Goal: Task Accomplishment & Management: Manage account settings

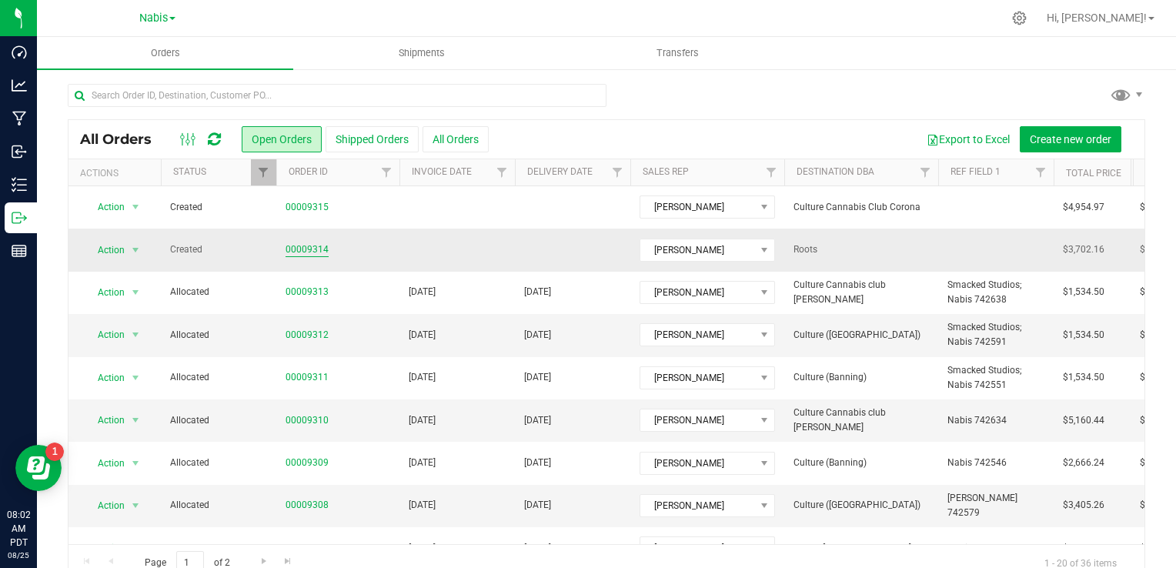
click at [317, 246] on link "00009314" at bounding box center [307, 249] width 43 height 15
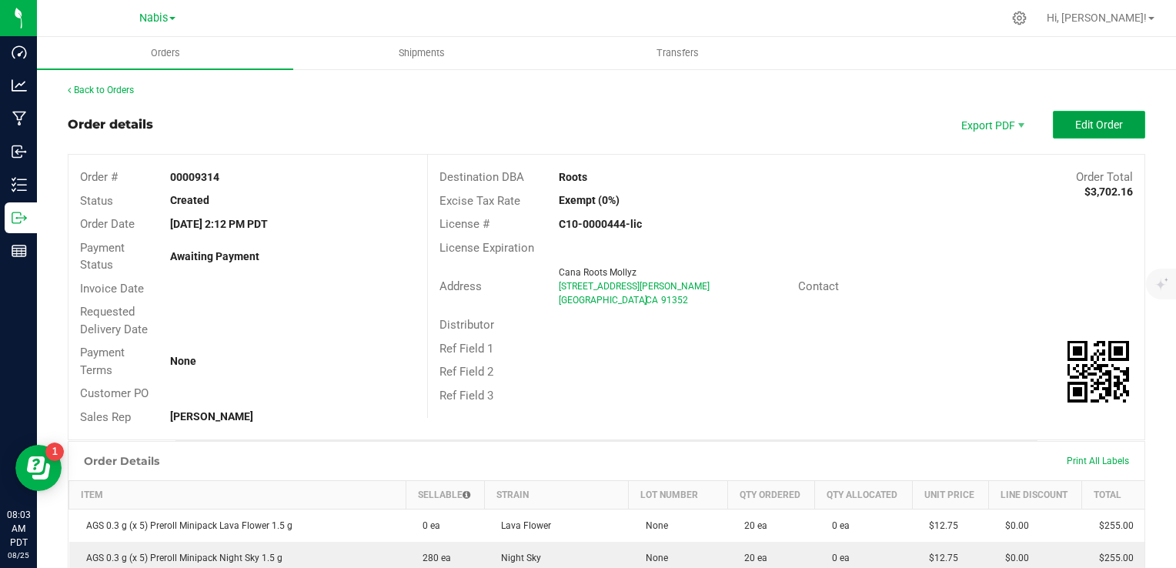
click at [1078, 134] on button "Edit Order" at bounding box center [1099, 125] width 92 height 28
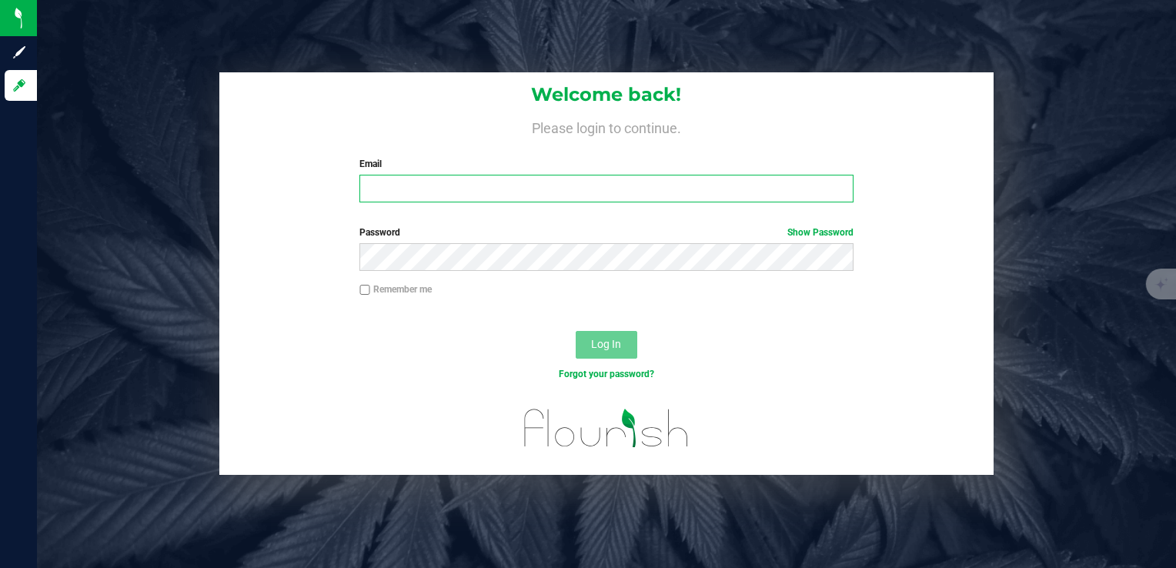
type input "stephaniew@vantagepointdistro.com"
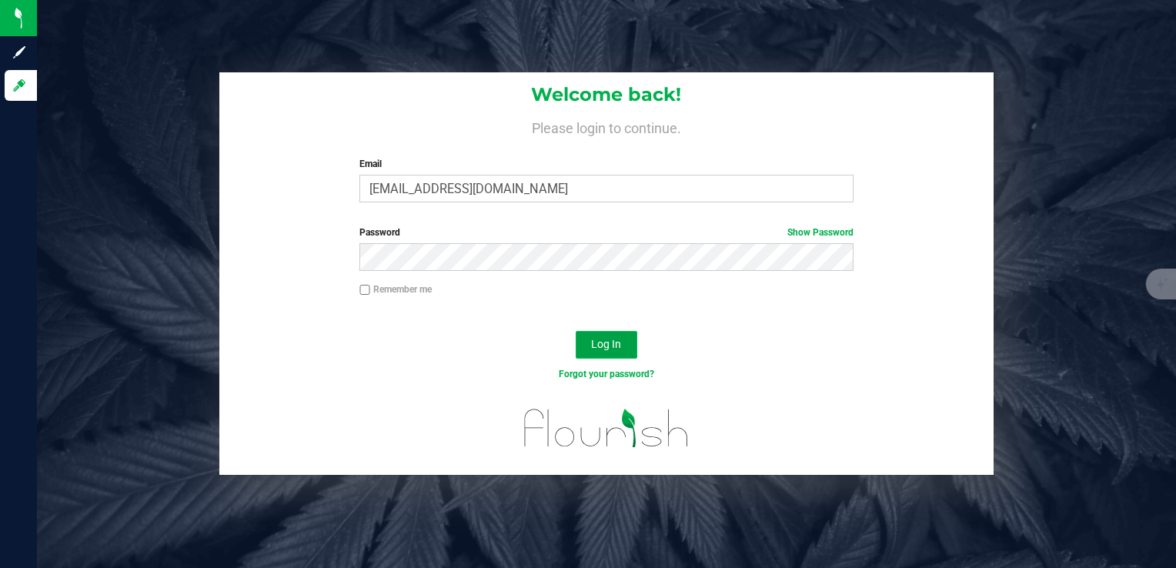
click at [623, 350] on button "Log In" at bounding box center [607, 345] width 62 height 28
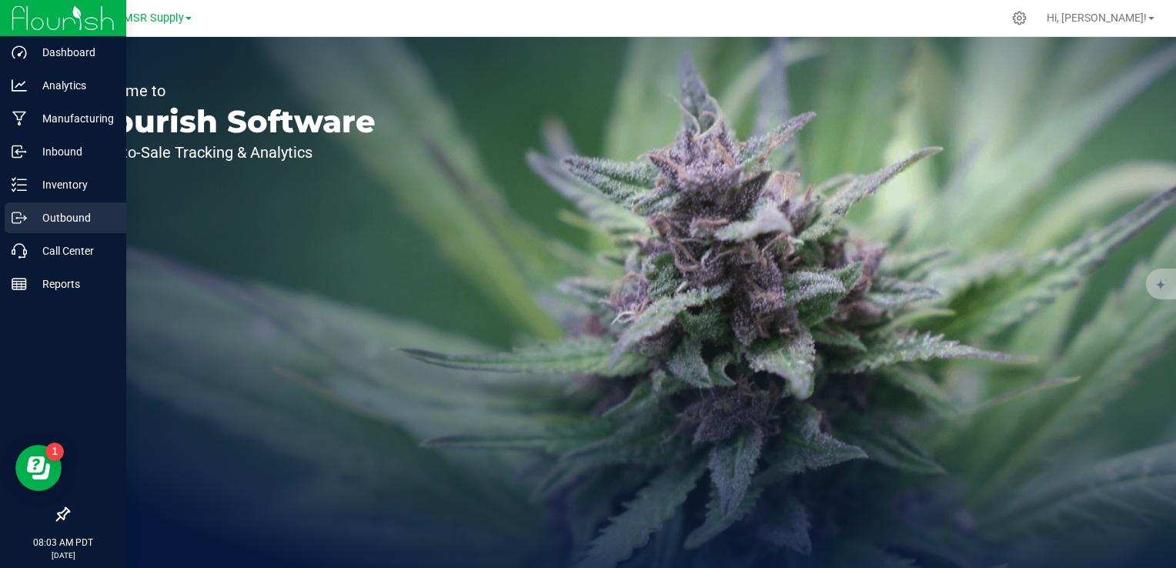
click at [70, 212] on p "Outbound" at bounding box center [73, 218] width 92 height 18
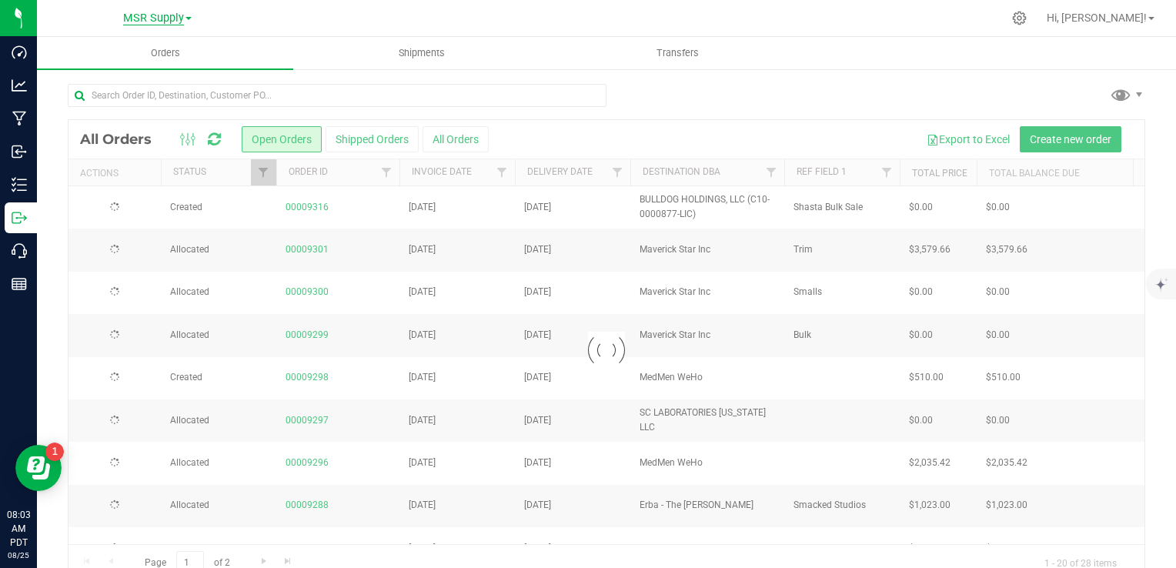
click at [180, 14] on span "MSR Supply" at bounding box center [153, 19] width 61 height 14
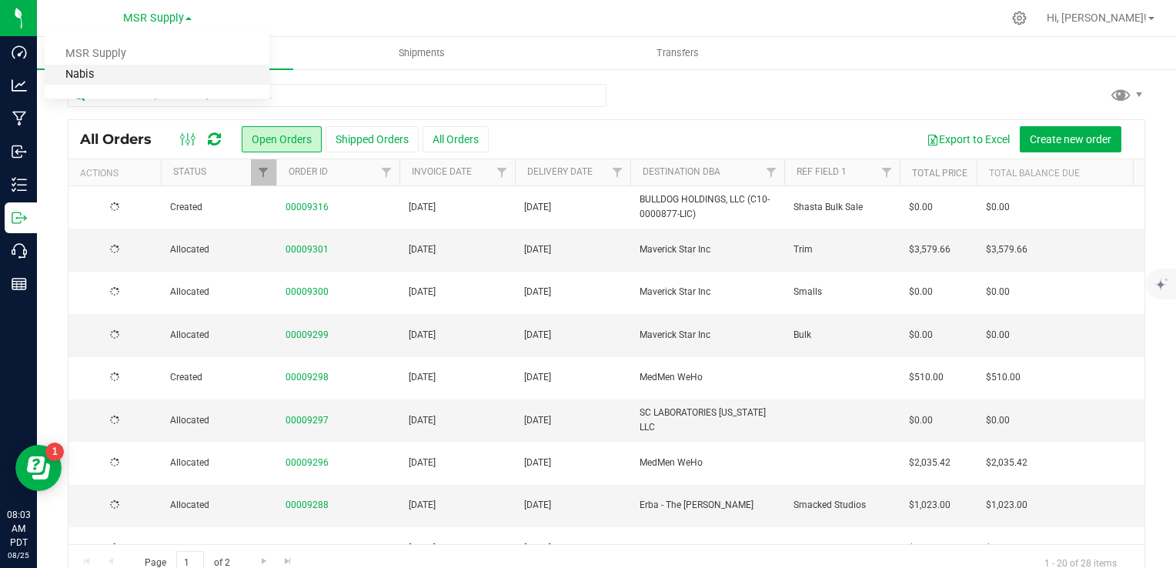
click at [79, 78] on link "Nabis" at bounding box center [157, 75] width 225 height 21
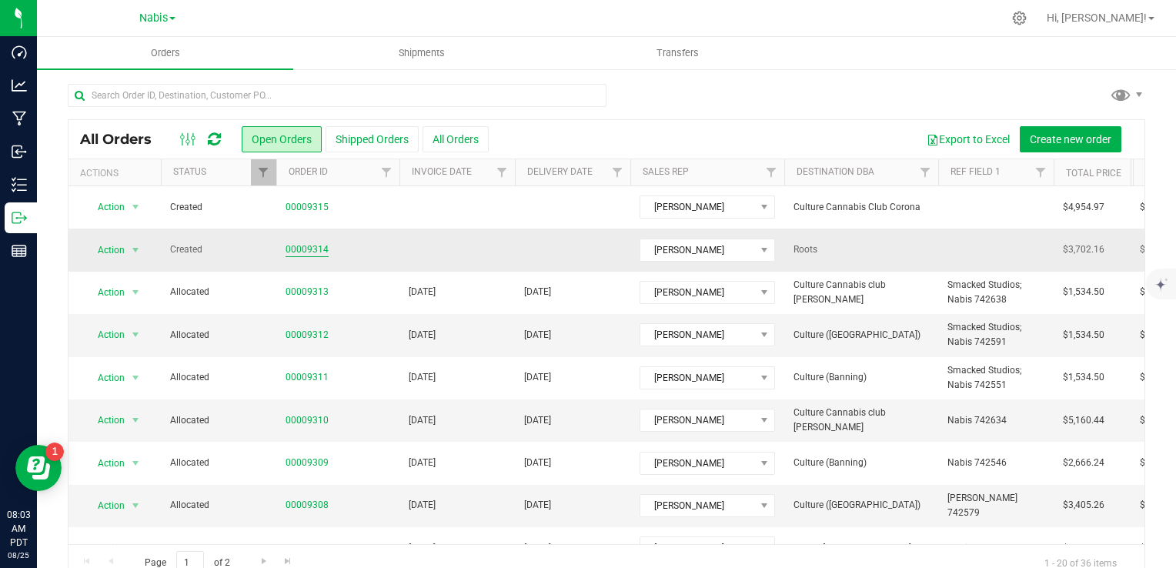
click at [301, 254] on link "00009314" at bounding box center [307, 249] width 43 height 15
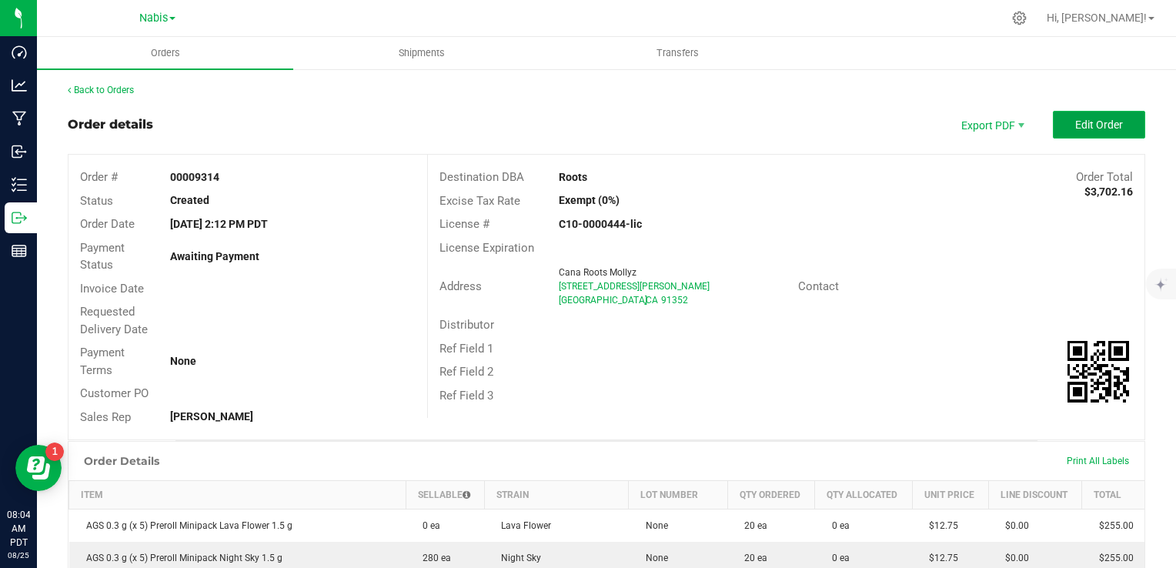
click at [1065, 135] on button "Edit Order" at bounding box center [1099, 125] width 92 height 28
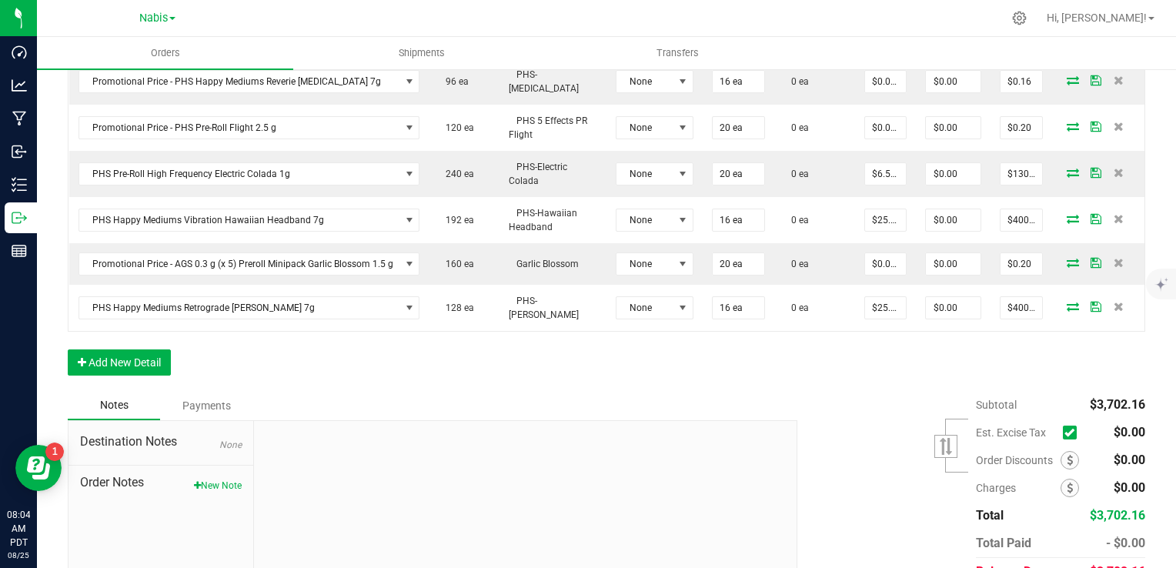
scroll to position [938, 0]
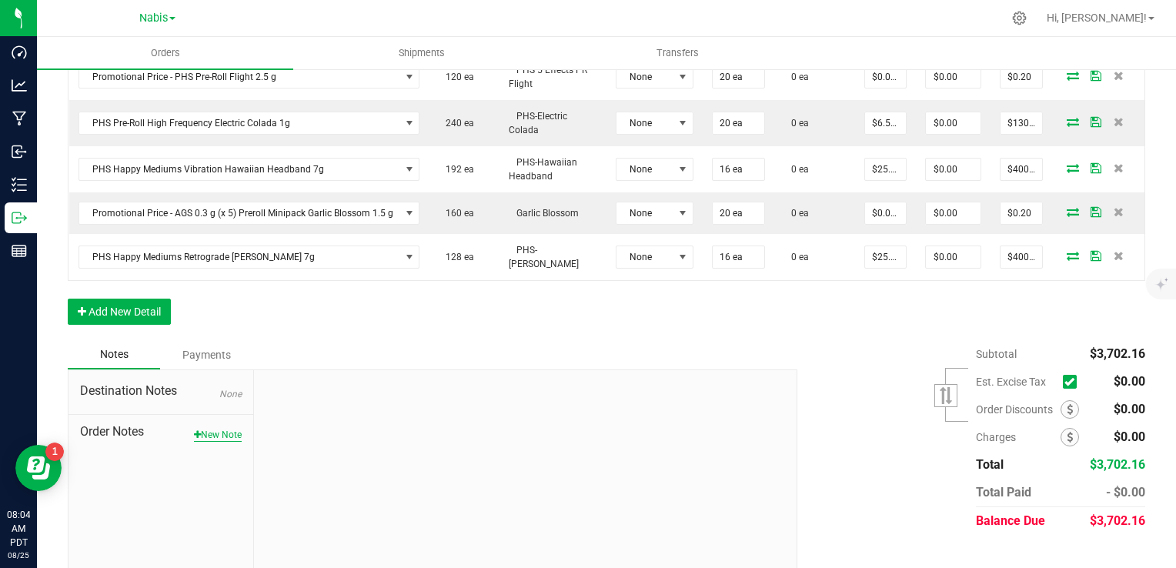
click at [229, 428] on button "New Note" at bounding box center [218, 435] width 48 height 14
click at [406, 456] on div "* Note" at bounding box center [526, 495] width 520 height 79
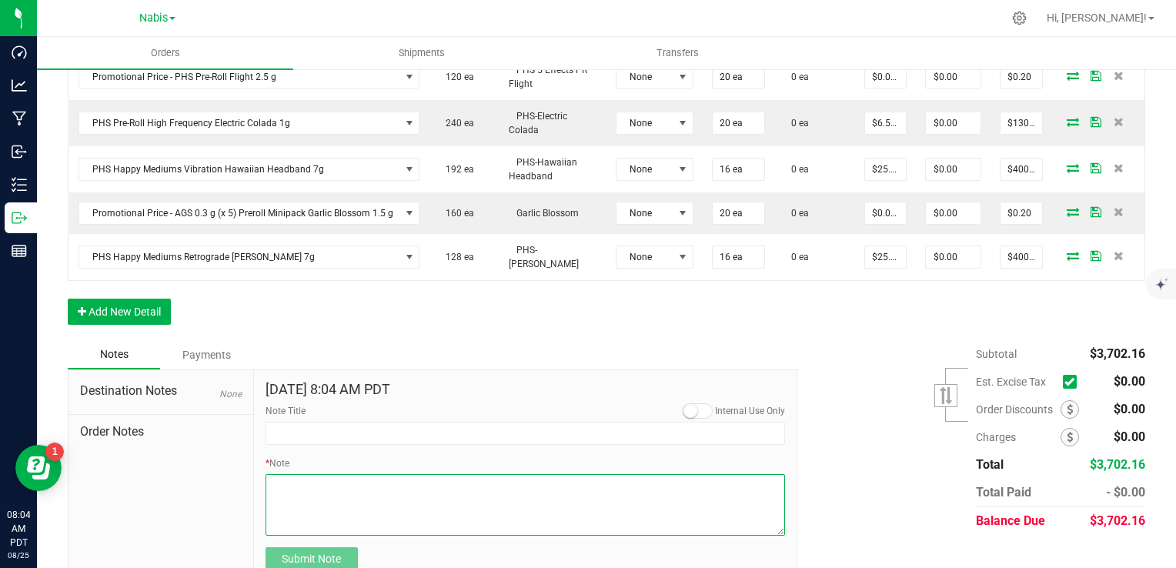
click at [414, 474] on textarea "* Note" at bounding box center [526, 505] width 520 height 62
paste textarea "Note: for Roots Sunland- New Store* Order is COD Displays or credits needed ple…"
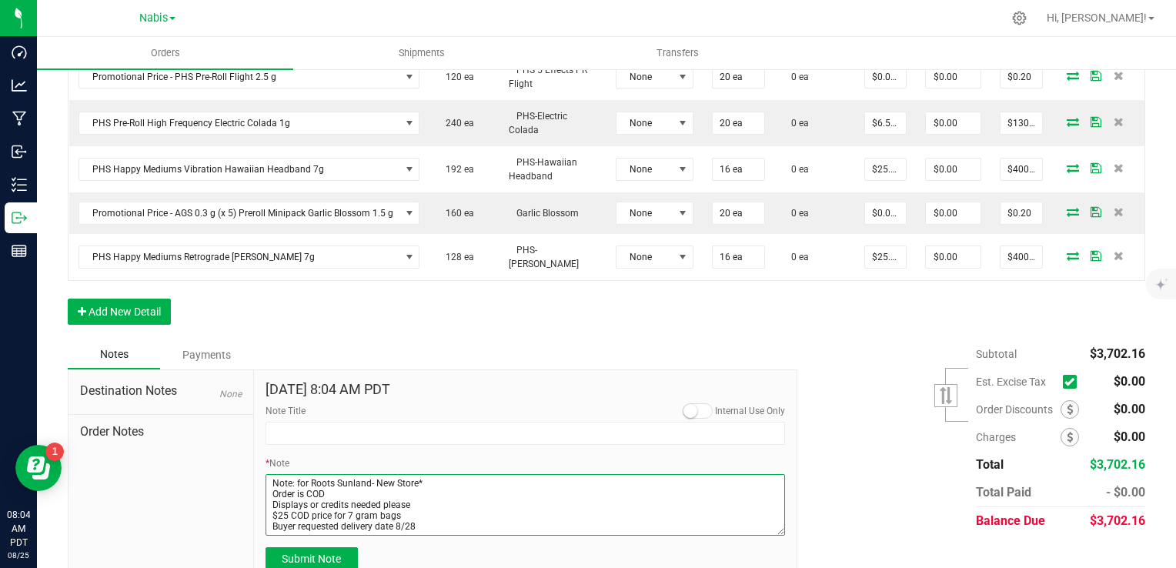
click at [273, 474] on textarea "* Note" at bounding box center [526, 505] width 520 height 62
click at [269, 474] on textarea "* Note" at bounding box center [526, 505] width 520 height 62
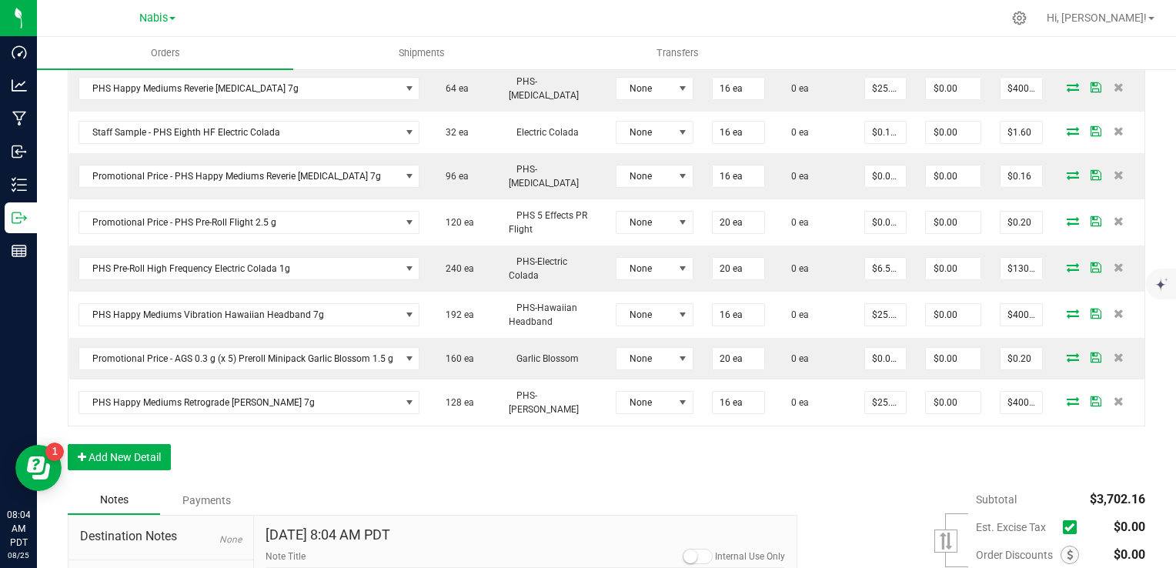
scroll to position [945, 0]
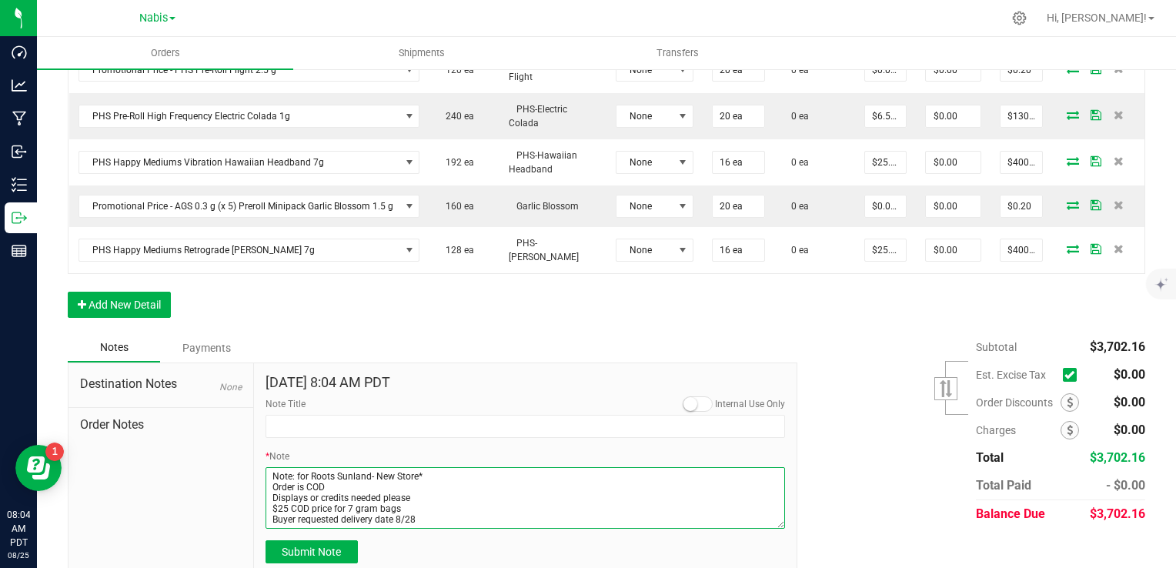
click at [283, 467] on textarea "* Note" at bounding box center [526, 498] width 520 height 62
type textarea "Display Credits: PHS Happy Medium 7g x3 (25) Total Credits: $75.00 Note: for Ro…"
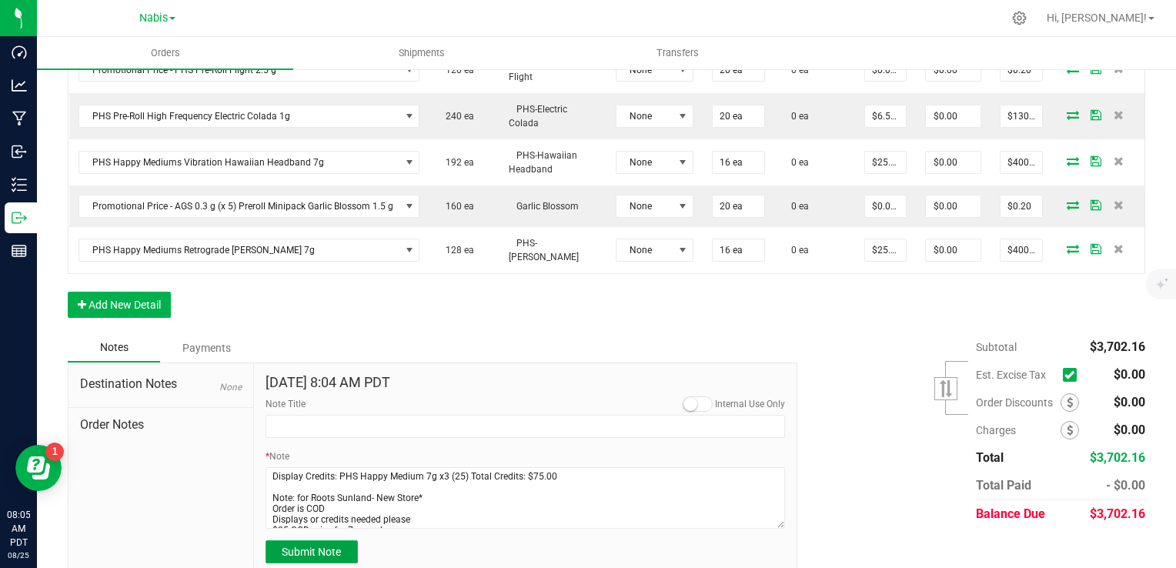
click at [319, 546] on span "Submit Note" at bounding box center [311, 552] width 59 height 12
type input "[DATE] 8:05 AM PDT"
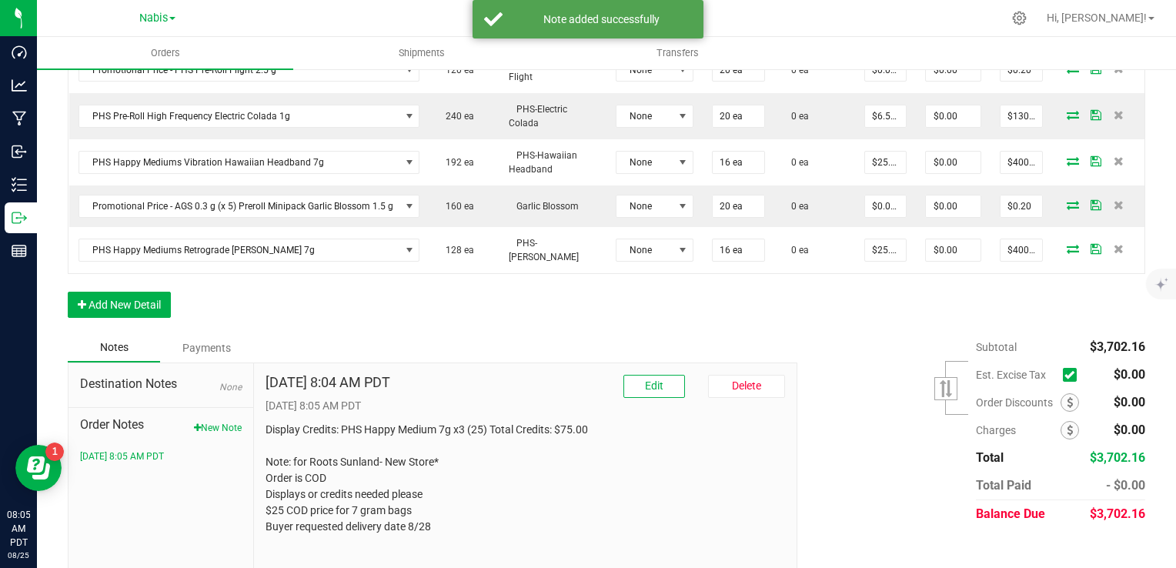
scroll to position [938, 0]
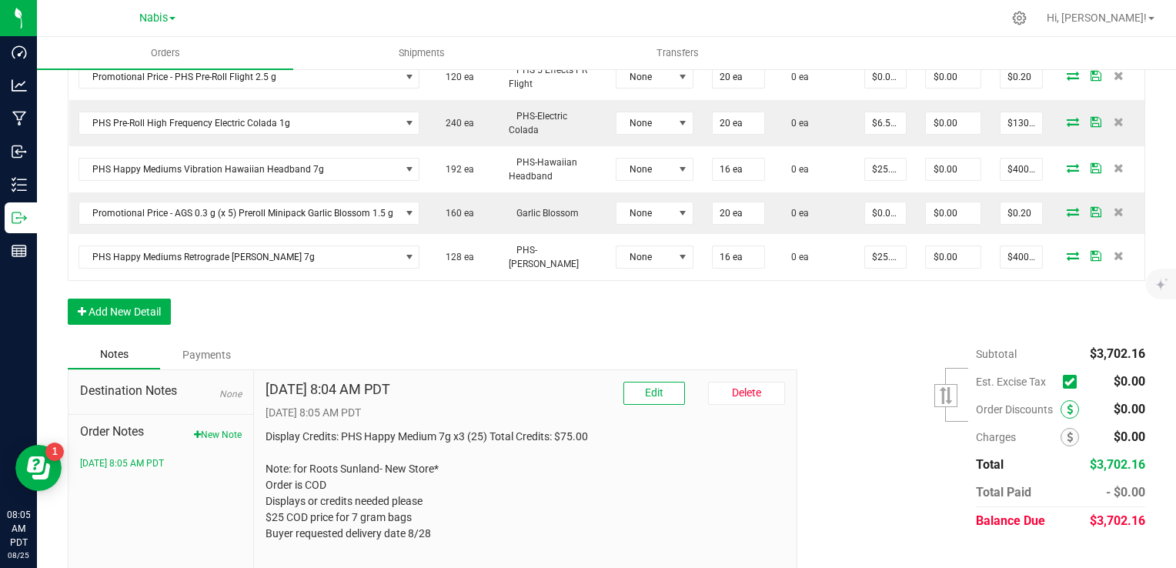
click at [1061, 400] on span at bounding box center [1070, 409] width 18 height 18
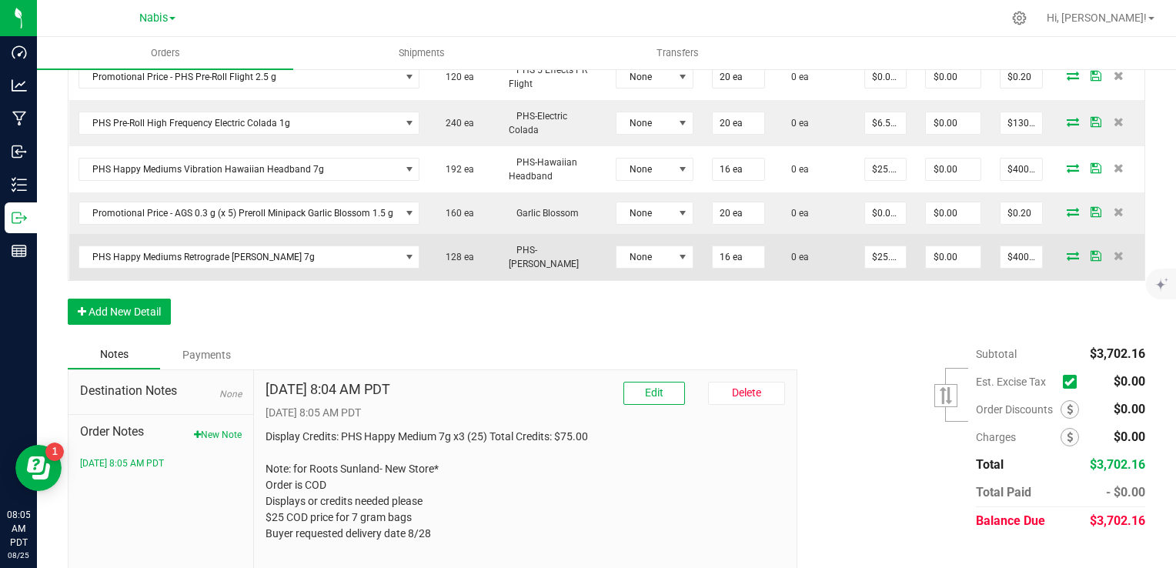
scroll to position [477, 0]
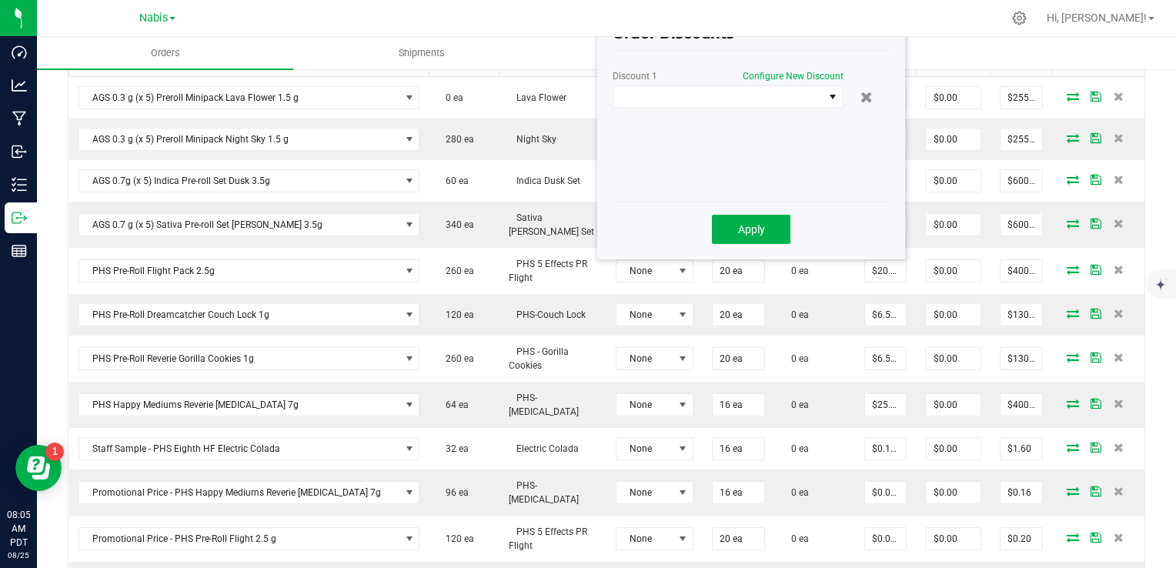
click at [784, 112] on div "Discount 1 Configure New Discount" at bounding box center [751, 132] width 277 height 123
click at [784, 107] on span at bounding box center [719, 97] width 210 height 22
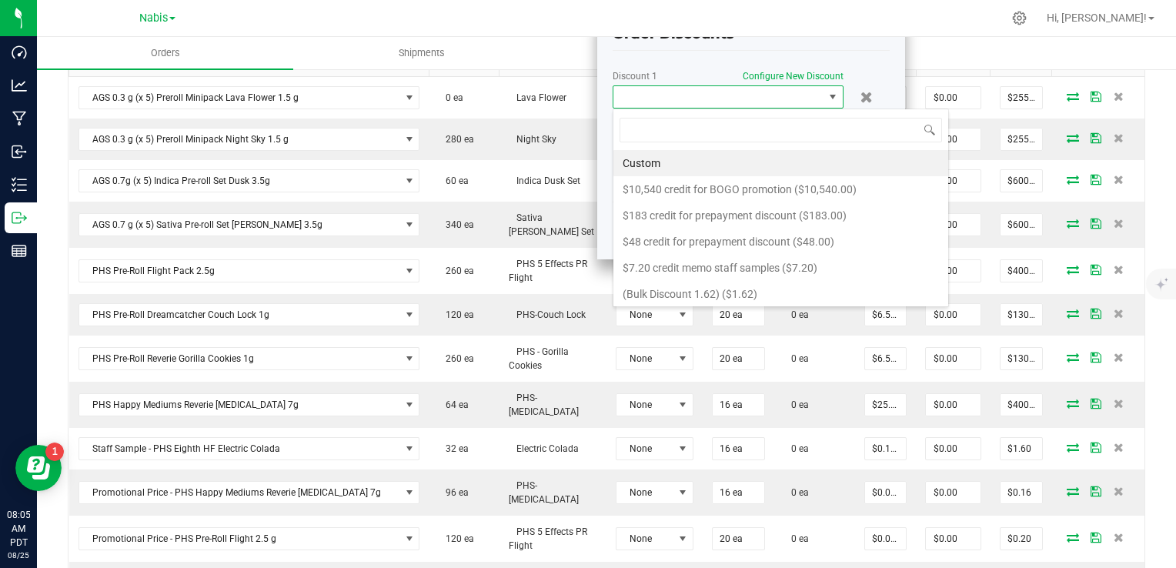
scroll to position [22, 231]
click at [672, 159] on li "Custom" at bounding box center [781, 163] width 335 height 26
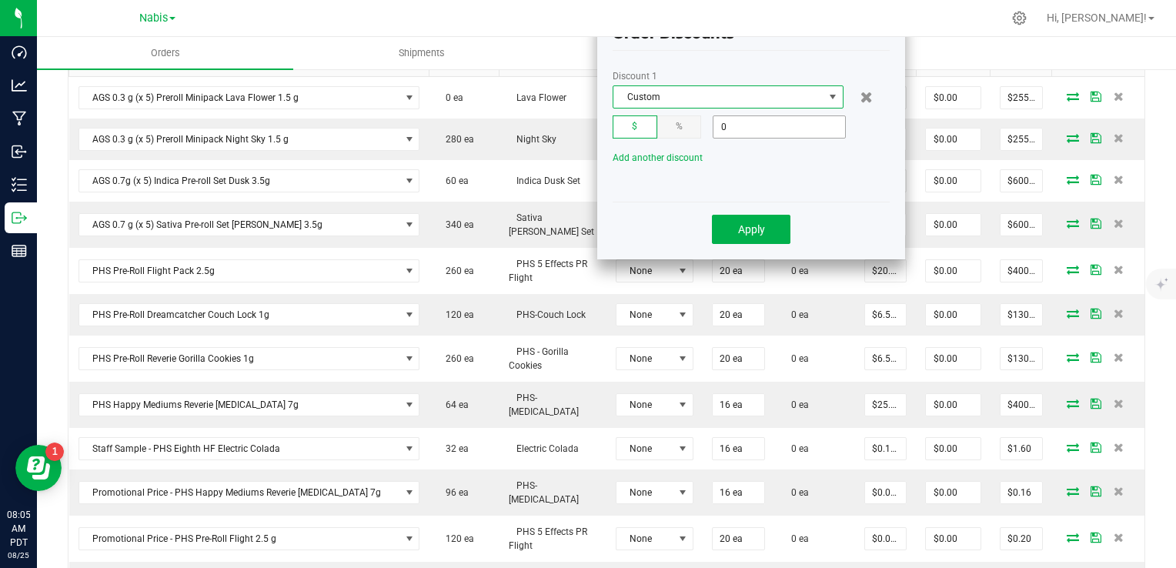
click at [776, 131] on input "0" at bounding box center [780, 127] width 132 height 22
type input "$75.00"
click at [723, 236] on button "Apply" at bounding box center [751, 229] width 79 height 29
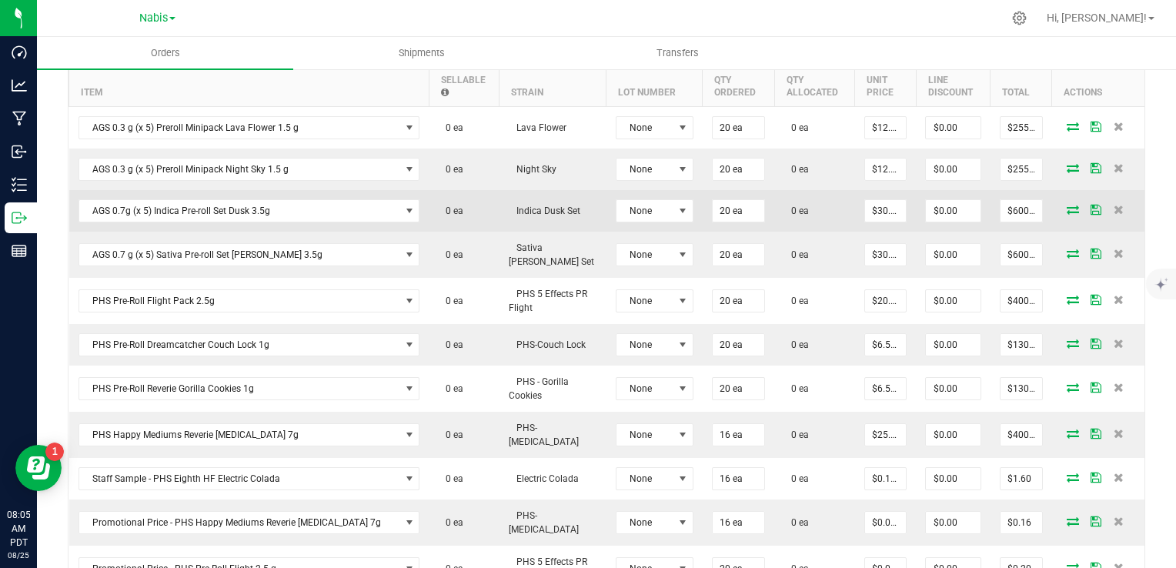
scroll to position [400, 0]
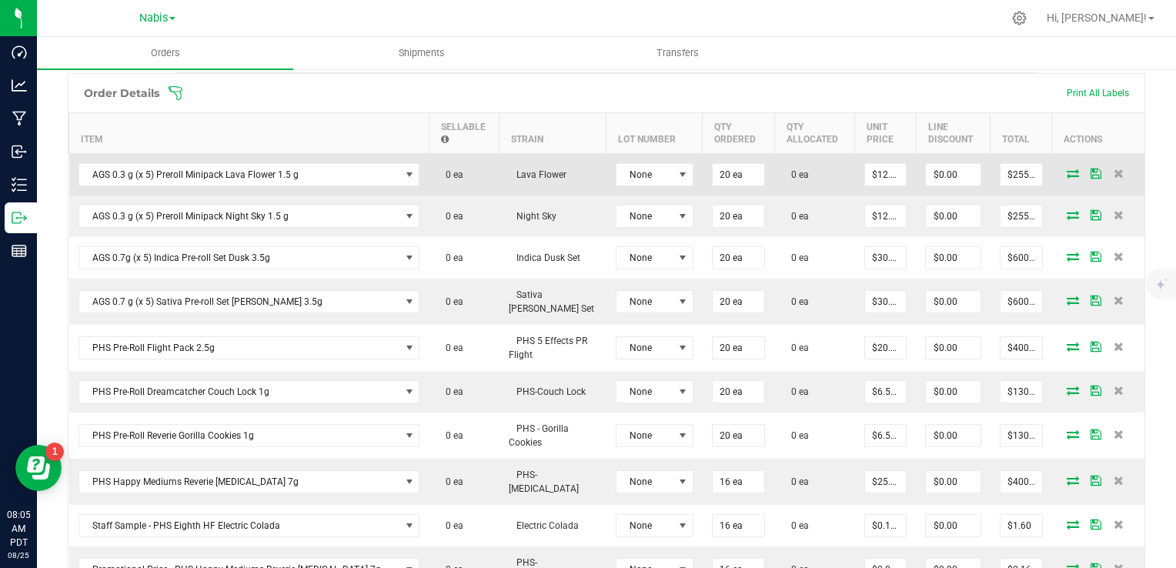
click at [1067, 171] on icon at bounding box center [1073, 173] width 12 height 9
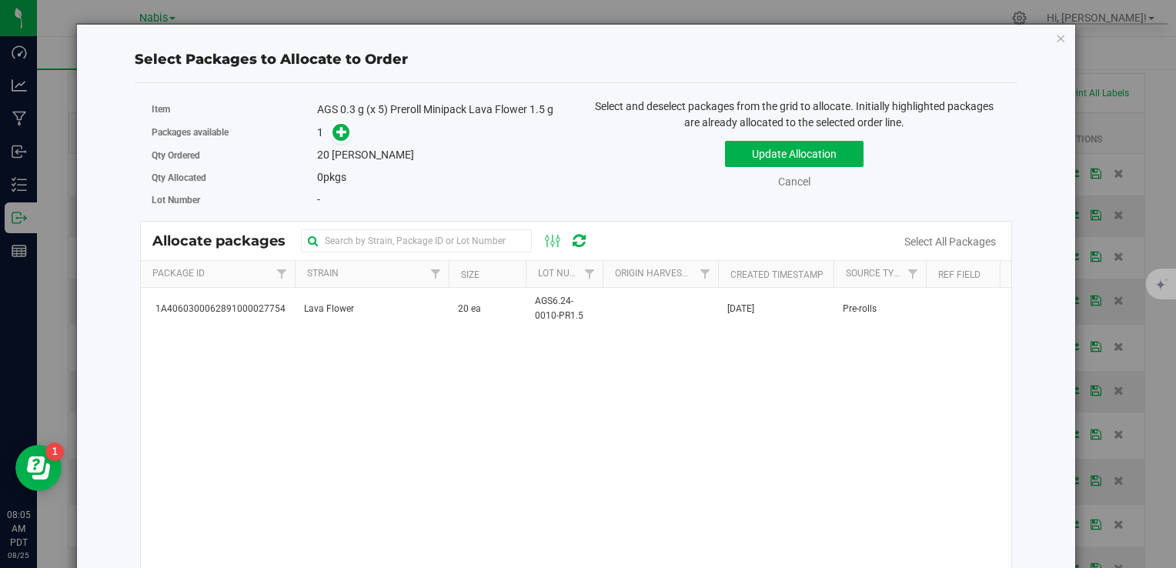
click at [397, 334] on div "1A4060300062891000027754 Lava Flower 20 ea AGS6.24-0010-PR1.5 Aug 11, 2025 Pre-…" at bounding box center [576, 480] width 871 height 385
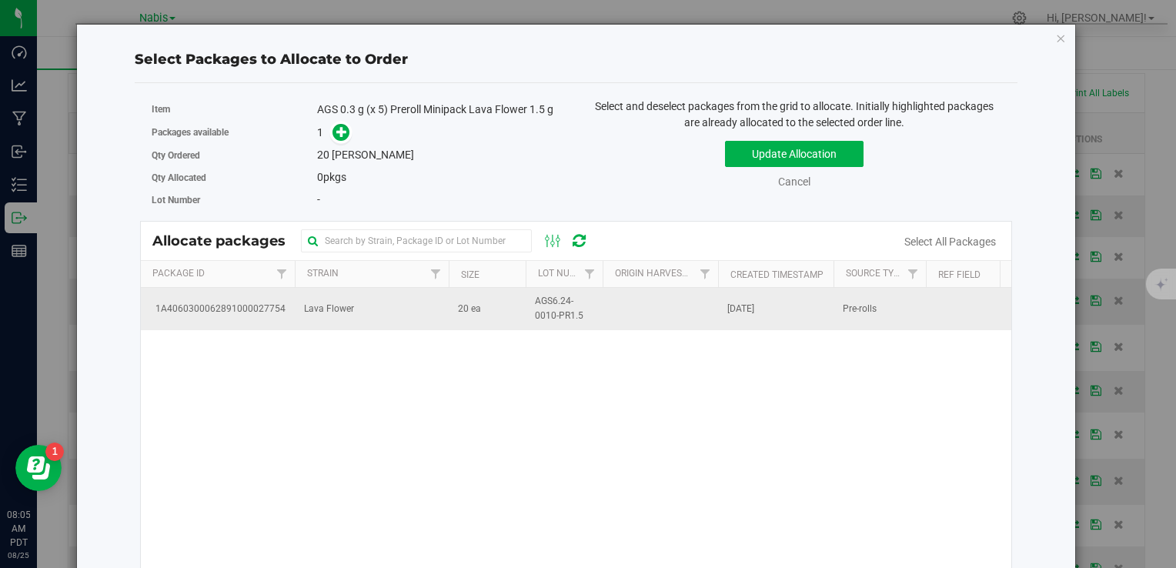
click at [394, 326] on td "Lava Flower" at bounding box center [372, 309] width 154 height 42
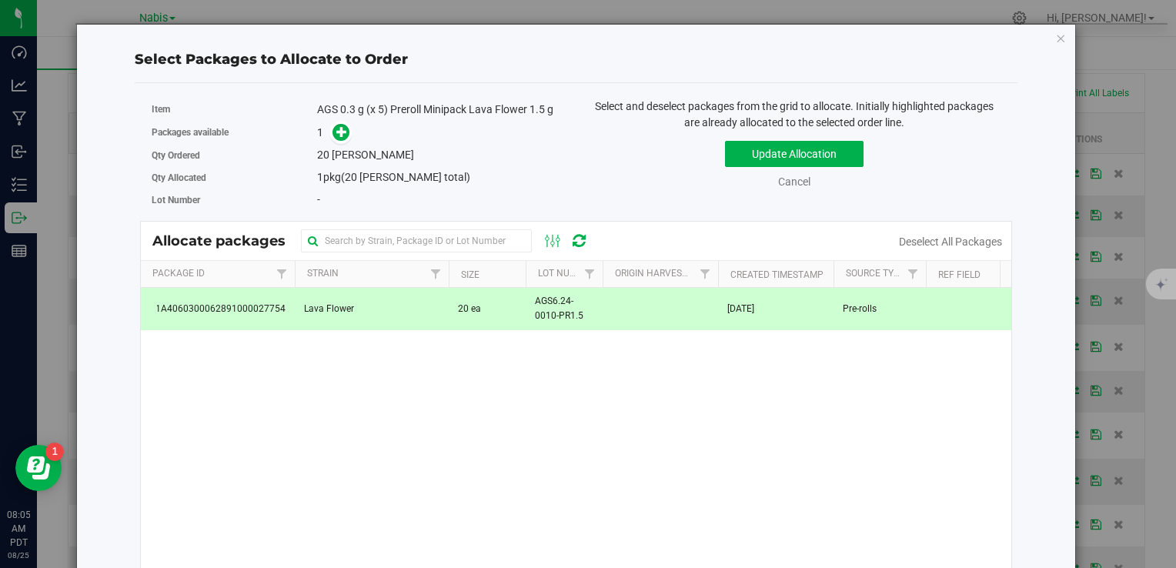
click at [347, 134] on div "1" at bounding box center [441, 133] width 248 height 18
click at [342, 132] on icon at bounding box center [341, 131] width 11 height 11
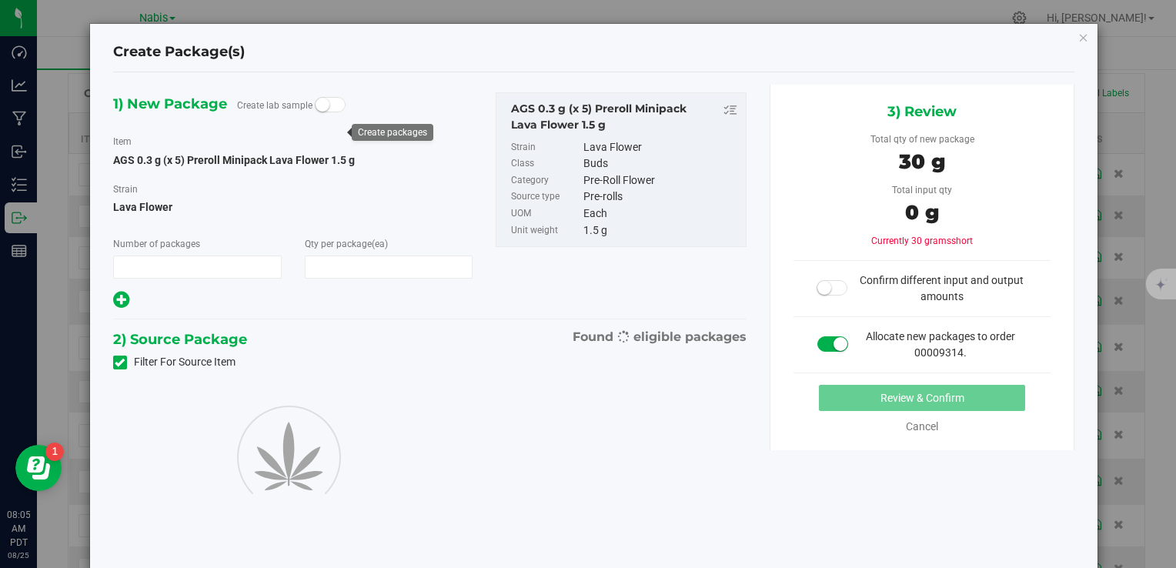
type input "1"
type input "20"
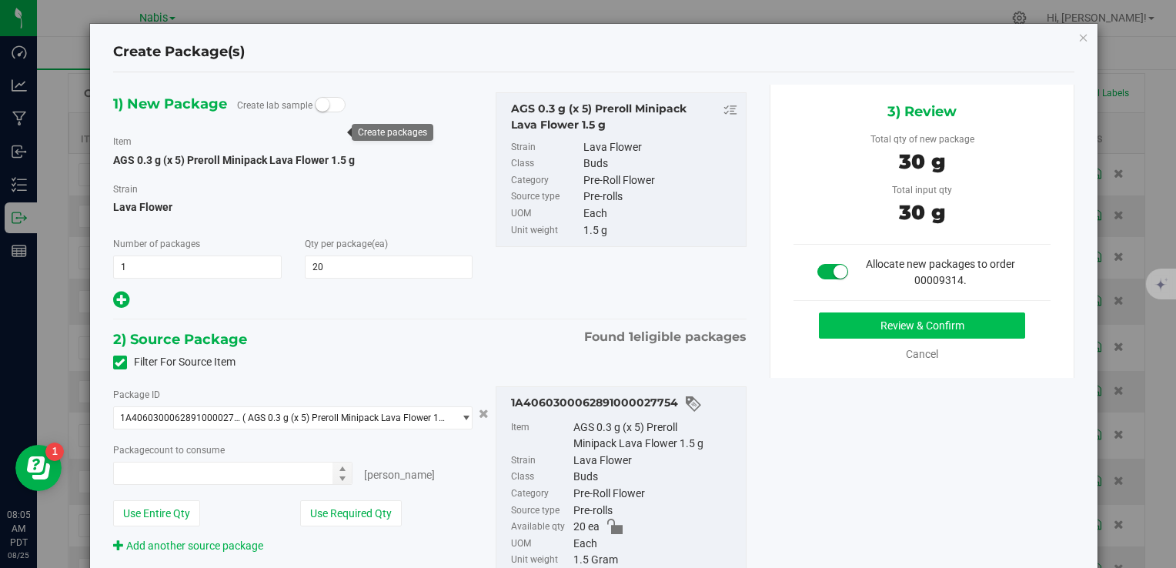
type input "20 ea"
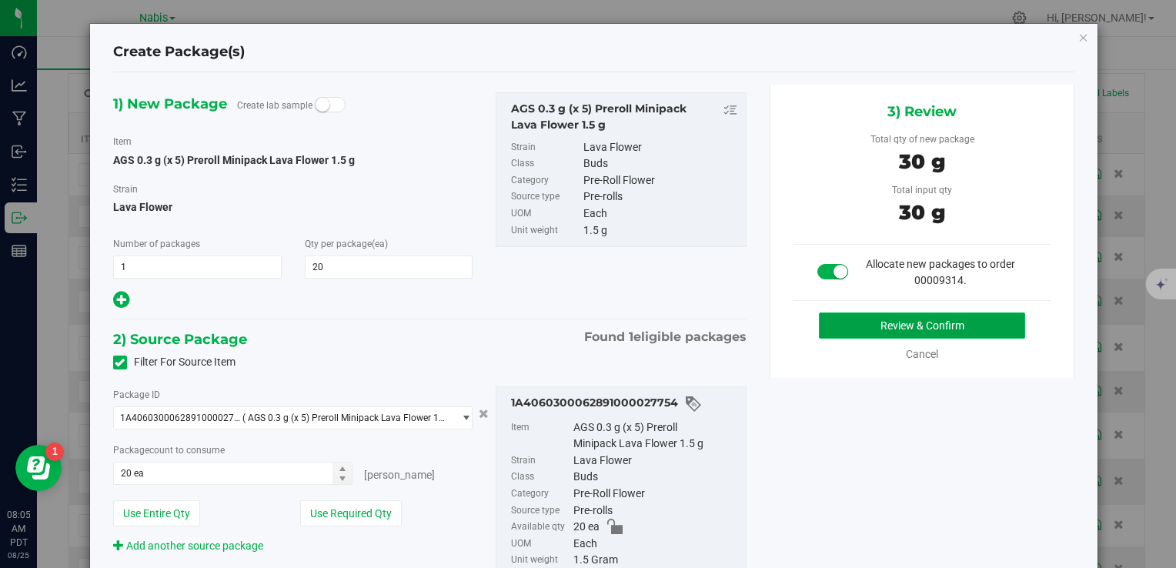
click at [871, 327] on button "Review & Confirm" at bounding box center [922, 326] width 206 height 26
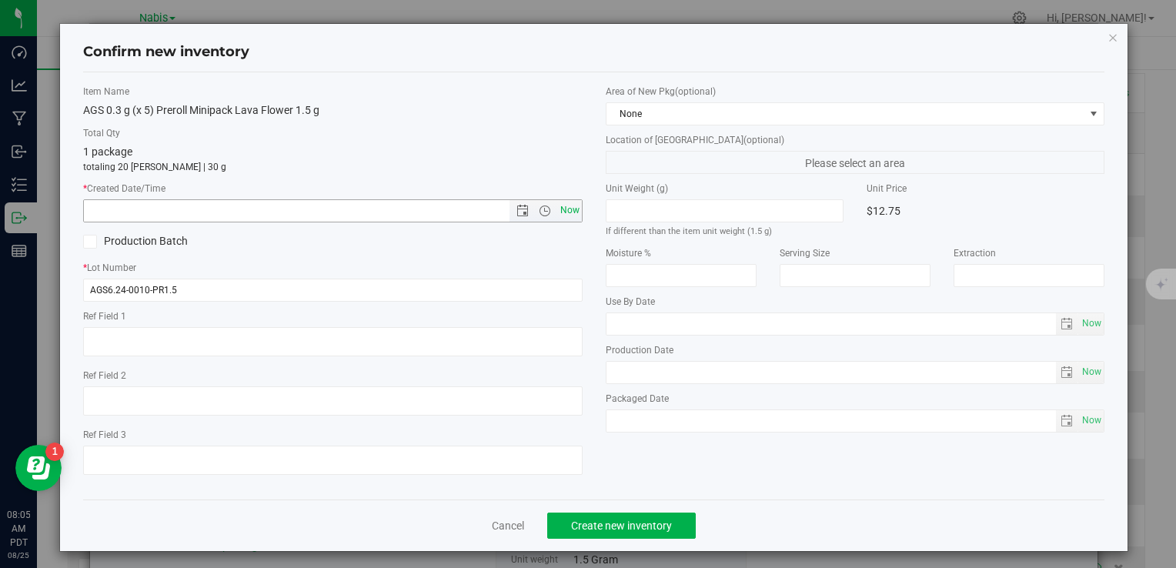
click at [572, 209] on span "Now" at bounding box center [570, 210] width 26 height 22
type input "8/25/2025 8:05 AM"
click at [630, 533] on button "Create new inventory" at bounding box center [621, 526] width 149 height 26
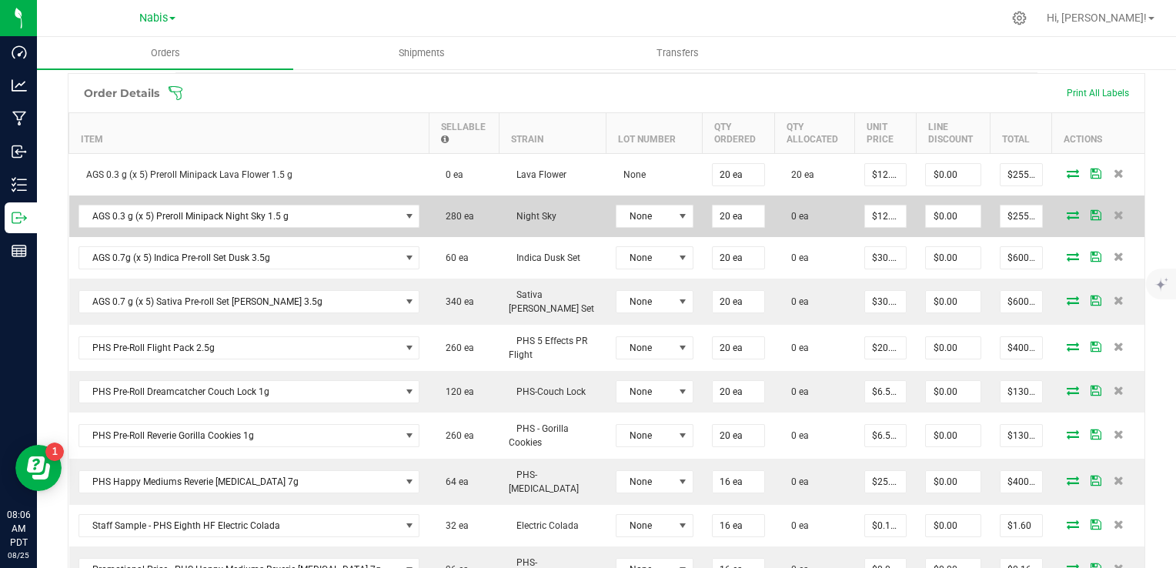
click at [1067, 211] on icon at bounding box center [1073, 214] width 12 height 9
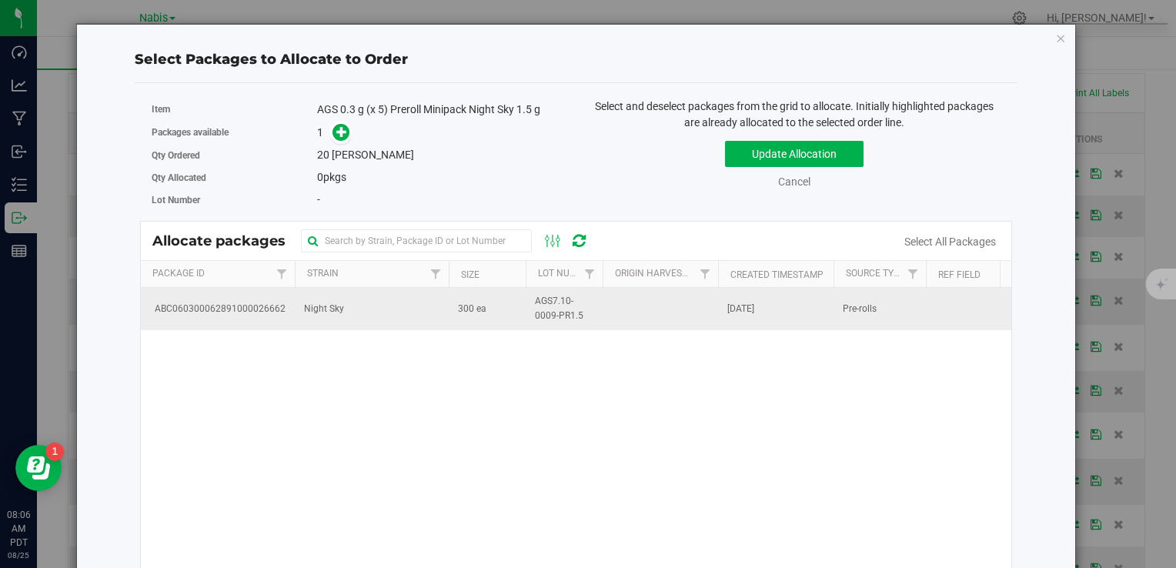
click at [406, 313] on td "Night Sky" at bounding box center [372, 309] width 154 height 42
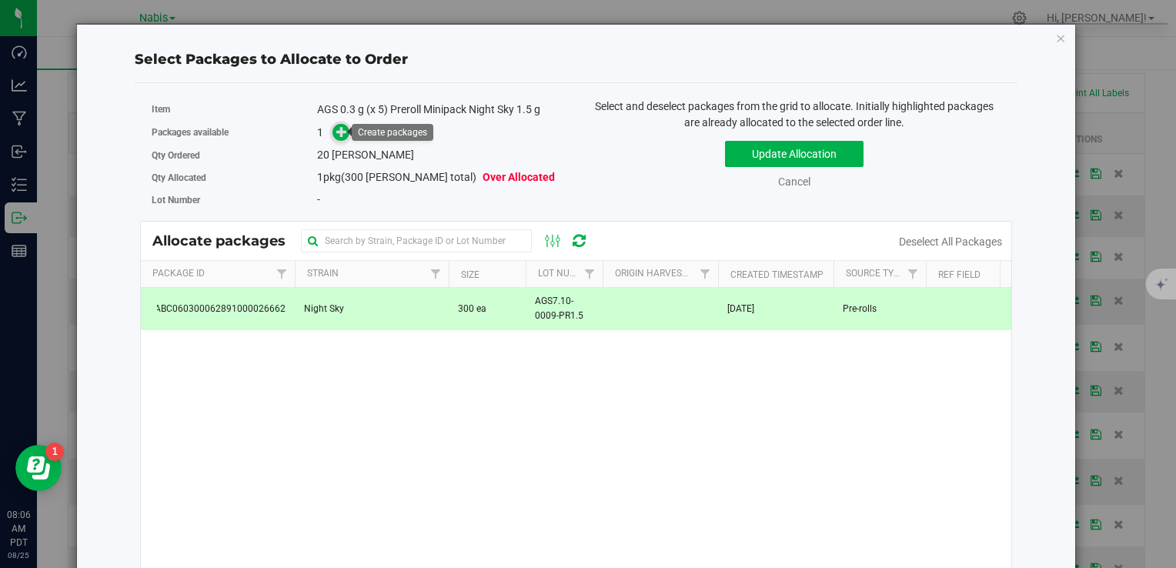
click at [336, 133] on icon at bounding box center [341, 131] width 11 height 11
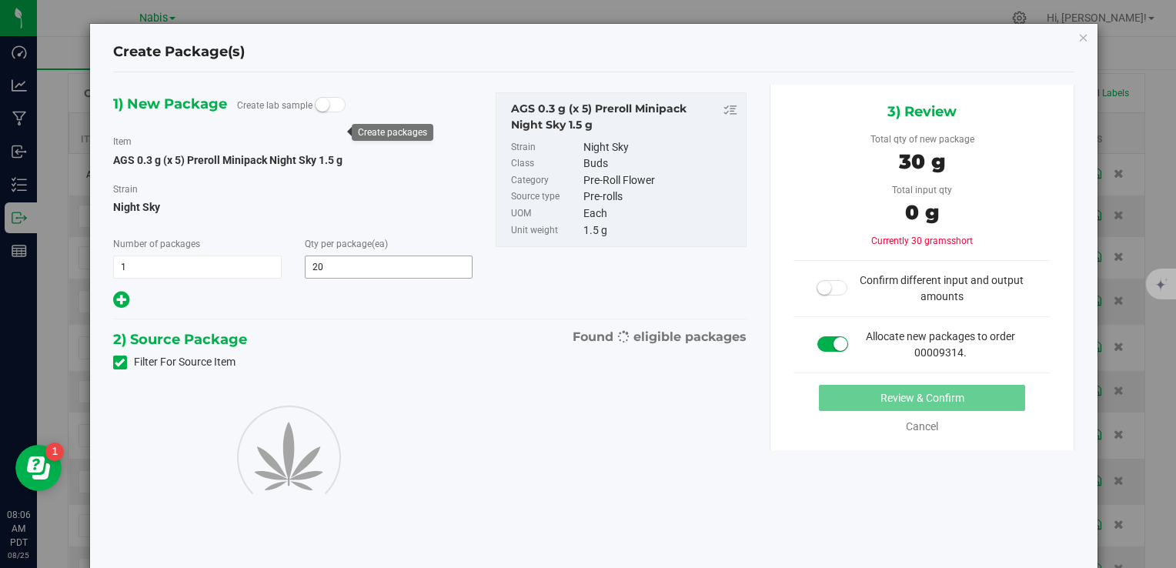
type input "20"
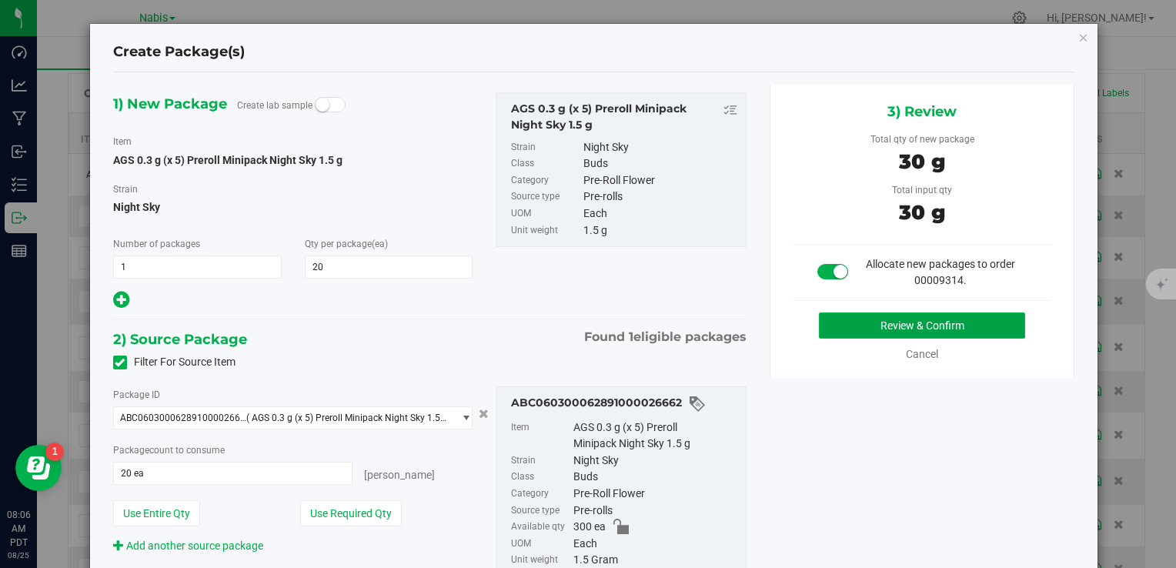
click at [938, 322] on button "Review & Confirm" at bounding box center [922, 326] width 206 height 26
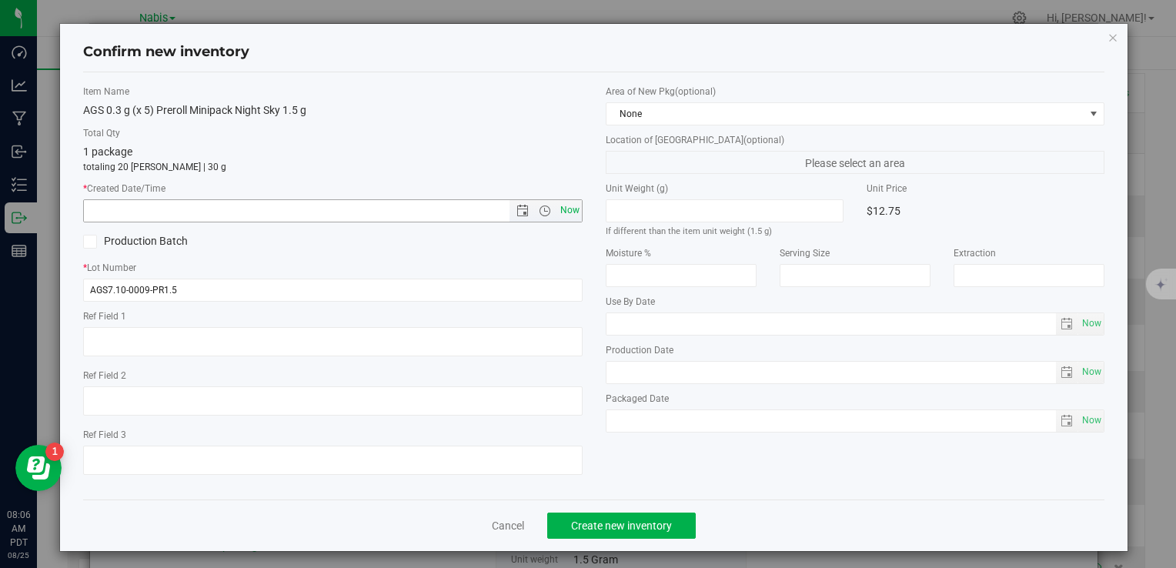
click at [567, 210] on span "Now" at bounding box center [570, 210] width 26 height 22
type input "8/25/2025 8:06 AM"
click at [646, 530] on span "Create new inventory" at bounding box center [621, 526] width 101 height 12
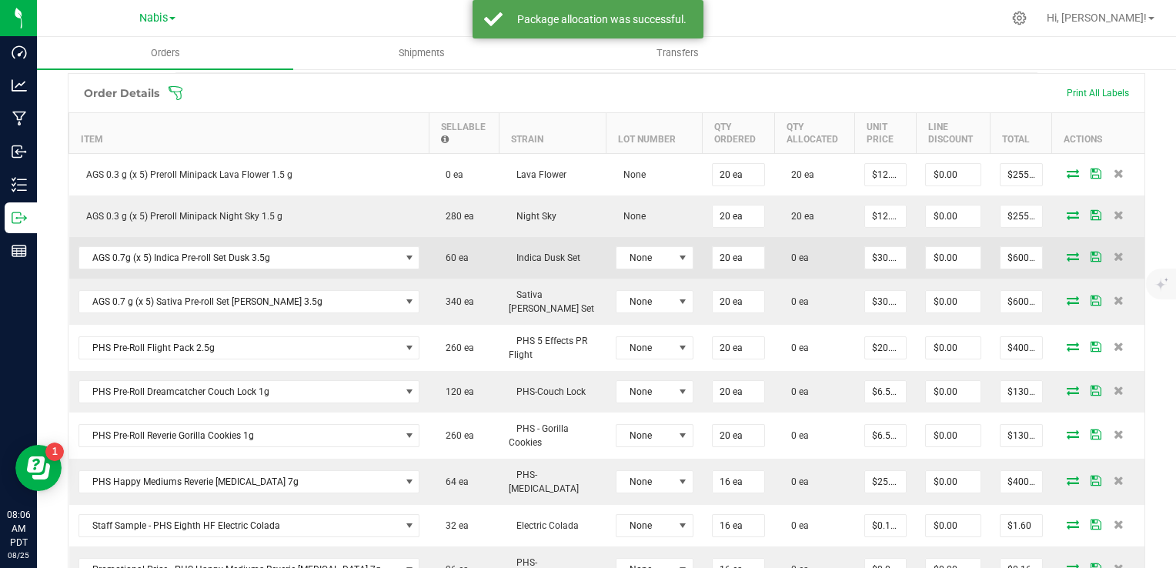
click at [1067, 256] on icon at bounding box center [1073, 256] width 12 height 9
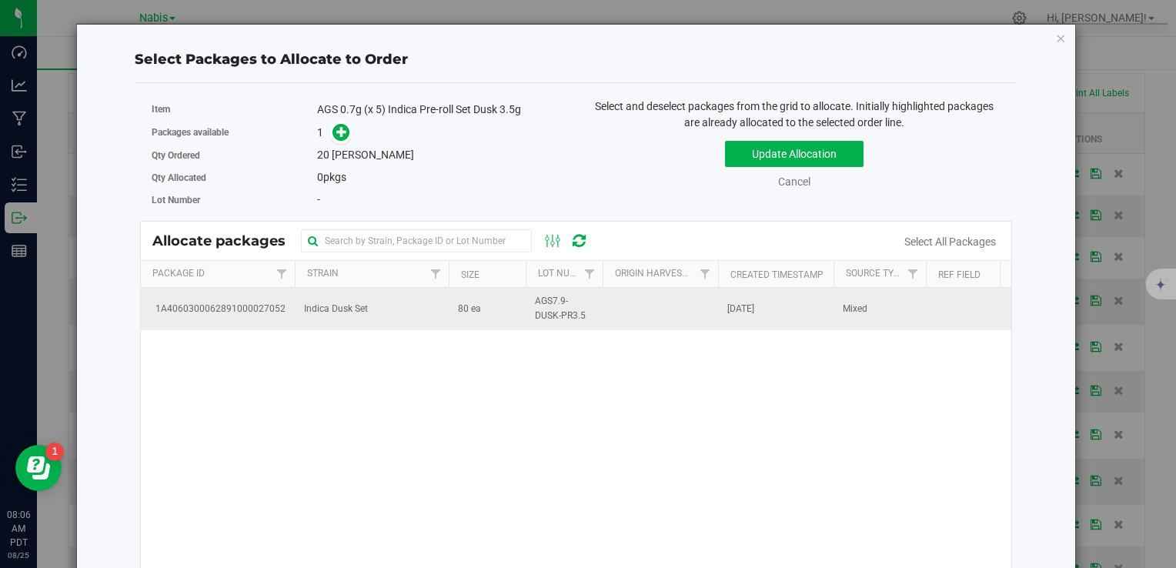
click at [451, 300] on td "80 ea" at bounding box center [487, 309] width 77 height 42
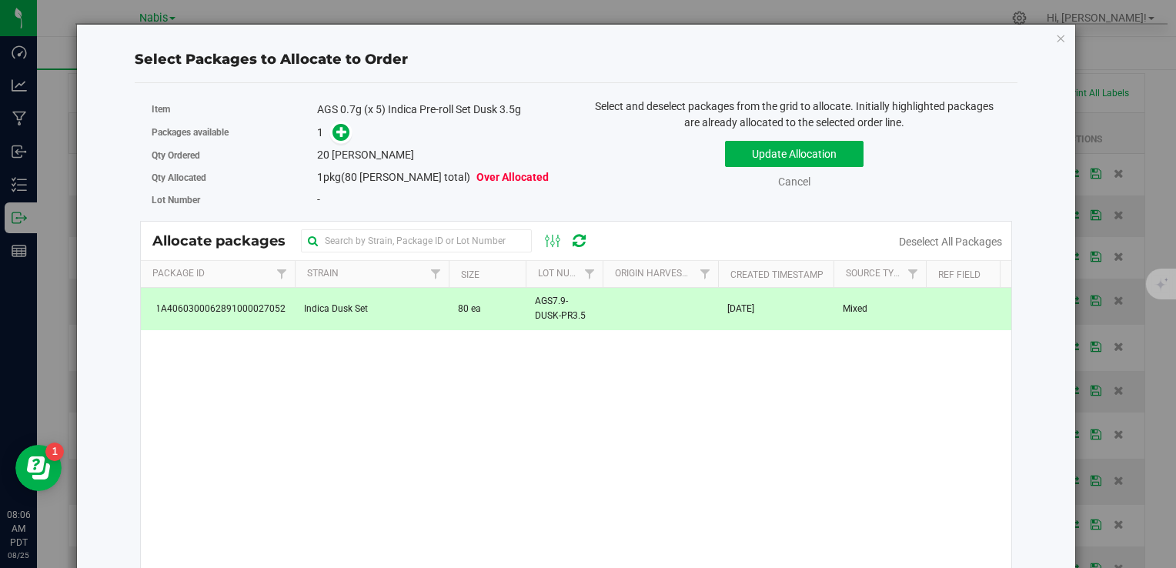
click at [330, 124] on span at bounding box center [338, 133] width 25 height 18
click at [336, 131] on icon at bounding box center [341, 131] width 11 height 11
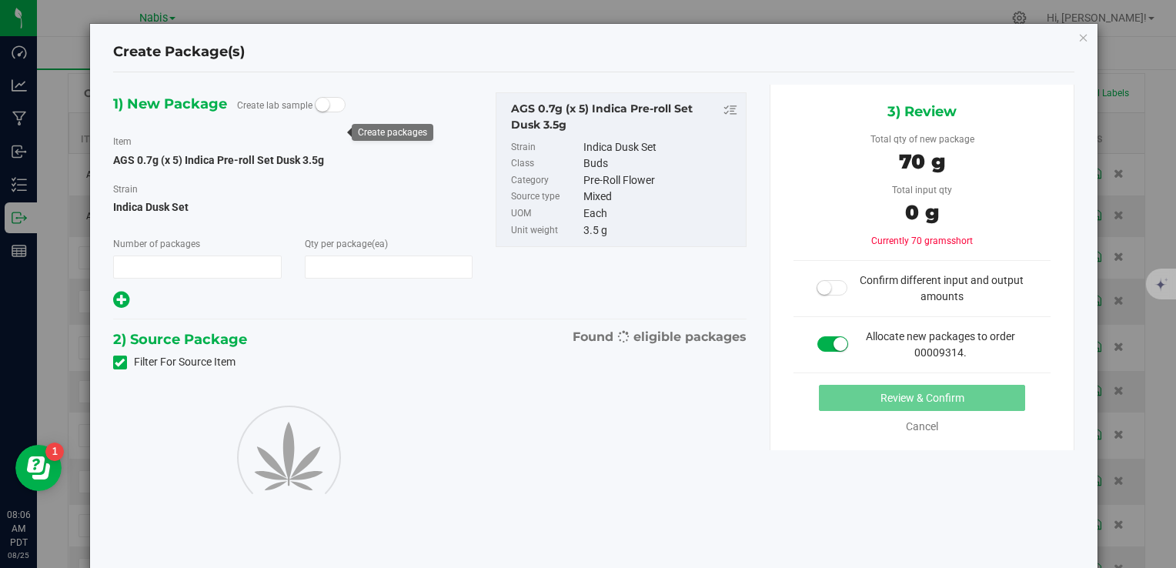
type input "1"
type input "20"
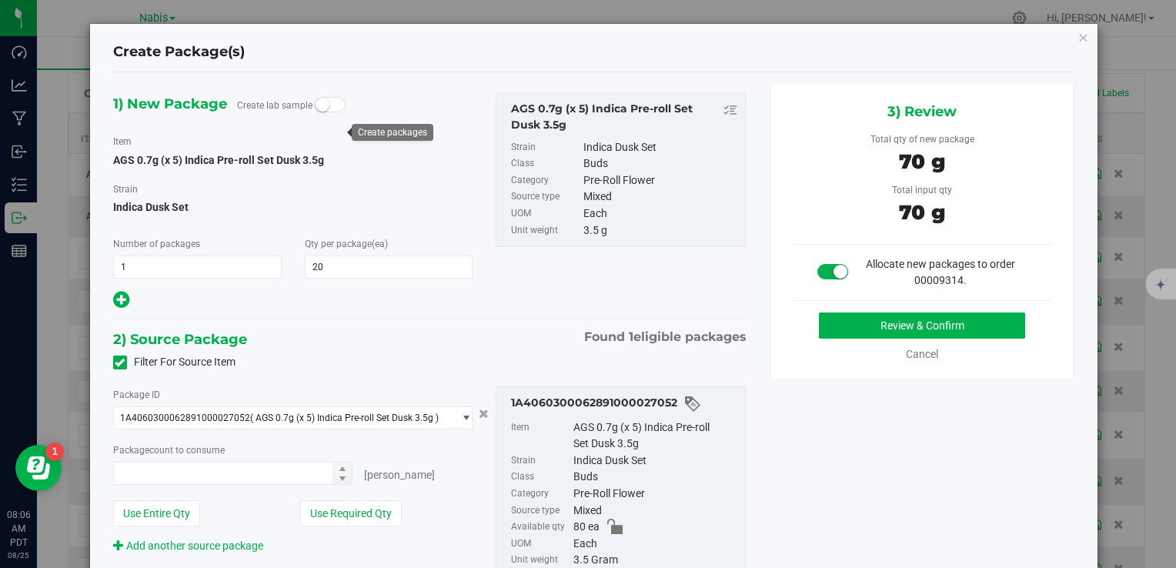
type input "20 ea"
click at [836, 333] on button "Review & Confirm" at bounding box center [922, 326] width 206 height 26
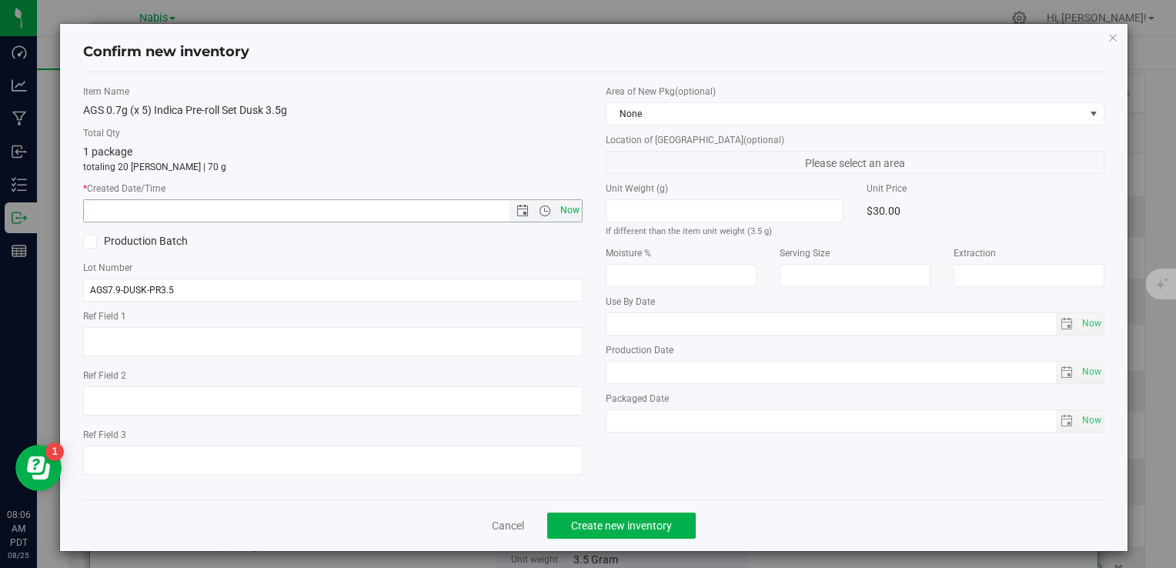
click at [560, 216] on span "Now" at bounding box center [570, 210] width 26 height 22
type input "8/25/2025 8:06 AM"
click at [597, 535] on button "Create new inventory" at bounding box center [621, 526] width 149 height 26
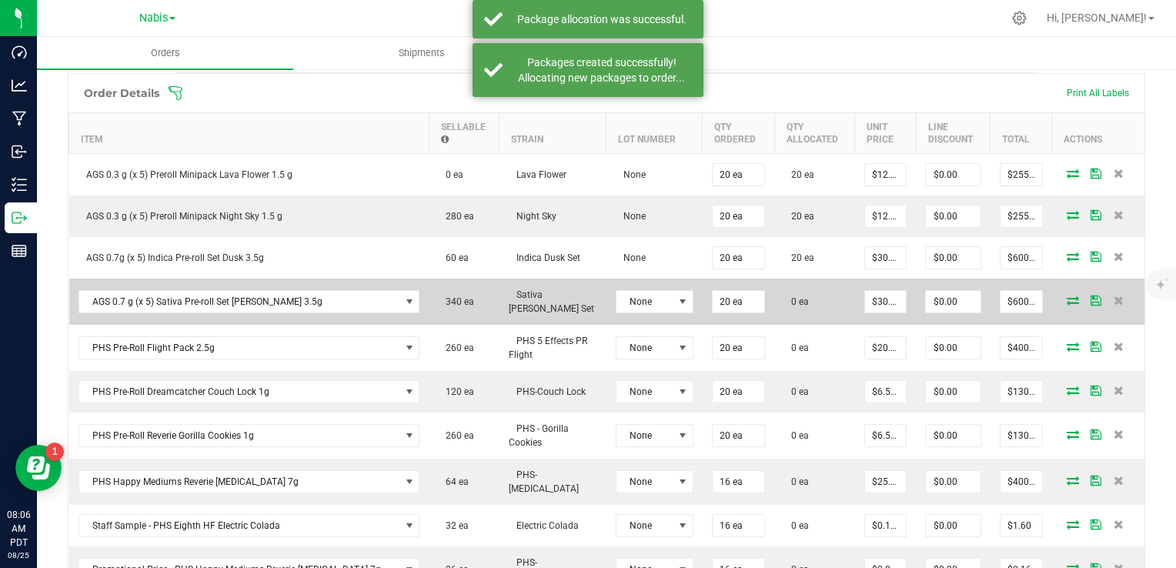
click at [1067, 296] on icon at bounding box center [1073, 300] width 12 height 9
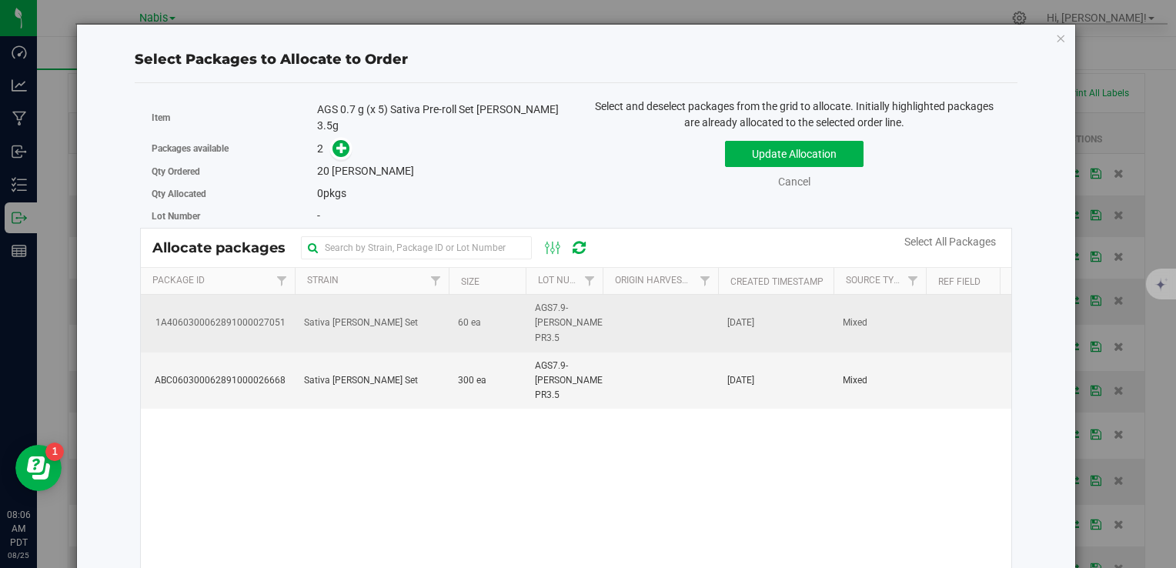
click at [429, 300] on td "Sativa [PERSON_NAME] Set" at bounding box center [372, 324] width 154 height 58
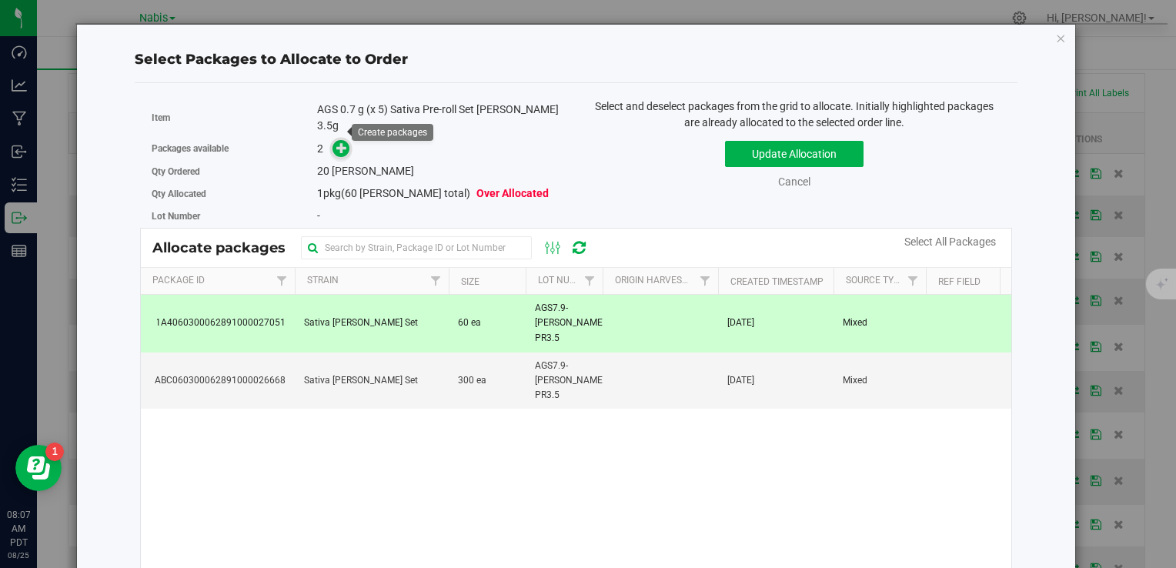
click at [336, 142] on icon at bounding box center [341, 147] width 11 height 11
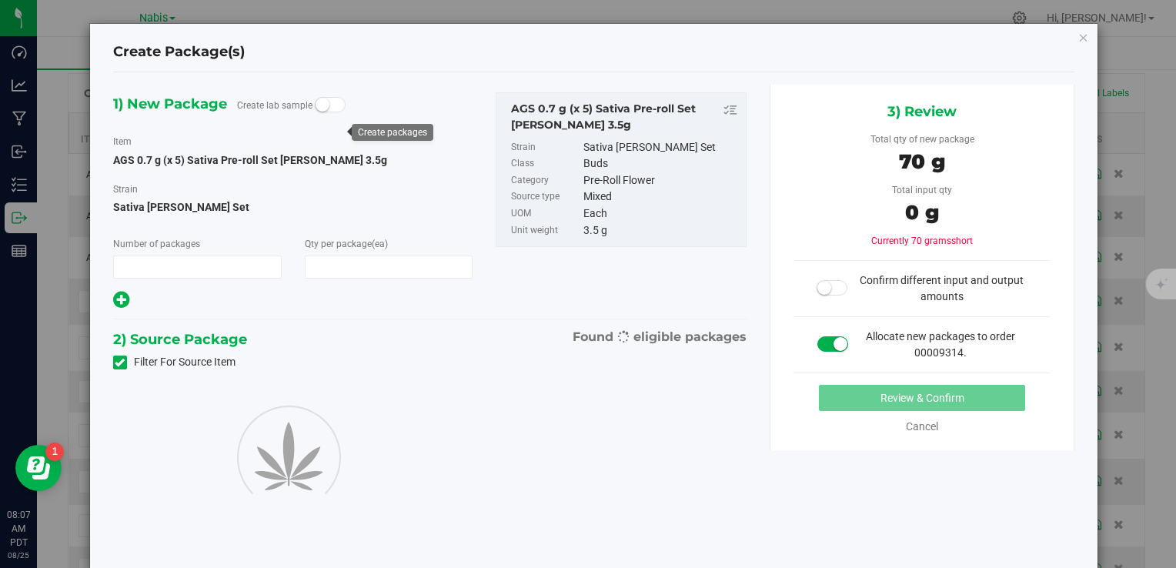
type input "1"
type input "20"
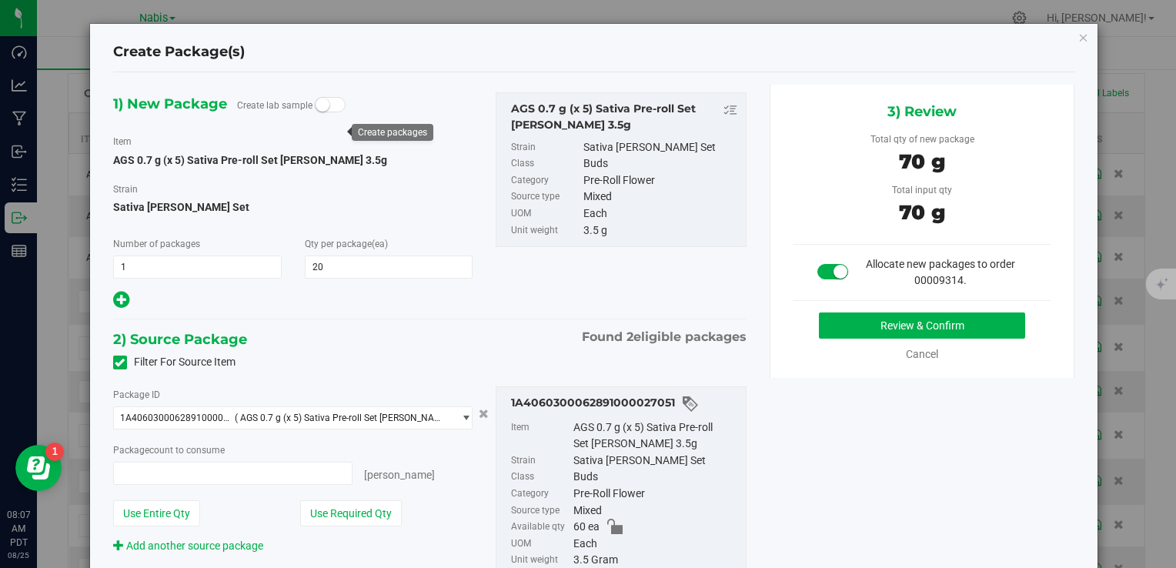
type input "20 ea"
click at [918, 315] on button "Review & Confirm" at bounding box center [922, 326] width 206 height 26
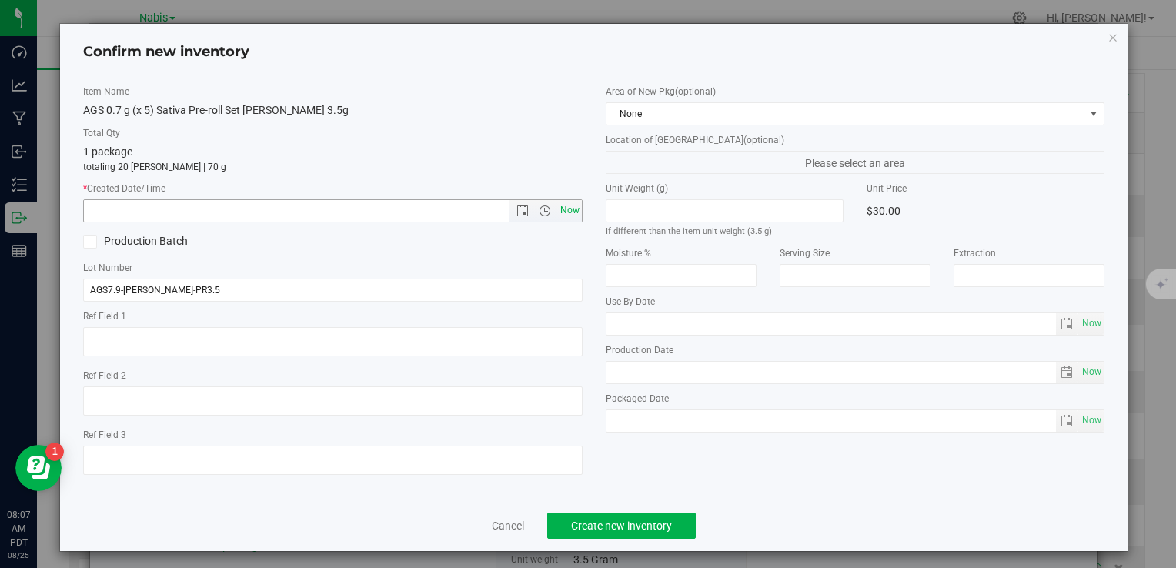
click at [570, 206] on span "Now" at bounding box center [570, 210] width 26 height 22
type input "8/25/2025 8:07 AM"
click at [644, 520] on span "Create new inventory" at bounding box center [621, 526] width 101 height 12
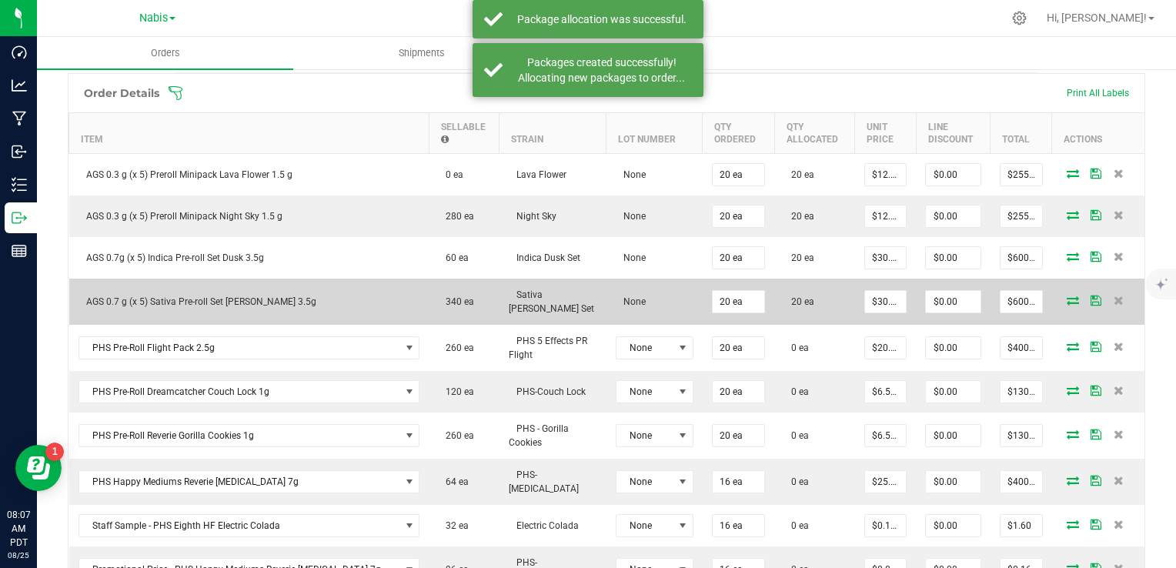
scroll to position [477, 0]
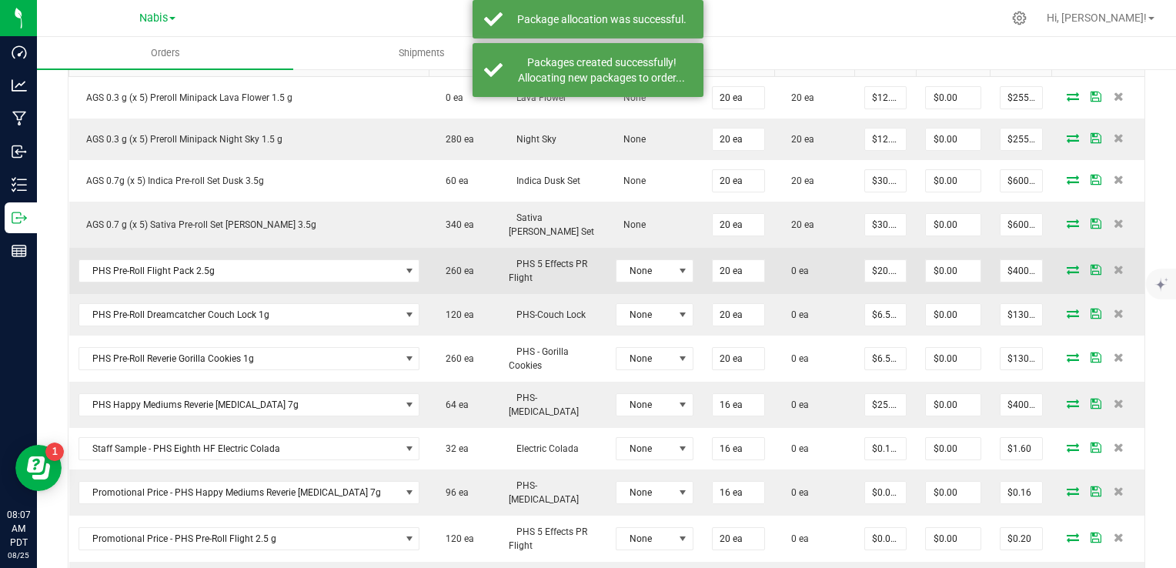
click at [1067, 265] on icon at bounding box center [1073, 269] width 12 height 9
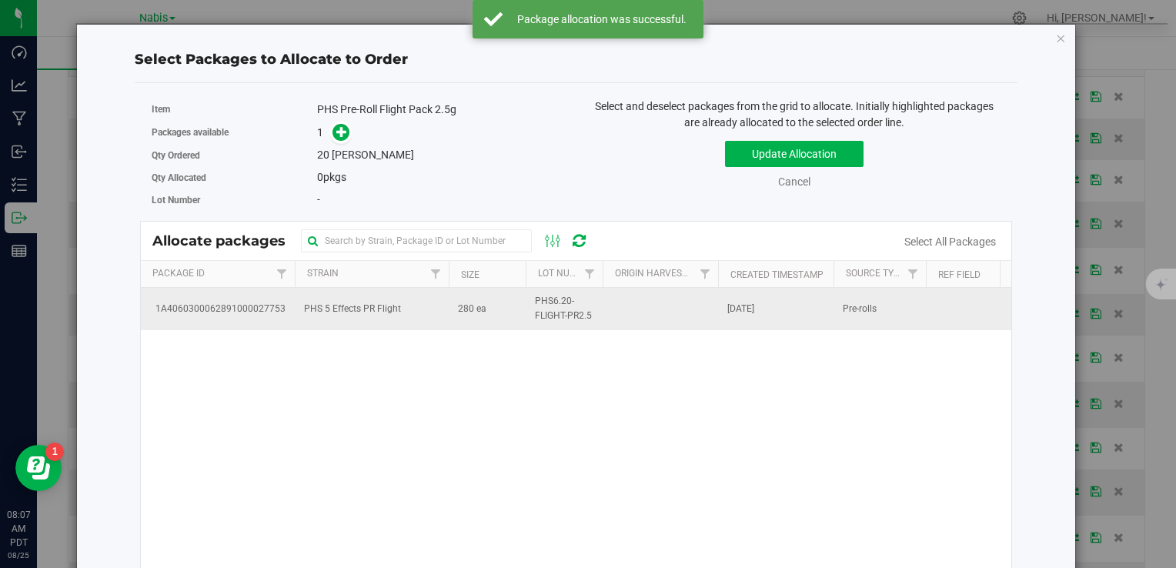
click at [433, 313] on td "PHS 5 Effects PR Flight" at bounding box center [372, 309] width 154 height 42
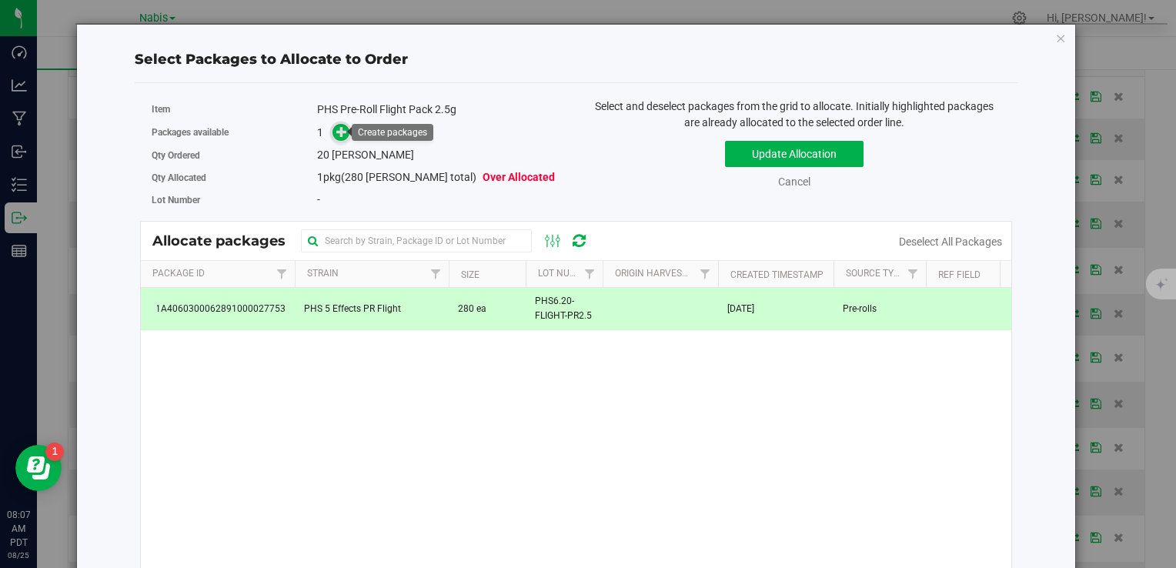
click at [336, 132] on icon at bounding box center [341, 131] width 11 height 11
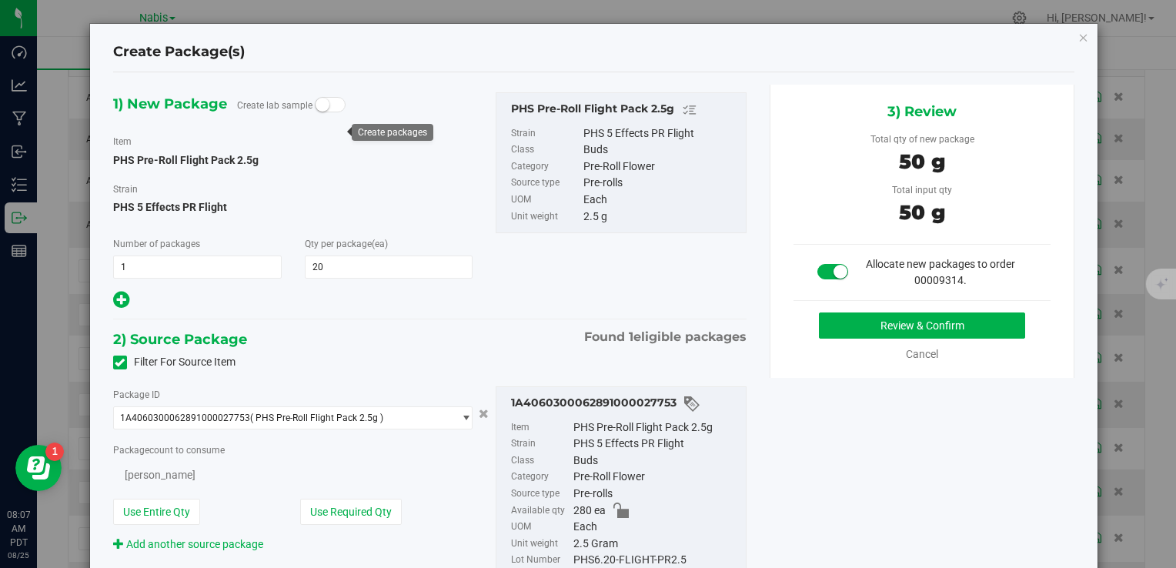
type input "20"
click at [836, 325] on button "Review & Confirm" at bounding box center [922, 326] width 206 height 26
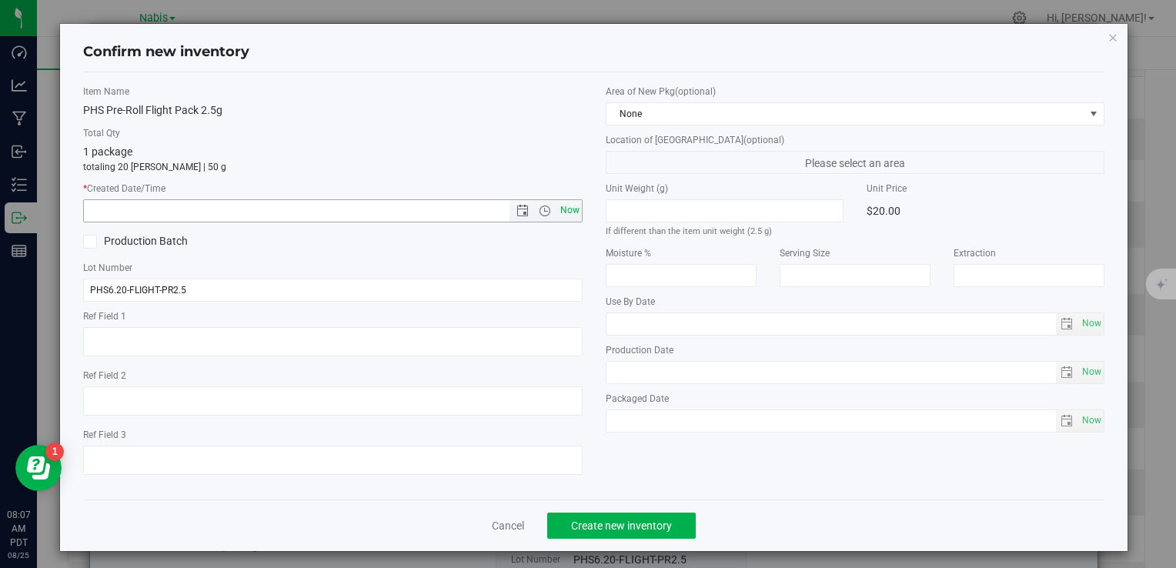
click at [567, 214] on span "Now" at bounding box center [570, 210] width 26 height 22
type input "8/25/2025 8:07 AM"
click at [628, 524] on span "Create new inventory" at bounding box center [621, 526] width 101 height 12
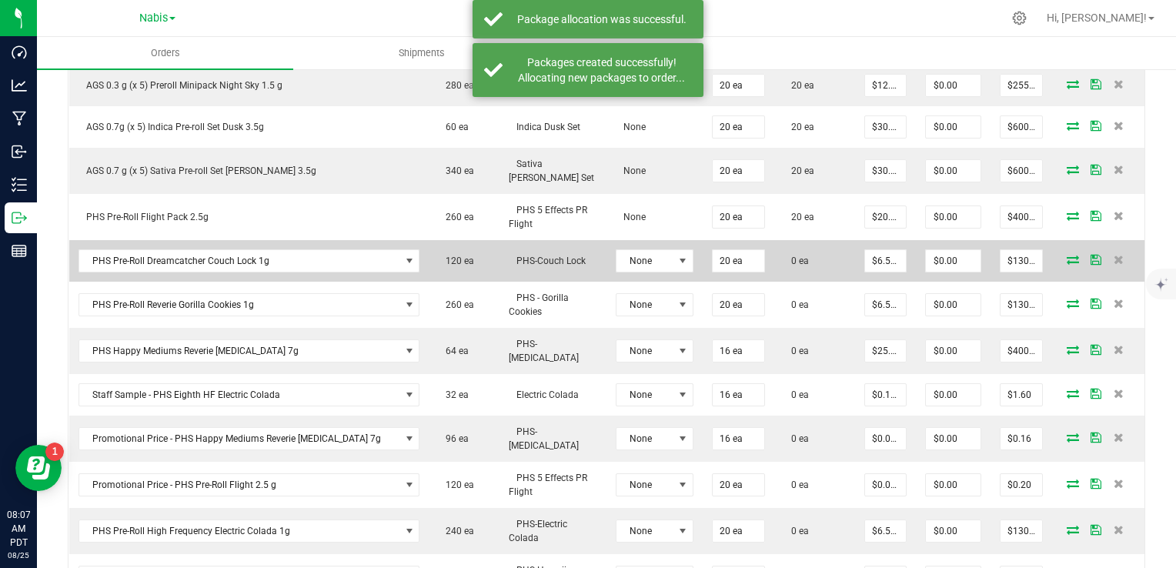
scroll to position [553, 0]
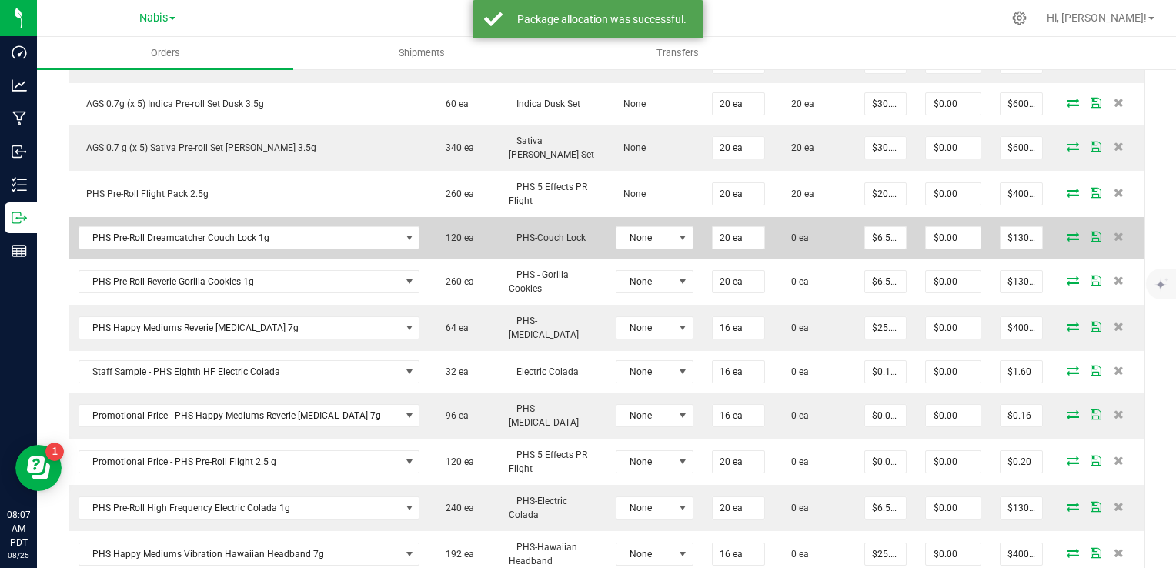
click at [1067, 232] on icon at bounding box center [1073, 236] width 12 height 9
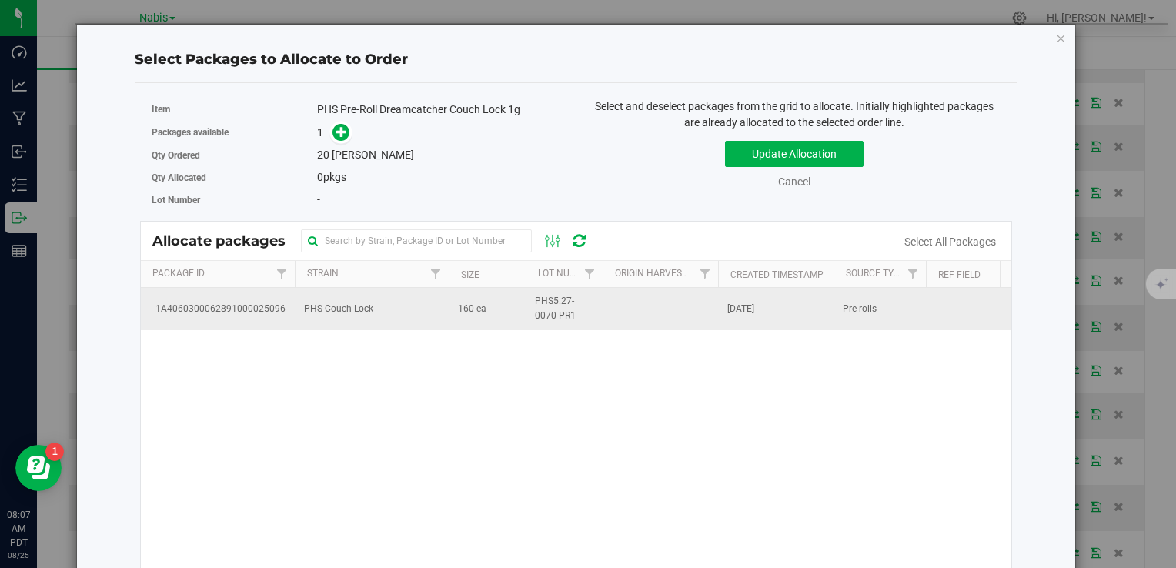
click at [462, 322] on td "160 ea" at bounding box center [487, 309] width 77 height 42
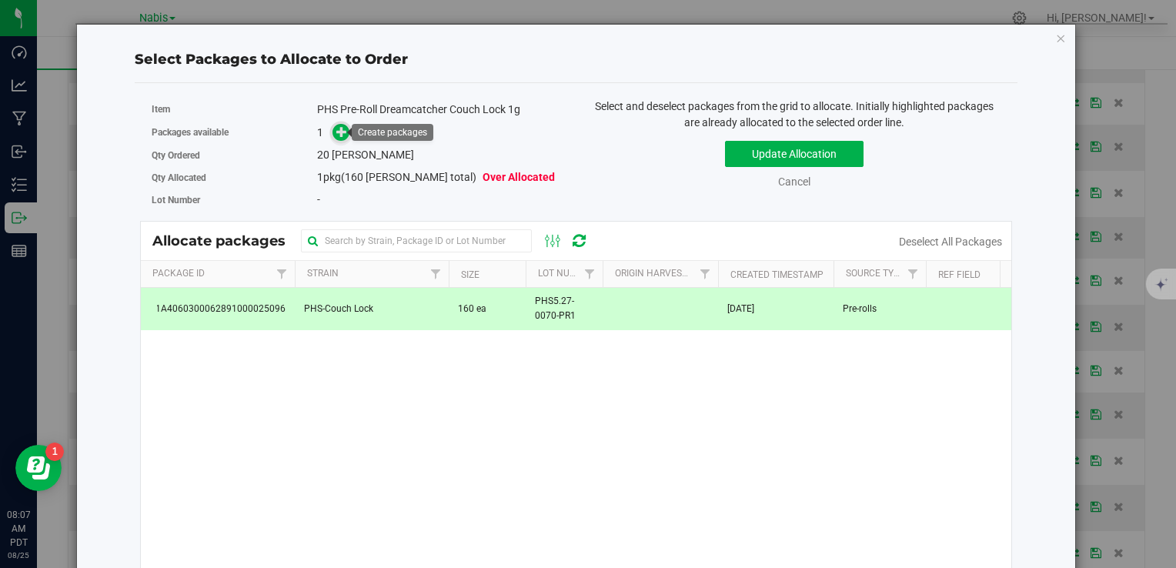
click at [336, 137] on icon at bounding box center [341, 131] width 11 height 11
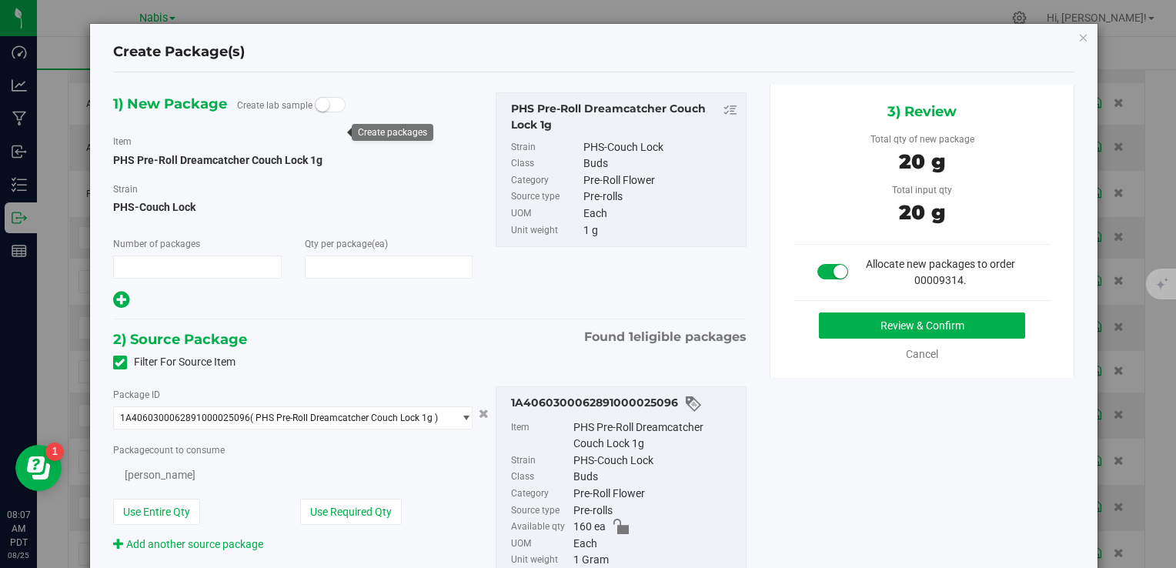
type input "1"
type input "20"
type input "20 ea"
click at [846, 333] on button "Review & Confirm" at bounding box center [922, 326] width 206 height 26
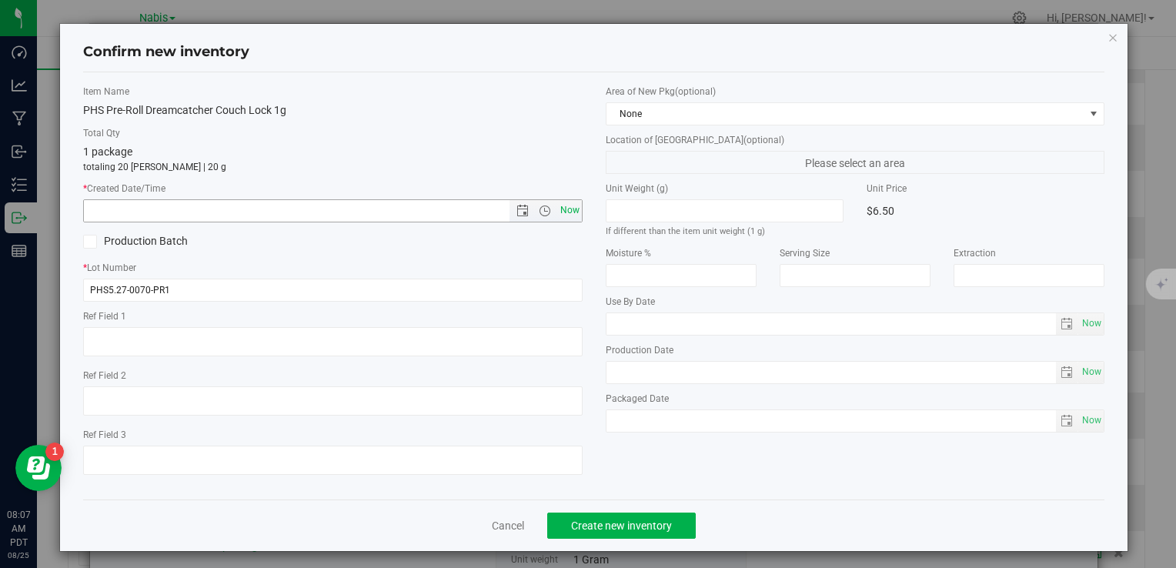
click at [571, 215] on span "Now" at bounding box center [570, 210] width 26 height 22
type input "8/25/2025 8:07 AM"
click at [651, 531] on span "Create new inventory" at bounding box center [621, 526] width 101 height 12
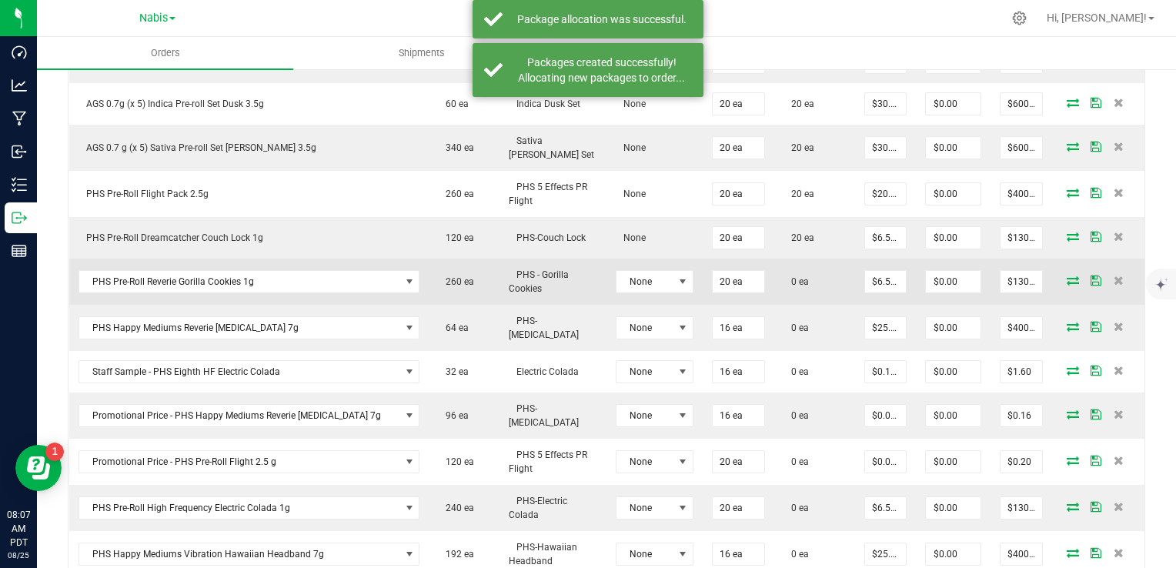
click at [1067, 276] on icon at bounding box center [1073, 280] width 12 height 9
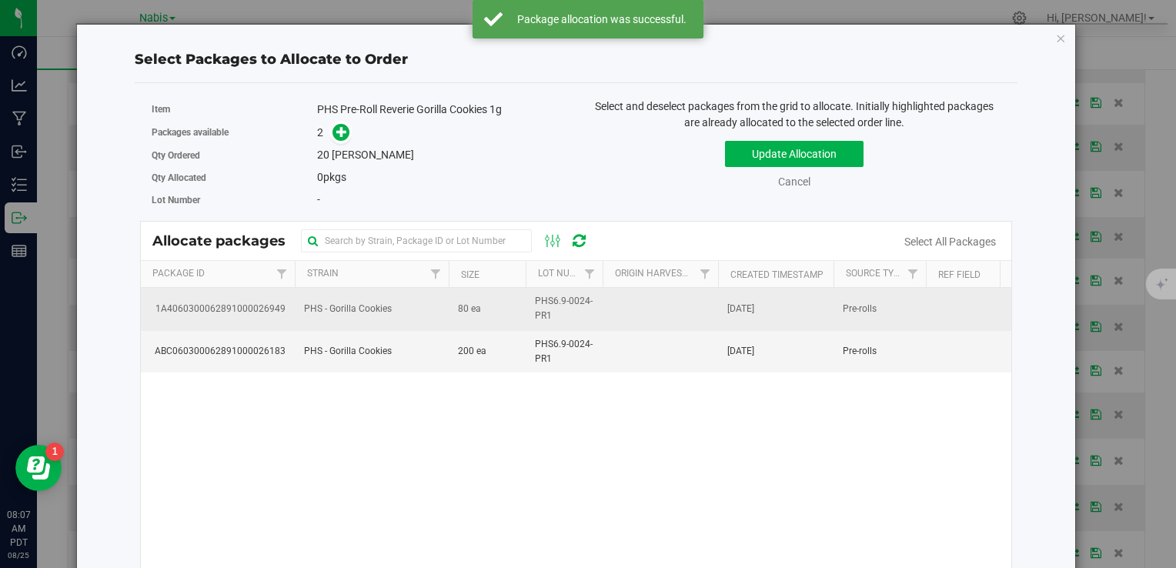
click at [354, 319] on td "PHS - Gorilla Cookies" at bounding box center [372, 309] width 154 height 42
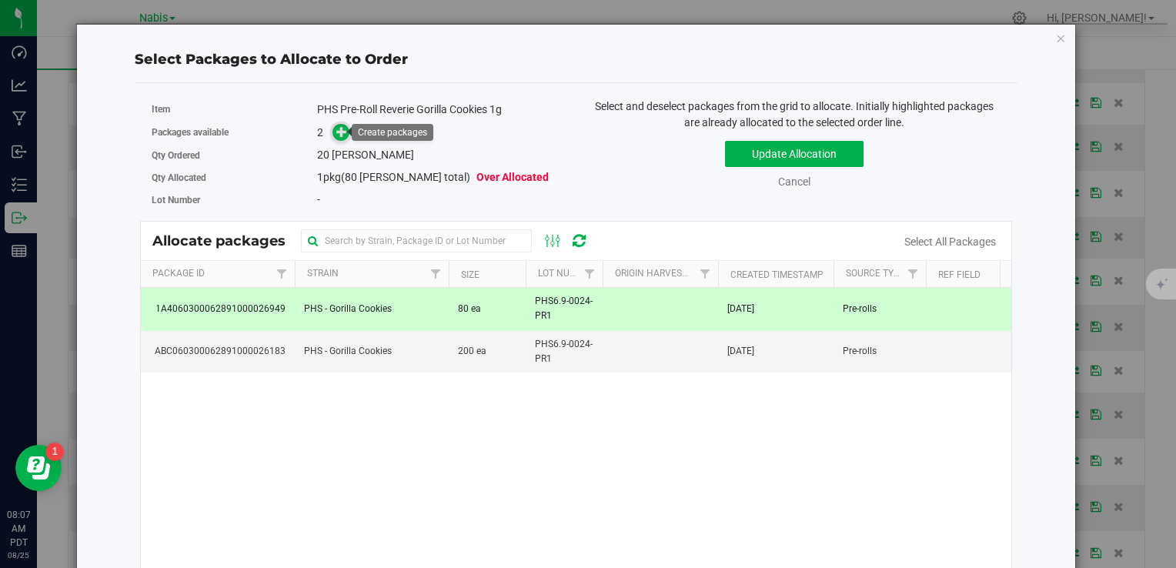
click at [338, 132] on icon at bounding box center [341, 131] width 11 height 11
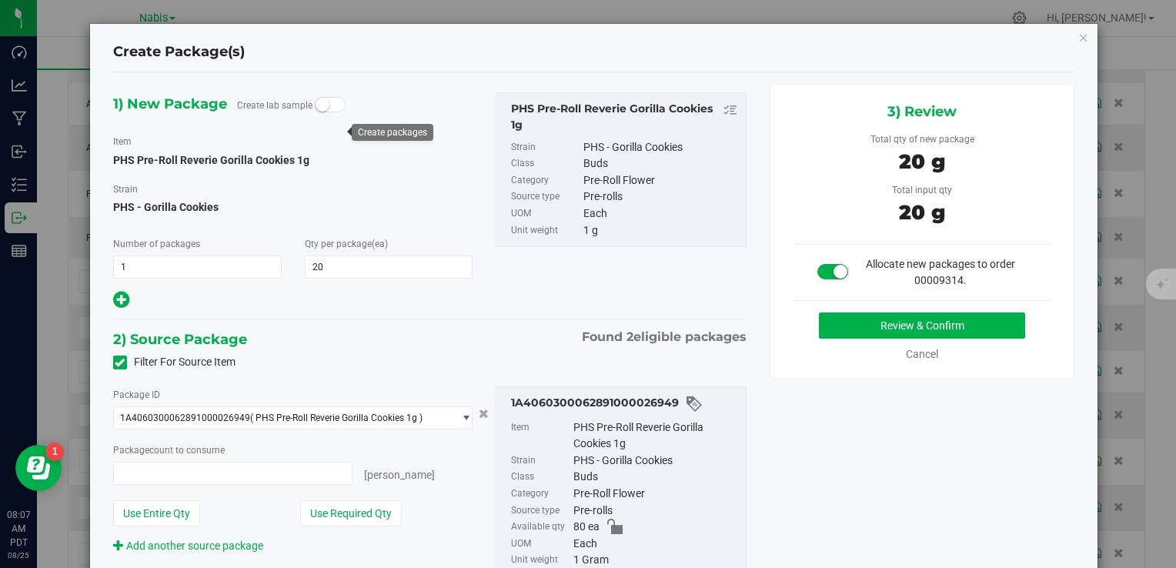
type input "20 ea"
click at [834, 331] on button "Review & Confirm" at bounding box center [922, 326] width 206 height 26
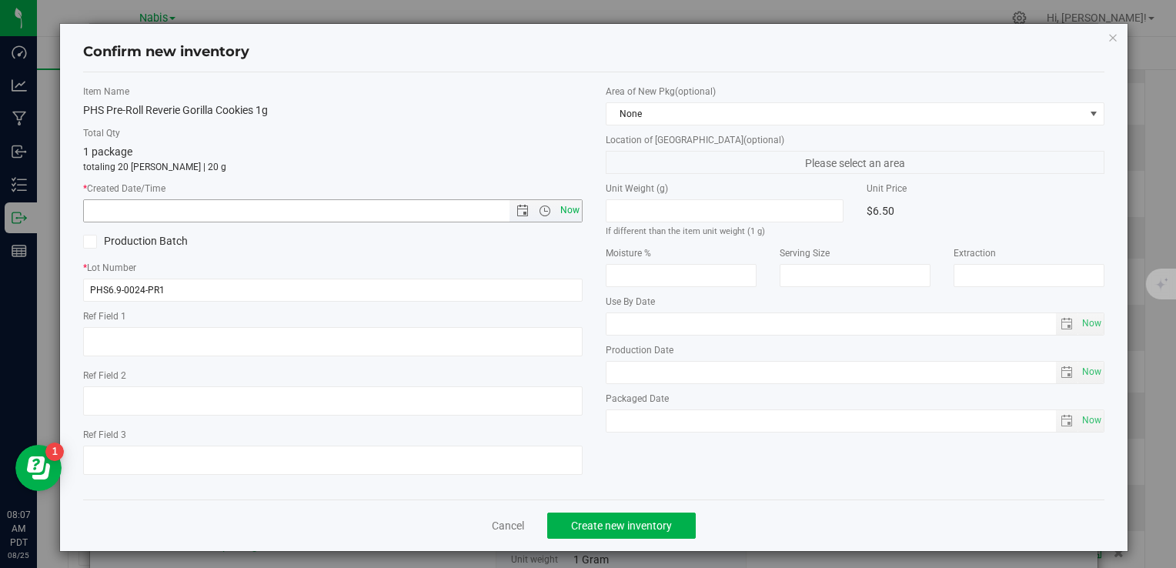
click at [561, 216] on span "Now" at bounding box center [570, 210] width 26 height 22
type input "8/25/2025 8:07 AM"
click at [645, 532] on button "Create new inventory" at bounding box center [621, 526] width 149 height 26
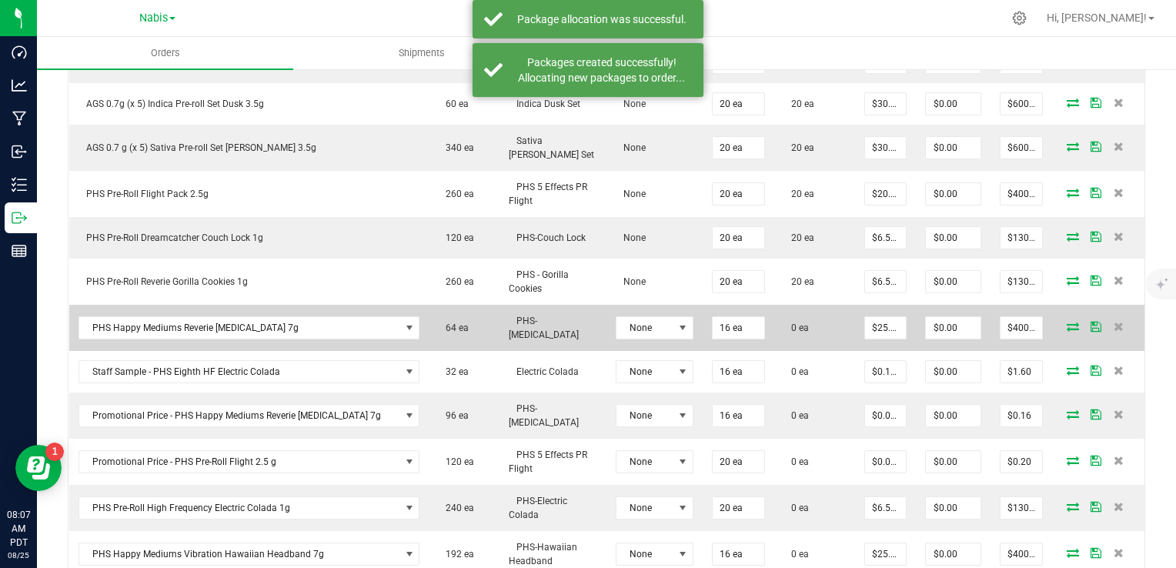
click at [1067, 322] on icon at bounding box center [1073, 326] width 12 height 9
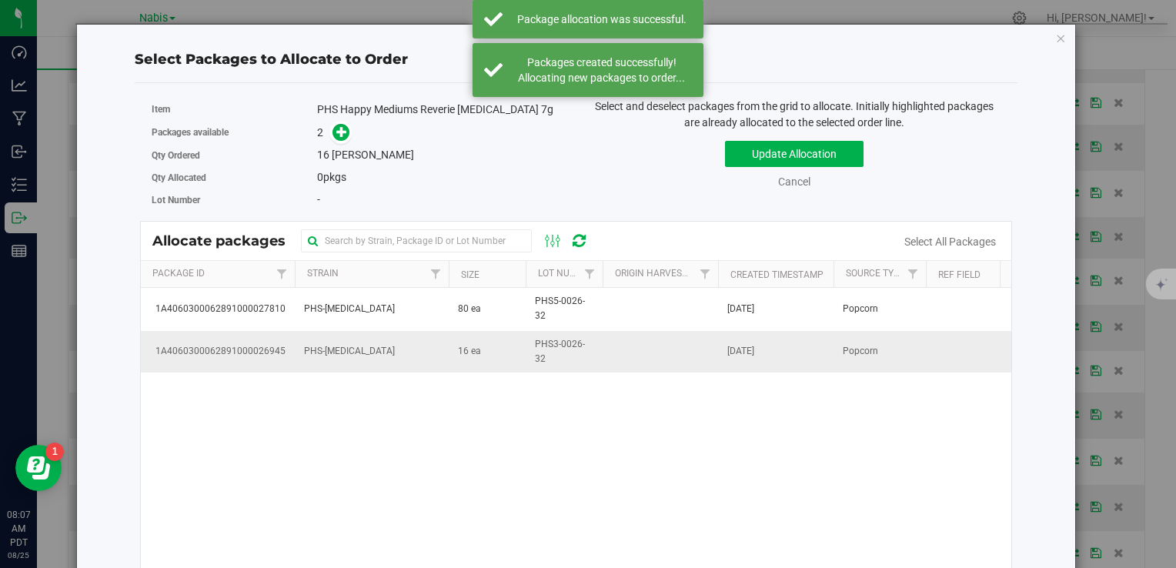
click at [493, 349] on td "16 ea" at bounding box center [487, 352] width 77 height 42
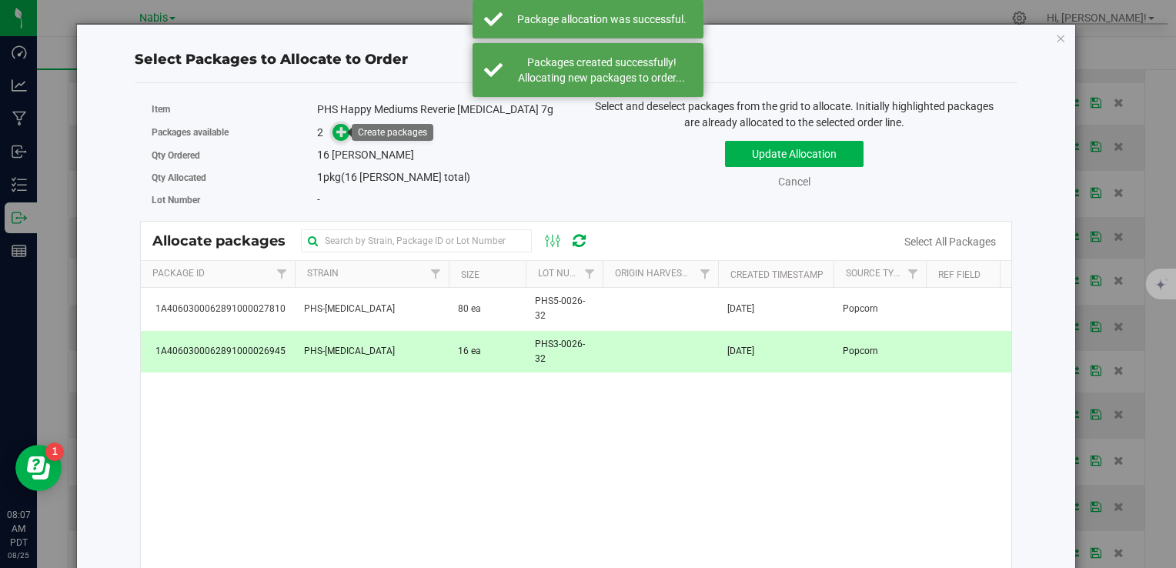
click at [333, 131] on span at bounding box center [342, 133] width 18 height 18
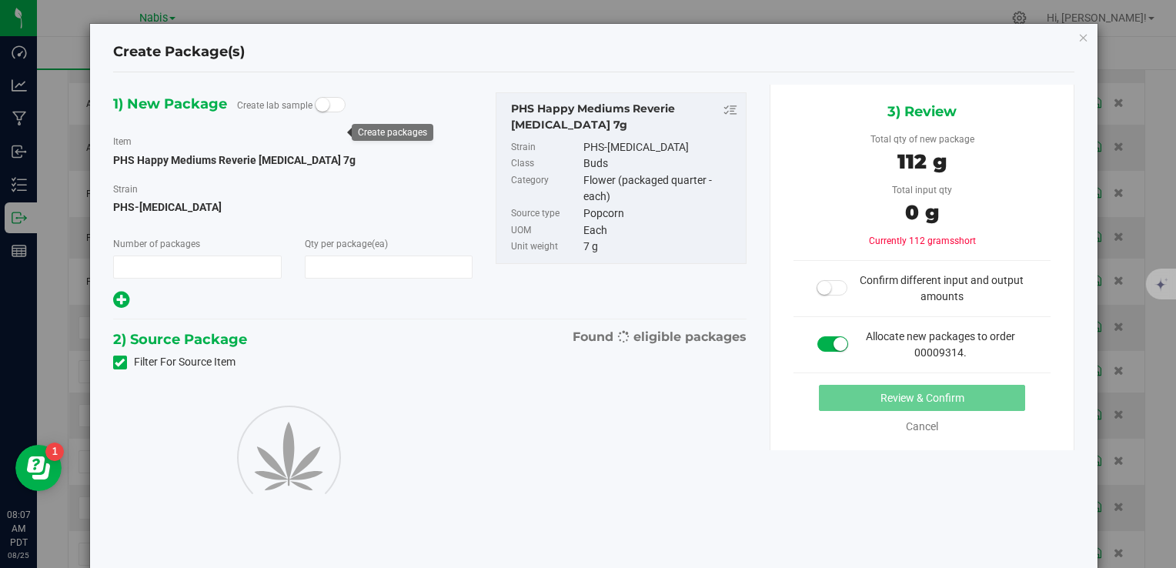
type input "1"
type input "16"
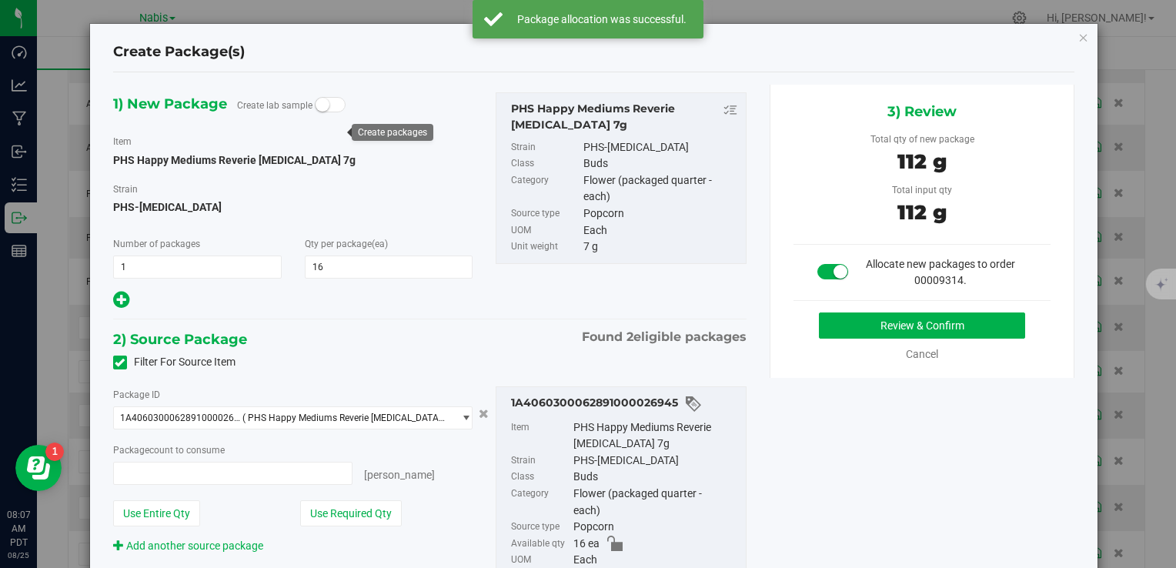
type input "16 ea"
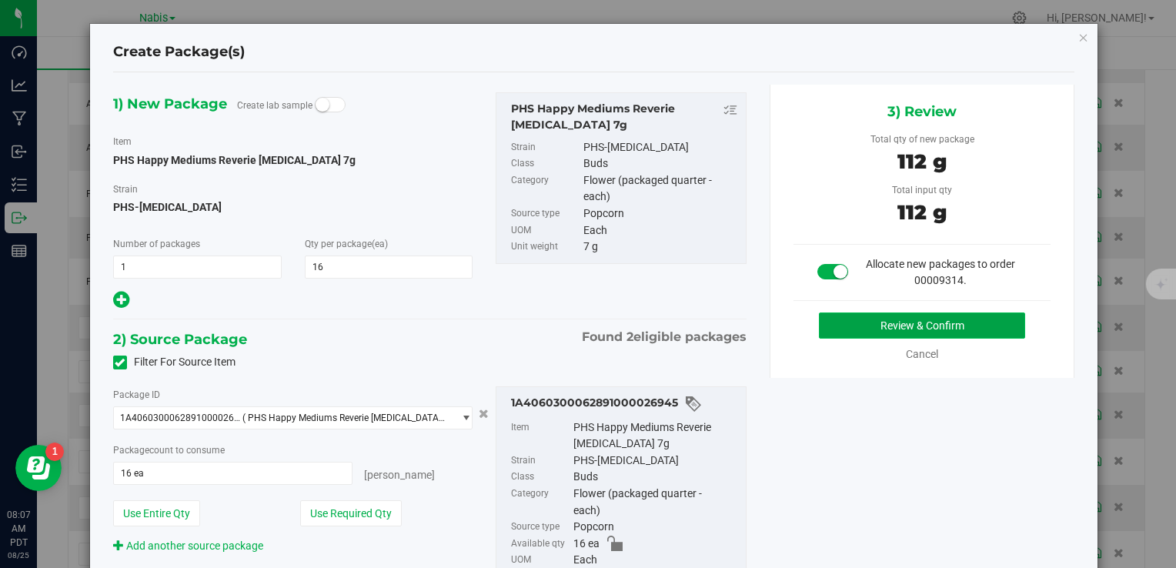
click at [850, 323] on button "Review & Confirm" at bounding box center [922, 326] width 206 height 26
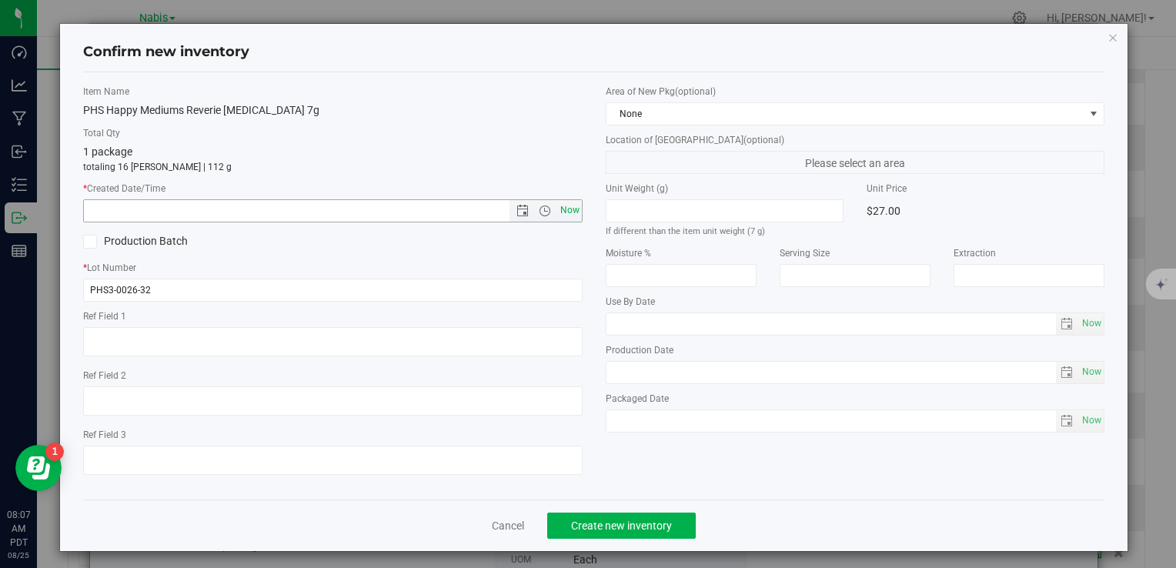
click at [557, 209] on span "Now" at bounding box center [570, 210] width 26 height 22
type input "8/25/2025 8:07 AM"
click at [620, 532] on button "Create new inventory" at bounding box center [621, 526] width 149 height 26
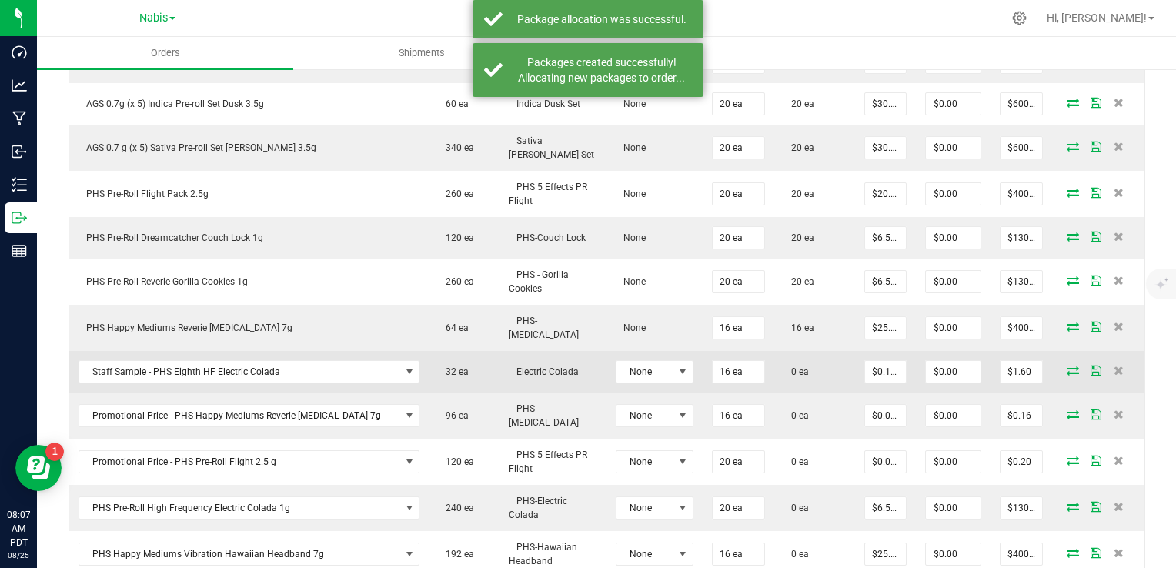
click at [1067, 366] on icon at bounding box center [1073, 370] width 12 height 9
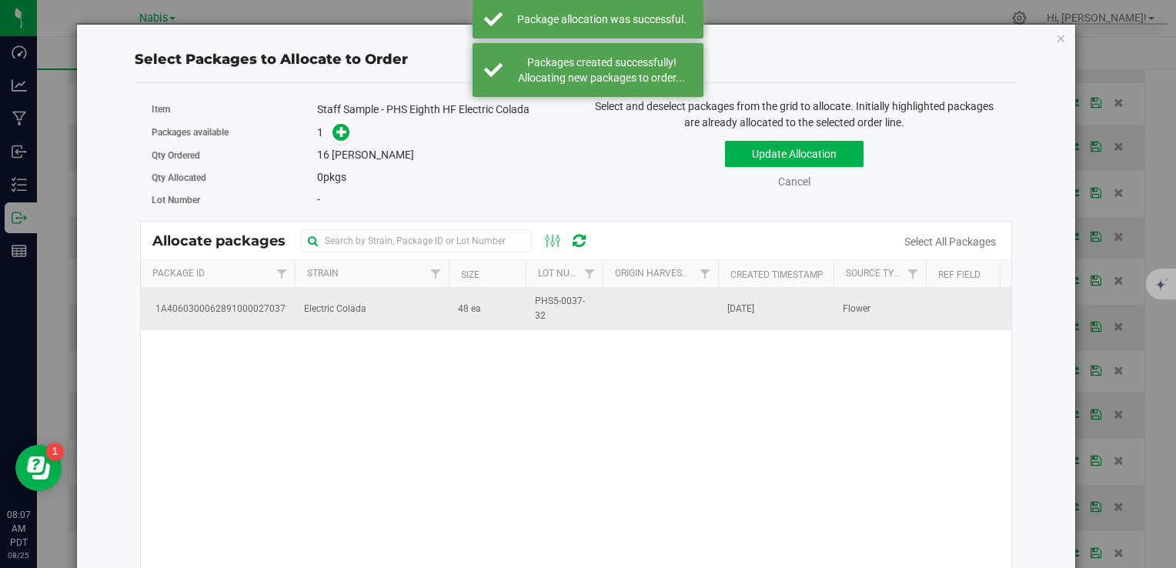
click at [410, 314] on td "Electric Colada" at bounding box center [372, 309] width 154 height 42
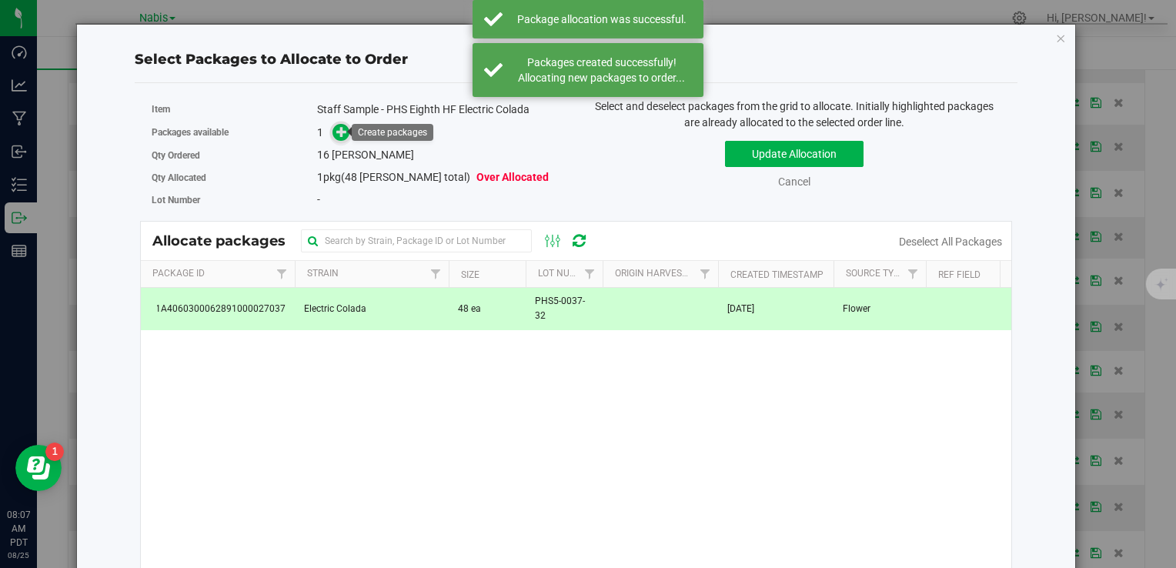
click at [340, 140] on span at bounding box center [342, 133] width 18 height 18
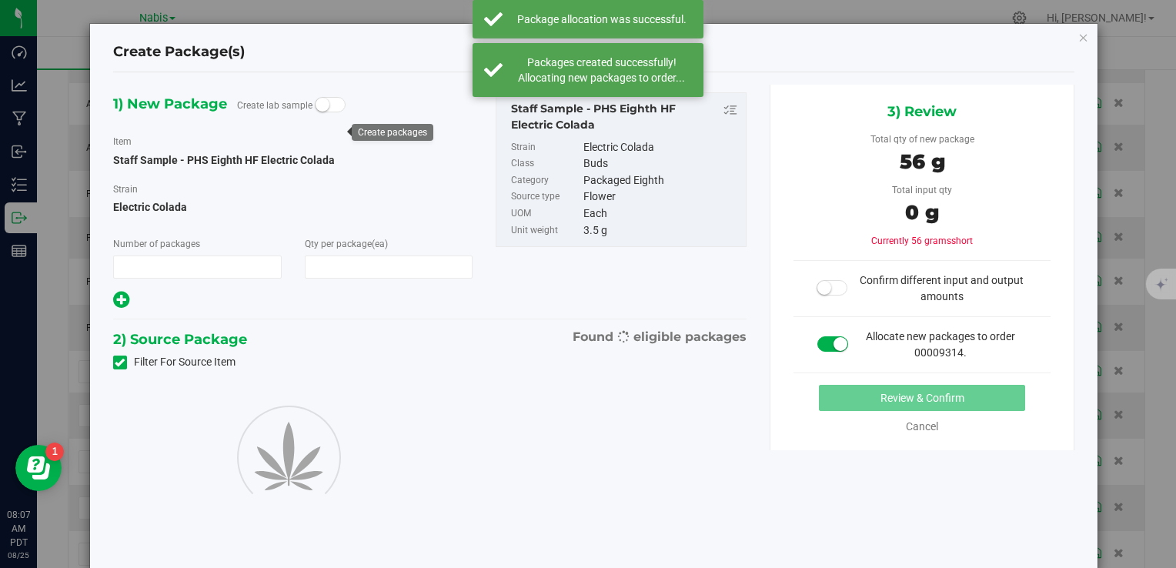
type input "1"
type input "16"
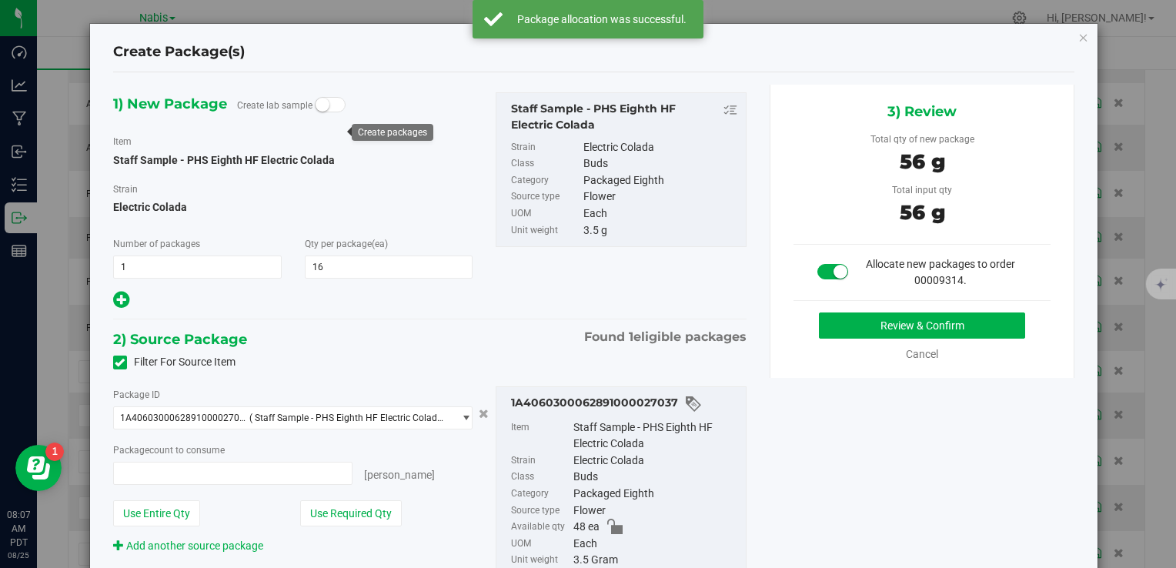
type input "16 ea"
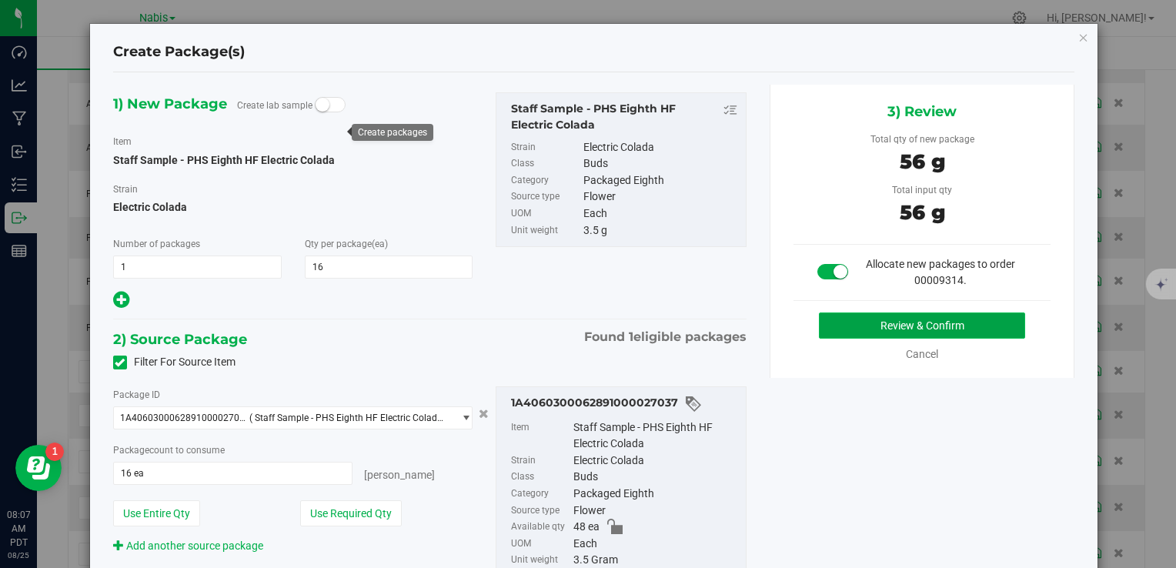
click at [819, 326] on button "Review & Confirm" at bounding box center [922, 326] width 206 height 26
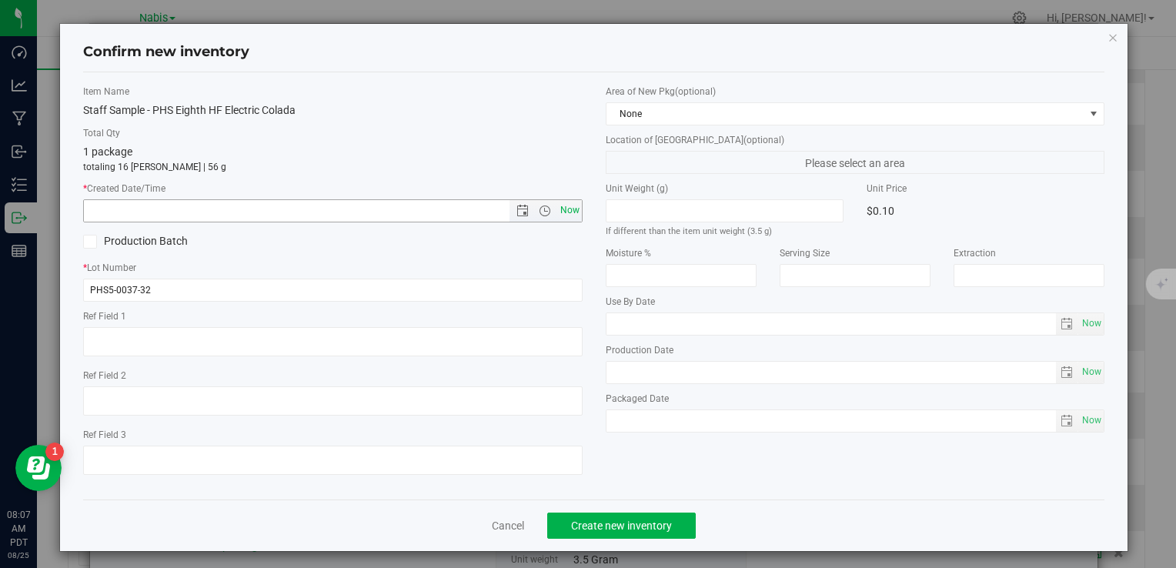
click at [567, 212] on span "Now" at bounding box center [570, 210] width 26 height 22
type input "8/25/2025 8:07 AM"
click at [605, 529] on span "Create new inventory" at bounding box center [621, 526] width 101 height 12
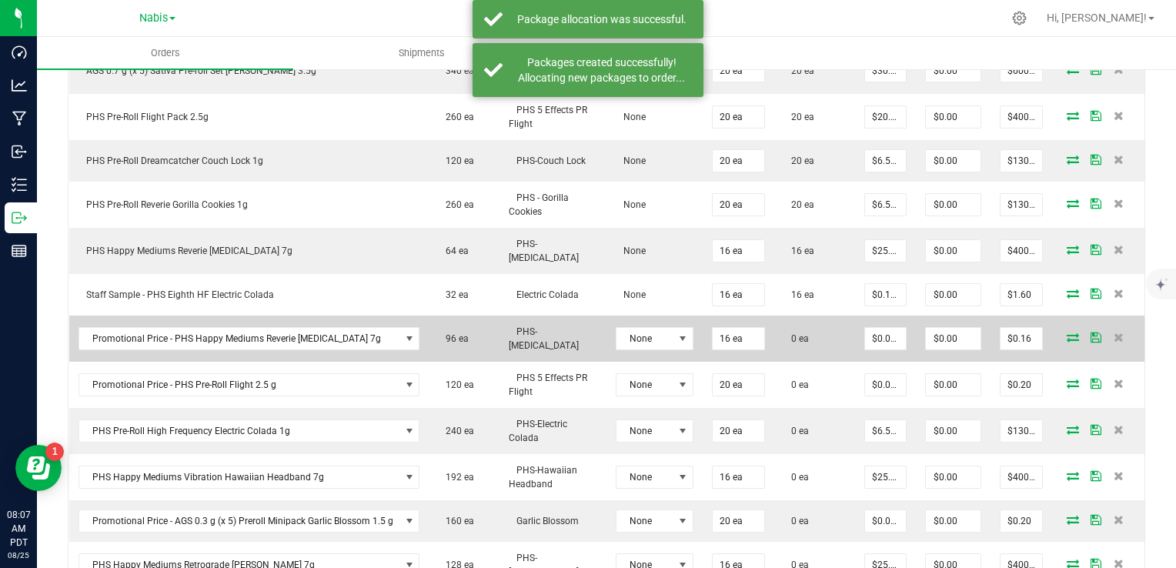
scroll to position [707, 0]
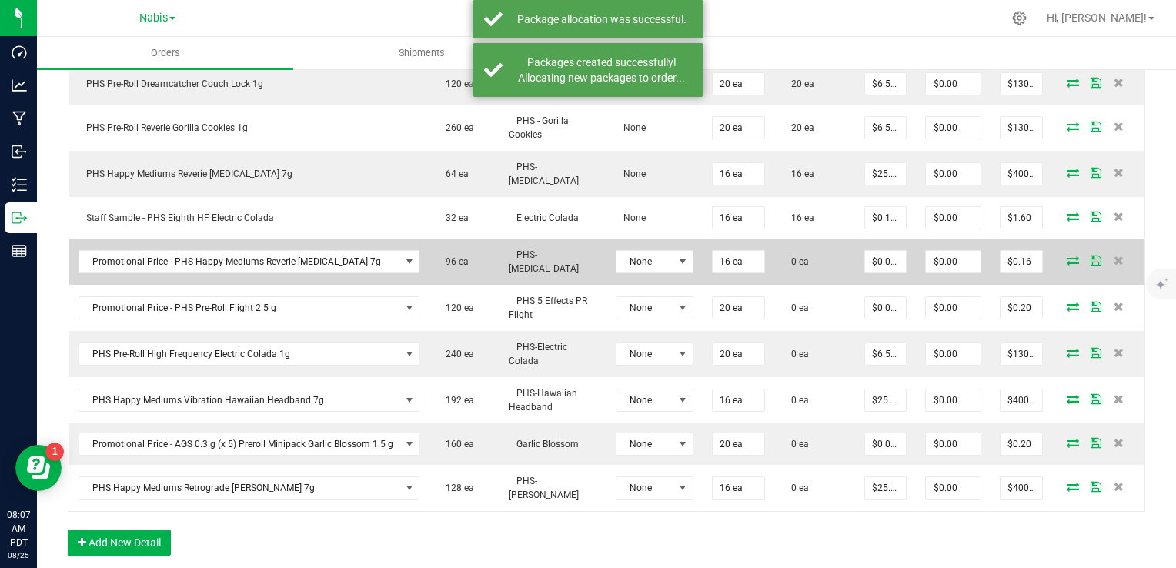
click at [1067, 256] on icon at bounding box center [1073, 260] width 12 height 9
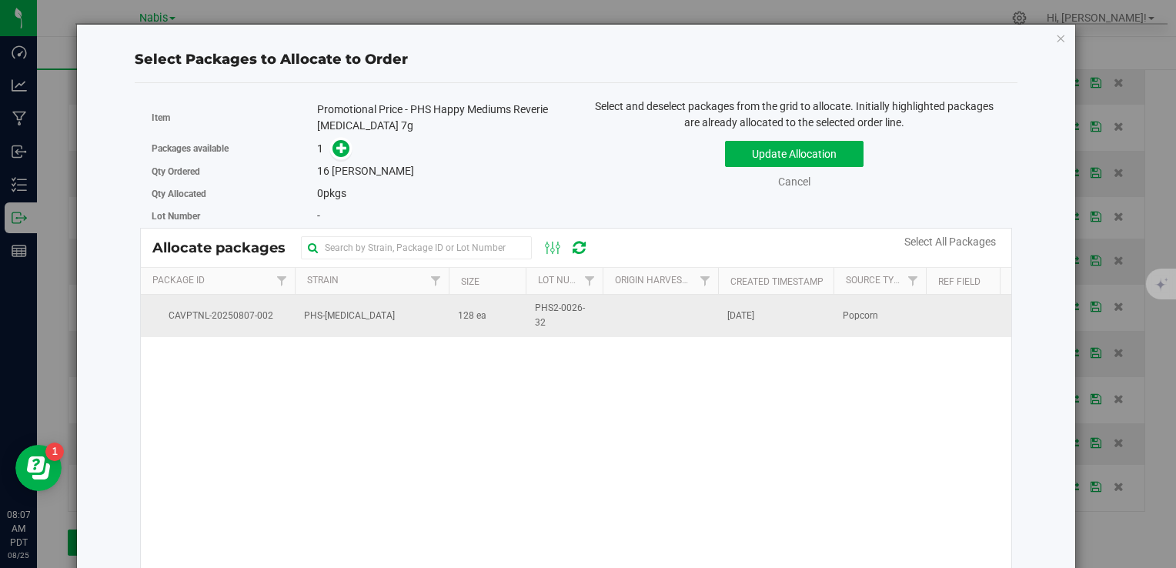
click at [391, 321] on td "PHS-[MEDICAL_DATA]" at bounding box center [372, 316] width 154 height 42
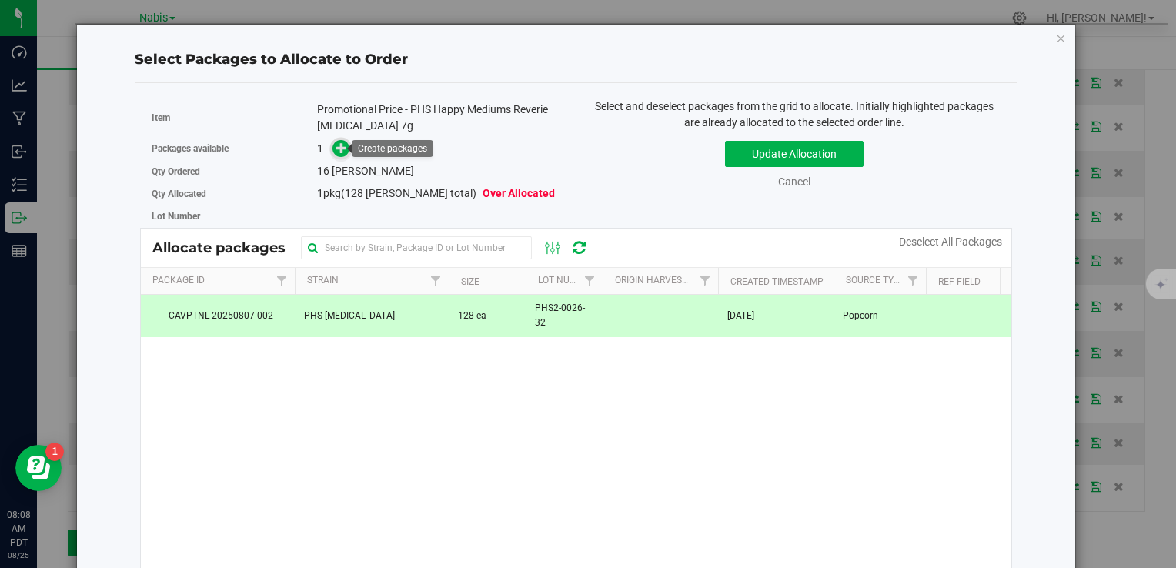
click at [333, 143] on span at bounding box center [342, 149] width 18 height 18
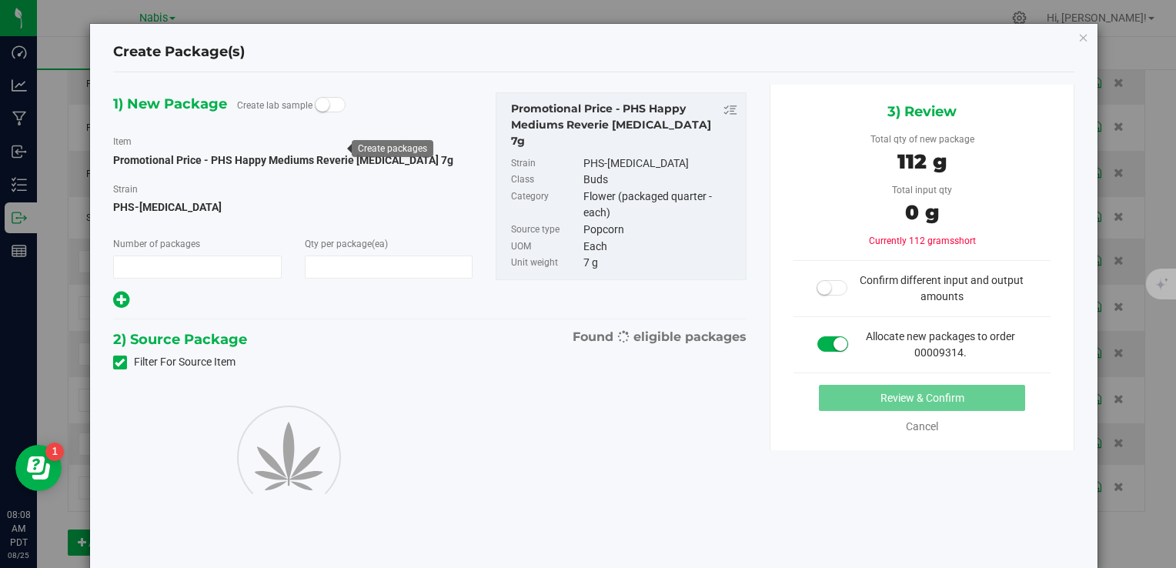
type input "1"
type input "16"
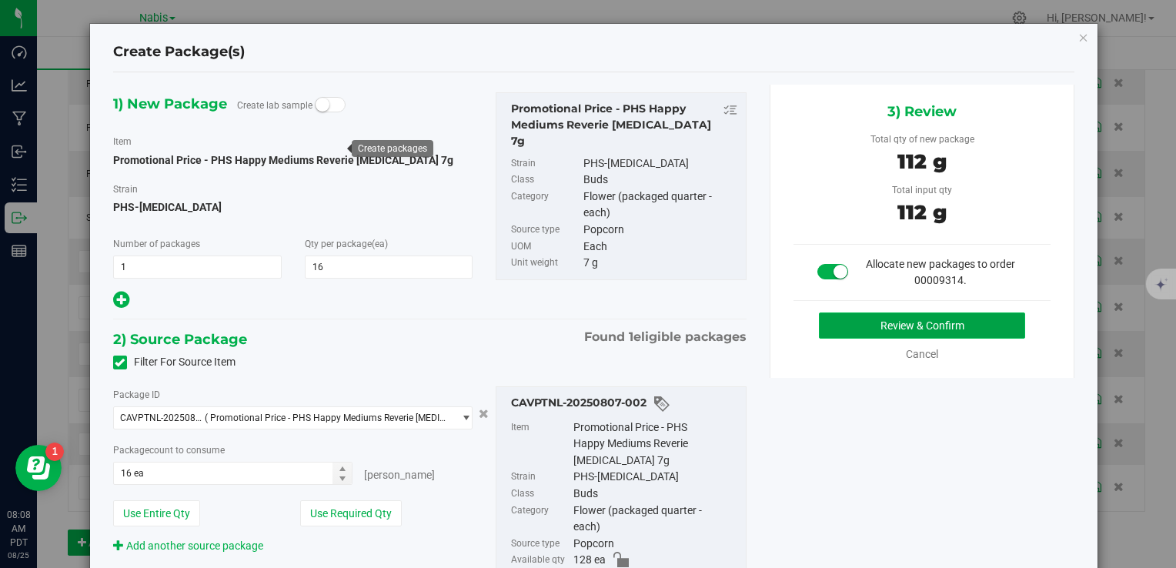
click at [891, 322] on button "Review & Confirm" at bounding box center [922, 326] width 206 height 26
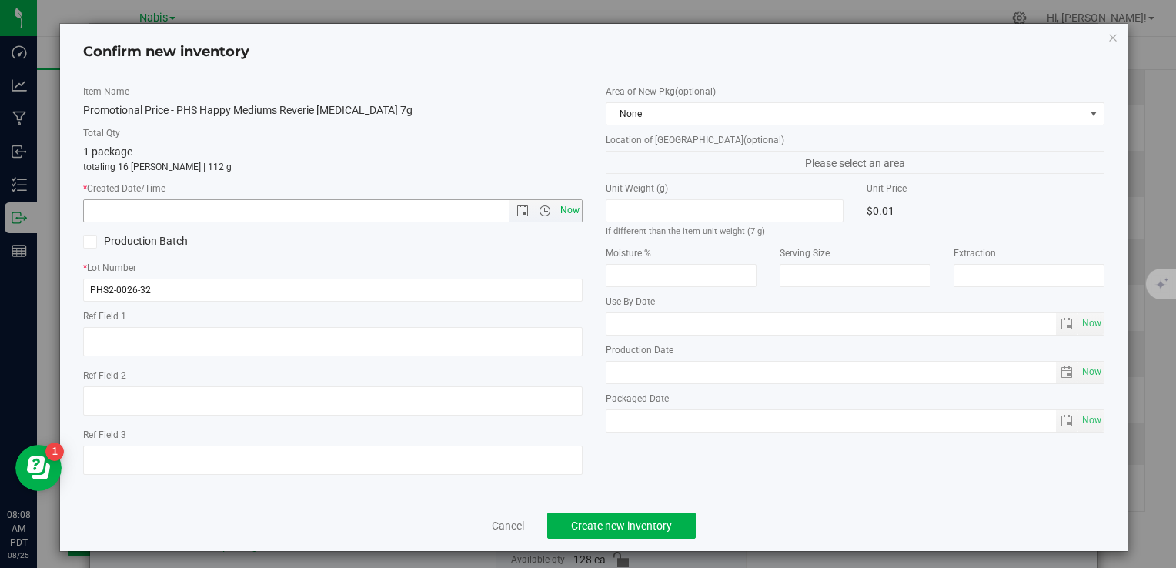
click at [566, 206] on span "Now" at bounding box center [570, 210] width 26 height 22
type input "8/25/2025 8:08 AM"
click at [634, 522] on span "Create new inventory" at bounding box center [621, 526] width 101 height 12
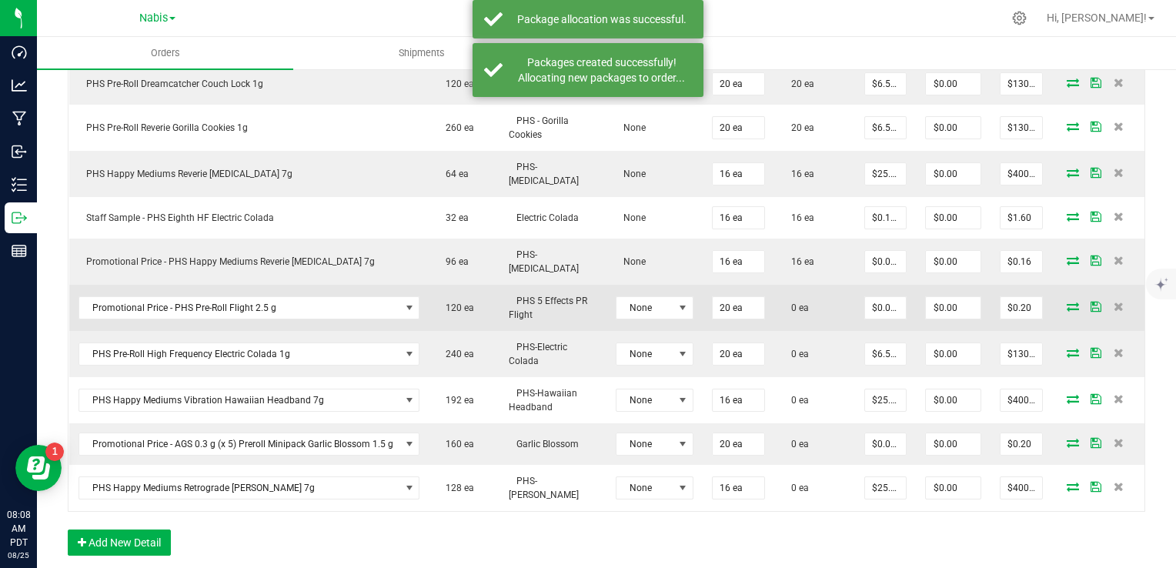
click at [1062, 302] on span at bounding box center [1073, 306] width 23 height 9
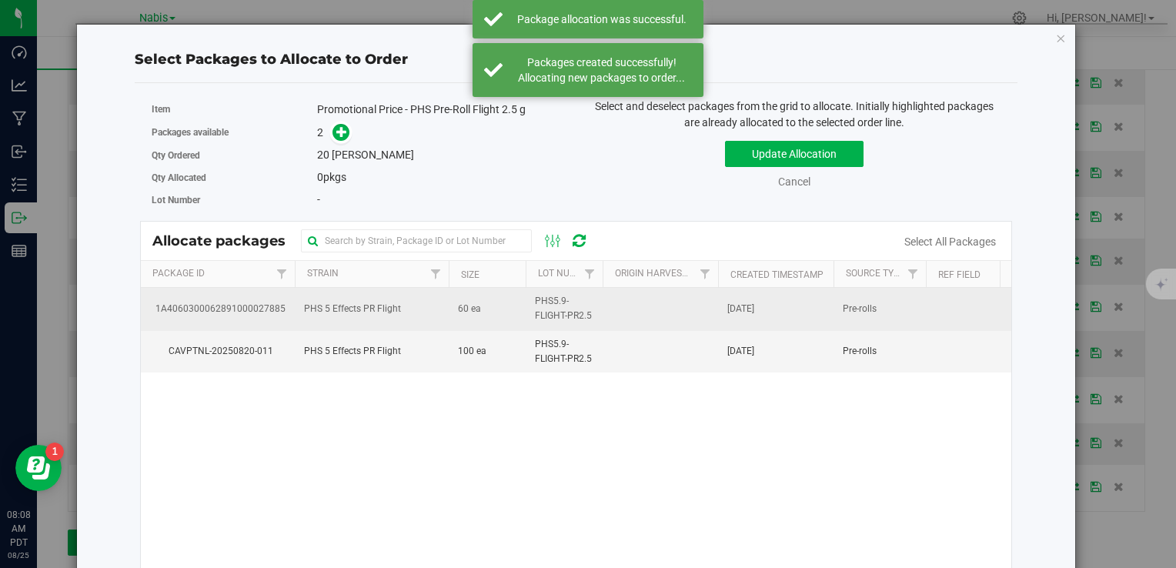
click at [456, 307] on td "60 ea" at bounding box center [487, 309] width 77 height 42
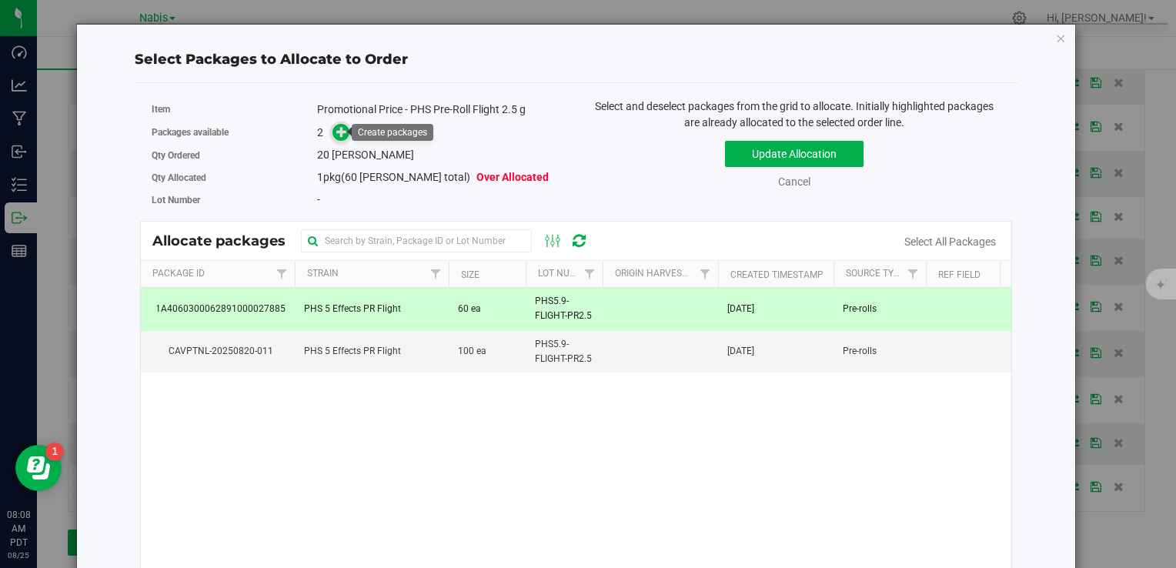
click at [337, 132] on icon at bounding box center [341, 131] width 11 height 11
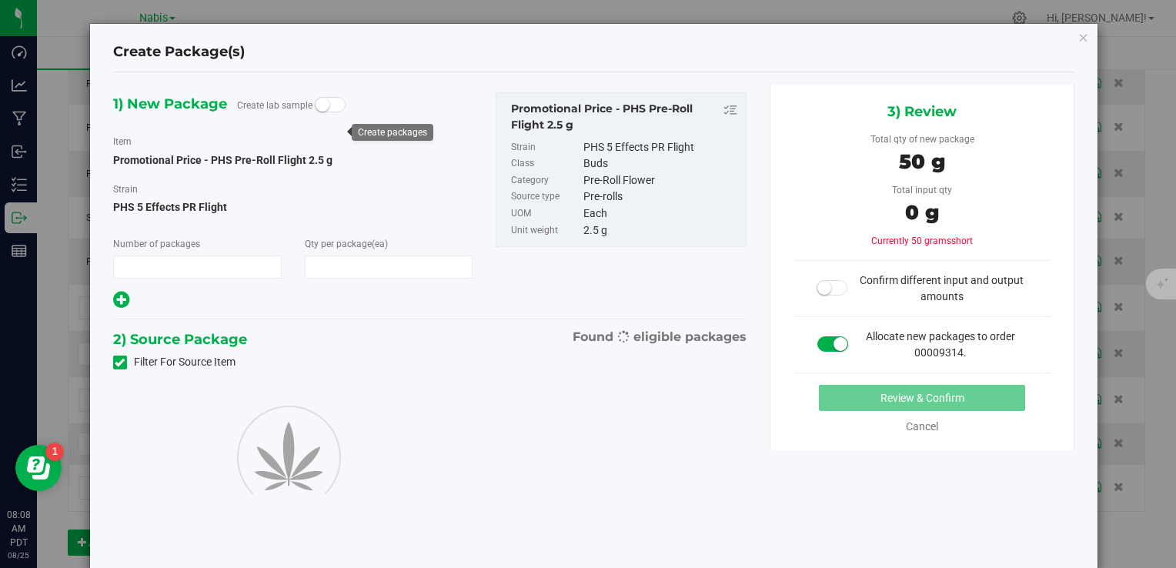
type input "1"
type input "20"
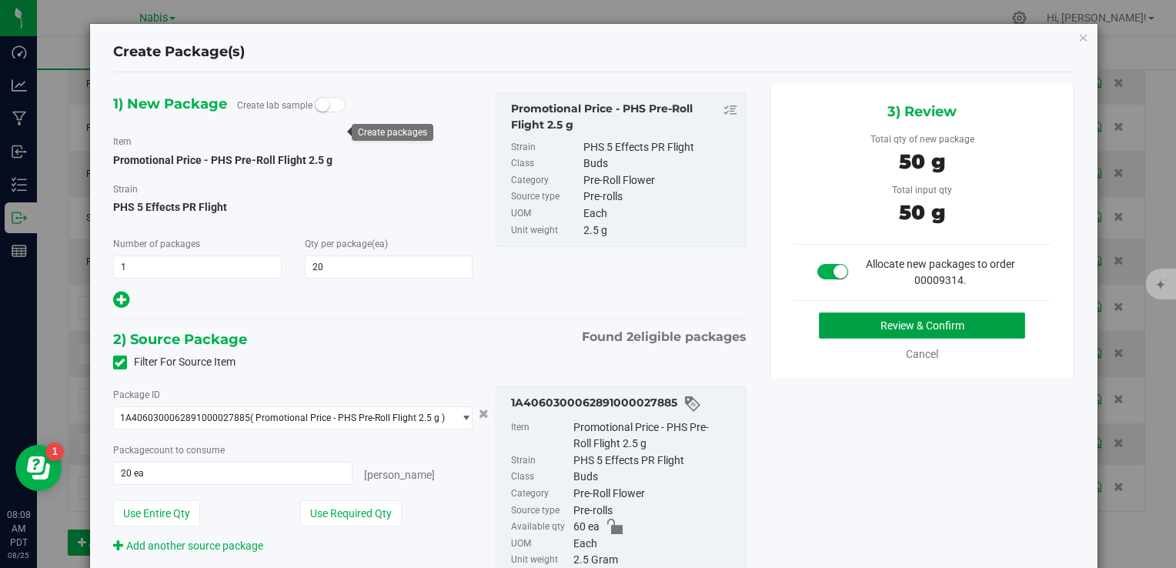
click at [931, 318] on button "Review & Confirm" at bounding box center [922, 326] width 206 height 26
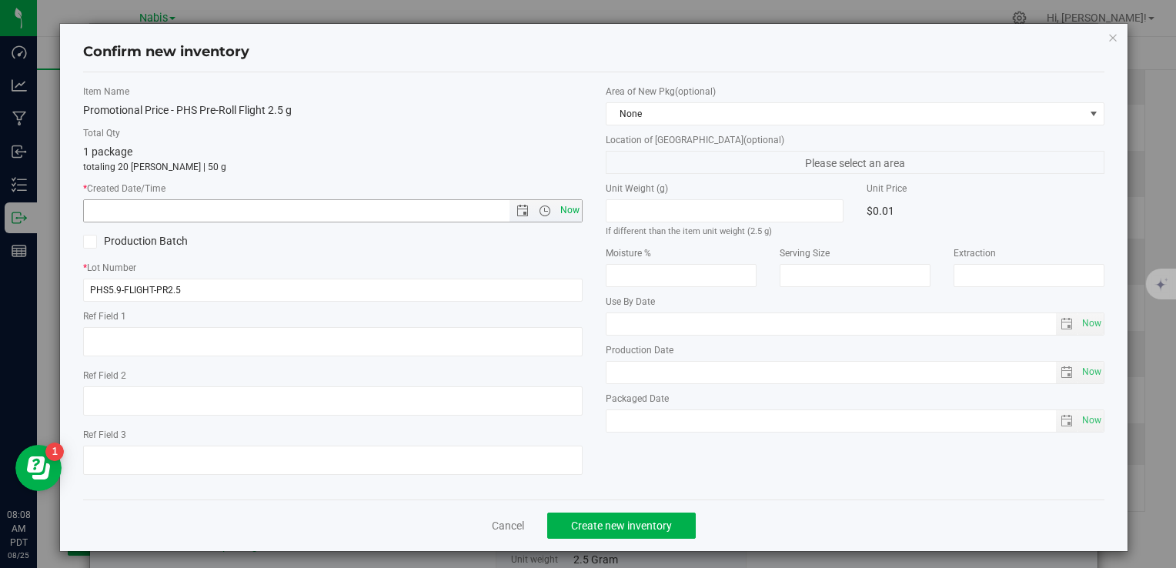
click at [558, 208] on span "Now" at bounding box center [570, 210] width 26 height 22
type input "8/25/2025 8:08 AM"
click at [625, 537] on button "Create new inventory" at bounding box center [621, 526] width 149 height 26
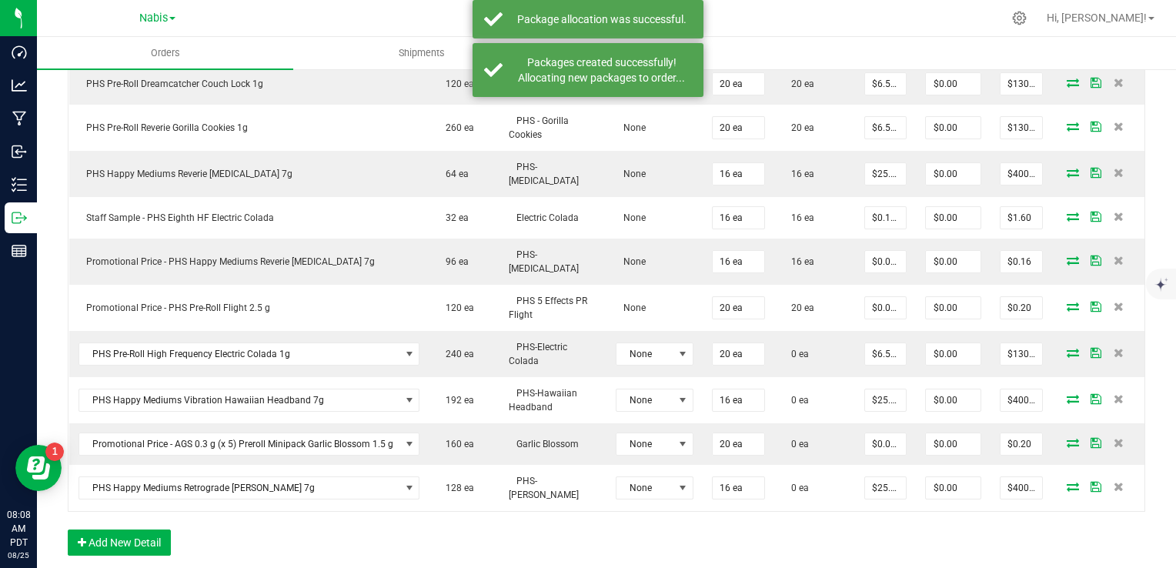
click at [1067, 348] on icon at bounding box center [1073, 352] width 12 height 9
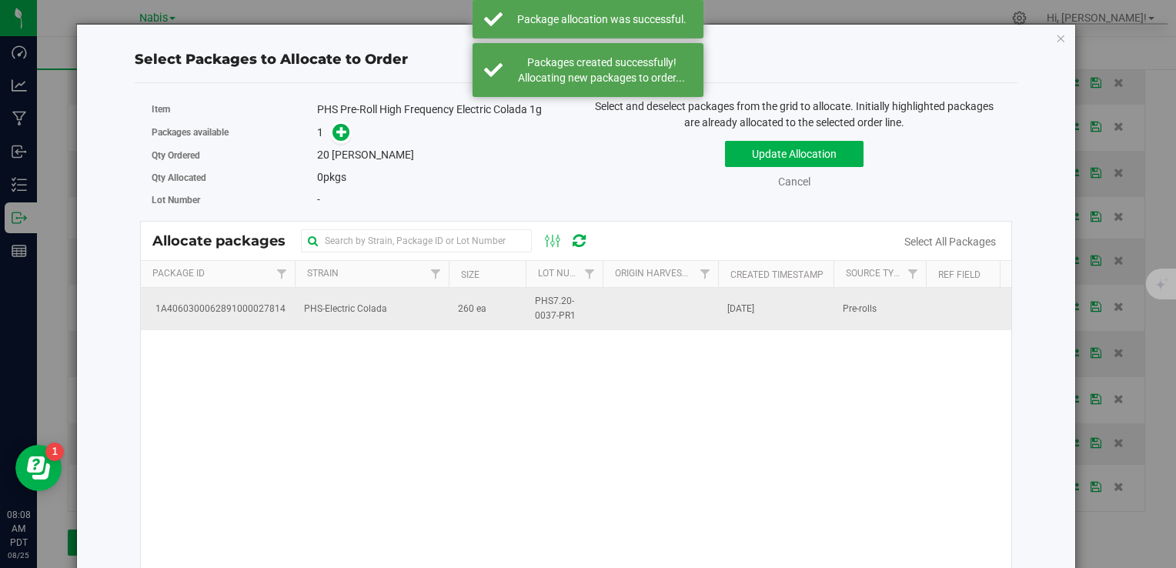
click at [499, 305] on td "260 ea" at bounding box center [487, 309] width 77 height 42
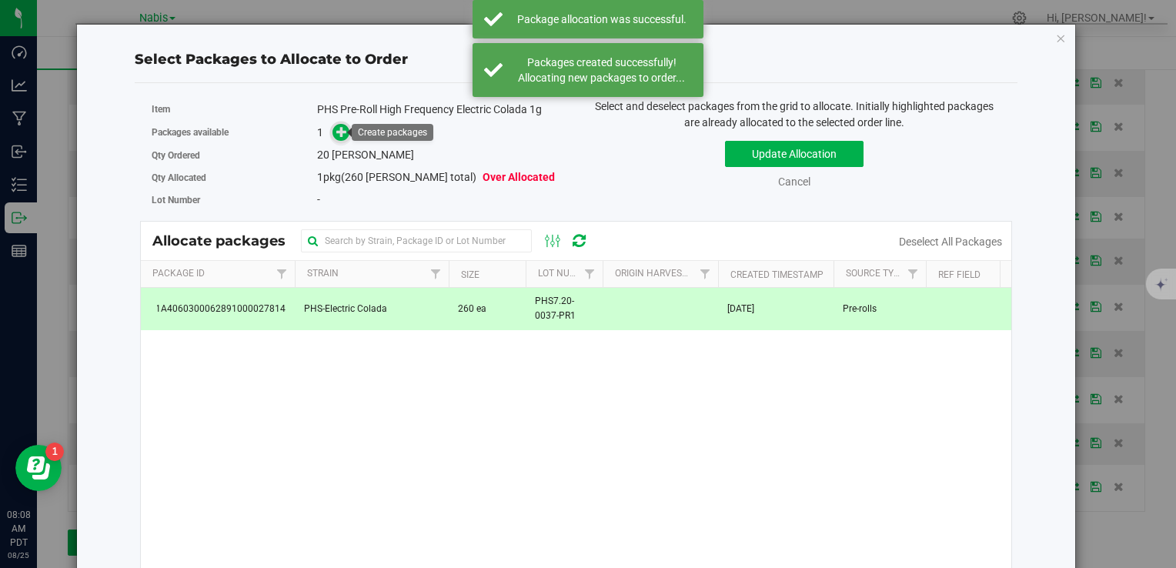
click at [342, 140] on span at bounding box center [342, 133] width 18 height 18
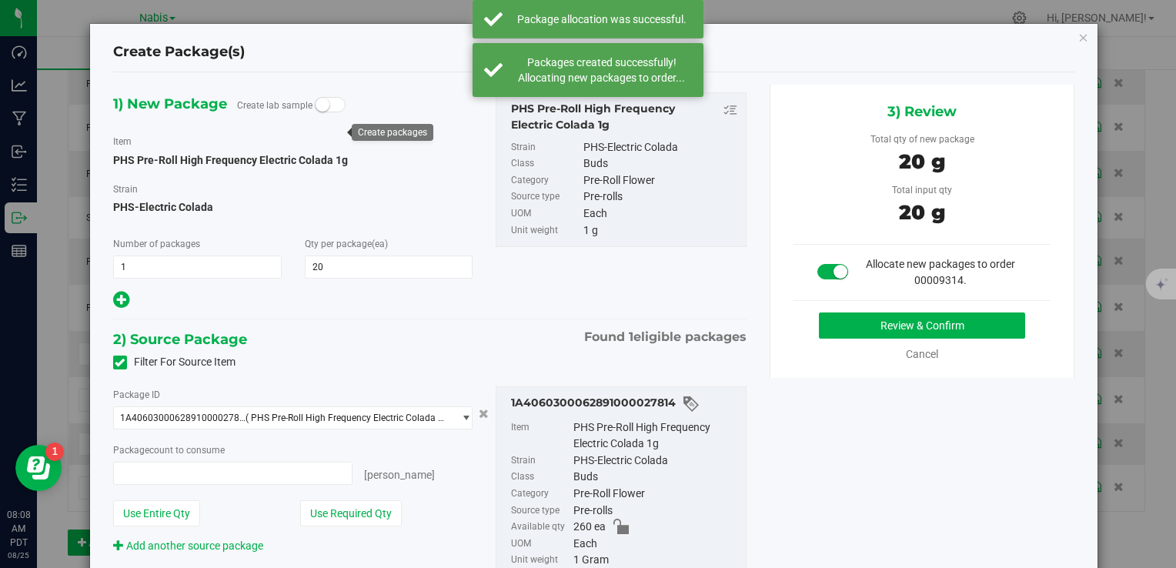
type input "20 ea"
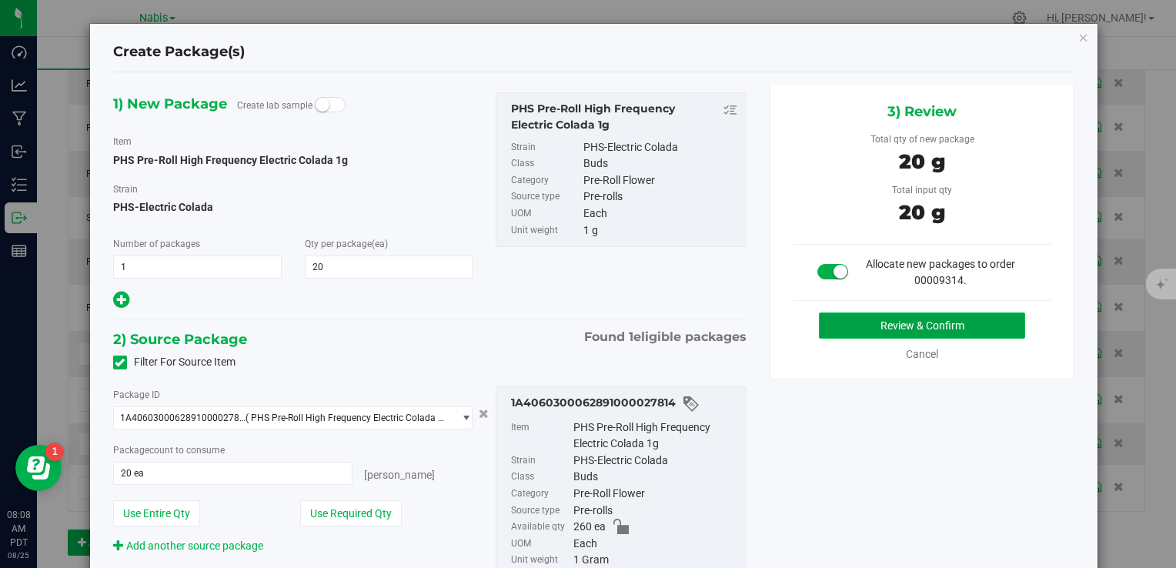
click at [837, 328] on button "Review & Confirm" at bounding box center [922, 326] width 206 height 26
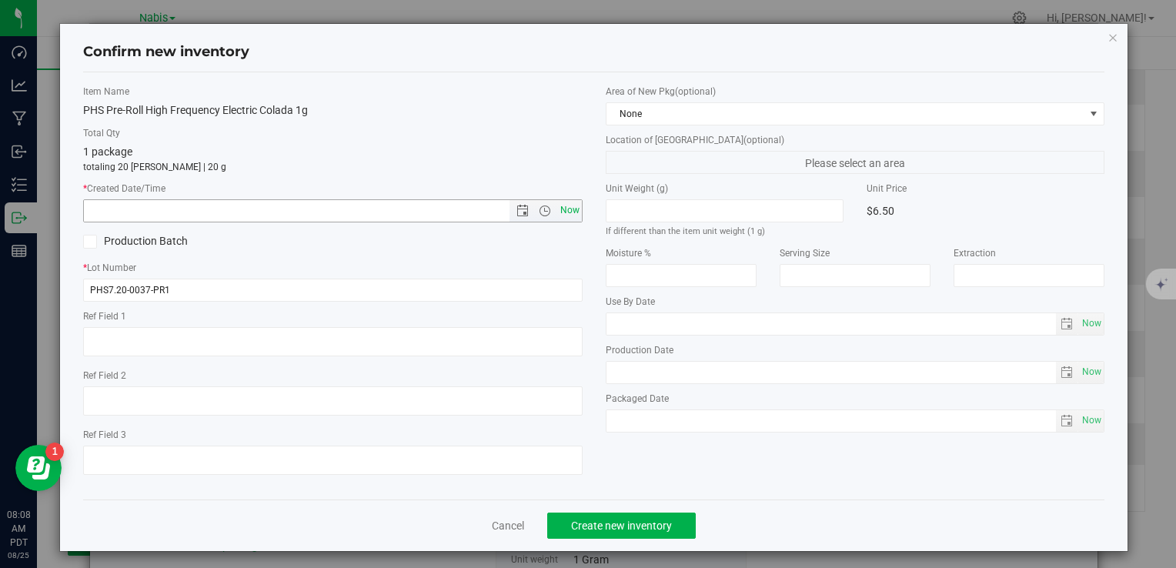
click at [563, 212] on span "Now" at bounding box center [570, 210] width 26 height 22
type input "8/25/2025 8:08 AM"
drag, startPoint x: 635, startPoint y: 532, endPoint x: 612, endPoint y: 525, distance: 24.1
click at [635, 533] on button "Create new inventory" at bounding box center [621, 526] width 149 height 26
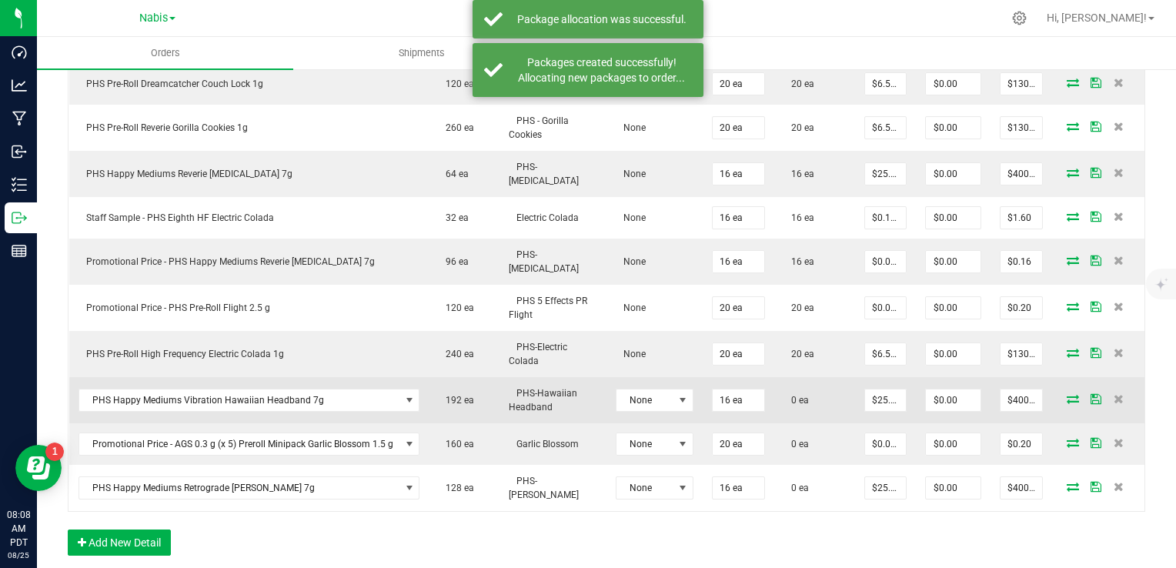
click at [1067, 394] on icon at bounding box center [1073, 398] width 12 height 9
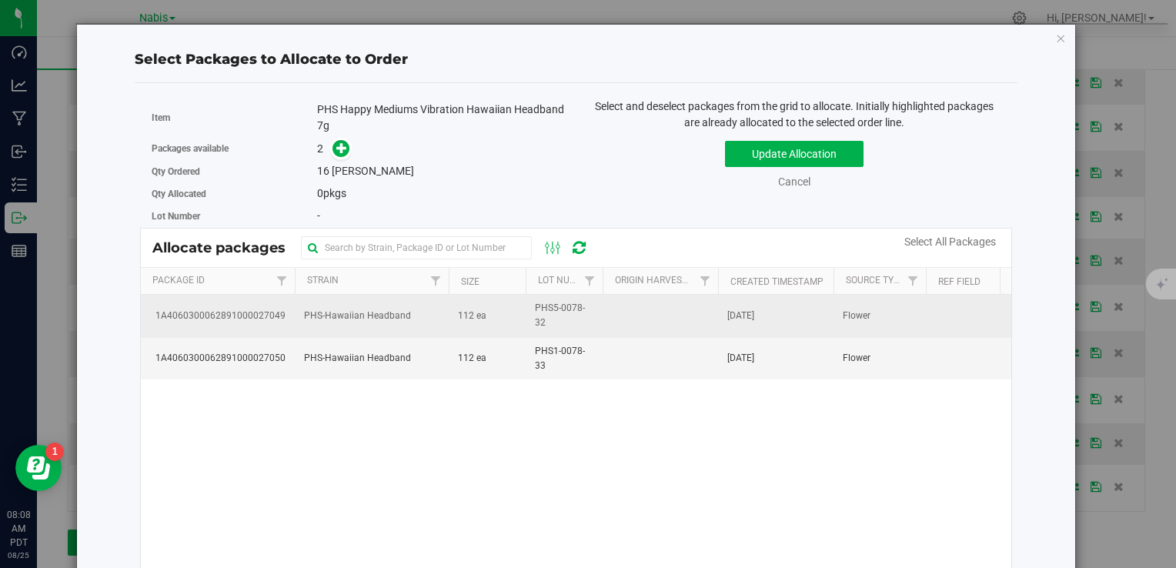
click at [453, 316] on td "112 ea" at bounding box center [487, 316] width 77 height 42
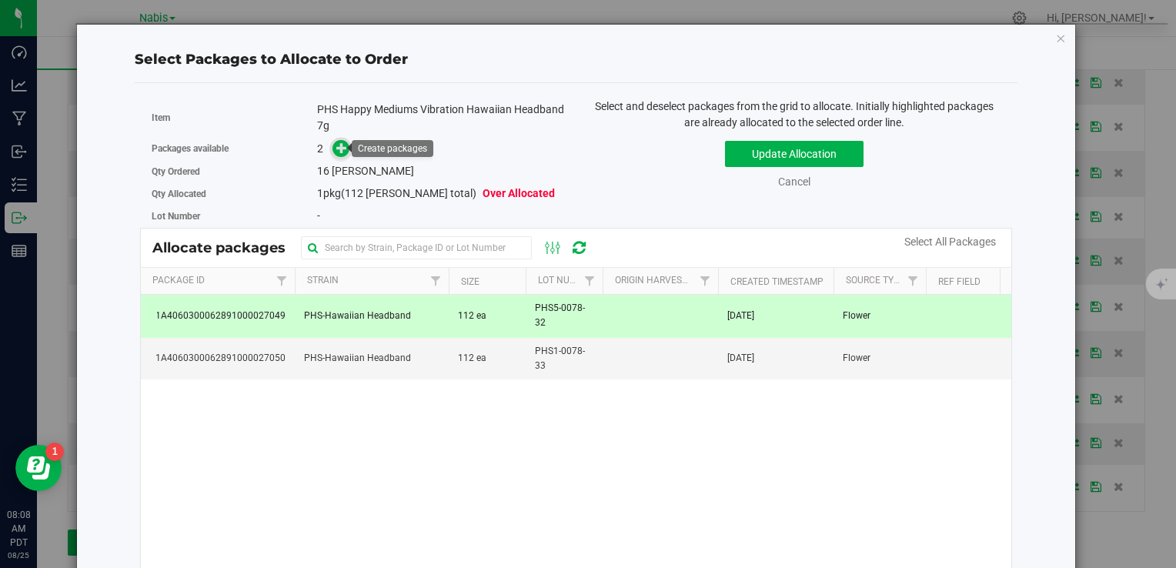
click at [336, 145] on icon at bounding box center [341, 147] width 11 height 11
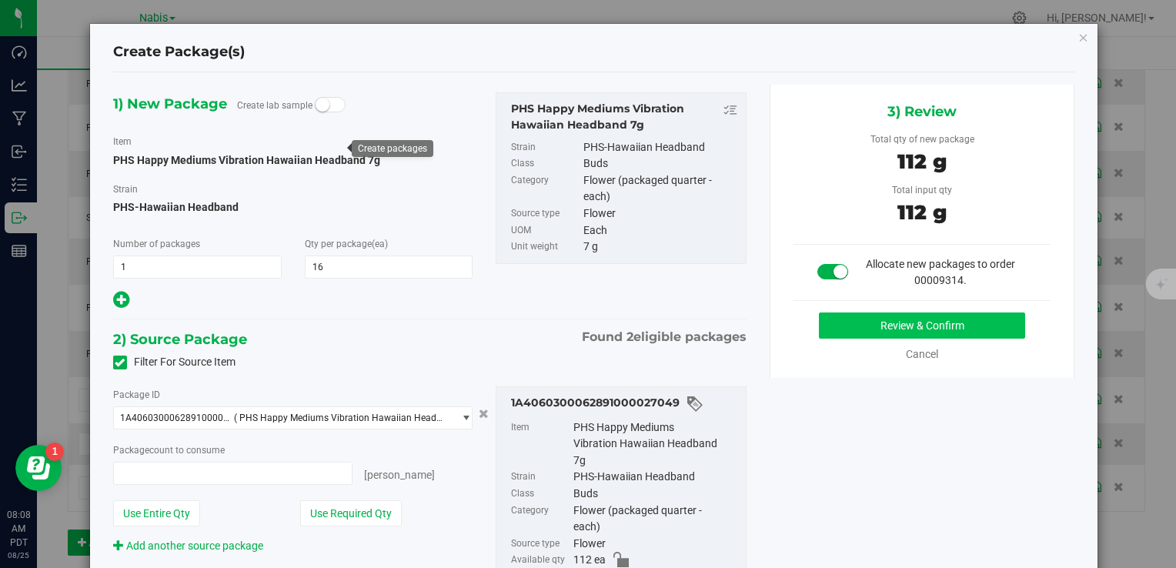
type input "16 ea"
click at [870, 328] on button "Review & Confirm" at bounding box center [922, 326] width 206 height 26
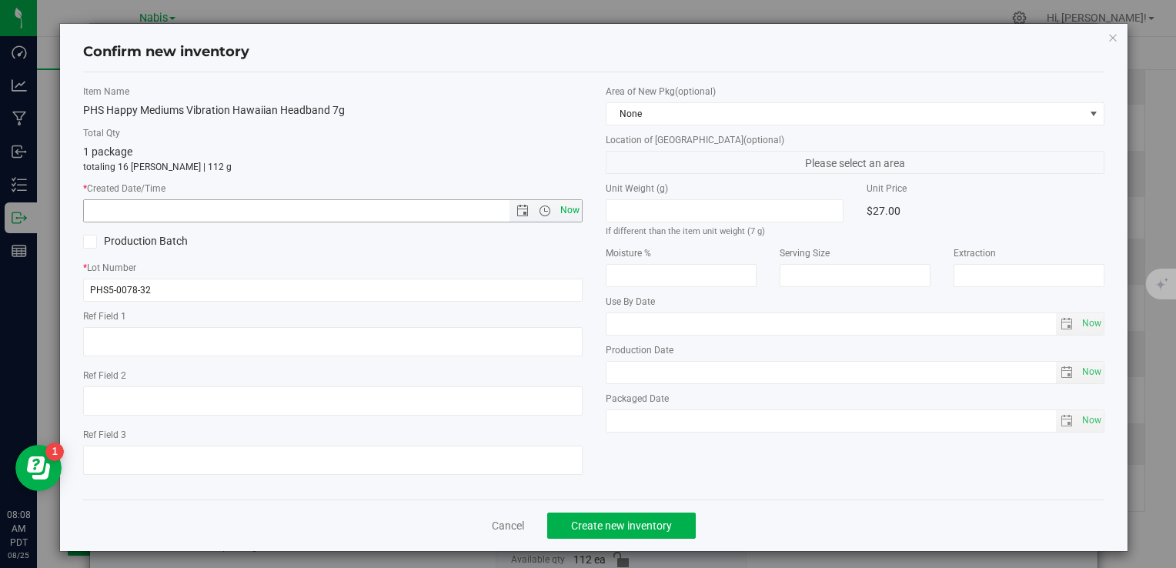
click at [569, 202] on span "Now" at bounding box center [570, 210] width 26 height 22
type input "8/25/2025 8:08 AM"
click at [644, 534] on button "Create new inventory" at bounding box center [621, 526] width 149 height 26
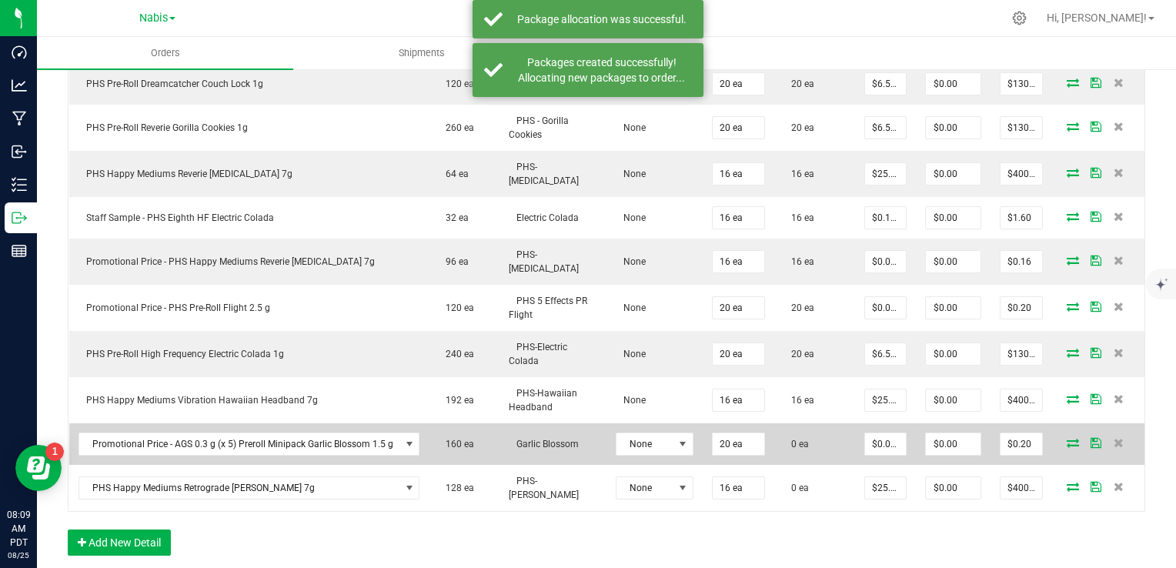
click at [1067, 438] on icon at bounding box center [1073, 442] width 12 height 9
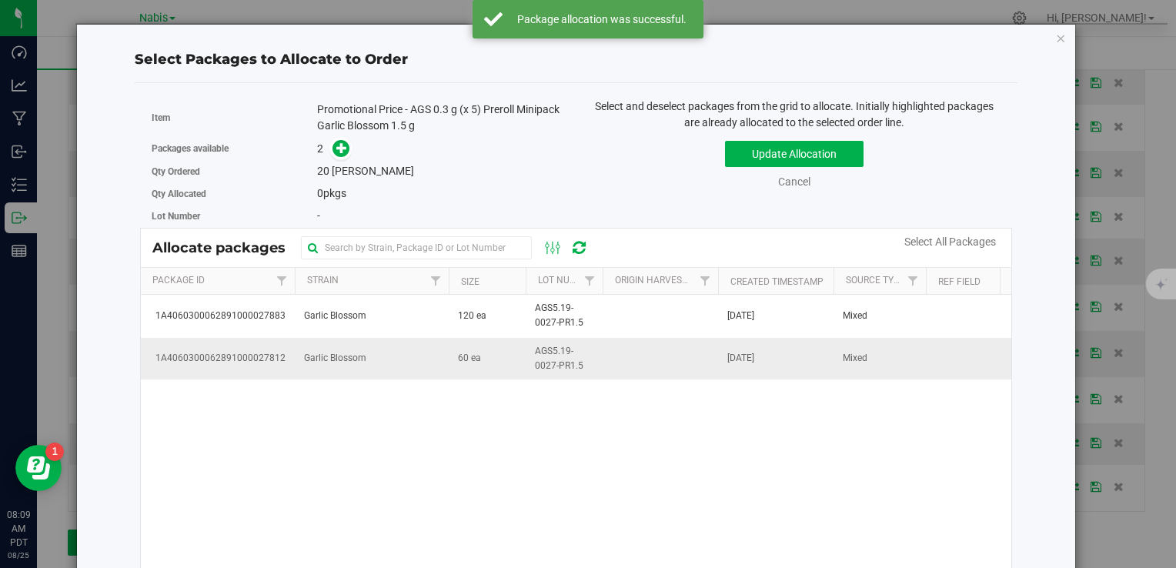
click at [430, 352] on td "Garlic Blossom" at bounding box center [372, 359] width 154 height 42
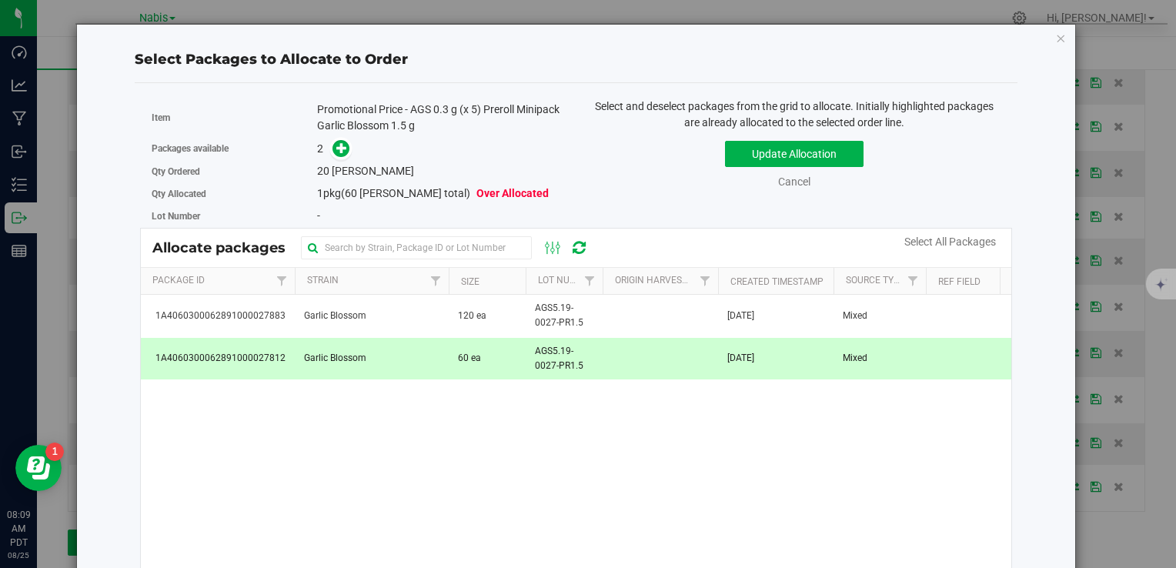
click at [342, 140] on span at bounding box center [338, 149] width 25 height 18
click at [340, 145] on icon at bounding box center [341, 147] width 11 height 11
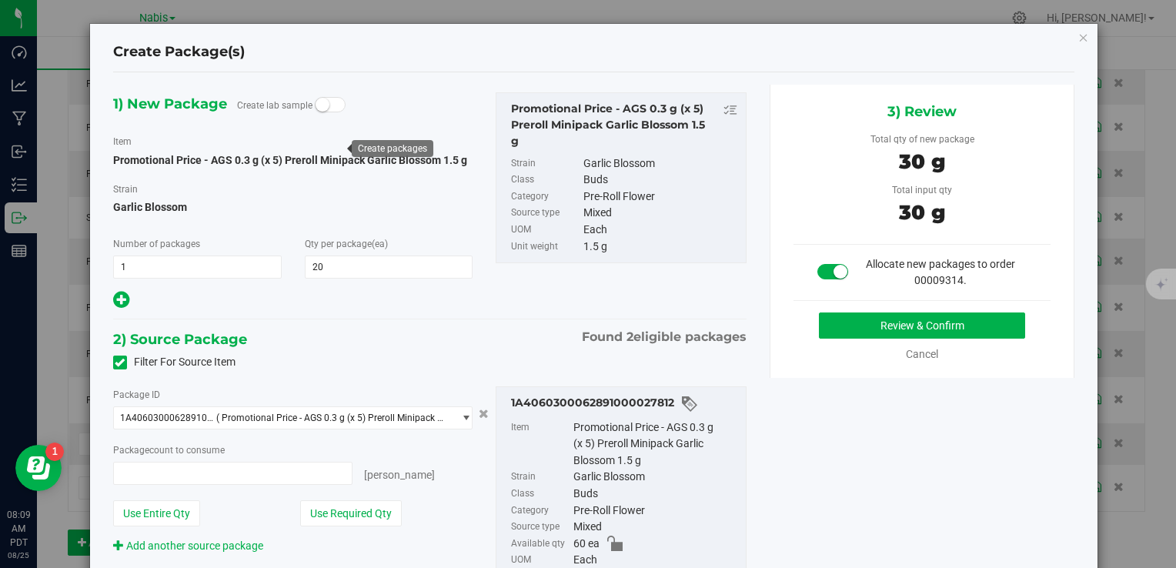
type input "20 ea"
click at [888, 317] on button "Review & Confirm" at bounding box center [922, 326] width 206 height 26
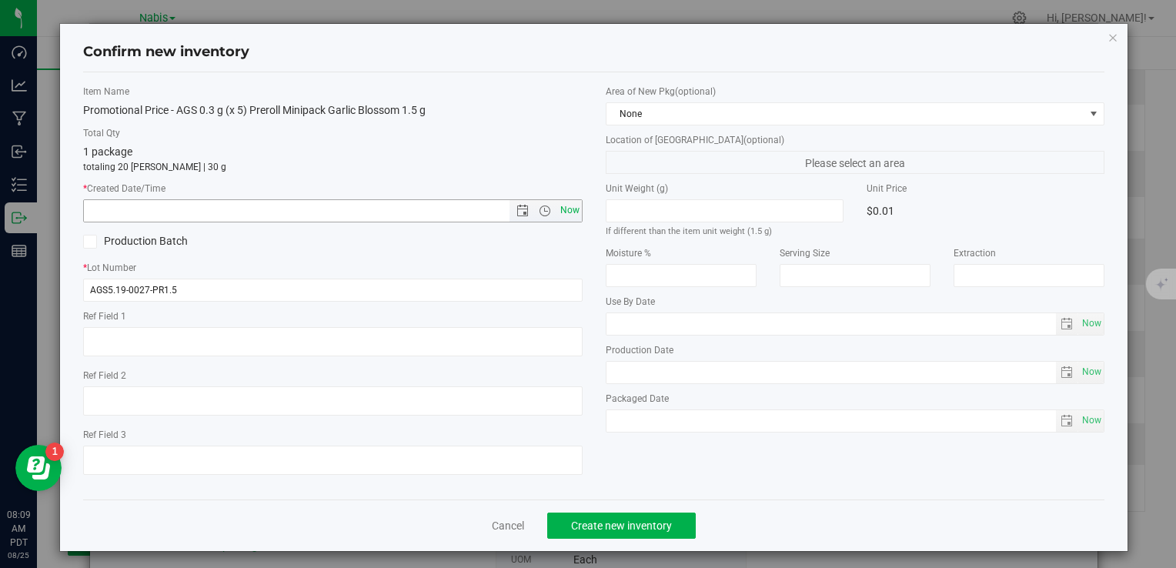
click at [562, 211] on span "Now" at bounding box center [570, 210] width 26 height 22
type input "8/25/2025 8:09 AM"
click at [627, 513] on button "Create new inventory" at bounding box center [621, 526] width 149 height 26
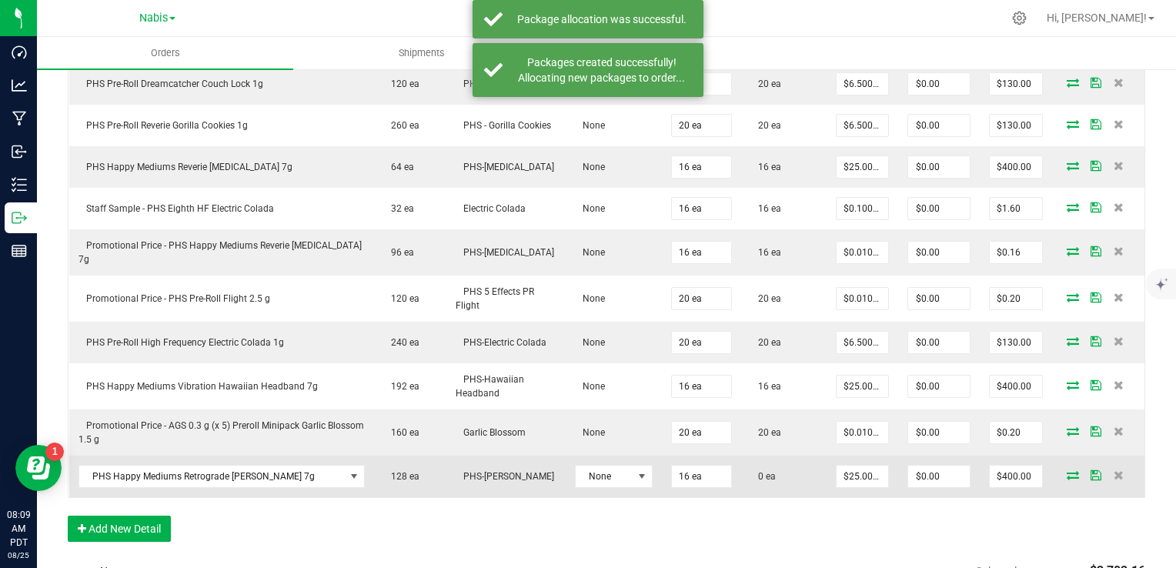
click at [1067, 470] on icon at bounding box center [1073, 474] width 12 height 9
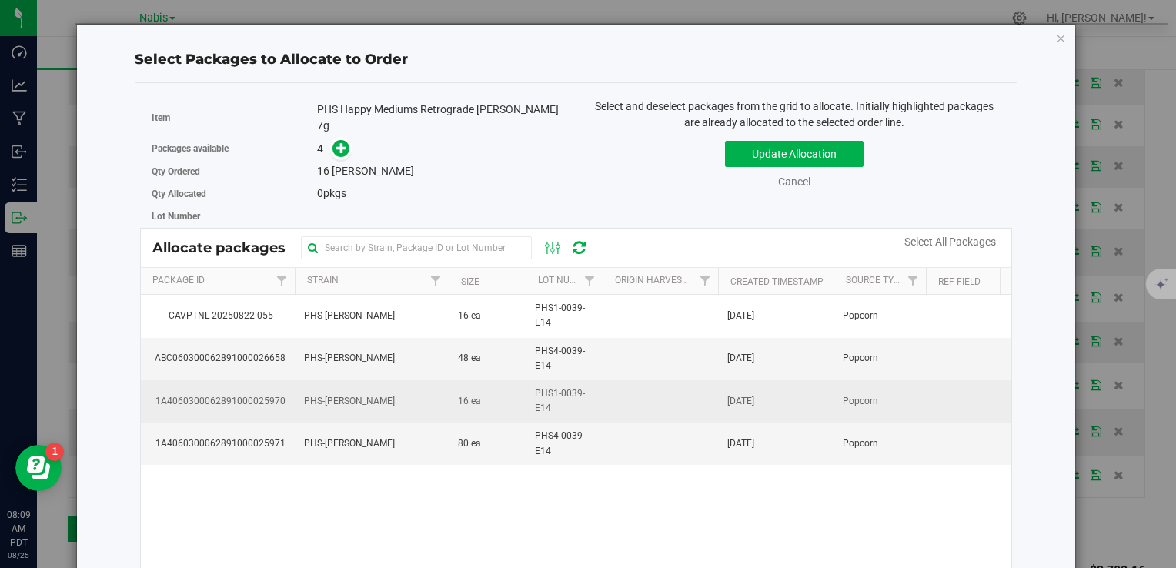
click at [563, 394] on span "PHS1-0039-E14" at bounding box center [564, 400] width 59 height 29
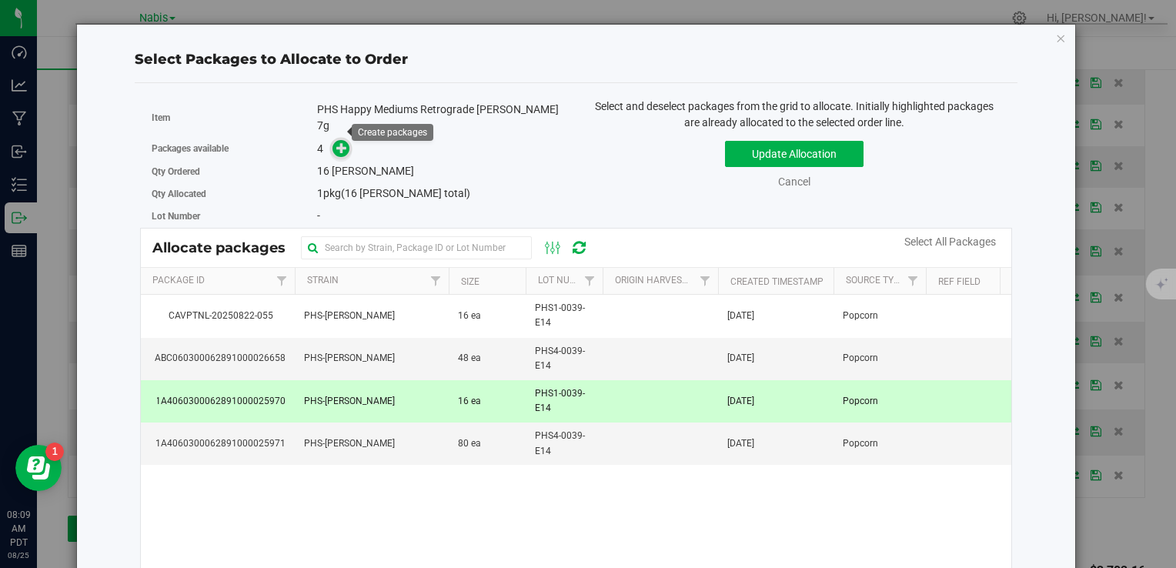
click at [344, 142] on icon at bounding box center [341, 147] width 11 height 11
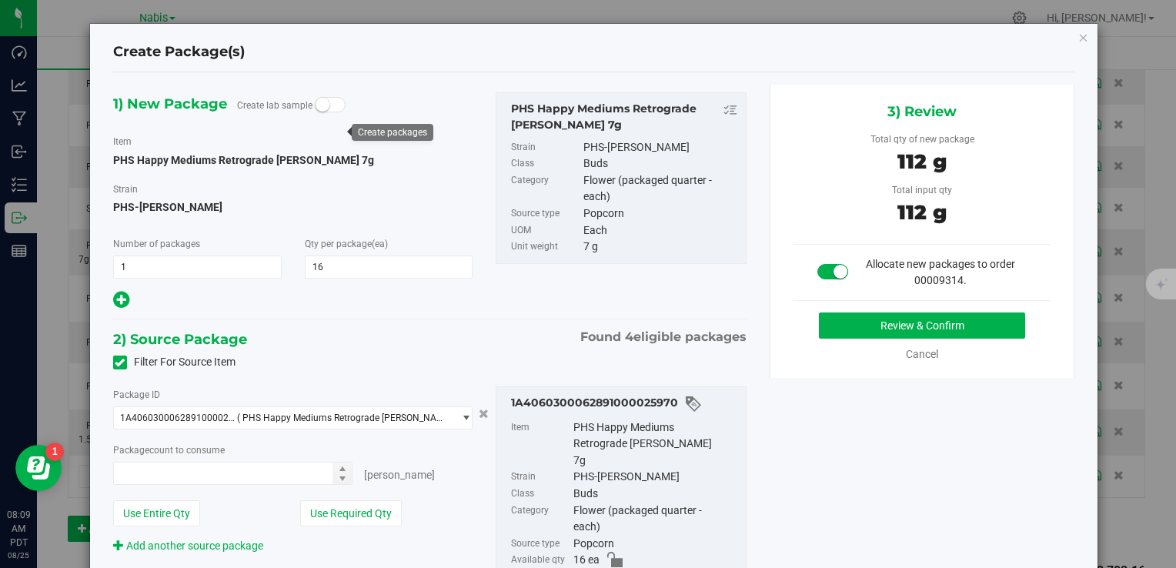
type input "16 ea"
click at [831, 322] on button "Review & Confirm" at bounding box center [922, 326] width 206 height 26
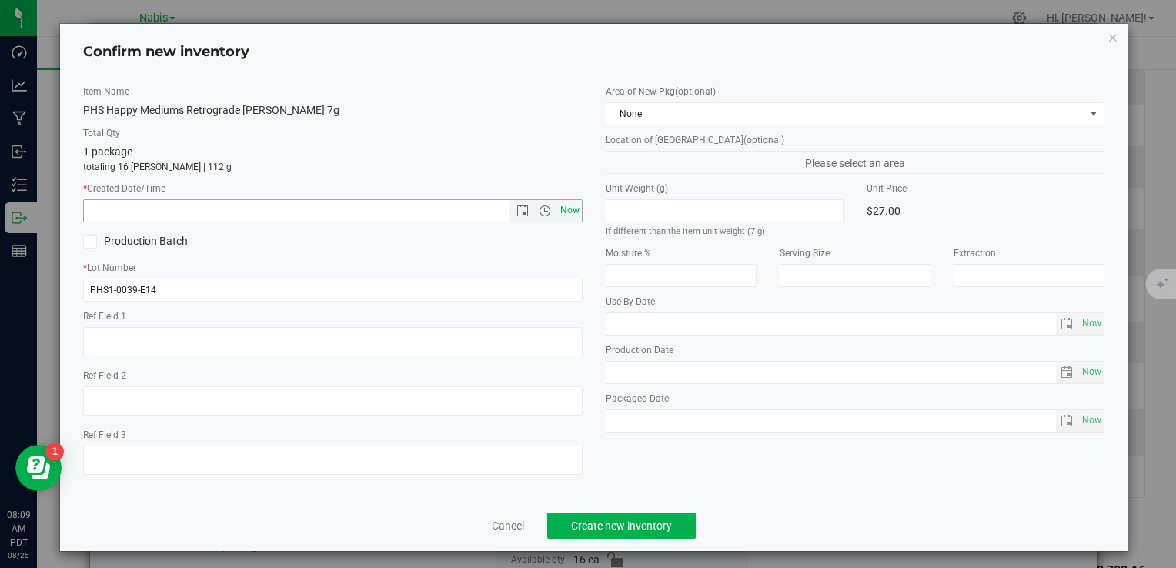
click at [557, 209] on span "Now" at bounding box center [570, 210] width 26 height 22
type input "8/25/2025 8:09 AM"
click at [634, 525] on span "Create new inventory" at bounding box center [621, 526] width 101 height 12
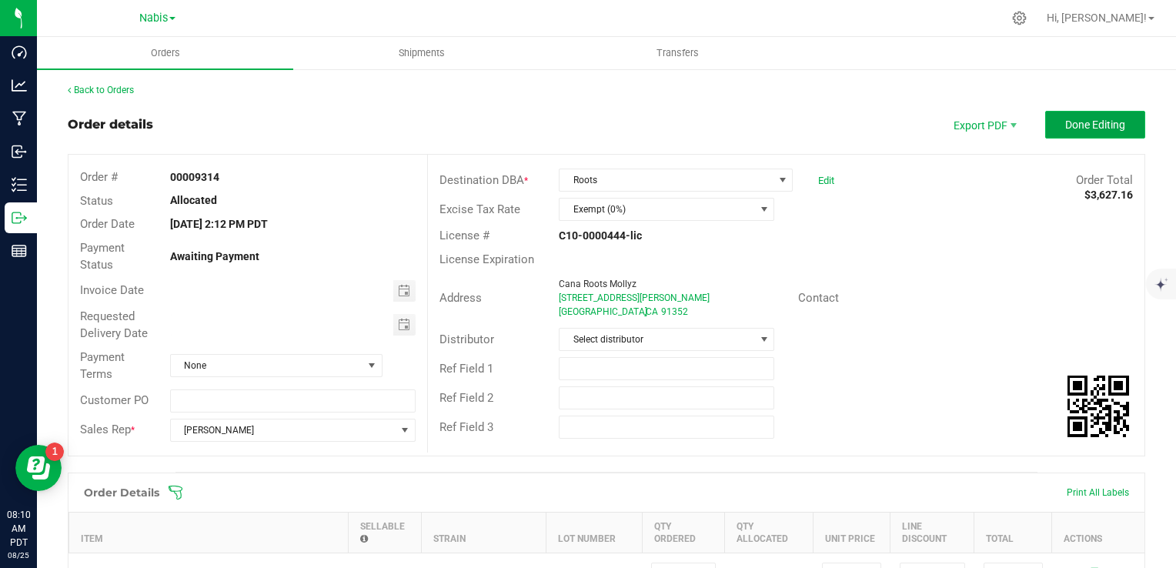
click at [1101, 125] on span "Done Editing" at bounding box center [1095, 125] width 60 height 12
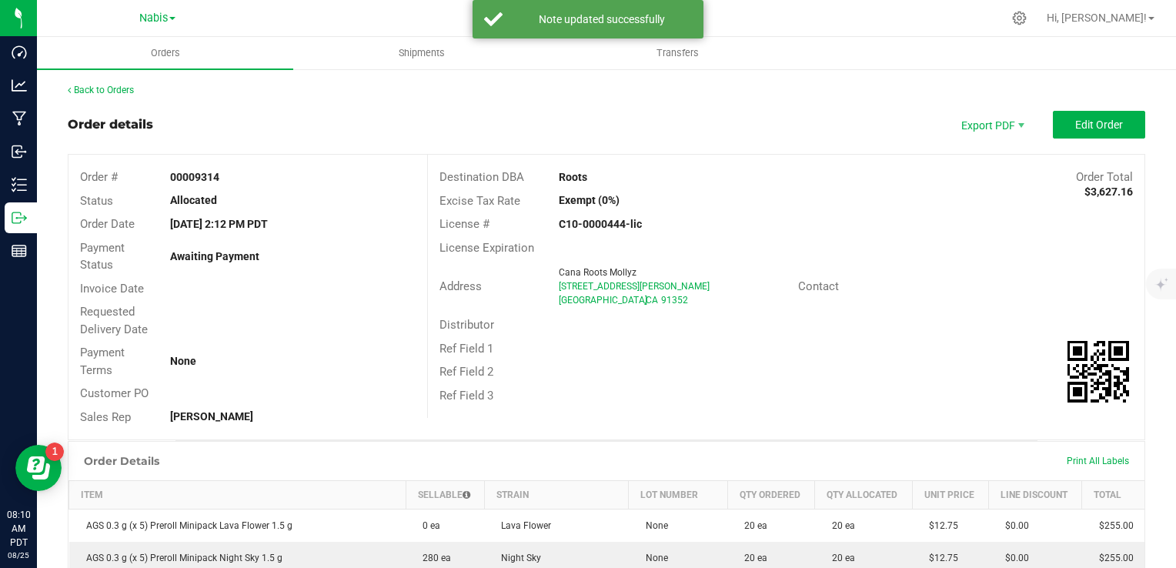
drag, startPoint x: 549, startPoint y: 183, endPoint x: 587, endPoint y: 183, distance: 38.5
click at [587, 183] on div "Roots" at bounding box center [696, 177] width 299 height 16
copy strong "Roots"
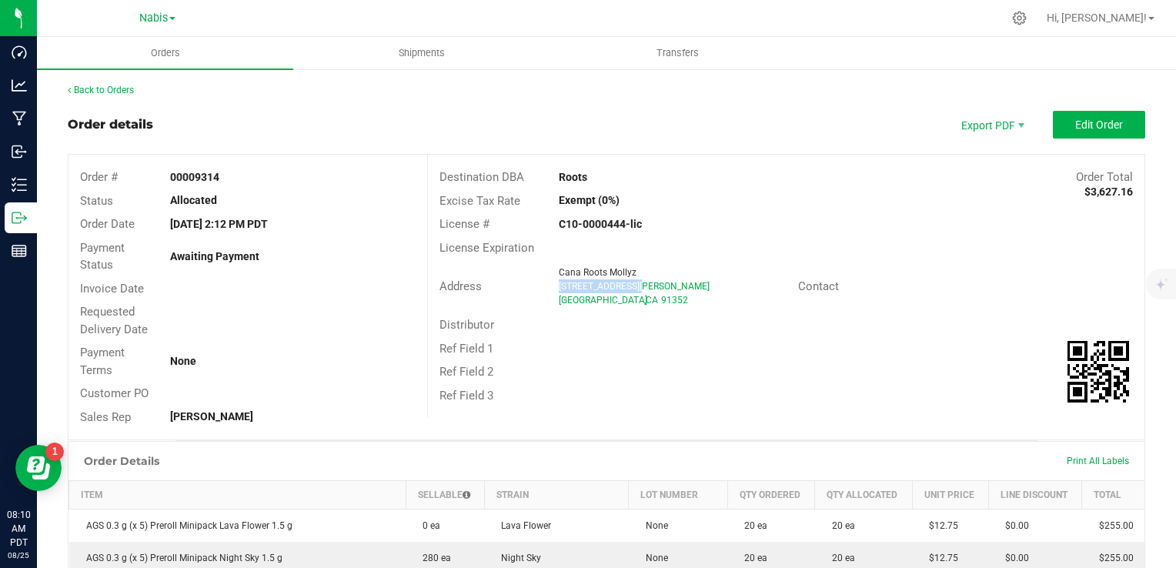
drag, startPoint x: 551, startPoint y: 285, endPoint x: 674, endPoint y: 294, distance: 123.5
click at [676, 292] on div "Cana Roots Mollyz 11045 SHERMAN WAY SUN VALLEY , CA 91352" at bounding box center [674, 287] width 246 height 42
copy span "[STREET_ADDRESS][PERSON_NAME]"
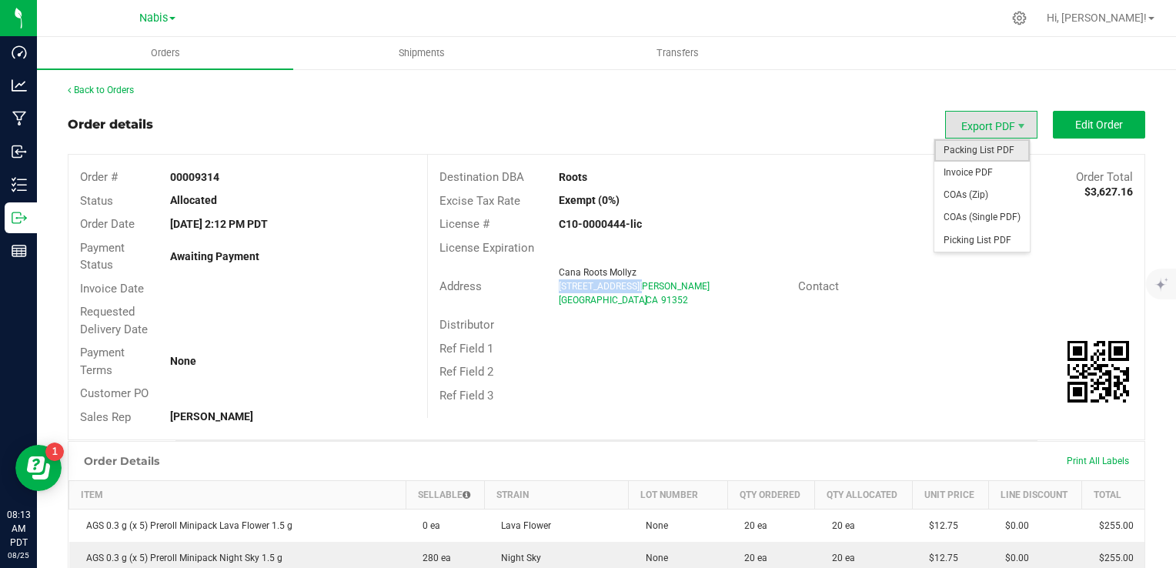
click at [976, 152] on span "Packing List PDF" at bounding box center [982, 150] width 95 height 22
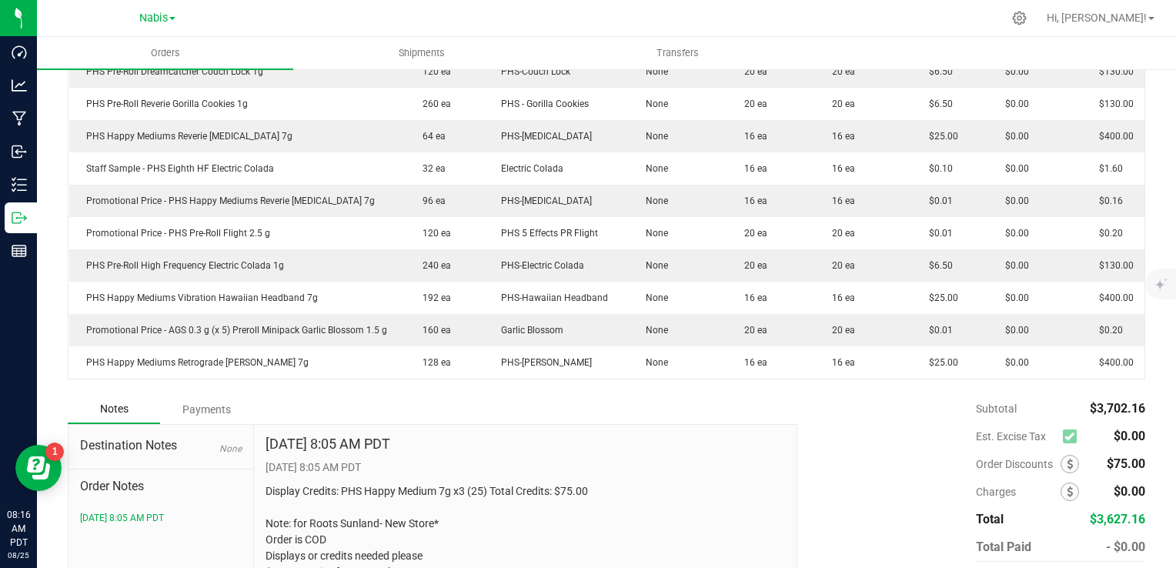
scroll to position [693, 0]
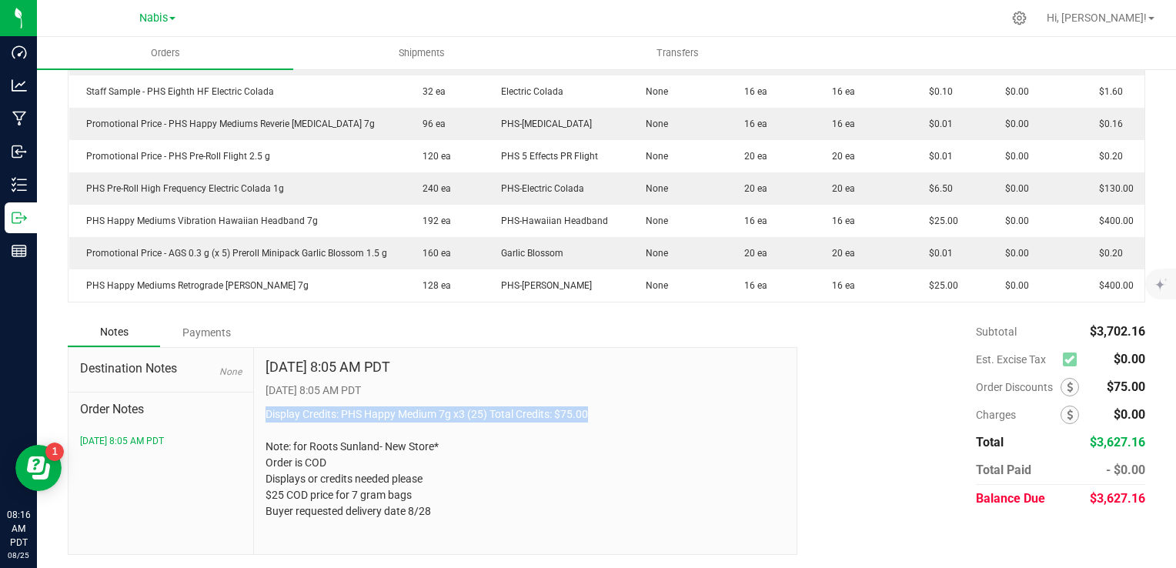
copy p "Display Credits: PHS Happy Medium 7g x3 (25) Total Credits: $75.00"
drag, startPoint x: 263, startPoint y: 411, endPoint x: 595, endPoint y: 420, distance: 331.9
click at [595, 420] on p "Display Credits: PHS Happy Medium 7g x3 (25) Total Credits: $75.00 Note: for Ro…" at bounding box center [526, 462] width 520 height 113
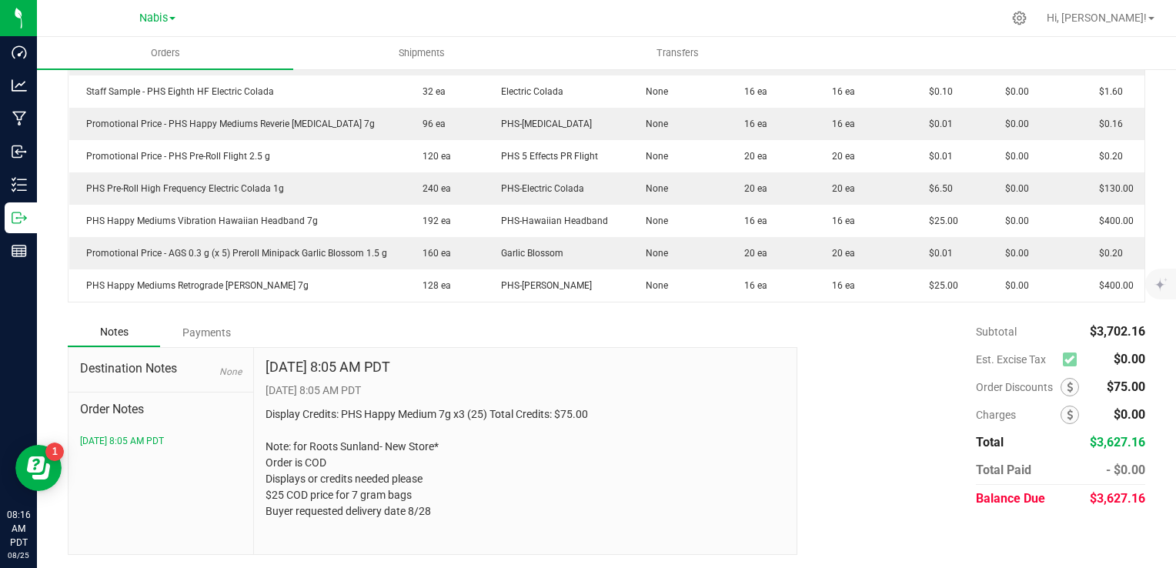
click at [311, 420] on p "Display Credits: PHS Happy Medium 7g x3 (25) Total Credits: $75.00 Note: for Ro…" at bounding box center [526, 462] width 520 height 113
copy p "Display Credits: PHS Happy Medium 7g x3 (25) Total Credits: $75.00"
drag, startPoint x: 258, startPoint y: 408, endPoint x: 630, endPoint y: 399, distance: 372.7
click at [630, 399] on div "Aug 25, 2025 8:05 AM PDT 8/25/2025 8:05 AM PDT Display Credits: PHS Happy Mediu…" at bounding box center [525, 451] width 543 height 206
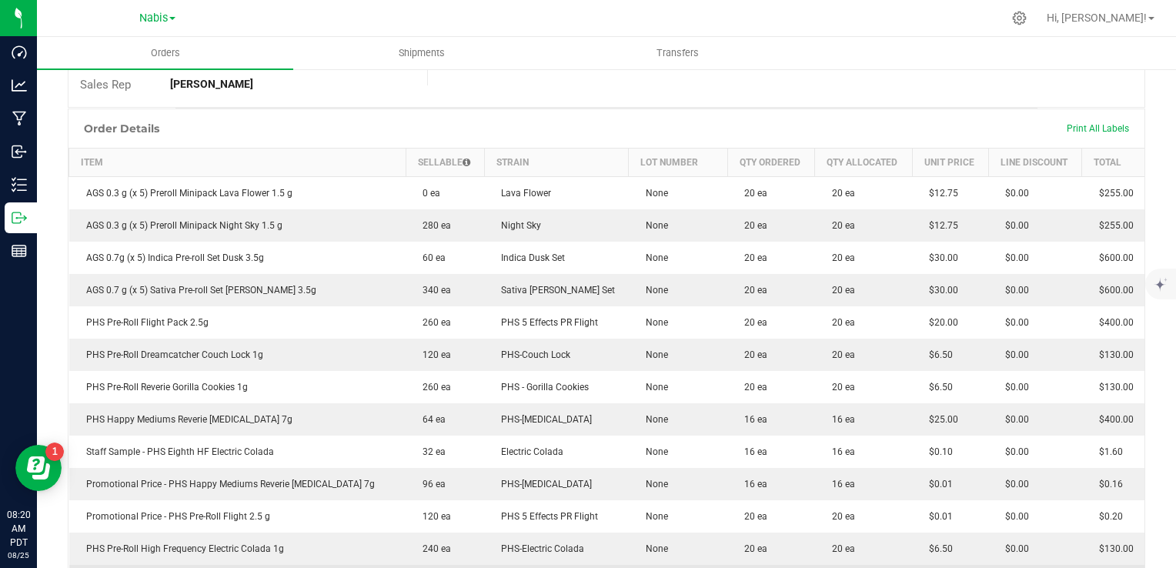
scroll to position [0, 0]
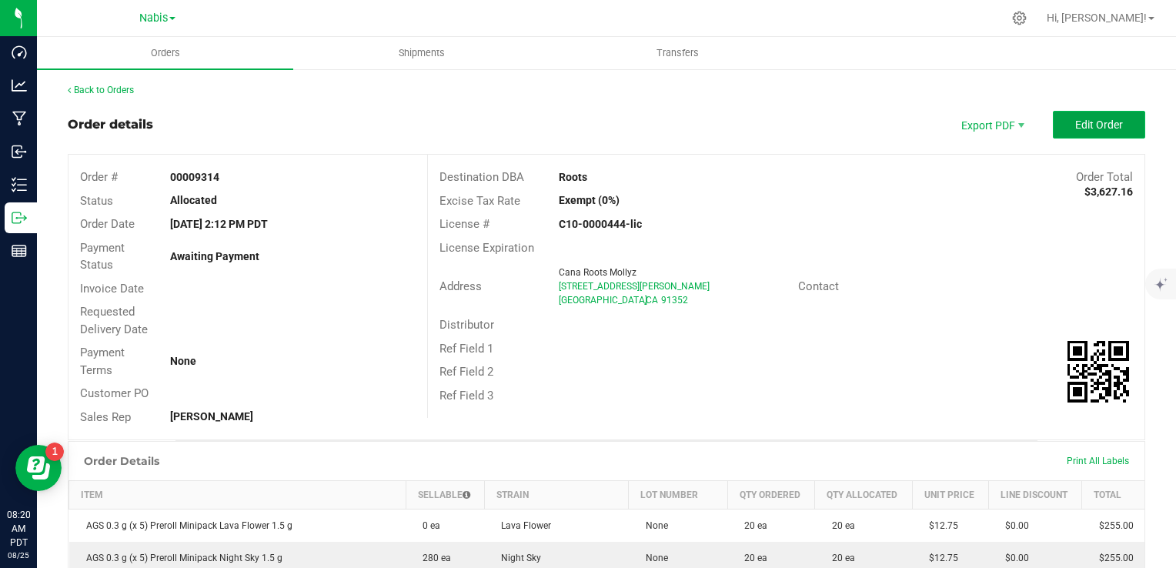
click at [1089, 115] on button "Edit Order" at bounding box center [1099, 125] width 92 height 28
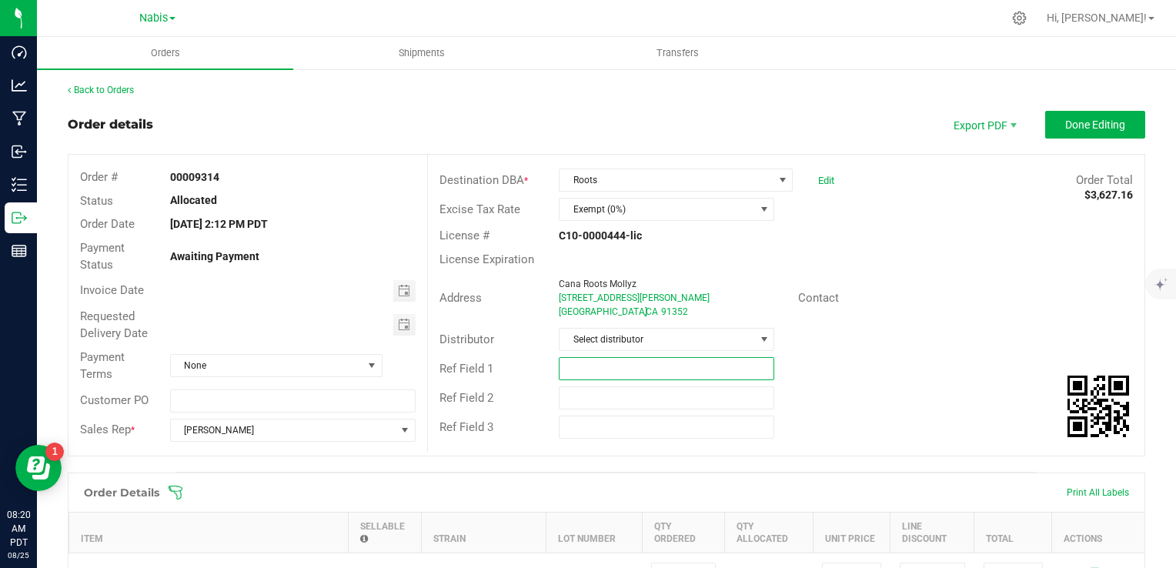
click at [588, 374] on input "text" at bounding box center [667, 368] width 216 height 23
paste input "743282"
click at [403, 286] on span "Toggle calendar" at bounding box center [404, 291] width 12 height 12
type input "Nabis 743282"
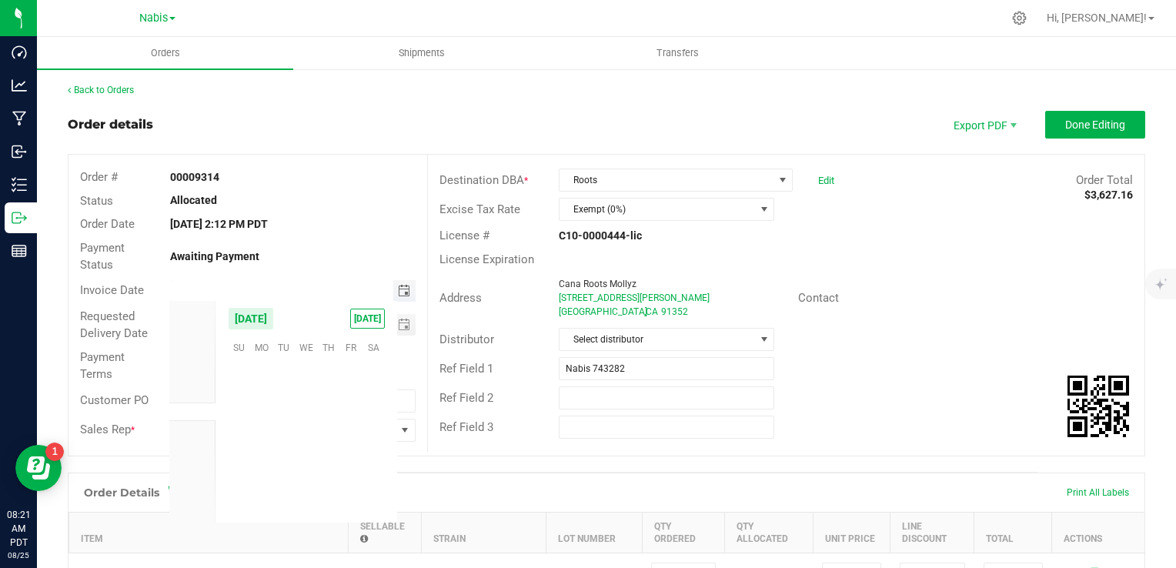
scroll to position [249535, 0]
click at [321, 462] on span "28" at bounding box center [329, 467] width 22 height 24
type input "08/28/2025"
click at [400, 326] on span "Toggle calendar" at bounding box center [404, 325] width 12 height 12
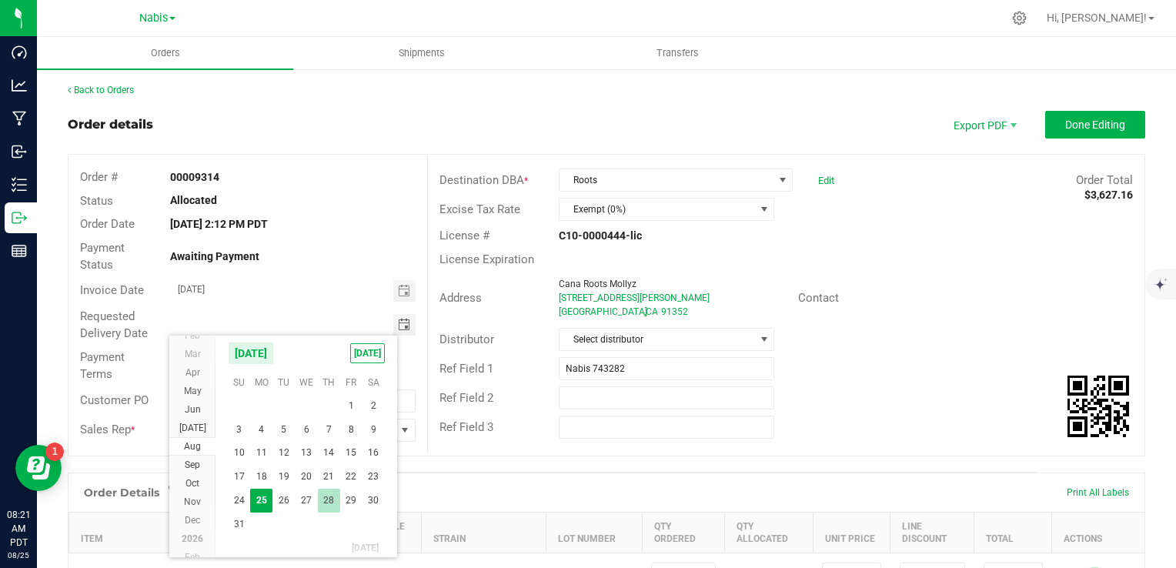
click at [336, 500] on span "28" at bounding box center [329, 501] width 22 height 24
type input "08/28/2025"
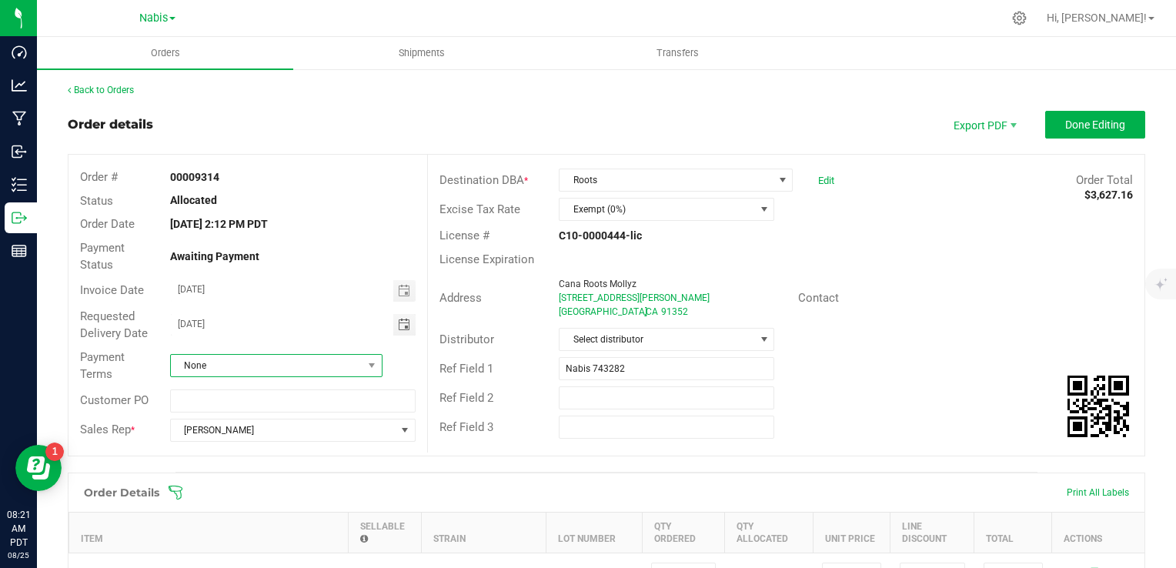
click at [344, 368] on span "None" at bounding box center [267, 366] width 192 height 22
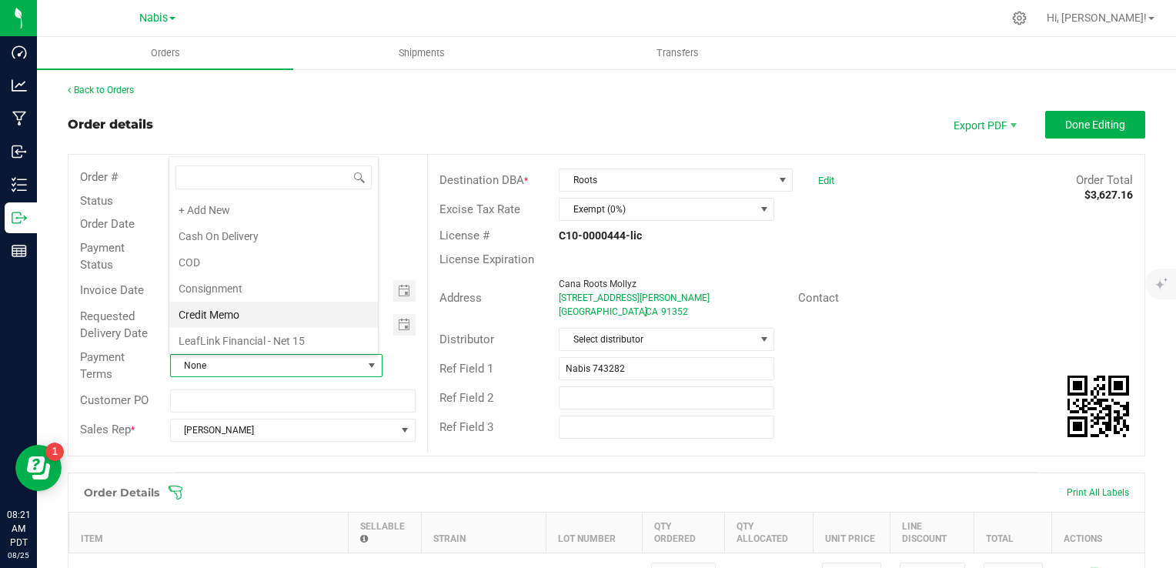
scroll to position [0, 0]
click at [229, 262] on li "COD" at bounding box center [273, 262] width 209 height 26
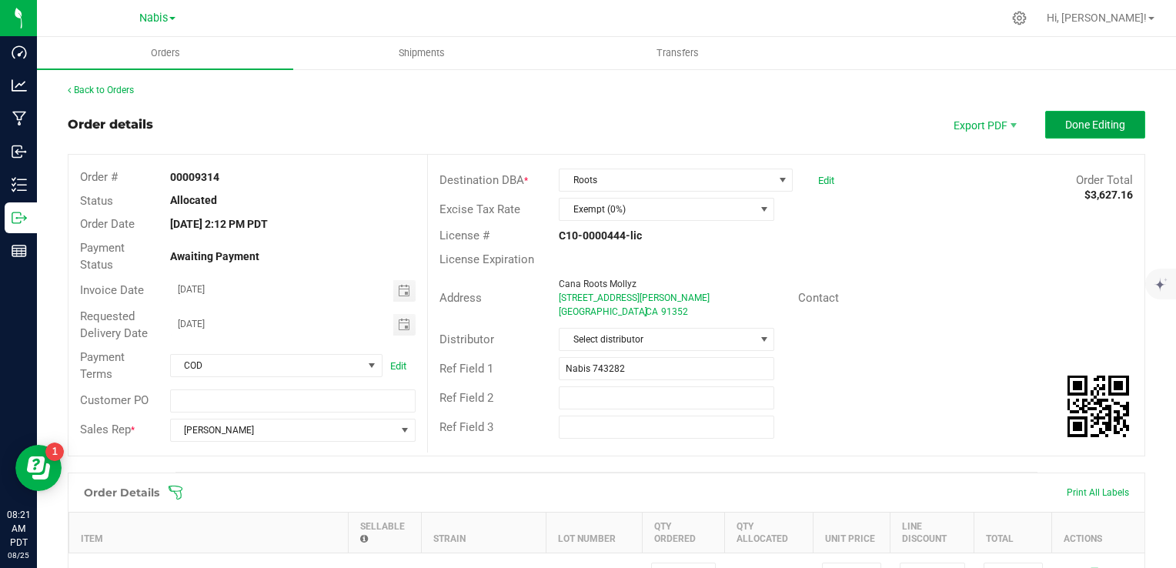
click at [1072, 121] on span "Done Editing" at bounding box center [1095, 125] width 60 height 12
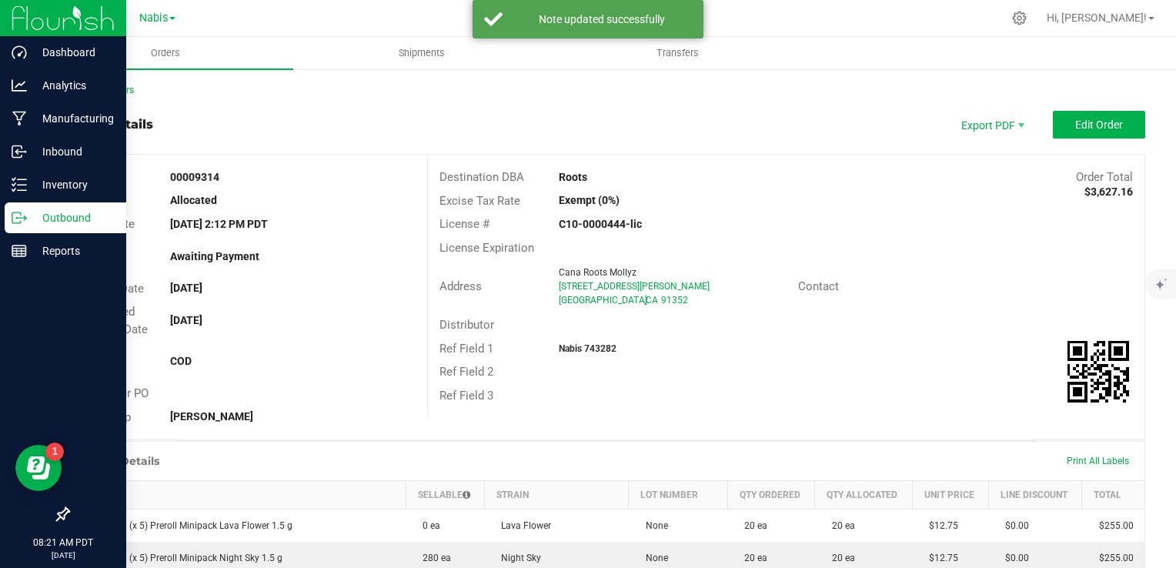
click at [81, 215] on p "Outbound" at bounding box center [73, 218] width 92 height 18
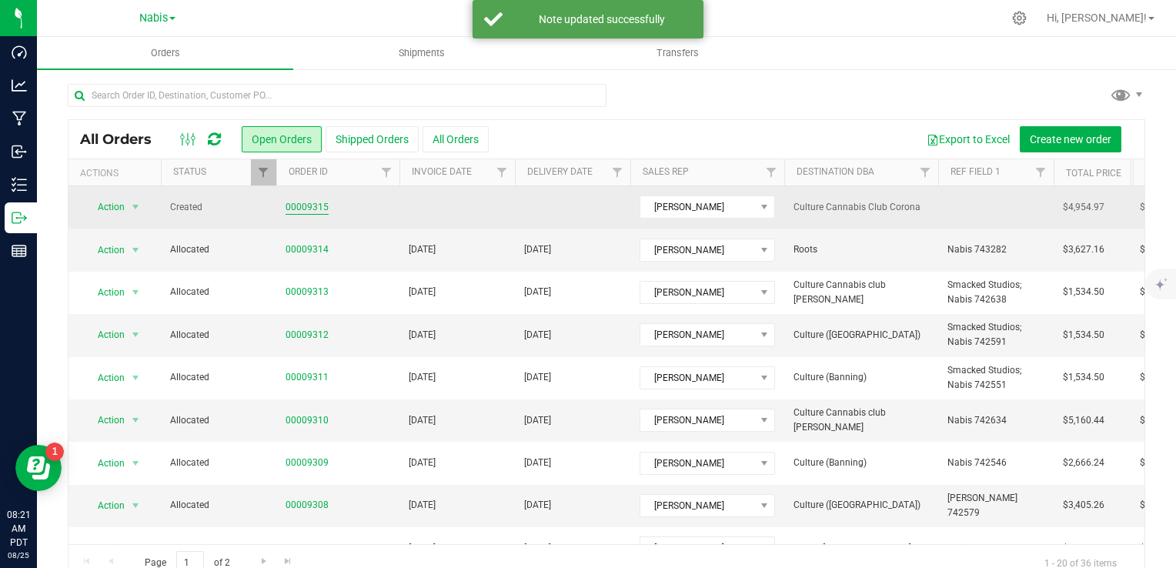
click at [320, 203] on link "00009315" at bounding box center [307, 207] width 43 height 15
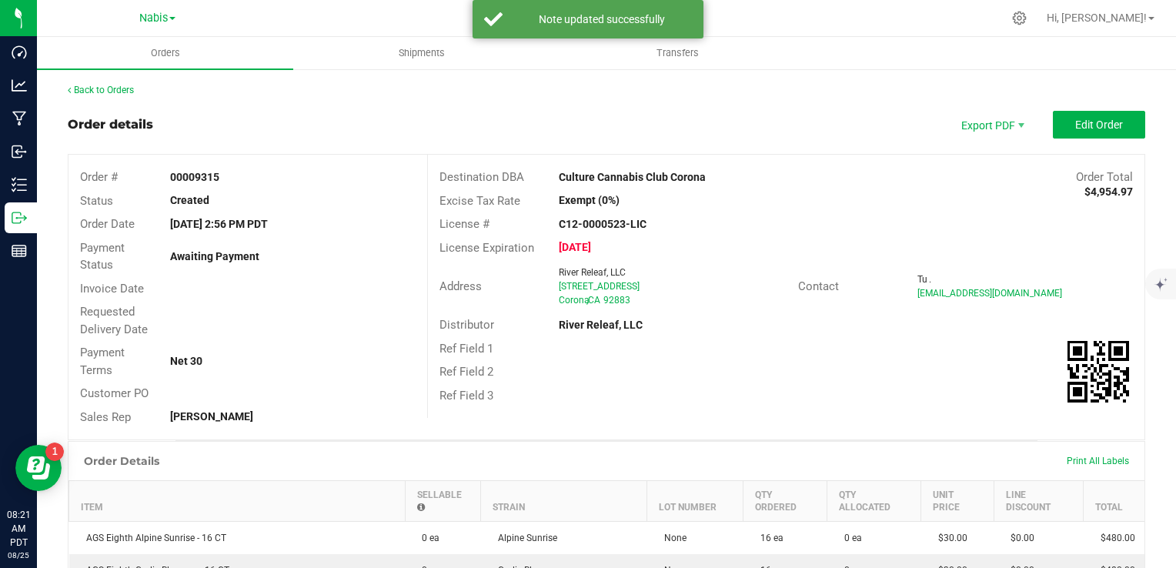
click at [313, 206] on div "Created" at bounding box center [293, 200] width 269 height 16
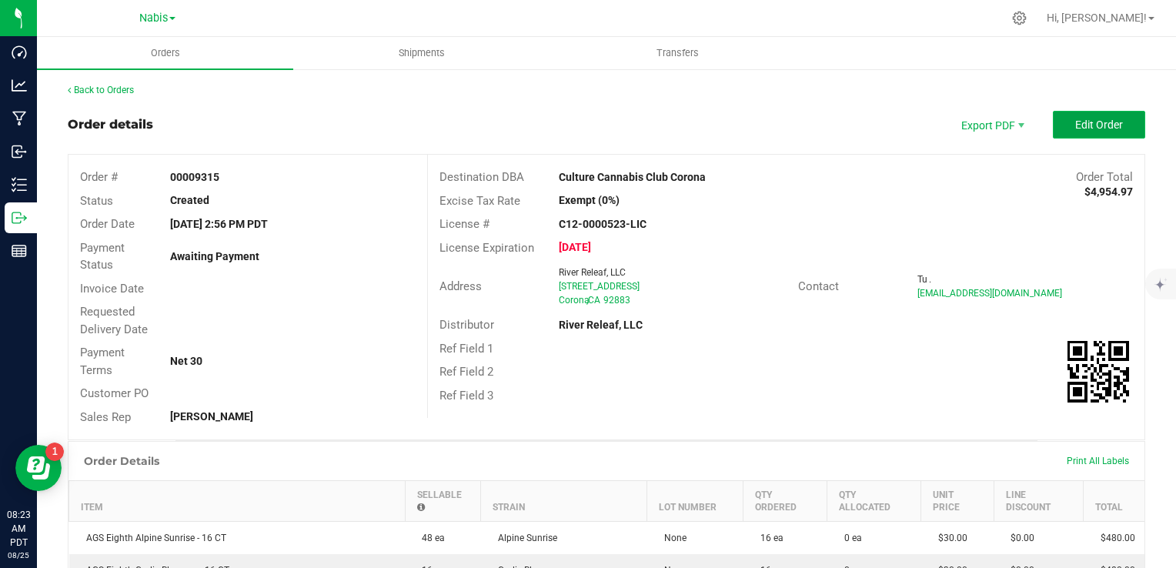
click at [1093, 131] on button "Edit Order" at bounding box center [1099, 125] width 92 height 28
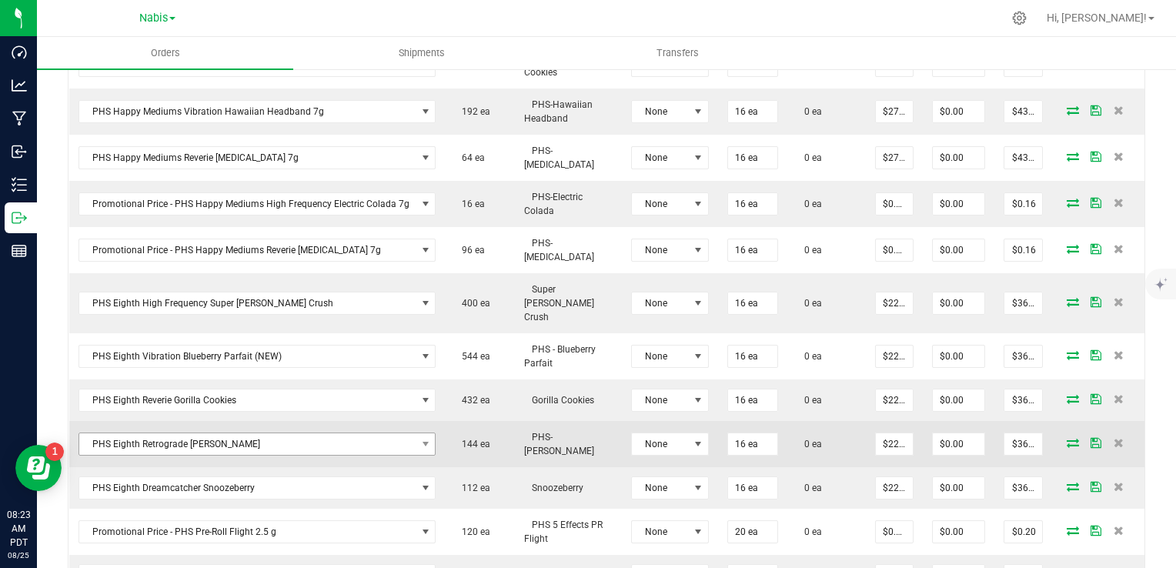
scroll to position [1155, 0]
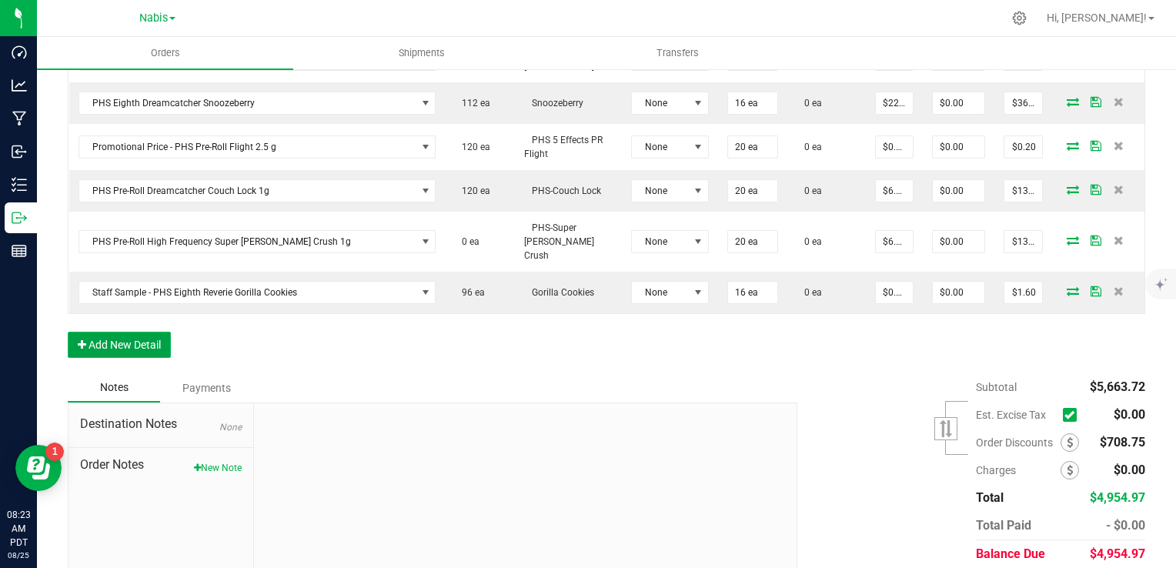
click at [132, 332] on button "Add New Detail" at bounding box center [119, 345] width 103 height 26
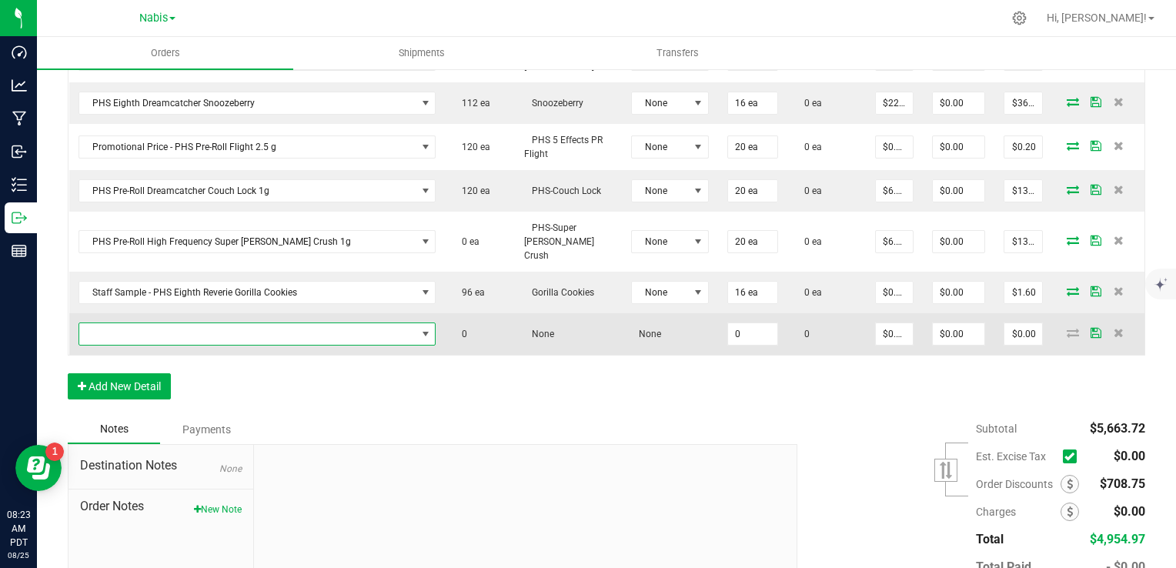
click at [152, 323] on span "NO DATA FOUND" at bounding box center [247, 334] width 337 height 22
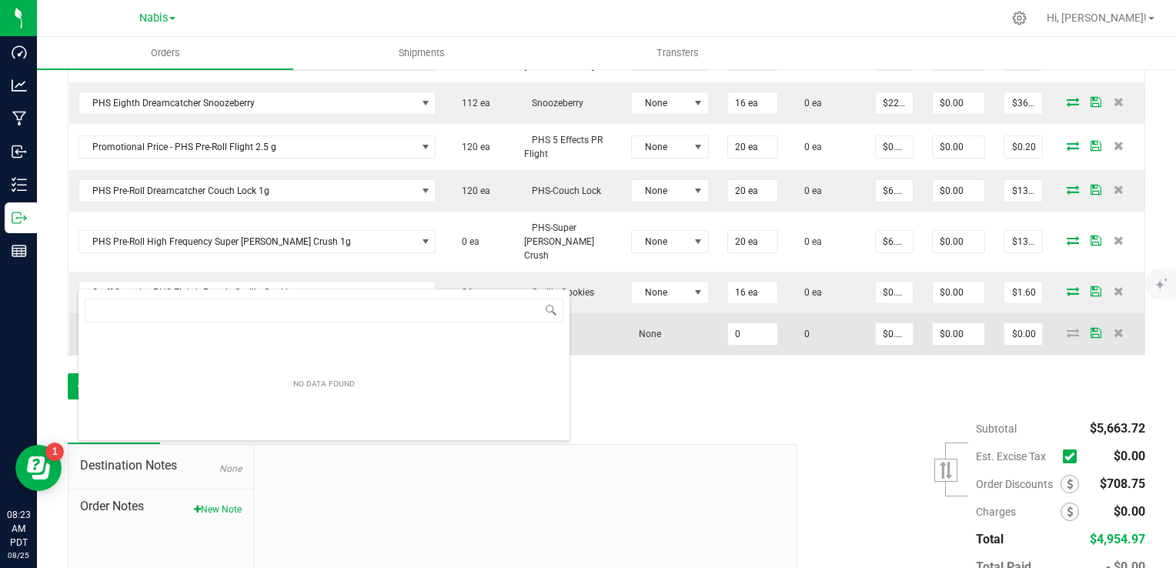
scroll to position [22, 350]
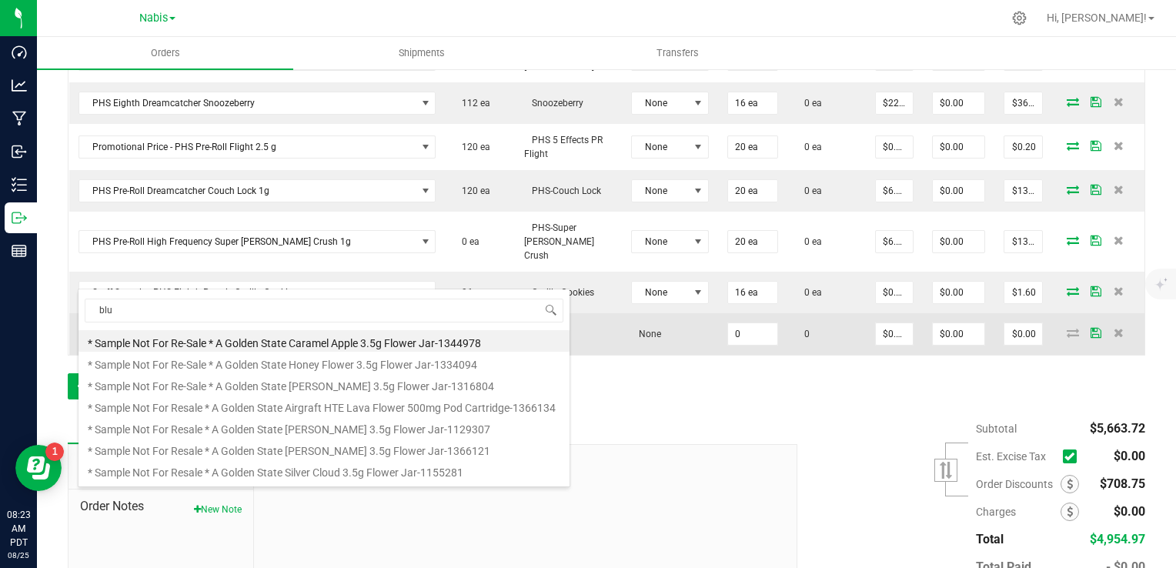
type input "blue"
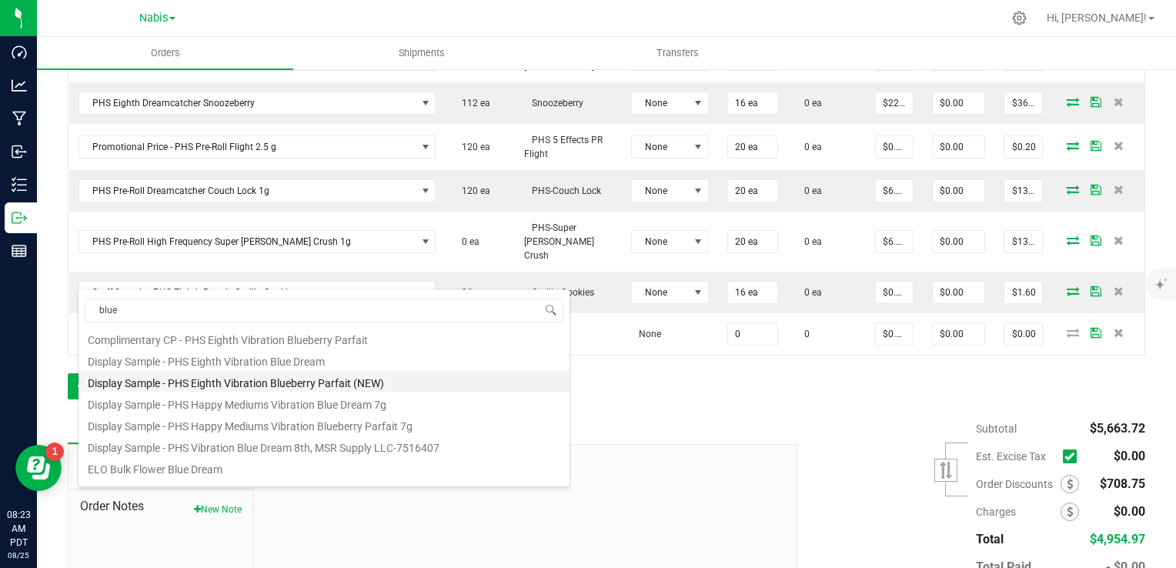
scroll to position [154, 0]
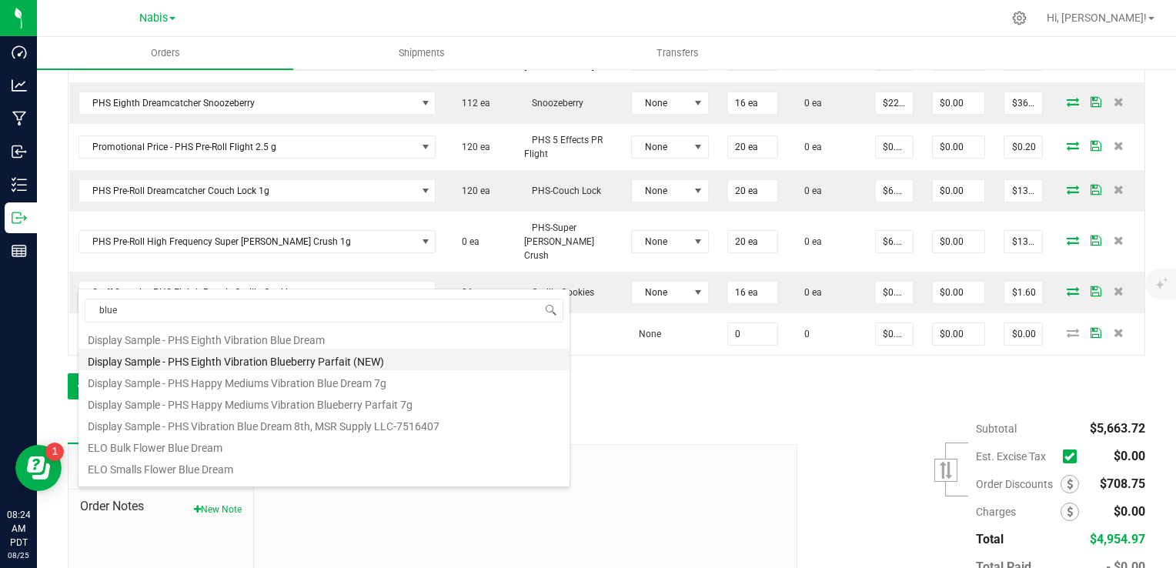
click at [300, 362] on li "Display Sample - PHS Eighth Vibration Blueberry Parfait (NEW)" at bounding box center [324, 360] width 491 height 22
type input "0 ea"
type input "$0.01000"
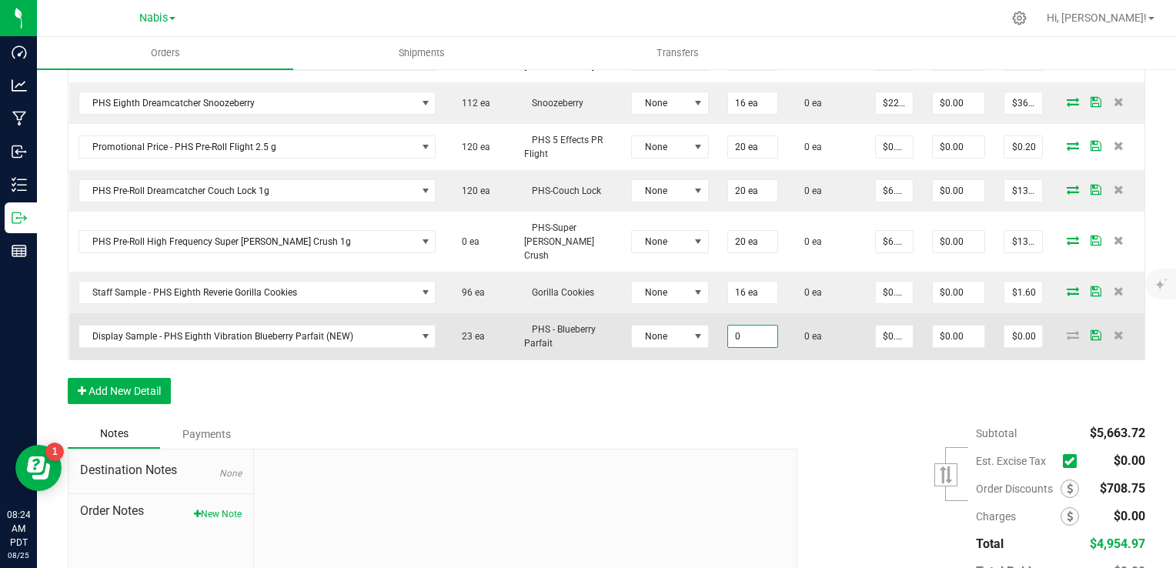
click at [728, 326] on input "0" at bounding box center [752, 337] width 49 height 22
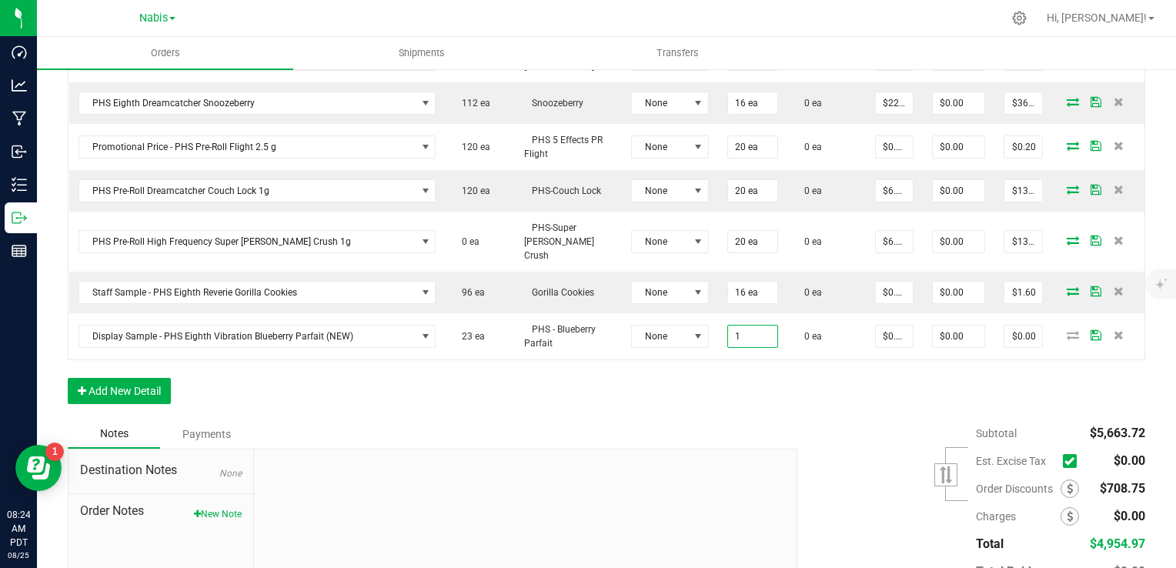
type input "1 ea"
type input "$0.01"
click at [616, 420] on div "Notes Payments" at bounding box center [427, 434] width 718 height 29
click at [109, 378] on button "Add New Detail" at bounding box center [119, 391] width 103 height 26
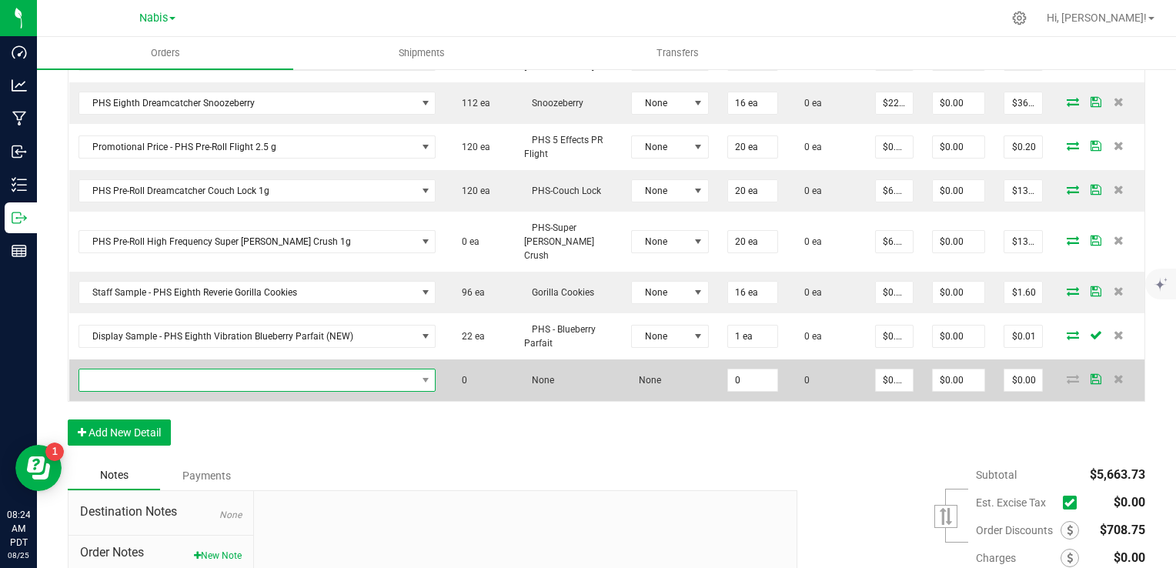
click at [151, 370] on span "NO DATA FOUND" at bounding box center [247, 381] width 337 height 22
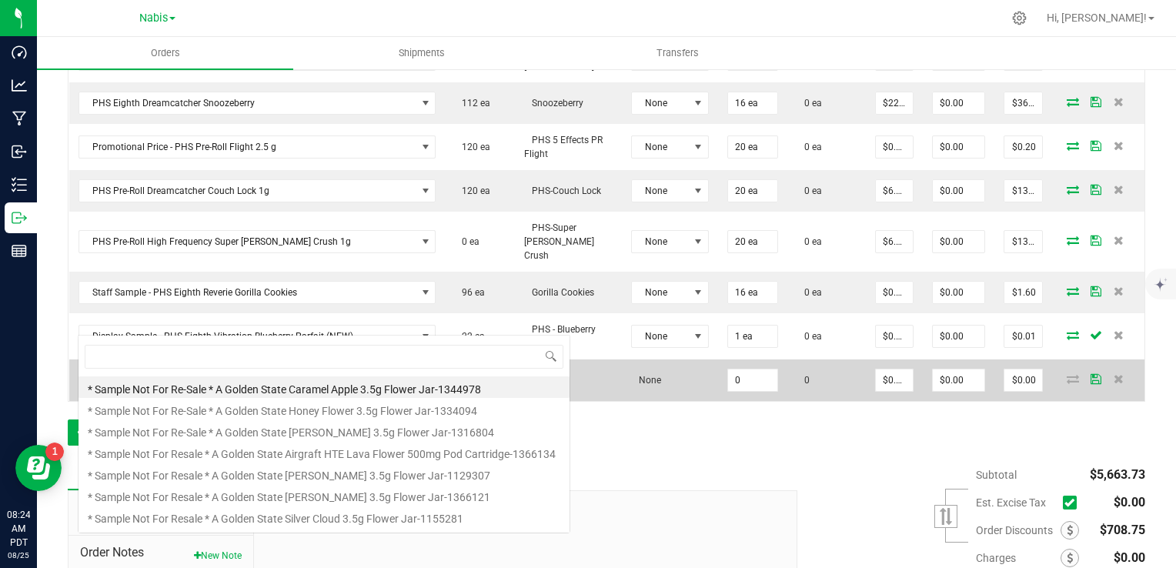
scroll to position [22, 350]
type input "gori"
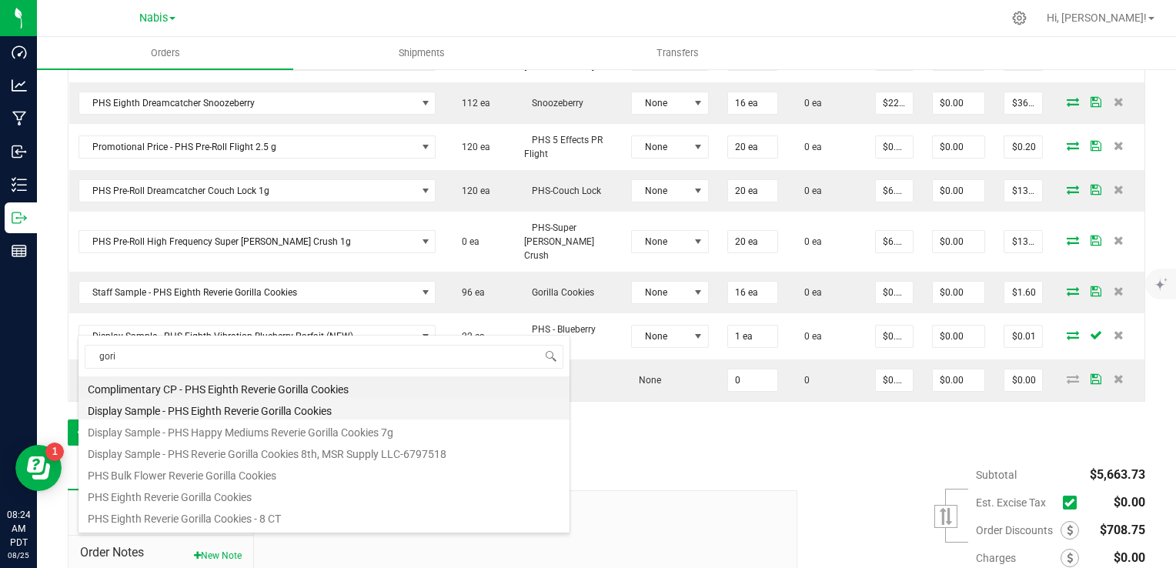
click at [221, 411] on li "Display Sample - PHS Eighth Reverie Gorilla Cookies" at bounding box center [324, 409] width 491 height 22
type input "0 ea"
type input "$0.01000"
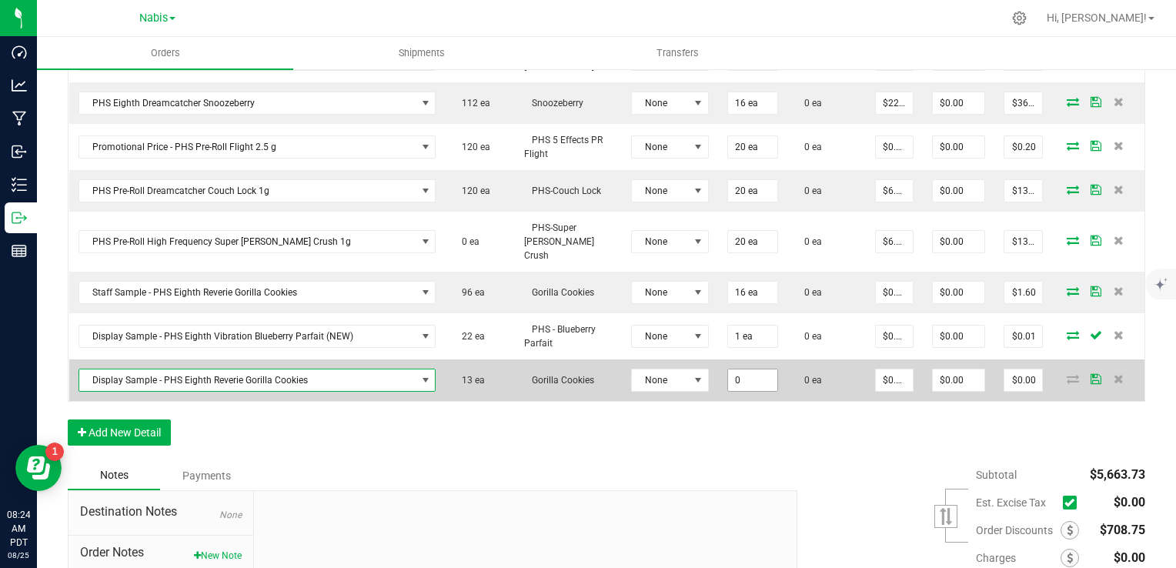
click at [744, 370] on input "0" at bounding box center [752, 381] width 49 height 22
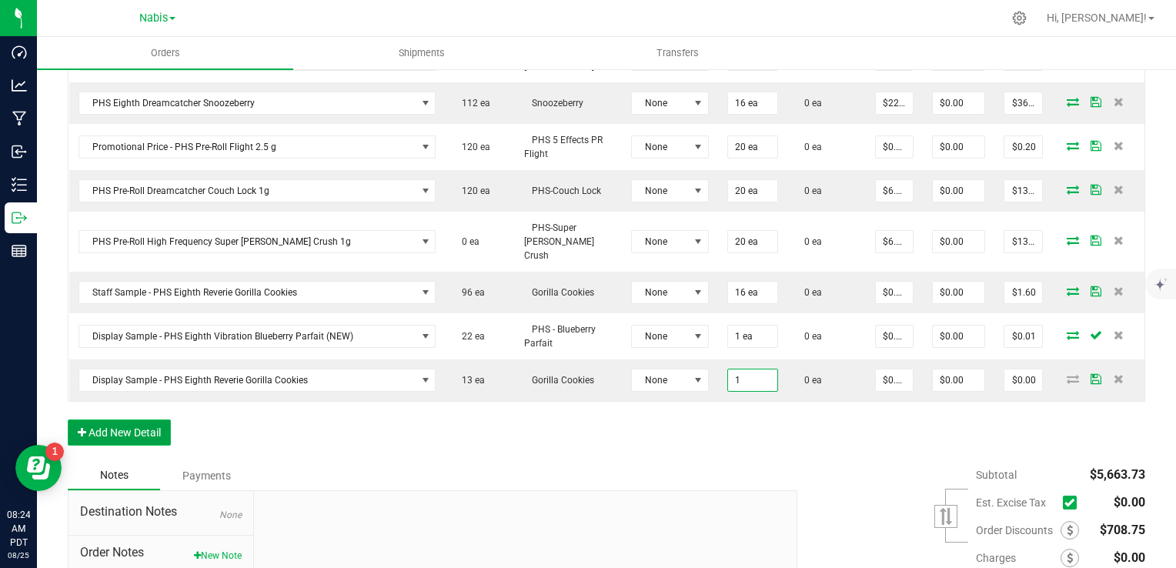
type input "1 ea"
type input "$0.01"
click at [135, 420] on button "Add New Detail" at bounding box center [119, 433] width 103 height 26
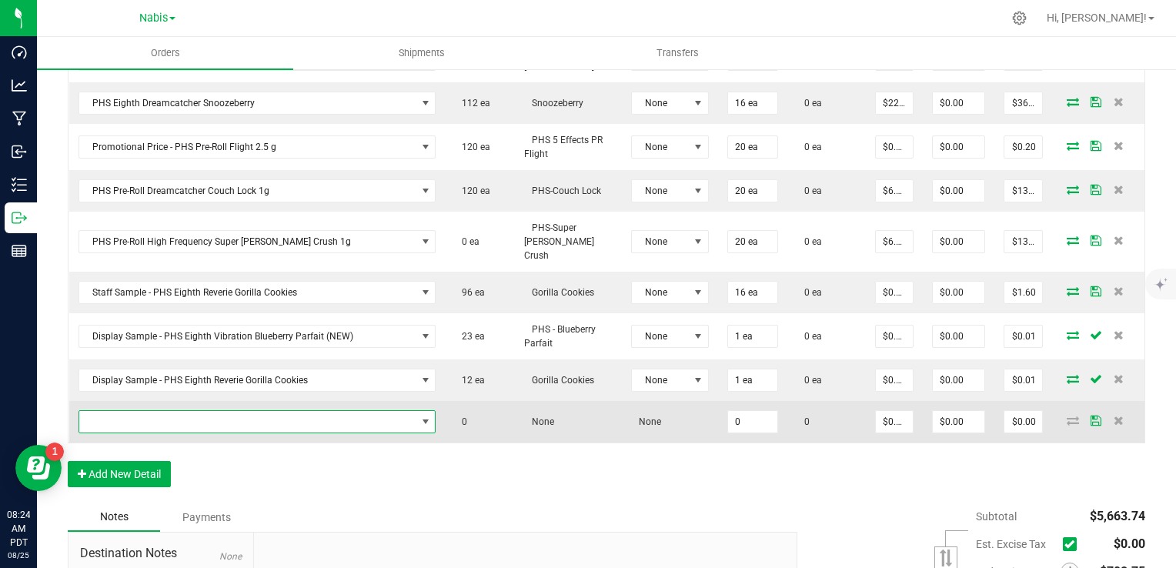
click at [226, 411] on span "NO DATA FOUND" at bounding box center [247, 422] width 337 height 22
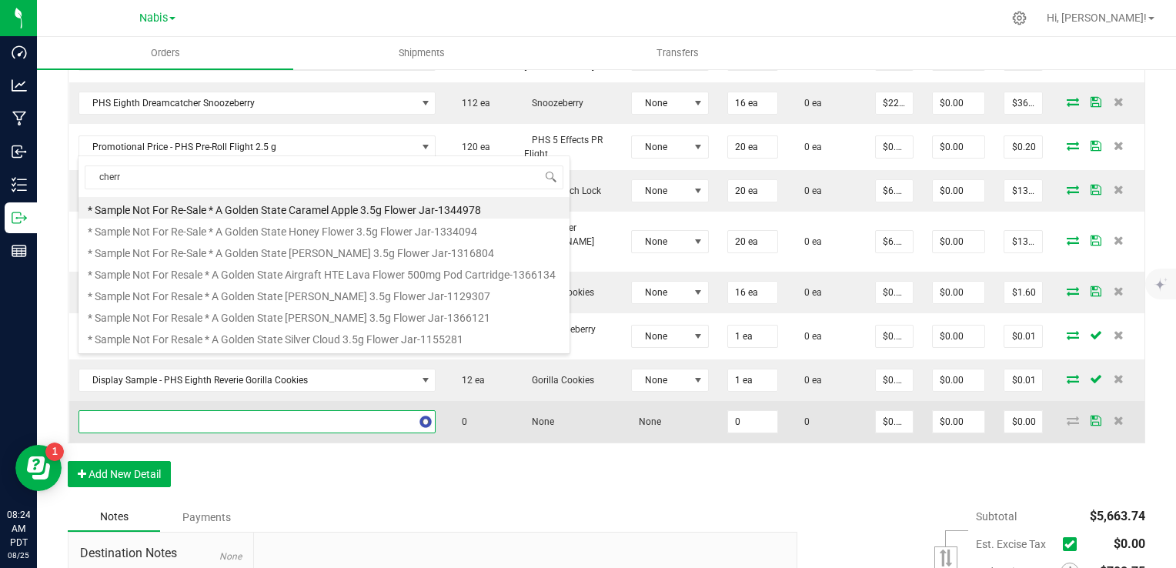
type input "cherry"
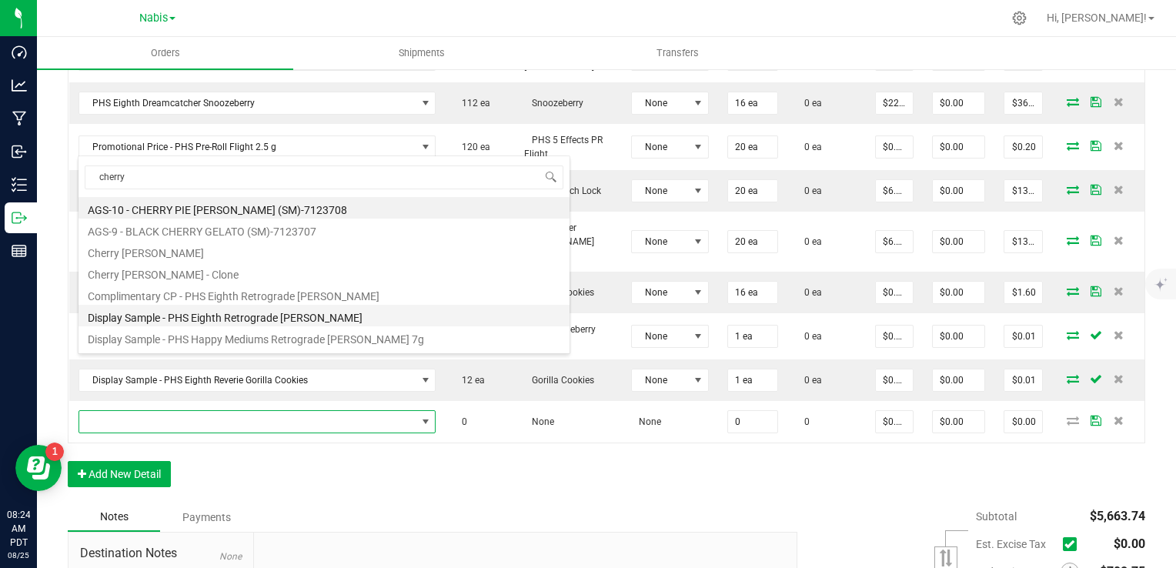
click at [304, 316] on li "Display Sample - PHS Eighth Retrograde Cherry Runtz" at bounding box center [324, 316] width 491 height 22
type input "0 ea"
type input "$0.01000"
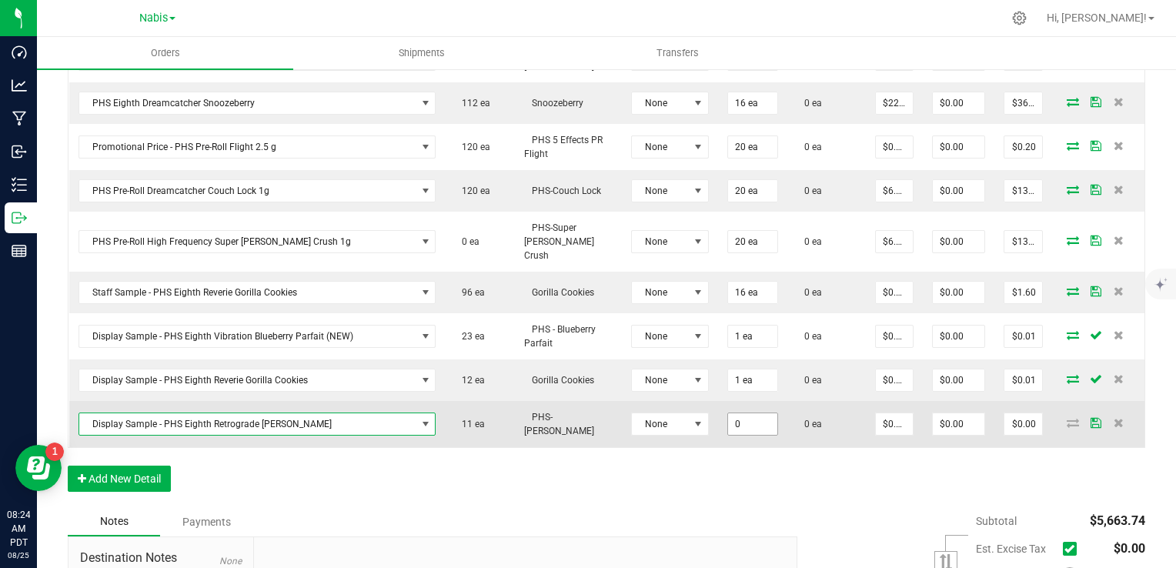
click at [728, 413] on input "0" at bounding box center [752, 424] width 49 height 22
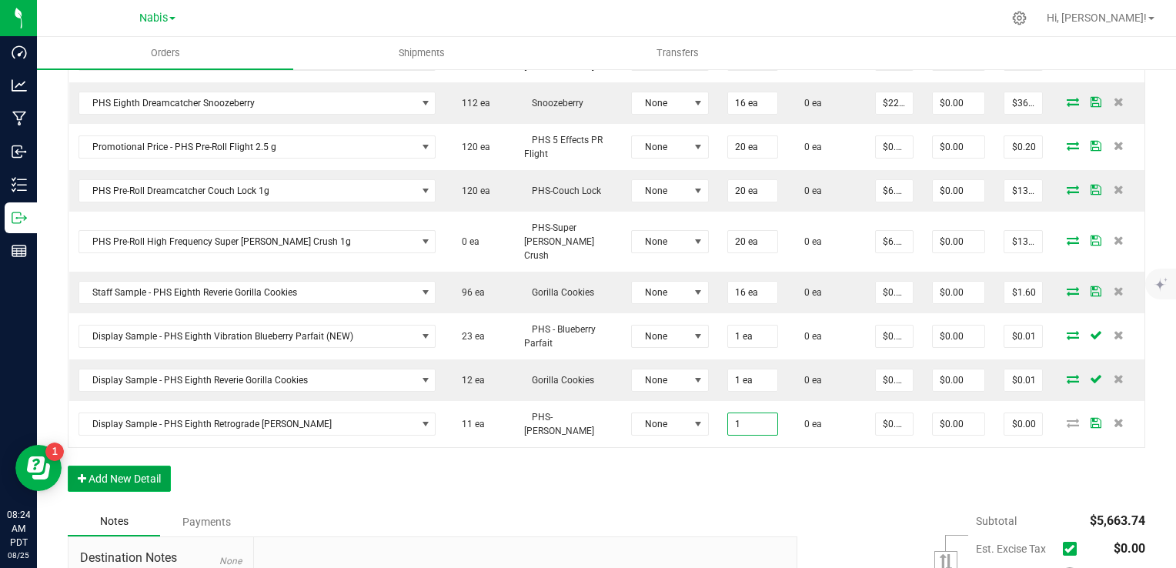
type input "1 ea"
type input "$0.01"
click at [148, 466] on button "Add New Detail" at bounding box center [119, 479] width 103 height 26
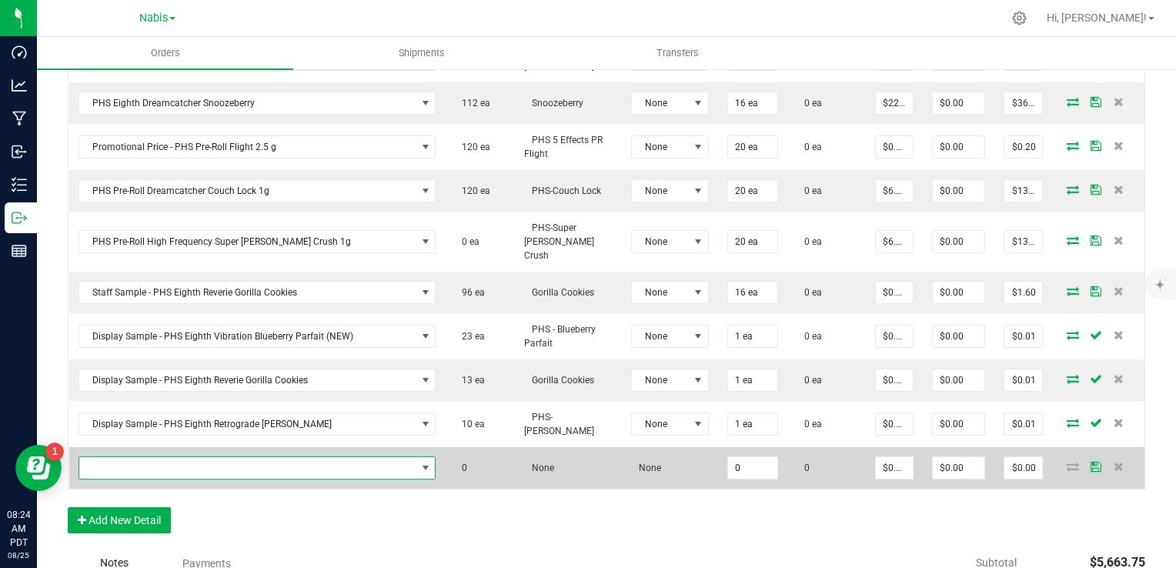
click at [219, 456] on span "NO DATA FOUND" at bounding box center [258, 467] width 358 height 23
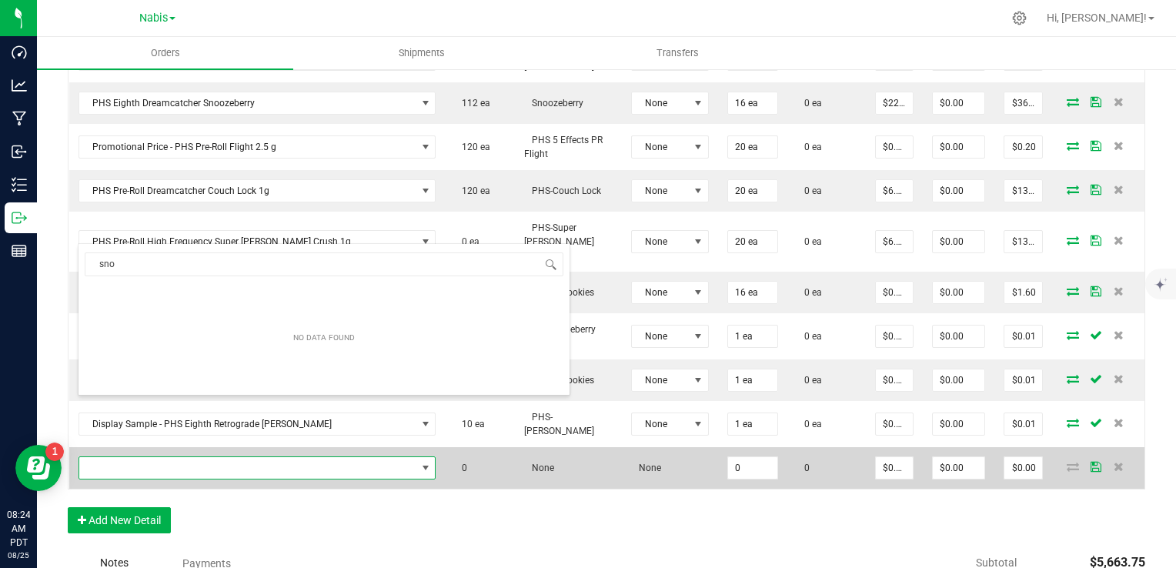
type input "snoo"
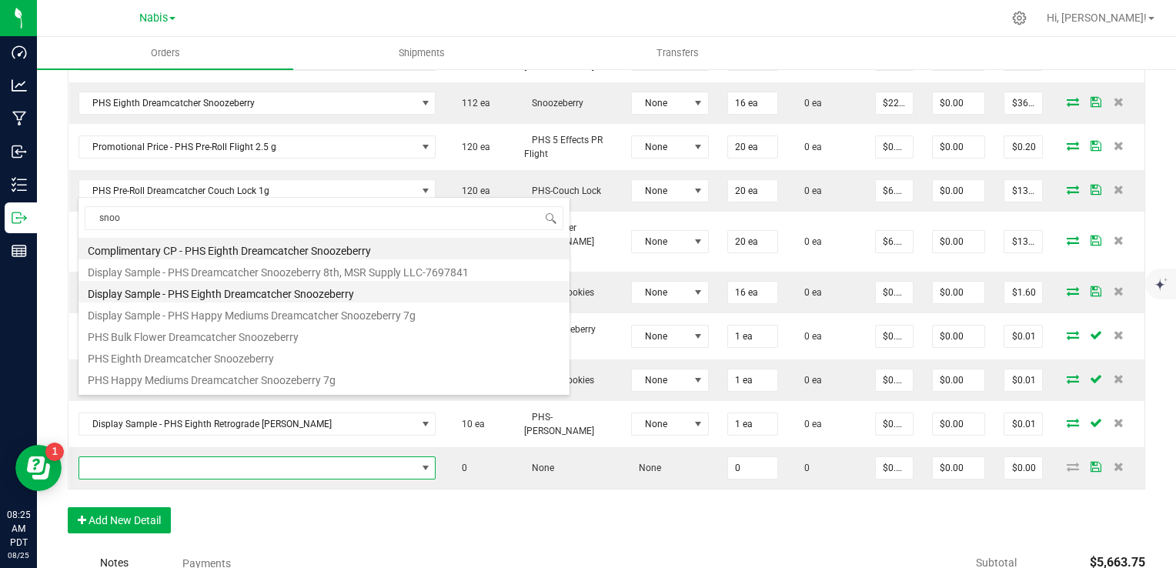
click at [256, 294] on li "Display Sample - PHS Eighth Dreamcatcher Snoozeberry" at bounding box center [324, 292] width 491 height 22
type input "0 ea"
type input "$0.01000"
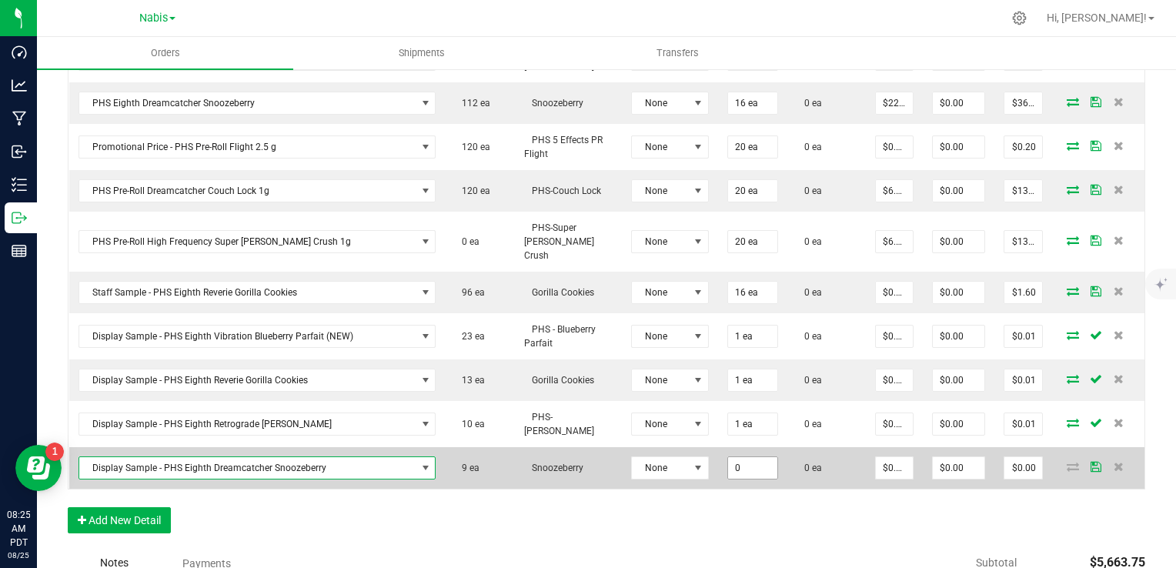
click at [728, 457] on input "0" at bounding box center [752, 468] width 49 height 22
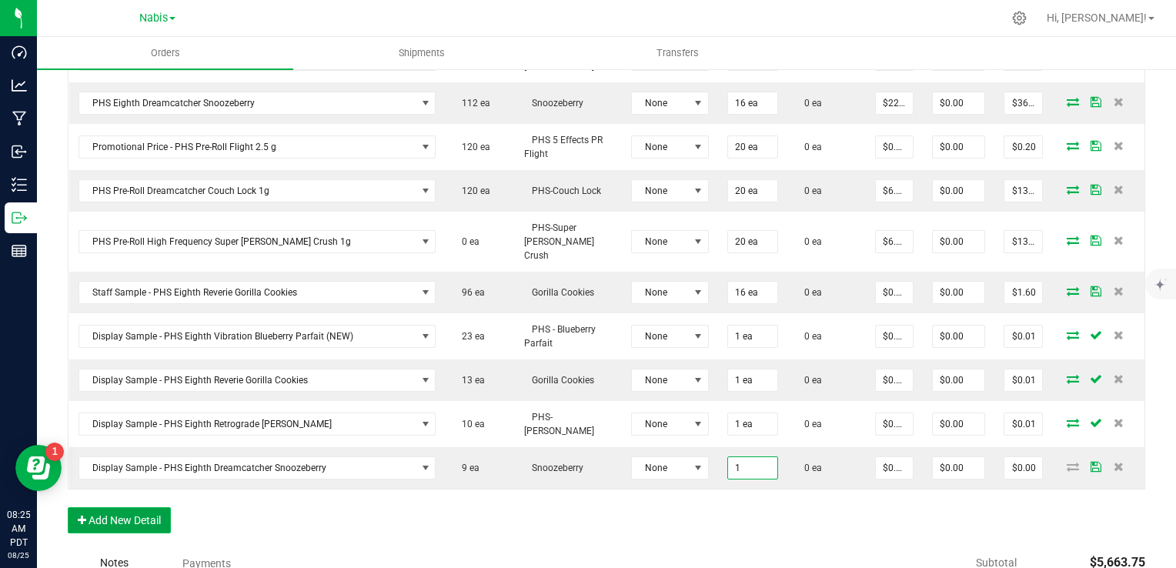
type input "1 ea"
type input "$0.01"
click at [127, 507] on button "Add New Detail" at bounding box center [119, 520] width 103 height 26
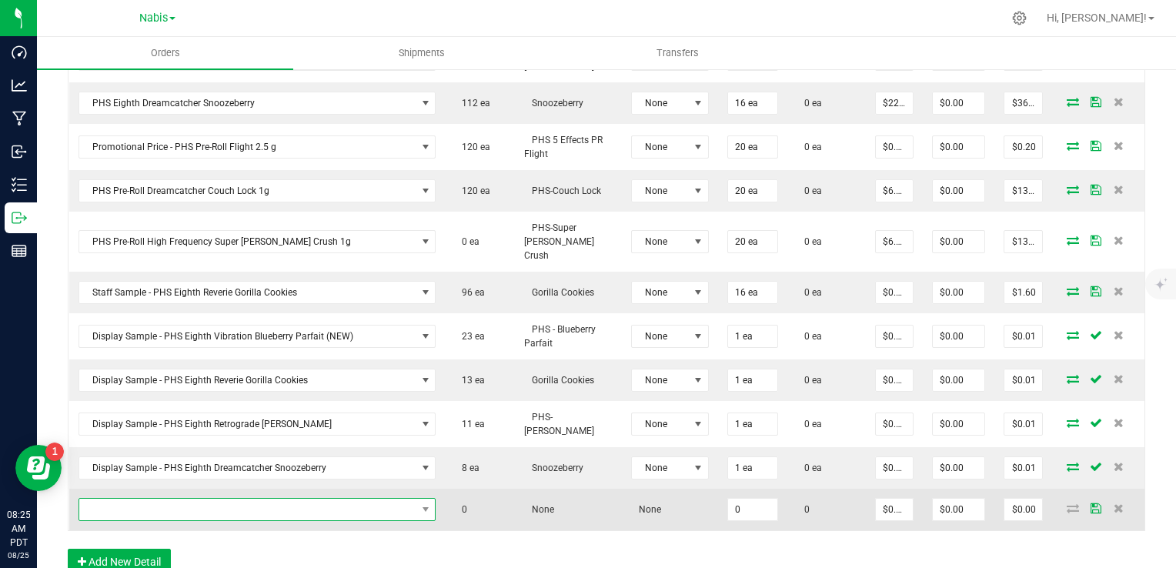
click at [159, 499] on span "NO DATA FOUND" at bounding box center [247, 510] width 337 height 22
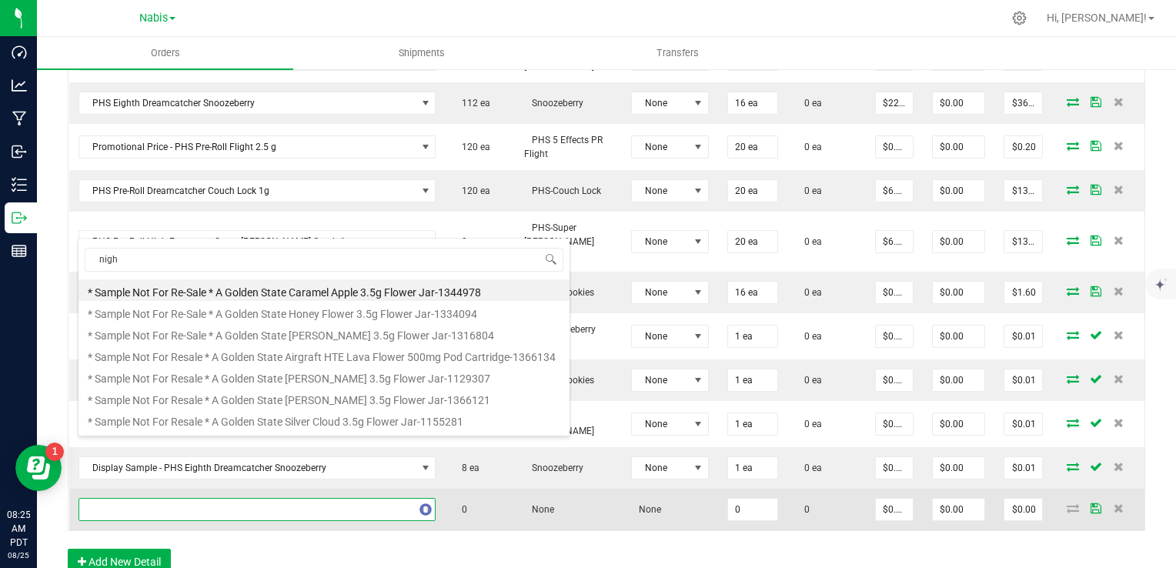
type input "night"
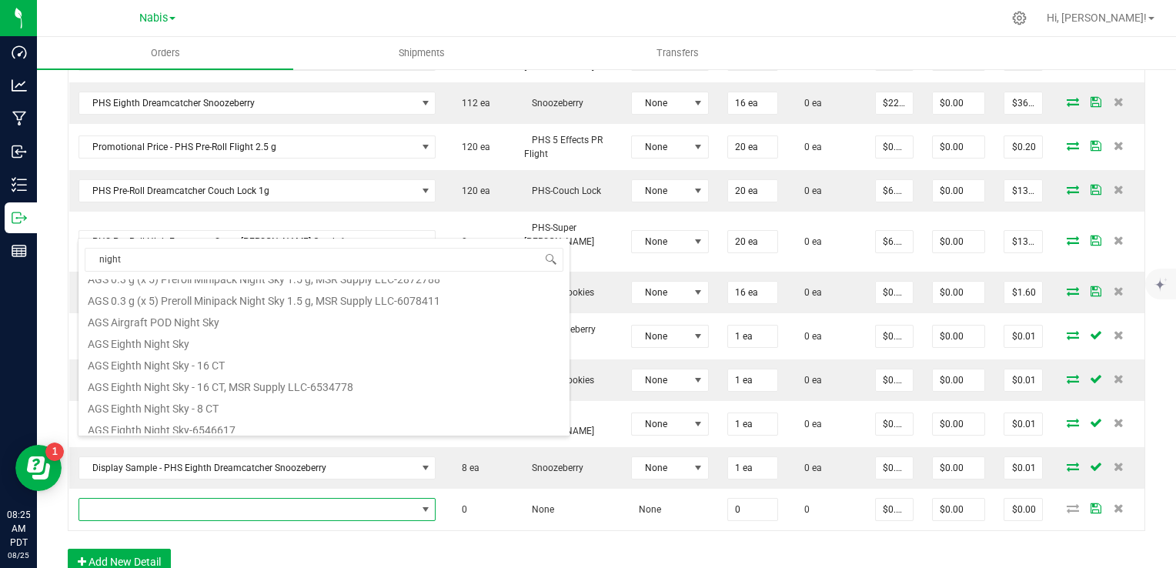
scroll to position [277, 0]
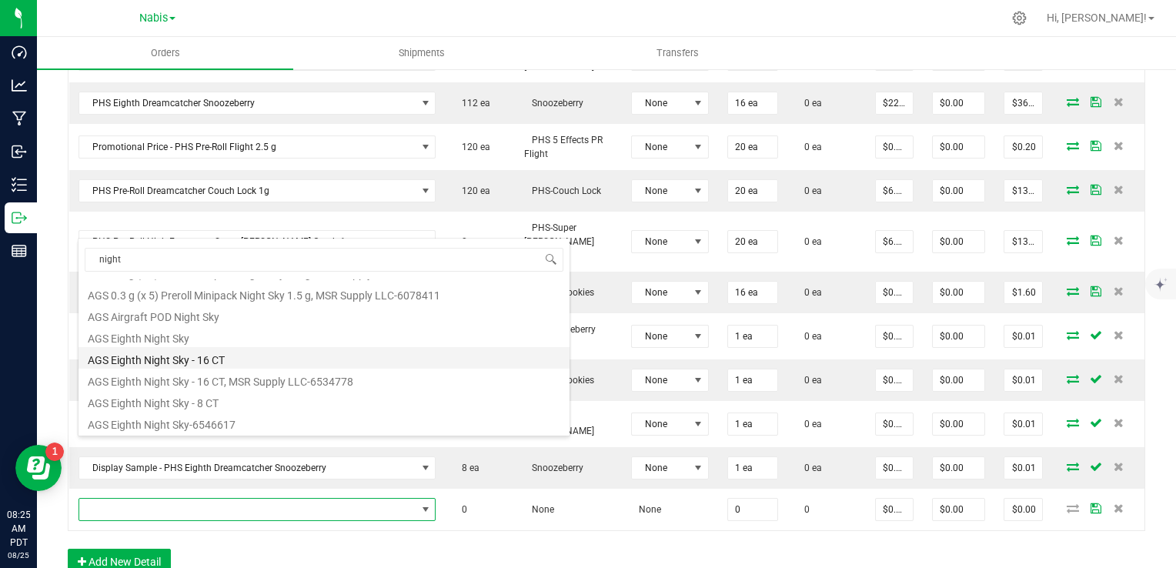
click at [235, 354] on li "AGS Eighth Night Sky - 16 CT" at bounding box center [324, 358] width 491 height 22
type input "0 ea"
type input "$30.00000"
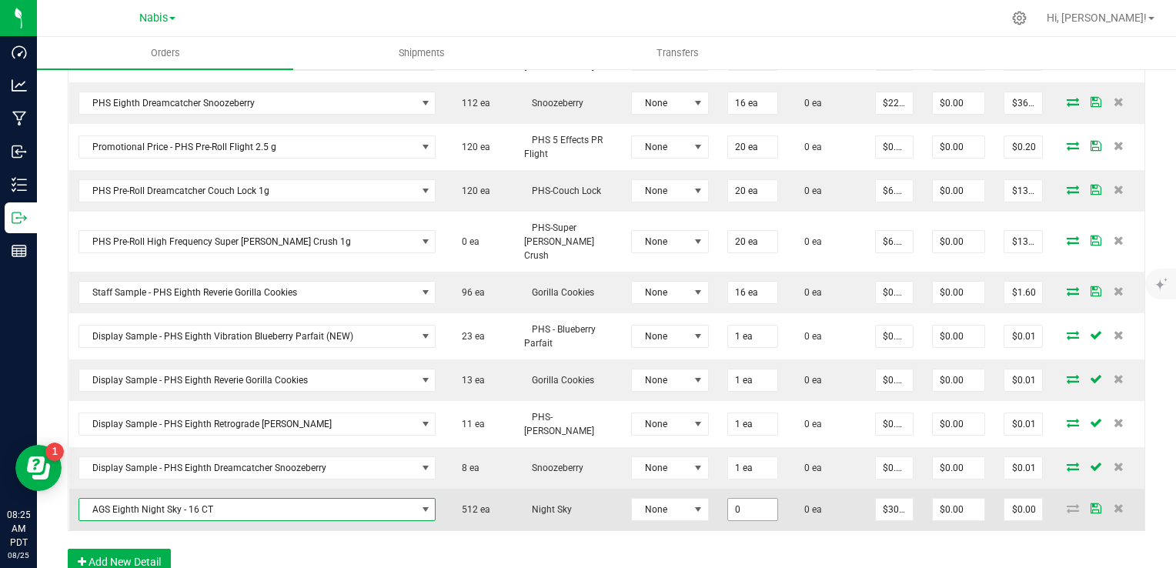
click at [737, 499] on input "0" at bounding box center [752, 510] width 49 height 22
type input "16 ea"
type input "$480.00"
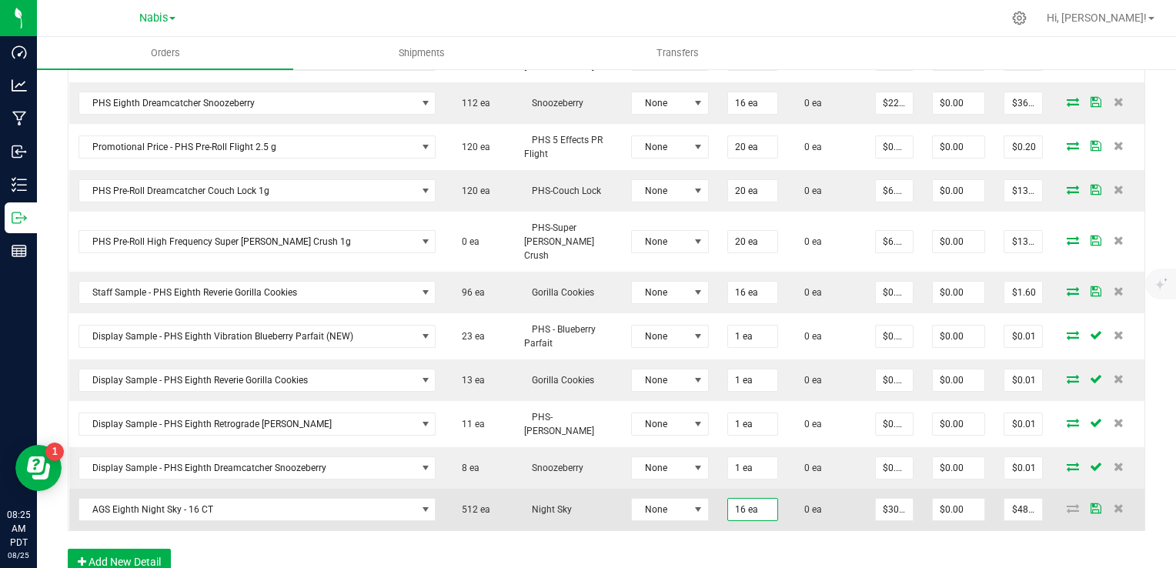
click at [695, 489] on td "None" at bounding box center [670, 510] width 96 height 42
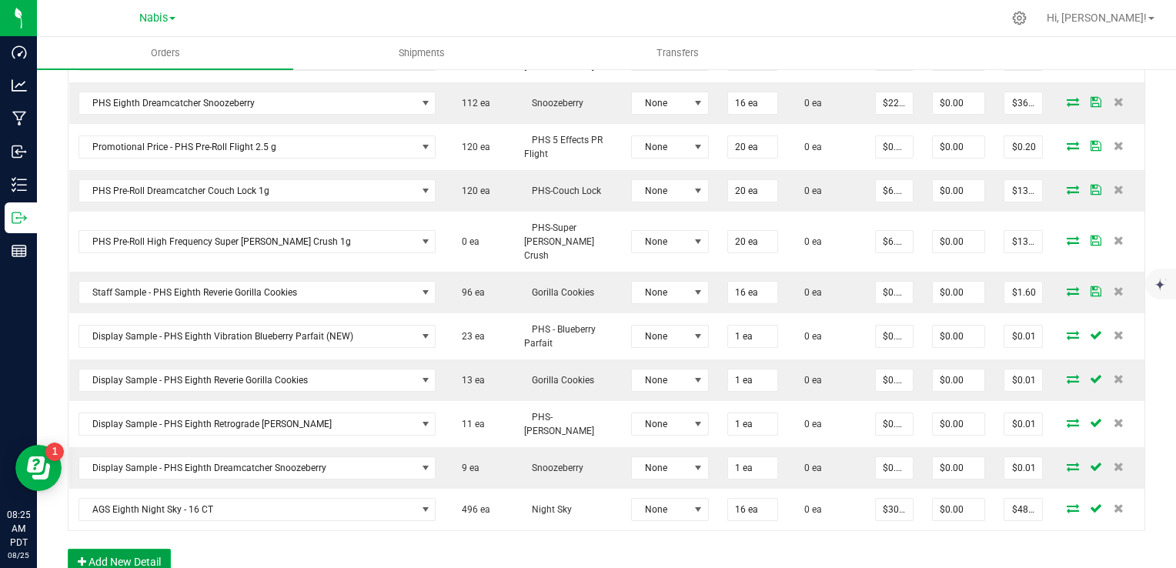
click at [112, 549] on button "Add New Detail" at bounding box center [119, 562] width 103 height 26
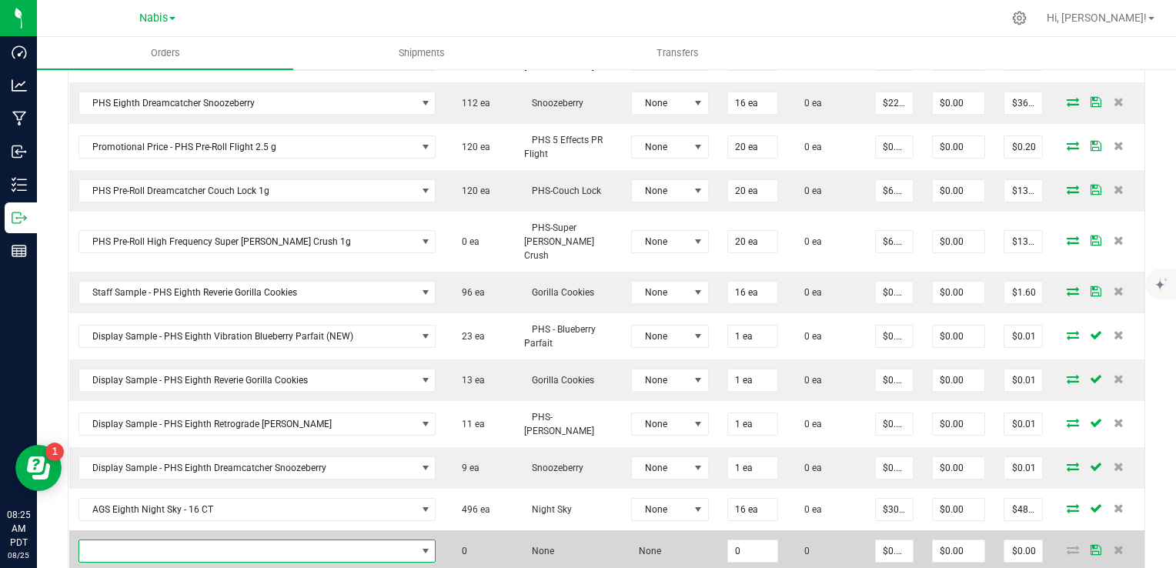
click at [109, 540] on span "NO DATA FOUND" at bounding box center [247, 551] width 337 height 22
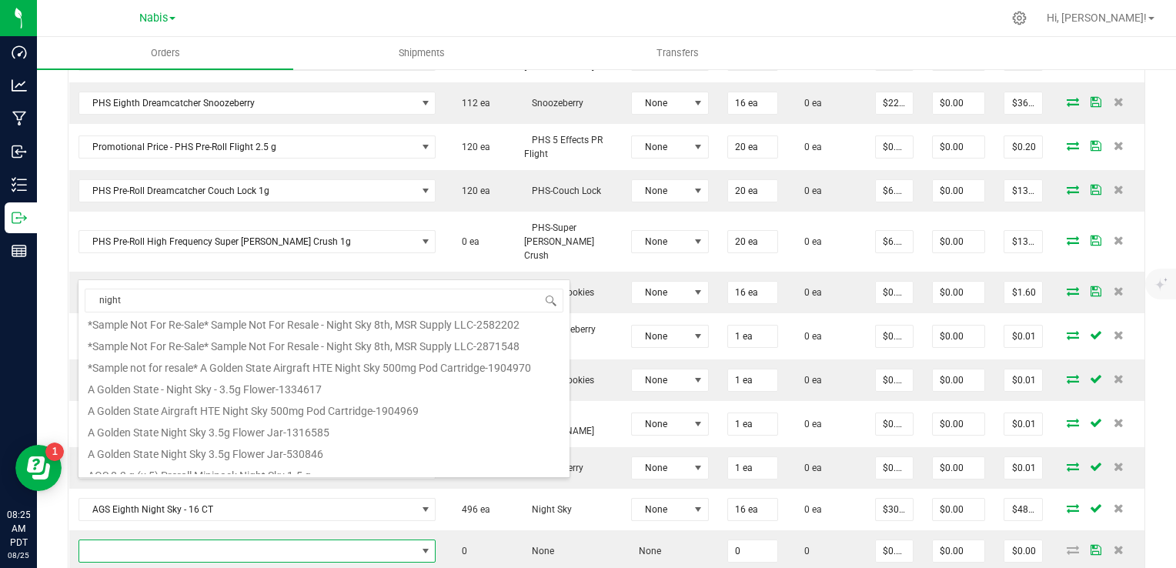
scroll to position [0, 0]
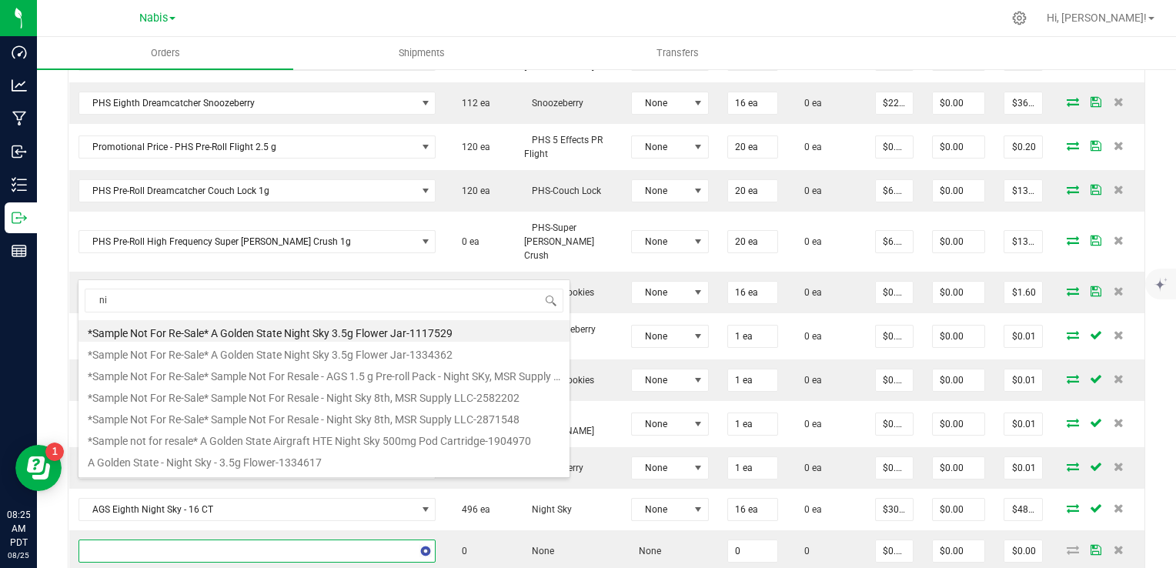
type input "n"
type input "display"
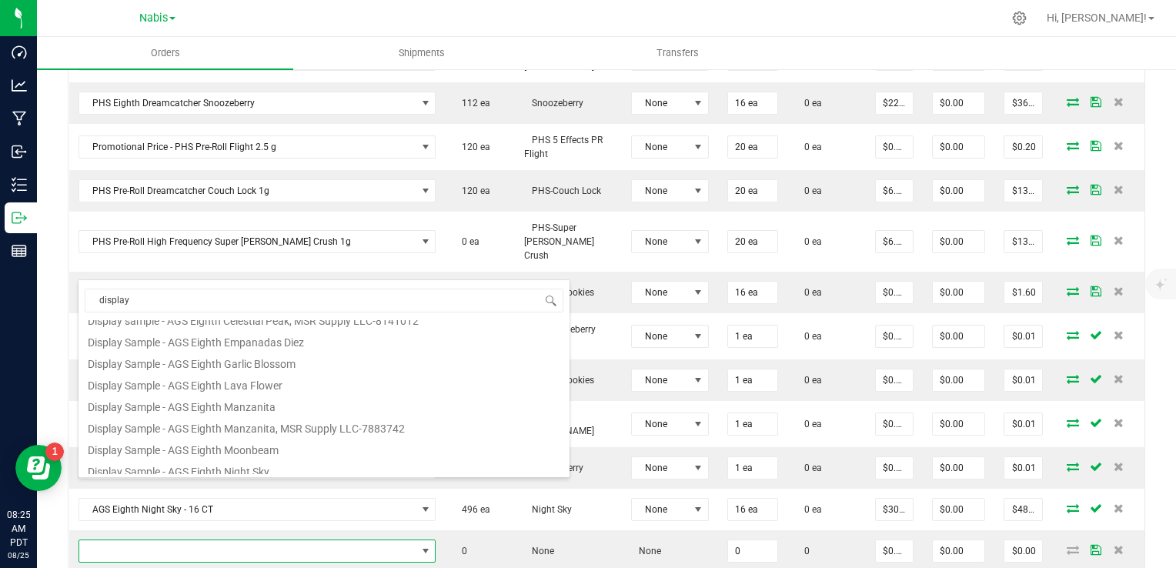
scroll to position [154, 0]
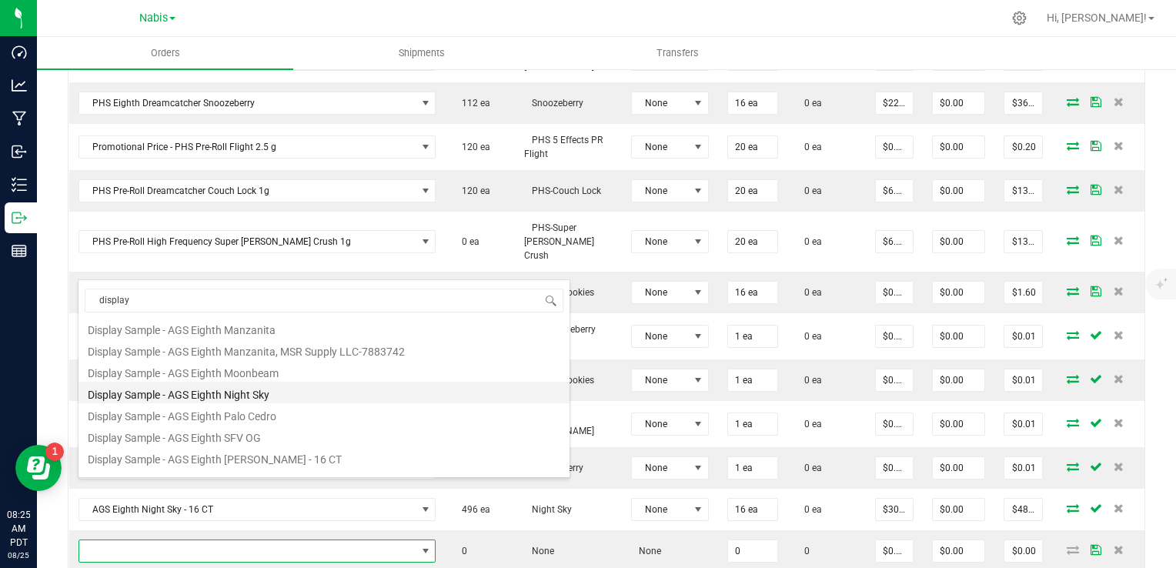
click at [276, 396] on li "Display Sample - AGS Eighth Night Sky" at bounding box center [324, 393] width 491 height 22
type input "0 ea"
type input "$0.01000"
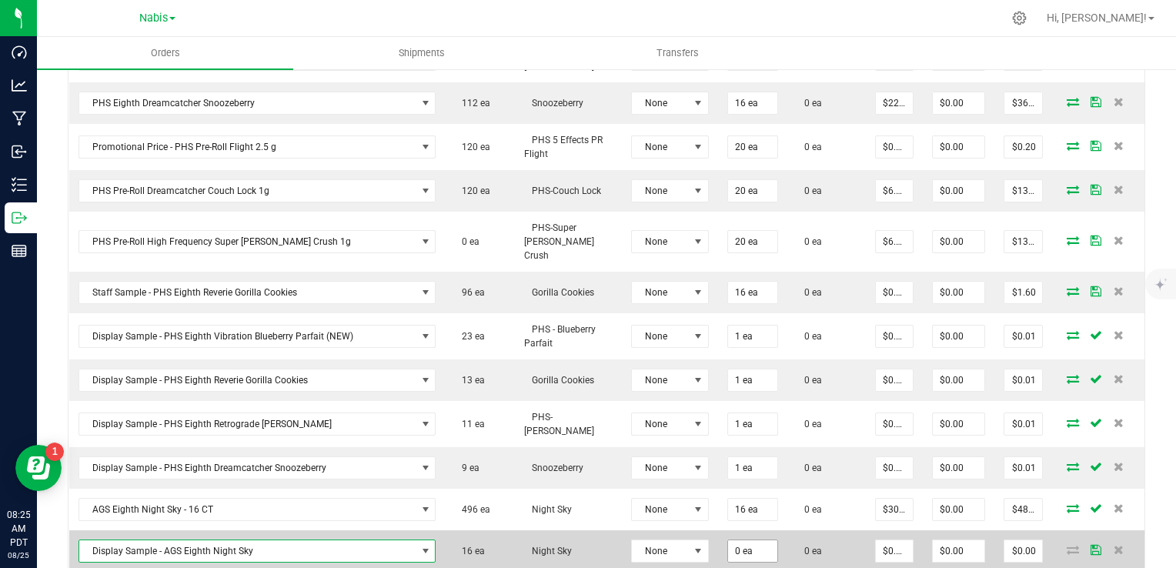
click at [733, 540] on input "0 ea" at bounding box center [752, 551] width 49 height 22
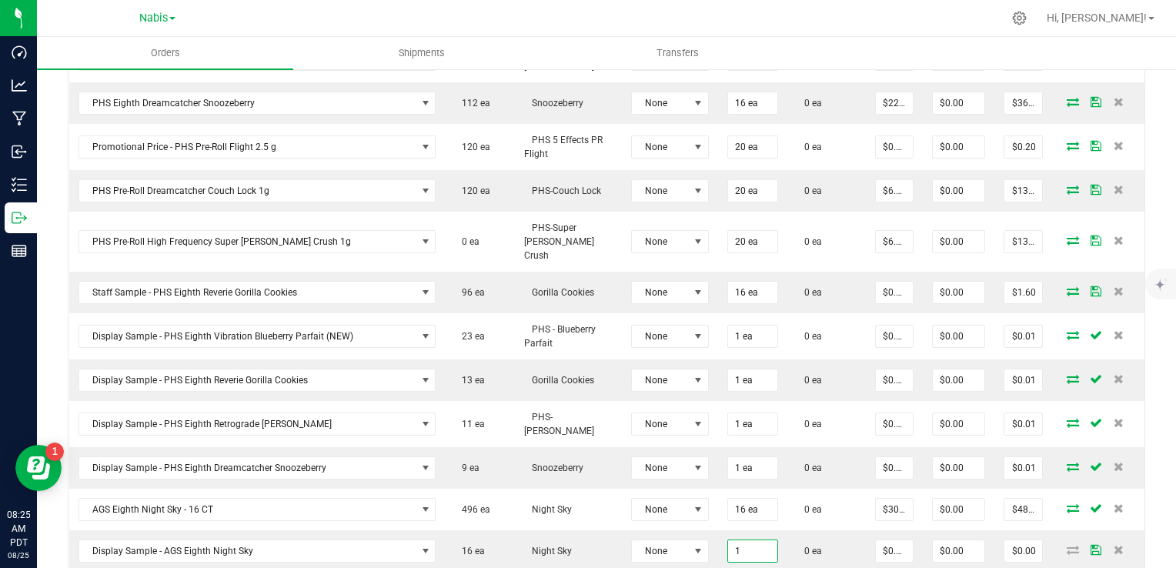
type input "1 ea"
type input "$0.01"
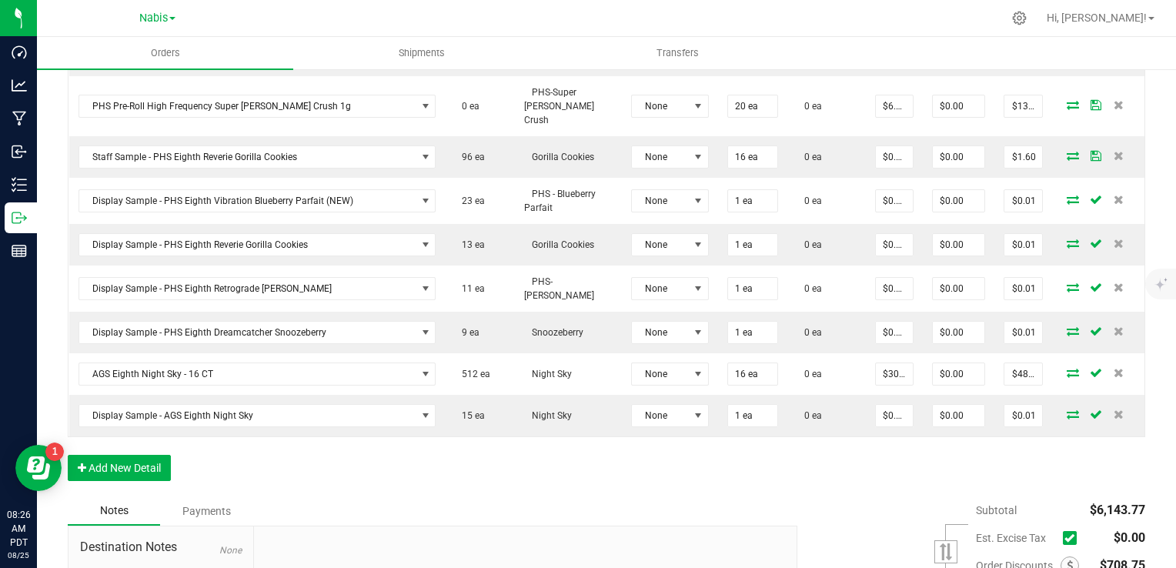
scroll to position [1386, 0]
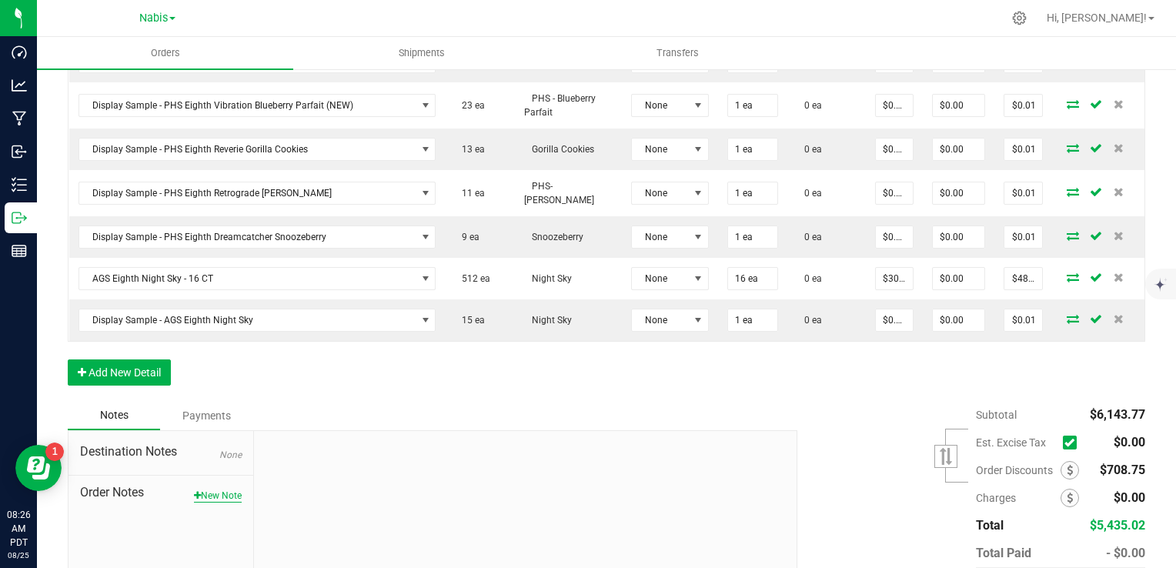
click at [212, 489] on button "New Note" at bounding box center [218, 496] width 48 height 14
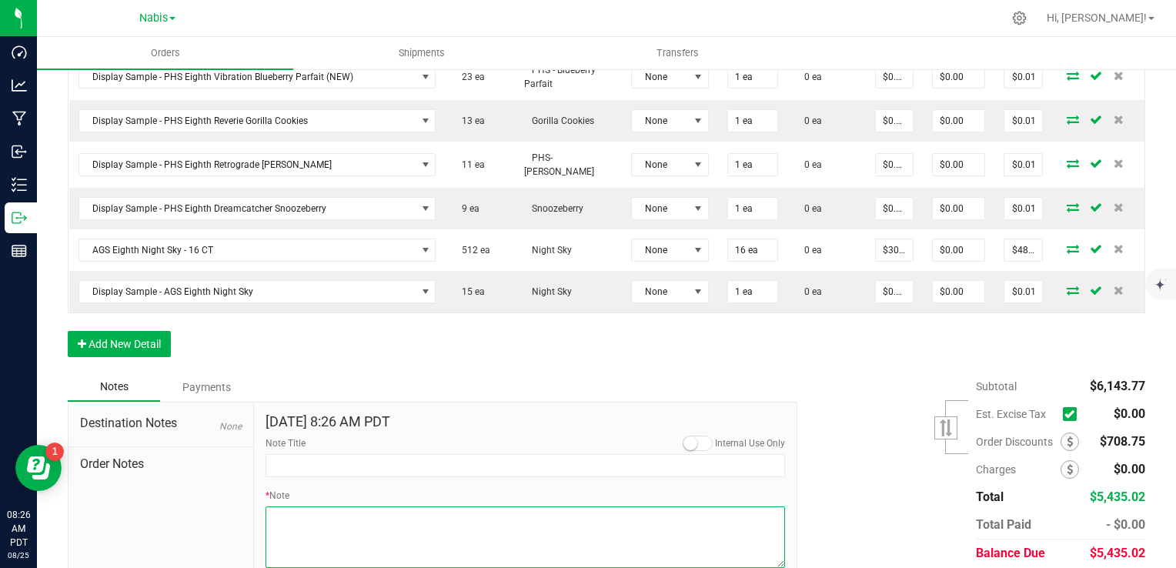
click at [353, 507] on textarea "* Note" at bounding box center [526, 538] width 520 height 62
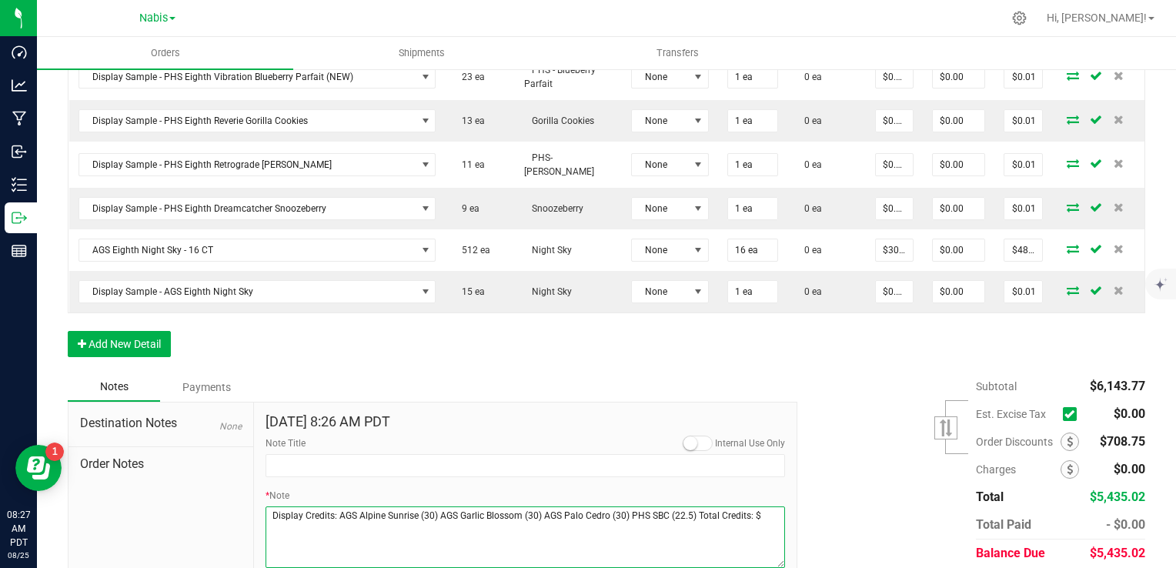
click at [776, 507] on textarea "* Note" at bounding box center [526, 538] width 520 height 62
type textarea "Display Credits: AGS Alpine Sunrise (30) AGS Garlic Blossom (30) AGS Palo Cedro…"
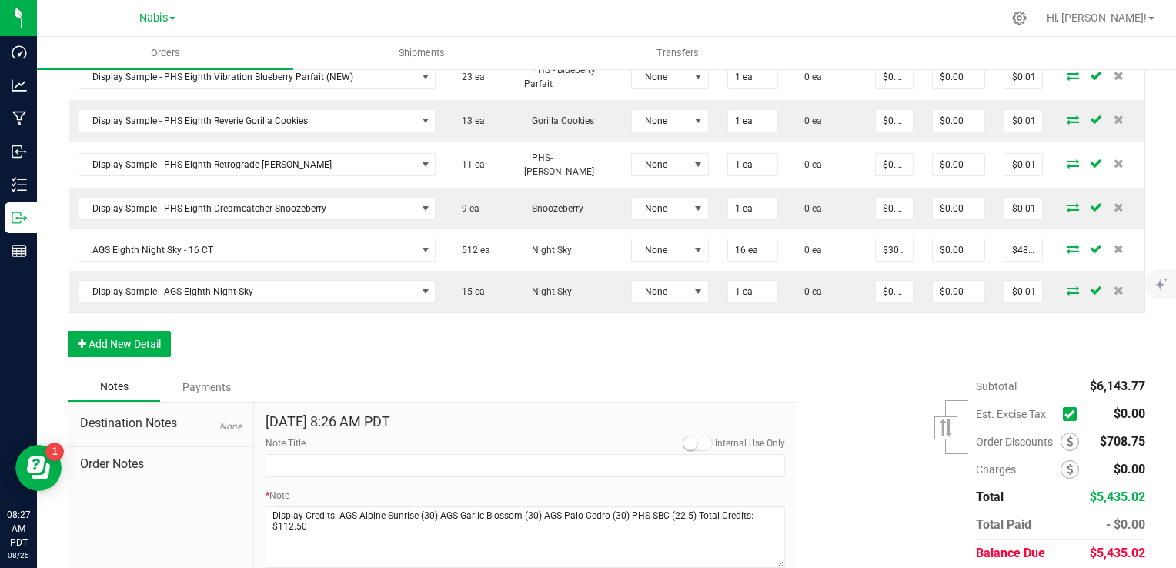
type input "8/25/2025 8:27 AM PDT"
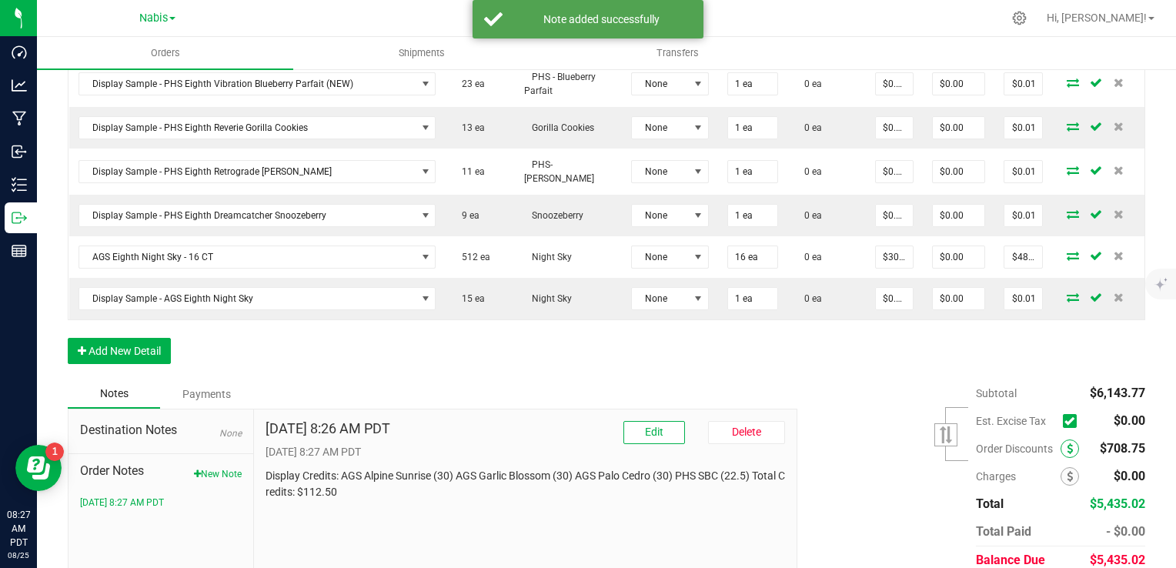
click at [1067, 443] on icon at bounding box center [1070, 448] width 6 height 11
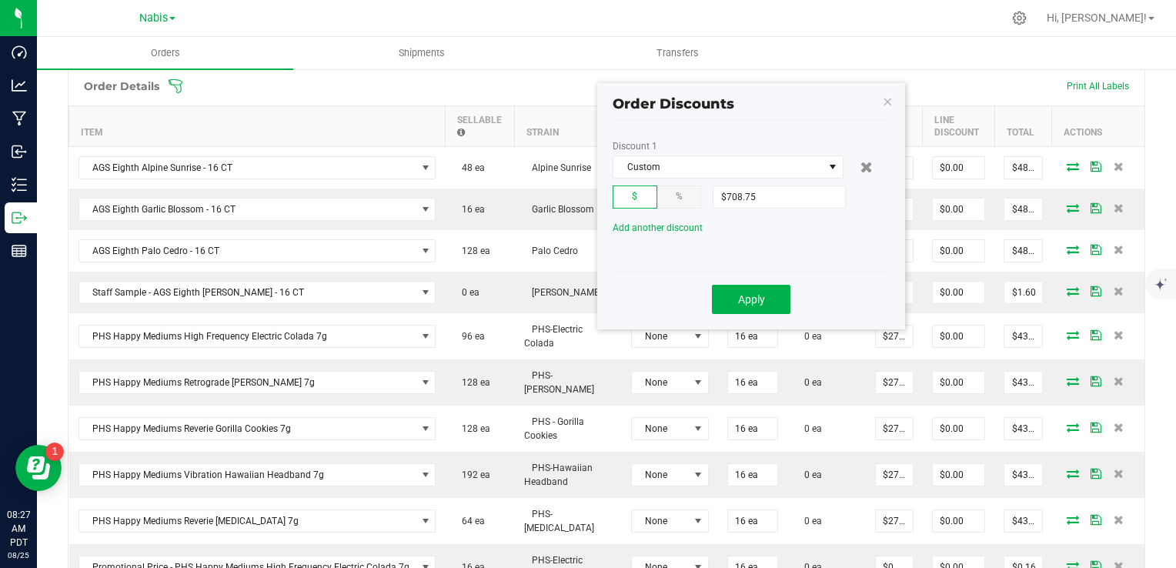
scroll to position [406, 0]
click at [668, 224] on span "Add another discount" at bounding box center [658, 227] width 90 height 11
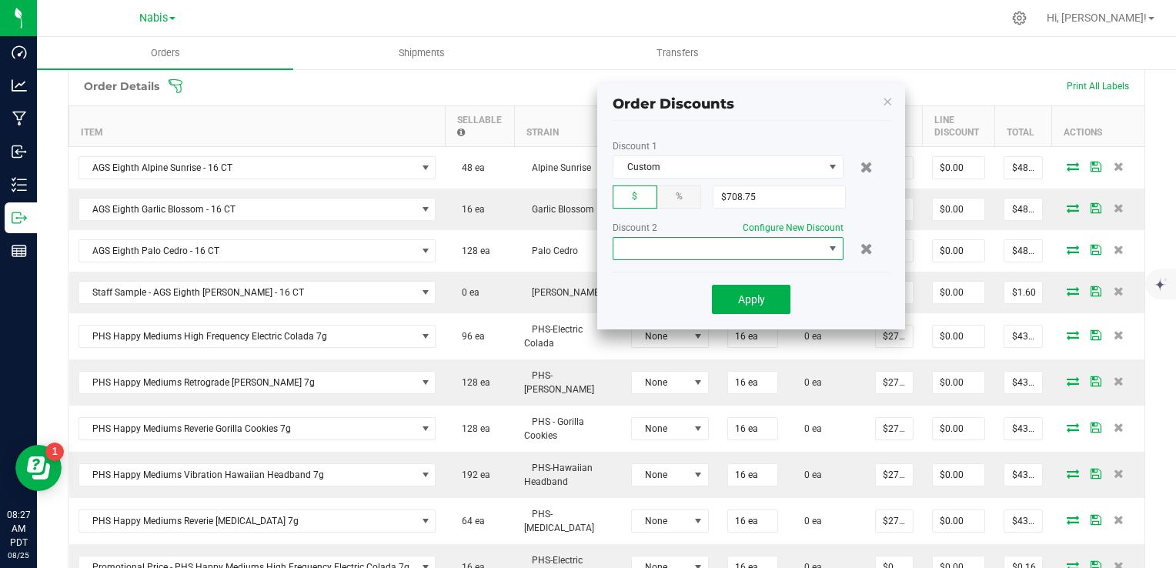
click at [678, 248] on span at bounding box center [719, 249] width 210 height 22
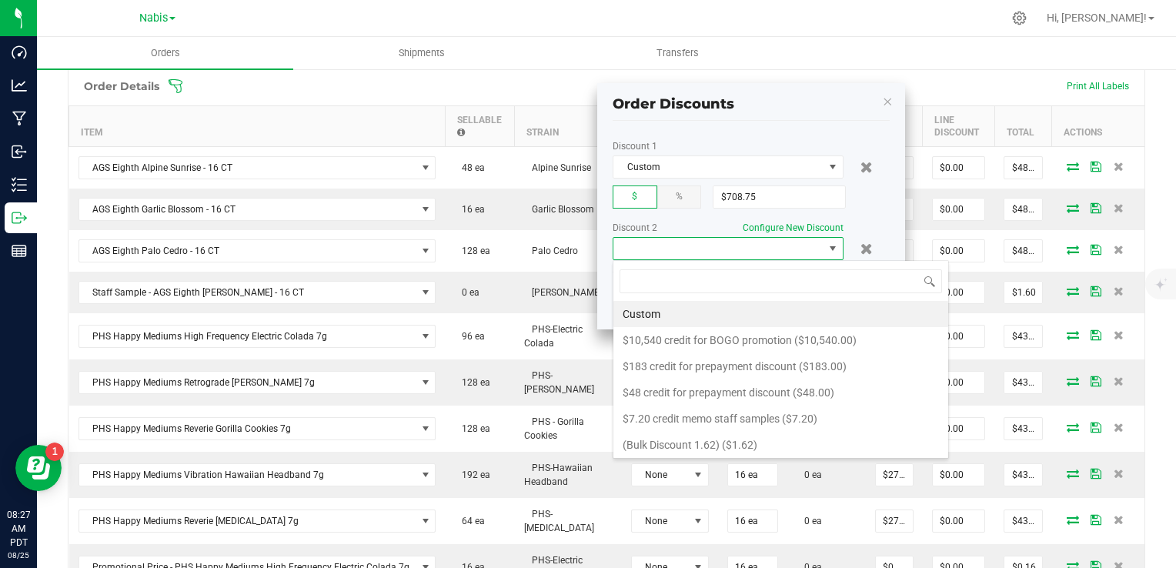
scroll to position [22, 231]
click at [694, 309] on li "Custom" at bounding box center [781, 314] width 335 height 26
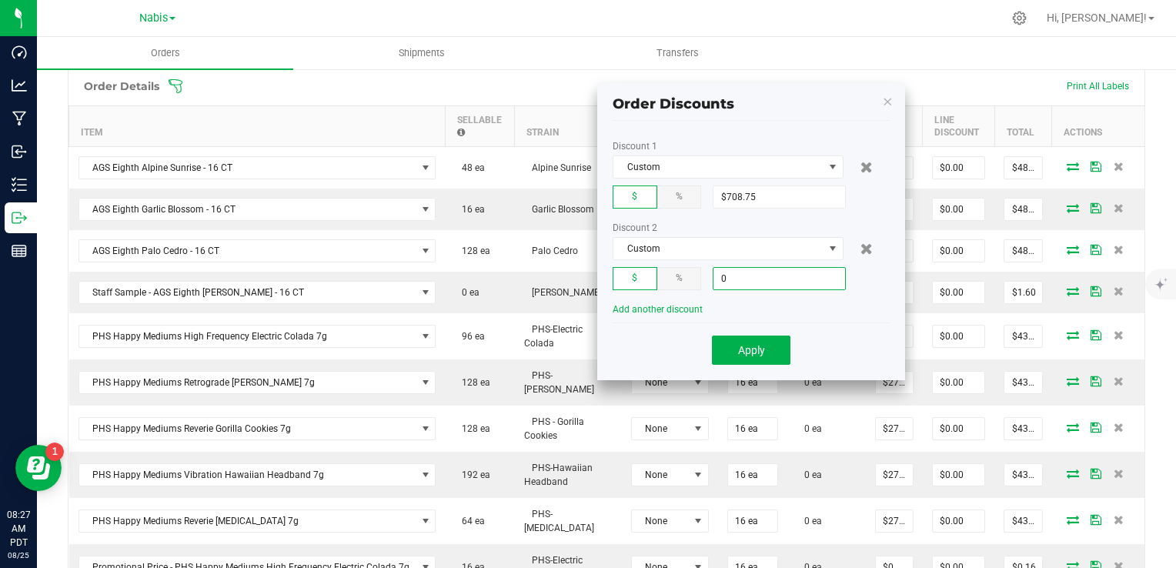
click at [736, 283] on input "0" at bounding box center [780, 279] width 132 height 22
click at [758, 353] on span "Apply" at bounding box center [751, 350] width 27 height 12
type input "$112.50"
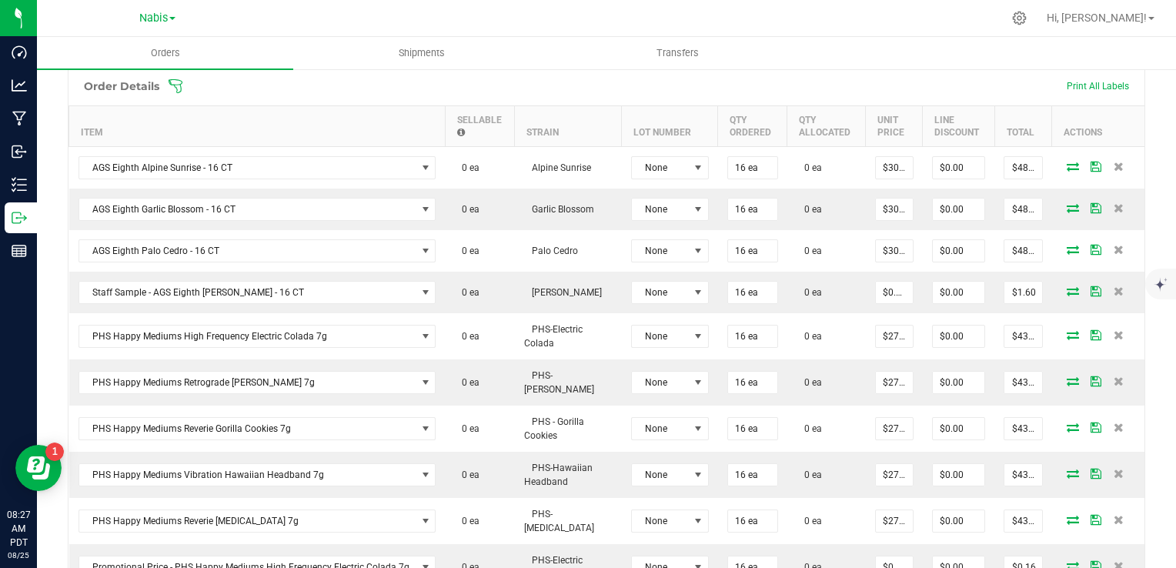
scroll to position [1407, 0]
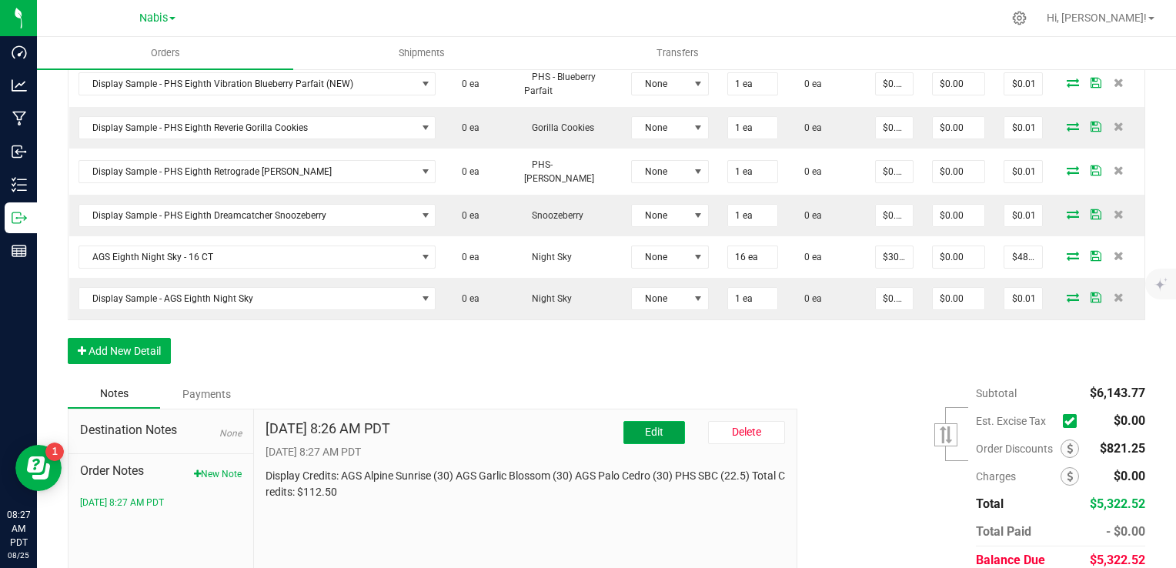
click at [628, 421] on button "Edit" at bounding box center [655, 432] width 62 height 23
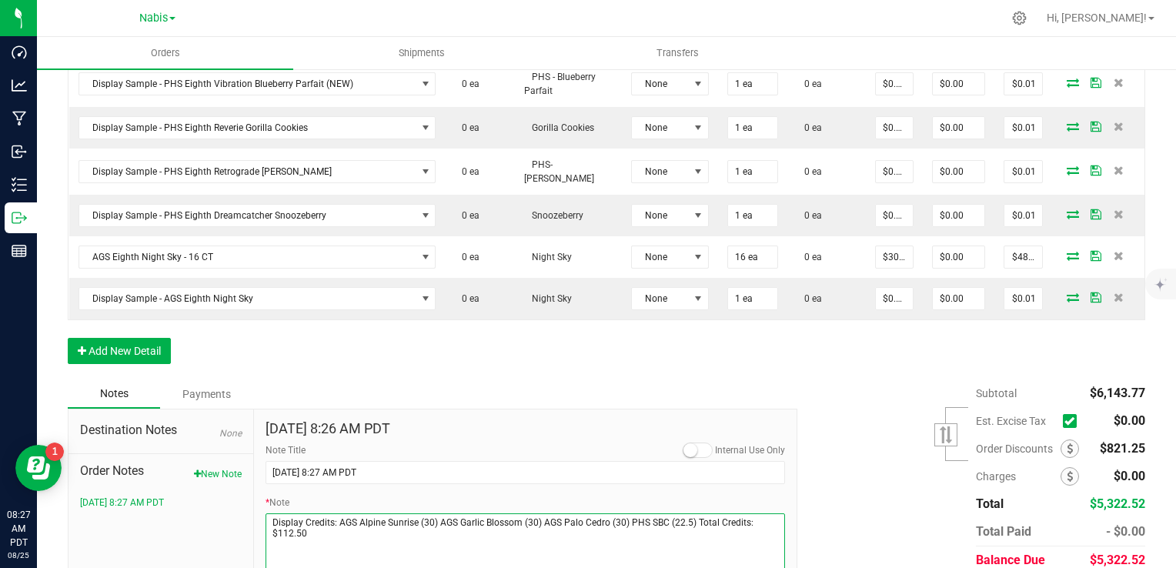
click at [427, 513] on textarea "* Note" at bounding box center [526, 544] width 520 height 62
paste textarea "Aged product credit (approved): 19 emp 1.5's + 6 moon 1.5's = $318.75 13 Palo 8…"
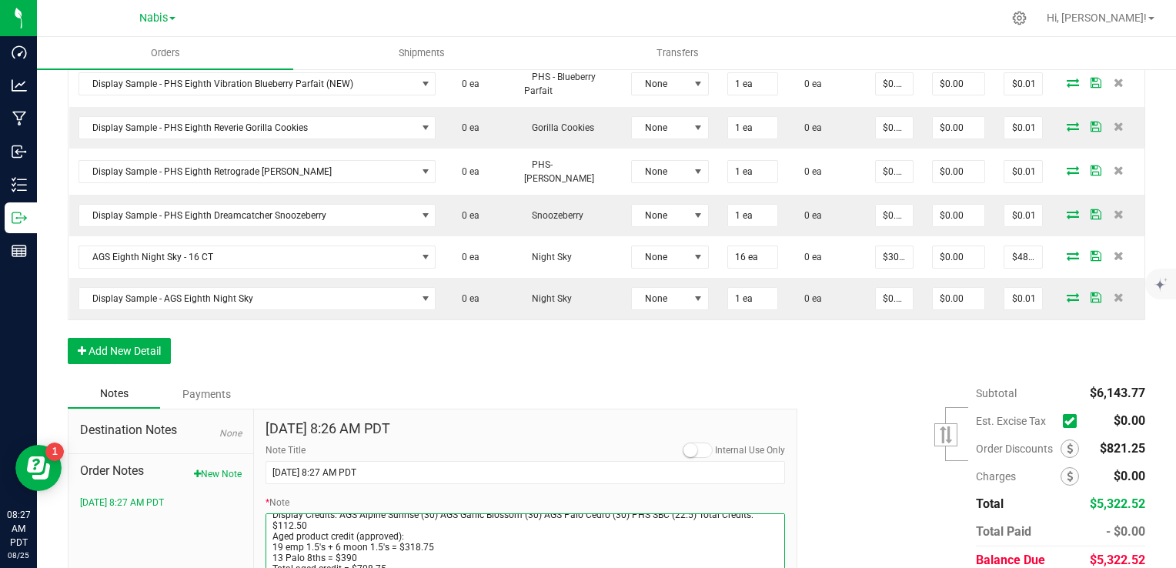
type textarea "Display Credits: AGS Alpine Sunrise (30) AGS Garlic Blossom (30) AGS Palo Cedro…"
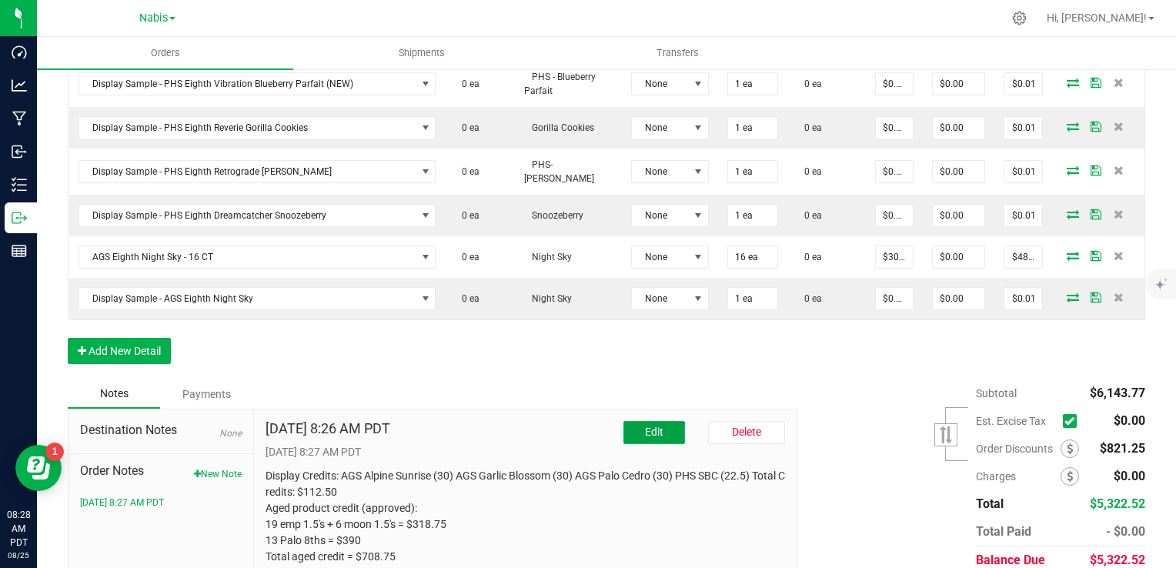
click at [634, 421] on button "Edit" at bounding box center [655, 432] width 62 height 23
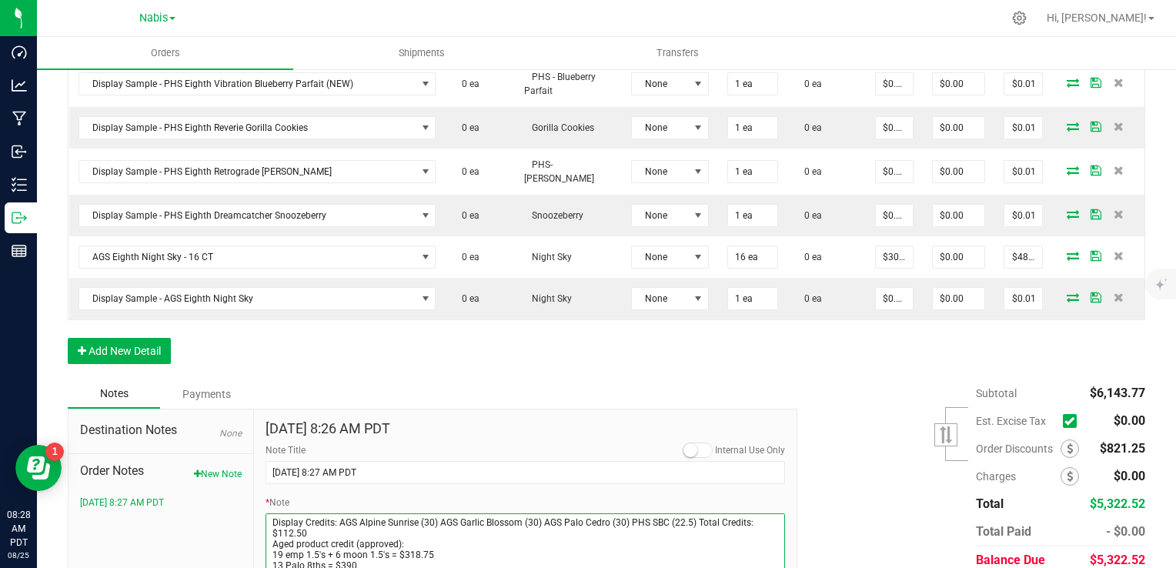
click at [266, 513] on textarea "* Note" at bounding box center [526, 544] width 520 height 62
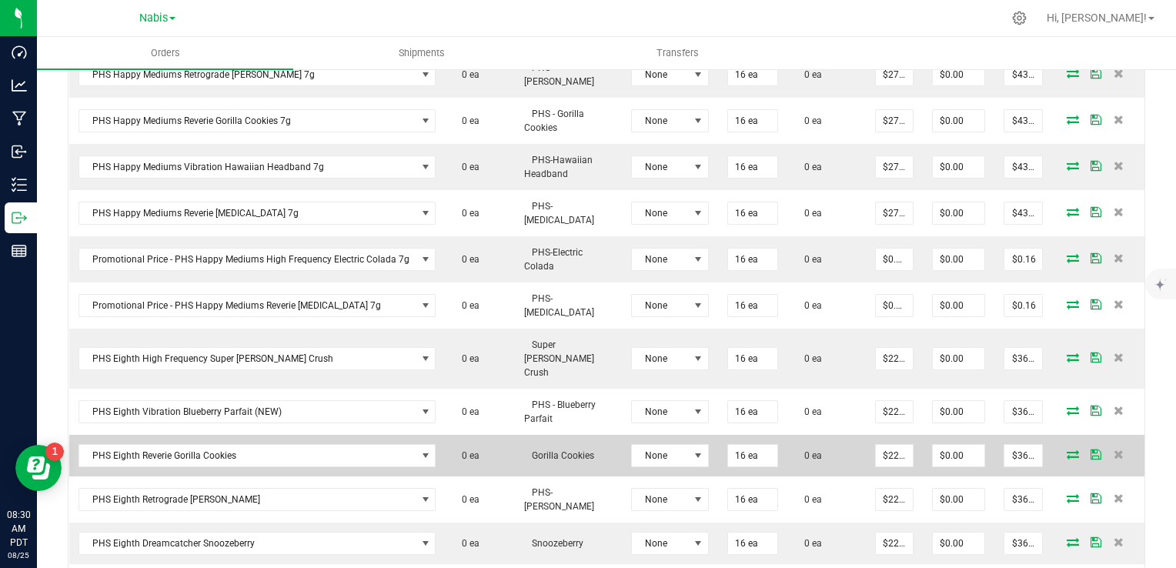
scroll to position [252, 0]
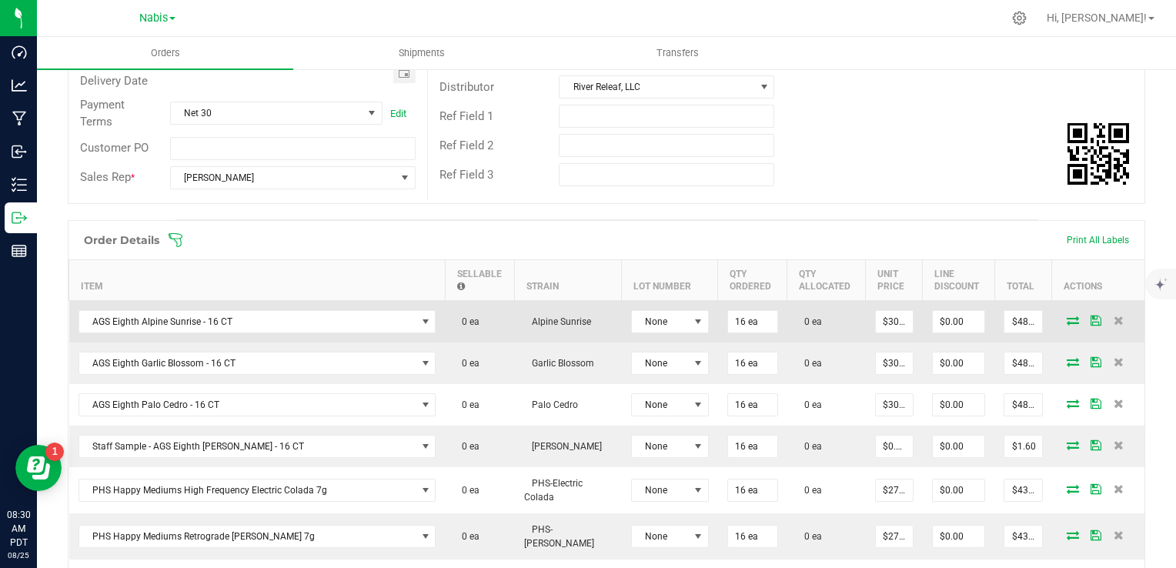
click at [1067, 319] on icon at bounding box center [1073, 320] width 12 height 9
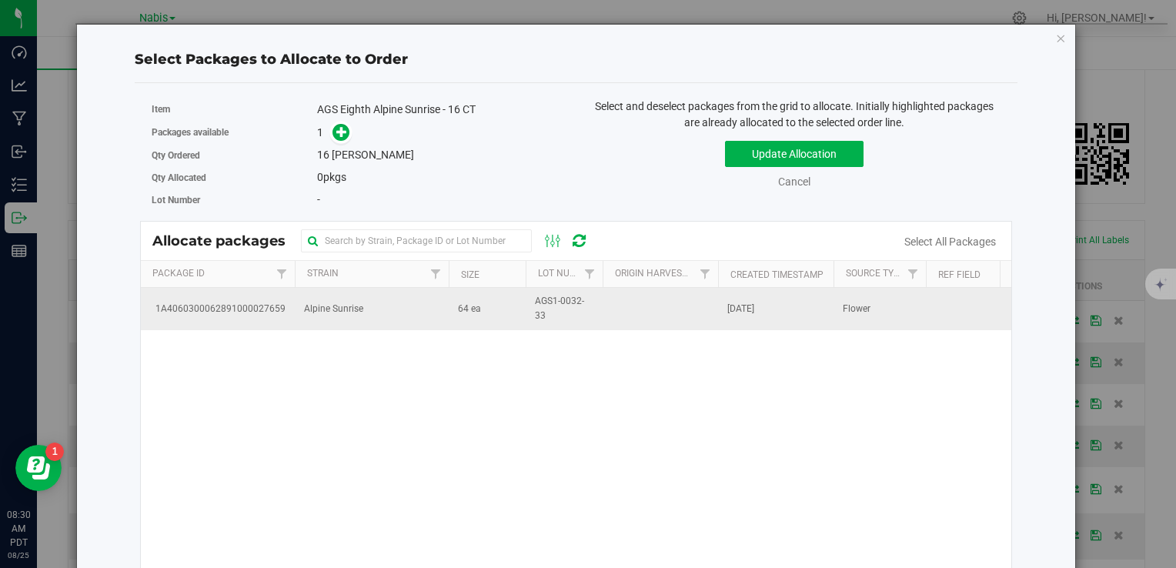
click at [545, 304] on span "AGS1-0032-33" at bounding box center [564, 308] width 59 height 29
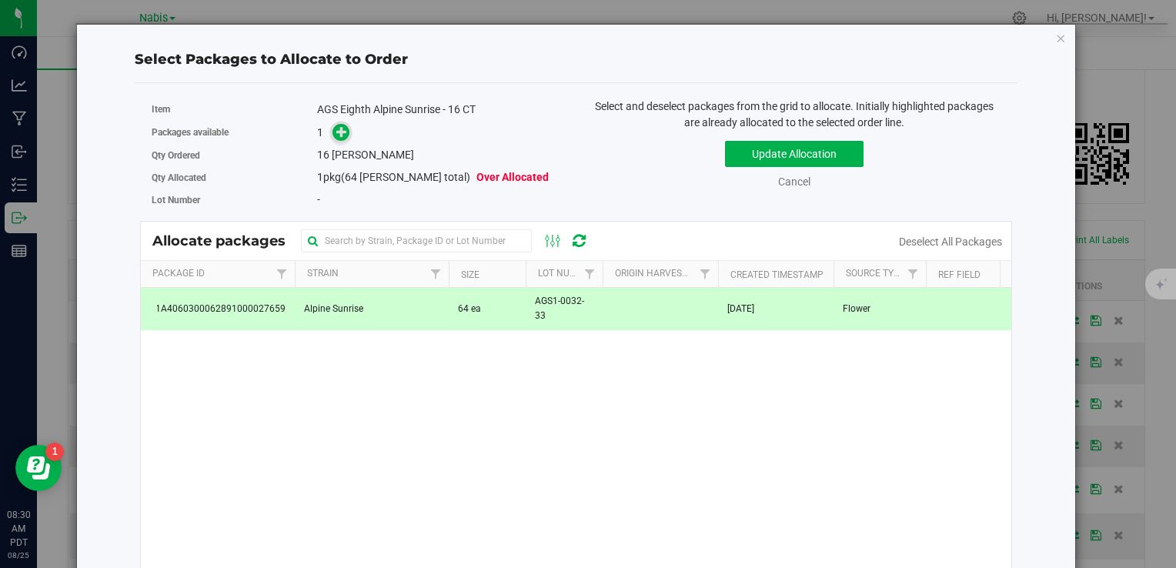
click at [343, 137] on icon at bounding box center [341, 131] width 11 height 11
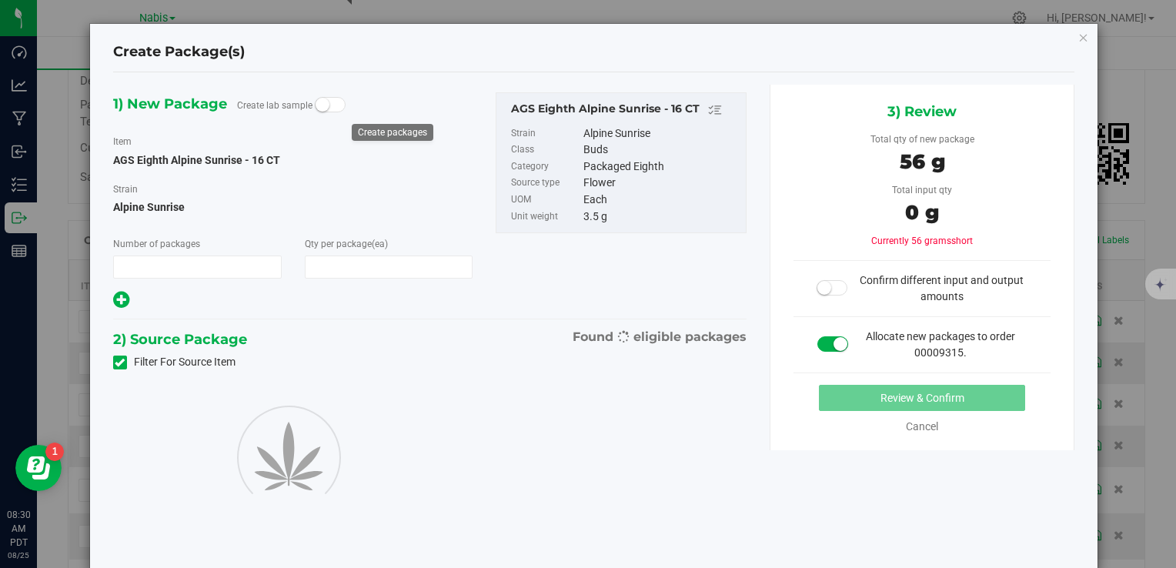
type input "1"
type input "16"
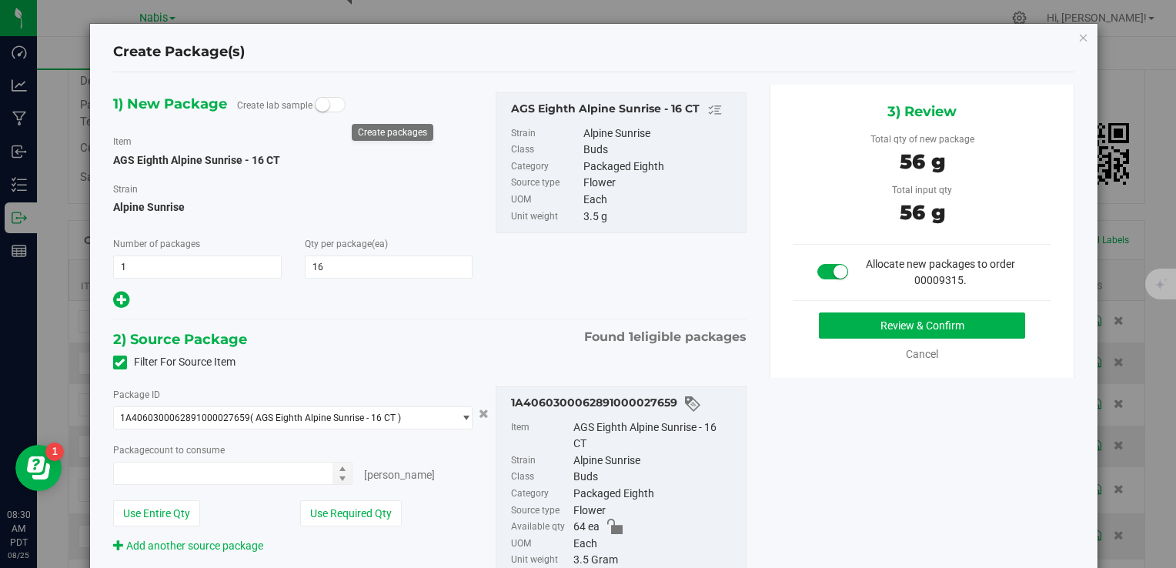
type input "16 ea"
click at [829, 326] on button "Review & Confirm" at bounding box center [922, 326] width 206 height 26
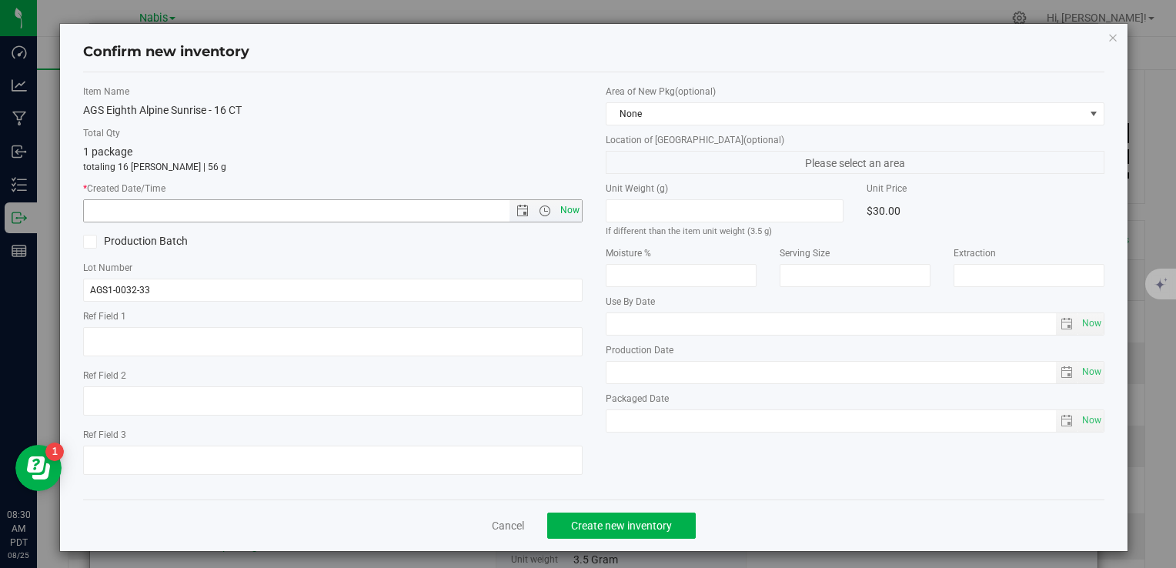
click at [570, 209] on span "Now" at bounding box center [570, 210] width 26 height 22
type input "8/25/2025 8:30 AM"
click at [637, 525] on span "Create new inventory" at bounding box center [621, 526] width 101 height 12
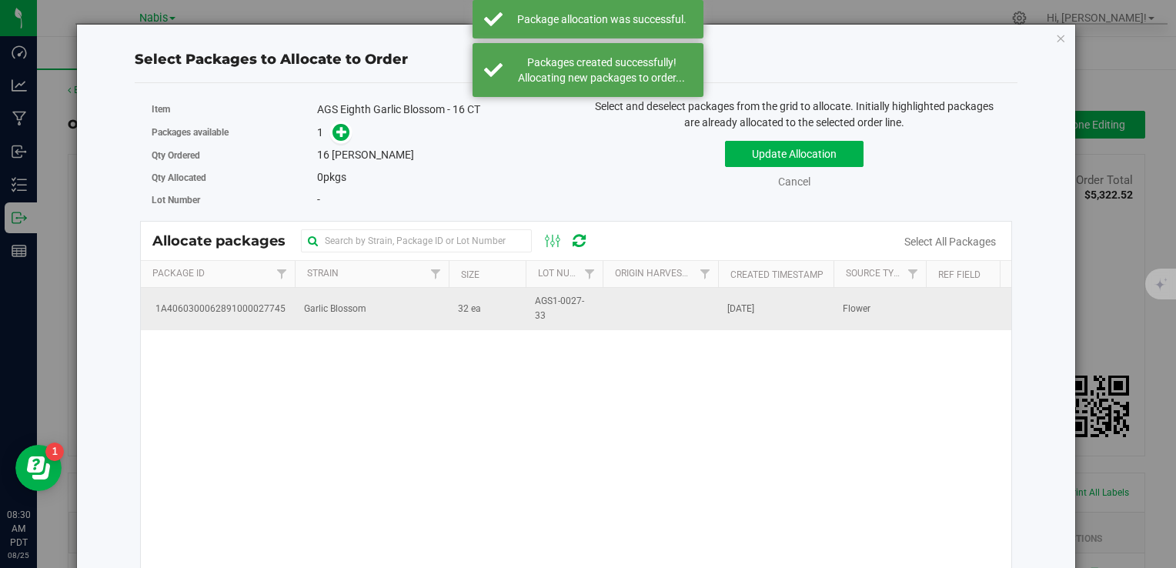
scroll to position [252, 0]
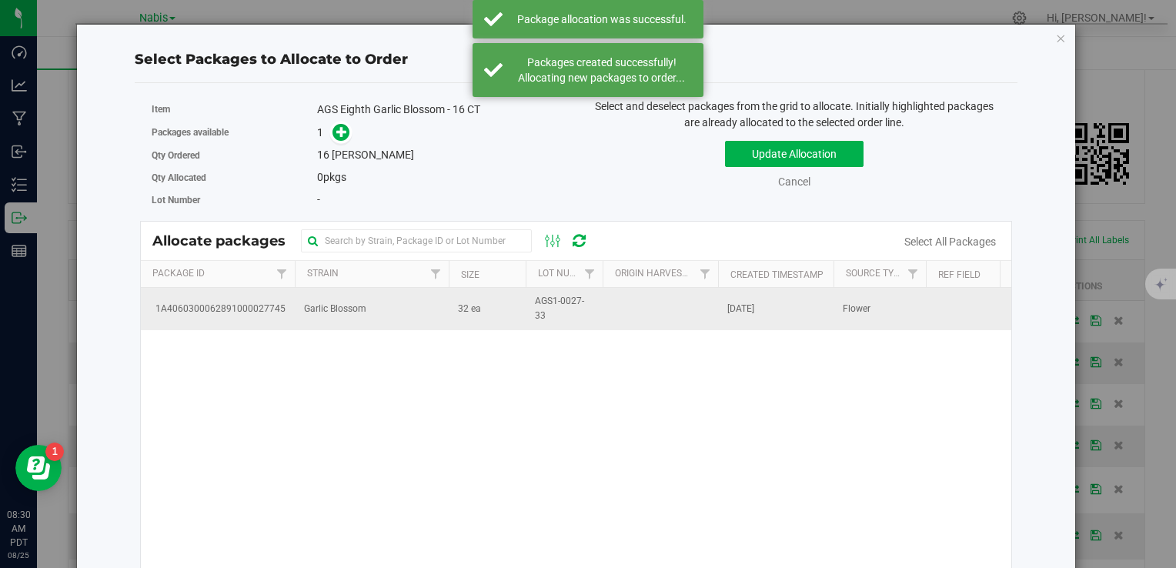
click at [408, 319] on td "Garlic Blossom" at bounding box center [372, 309] width 154 height 42
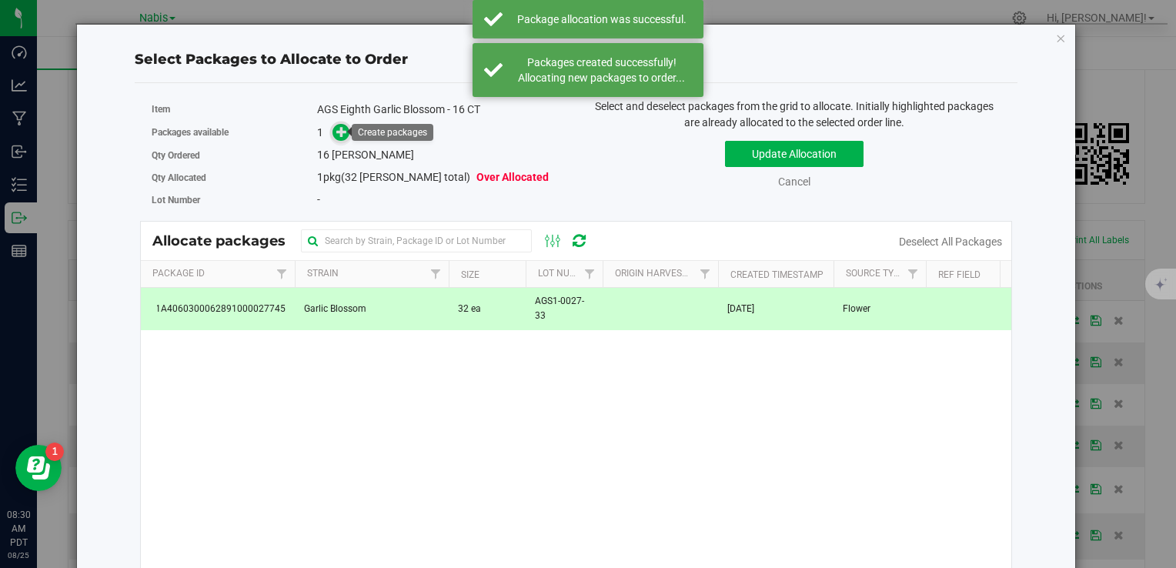
click at [339, 140] on span at bounding box center [342, 133] width 18 height 18
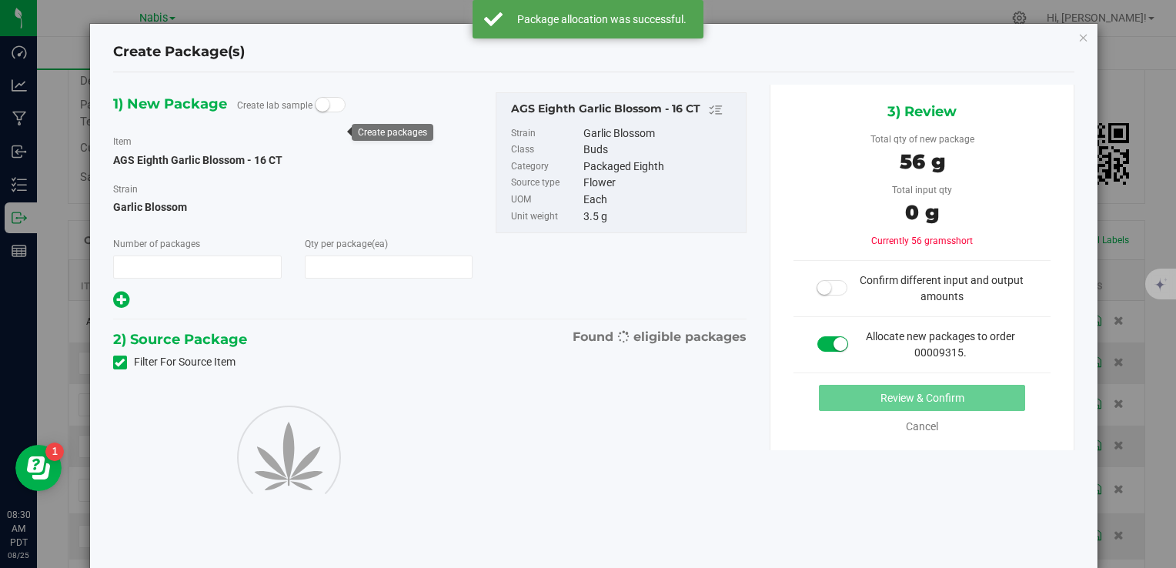
type input "1"
type input "16"
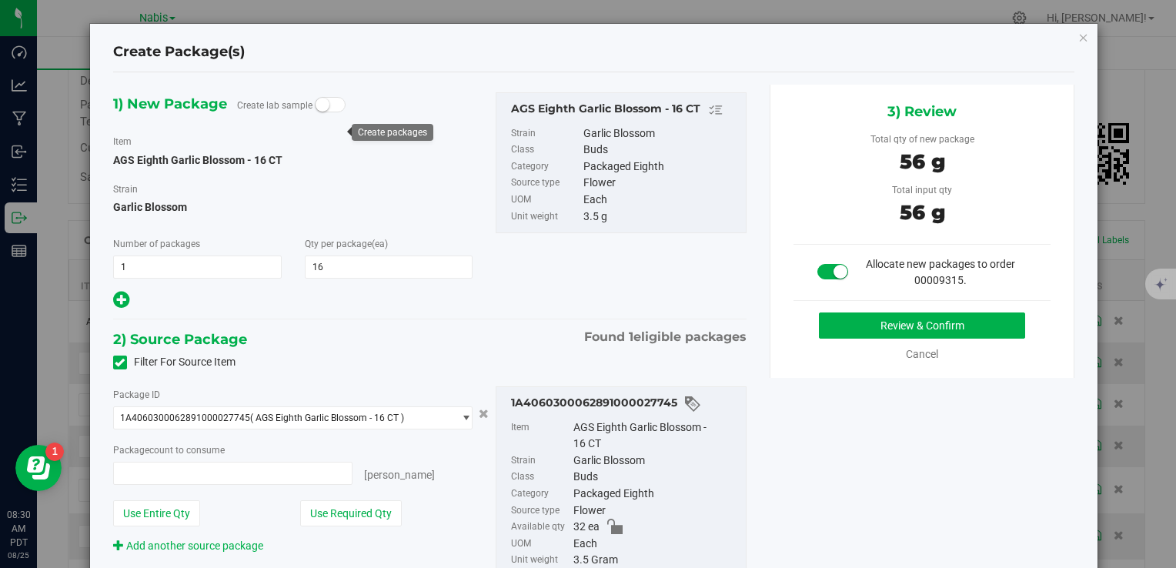
type input "16 ea"
click at [858, 316] on button "Review & Confirm" at bounding box center [922, 326] width 206 height 26
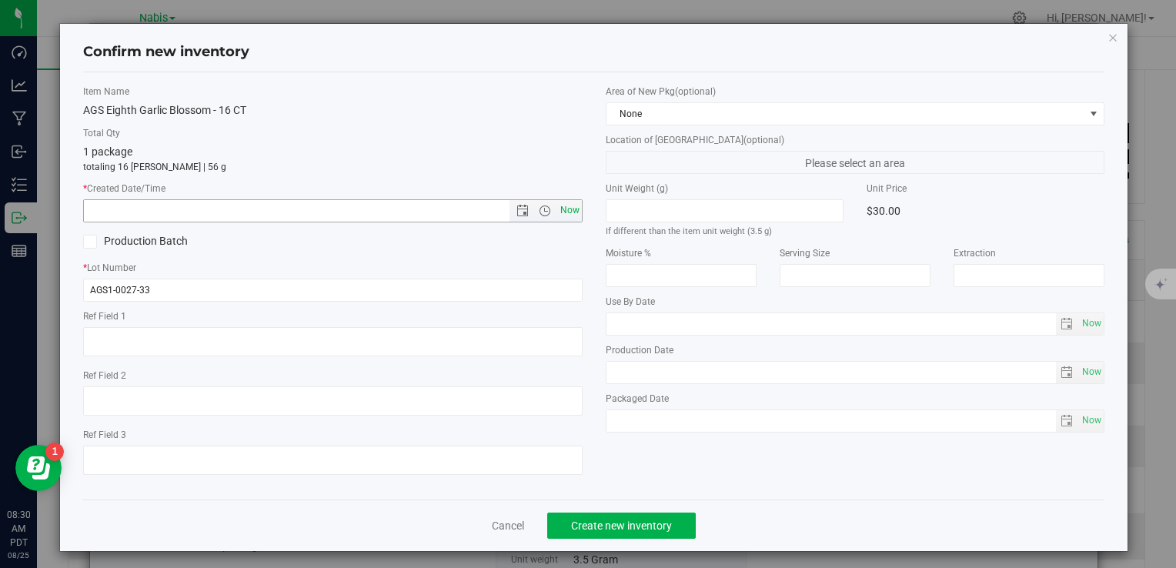
click at [562, 211] on span "Now" at bounding box center [570, 210] width 26 height 22
type input "8/25/2025 8:30 AM"
click at [617, 543] on div "Cancel Create new inventory" at bounding box center [594, 526] width 1022 height 52
click at [616, 534] on button "Create new inventory" at bounding box center [621, 526] width 149 height 26
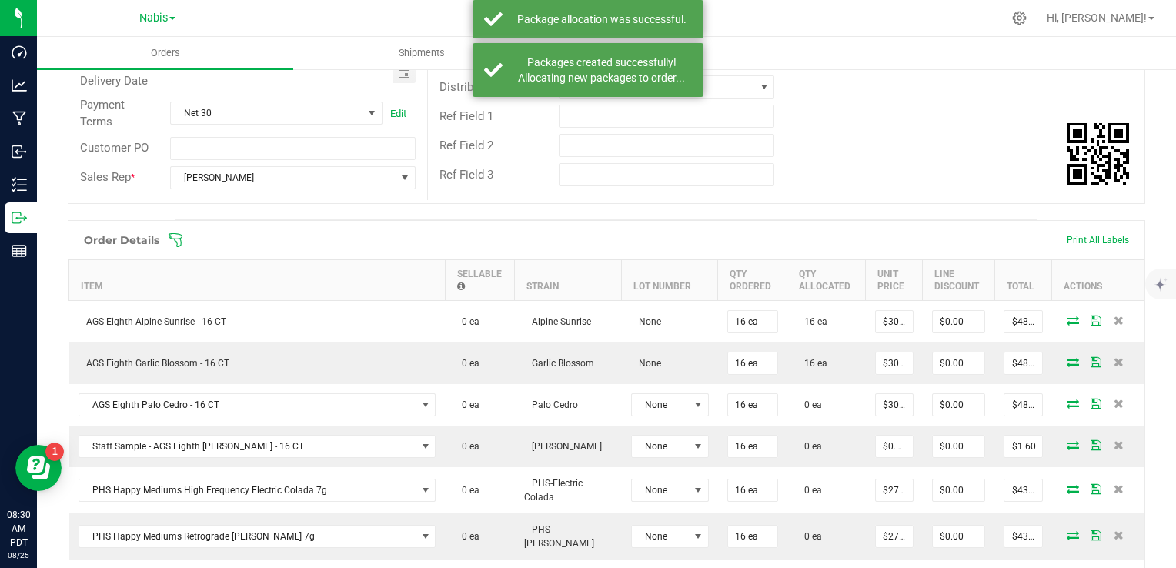
click at [1067, 400] on icon at bounding box center [1073, 403] width 12 height 9
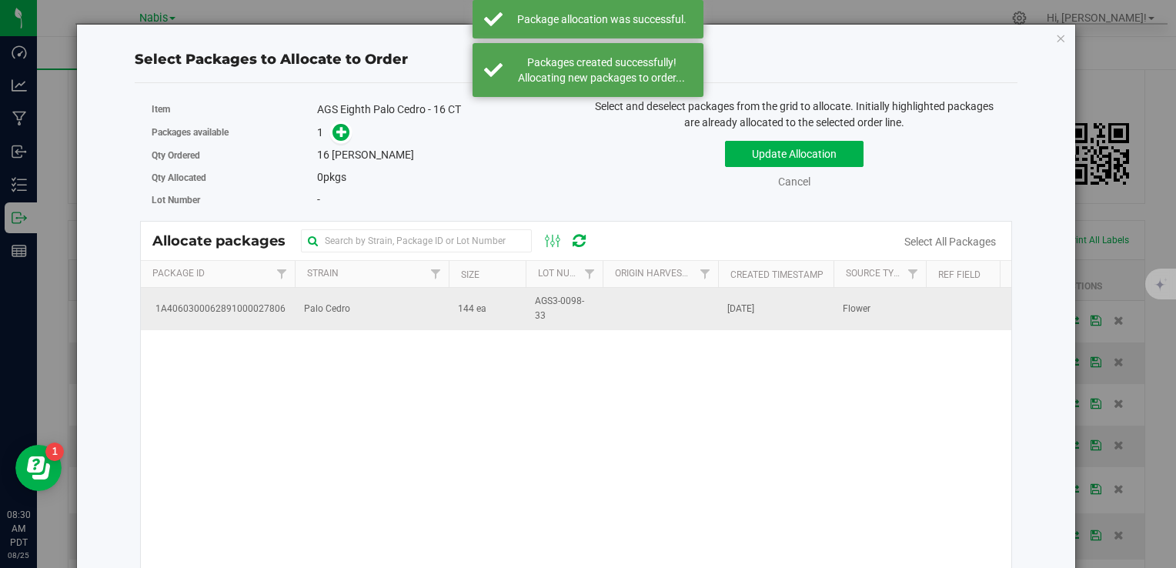
click at [466, 316] on td "144 ea" at bounding box center [487, 309] width 77 height 42
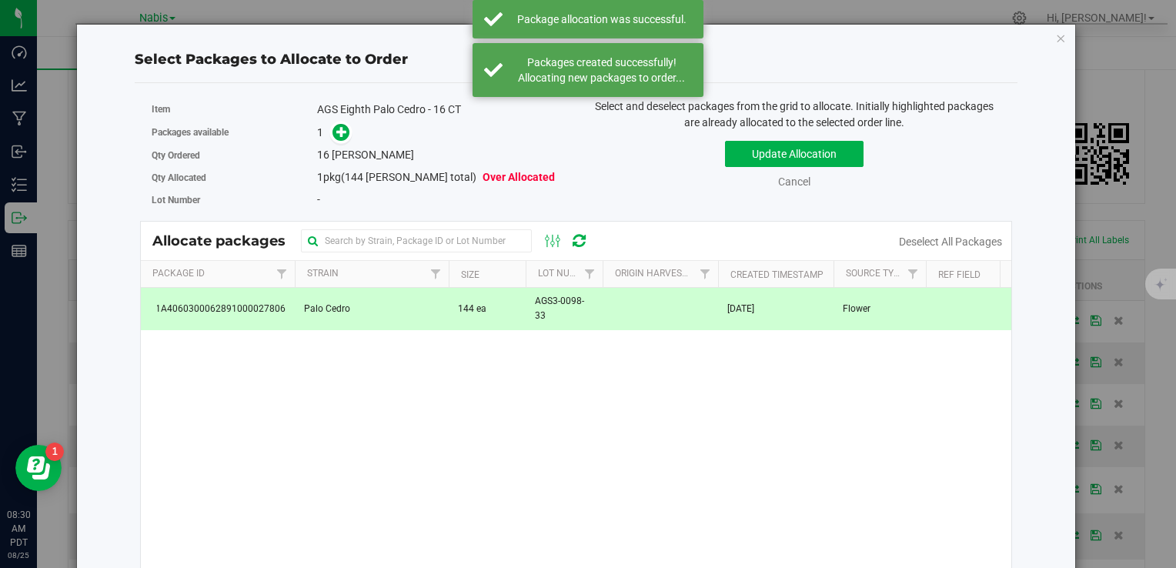
click at [326, 130] on span at bounding box center [338, 133] width 25 height 18
click at [333, 129] on span at bounding box center [342, 133] width 18 height 18
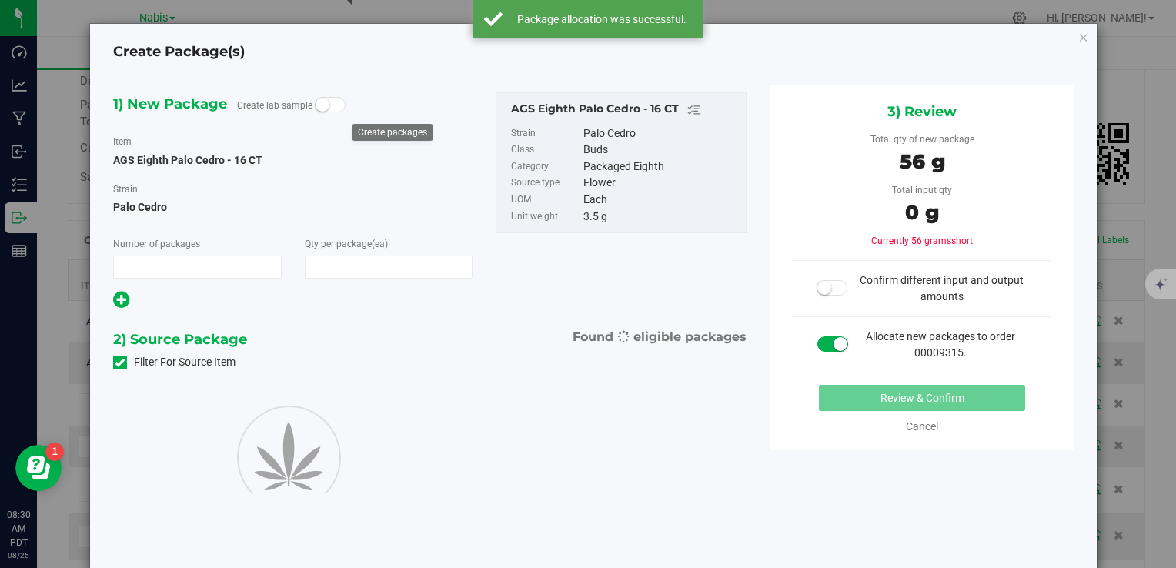
type input "1"
type input "16"
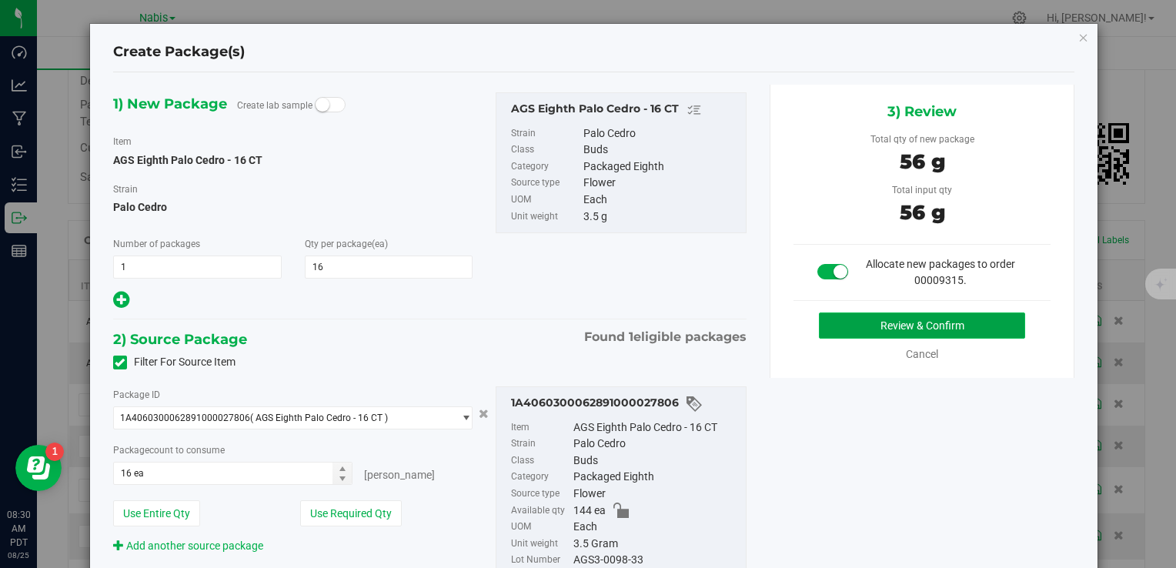
click at [904, 333] on button "Review & Confirm" at bounding box center [922, 326] width 206 height 26
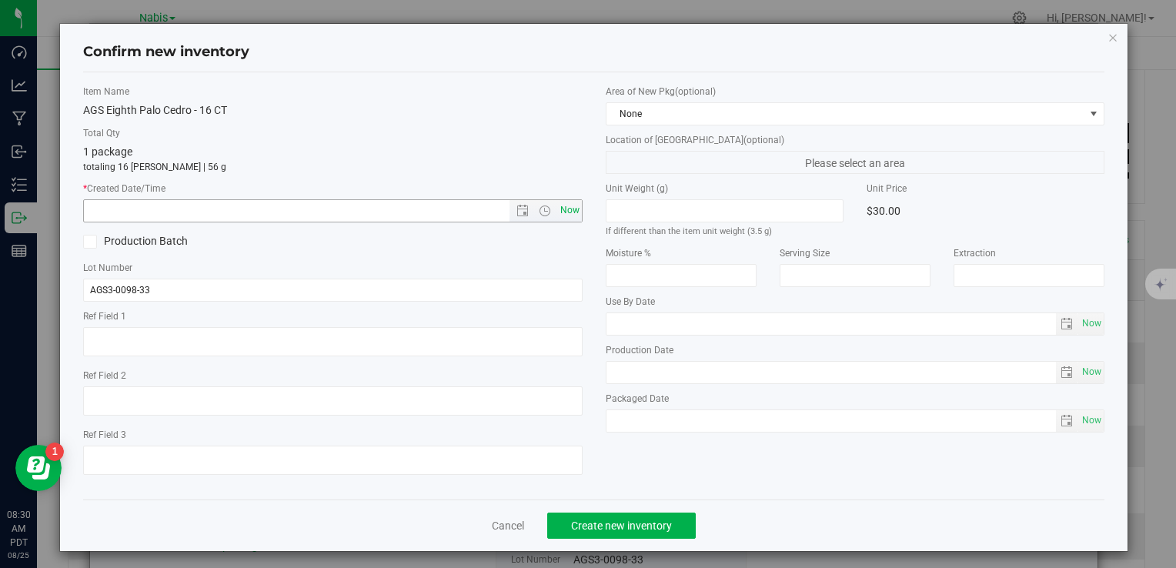
click at [574, 209] on span "Now" at bounding box center [570, 210] width 26 height 22
type input "8/25/2025 8:30 AM"
click at [617, 523] on span "Create new inventory" at bounding box center [621, 526] width 101 height 12
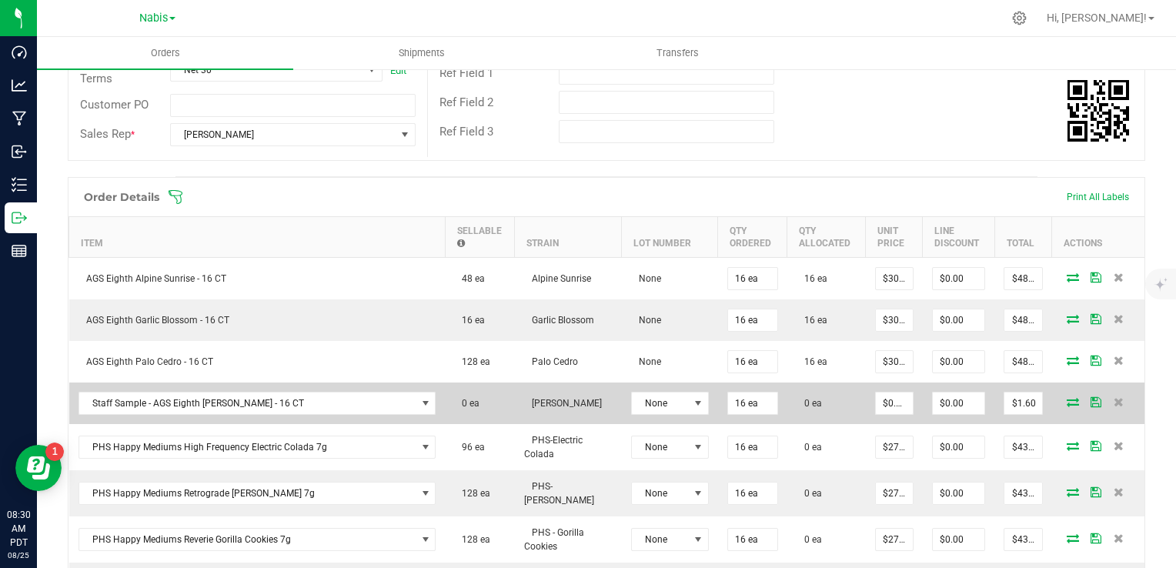
scroll to position [406, 0]
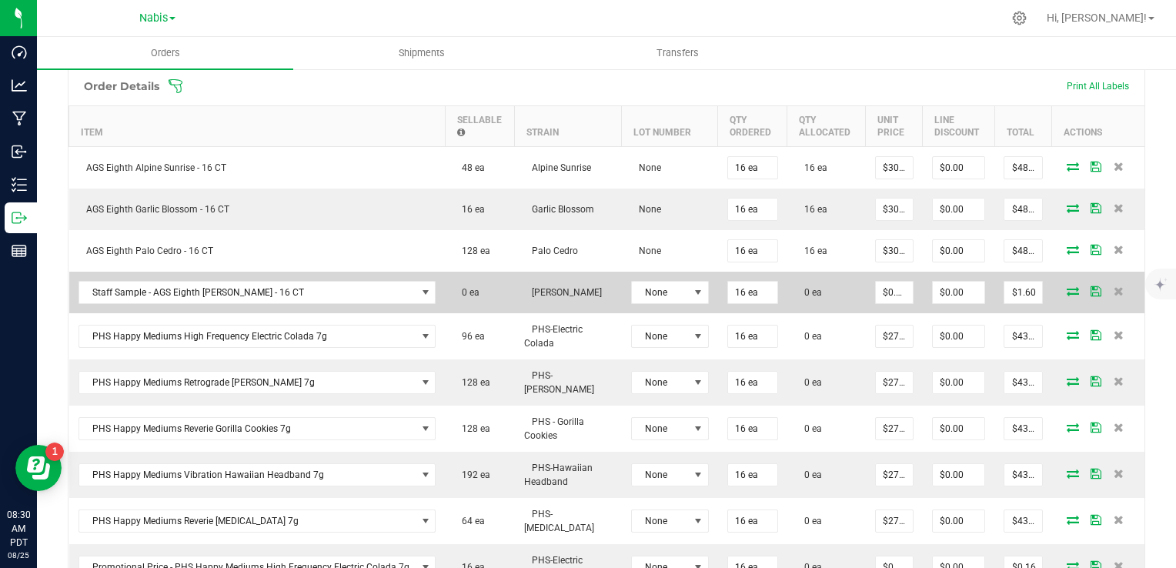
click at [1067, 288] on icon at bounding box center [1073, 290] width 12 height 9
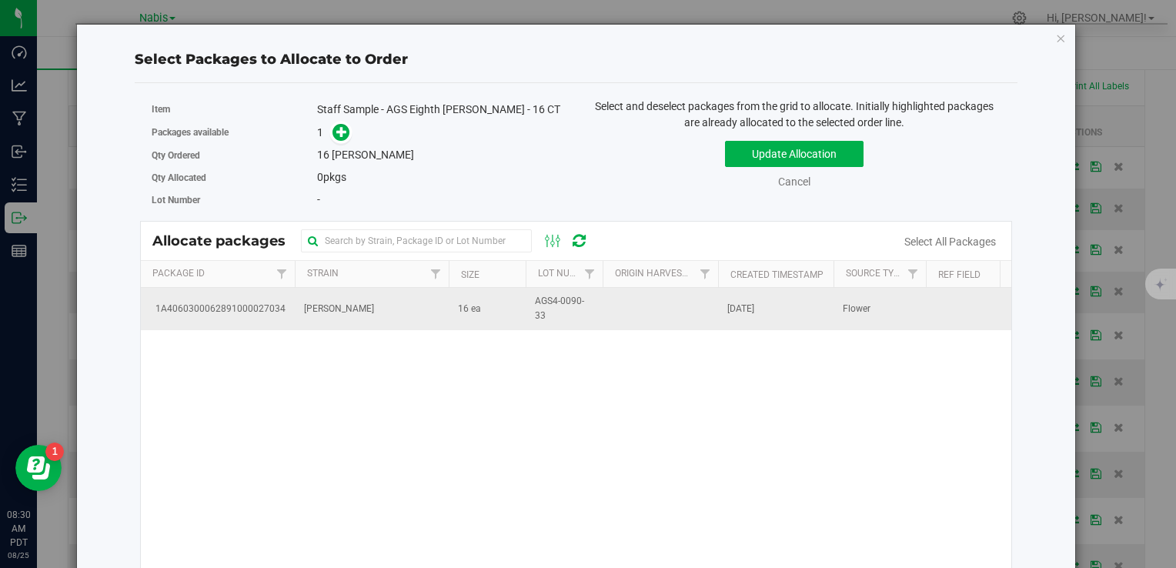
click at [365, 322] on td "Shasta Bloom" at bounding box center [372, 309] width 154 height 42
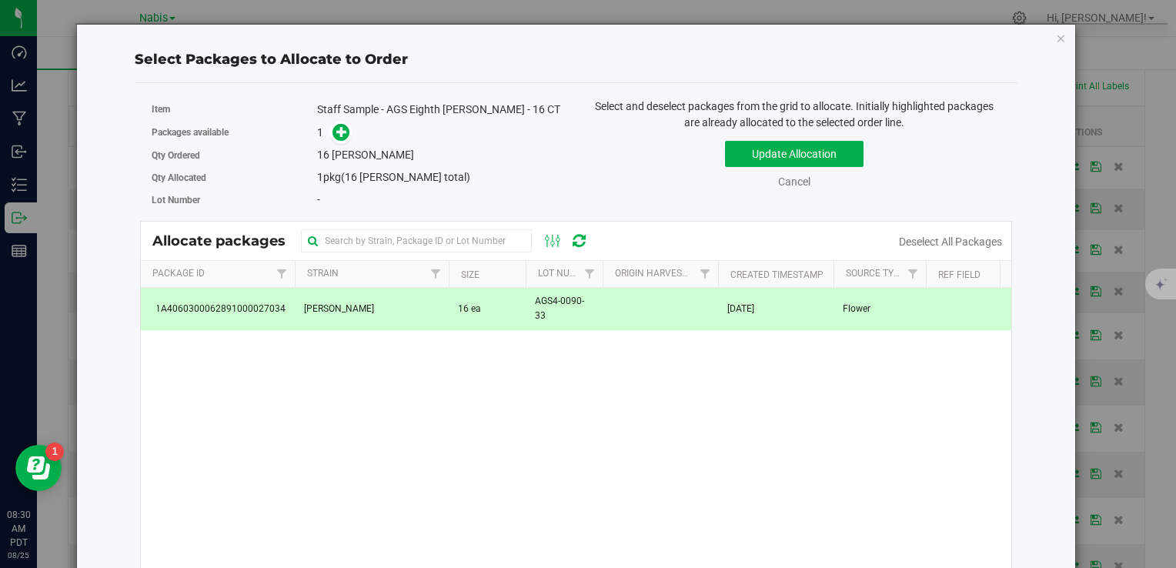
click at [333, 126] on link at bounding box center [342, 132] width 18 height 12
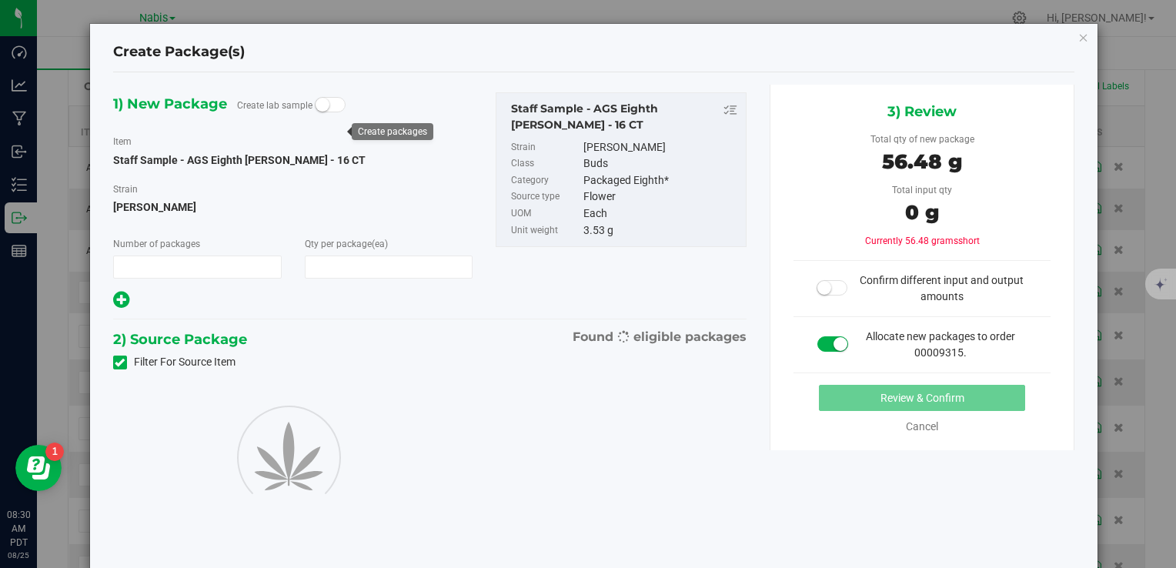
type input "1"
type input "16"
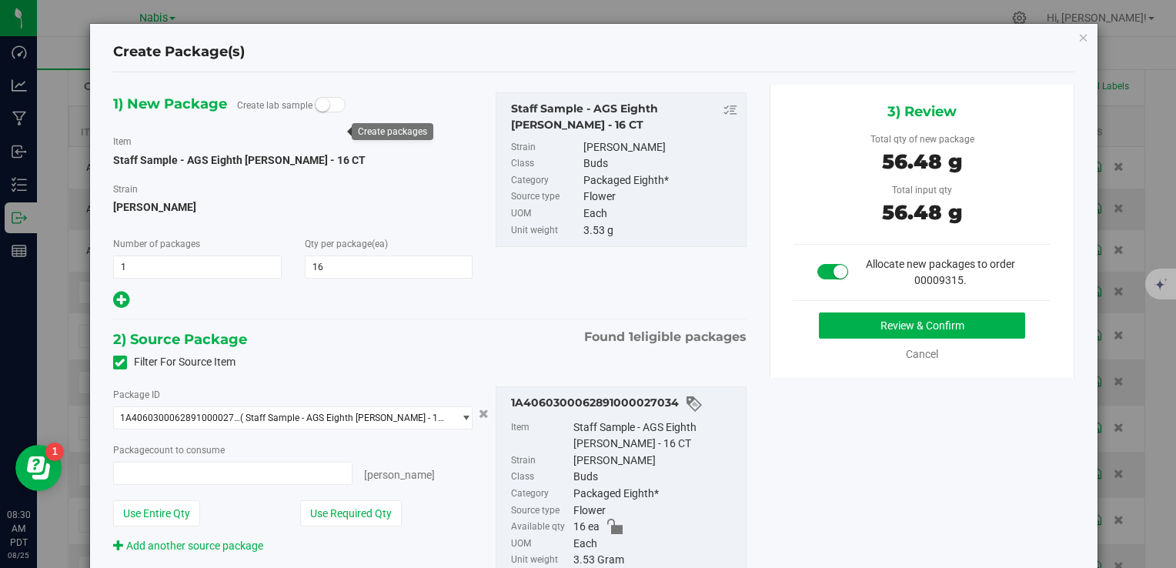
type input "16 ea"
click at [859, 388] on div "1) New Package Create lab sample Item Staff Sample - AGS Eighth Shasta Bloom - …" at bounding box center [594, 356] width 985 height 542
click at [858, 325] on button "Review & Confirm" at bounding box center [922, 326] width 206 height 26
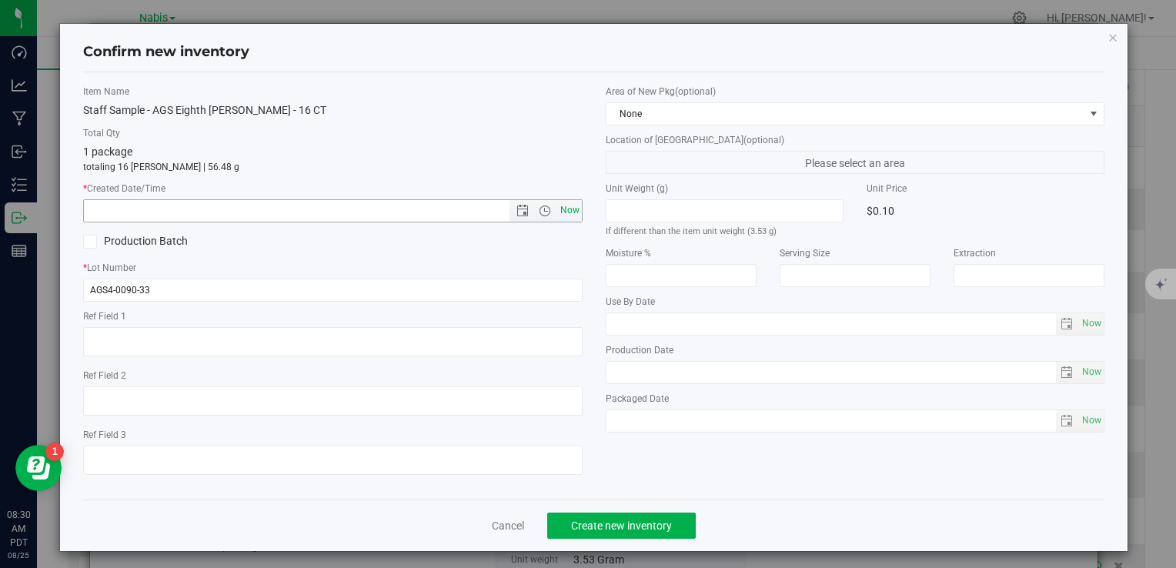
click at [574, 217] on span "Now" at bounding box center [570, 210] width 26 height 22
type input "8/25/2025 8:30 AM"
click at [621, 533] on button "Create new inventory" at bounding box center [621, 526] width 149 height 26
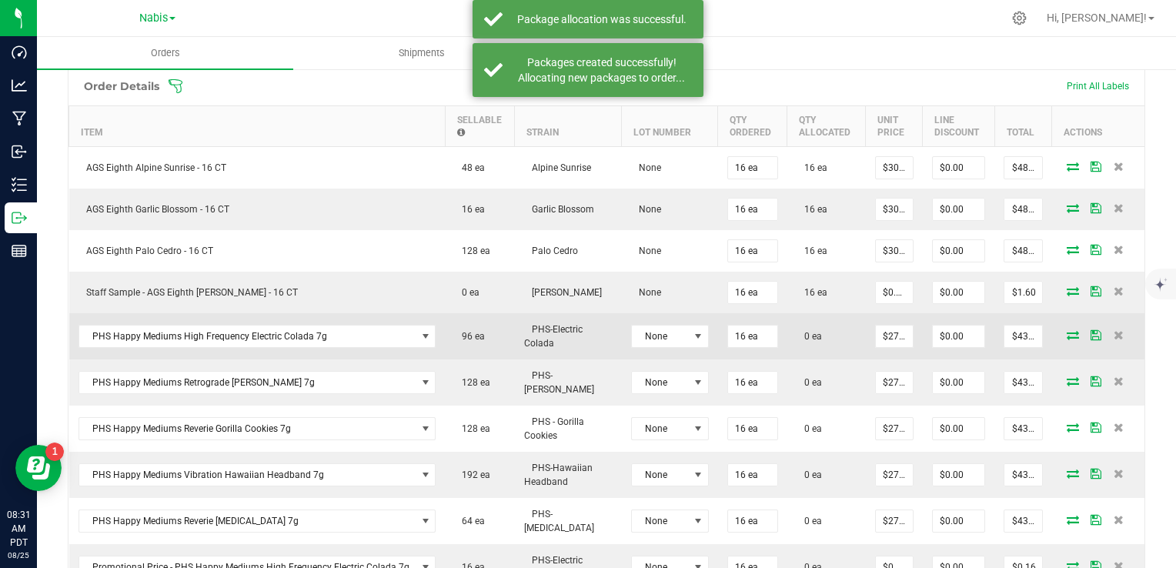
click at [1067, 330] on icon at bounding box center [1073, 334] width 12 height 9
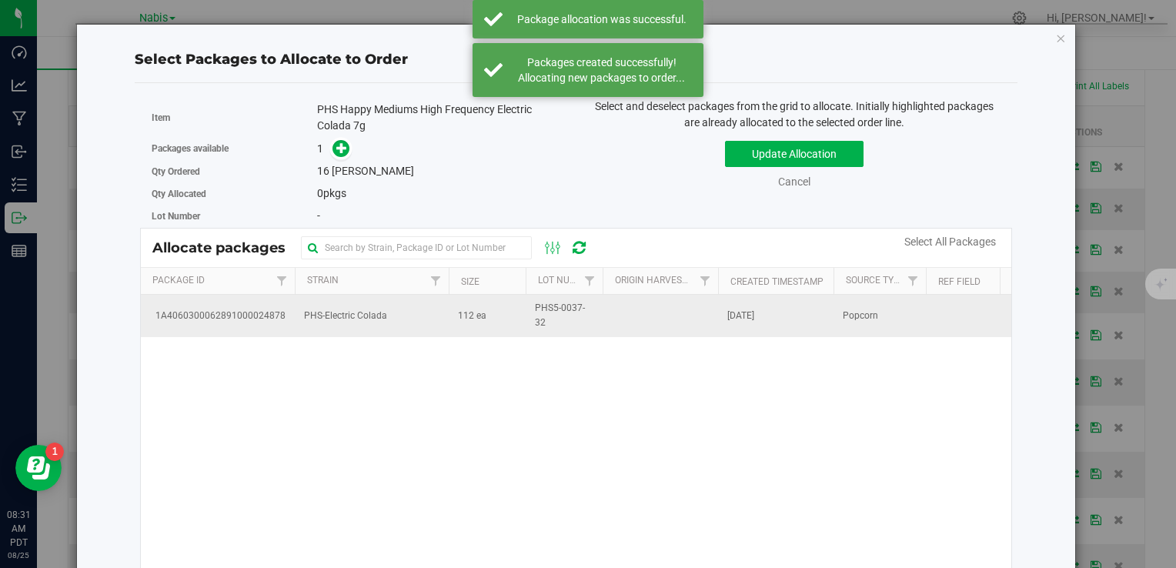
click at [466, 323] on td "112 ea" at bounding box center [487, 316] width 77 height 42
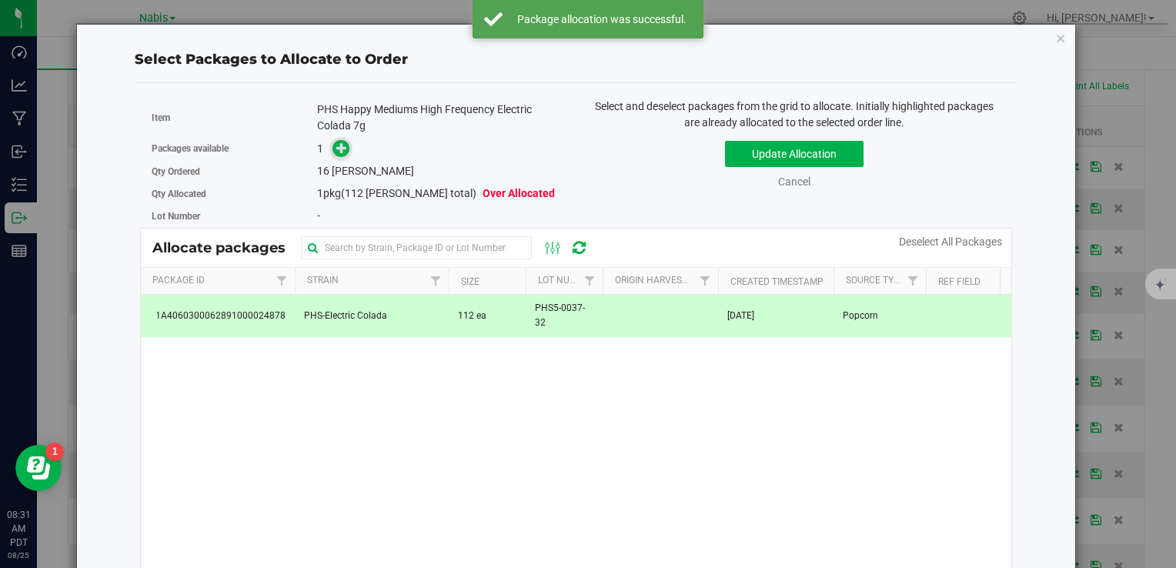
click at [336, 146] on icon at bounding box center [341, 147] width 11 height 11
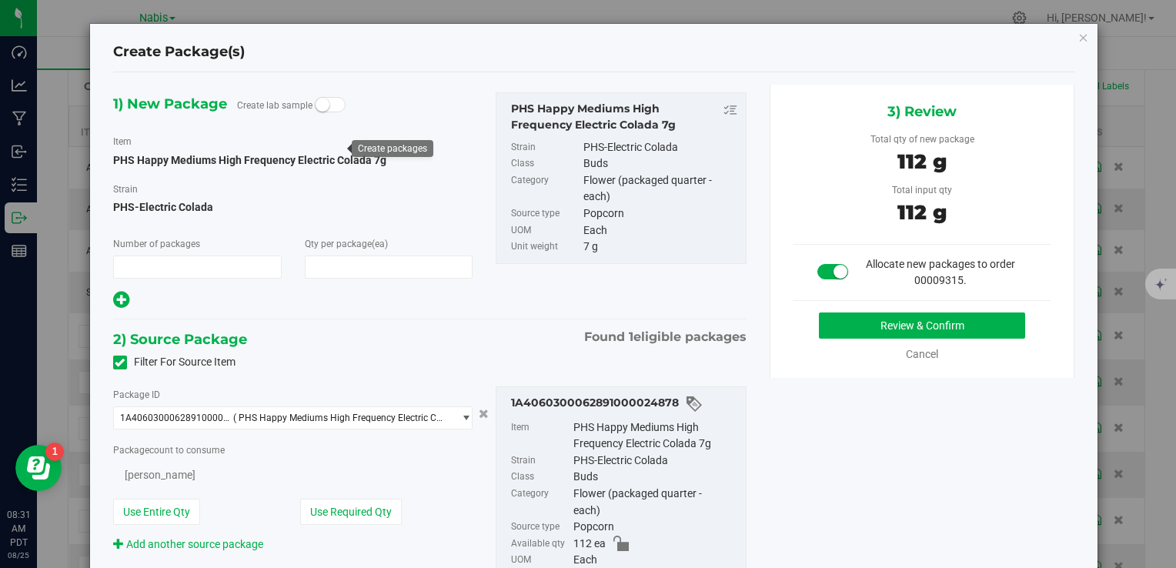
type input "1"
type input "16"
click at [819, 322] on button "Review & Confirm" at bounding box center [922, 326] width 206 height 26
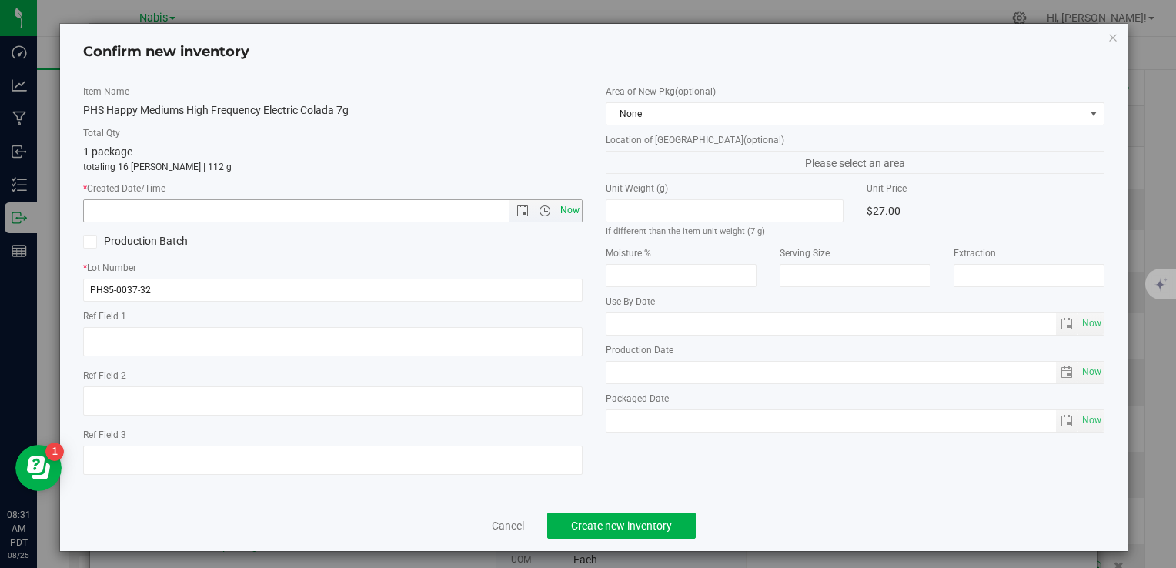
click at [572, 217] on span "Now" at bounding box center [570, 210] width 26 height 22
type input "8/25/2025 8:31 AM"
click at [619, 522] on span "Create new inventory" at bounding box center [621, 526] width 101 height 12
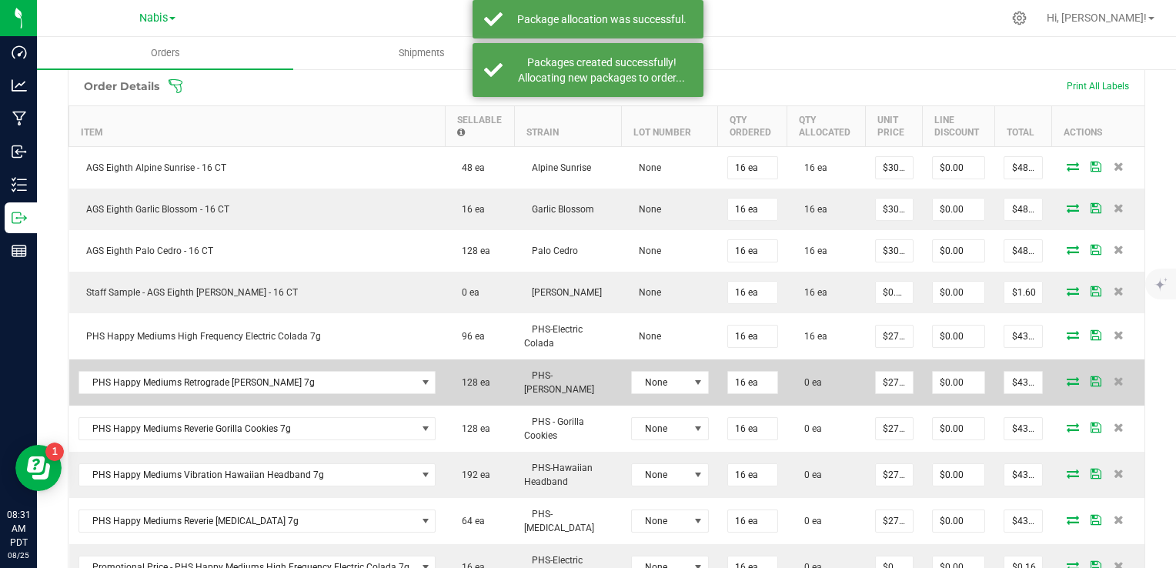
click at [1067, 376] on icon at bounding box center [1073, 380] width 12 height 9
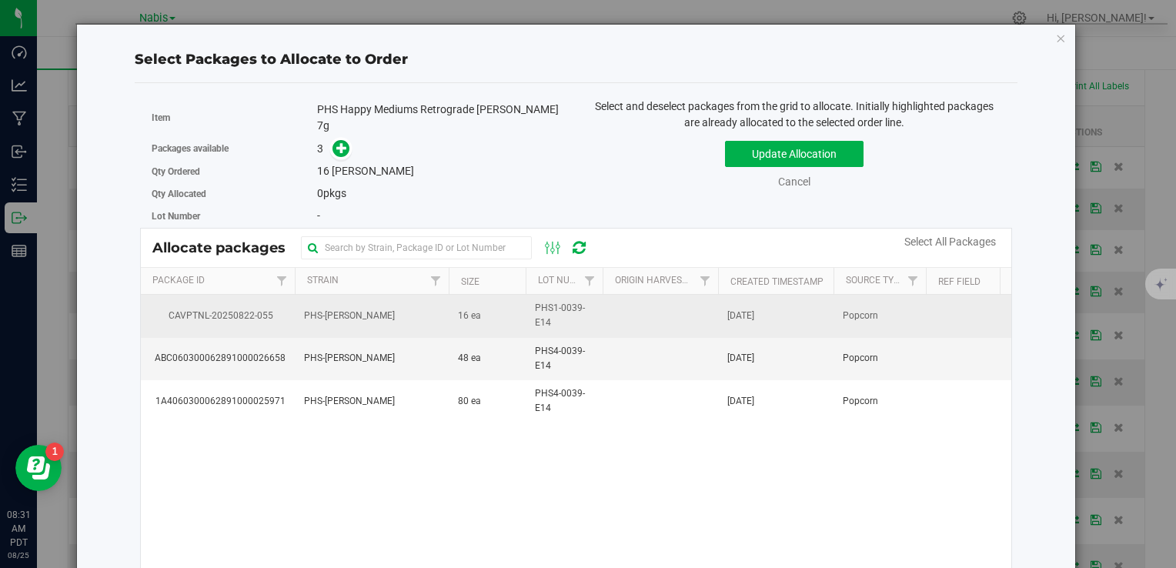
click at [594, 305] on td "PHS1-0039-E14" at bounding box center [564, 316] width 77 height 42
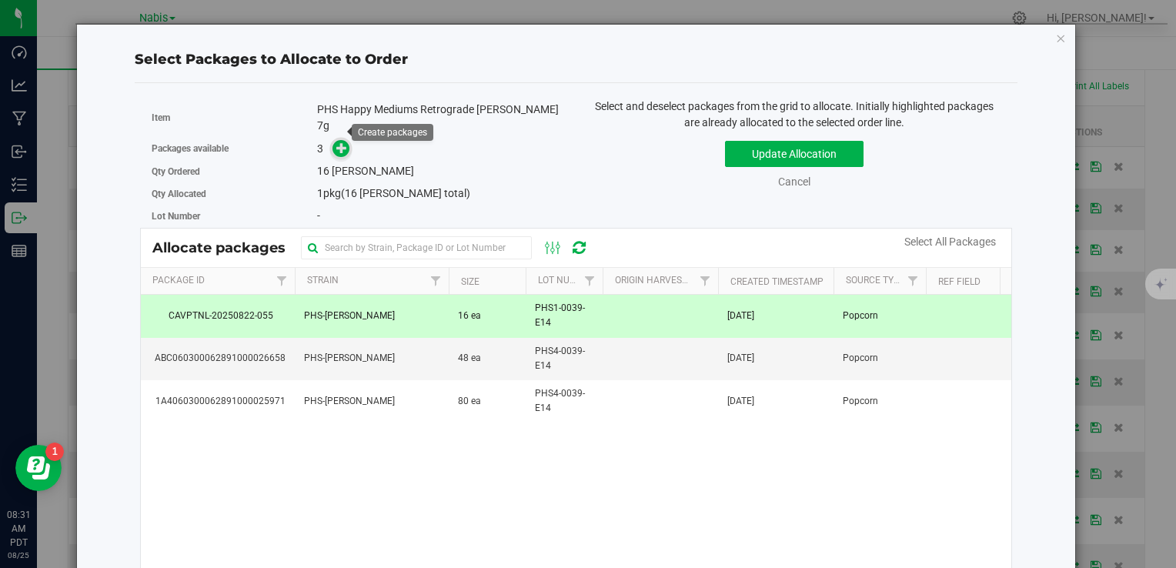
click at [333, 140] on span at bounding box center [342, 149] width 18 height 18
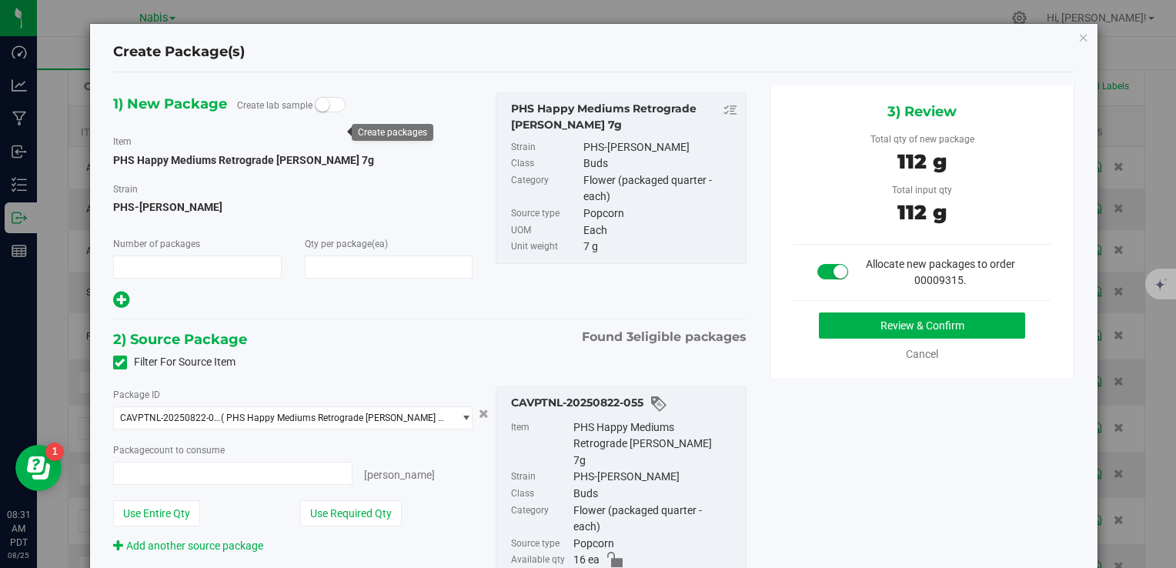
type input "1"
type input "16"
type input "16 ea"
click at [940, 319] on button "Review & Confirm" at bounding box center [922, 326] width 206 height 26
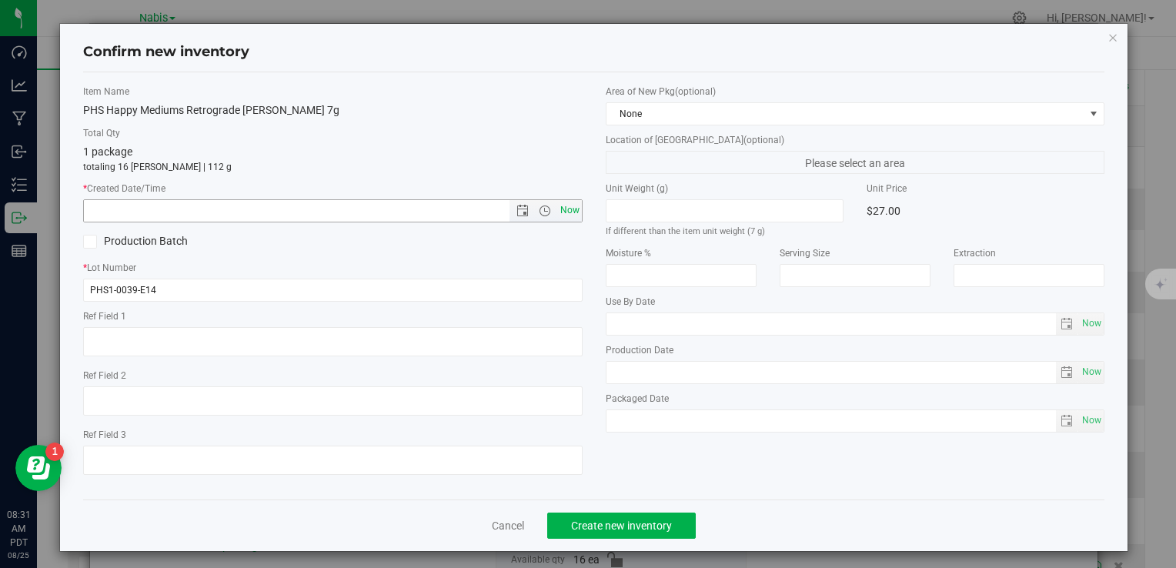
click at [573, 204] on span "Now" at bounding box center [570, 210] width 26 height 22
type input "8/25/2025 8:31 AM"
click at [633, 514] on button "Create new inventory" at bounding box center [621, 526] width 149 height 26
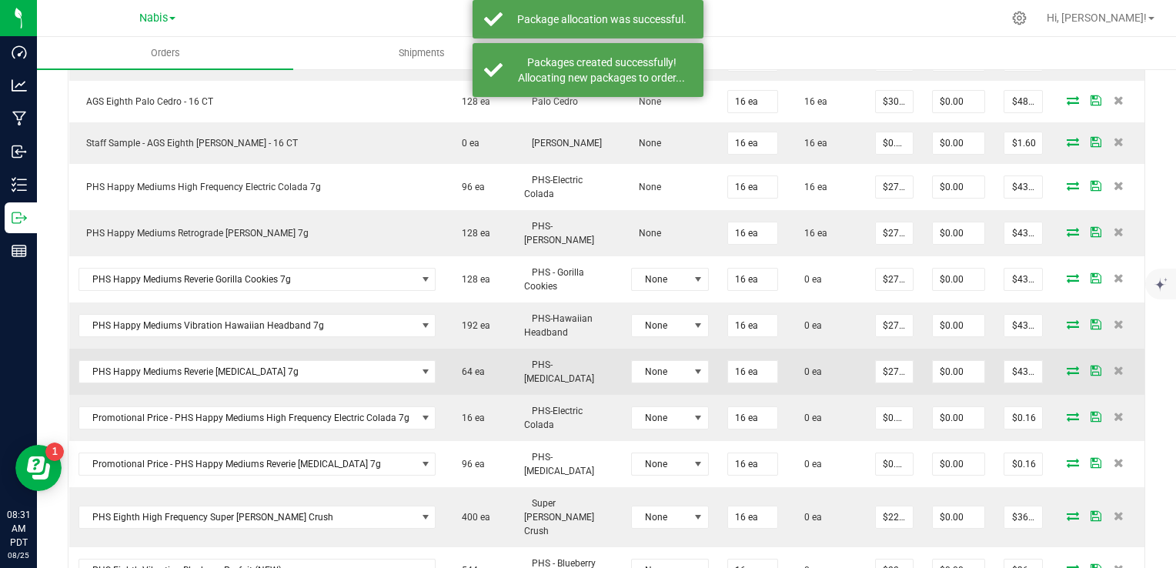
scroll to position [560, 0]
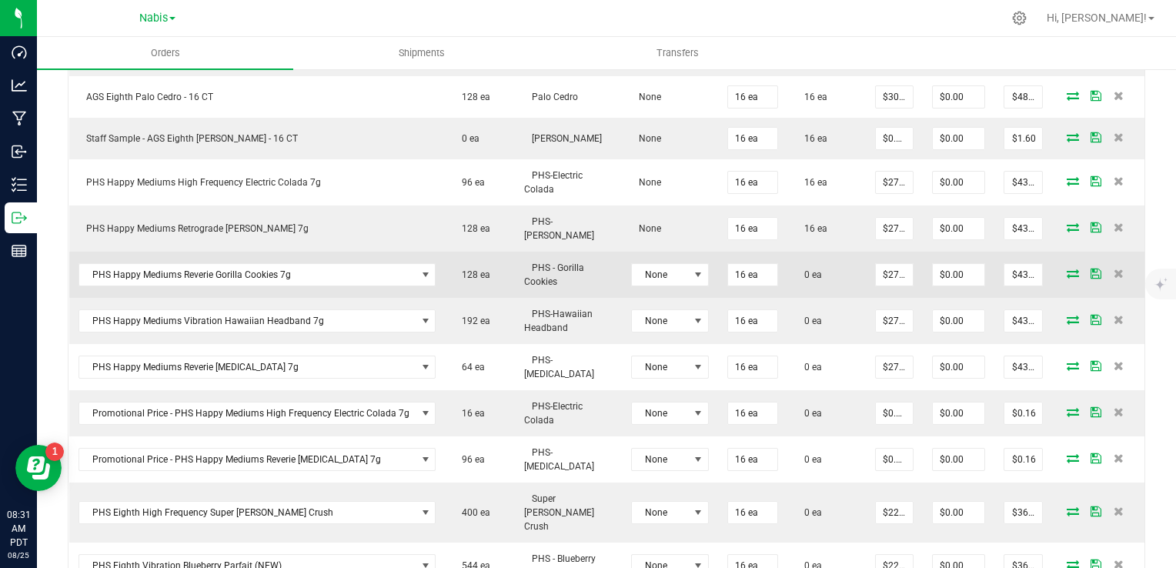
click at [1067, 269] on icon at bounding box center [1073, 273] width 12 height 9
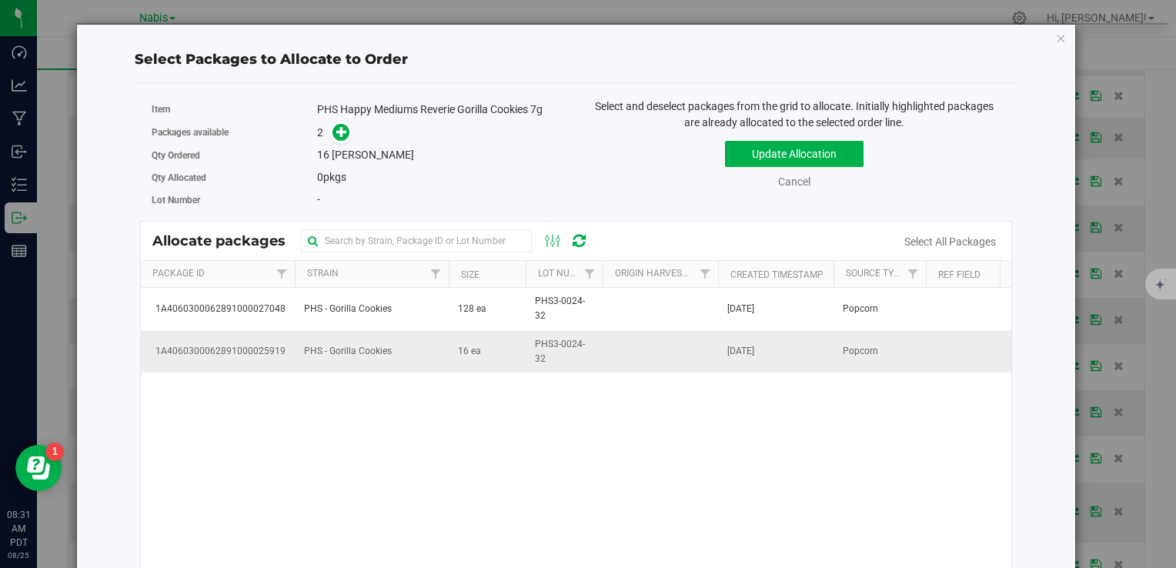
click at [477, 349] on span "16 ea" at bounding box center [469, 351] width 23 height 15
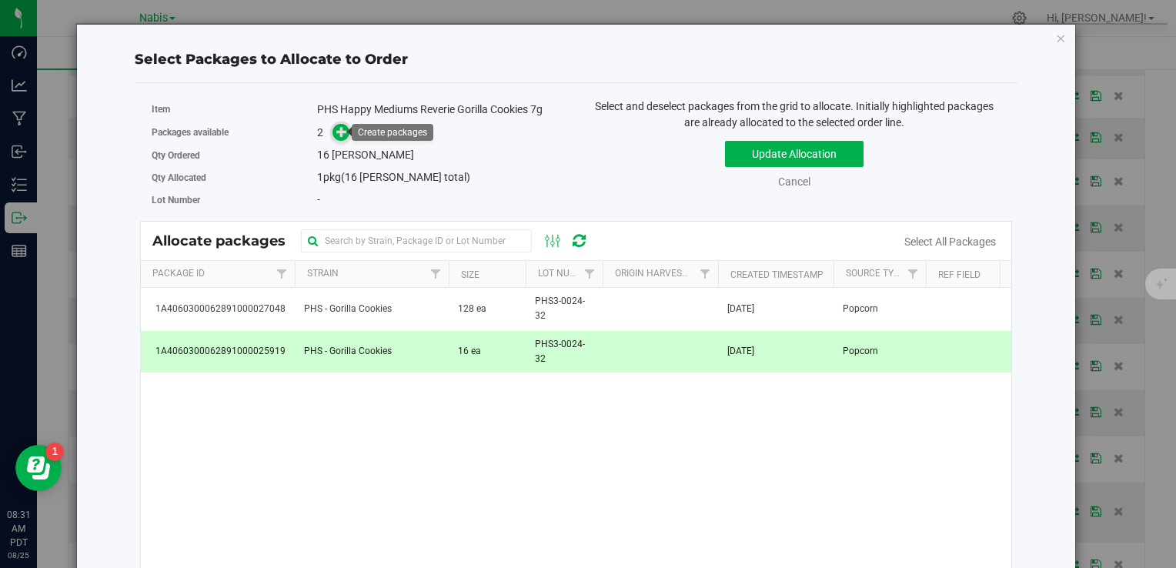
click at [339, 130] on icon at bounding box center [341, 131] width 11 height 11
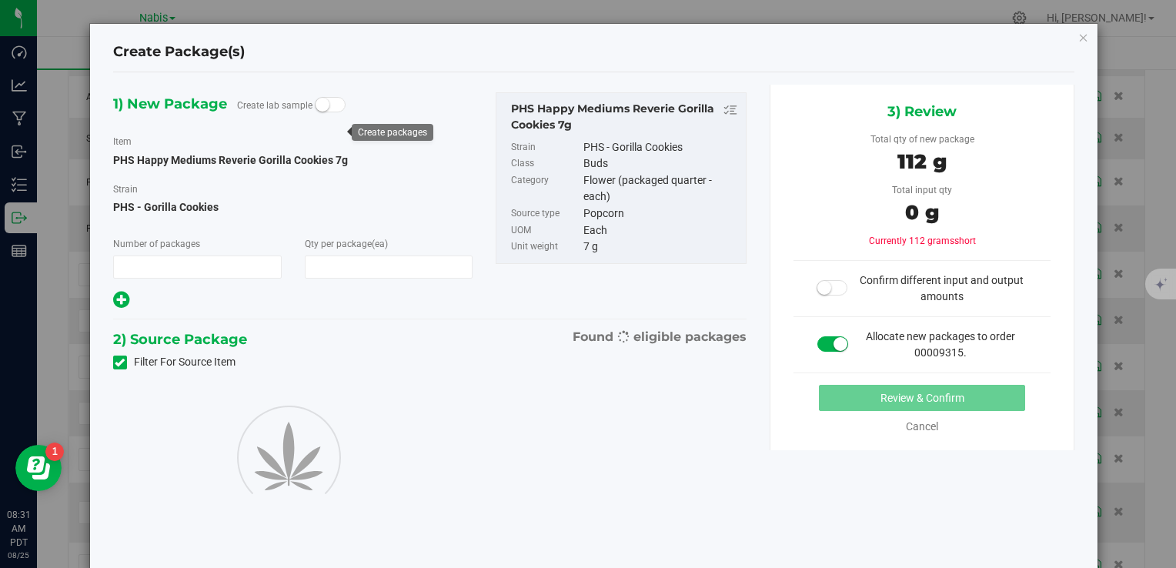
type input "1"
type input "16"
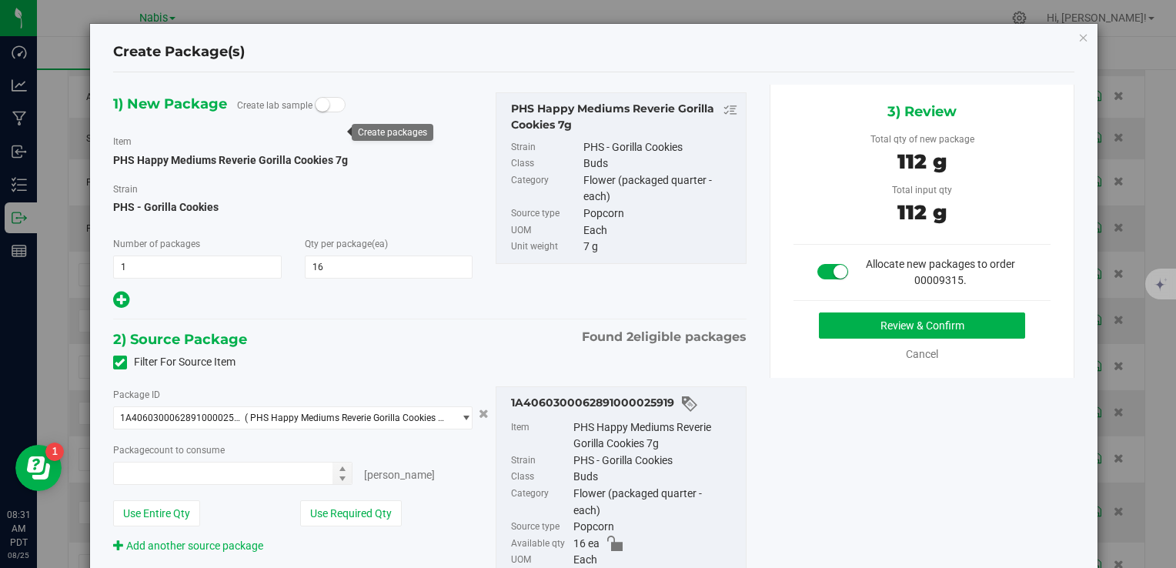
type input "16 ea"
click at [870, 325] on button "Review & Confirm" at bounding box center [922, 326] width 206 height 26
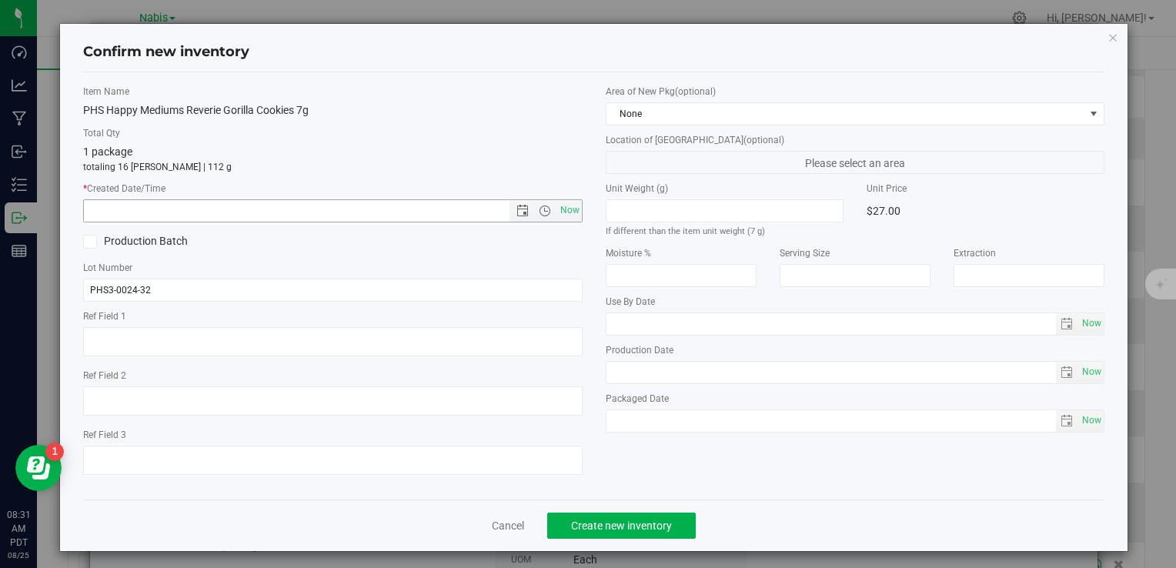
drag, startPoint x: 562, startPoint y: 206, endPoint x: 566, endPoint y: 245, distance: 39.4
click at [562, 205] on span "Now" at bounding box center [570, 210] width 26 height 22
type input "8/25/2025 8:31 AM"
click at [604, 515] on button "Create new inventory" at bounding box center [621, 526] width 149 height 26
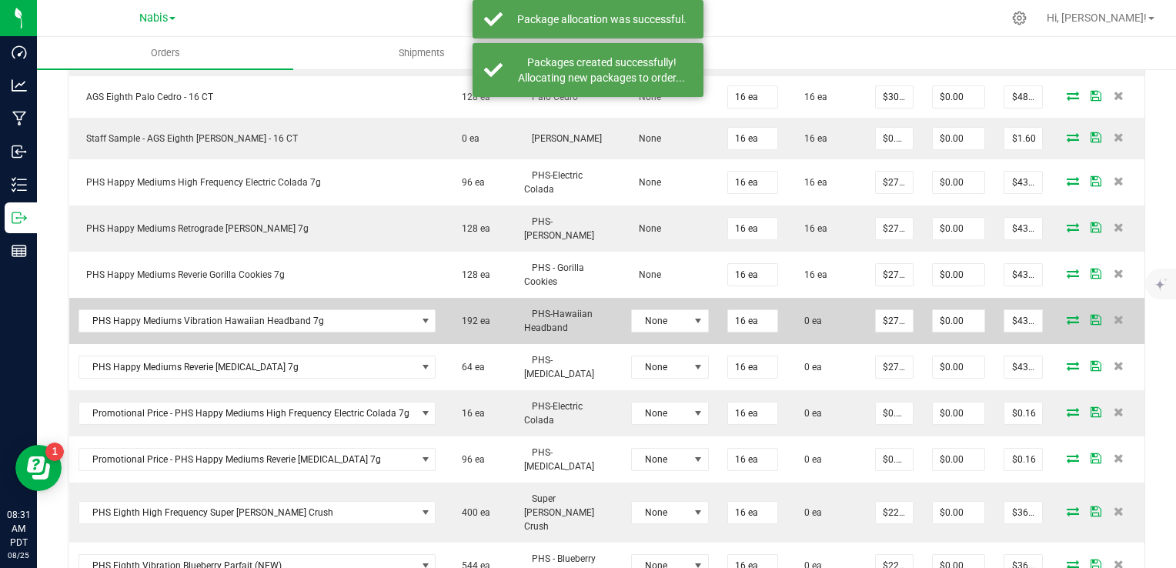
click at [1067, 315] on icon at bounding box center [1073, 319] width 12 height 9
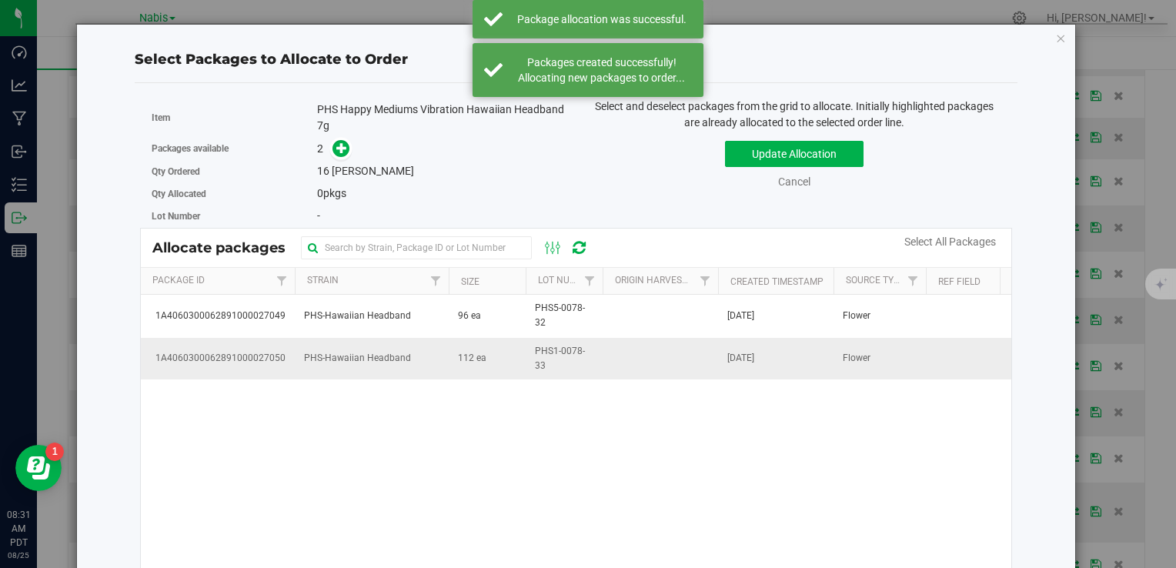
click at [455, 349] on td "112 ea" at bounding box center [487, 359] width 77 height 42
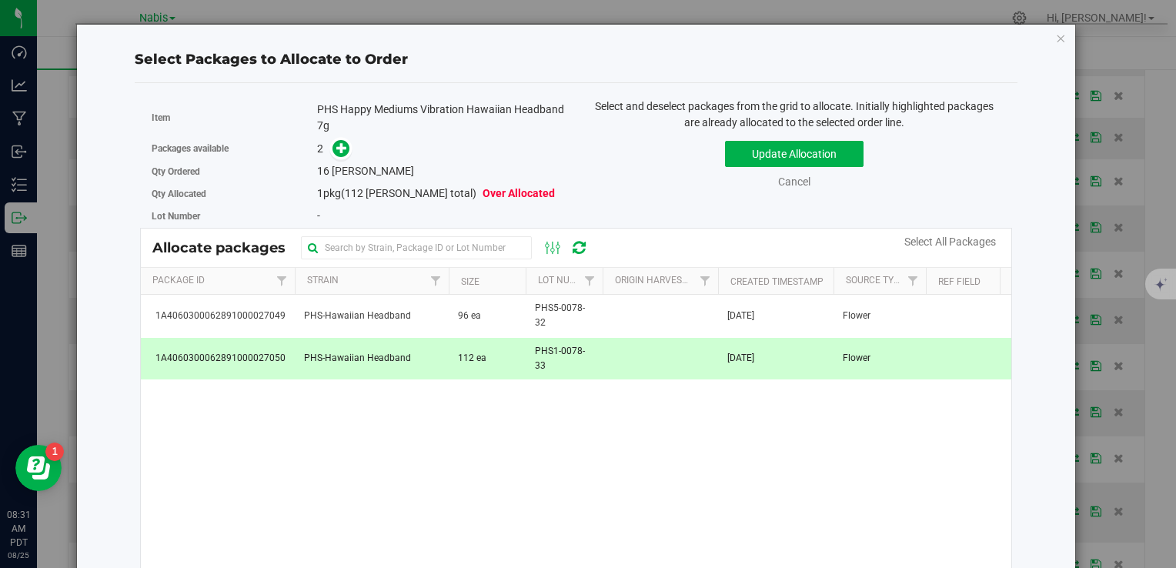
click at [475, 362] on span "112 ea" at bounding box center [472, 358] width 28 height 15
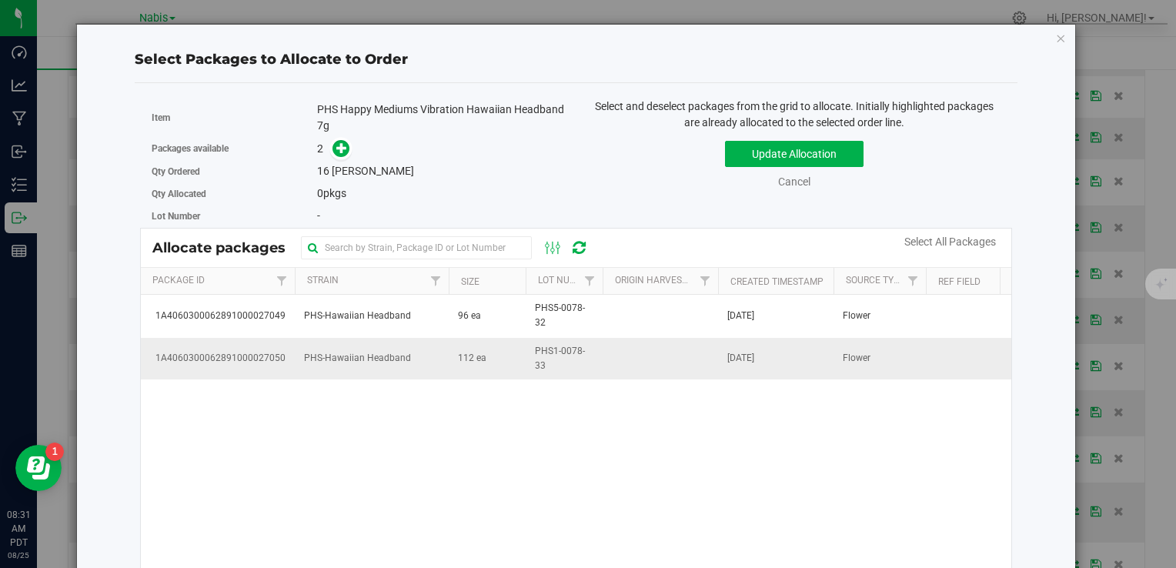
click at [472, 356] on span "112 ea" at bounding box center [472, 358] width 28 height 15
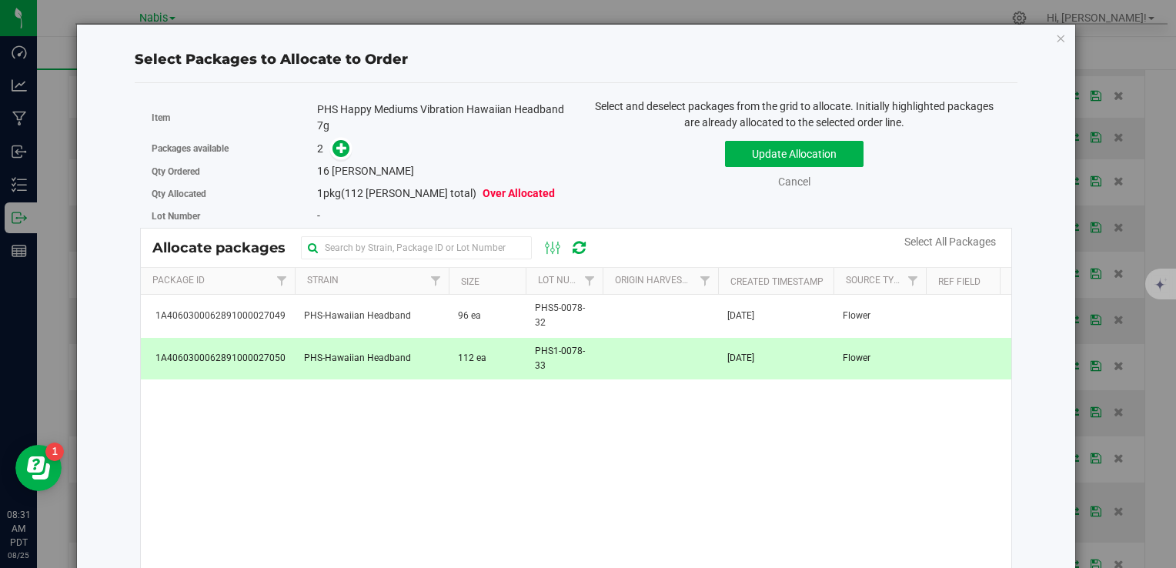
click at [518, 357] on td "112 ea" at bounding box center [487, 359] width 77 height 42
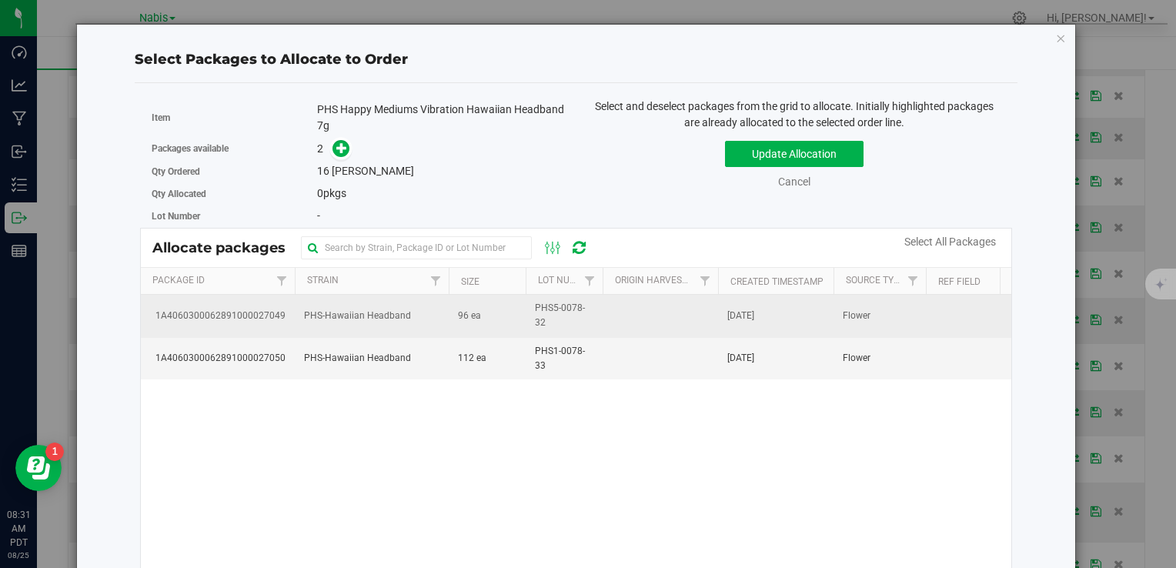
click at [508, 313] on td "96 ea" at bounding box center [487, 316] width 77 height 42
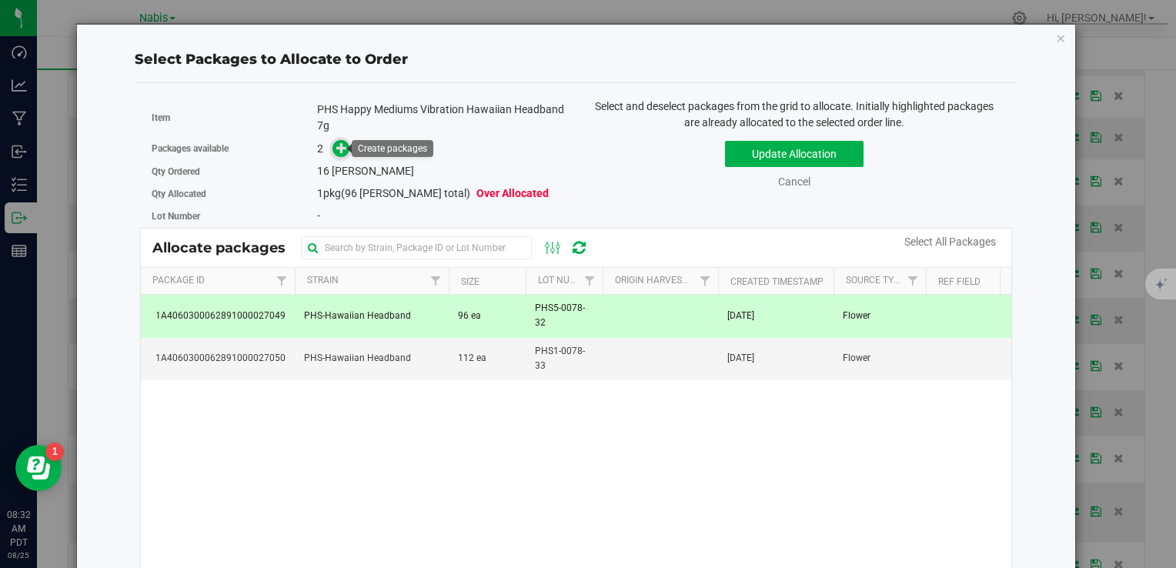
click at [342, 151] on icon at bounding box center [341, 147] width 11 height 11
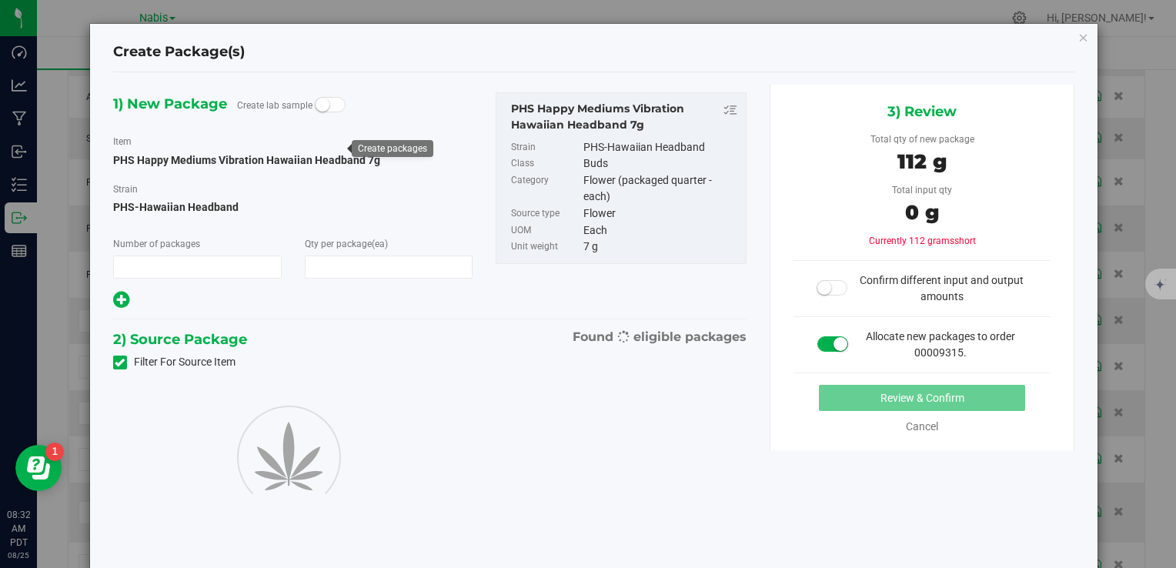
type input "1"
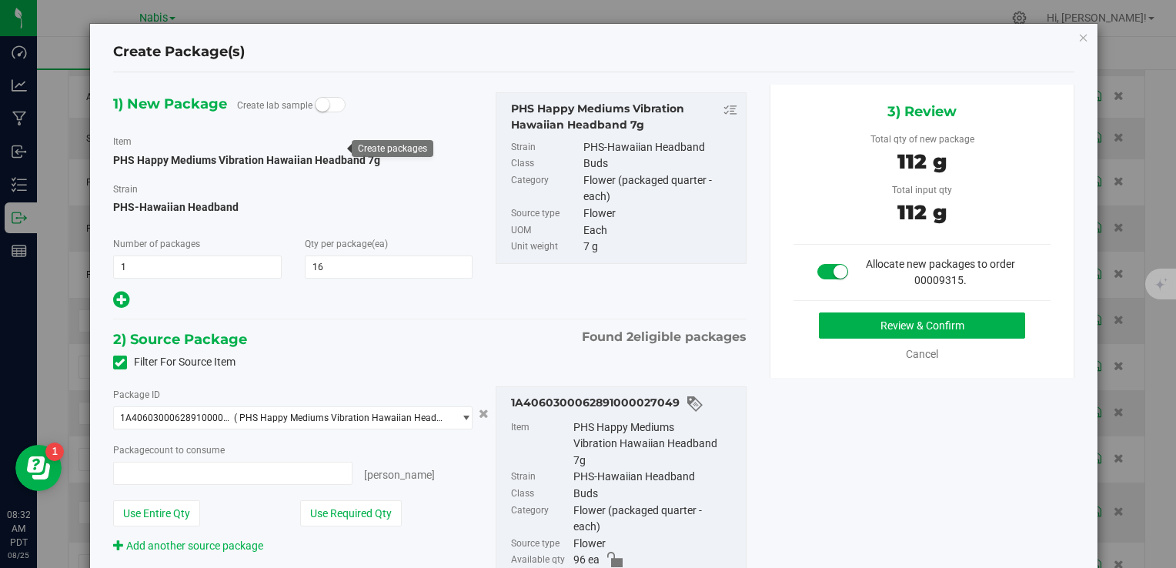
type input "16"
type input "16 ea"
click at [935, 329] on button "Review & Confirm" at bounding box center [922, 326] width 206 height 26
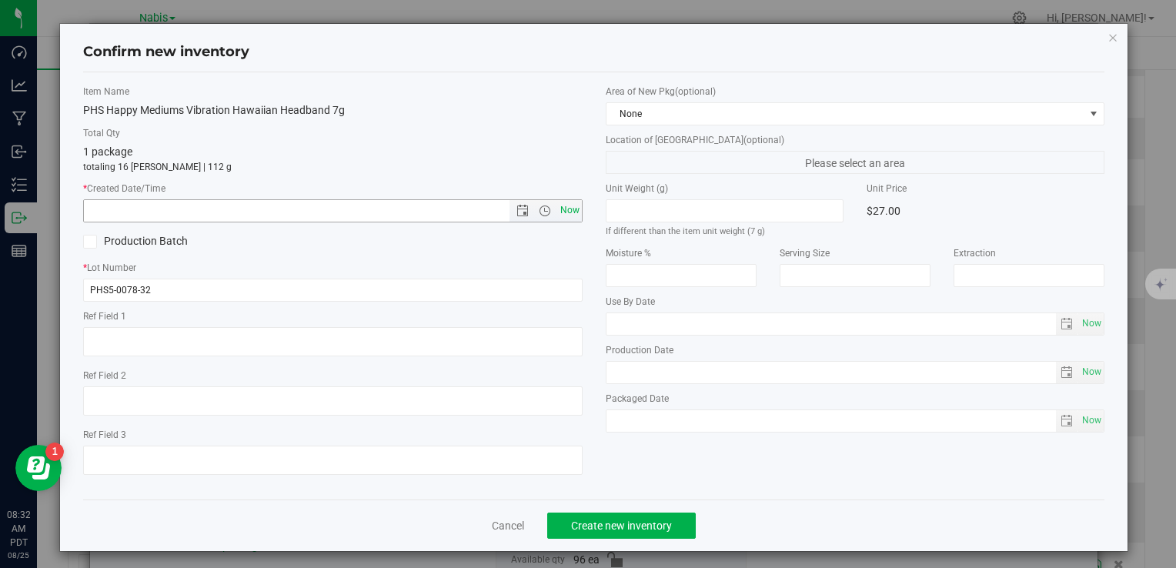
click at [563, 208] on span "Now" at bounding box center [570, 210] width 26 height 22
type input "8/25/2025 8:32 AM"
click at [614, 533] on button "Create new inventory" at bounding box center [621, 526] width 149 height 26
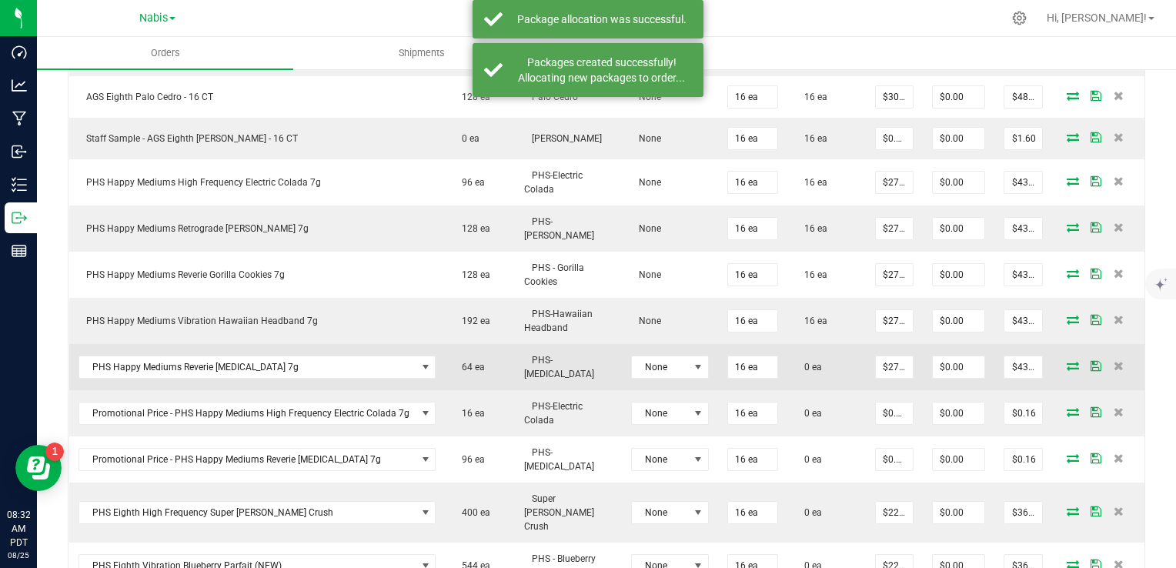
click at [1067, 361] on icon at bounding box center [1073, 365] width 12 height 9
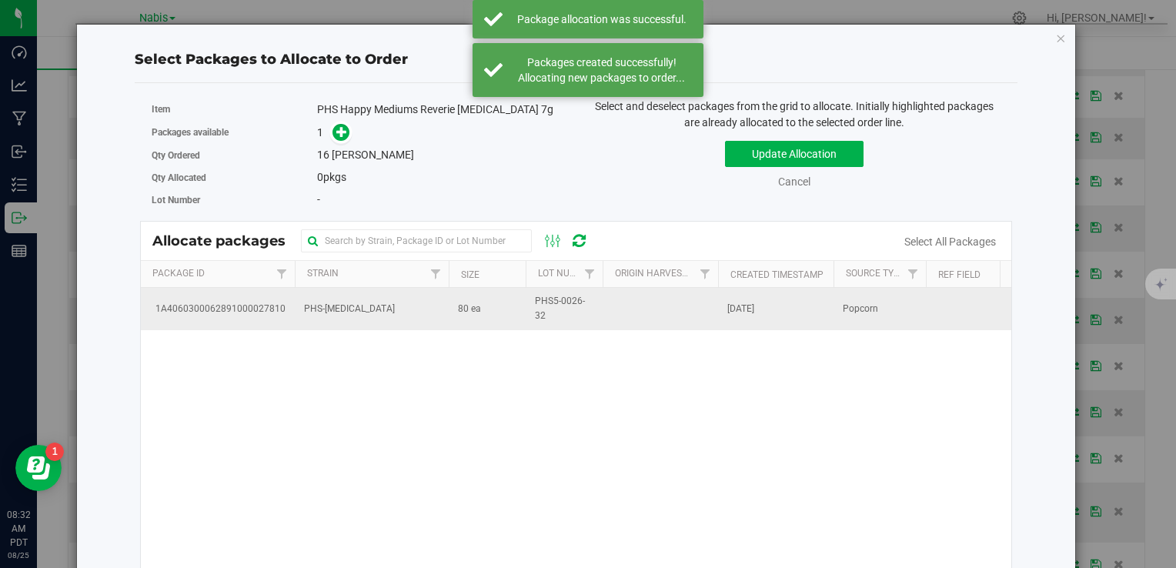
click at [477, 319] on td "80 ea" at bounding box center [487, 309] width 77 height 42
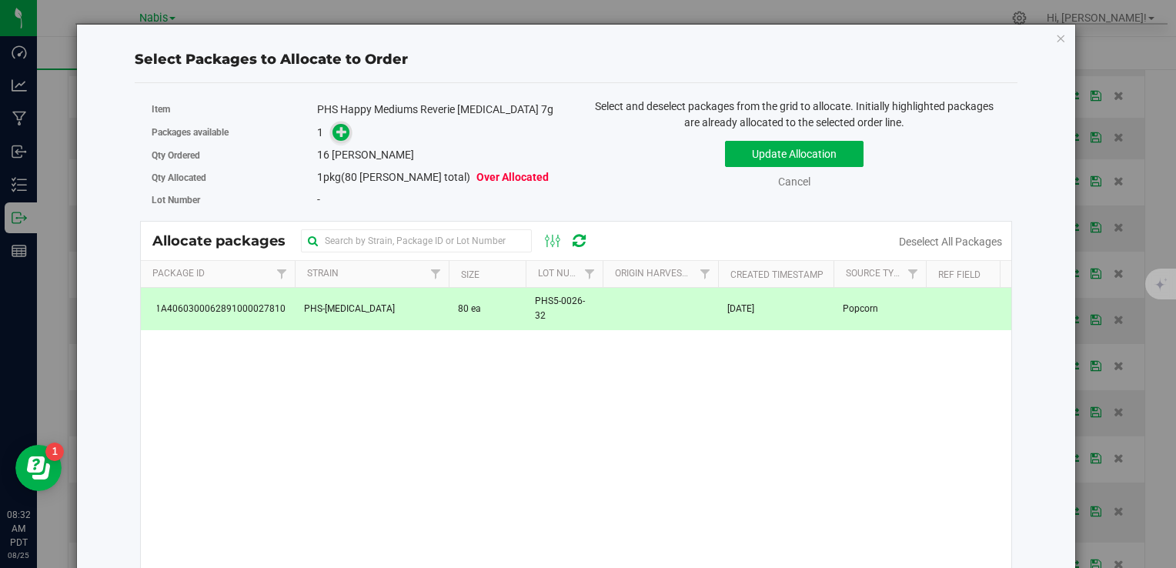
click at [336, 131] on icon at bounding box center [341, 131] width 11 height 11
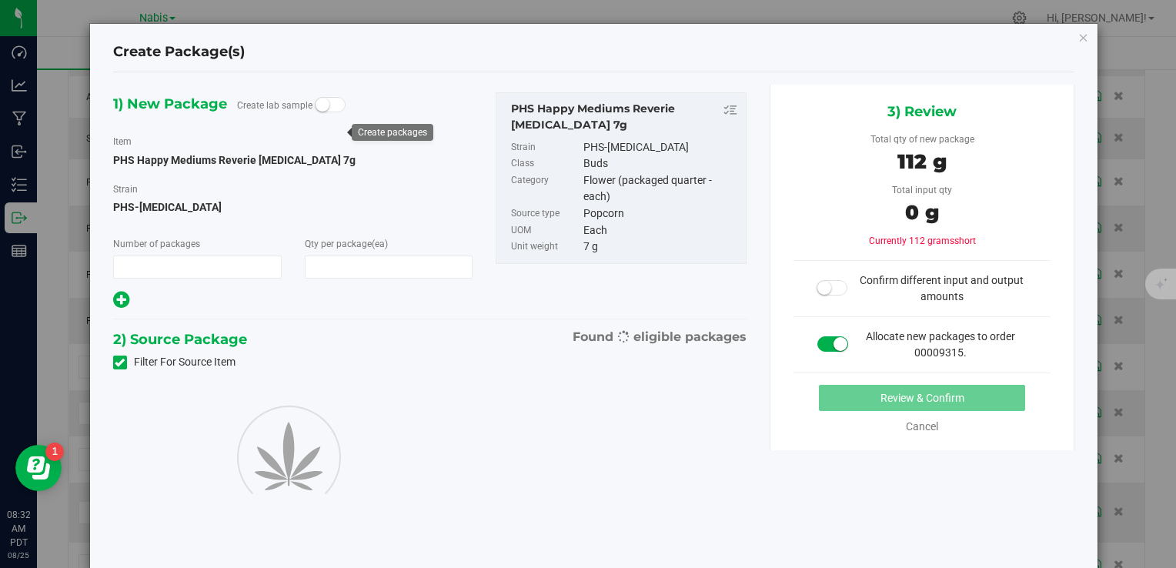
type input "1"
type input "16"
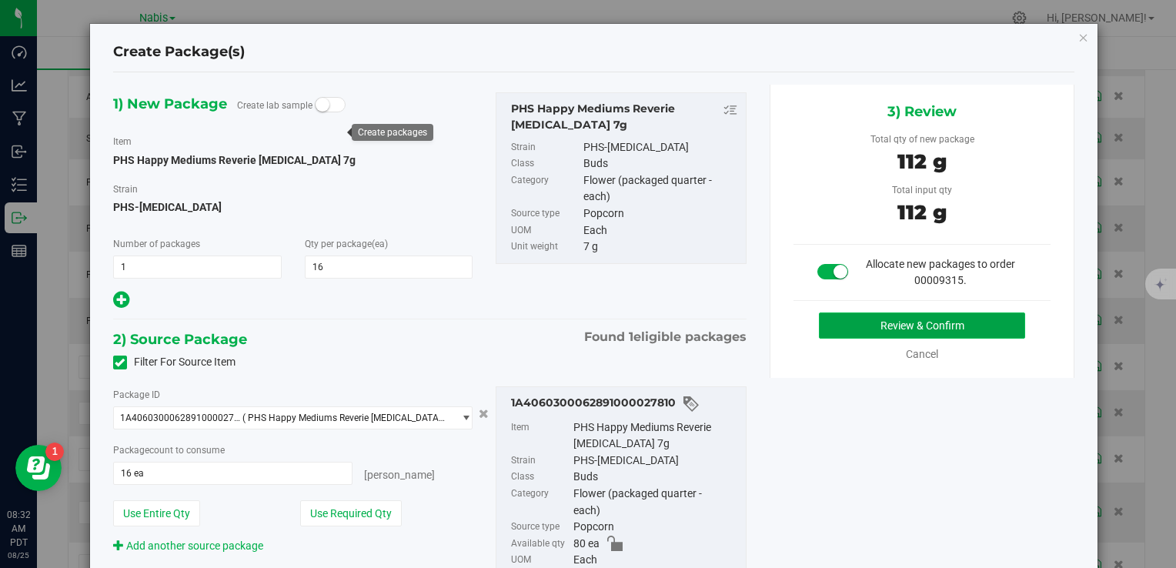
click at [885, 333] on button "Review & Confirm" at bounding box center [922, 326] width 206 height 26
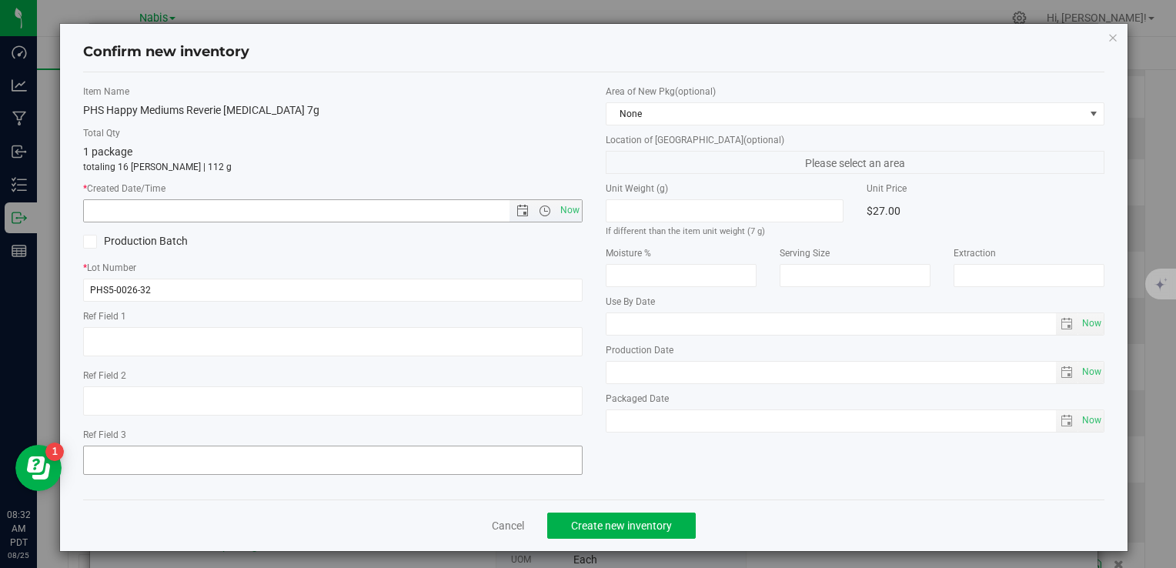
drag, startPoint x: 561, startPoint y: 206, endPoint x: 573, endPoint y: 456, distance: 250.5
click at [561, 206] on span "Now" at bounding box center [570, 210] width 26 height 22
type input "8/25/2025 8:32 AM"
click at [607, 525] on span "Create new inventory" at bounding box center [621, 526] width 101 height 12
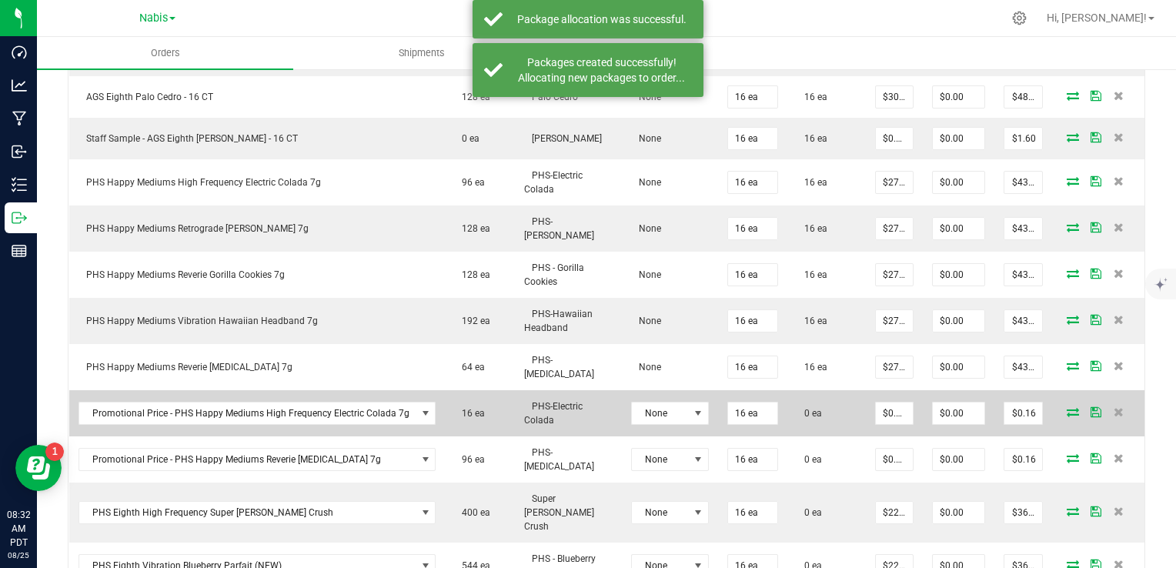
click at [1067, 407] on icon at bounding box center [1073, 411] width 12 height 9
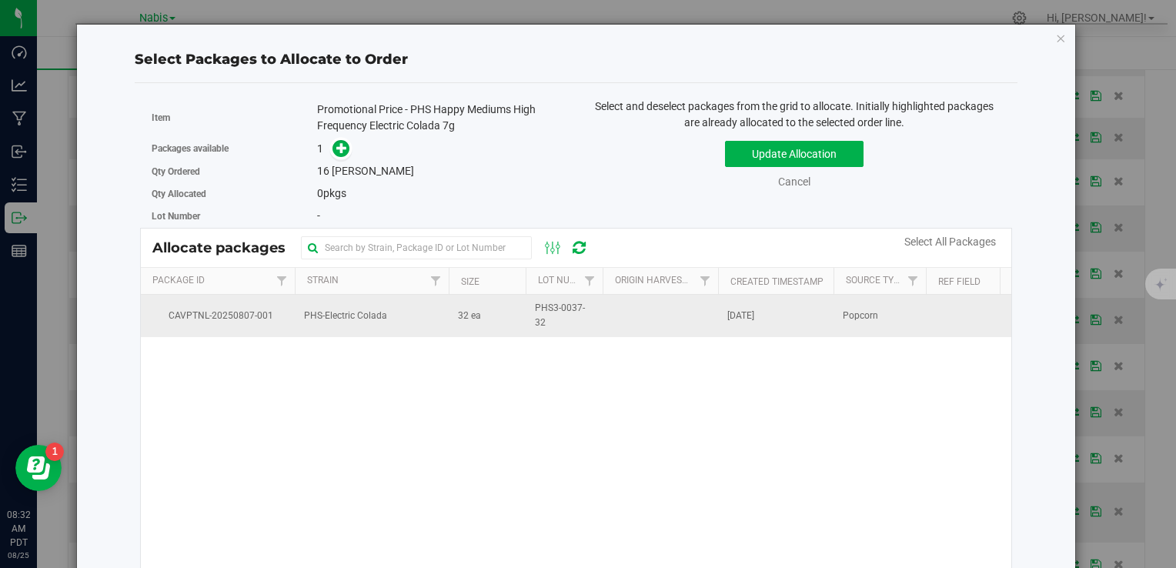
click at [349, 316] on span "PHS-Electric Colada" at bounding box center [345, 316] width 83 height 15
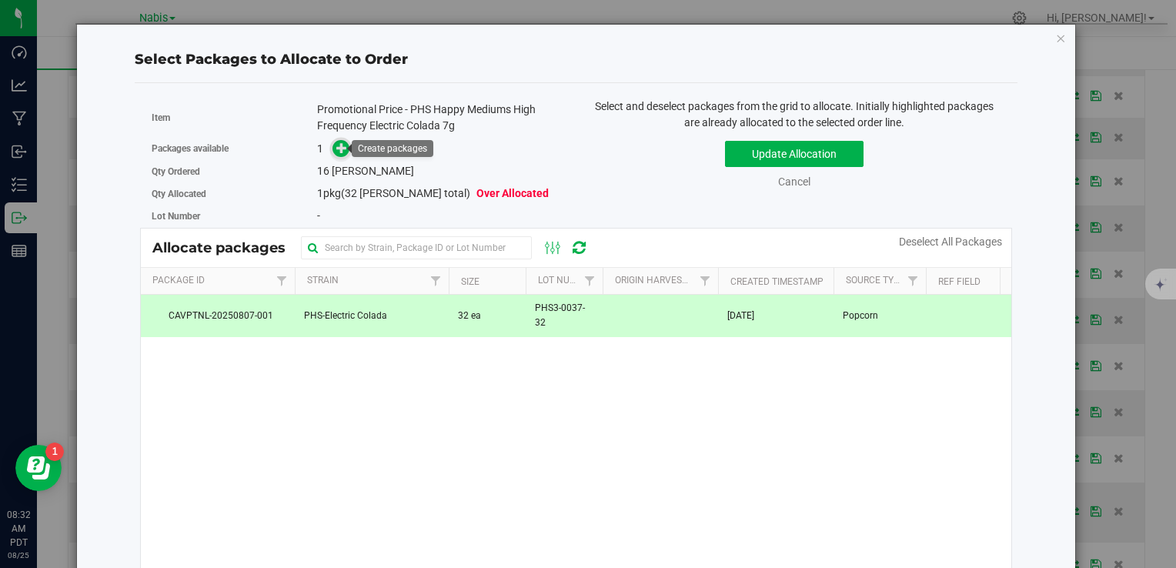
click at [337, 145] on icon at bounding box center [341, 147] width 11 height 11
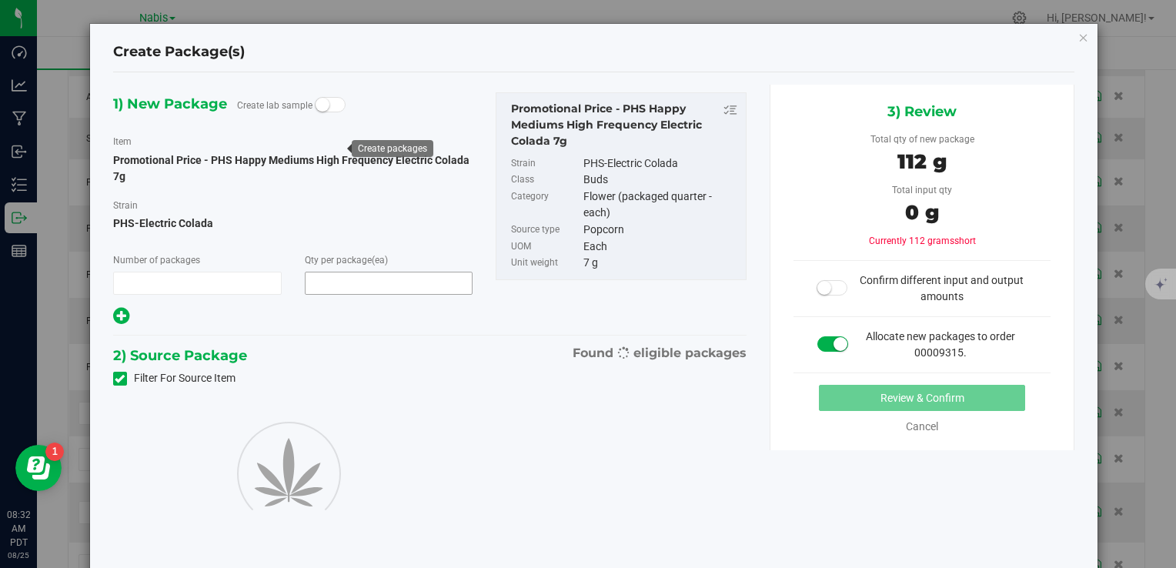
type input "1"
type input "16"
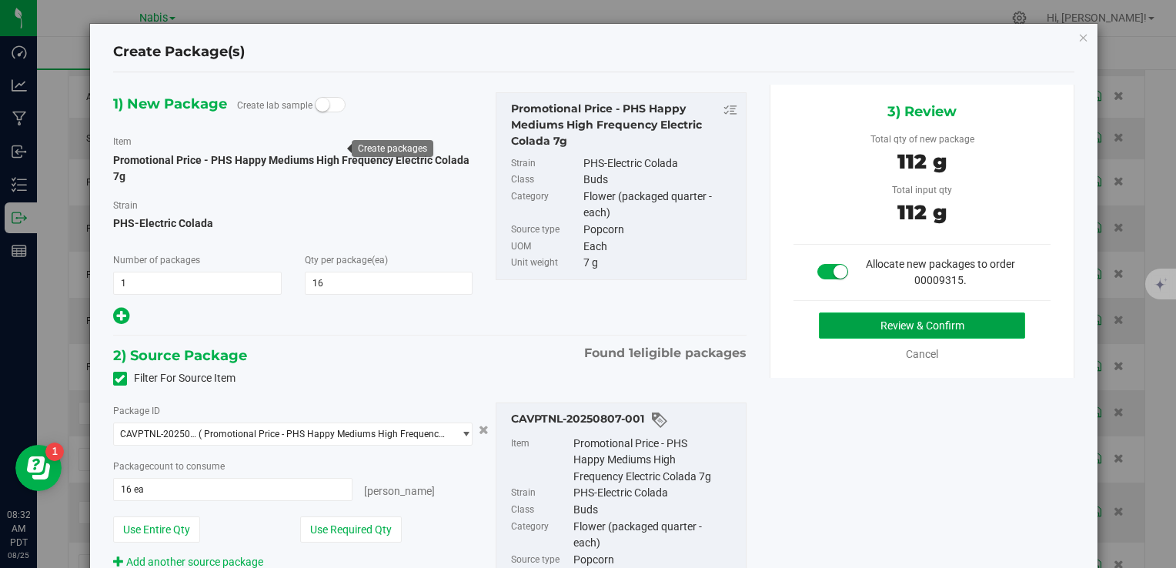
click at [844, 313] on button "Review & Confirm" at bounding box center [922, 326] width 206 height 26
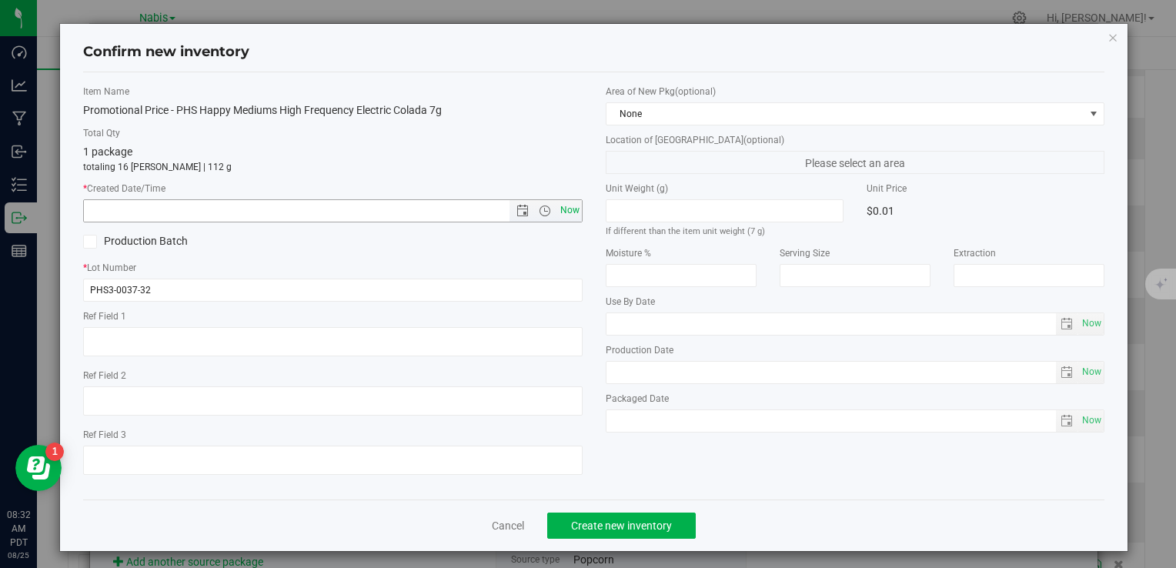
click at [563, 214] on span "Now" at bounding box center [570, 210] width 26 height 22
type input "8/25/2025 8:32 AM"
click at [629, 520] on span "Create new inventory" at bounding box center [621, 526] width 101 height 12
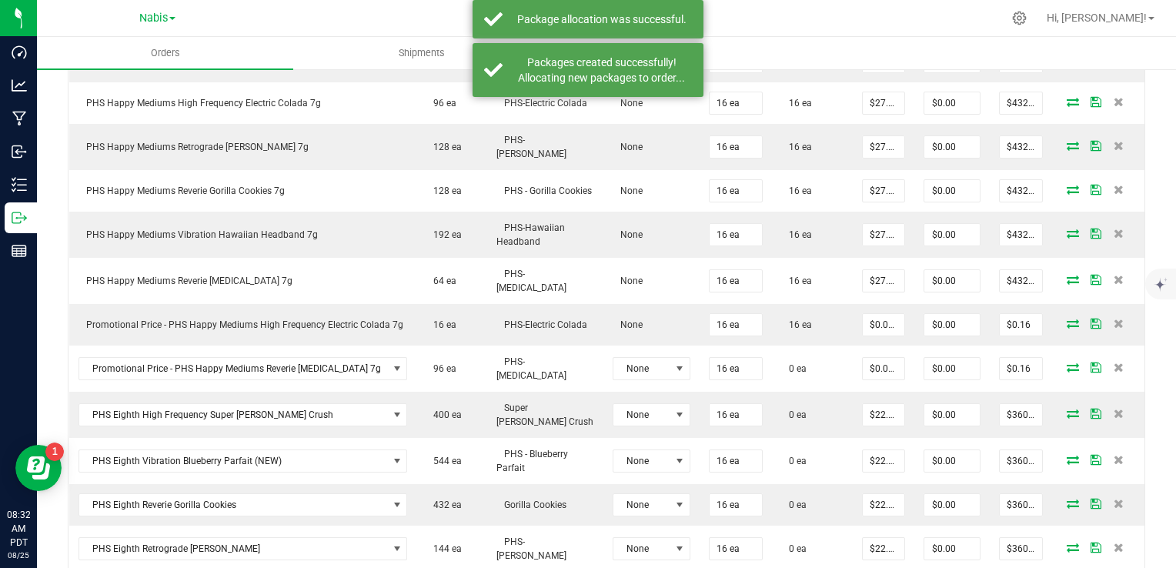
scroll to position [714, 0]
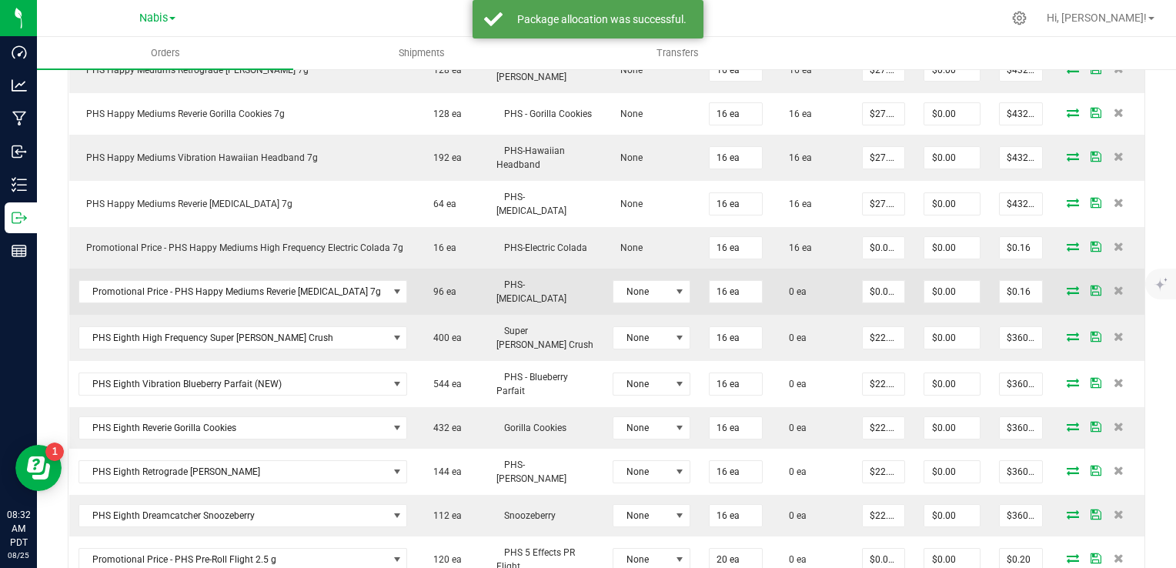
click at [1067, 286] on icon at bounding box center [1073, 290] width 12 height 9
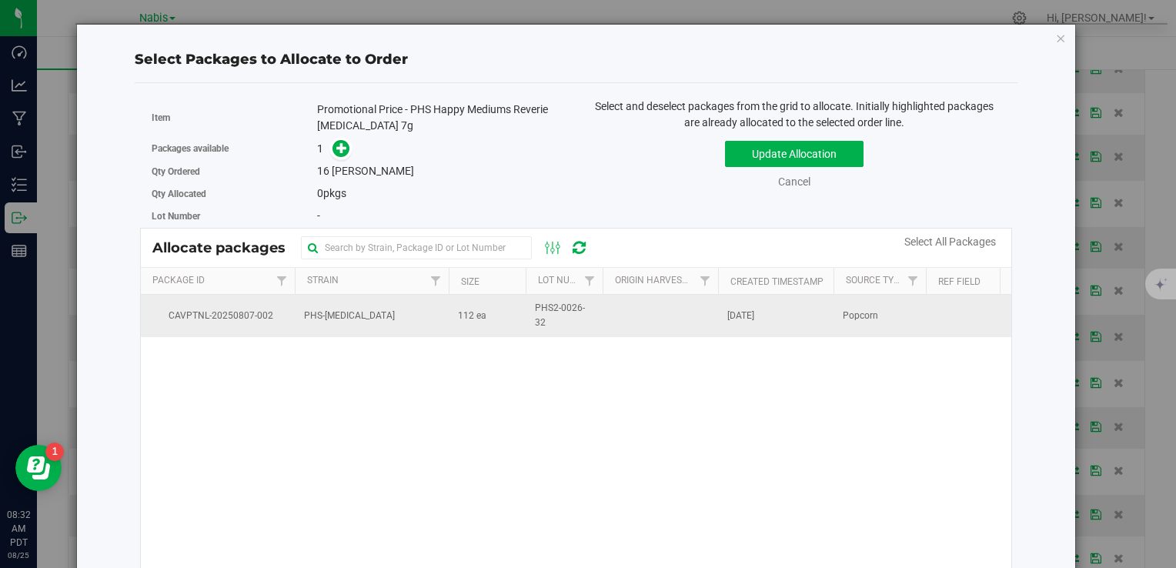
click at [435, 297] on td "PHS-[MEDICAL_DATA]" at bounding box center [372, 316] width 154 height 42
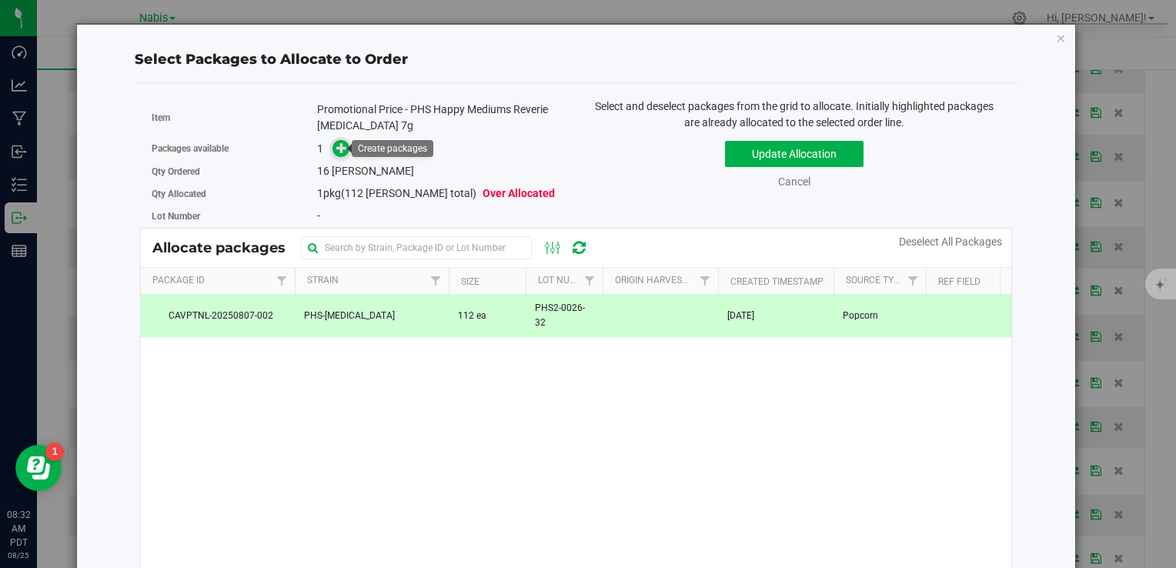
click at [333, 145] on span at bounding box center [342, 149] width 18 height 18
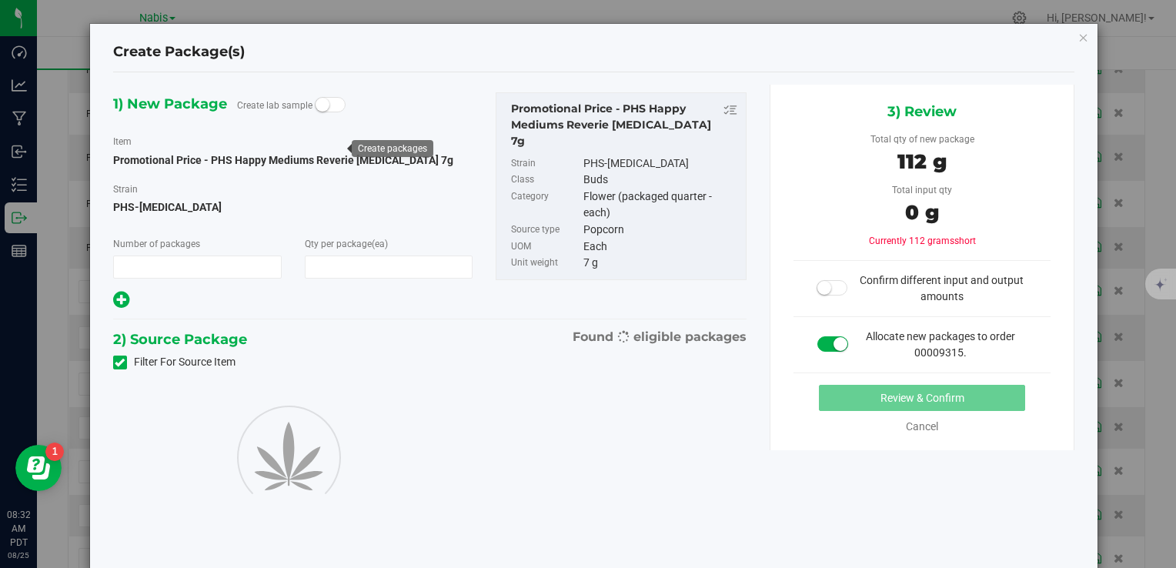
type input "1"
type input "16"
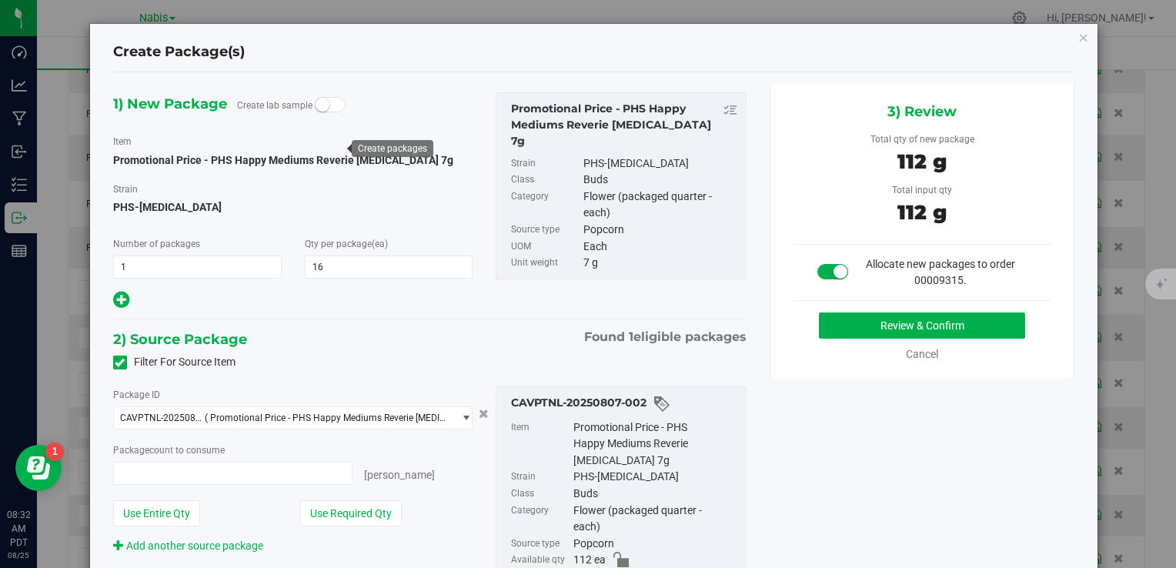
type input "16 ea"
click at [878, 322] on button "Review & Confirm" at bounding box center [922, 326] width 206 height 26
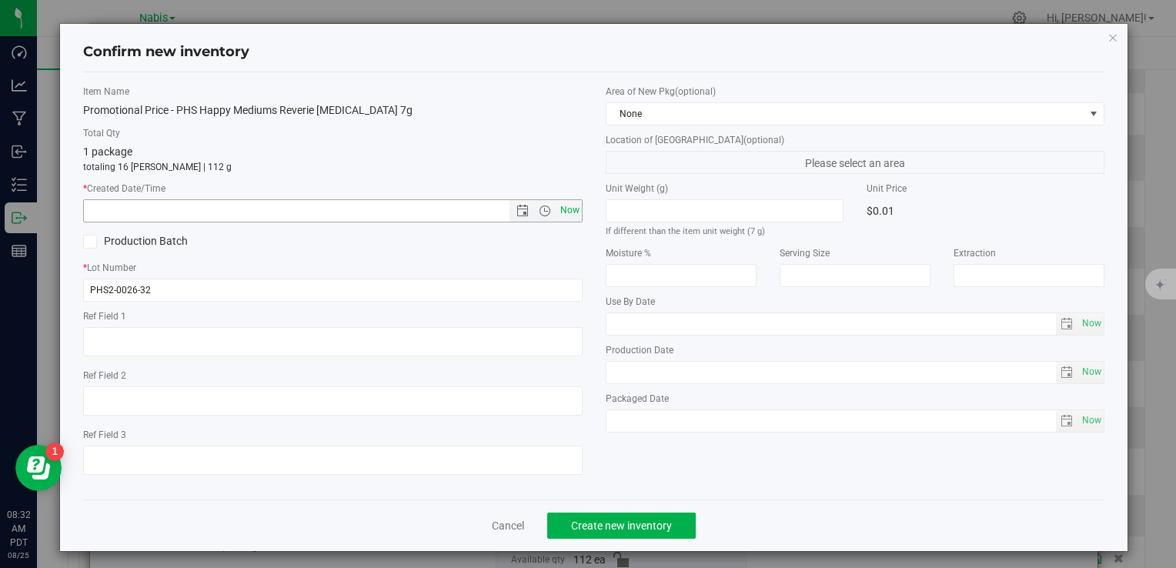
click at [570, 211] on span "Now" at bounding box center [570, 210] width 26 height 22
type input "8/25/2025 8:32 AM"
click at [600, 525] on span "Create new inventory" at bounding box center [621, 526] width 101 height 12
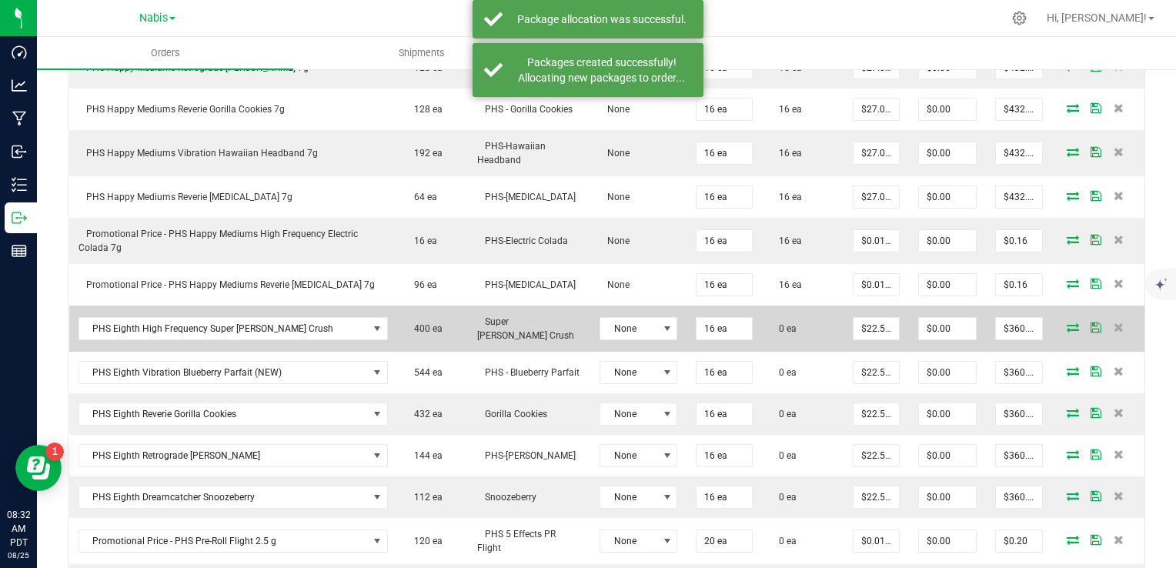
click at [1067, 327] on icon at bounding box center [1073, 327] width 12 height 9
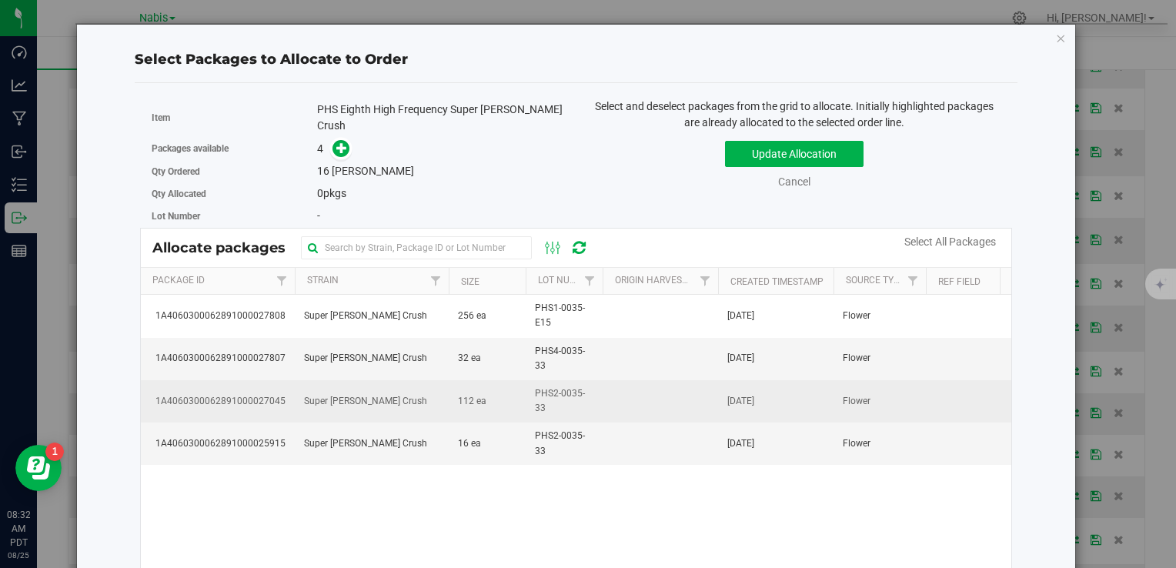
click at [425, 390] on td "Super Berry Crush" at bounding box center [372, 401] width 154 height 42
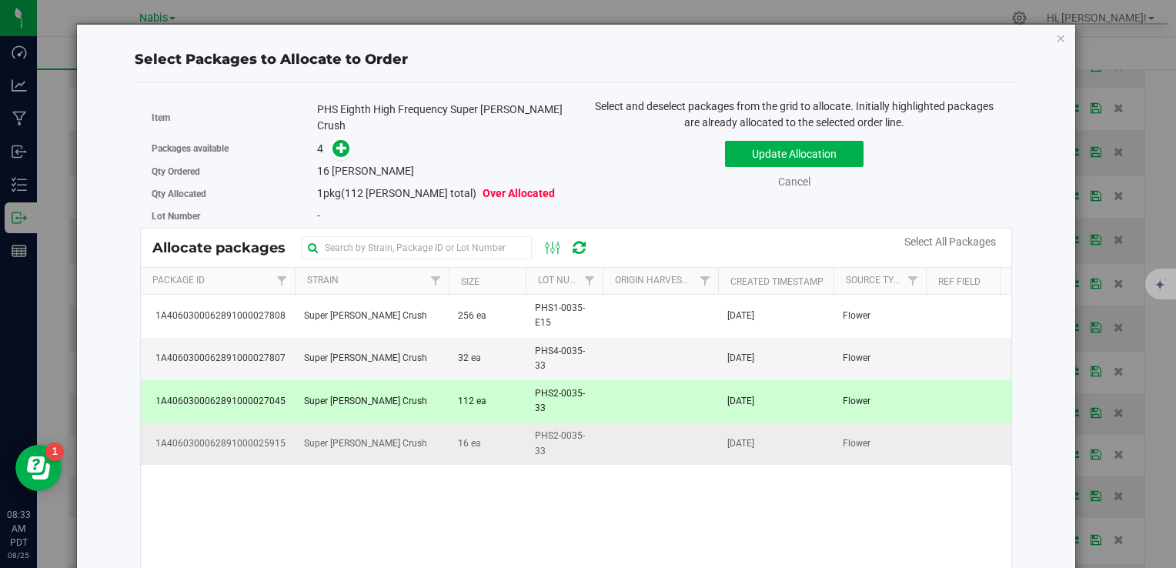
click at [450, 430] on td "16 ea" at bounding box center [487, 444] width 77 height 42
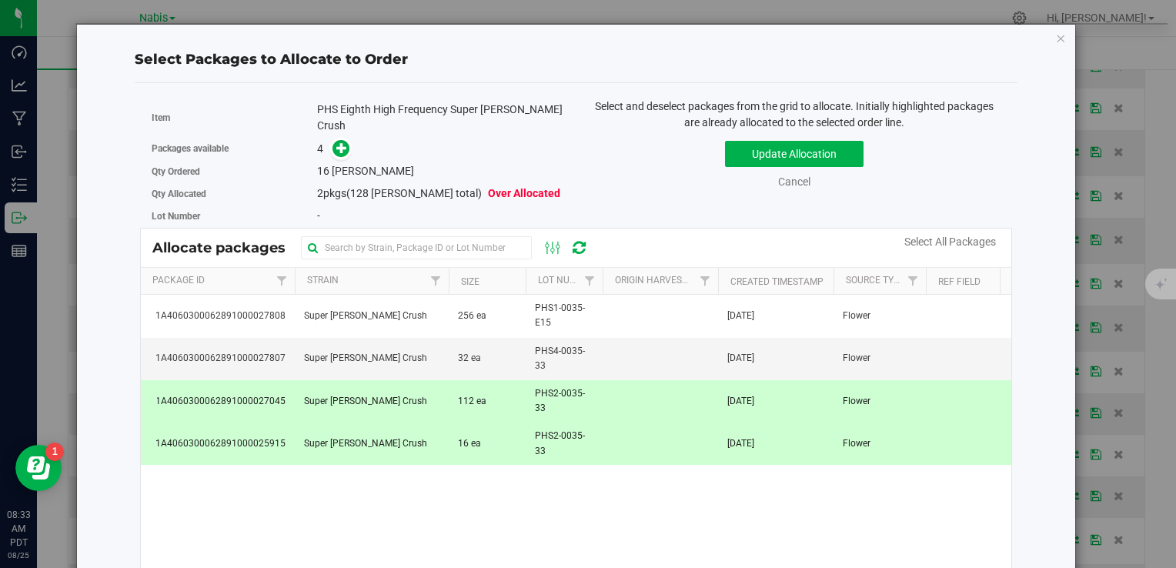
click at [462, 394] on span "112 ea" at bounding box center [472, 401] width 28 height 15
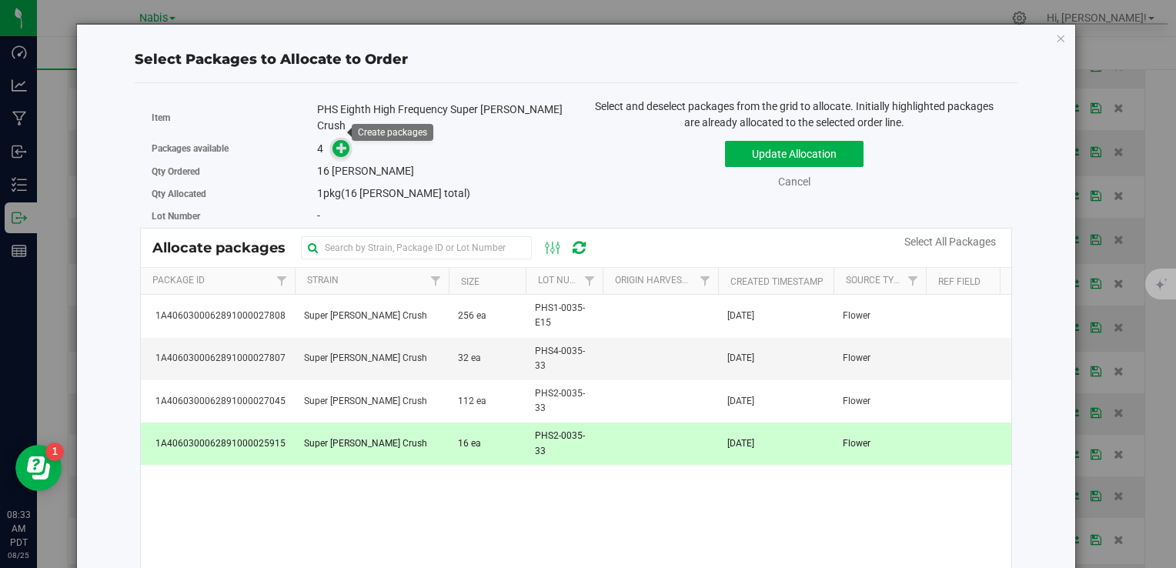
click at [342, 142] on icon at bounding box center [341, 147] width 11 height 11
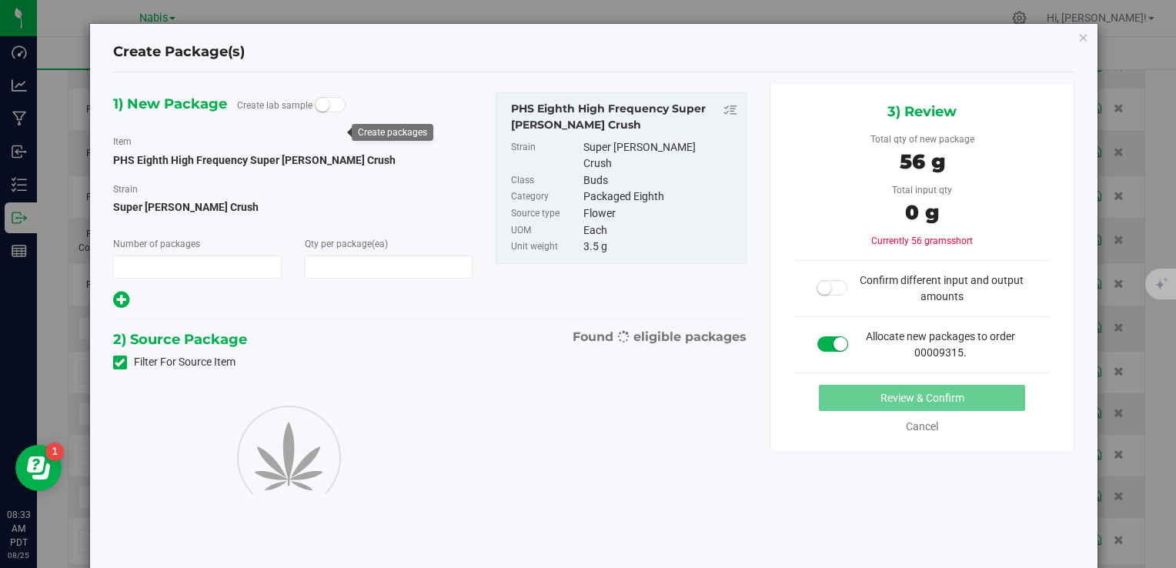
type input "1"
type input "16"
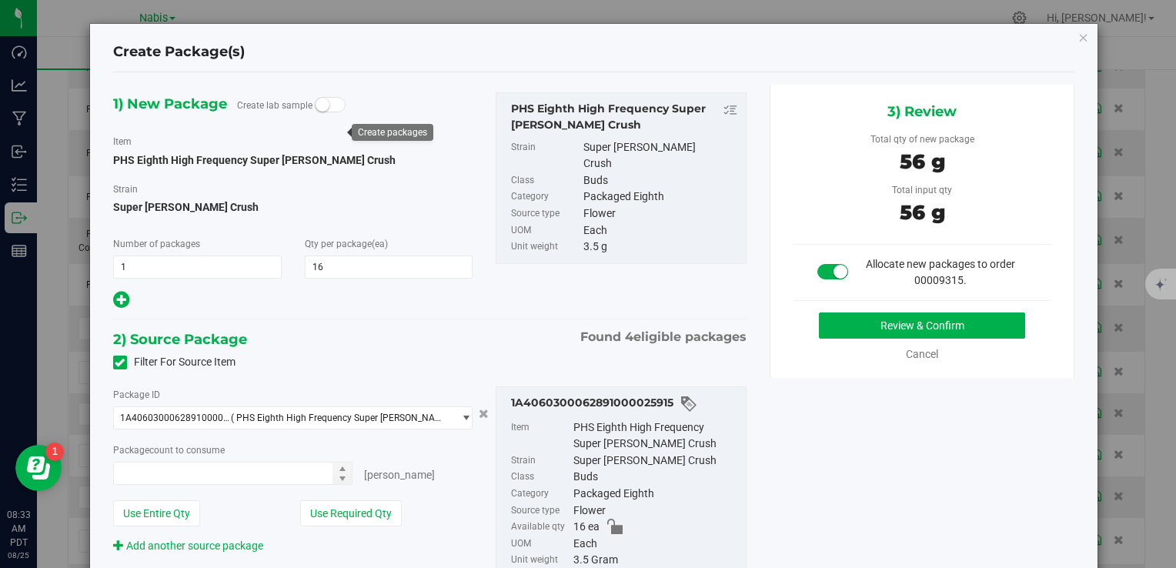
type input "16 ea"
click at [869, 317] on button "Review & Confirm" at bounding box center [922, 326] width 206 height 26
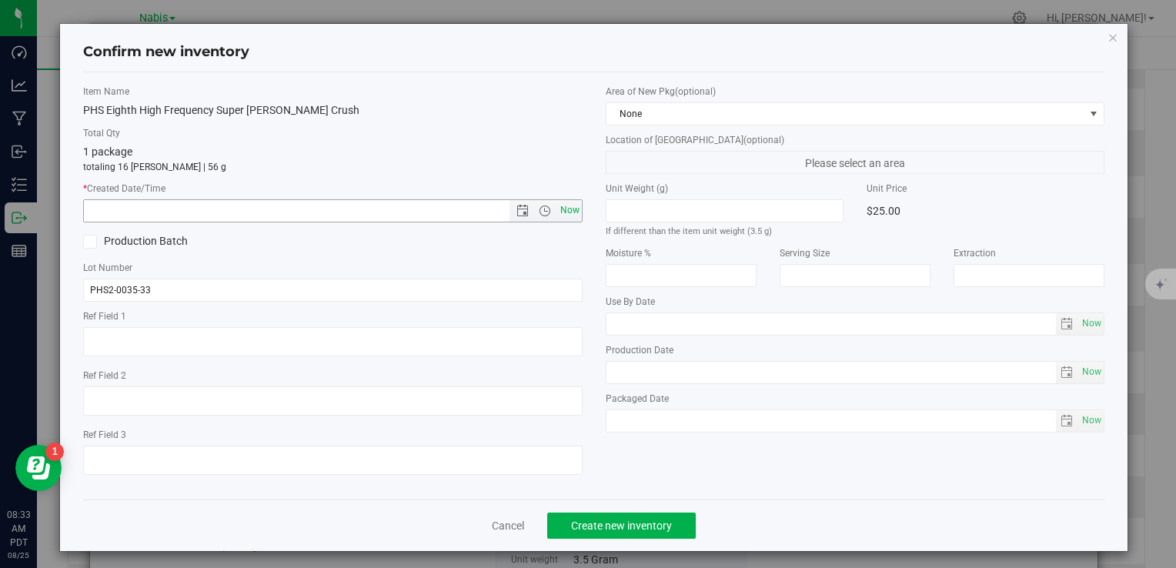
click at [560, 209] on span "Now" at bounding box center [570, 210] width 26 height 22
type input "8/25/2025 8:33 AM"
click at [637, 539] on div "Cancel Create new inventory" at bounding box center [594, 526] width 1022 height 52
click at [631, 522] on span "Create new inventory" at bounding box center [621, 526] width 101 height 12
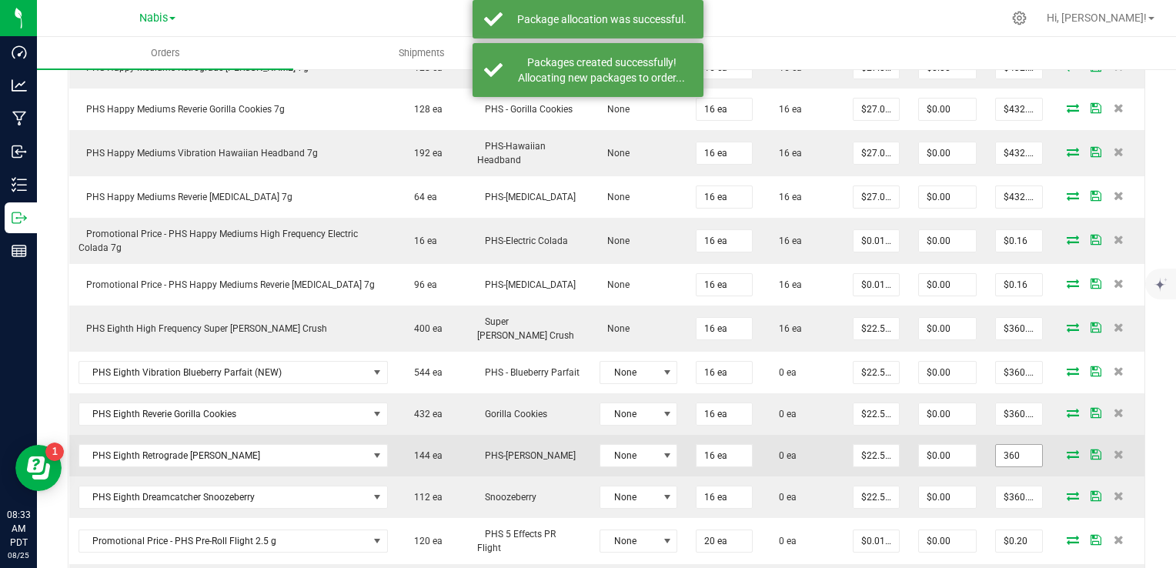
click at [1022, 448] on input "360" at bounding box center [1019, 456] width 46 height 22
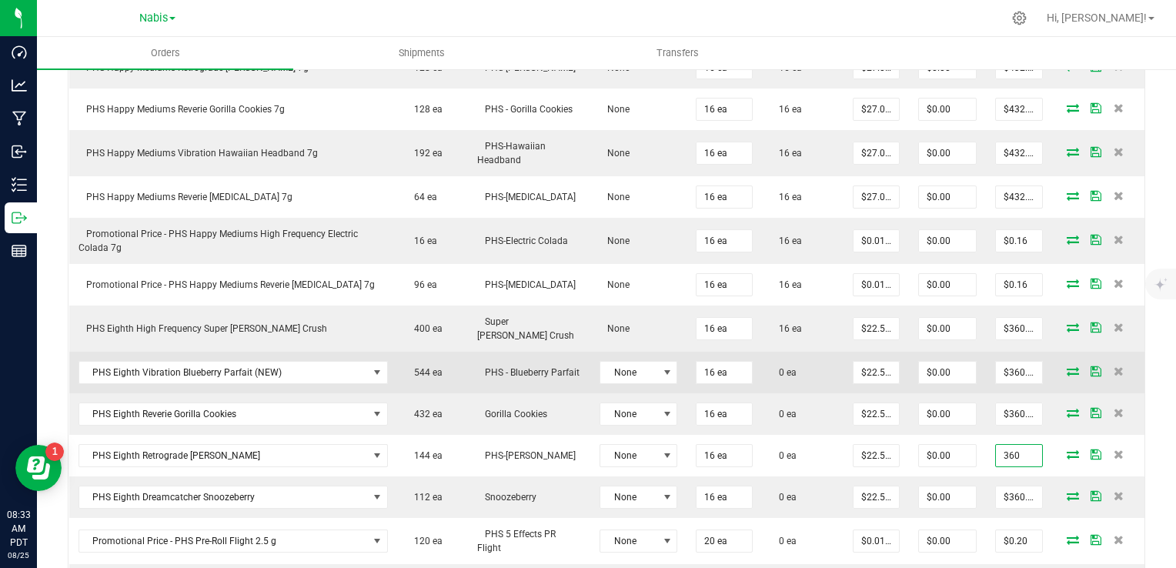
type input "$360.00"
click at [1067, 367] on icon at bounding box center [1073, 370] width 12 height 9
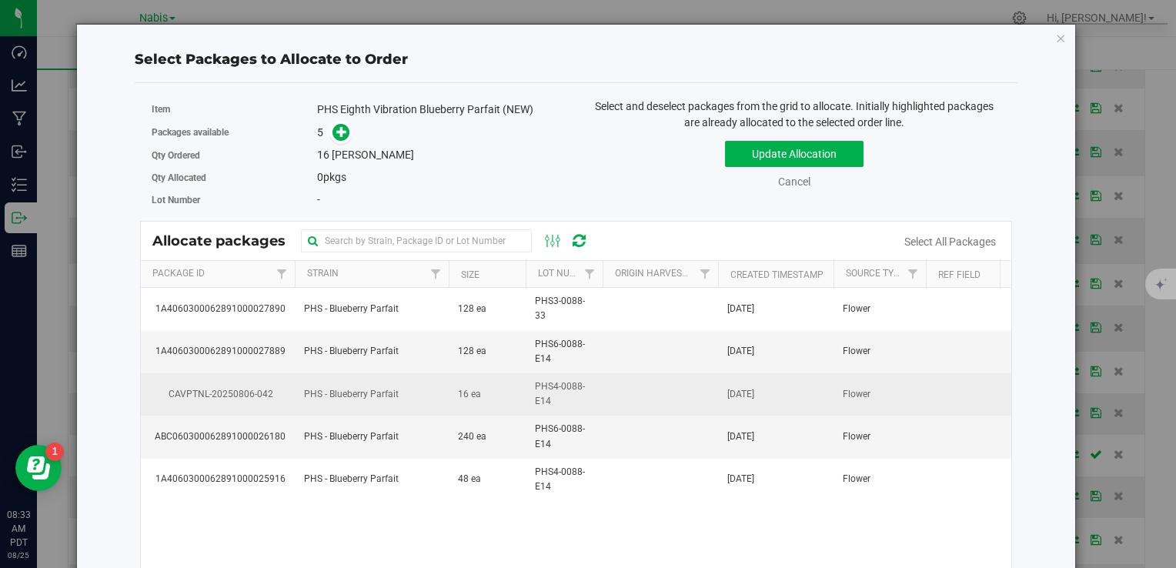
click at [594, 383] on td "PHS4-0088-E14" at bounding box center [564, 394] width 77 height 42
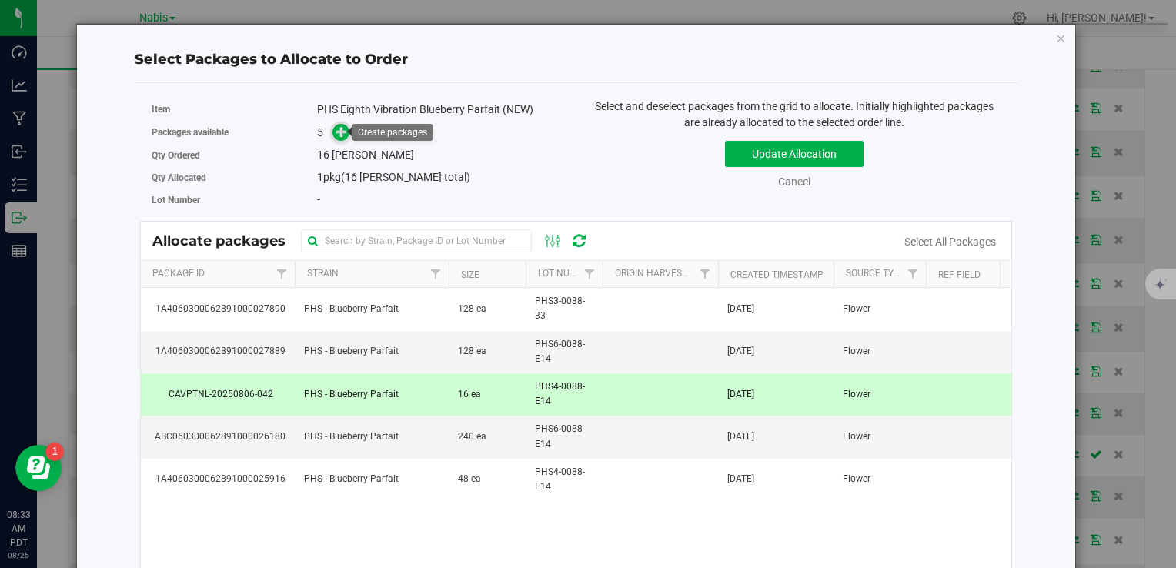
click at [336, 134] on icon at bounding box center [341, 131] width 11 height 11
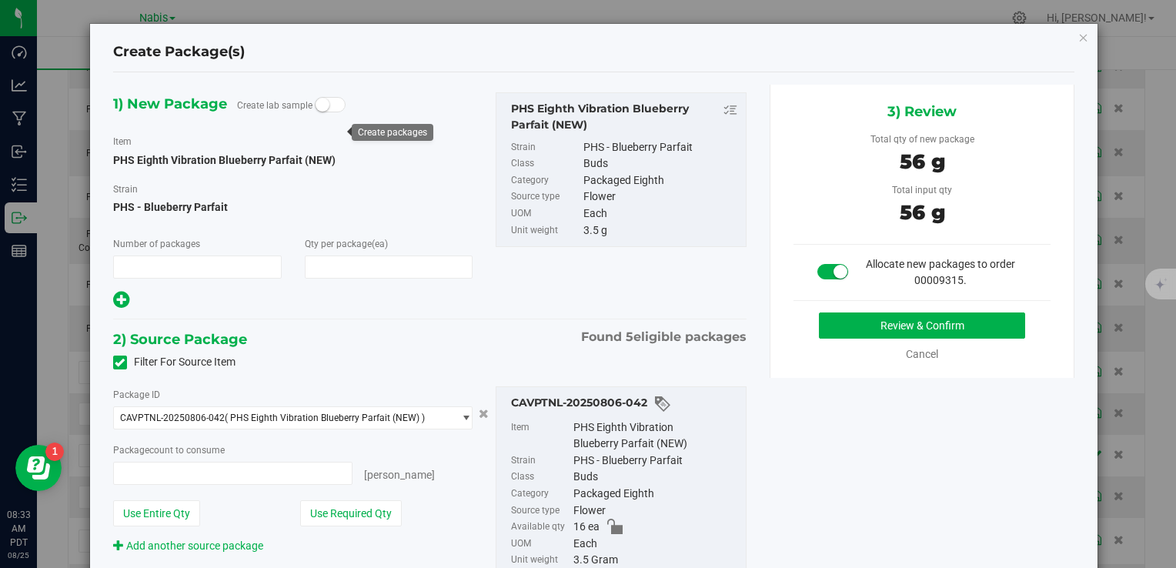
type input "1"
type input "16"
type input "16 ea"
click at [841, 323] on button "Review & Confirm" at bounding box center [922, 326] width 206 height 26
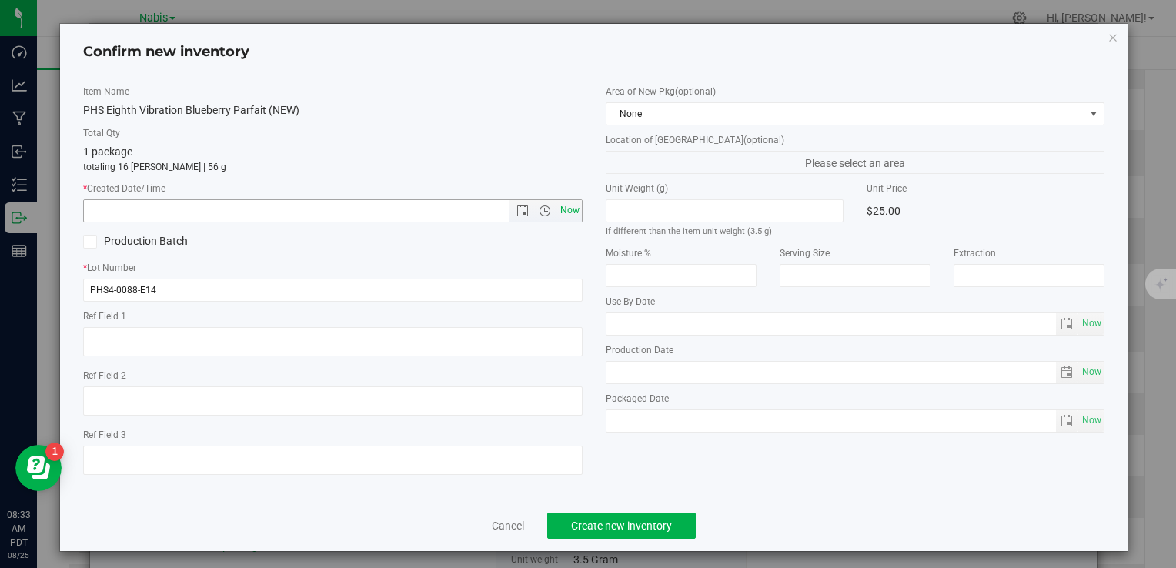
click at [569, 208] on span "Now" at bounding box center [570, 210] width 26 height 22
type input "8/25/2025 8:33 AM"
click at [637, 531] on span "Create new inventory" at bounding box center [621, 526] width 101 height 12
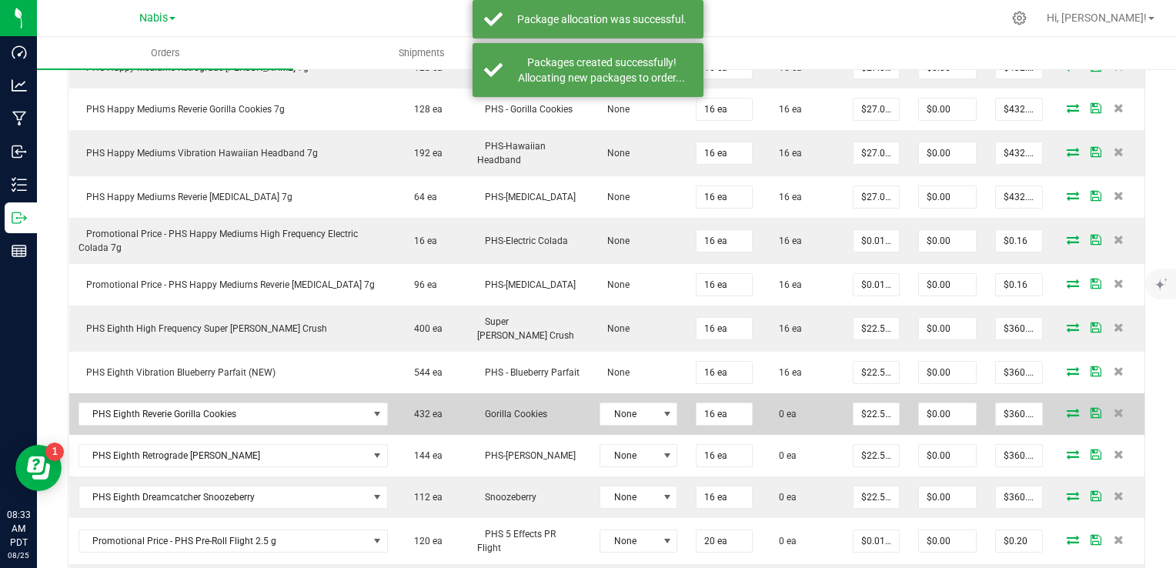
click at [1067, 413] on icon at bounding box center [1073, 412] width 12 height 9
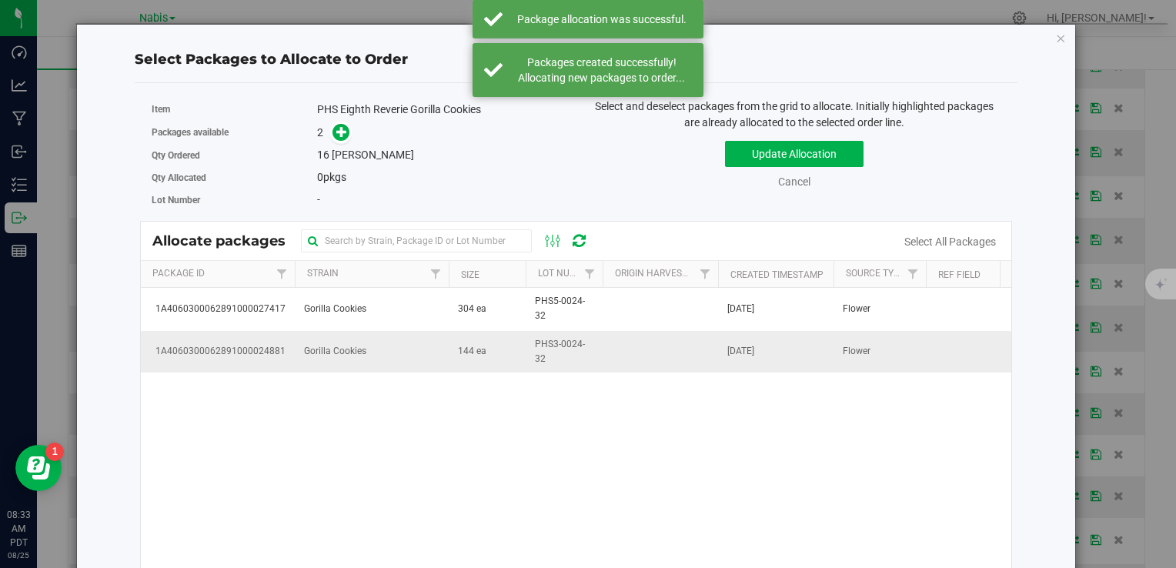
click at [487, 333] on td "144 ea" at bounding box center [487, 352] width 77 height 42
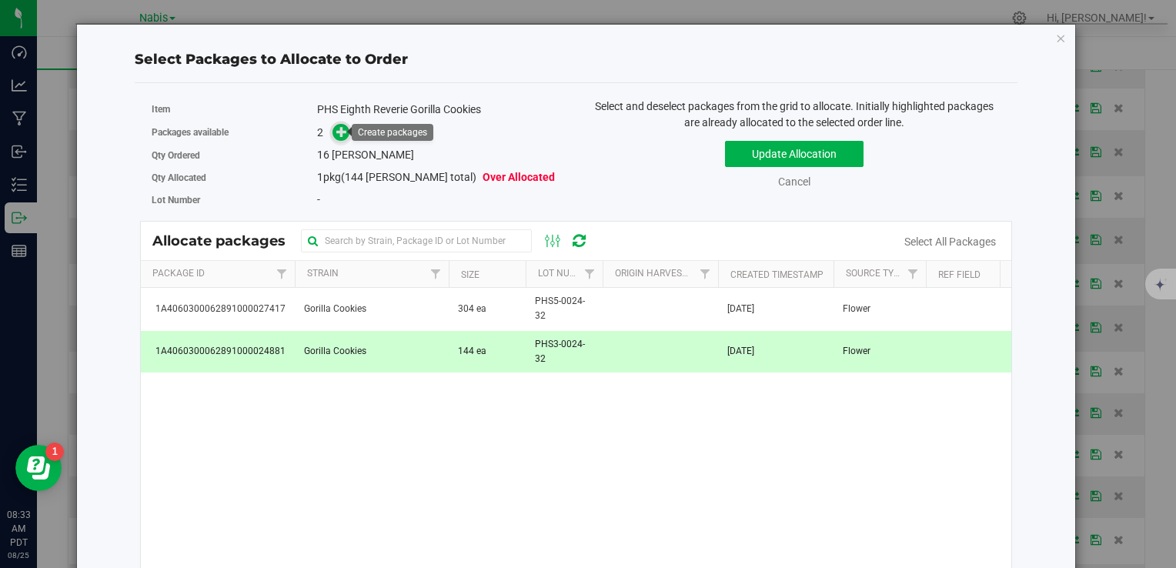
click at [339, 130] on icon at bounding box center [341, 131] width 11 height 11
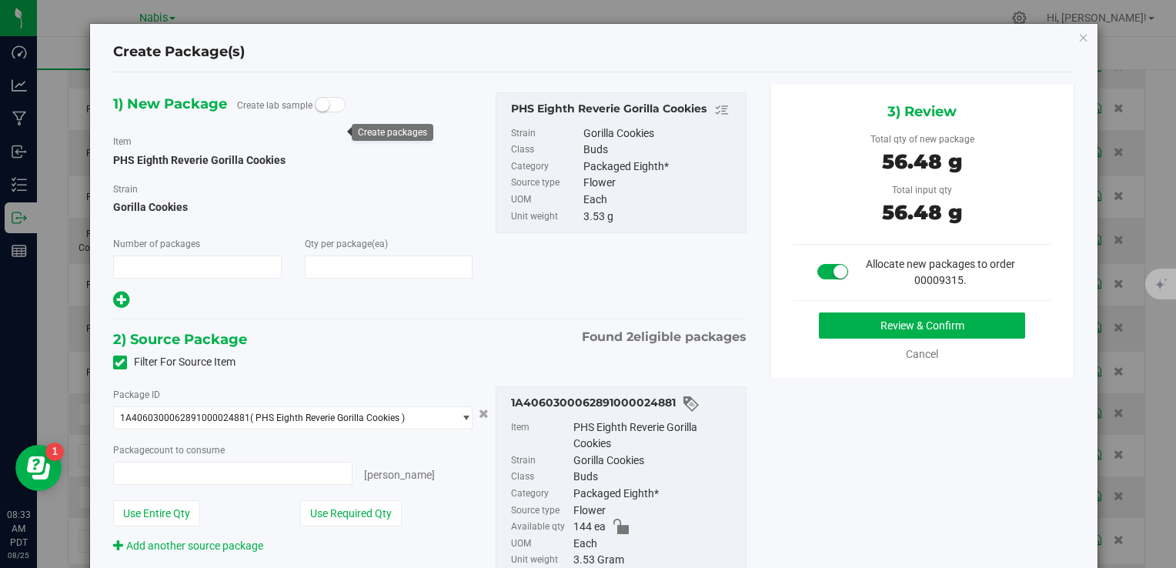
type input "1"
type input "16"
type input "16 ea"
click at [858, 321] on button "Review & Confirm" at bounding box center [922, 326] width 206 height 26
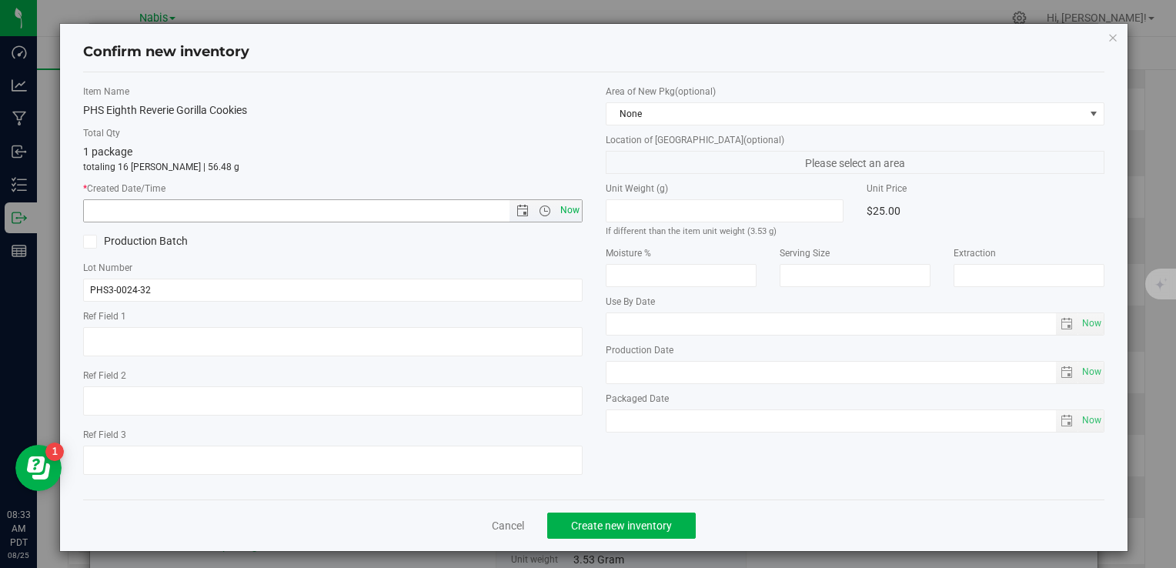
click at [564, 208] on span "Now" at bounding box center [570, 210] width 26 height 22
type input "8/25/2025 8:33 AM"
click at [624, 525] on span "Create new inventory" at bounding box center [621, 526] width 101 height 12
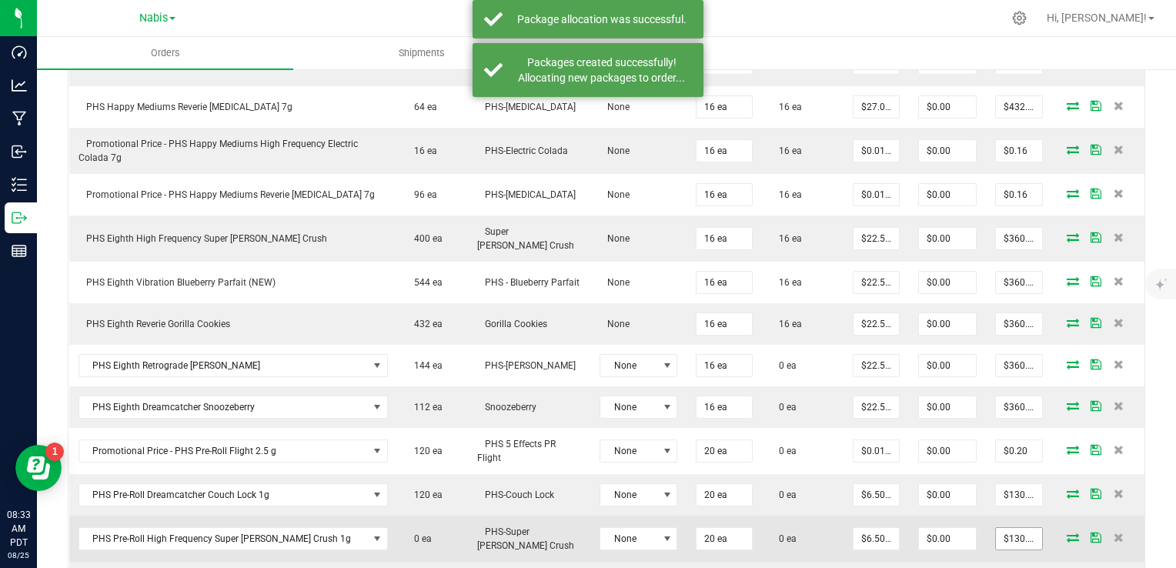
scroll to position [945, 0]
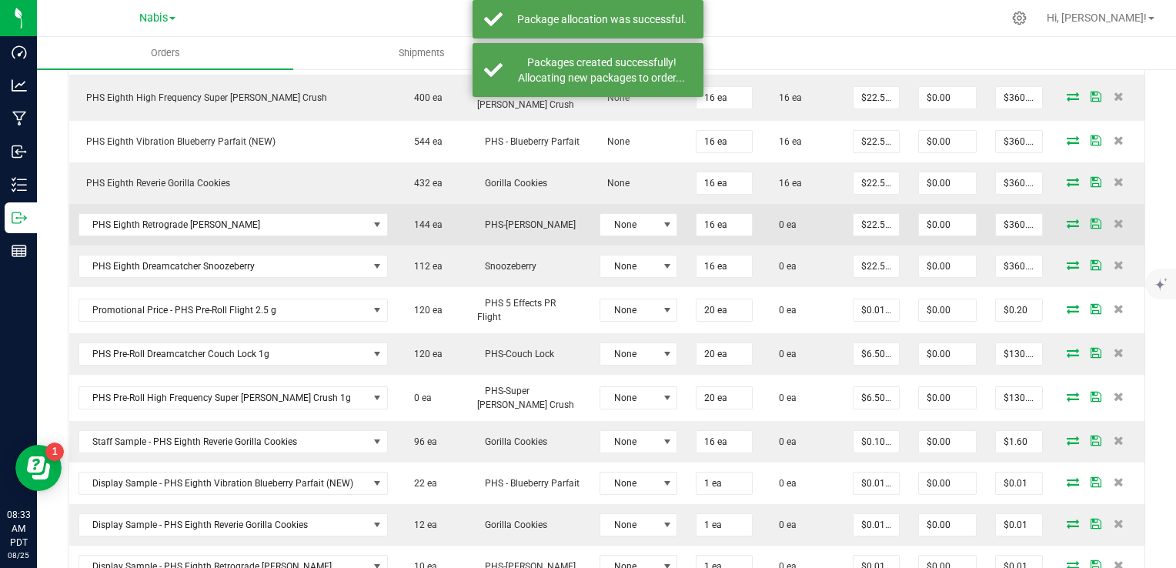
click at [1067, 221] on icon at bounding box center [1073, 223] width 12 height 9
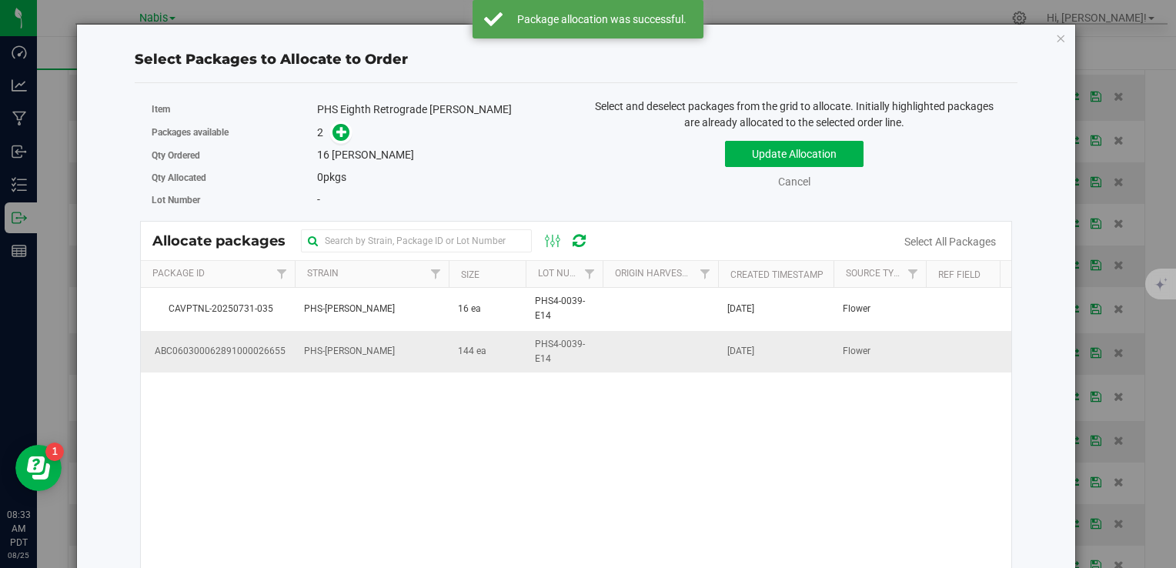
click at [428, 360] on td "PHS-[PERSON_NAME]" at bounding box center [372, 352] width 154 height 42
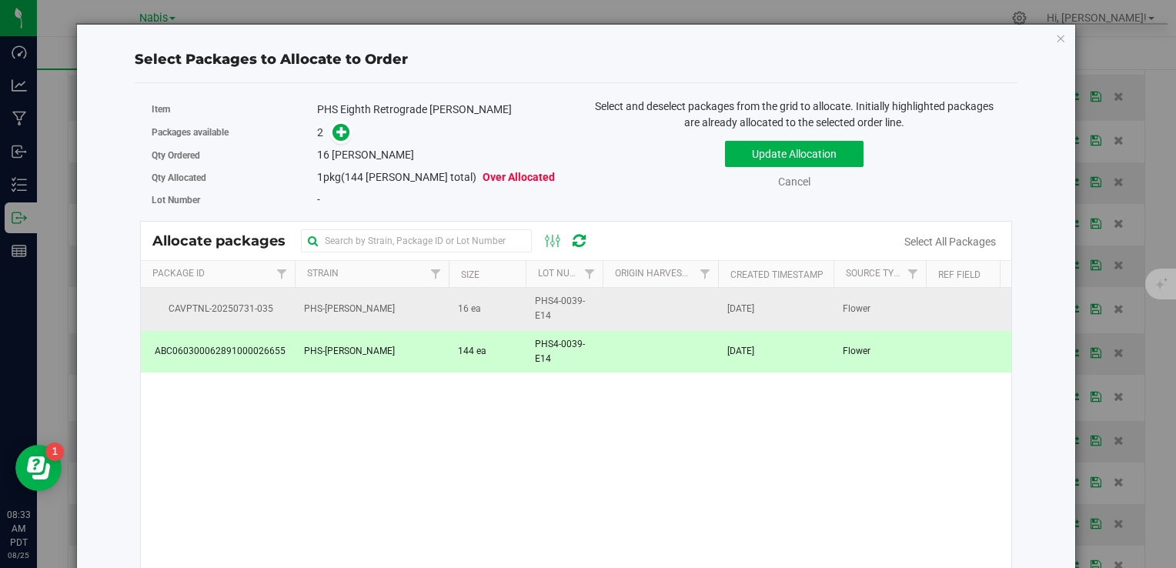
click at [456, 307] on td "16 ea" at bounding box center [487, 309] width 77 height 42
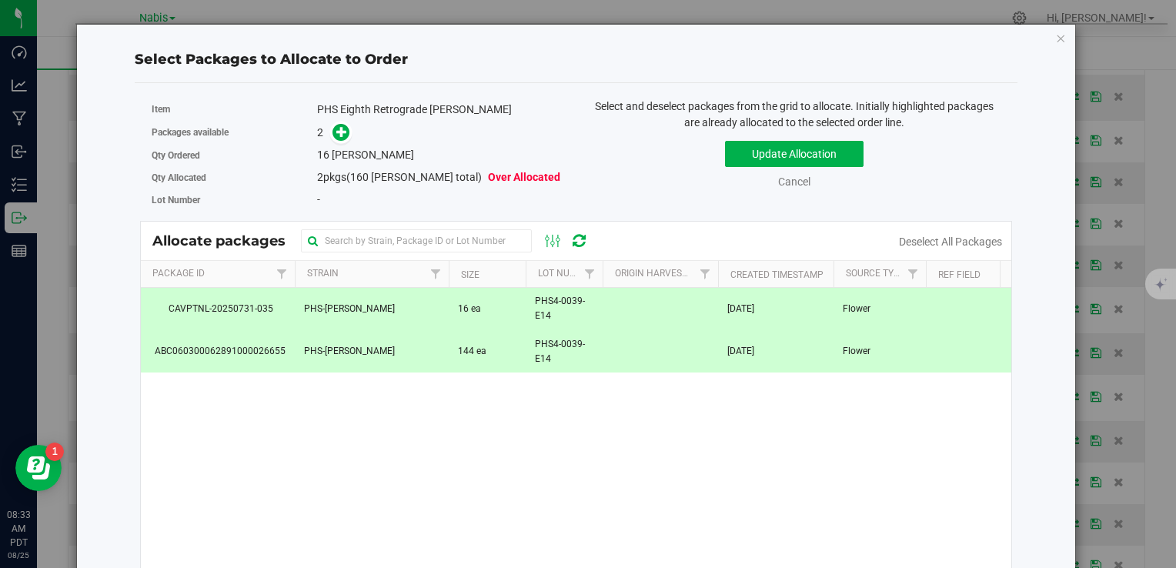
click at [440, 353] on td "PHS-[PERSON_NAME]" at bounding box center [372, 352] width 154 height 42
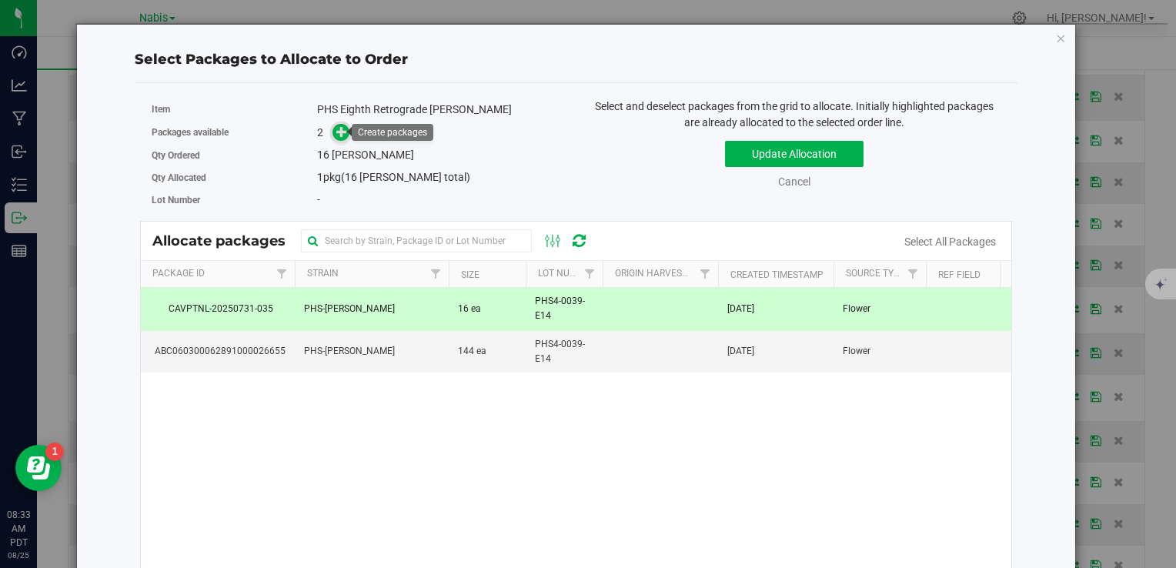
click at [336, 139] on span at bounding box center [342, 133] width 18 height 18
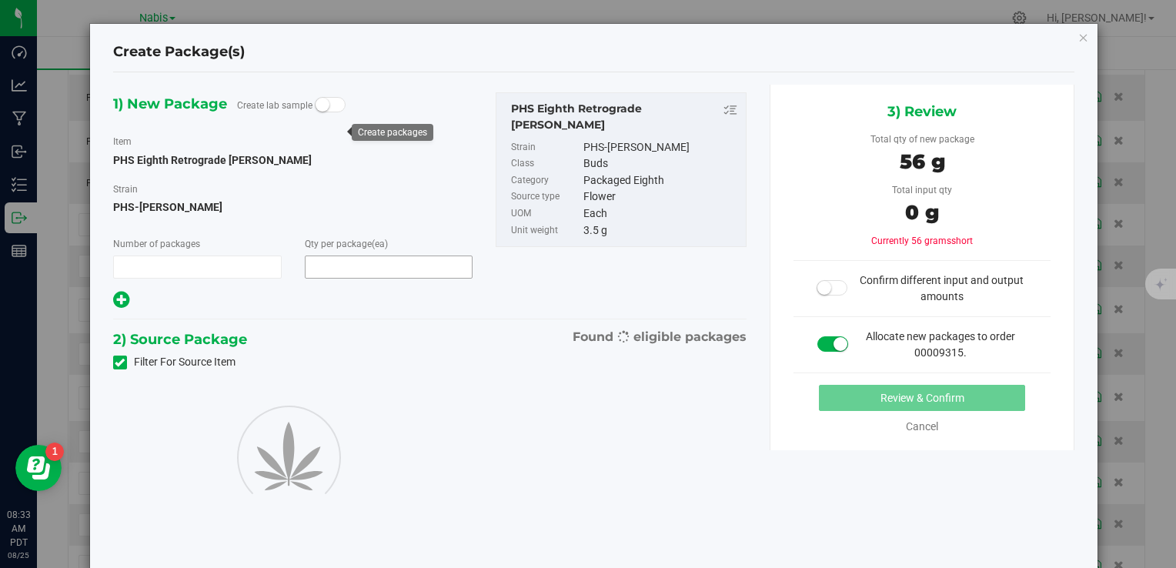
type input "1"
type input "16"
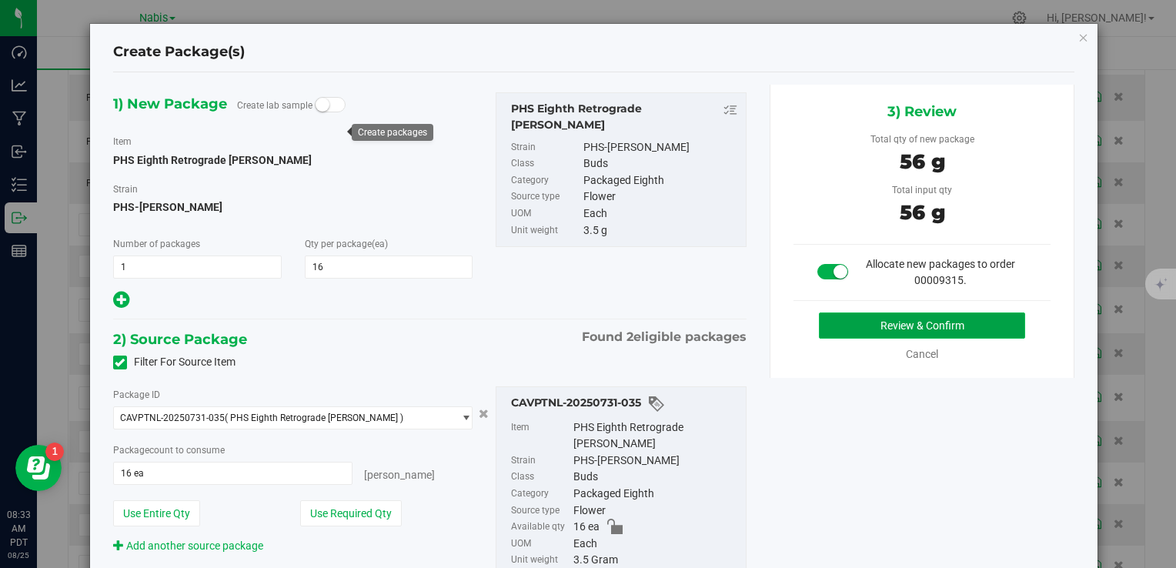
click at [911, 333] on button "Review & Confirm" at bounding box center [922, 326] width 206 height 26
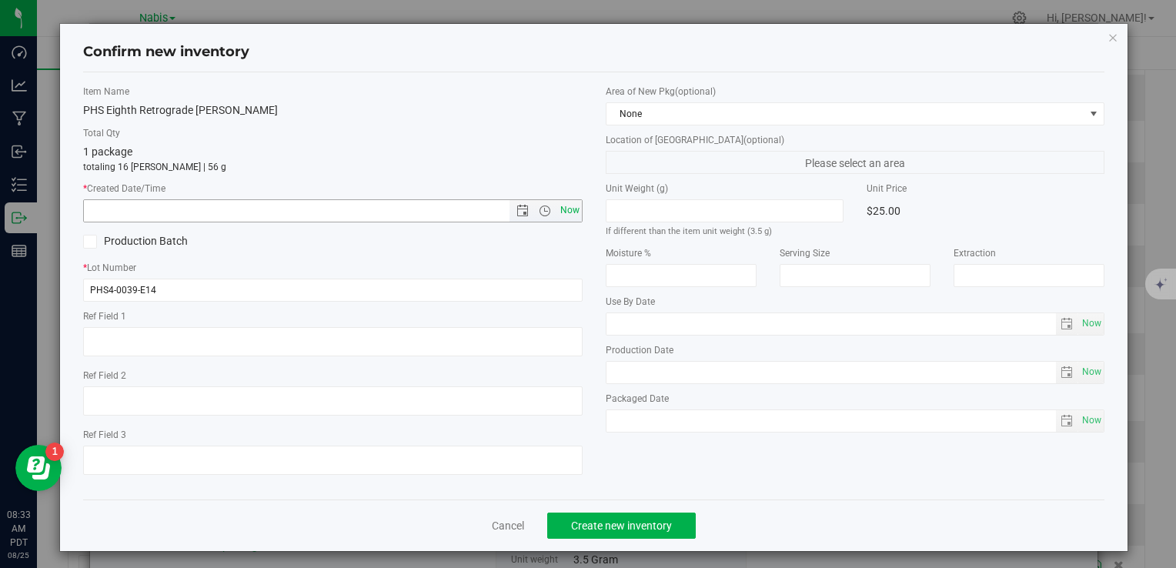
click at [567, 211] on span "Now" at bounding box center [570, 210] width 26 height 22
type input "8/25/2025 8:33 AM"
click at [624, 501] on div "Cancel Create new inventory" at bounding box center [594, 526] width 1022 height 52
click at [626, 517] on button "Create new inventory" at bounding box center [621, 526] width 149 height 26
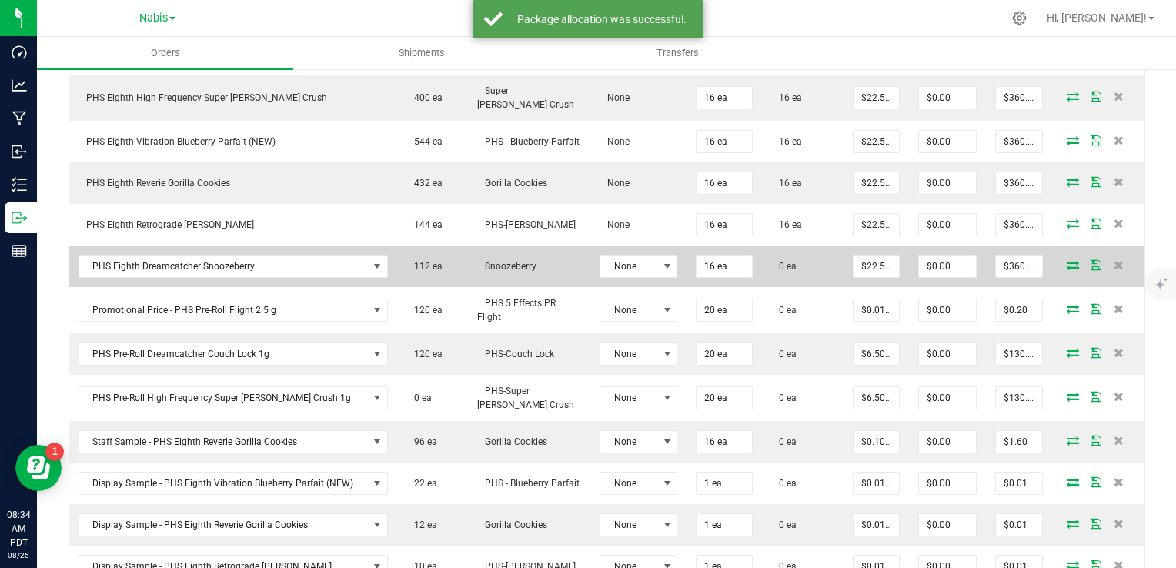
click at [1067, 263] on icon at bounding box center [1073, 264] width 12 height 9
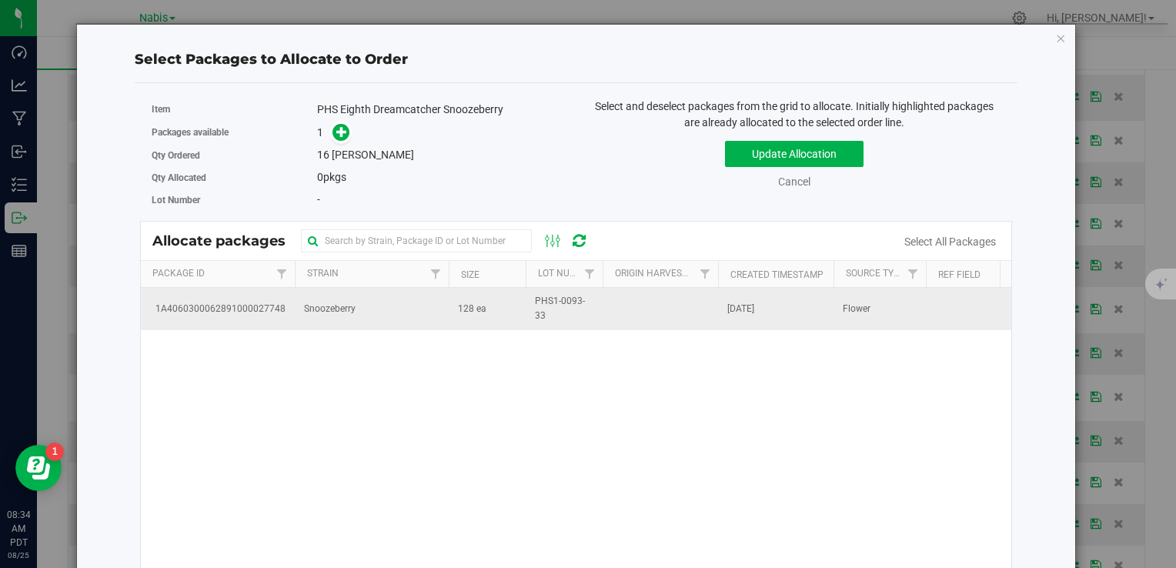
click at [460, 311] on span "128 ea" at bounding box center [472, 309] width 28 height 15
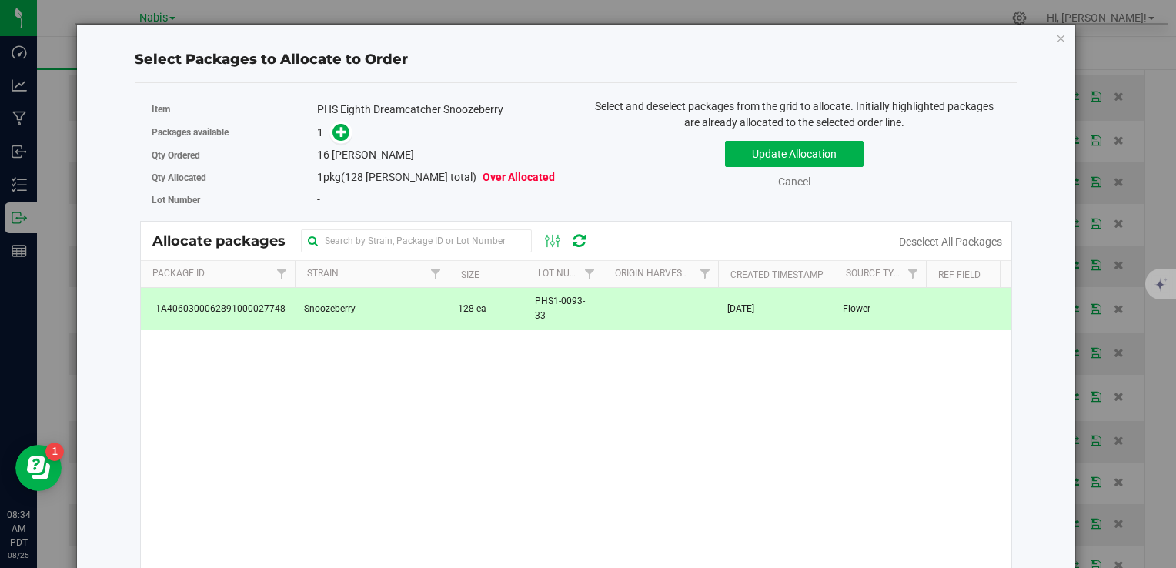
click at [346, 126] on link at bounding box center [342, 132] width 18 height 12
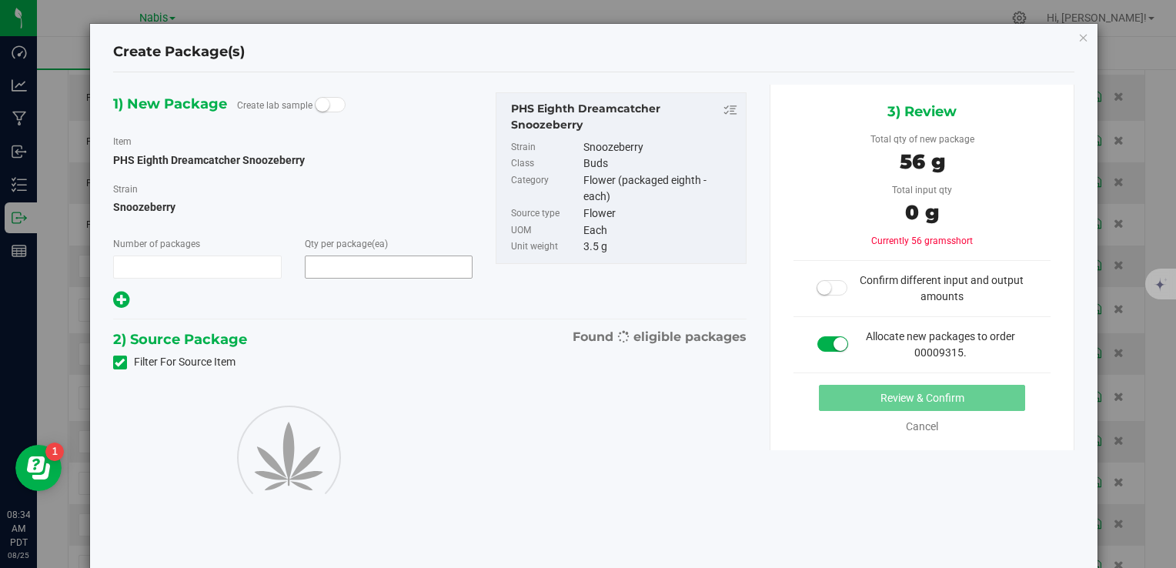
type input "1"
type input "16"
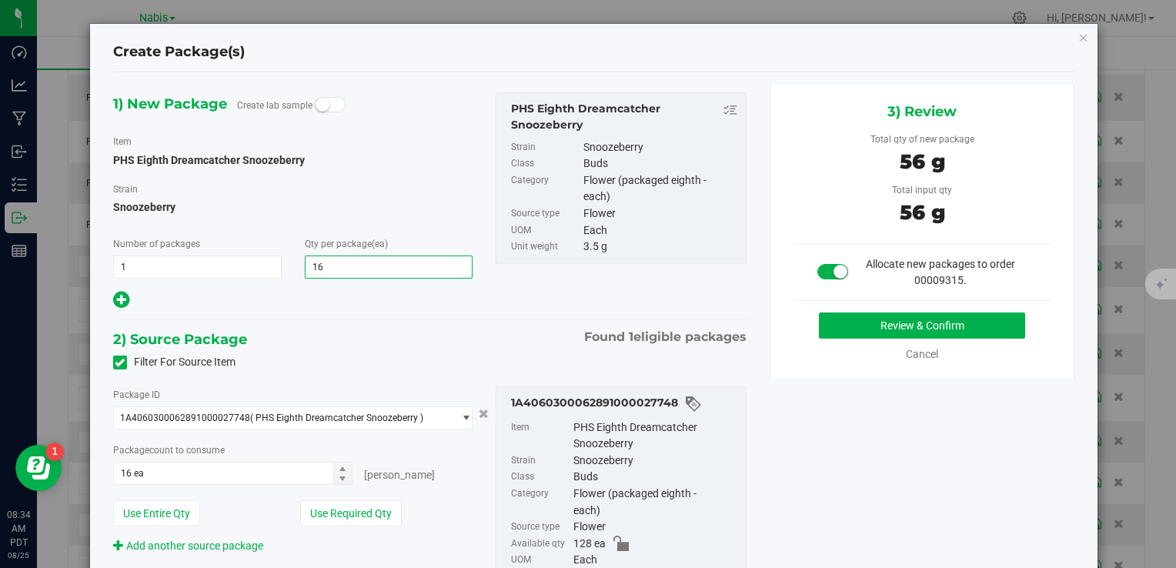
click at [841, 310] on div "3) Review Total qty of new package 56 g Total input qty 56 g Allocate new packa…" at bounding box center [923, 231] width 306 height 293
click at [834, 329] on button "Review & Confirm" at bounding box center [922, 326] width 206 height 26
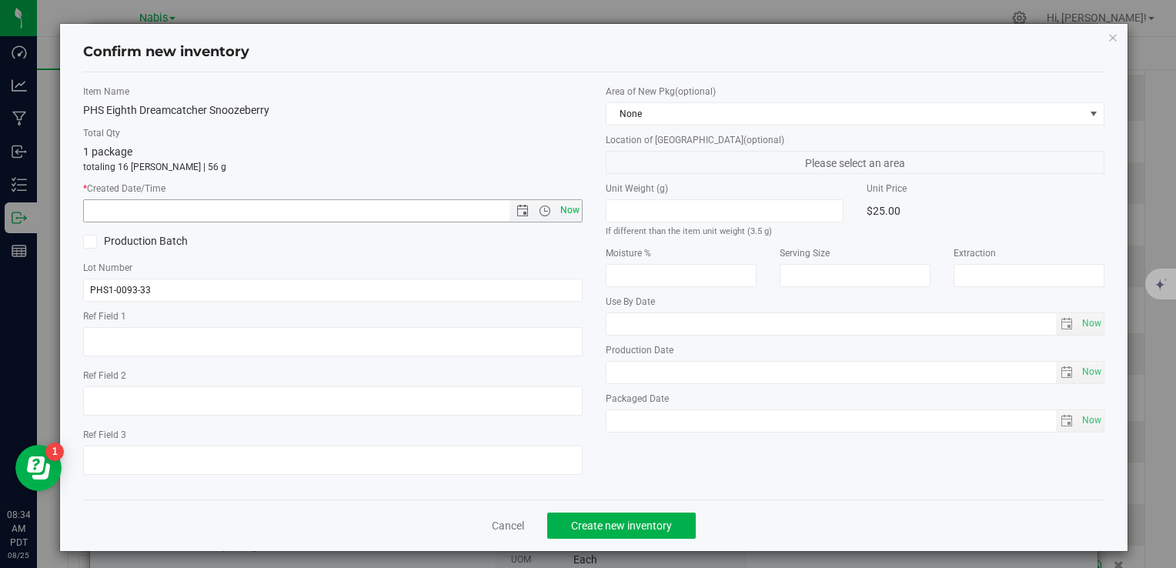
click at [569, 206] on span "Now" at bounding box center [570, 210] width 26 height 22
type input "8/25/2025 8:34 AM"
click at [634, 523] on span "Create new inventory" at bounding box center [621, 526] width 101 height 12
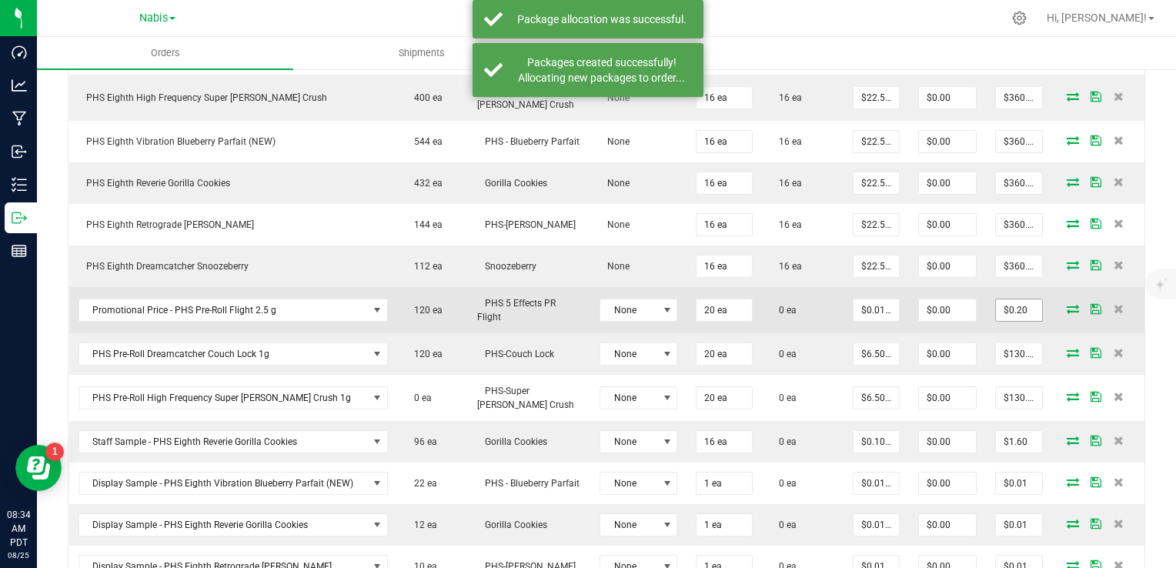
scroll to position [1022, 0]
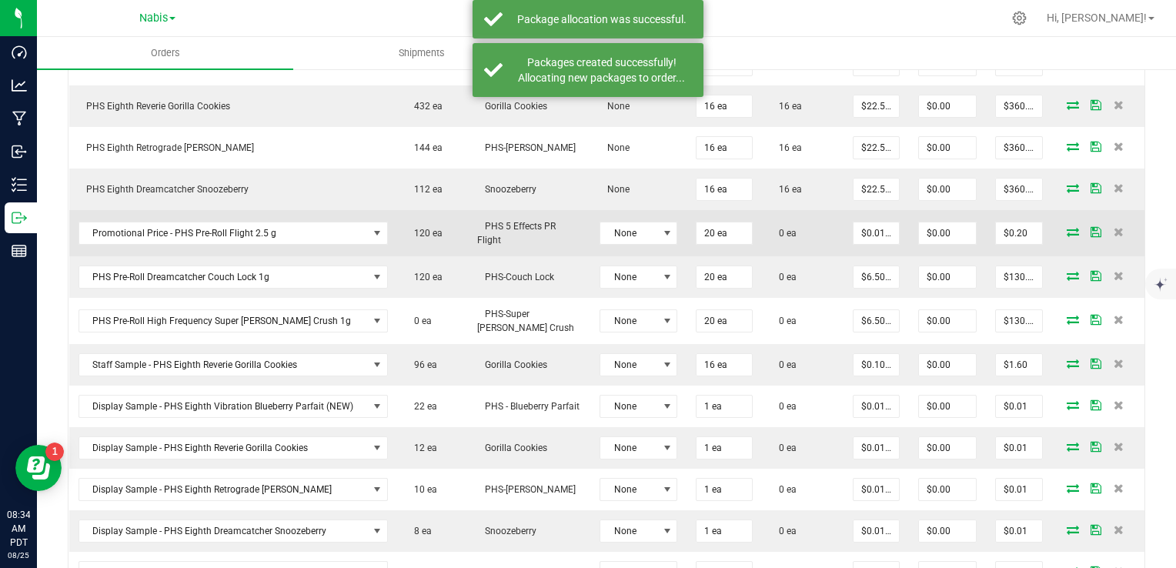
click at [1067, 227] on icon at bounding box center [1073, 231] width 12 height 9
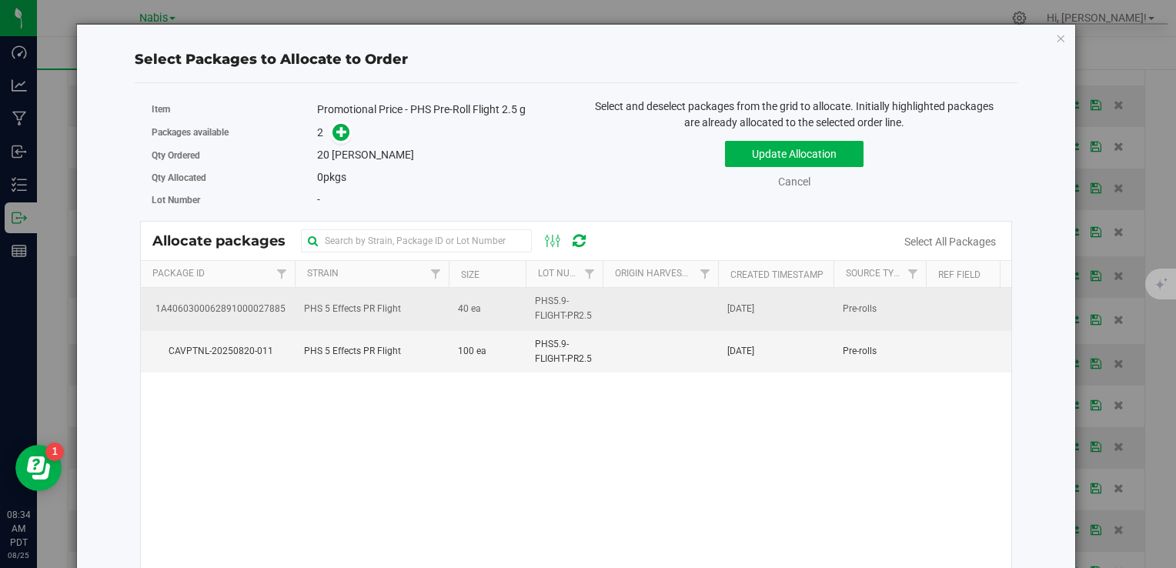
click at [450, 310] on td "40 ea" at bounding box center [487, 309] width 77 height 42
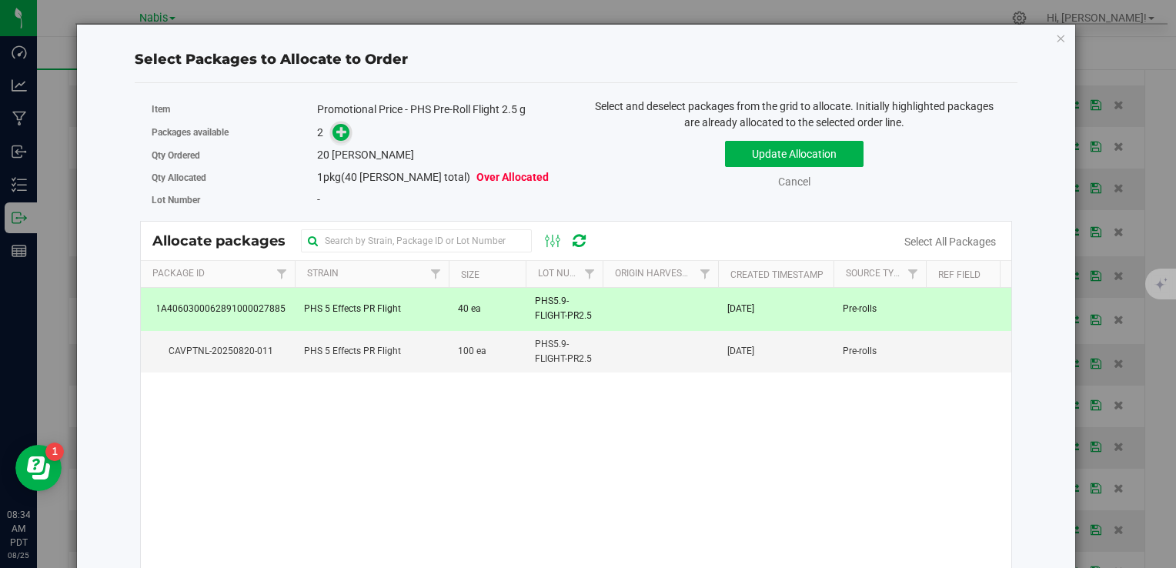
click at [343, 139] on span at bounding box center [342, 133] width 18 height 18
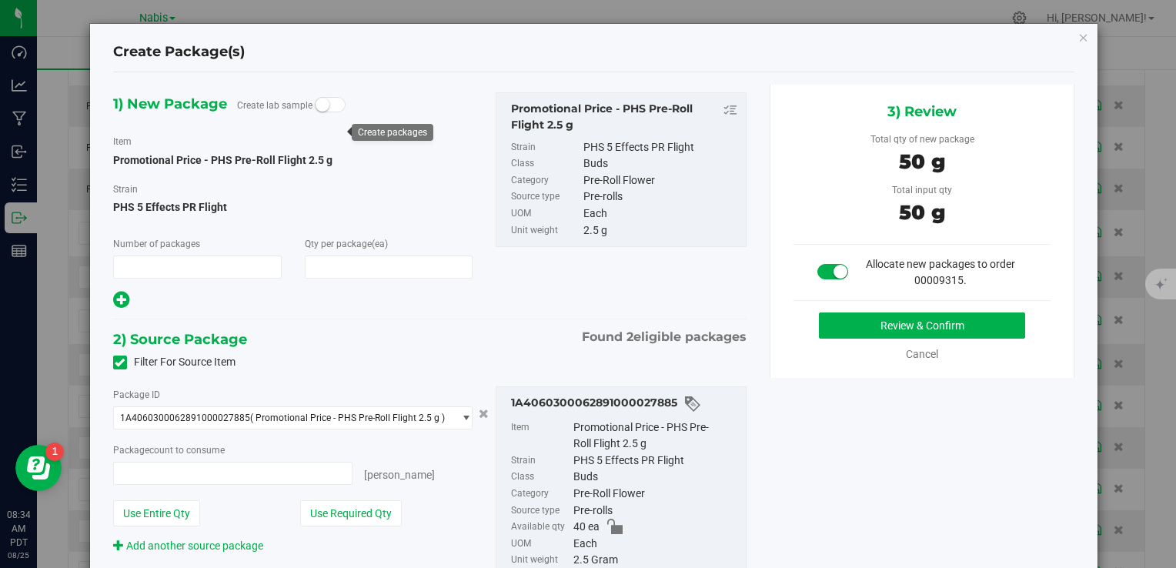
type input "1"
type input "20"
type input "20 ea"
click at [868, 325] on button "Review & Confirm" at bounding box center [922, 326] width 206 height 26
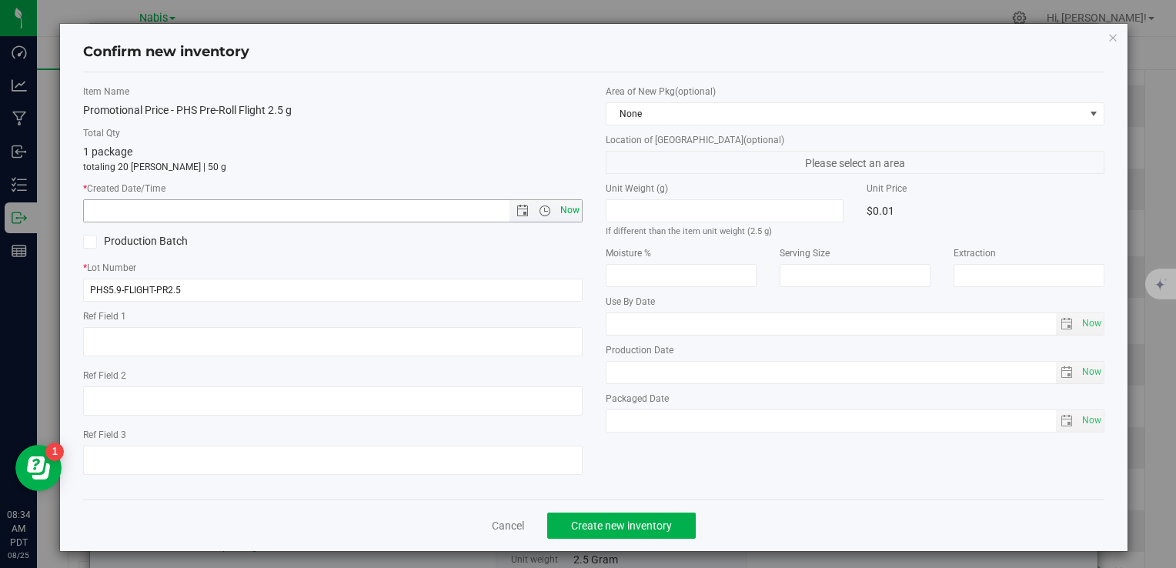
click at [561, 211] on span "Now" at bounding box center [570, 210] width 26 height 22
type input "8/25/2025 8:34 AM"
click at [600, 529] on span "Create new inventory" at bounding box center [621, 526] width 101 height 12
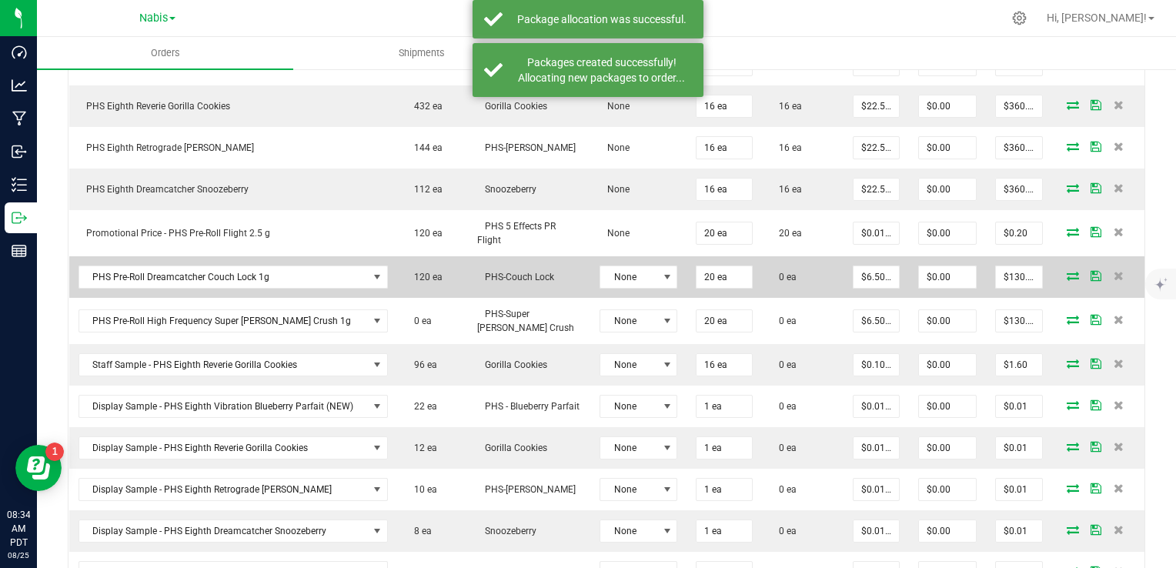
click at [1067, 271] on icon at bounding box center [1073, 275] width 12 height 9
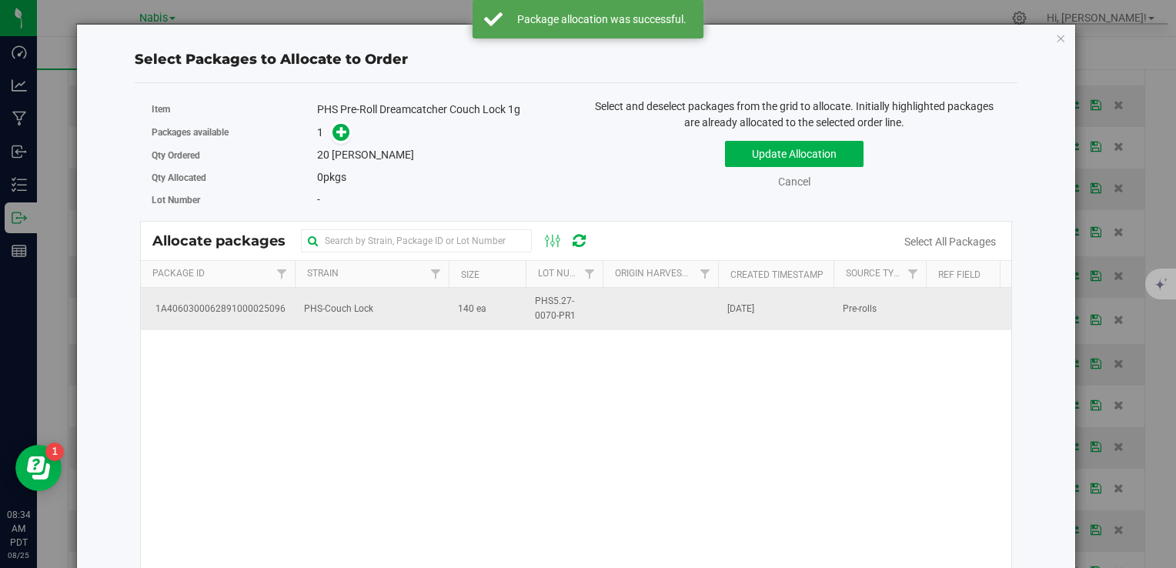
click at [440, 313] on td "PHS-Couch Lock" at bounding box center [372, 309] width 154 height 42
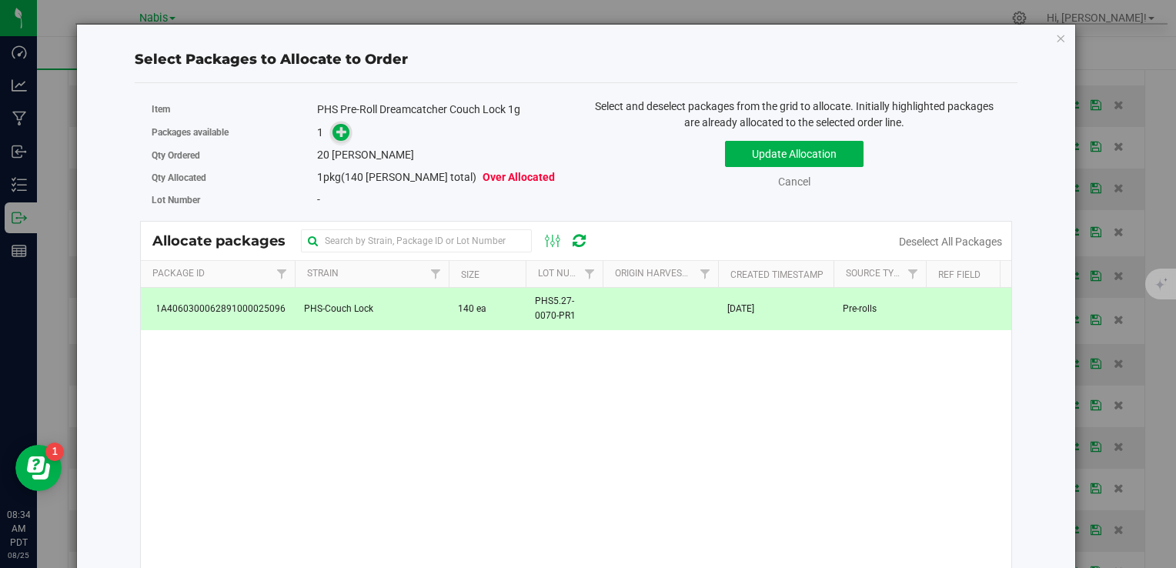
click at [344, 132] on icon at bounding box center [341, 131] width 11 height 11
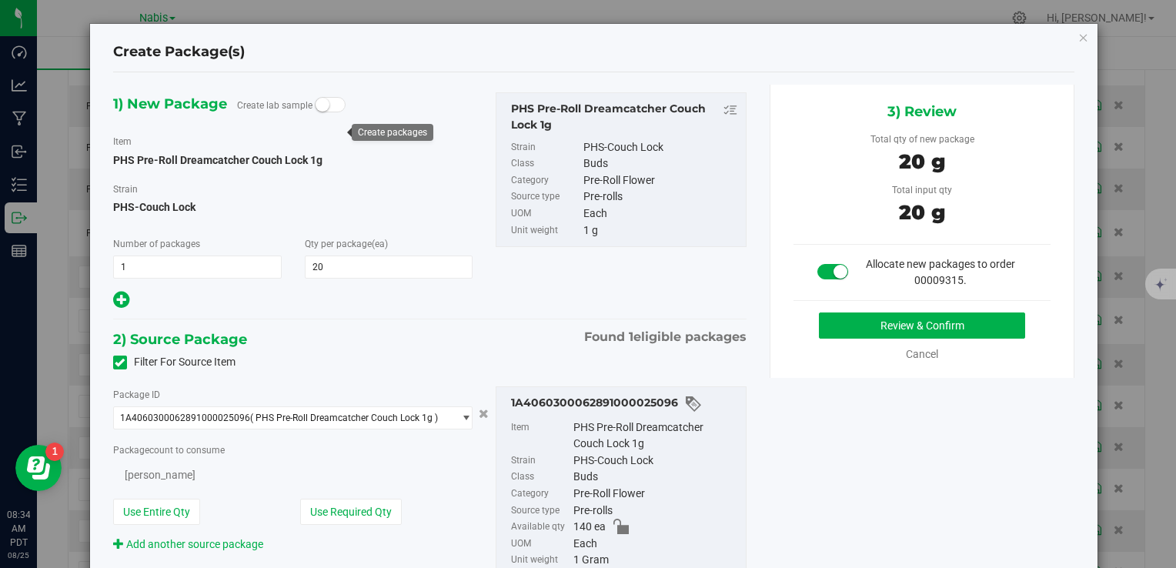
type input "20"
click at [849, 308] on div "3) Review Total qty of new package 20 g Total input qty 20 g Allocate new packa…" at bounding box center [923, 231] width 306 height 293
click at [849, 317] on button "Review & Confirm" at bounding box center [922, 326] width 206 height 26
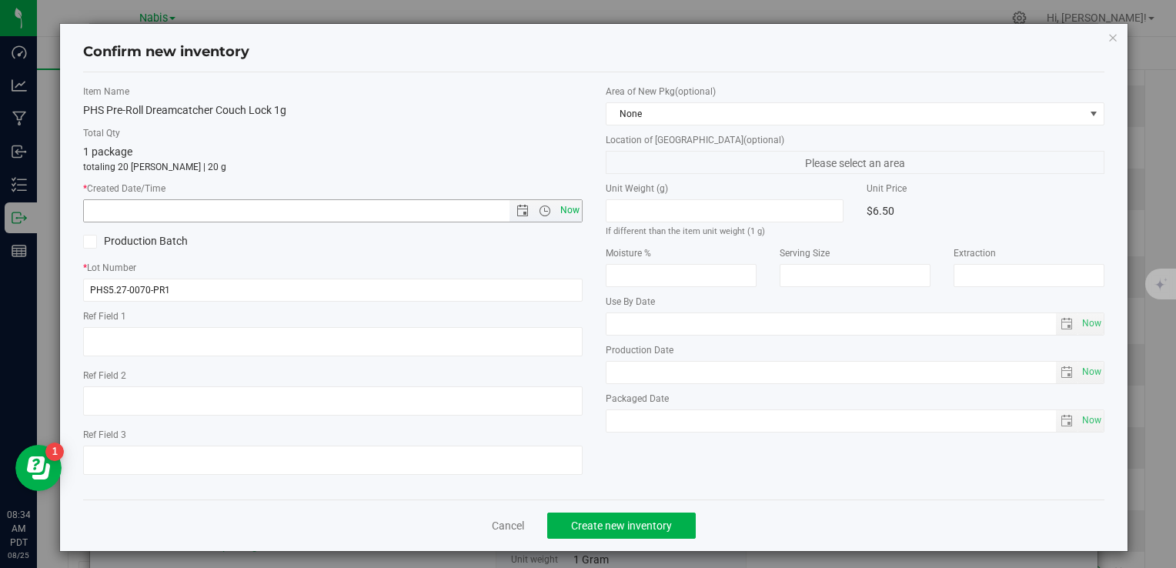
click at [557, 217] on span "Now" at bounding box center [570, 210] width 26 height 22
type input "8/25/2025 8:34 AM"
click at [618, 522] on span "Create new inventory" at bounding box center [621, 526] width 101 height 12
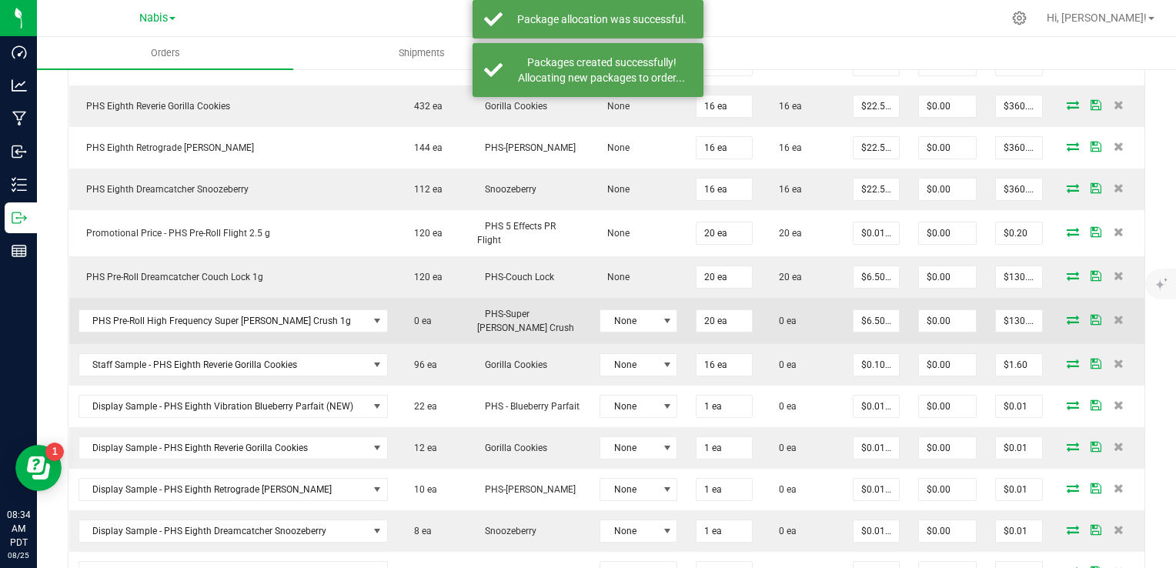
click at [1067, 316] on icon at bounding box center [1073, 319] width 12 height 9
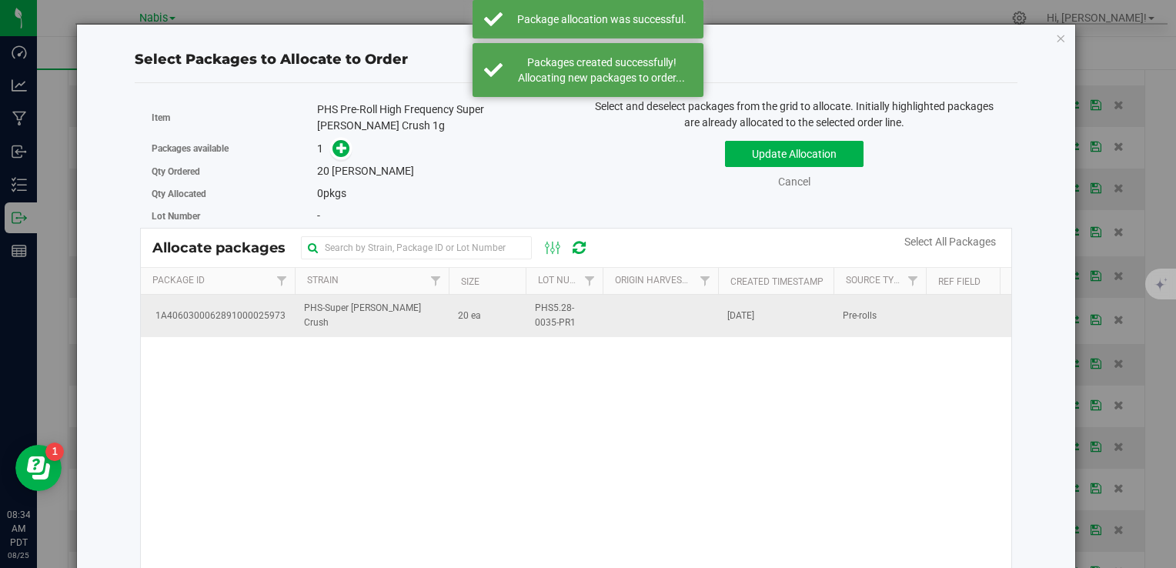
click at [408, 301] on td "PHS-Super Berry Crush" at bounding box center [372, 316] width 154 height 42
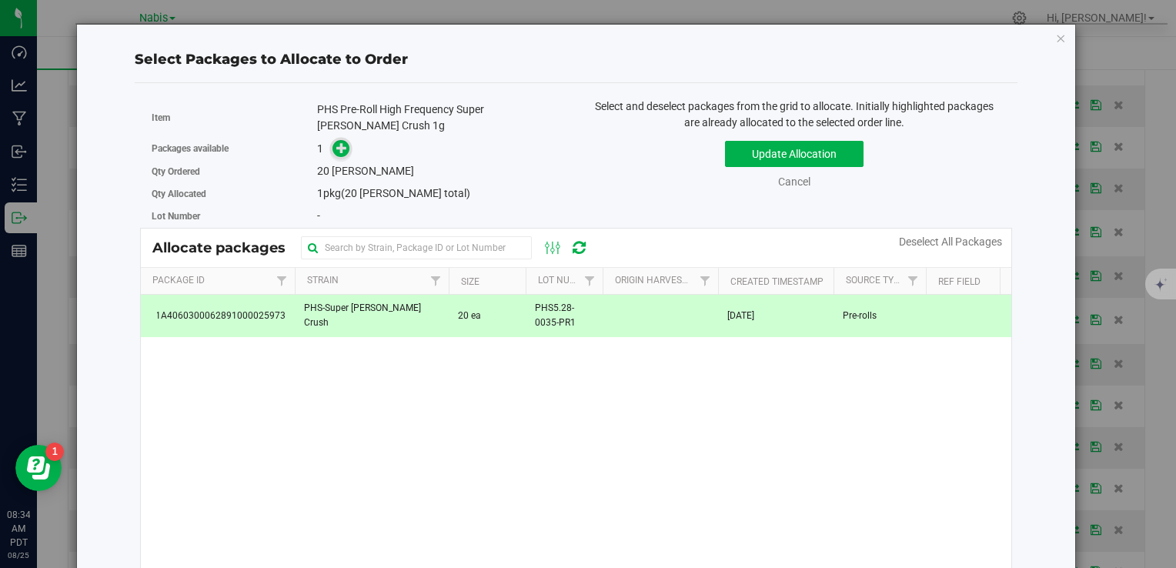
click at [341, 142] on icon at bounding box center [341, 147] width 11 height 11
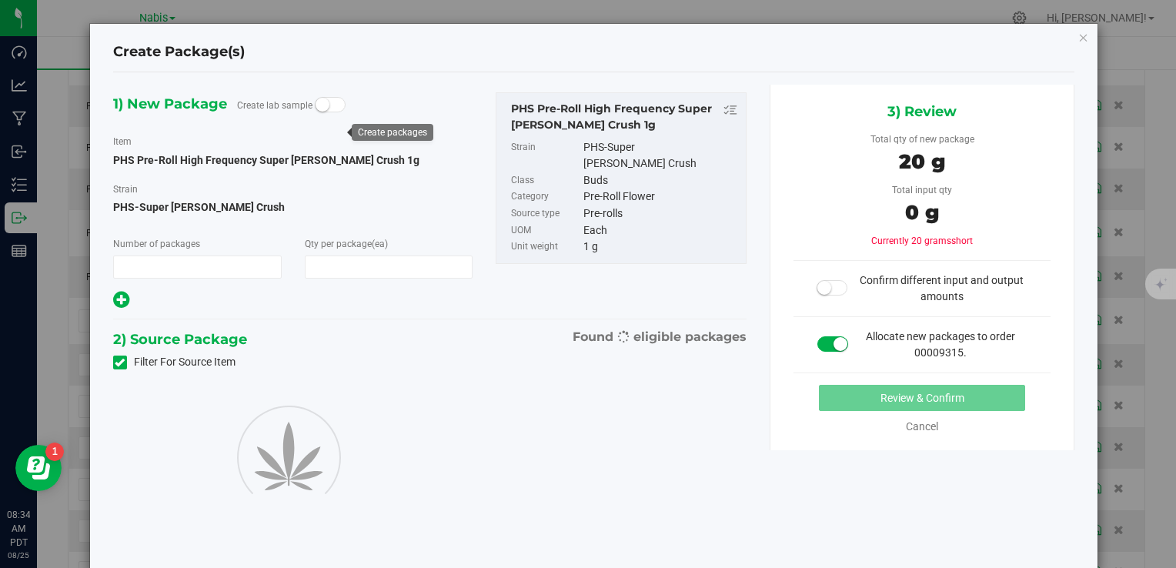
type input "1"
type input "20"
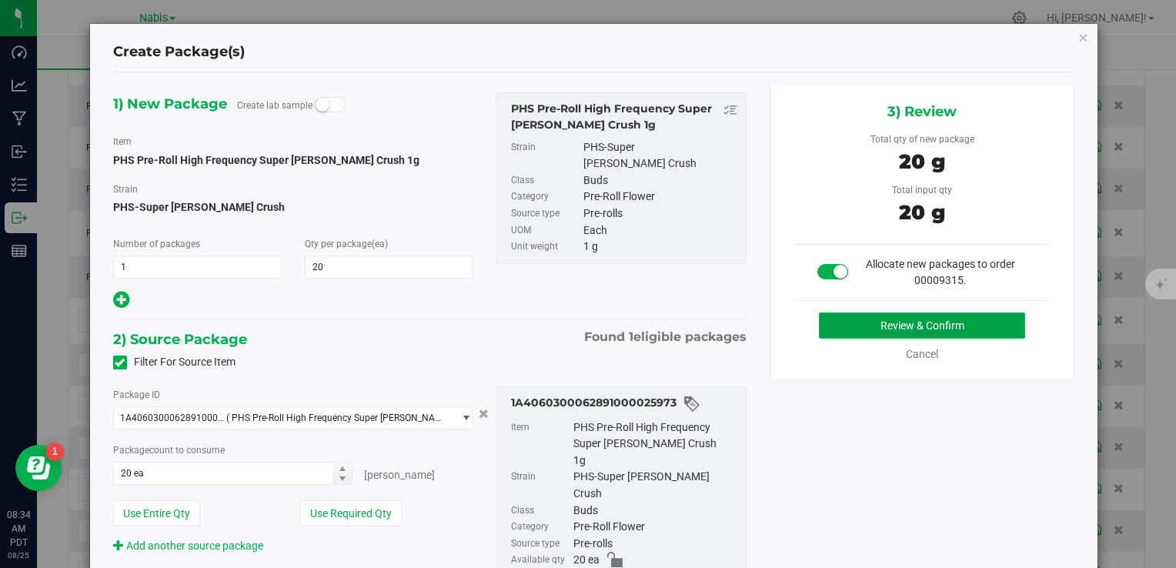
click at [879, 319] on button "Review & Confirm" at bounding box center [922, 326] width 206 height 26
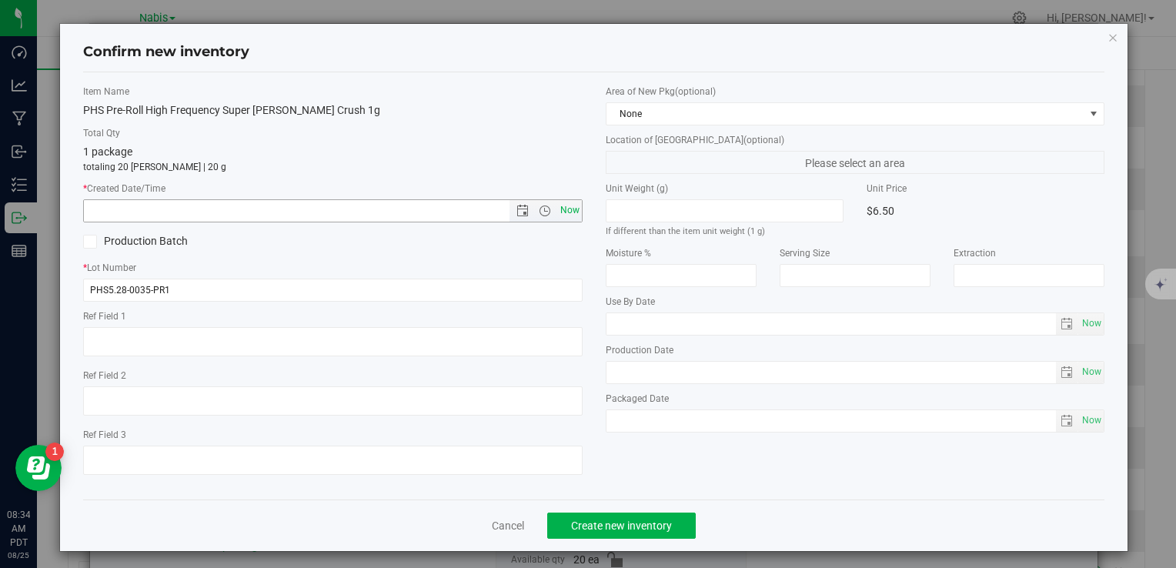
click at [563, 206] on span "Now" at bounding box center [570, 210] width 26 height 22
type input "8/25/2025 8:34 AM"
click at [630, 529] on span "Create new inventory" at bounding box center [621, 526] width 101 height 12
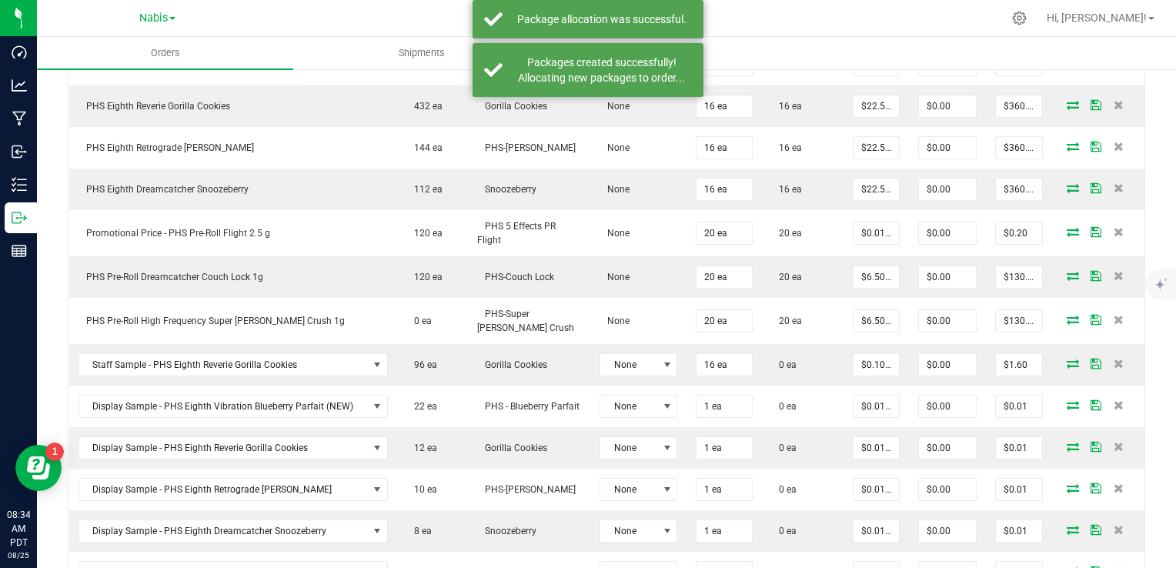
click at [1067, 362] on icon at bounding box center [1073, 363] width 12 height 9
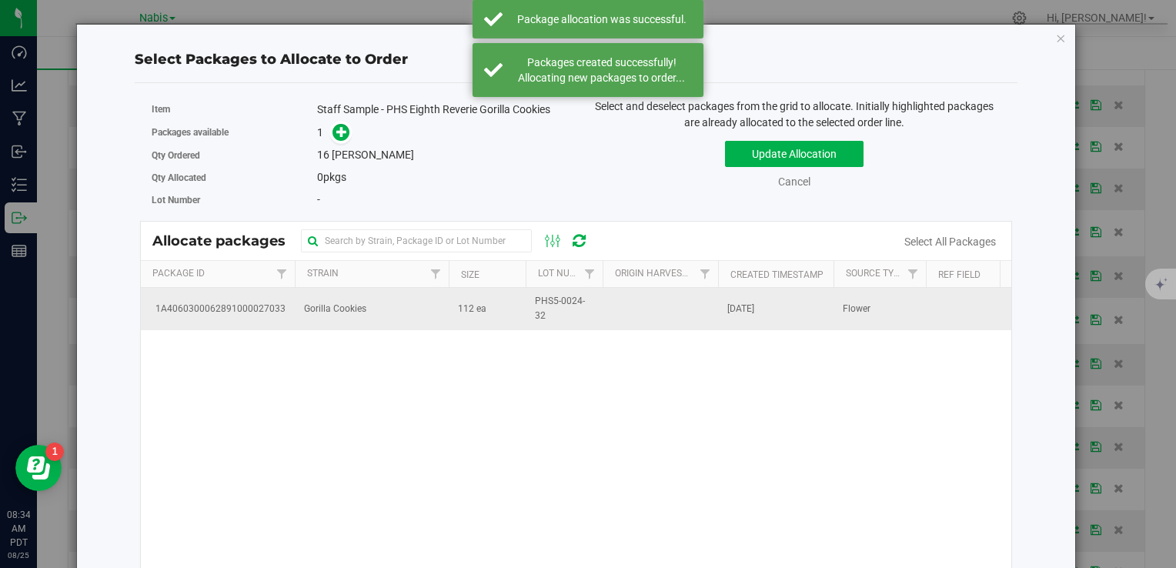
click at [366, 313] on td "Gorilla Cookies" at bounding box center [372, 309] width 154 height 42
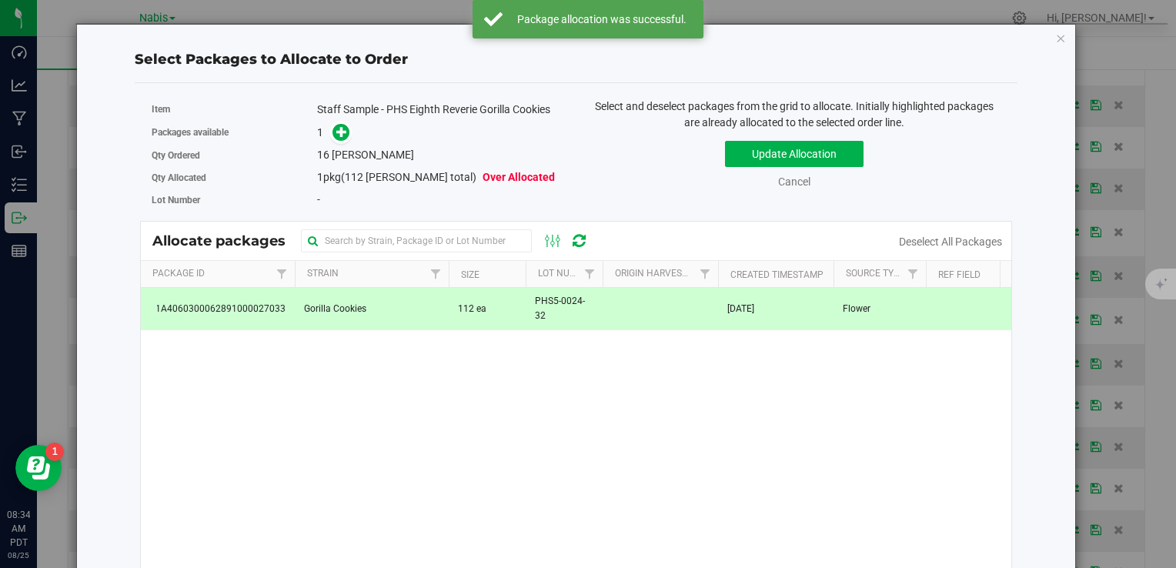
click at [349, 128] on div "1" at bounding box center [441, 133] width 248 height 18
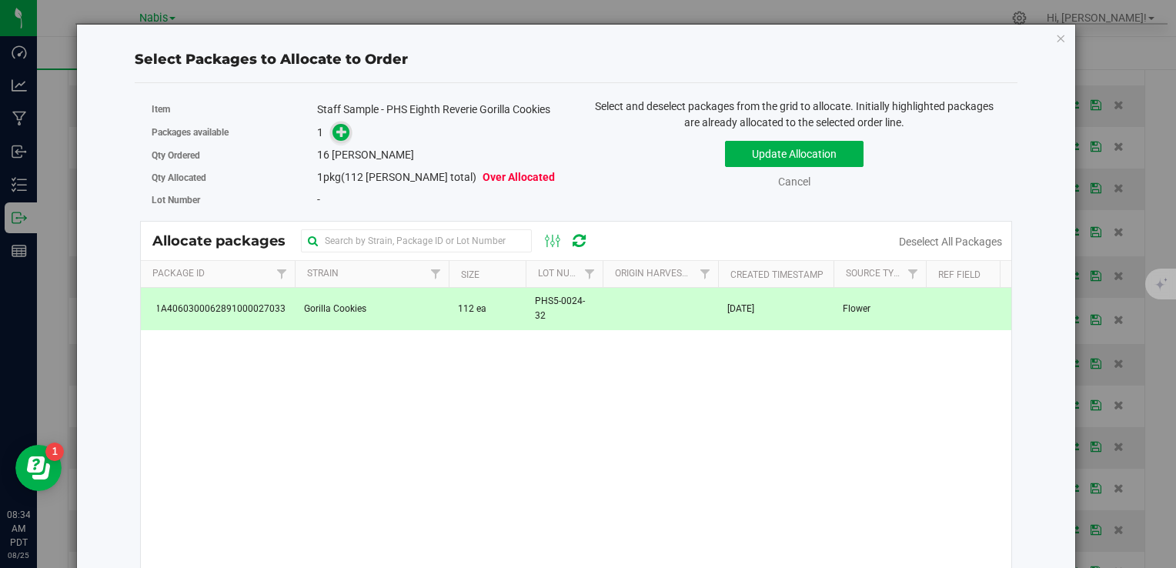
click at [338, 138] on span at bounding box center [342, 133] width 18 height 18
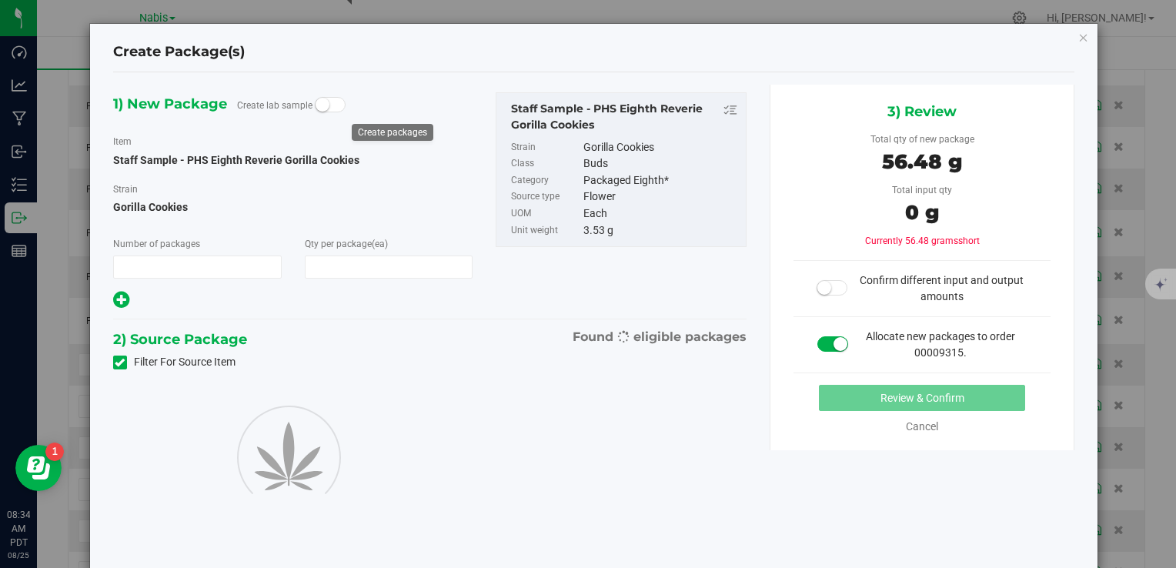
type input "1"
type input "16"
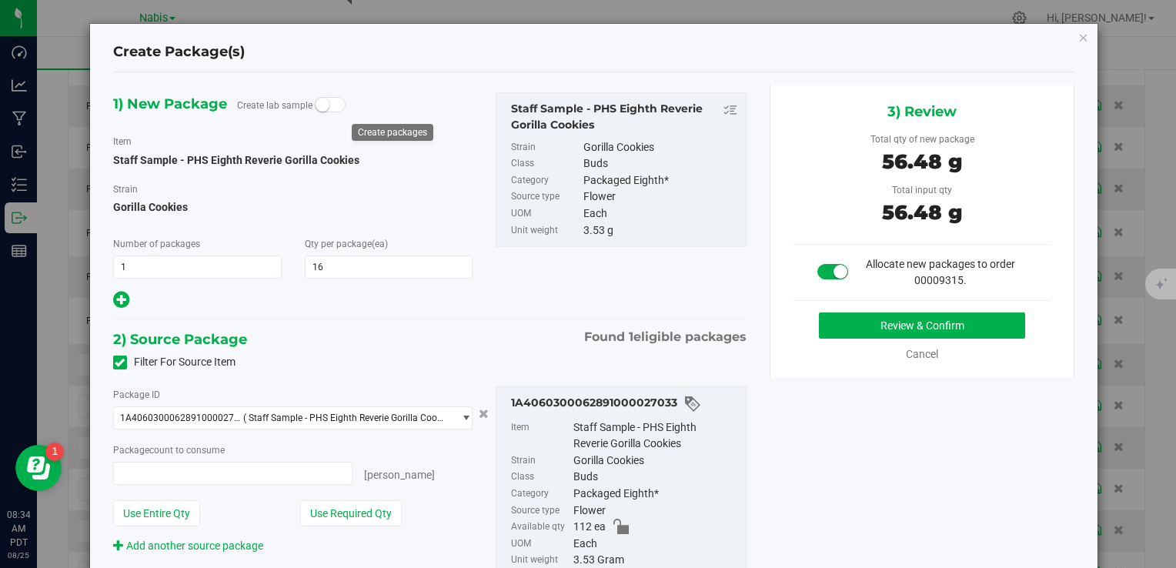
type input "16 ea"
click at [854, 330] on button "Review & Confirm" at bounding box center [922, 326] width 206 height 26
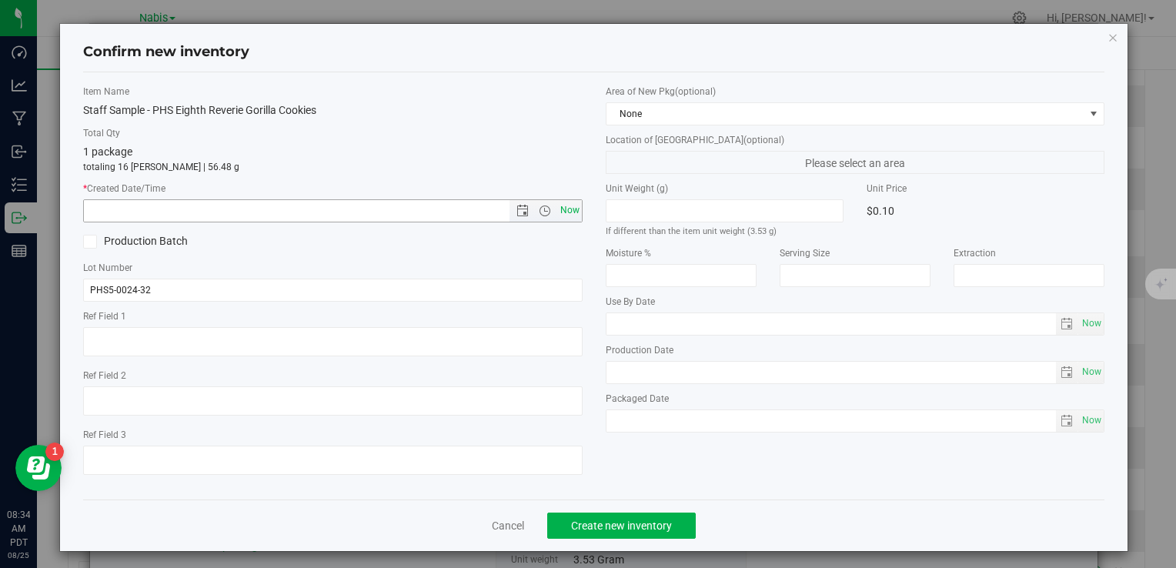
click at [560, 211] on span "Now" at bounding box center [570, 210] width 26 height 22
type input "8/25/2025 8:34 AM"
click at [610, 527] on span "Create new inventory" at bounding box center [621, 526] width 101 height 12
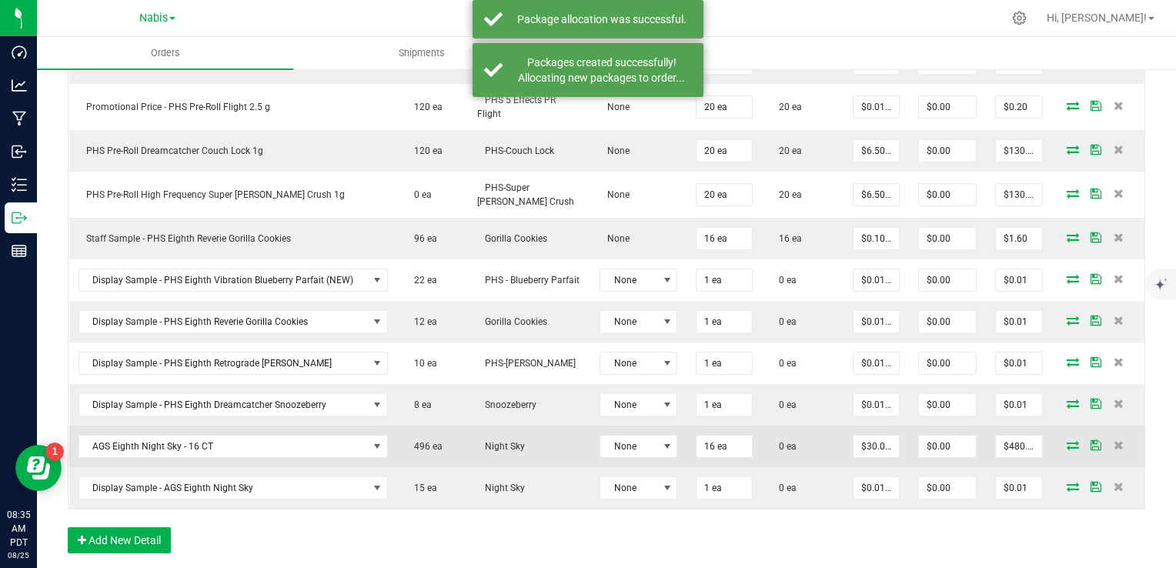
scroll to position [1176, 0]
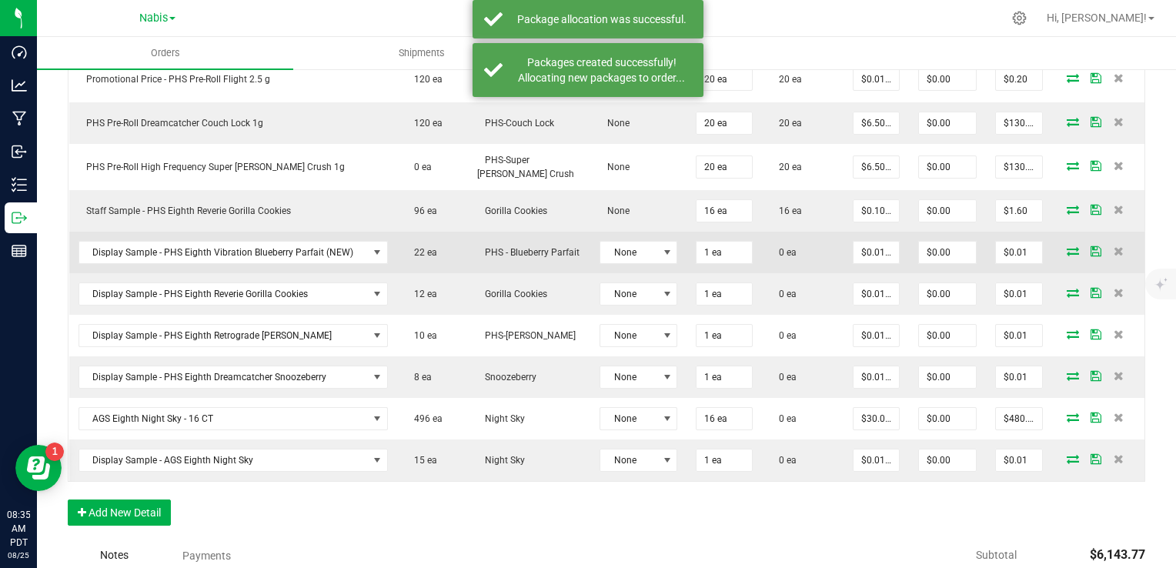
click at [1067, 248] on icon at bounding box center [1073, 250] width 12 height 9
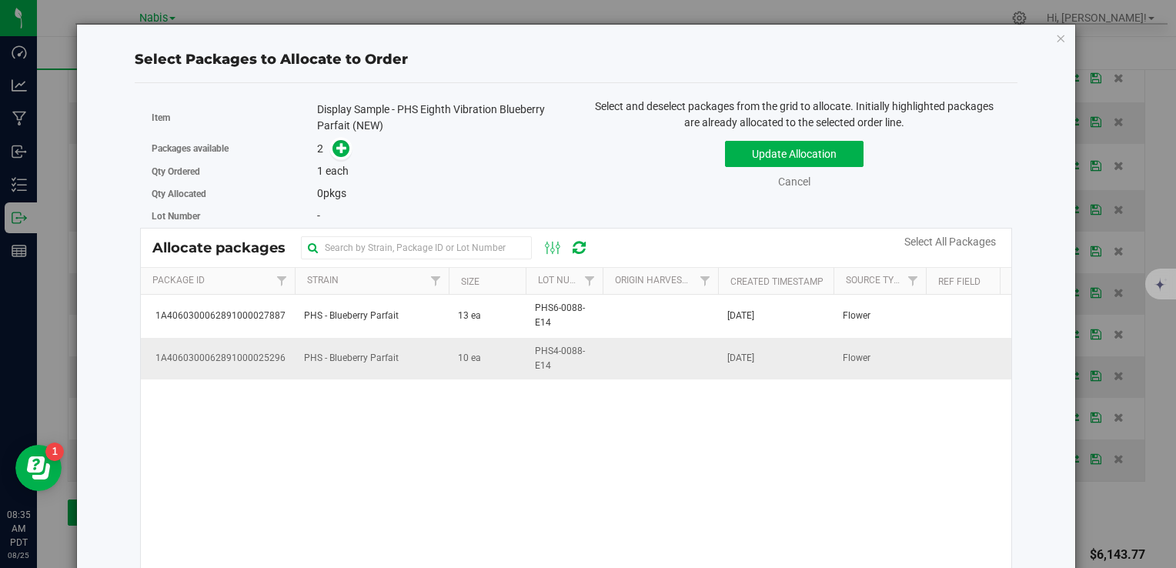
click at [419, 350] on td "PHS - Blueberry Parfait" at bounding box center [372, 359] width 154 height 42
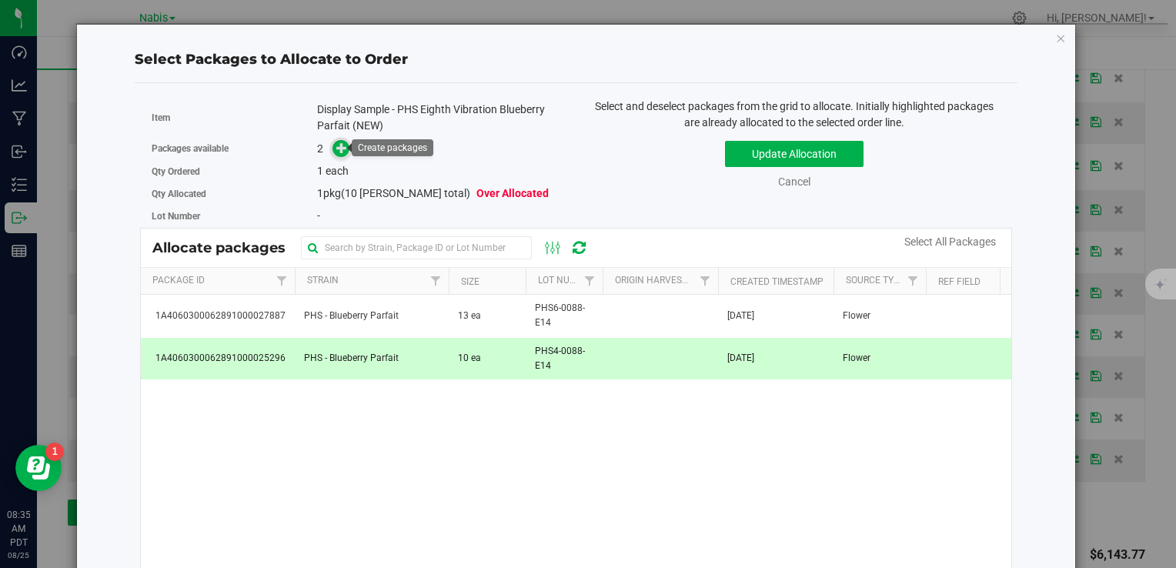
click at [340, 153] on icon at bounding box center [341, 147] width 11 height 11
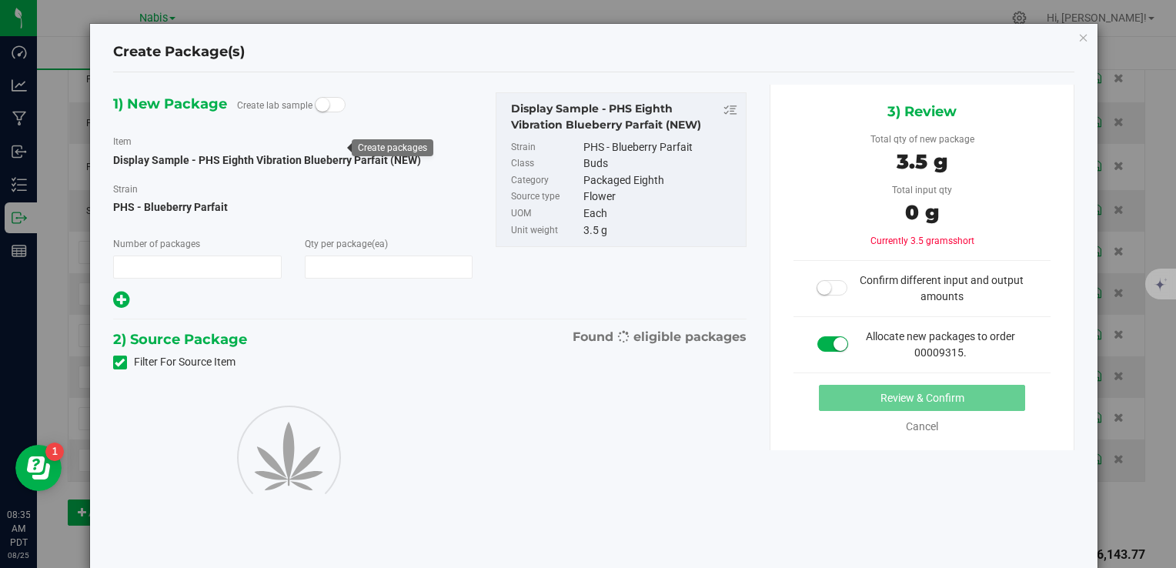
type input "1"
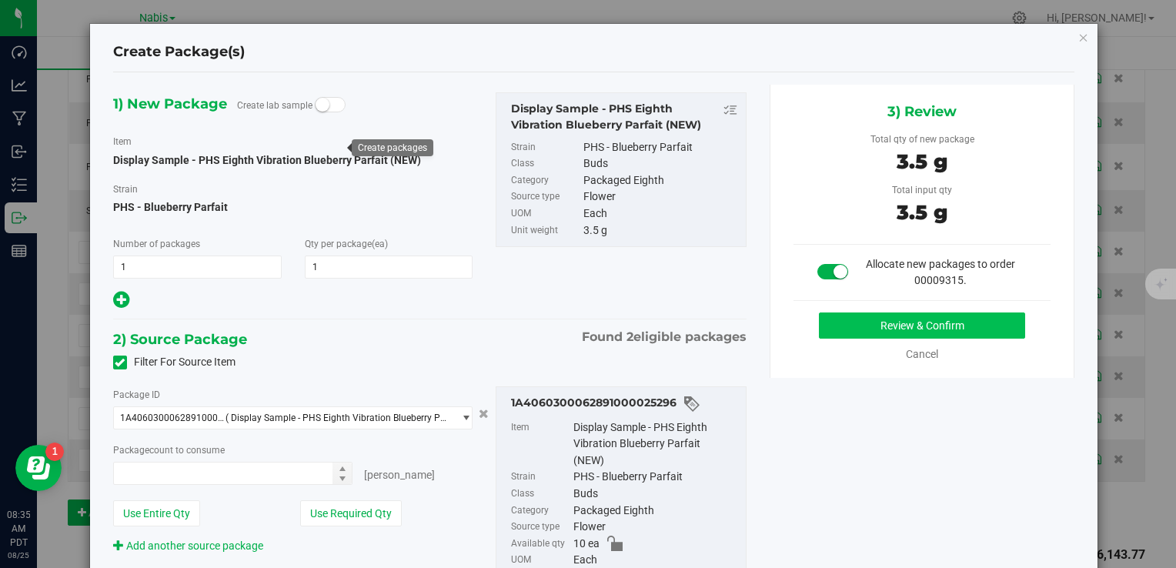
type input "1 ea"
click at [888, 313] on button "Review & Confirm" at bounding box center [922, 326] width 206 height 26
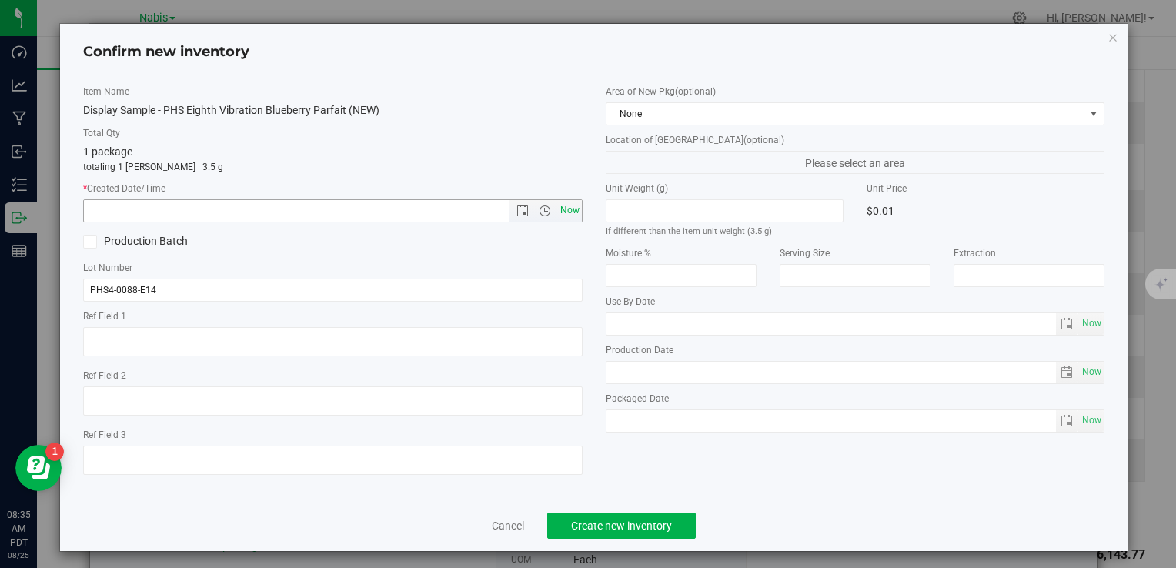
click at [567, 208] on span "Now" at bounding box center [570, 210] width 26 height 22
type input "8/25/2025 8:35 AM"
click at [630, 520] on span "Create new inventory" at bounding box center [621, 526] width 101 height 12
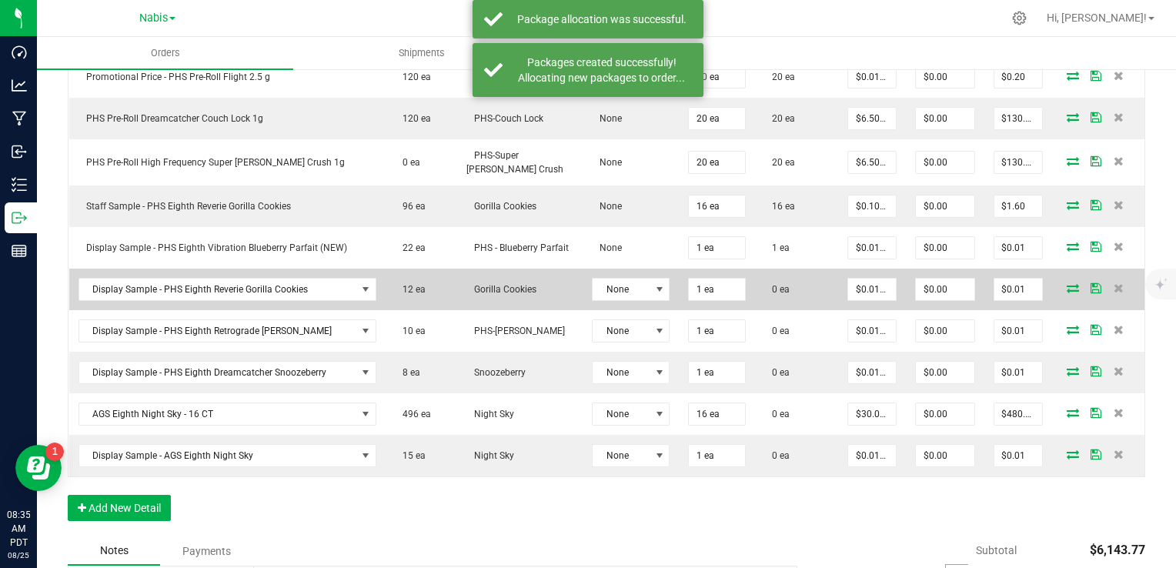
click at [1067, 293] on icon at bounding box center [1073, 287] width 12 height 9
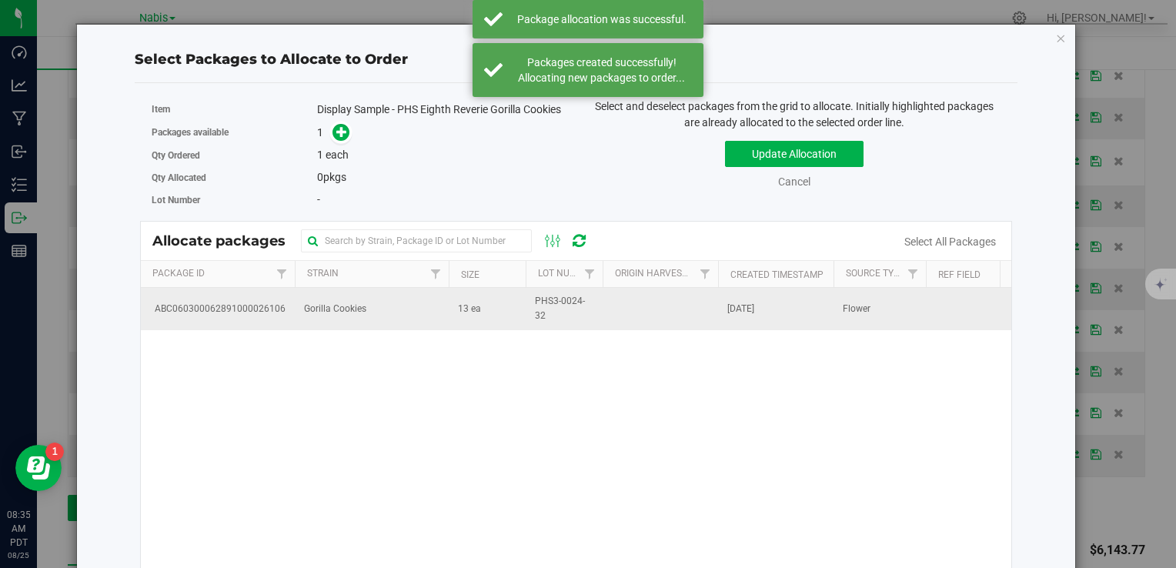
click at [526, 316] on td "PHS3-0024-32" at bounding box center [564, 309] width 77 height 42
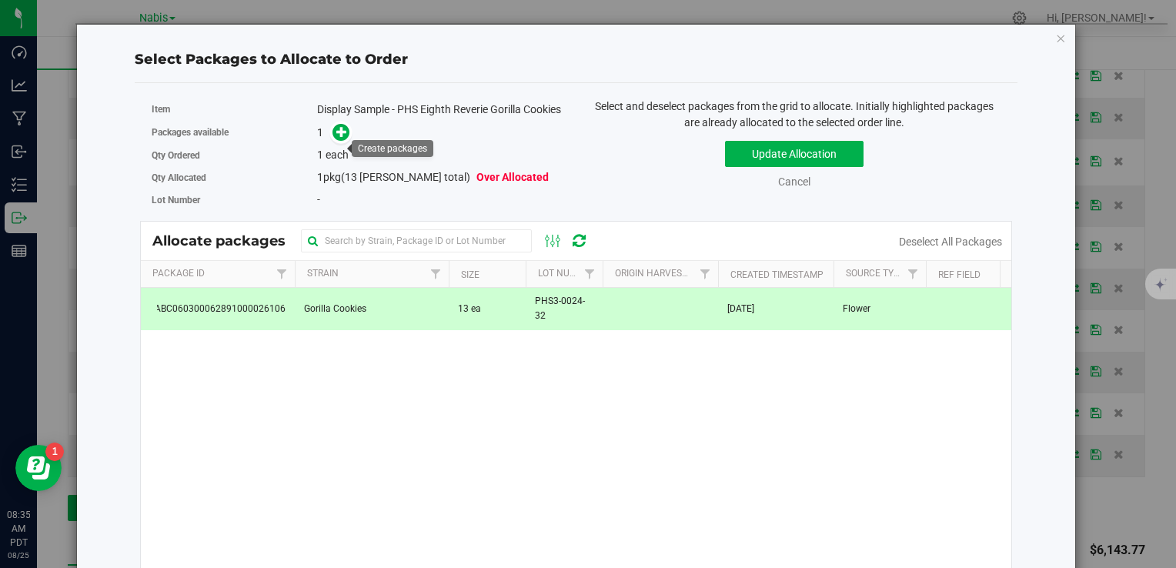
click at [333, 139] on link at bounding box center [342, 132] width 18 height 12
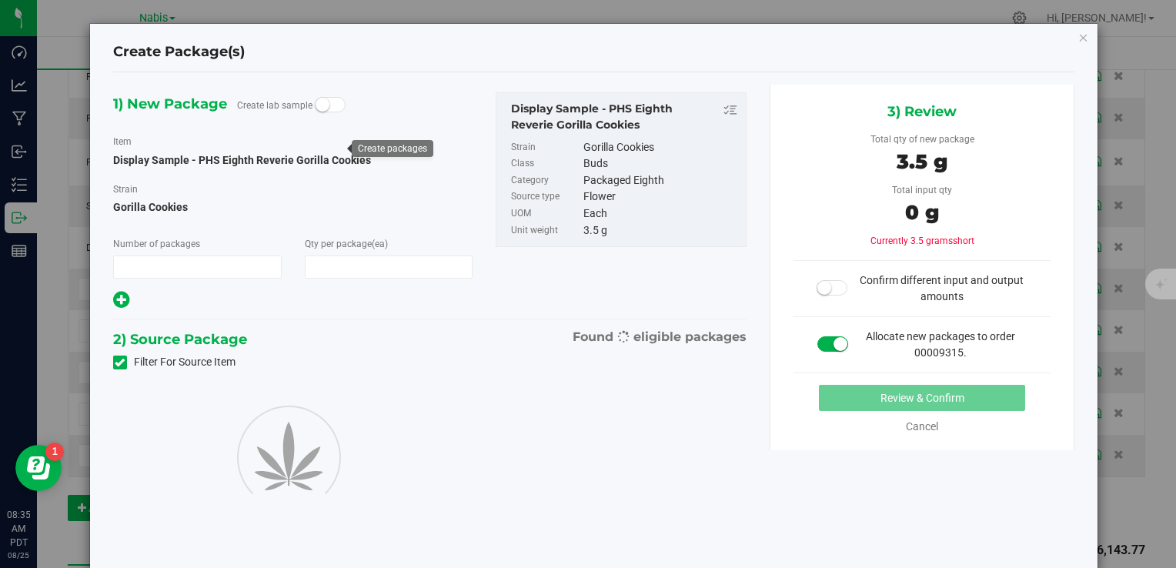
type input "1"
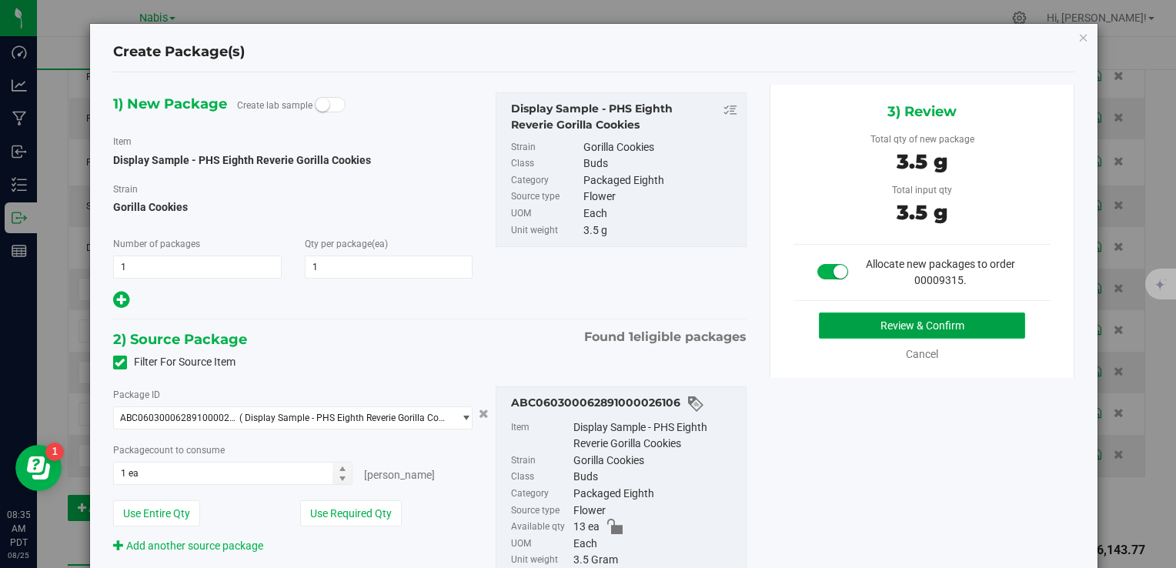
click at [890, 329] on button "Review & Confirm" at bounding box center [922, 326] width 206 height 26
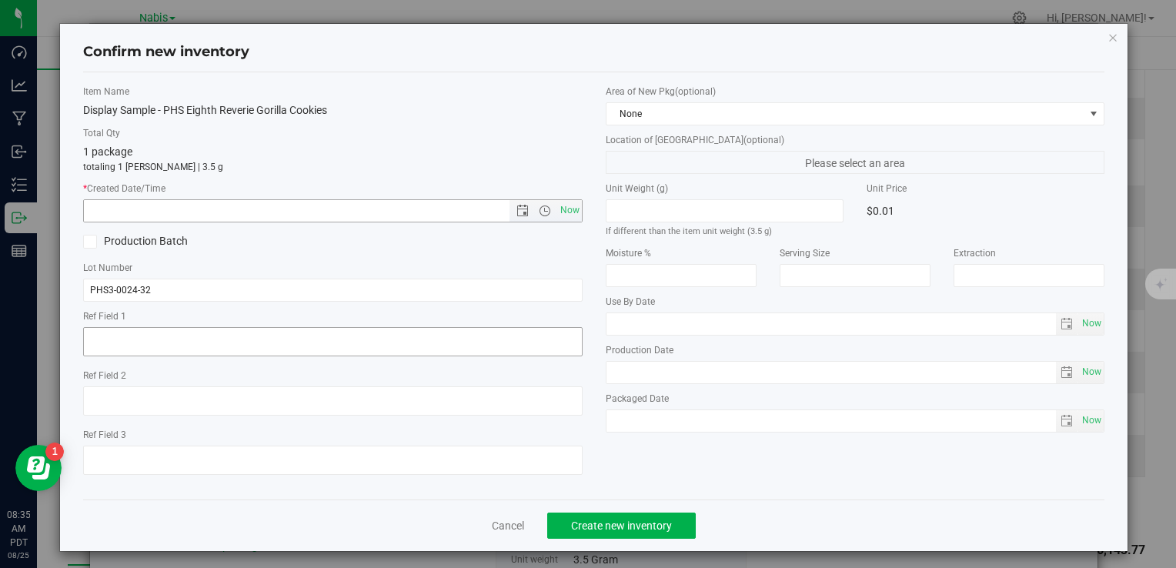
drag, startPoint x: 565, startPoint y: 203, endPoint x: 565, endPoint y: 333, distance: 130.1
click at [565, 204] on span "Now" at bounding box center [570, 210] width 26 height 22
type input "8/25/2025 8:35 AM"
click at [634, 520] on span "Create new inventory" at bounding box center [621, 526] width 101 height 12
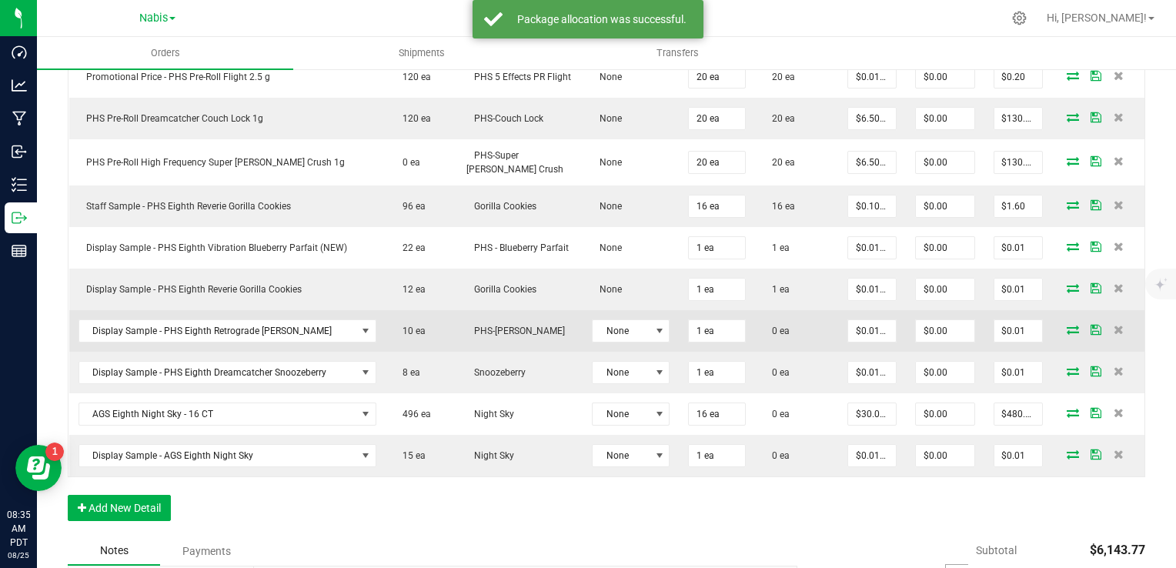
click at [1067, 334] on icon at bounding box center [1073, 329] width 12 height 9
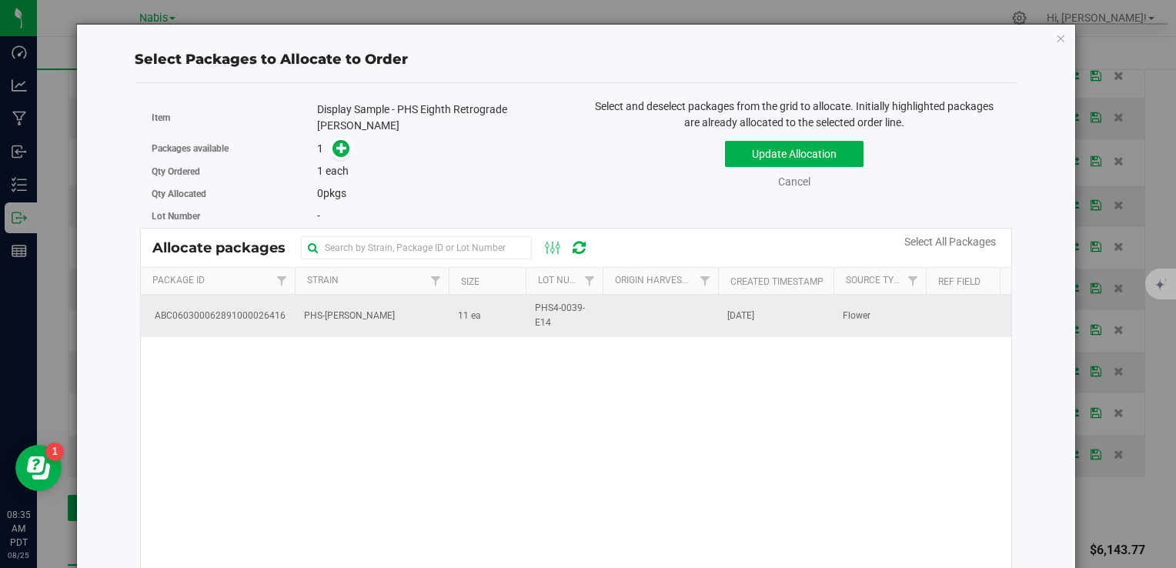
click at [387, 309] on td "PHS-[PERSON_NAME]" at bounding box center [372, 316] width 154 height 42
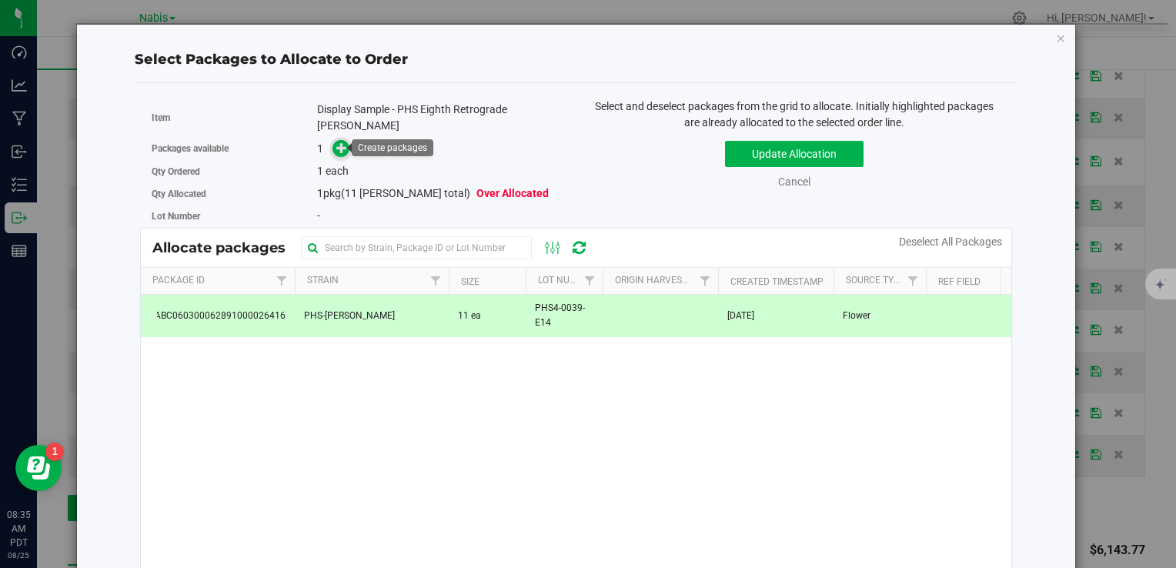
click at [343, 146] on icon at bounding box center [341, 147] width 11 height 11
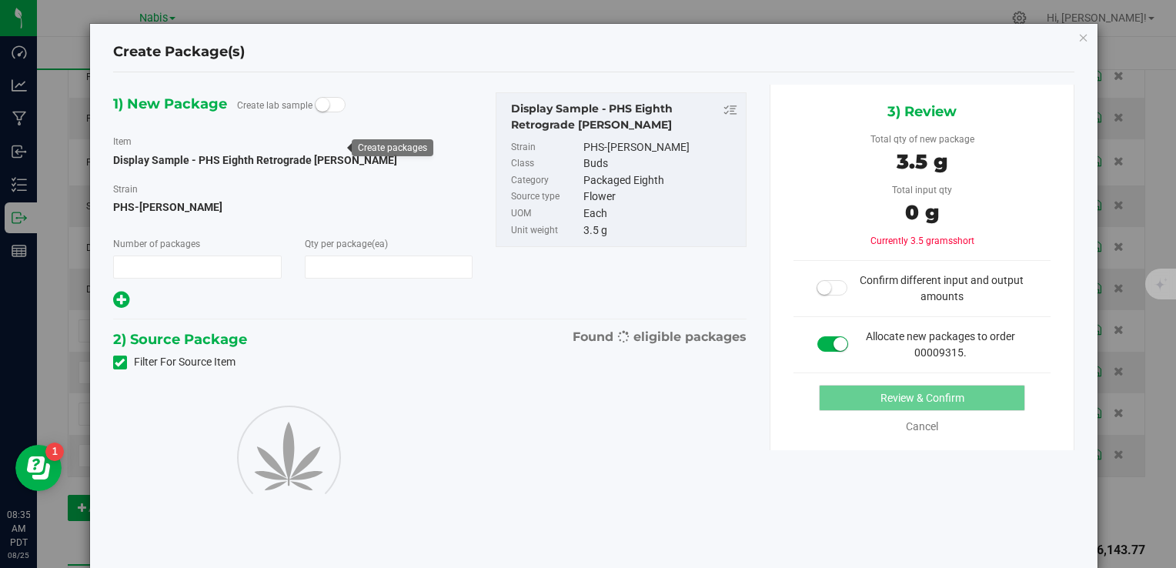
type input "1"
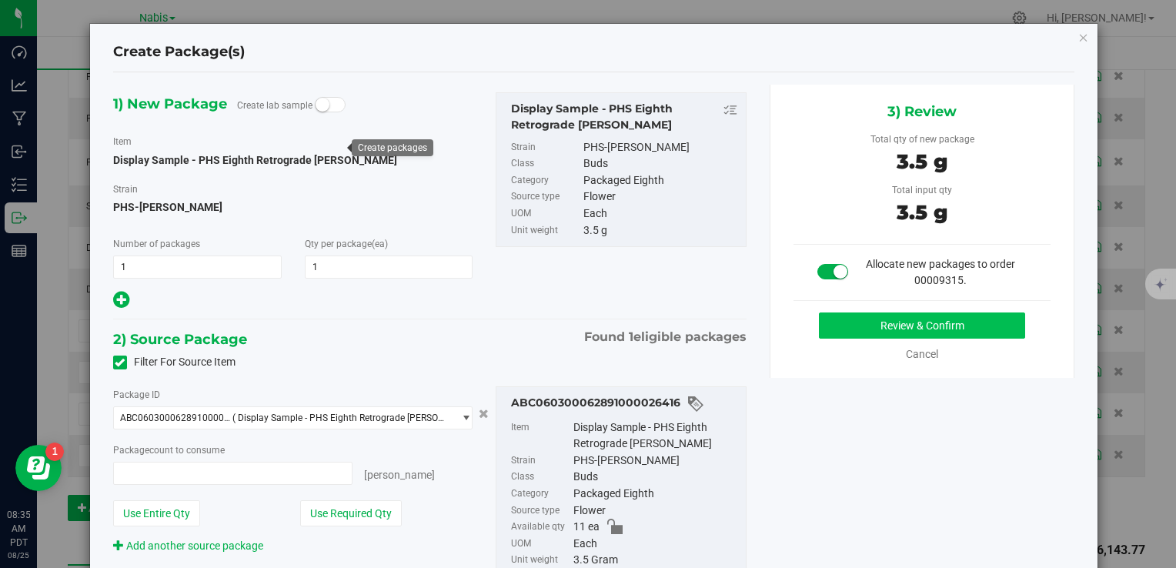
type input "1 ea"
click at [858, 323] on button "Review & Confirm" at bounding box center [922, 326] width 206 height 26
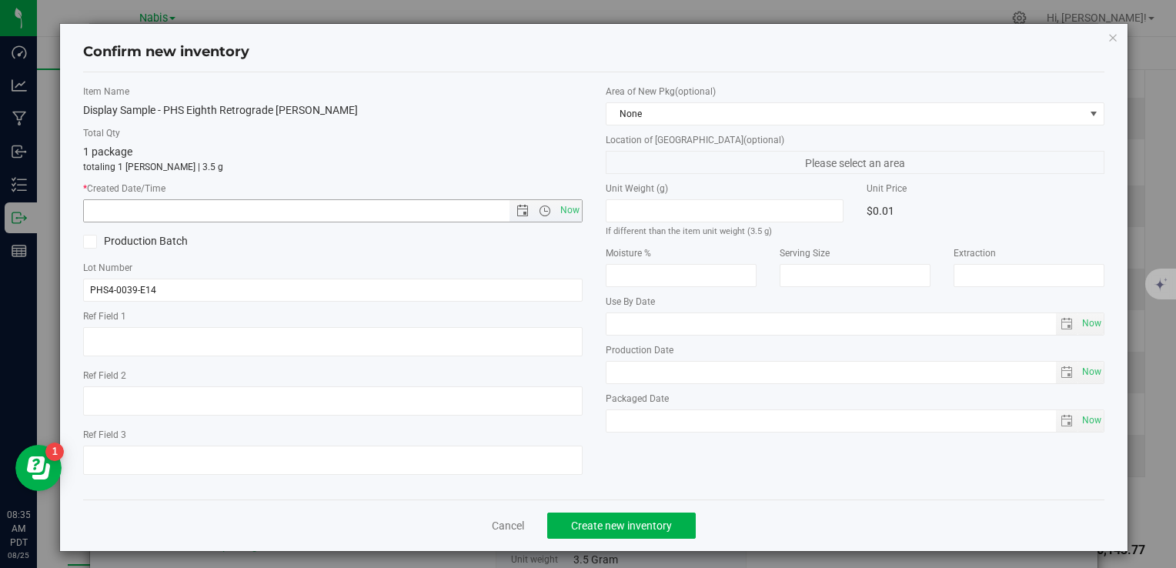
click at [561, 212] on span "Now" at bounding box center [570, 210] width 26 height 22
type input "8/25/2025 8:35 AM"
click at [634, 520] on span "Create new inventory" at bounding box center [621, 526] width 101 height 12
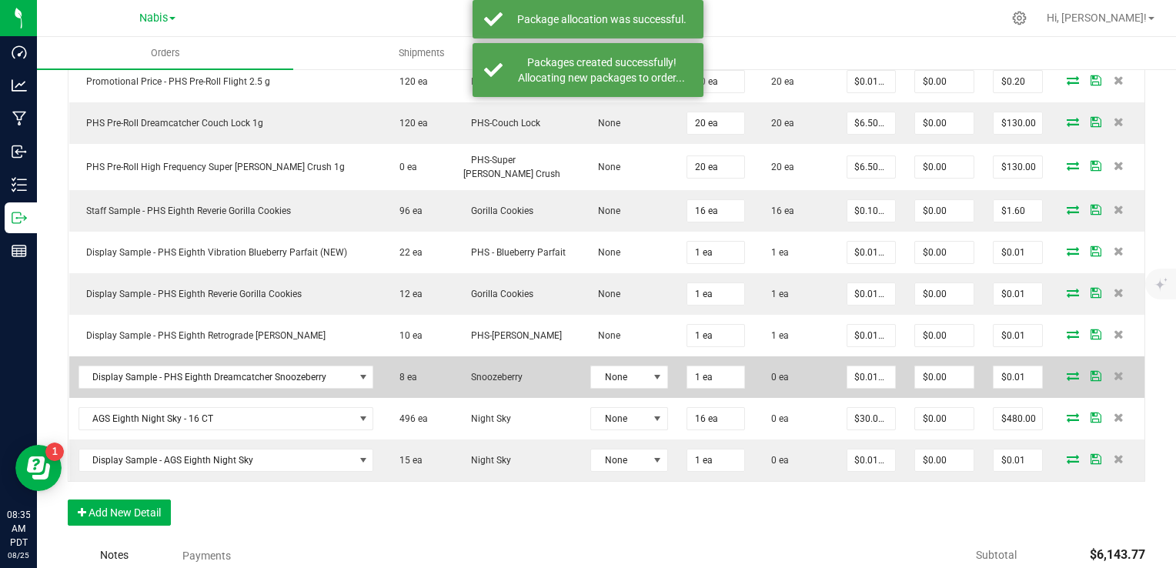
click at [1067, 376] on icon at bounding box center [1073, 375] width 12 height 9
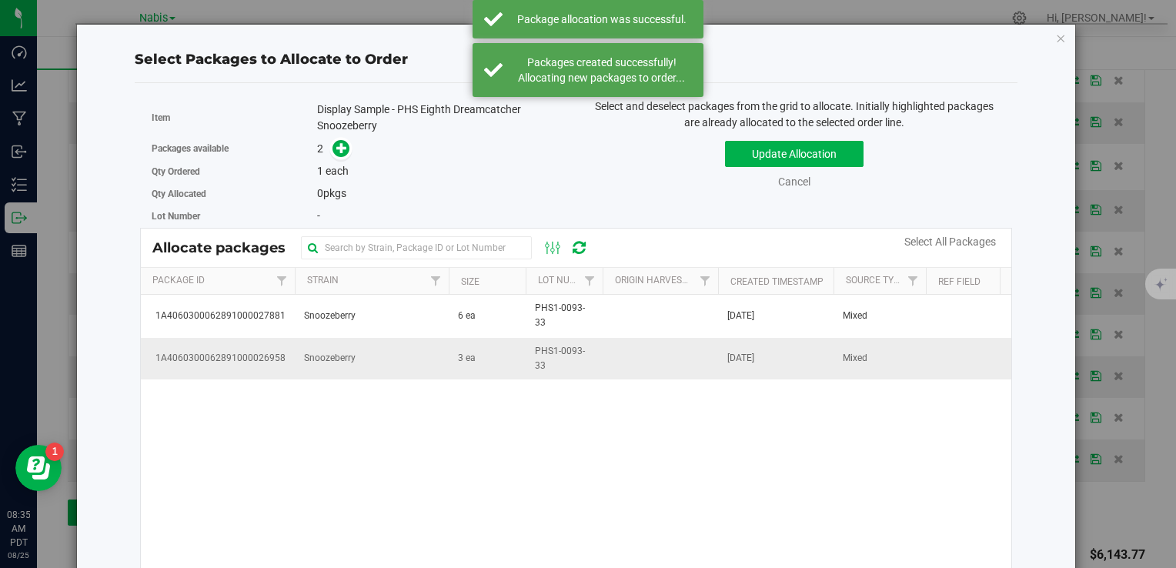
click at [311, 363] on span "Snoozeberry" at bounding box center [330, 358] width 52 height 15
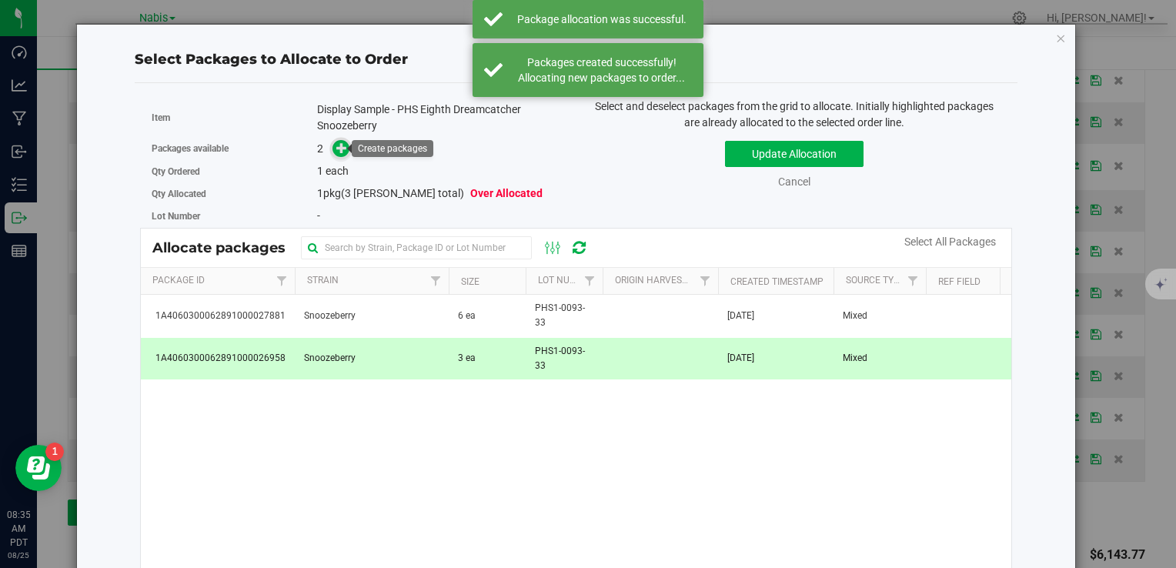
click at [342, 152] on icon at bounding box center [341, 147] width 11 height 11
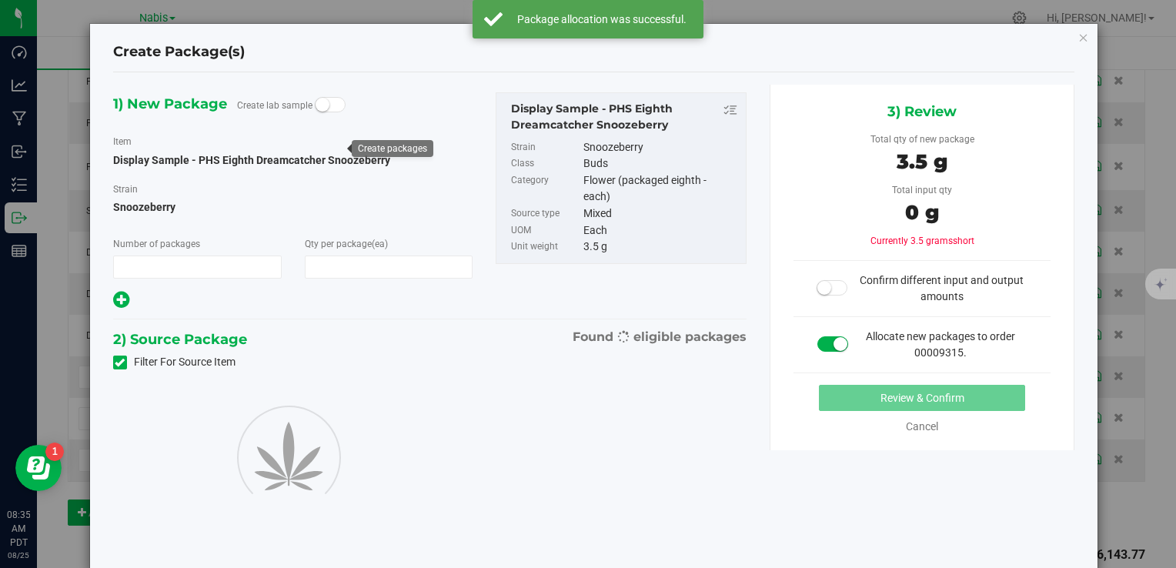
type input "1"
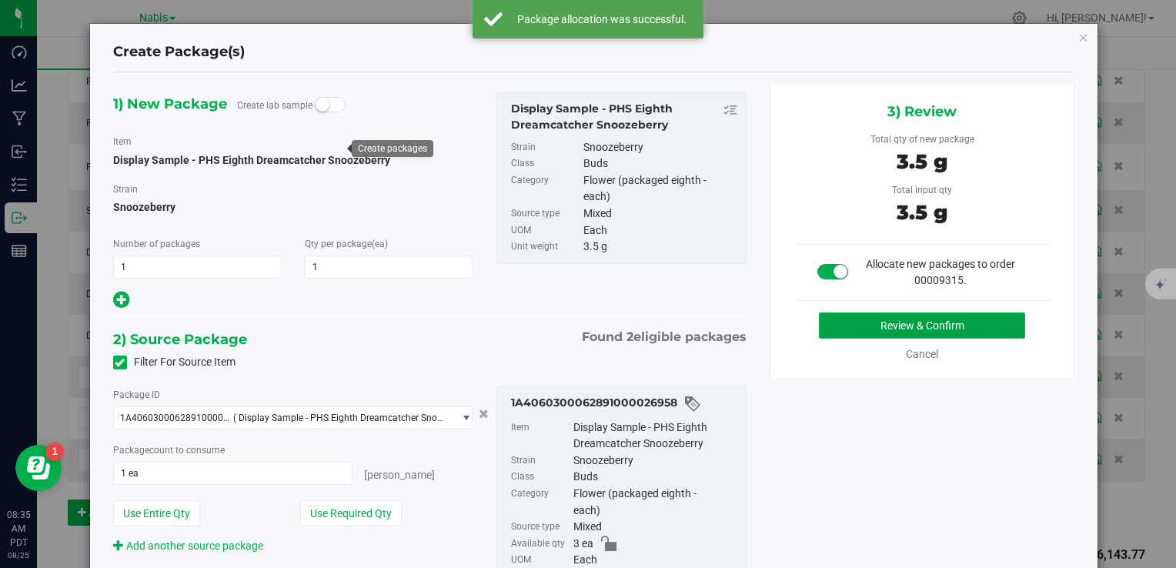
click at [837, 327] on button "Review & Confirm" at bounding box center [922, 326] width 206 height 26
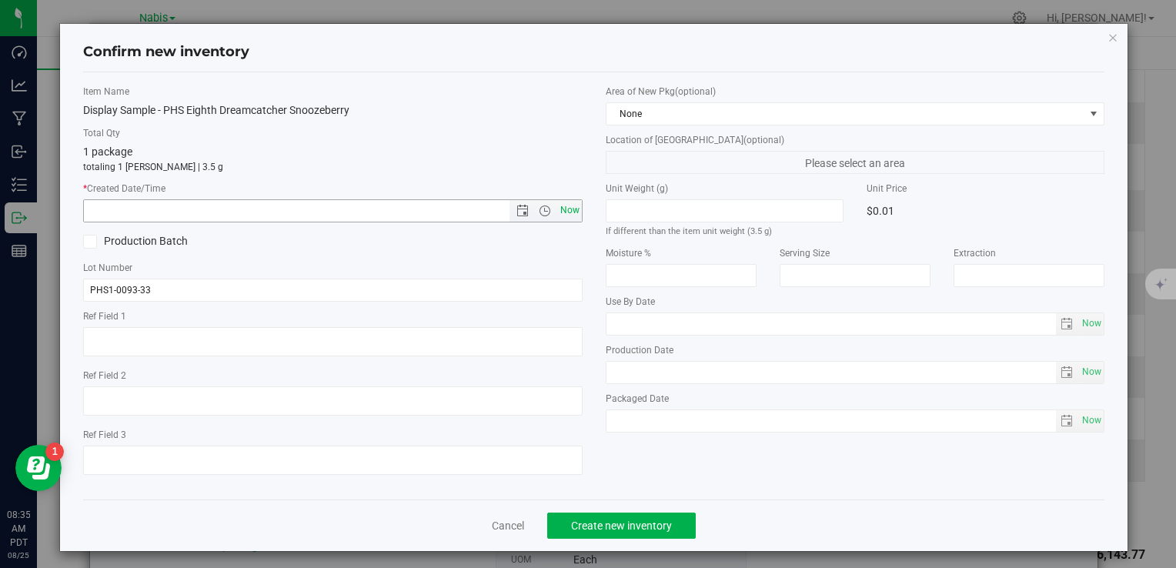
click at [563, 206] on span "Now" at bounding box center [570, 210] width 26 height 22
type input "8/25/2025 8:35 AM"
click at [612, 525] on span "Create new inventory" at bounding box center [621, 526] width 101 height 12
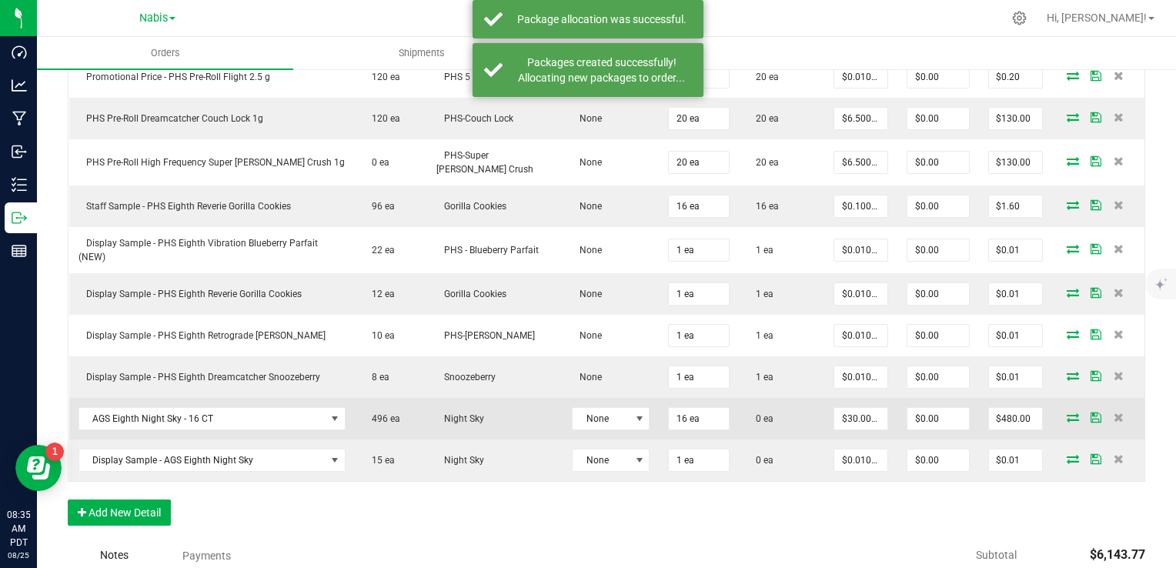
click at [1067, 415] on icon at bounding box center [1073, 417] width 12 height 9
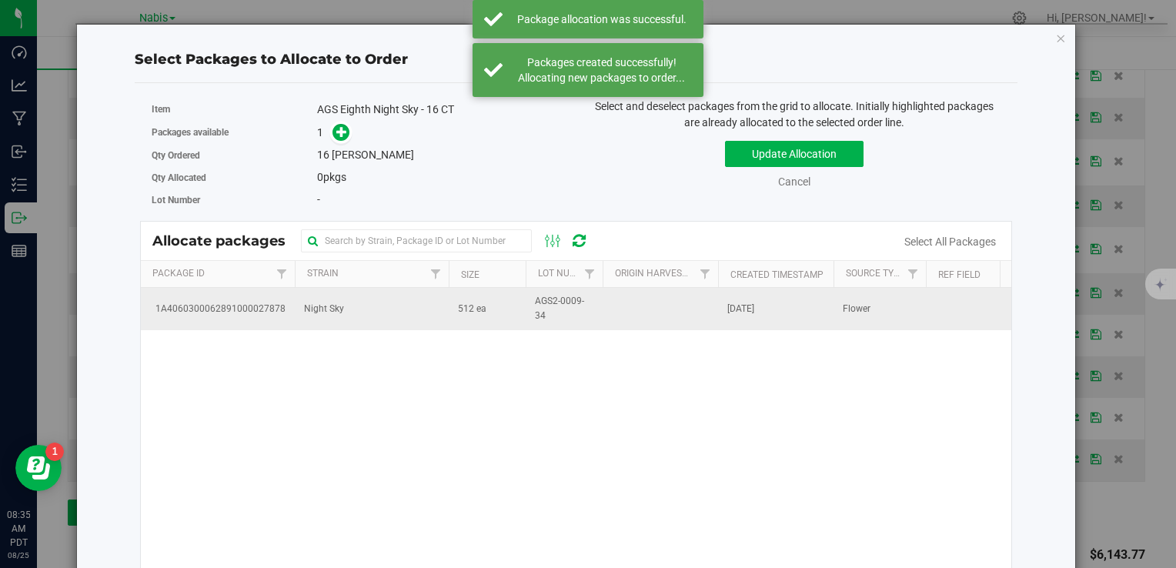
click at [387, 325] on td "Night Sky" at bounding box center [372, 309] width 154 height 42
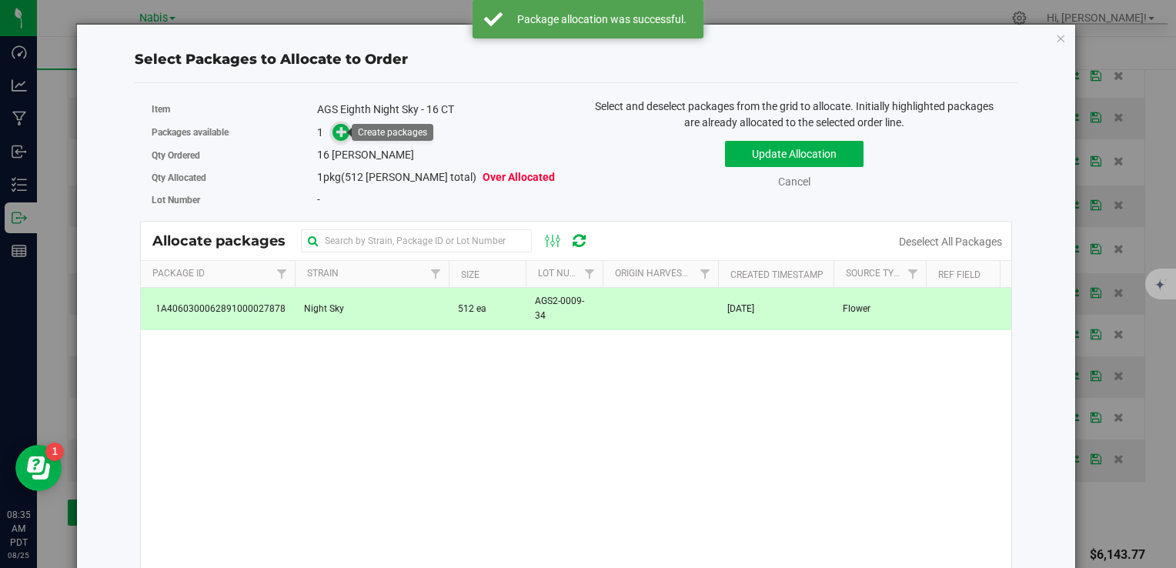
click at [340, 131] on icon at bounding box center [341, 131] width 11 height 11
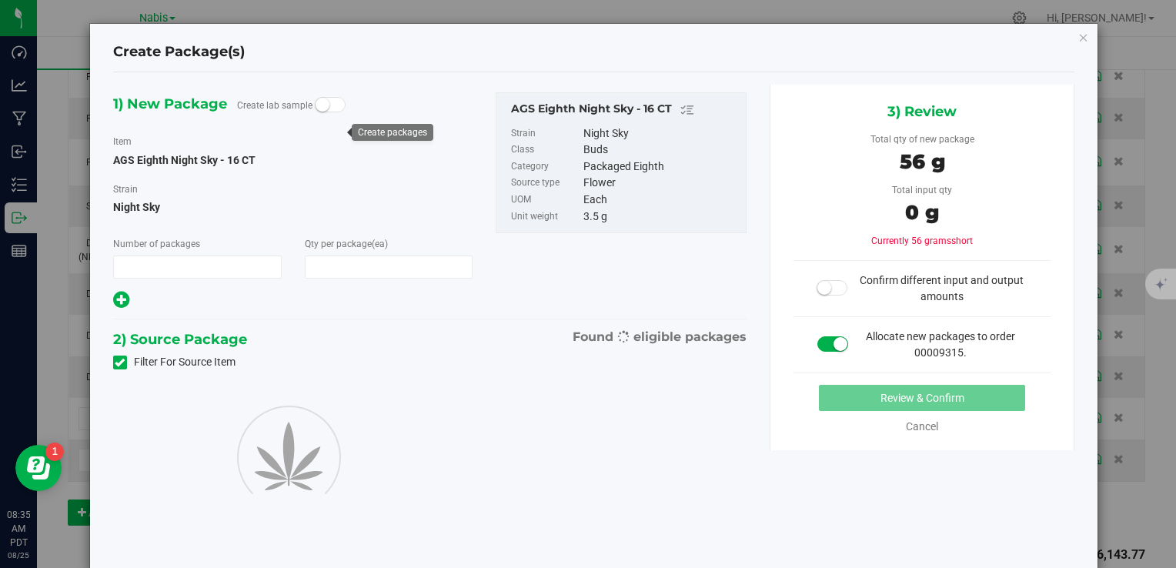
type input "1"
type input "16"
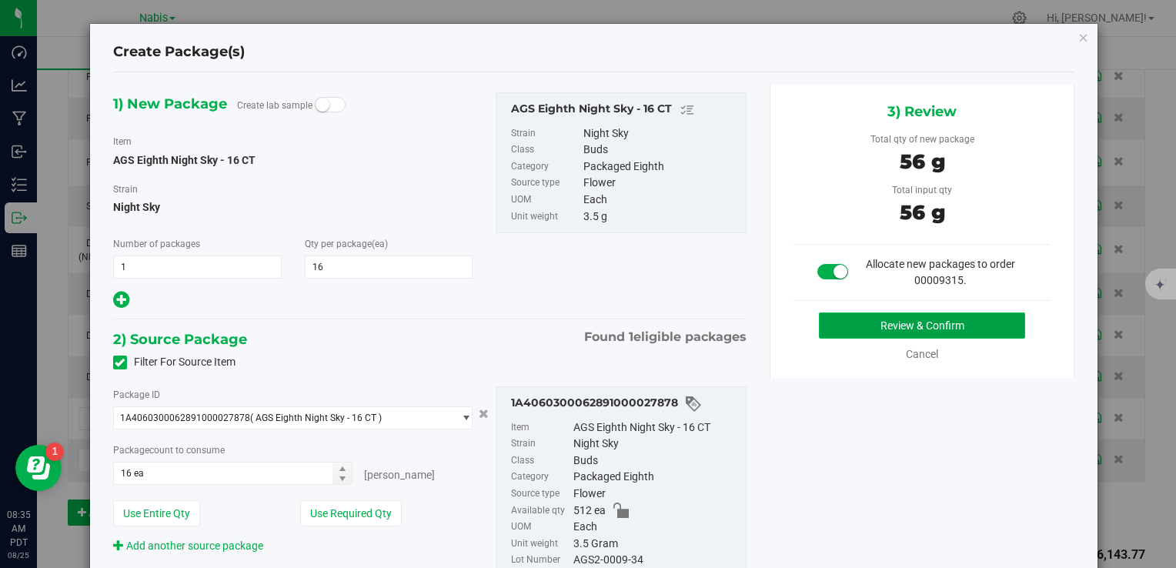
click at [885, 325] on button "Review & Confirm" at bounding box center [922, 326] width 206 height 26
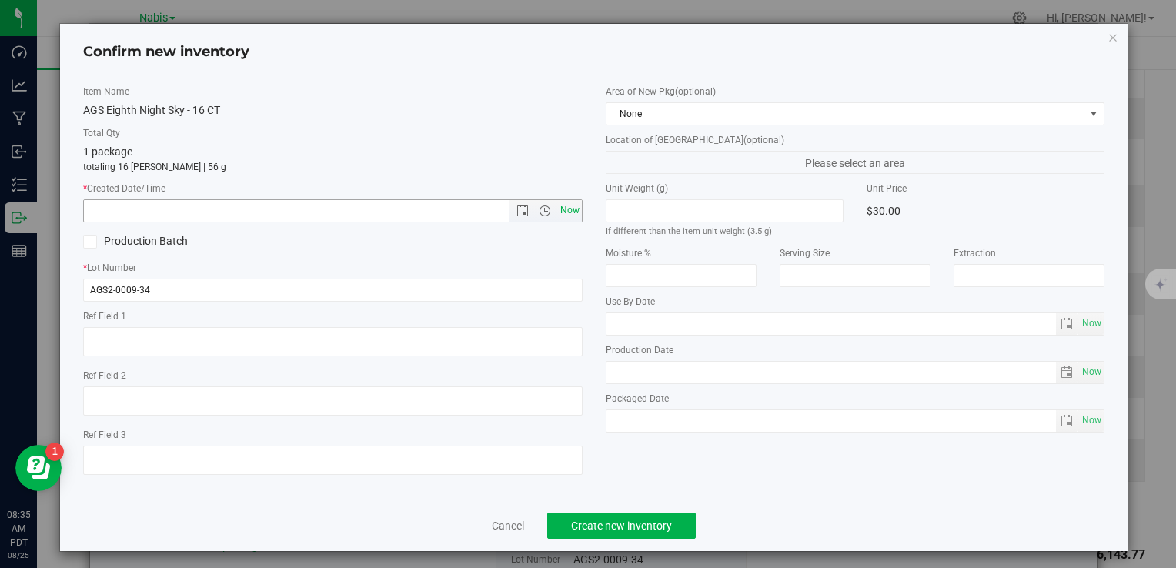
click at [557, 216] on span "Now" at bounding box center [570, 210] width 26 height 22
type input "8/25/2025 8:35 AM"
click at [610, 520] on span "Create new inventory" at bounding box center [621, 526] width 101 height 12
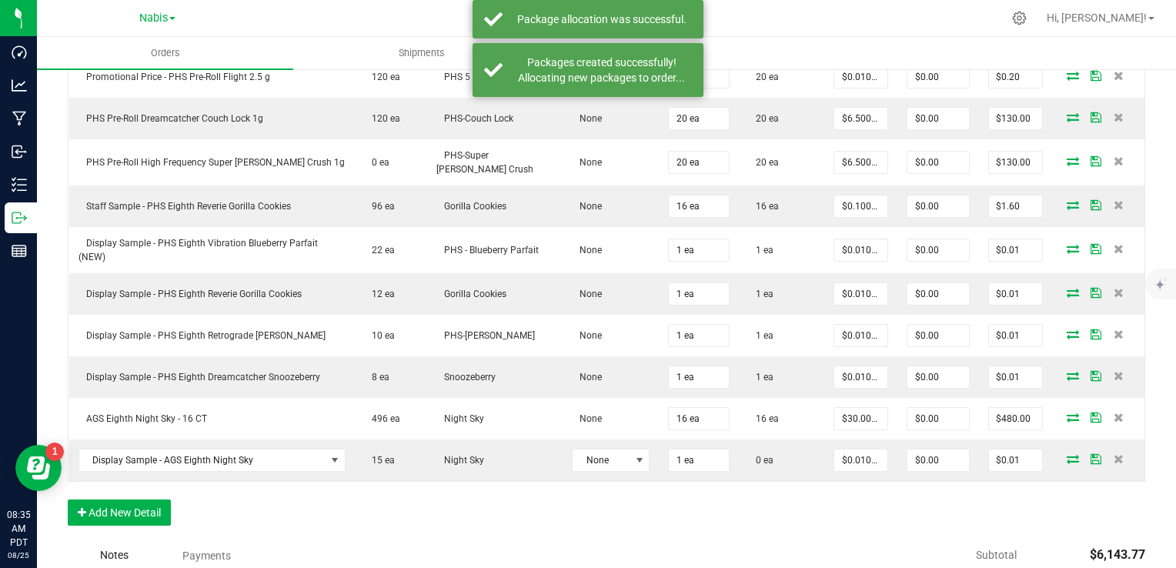
click at [1067, 454] on icon at bounding box center [1073, 458] width 12 height 9
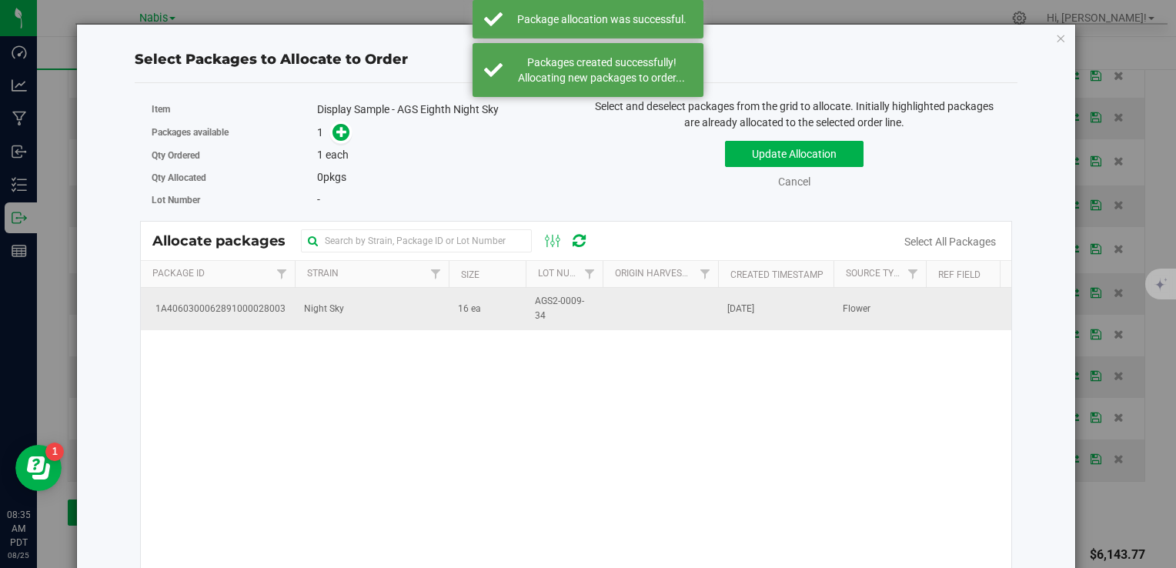
click at [450, 316] on td "16 ea" at bounding box center [487, 309] width 77 height 42
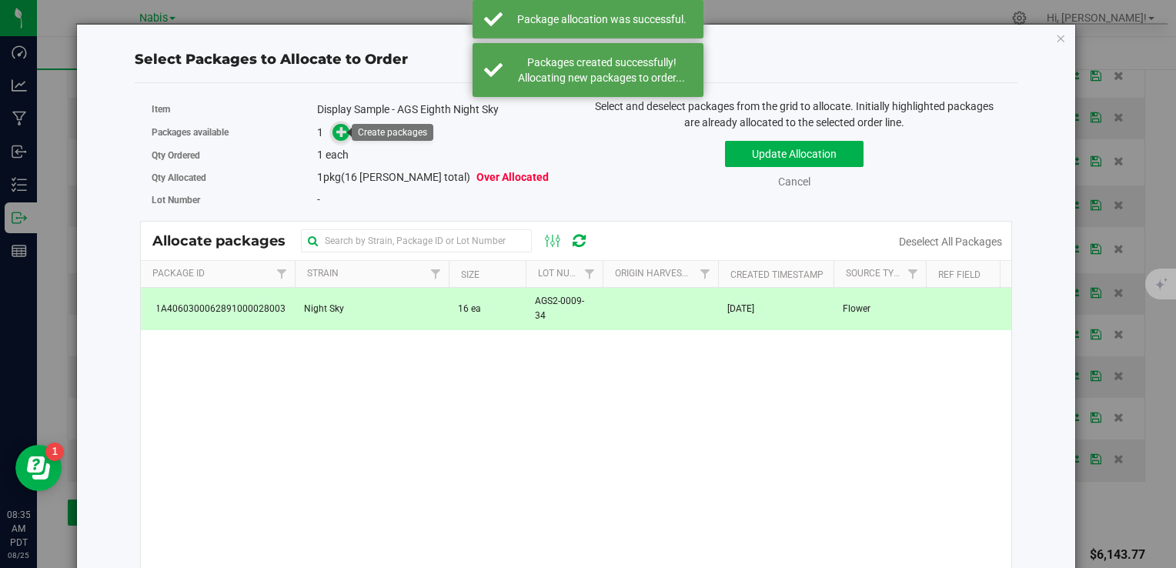
click at [341, 132] on icon at bounding box center [341, 131] width 11 height 11
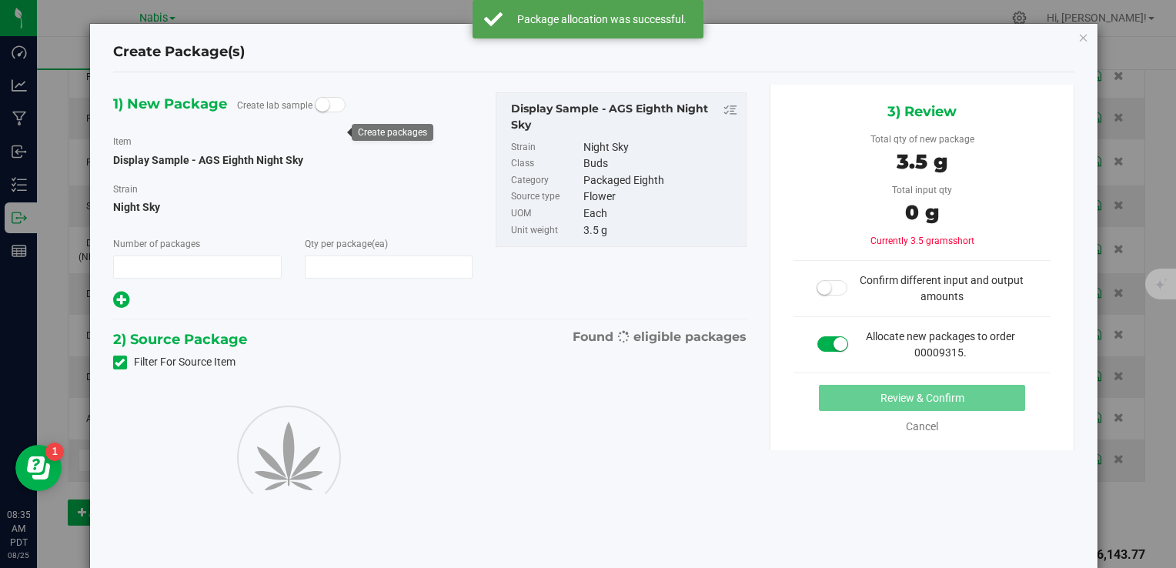
type input "1"
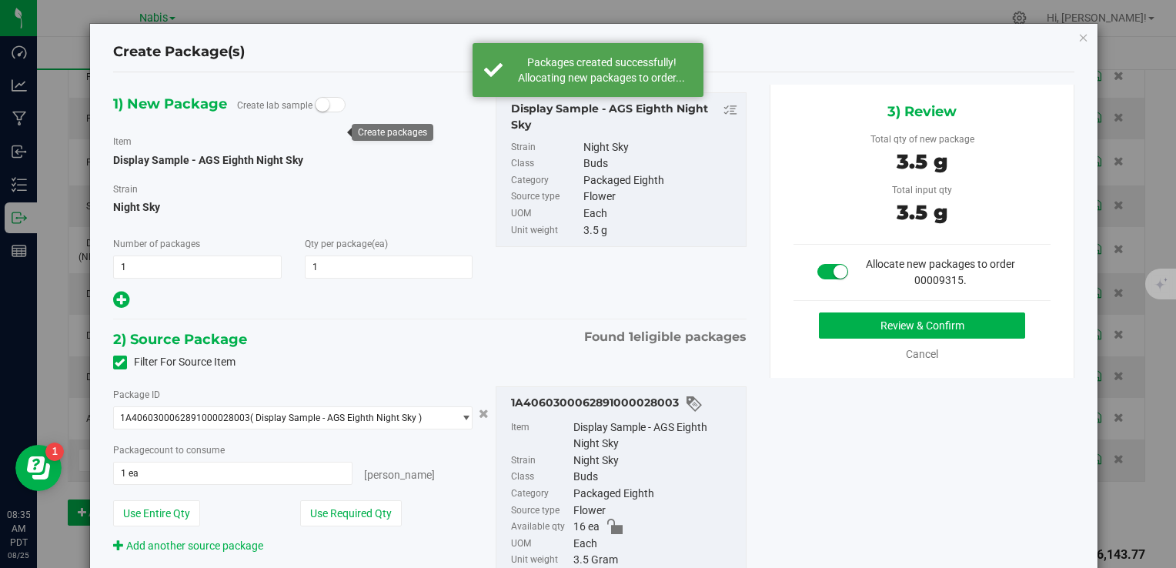
click at [874, 303] on div "3) Review Total qty of new package 3.5 g Total input qty 3.5 g Allocate new pac…" at bounding box center [923, 231] width 306 height 293
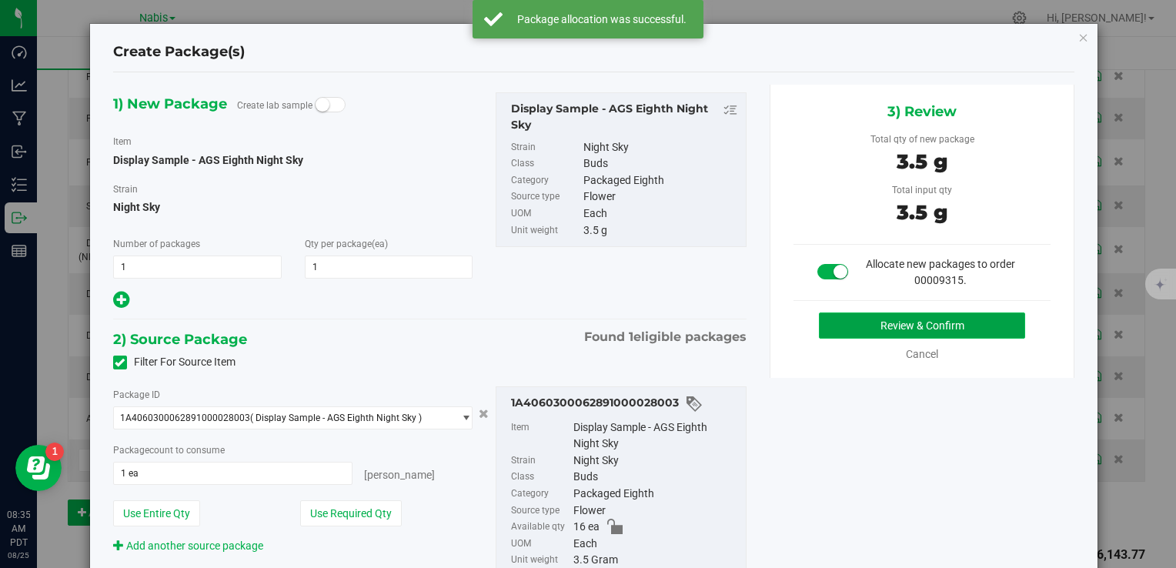
click at [878, 313] on button "Review & Confirm" at bounding box center [922, 326] width 206 height 26
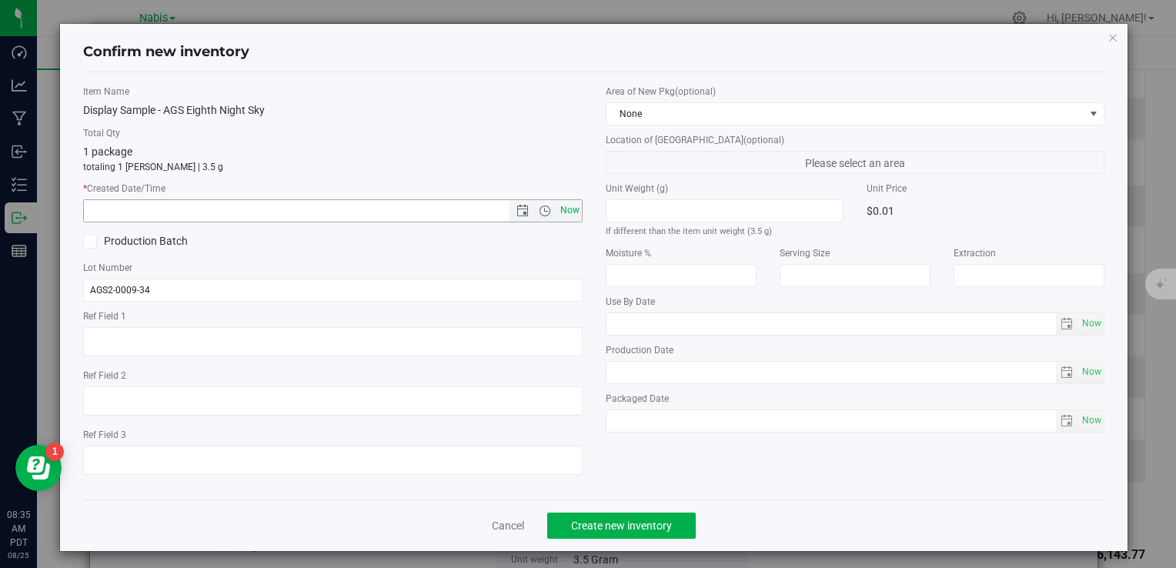
click at [570, 213] on span "Now" at bounding box center [570, 210] width 26 height 22
type input "8/25/2025 8:35 AM"
click at [637, 533] on button "Create new inventory" at bounding box center [621, 526] width 149 height 26
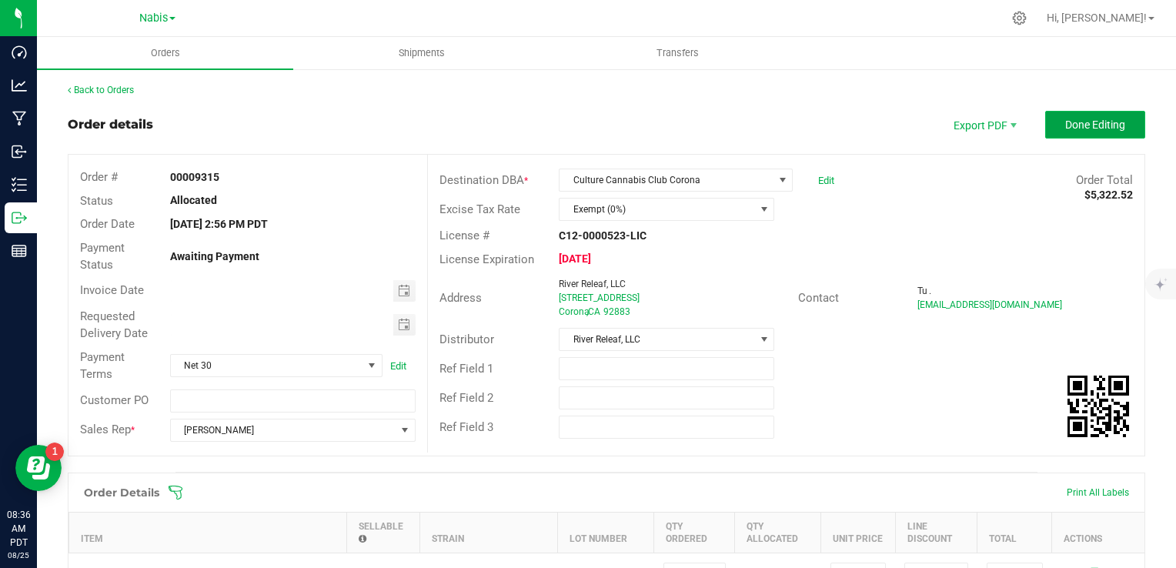
click at [1065, 126] on span "Done Editing" at bounding box center [1095, 125] width 60 height 12
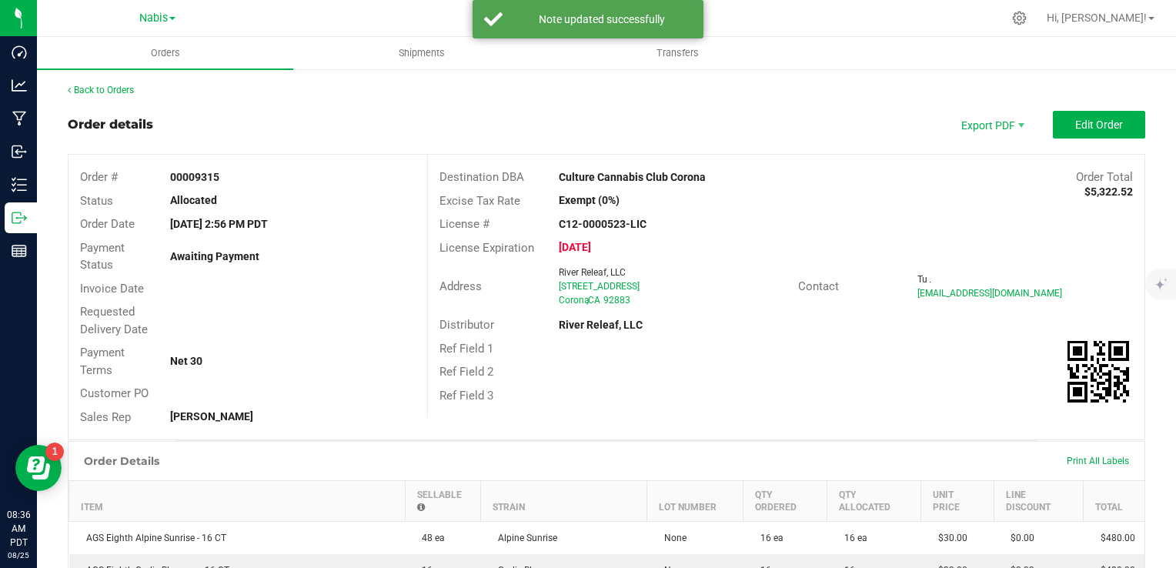
drag, startPoint x: 551, startPoint y: 177, endPoint x: 737, endPoint y: 171, distance: 186.4
click at [737, 171] on div "Culture Cannabis Club Corona" at bounding box center [696, 177] width 299 height 16
copy strong "Culture Cannabis Club Corona"
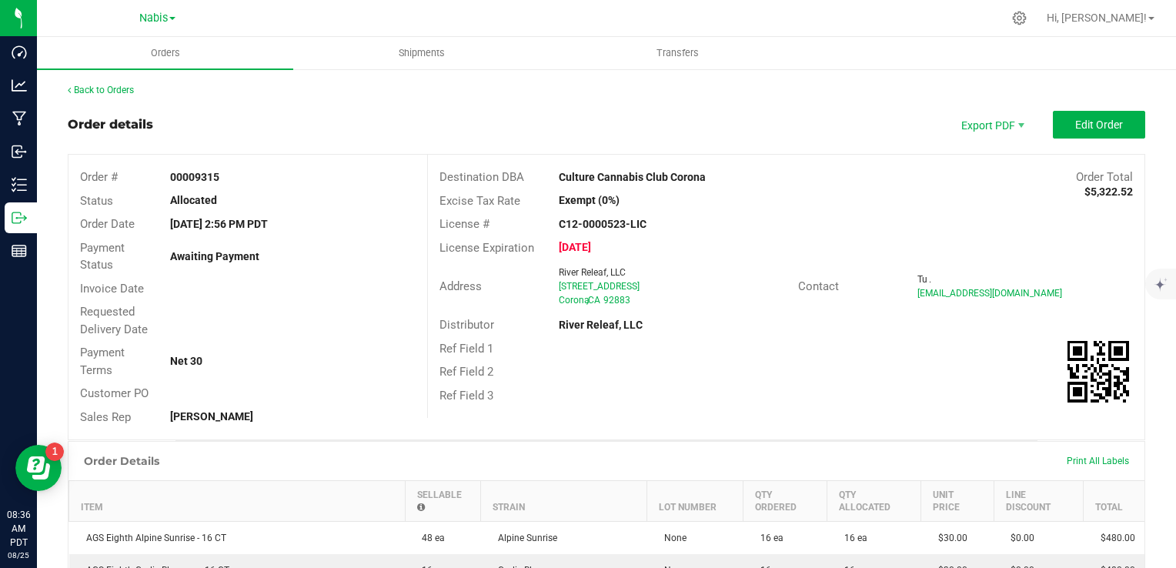
drag, startPoint x: 553, startPoint y: 285, endPoint x: 689, endPoint y: 283, distance: 135.5
click at [689, 283] on div "23215 Temescal Canyon Rd" at bounding box center [672, 286] width 227 height 14
copy span "23215 Temescal Canyon Rd"
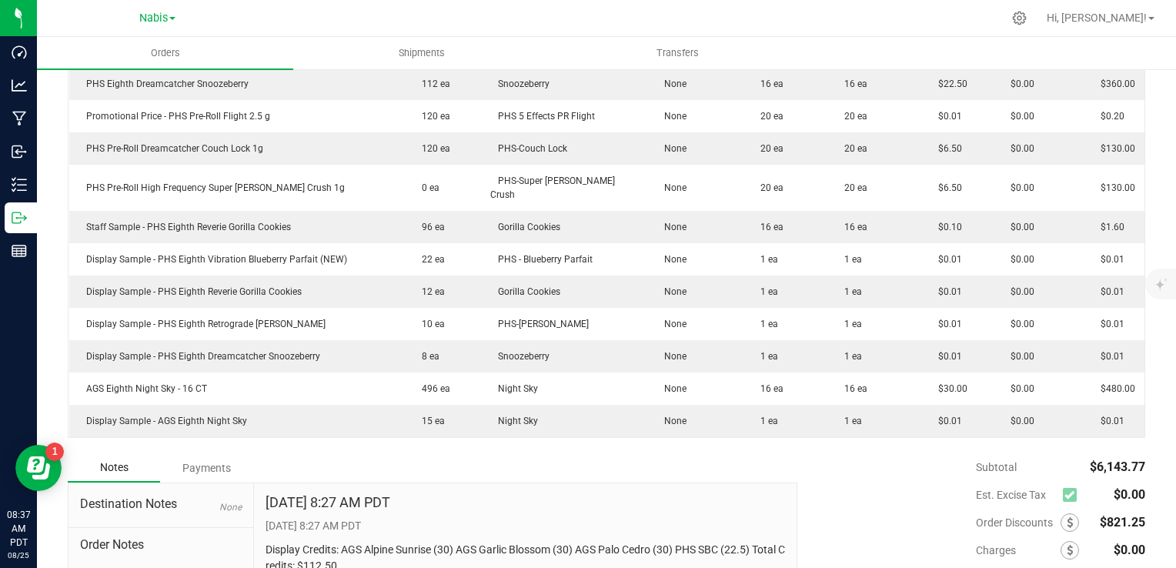
scroll to position [1049, 0]
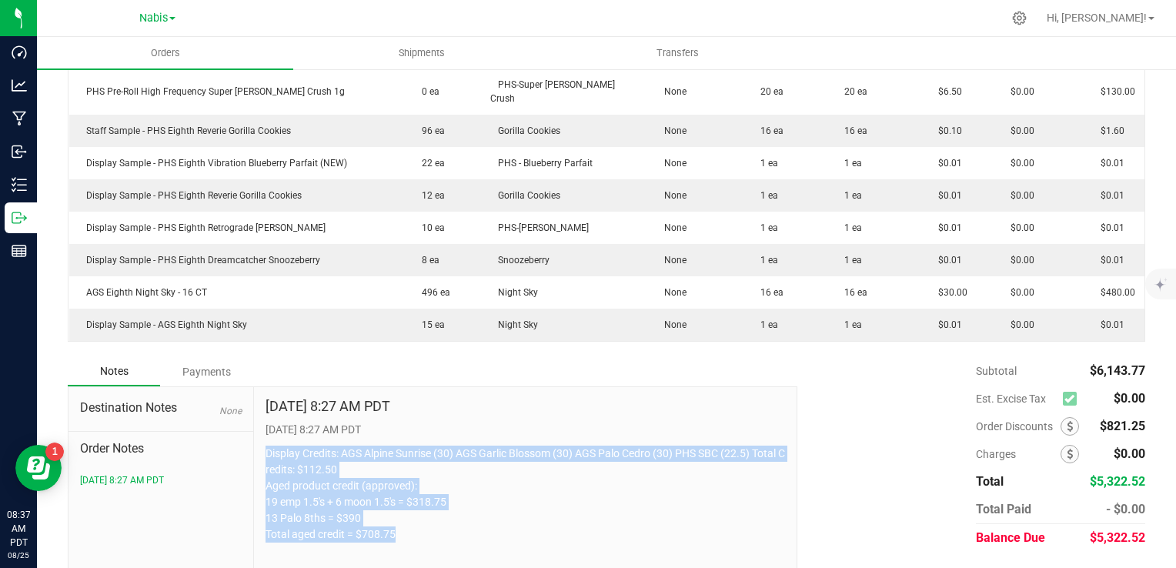
drag, startPoint x: 259, startPoint y: 411, endPoint x: 437, endPoint y: 512, distance: 204.4
click at [437, 512] on div "Aug 25, 2025 8:27 AM PDT 8/25/2025 8:27 AM PDT Display Credits: AGS Alpine Sunr…" at bounding box center [525, 490] width 543 height 206
copy p "Display Credits: AGS Alpine Sunrise (30) AGS Garlic Blossom (30) AGS Palo Cedro…"
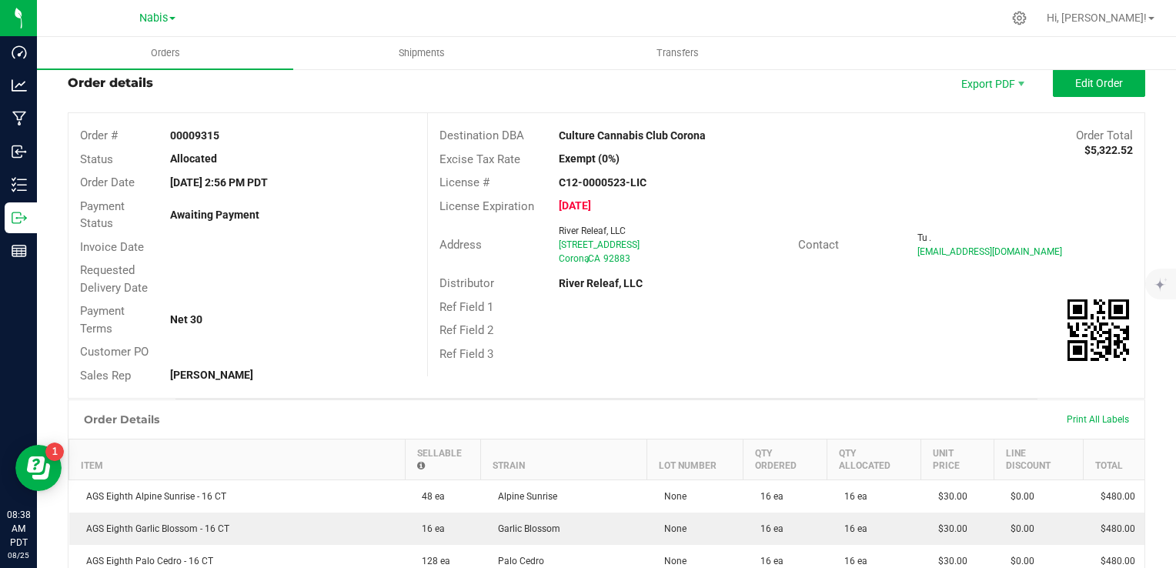
scroll to position [0, 0]
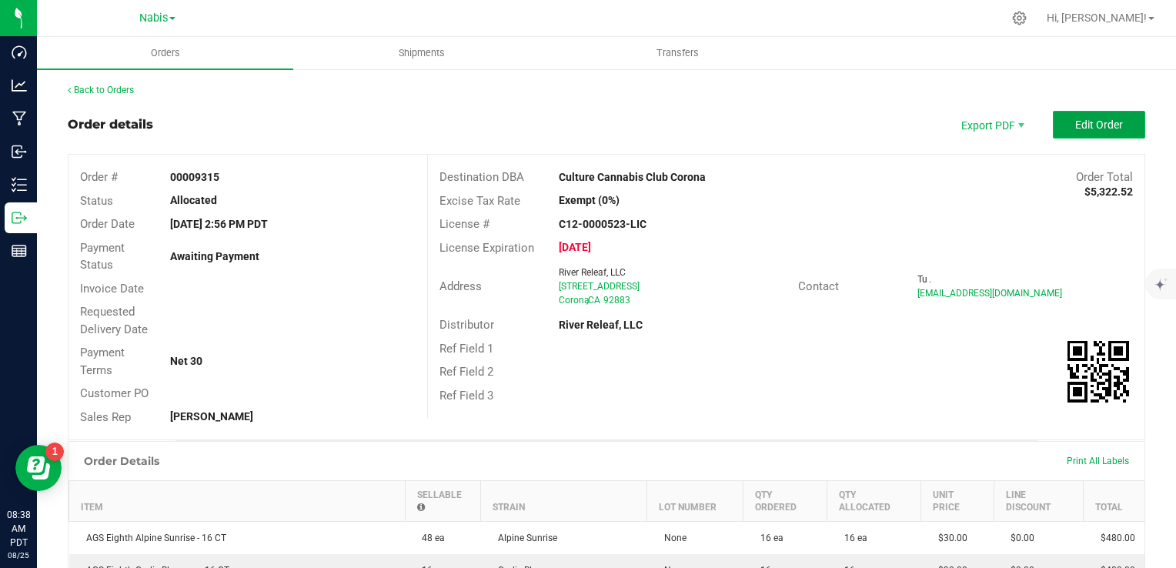
click at [1072, 132] on button "Edit Order" at bounding box center [1099, 125] width 92 height 28
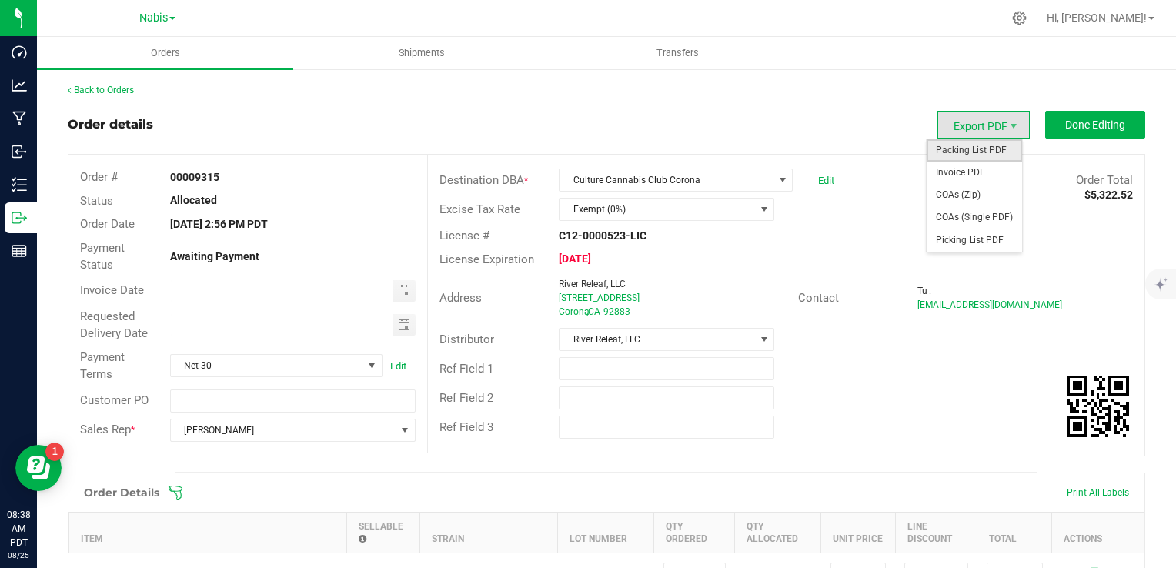
click at [981, 148] on span "Packing List PDF" at bounding box center [974, 150] width 95 height 22
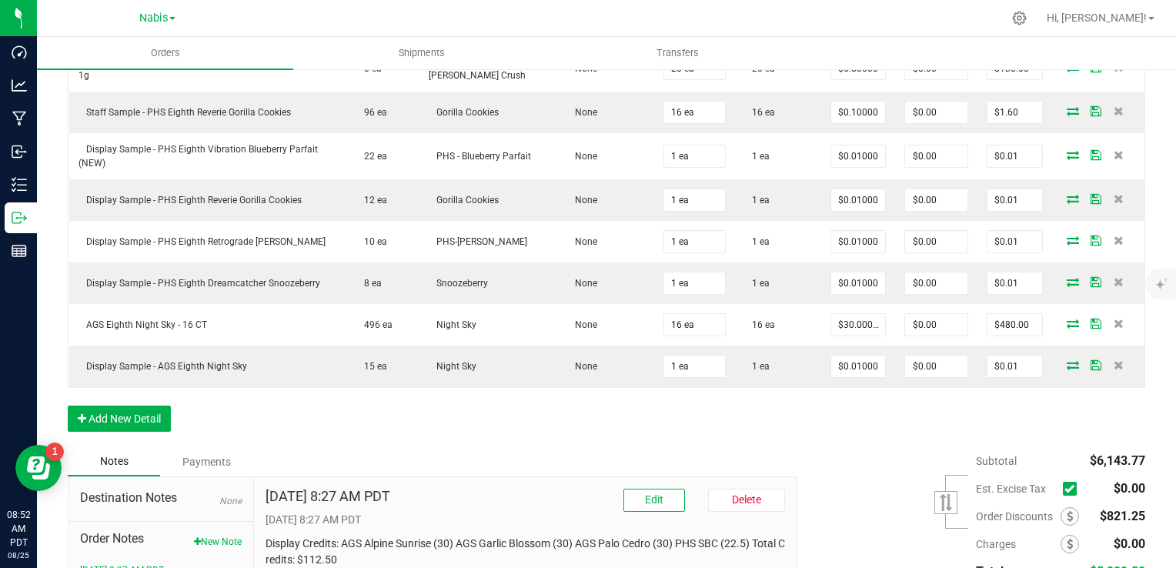
scroll to position [1397, 0]
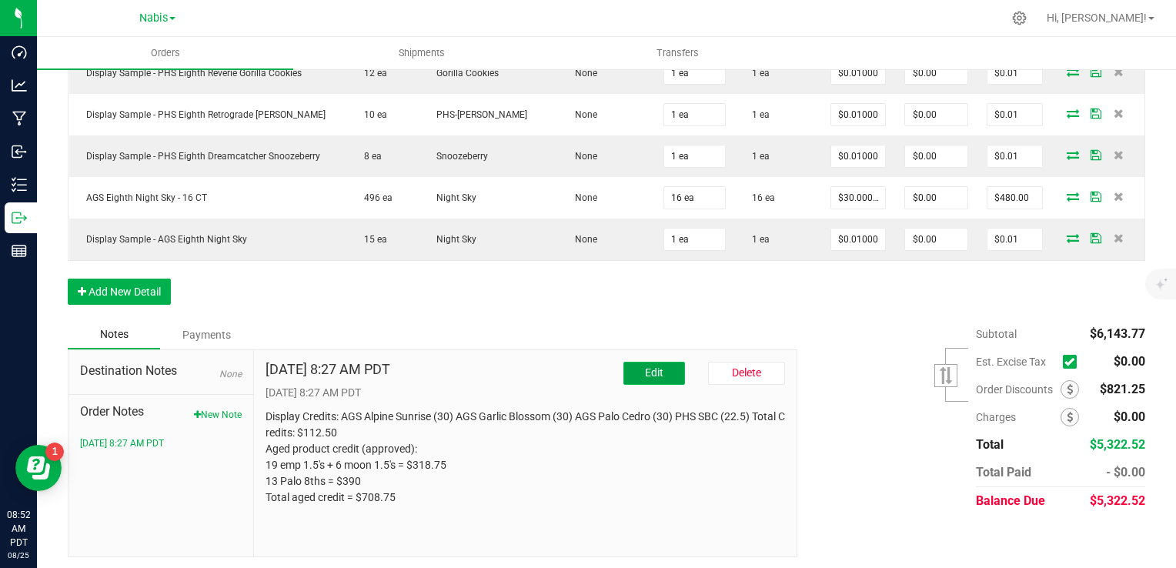
click at [634, 368] on button "Edit" at bounding box center [655, 373] width 62 height 23
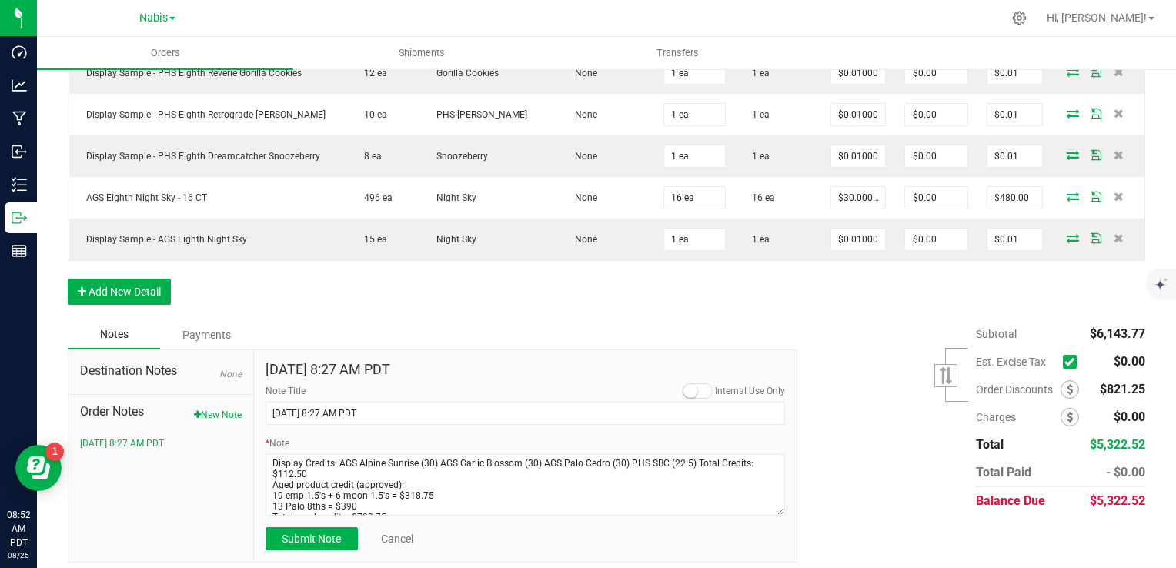
scroll to position [11, 0]
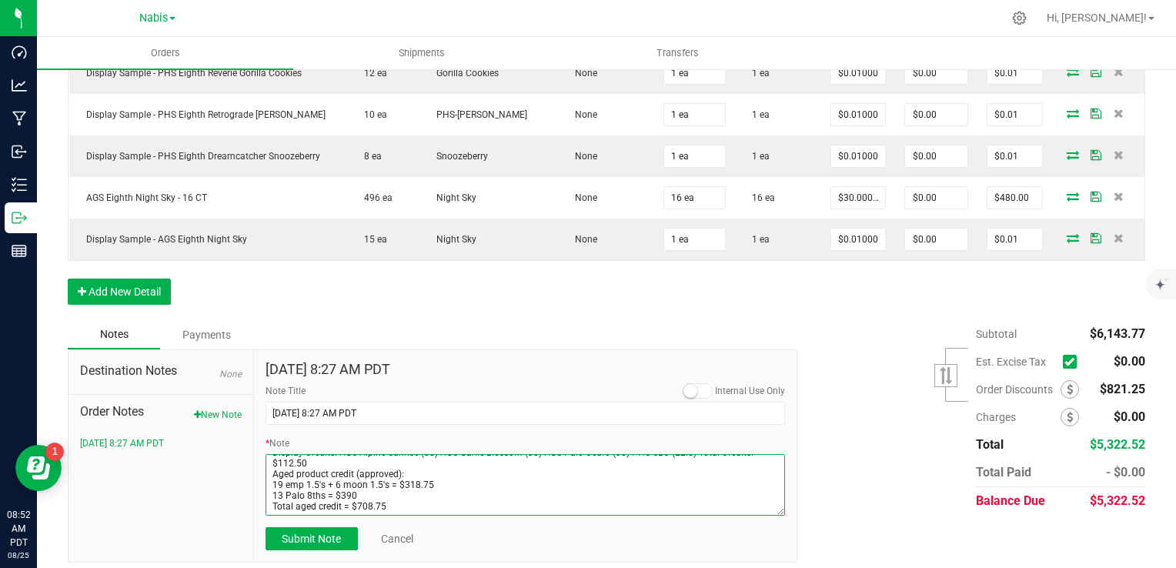
click at [380, 485] on textarea "* Note" at bounding box center [526, 485] width 520 height 62
click at [383, 496] on textarea "* Note" at bounding box center [526, 485] width 520 height 62
click at [397, 503] on textarea "* Note" at bounding box center [526, 485] width 520 height 62
paste textarea "(Display Credit+ Aged Credit= $821.25)"
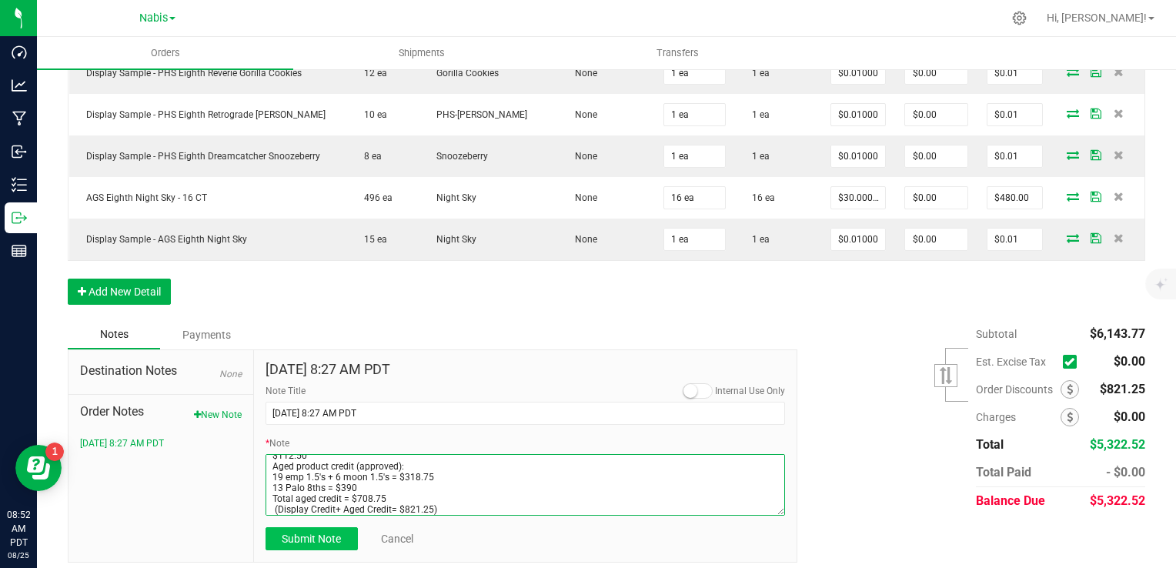
type textarea "Display Credits: AGS Alpine Sunrise (30) AGS Garlic Blossom (30) AGS Palo Cedro…"
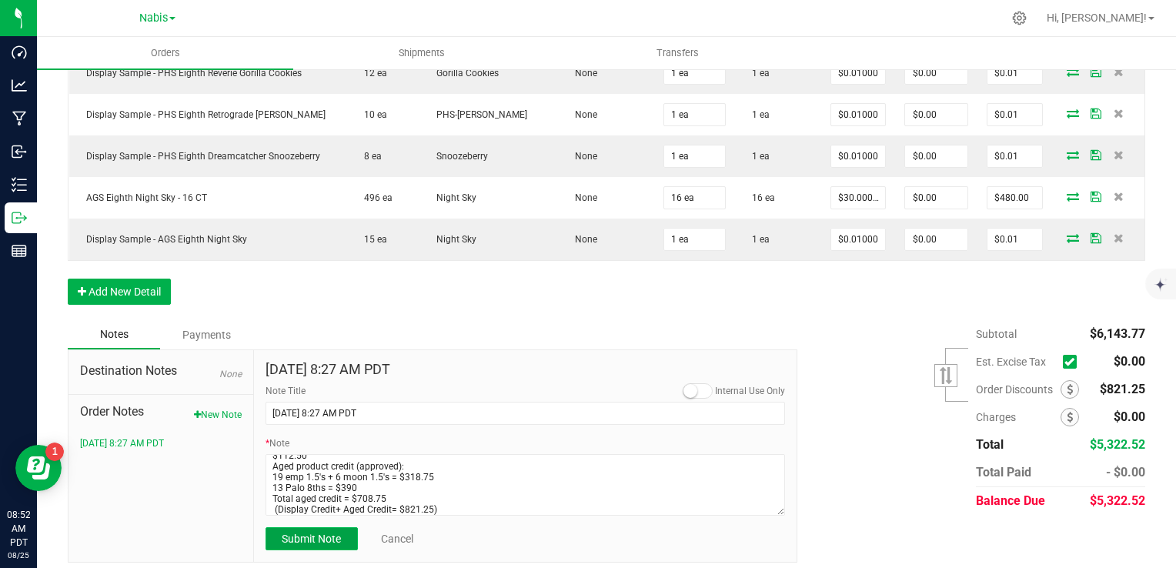
click at [317, 540] on span "Submit Note" at bounding box center [311, 539] width 59 height 12
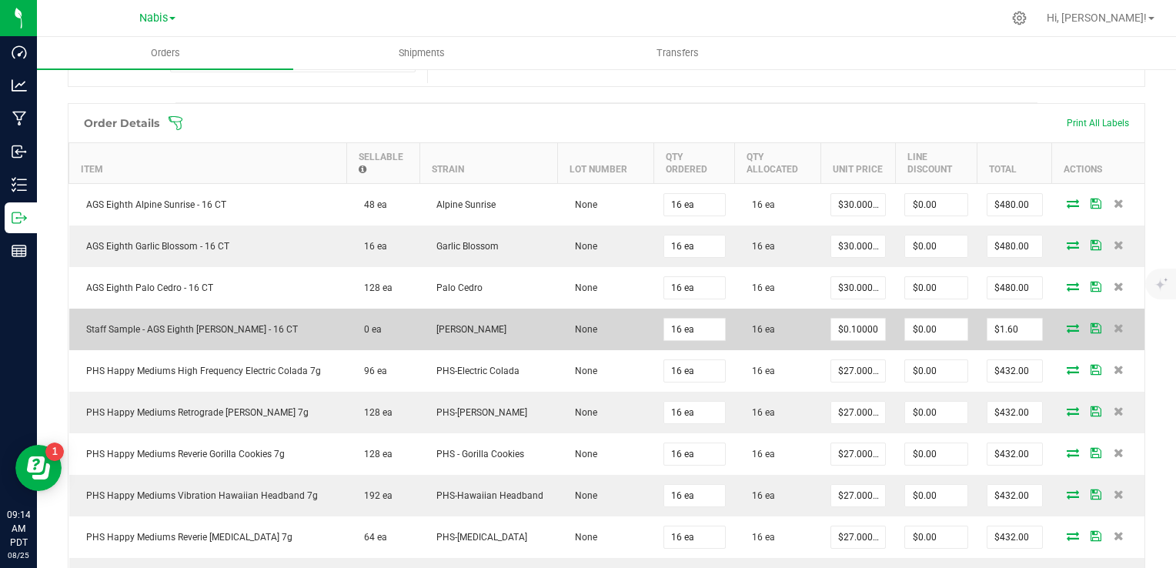
scroll to position [462, 0]
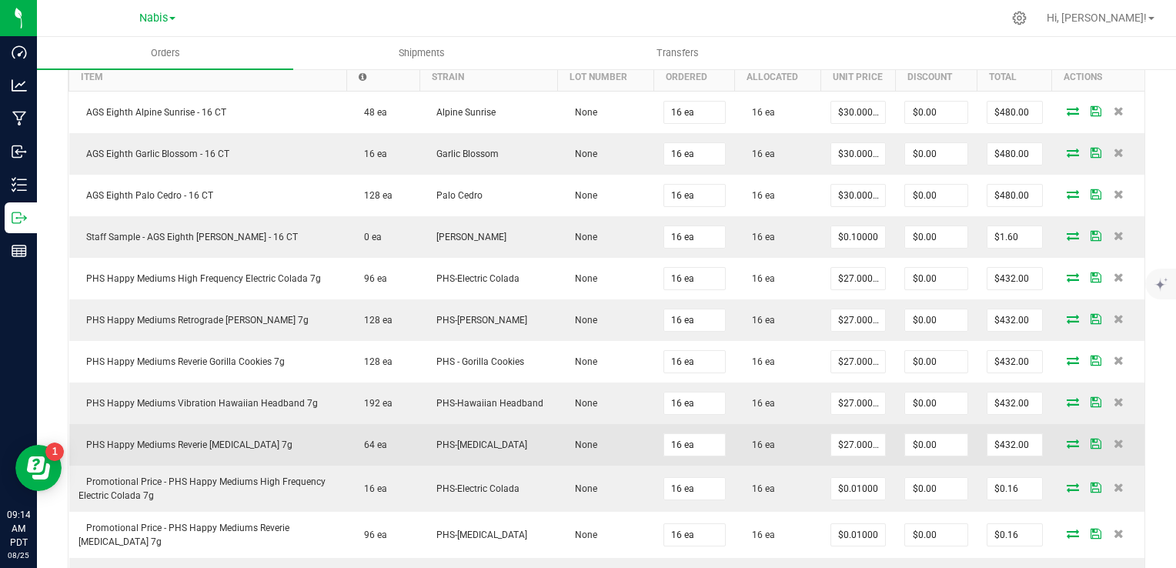
click at [1067, 443] on icon at bounding box center [1073, 443] width 12 height 9
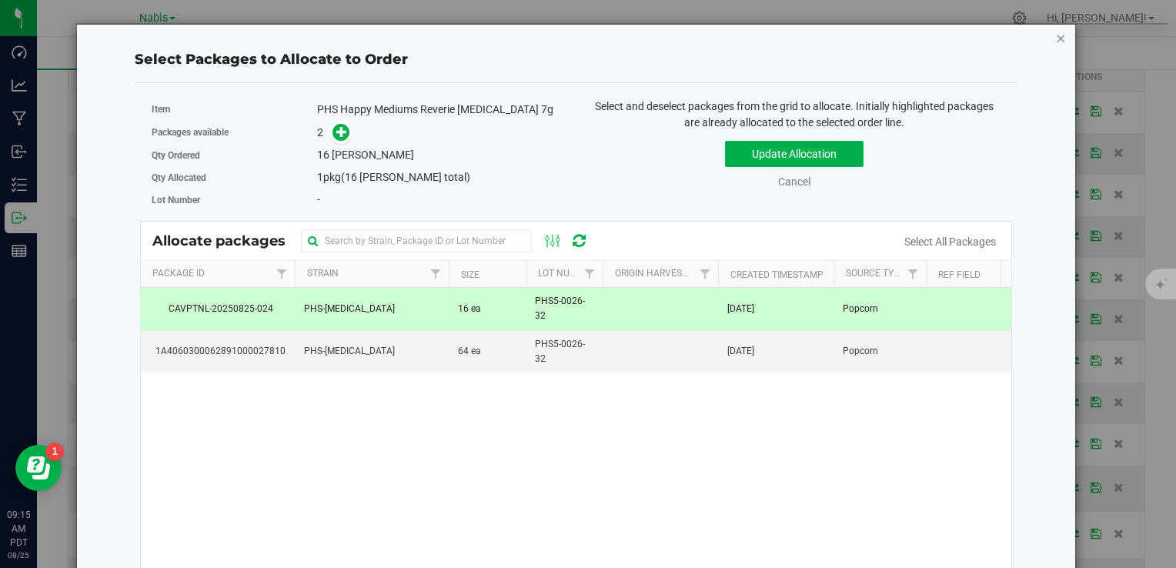
click at [1056, 38] on icon "button" at bounding box center [1061, 37] width 11 height 18
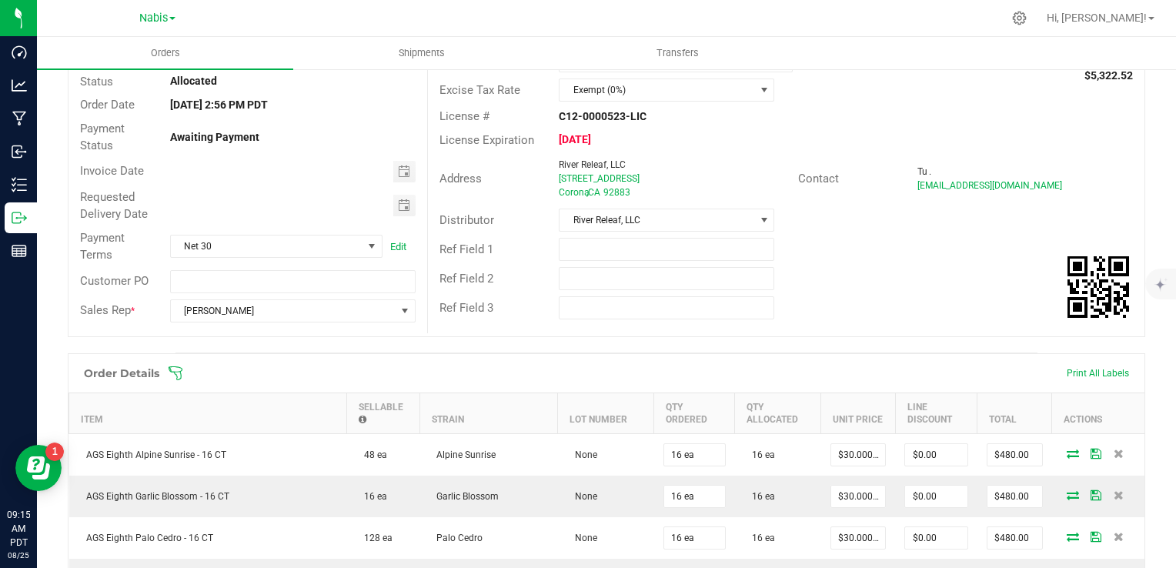
scroll to position [0, 0]
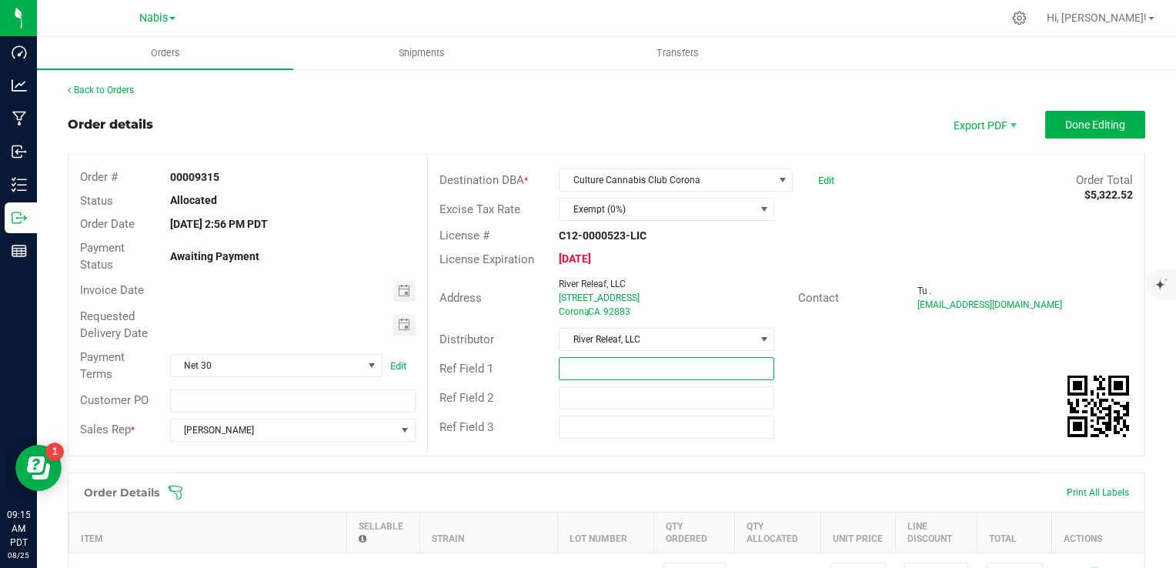
click at [647, 366] on input "text" at bounding box center [667, 368] width 216 height 23
paste input "743318"
click at [400, 292] on span "Toggle calendar" at bounding box center [404, 291] width 12 height 12
type input "Nabis 743318"
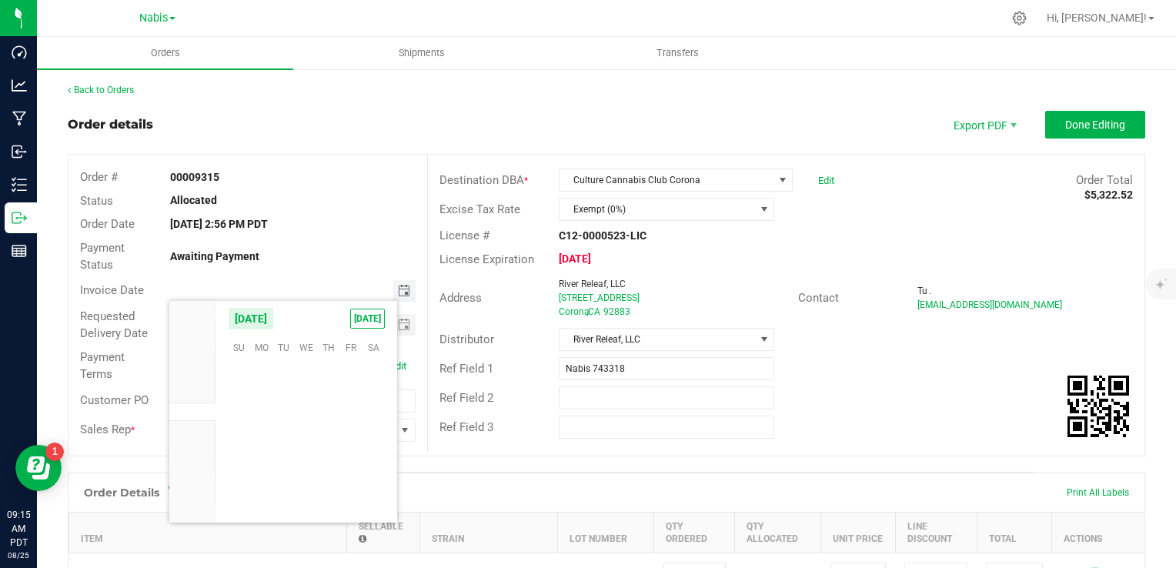
scroll to position [249535, 0]
click at [323, 468] on span "28" at bounding box center [329, 467] width 22 height 24
type input "08/28/2025"
click at [398, 320] on span "Toggle calendar" at bounding box center [404, 325] width 12 height 12
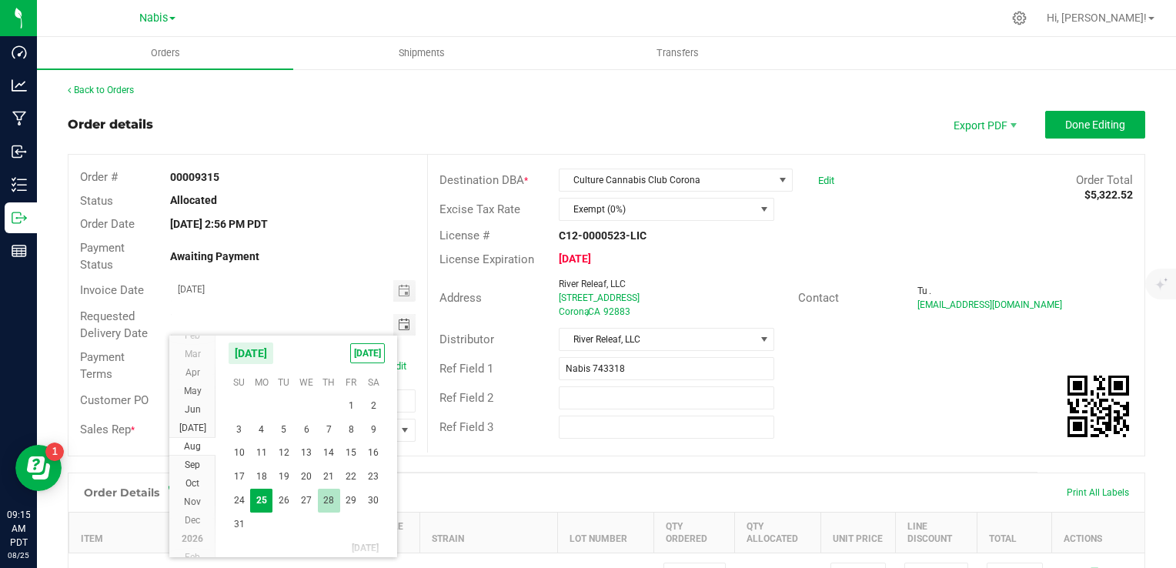
click at [327, 498] on span "28" at bounding box center [329, 501] width 22 height 24
type input "08/28/2025"
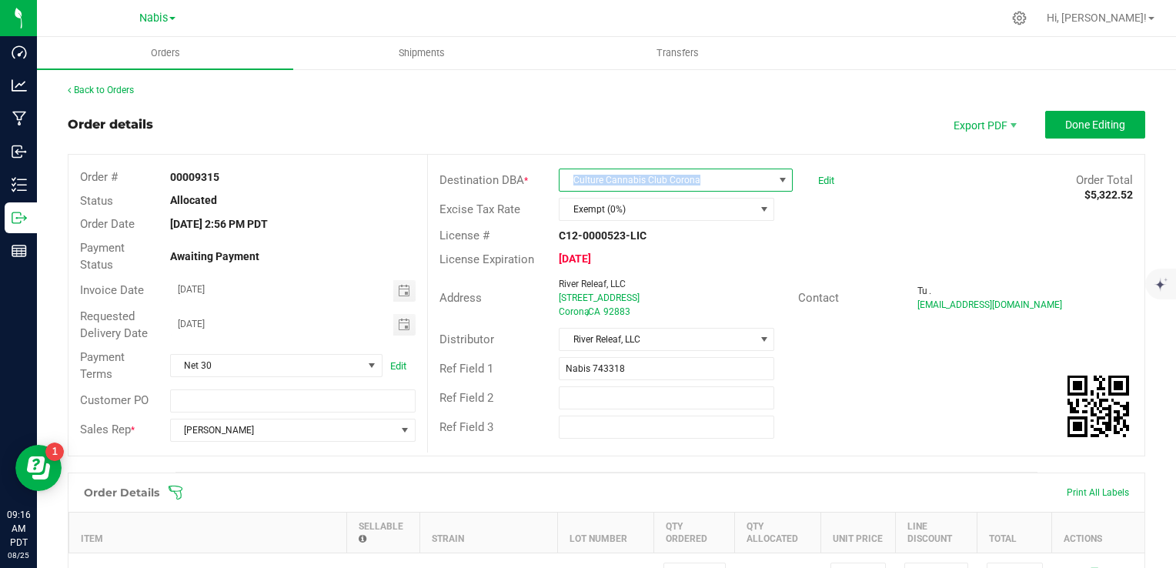
copy span "Culture Cannabis Club Corona"
drag, startPoint x: 698, startPoint y: 177, endPoint x: 843, endPoint y: 182, distance: 144.8
click at [843, 182] on div "Destination DBA * Culture Cannabis Club Corona Edit Order Total $5,322.52" at bounding box center [786, 180] width 717 height 29
drag, startPoint x: 843, startPoint y: 182, endPoint x: 1041, endPoint y: 190, distance: 198.0
click at [1099, 129] on span "Done Editing" at bounding box center [1095, 125] width 60 height 12
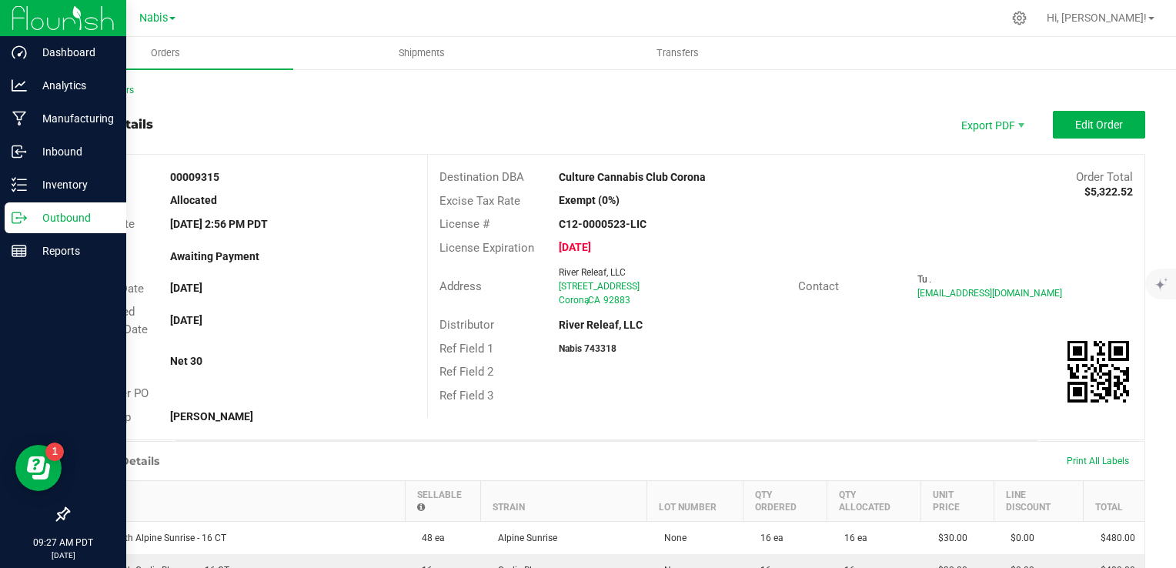
click at [65, 223] on p "Outbound" at bounding box center [73, 218] width 92 height 18
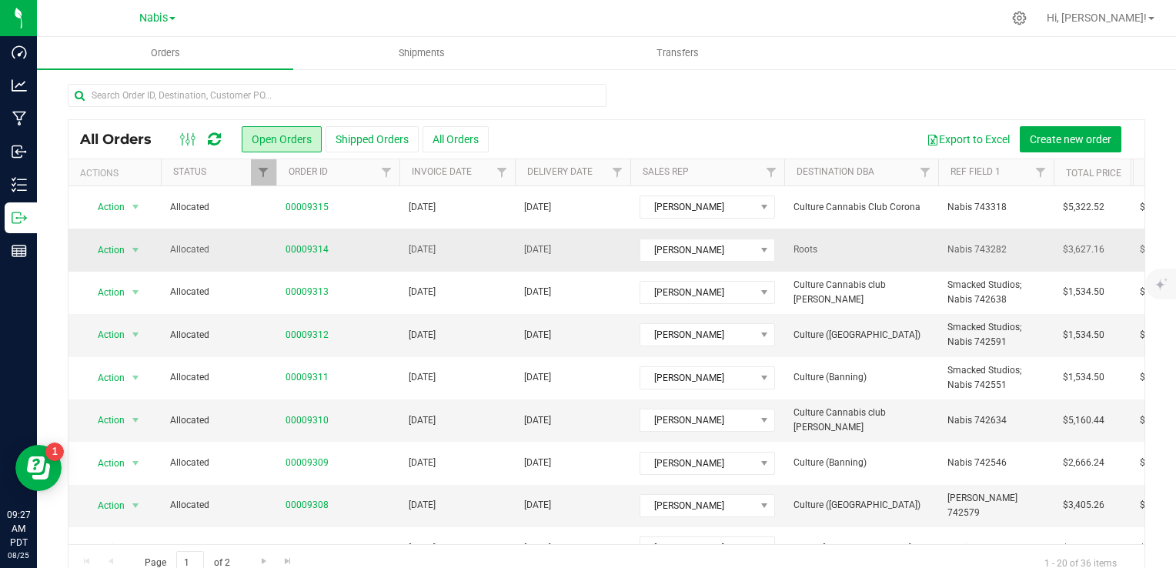
click at [443, 266] on td "[DATE]" at bounding box center [457, 250] width 115 height 42
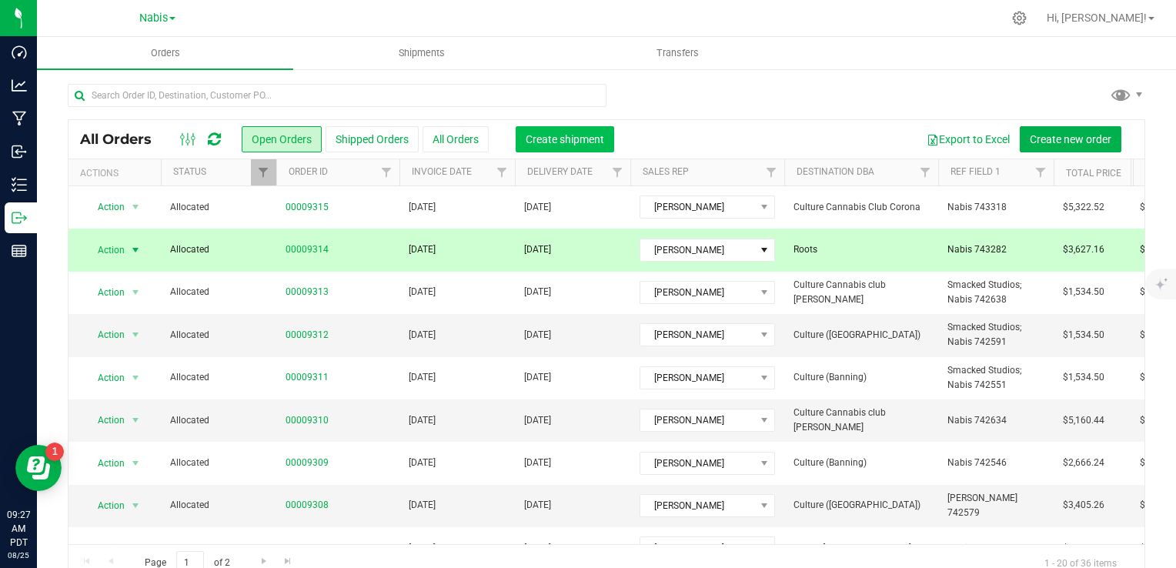
click at [566, 137] on span "Create shipment" at bounding box center [565, 139] width 79 height 12
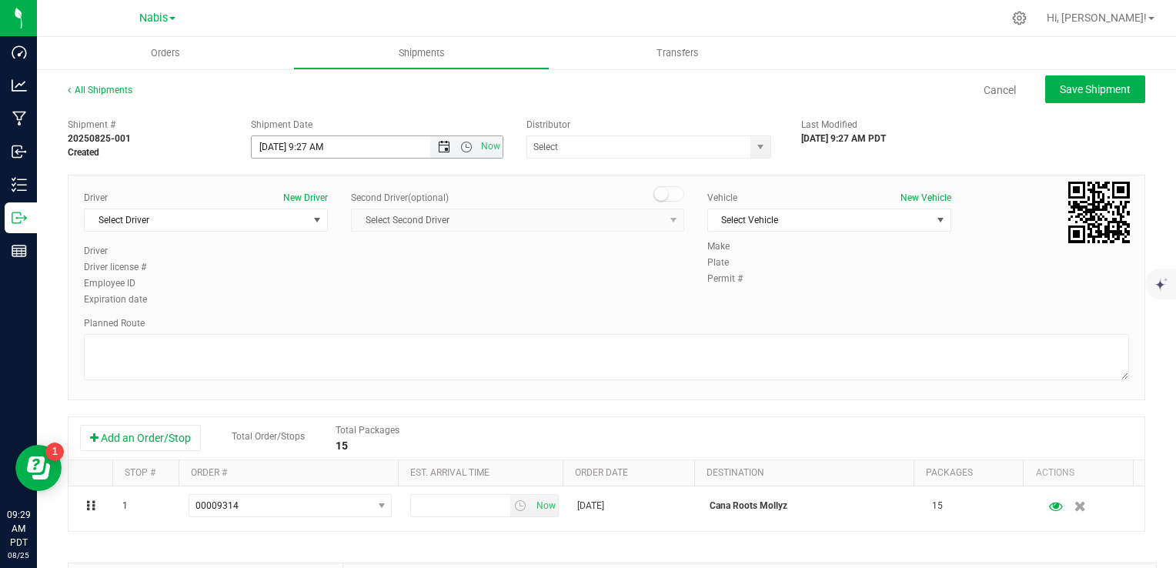
click at [443, 144] on span "Open the date view" at bounding box center [444, 147] width 12 height 12
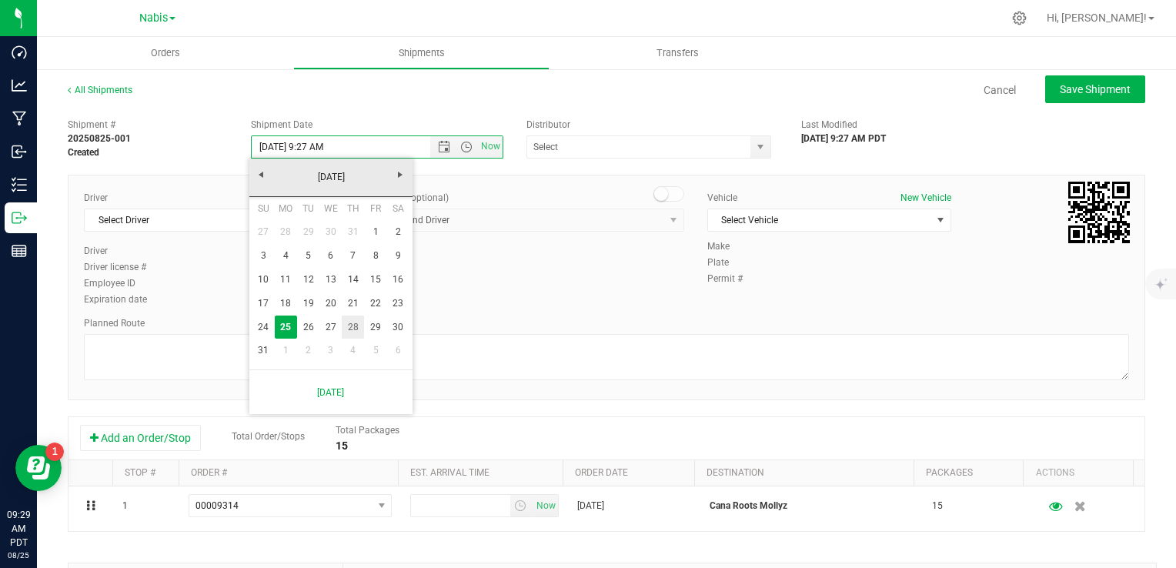
click at [359, 322] on link "28" at bounding box center [353, 328] width 22 height 24
type input "8/28/2025 9:27 AM"
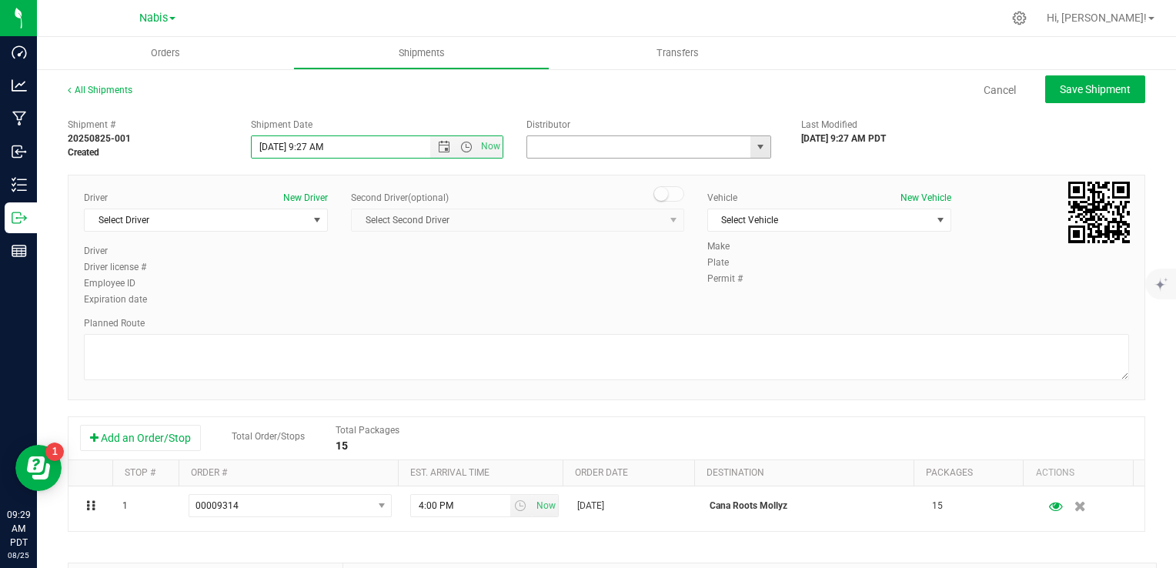
click at [588, 148] on input "text" at bounding box center [635, 147] width 217 height 22
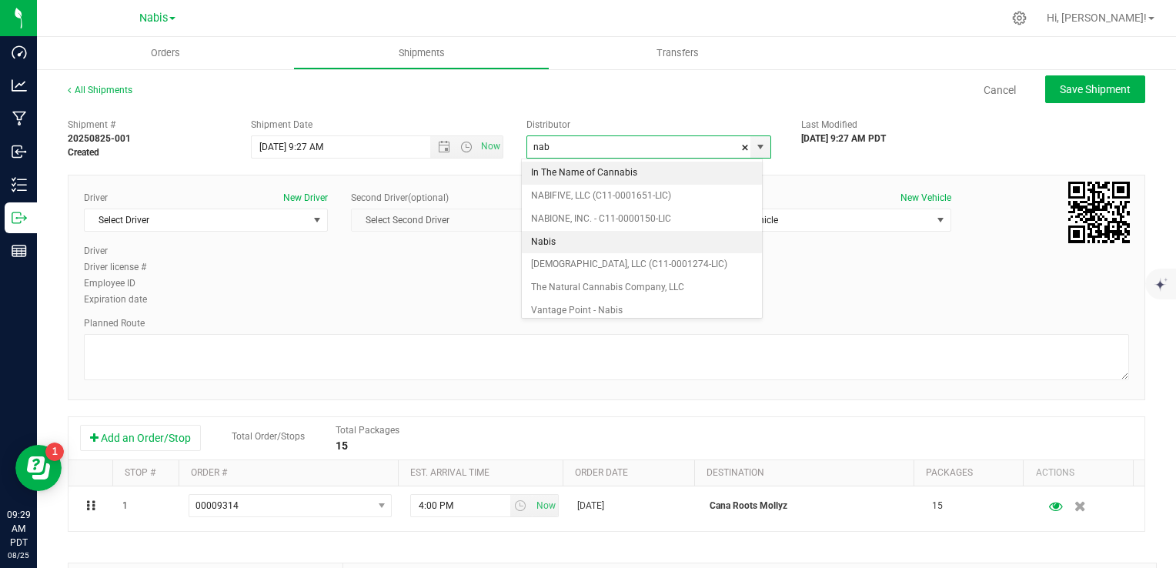
click at [570, 241] on li "Nabis" at bounding box center [642, 242] width 240 height 23
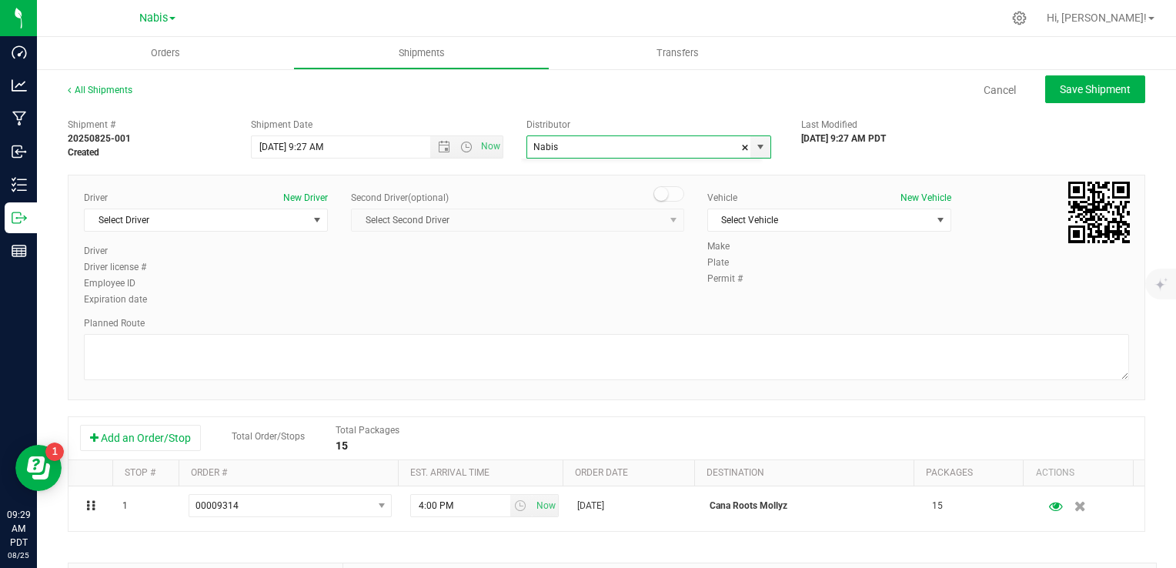
scroll to position [2182, 0]
type input "Nabis"
click at [176, 229] on span "Select Driver" at bounding box center [196, 220] width 223 height 22
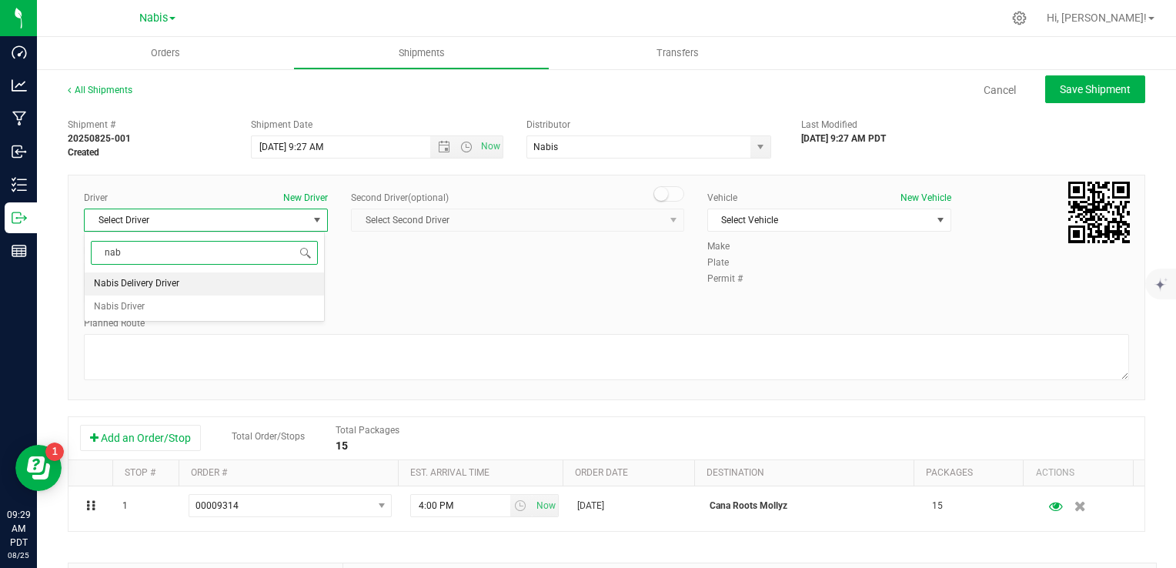
click at [178, 282] on span "Nabis Delivery Driver" at bounding box center [136, 284] width 85 height 20
type input "nab"
click at [734, 222] on span "Select Vehicle" at bounding box center [819, 220] width 223 height 22
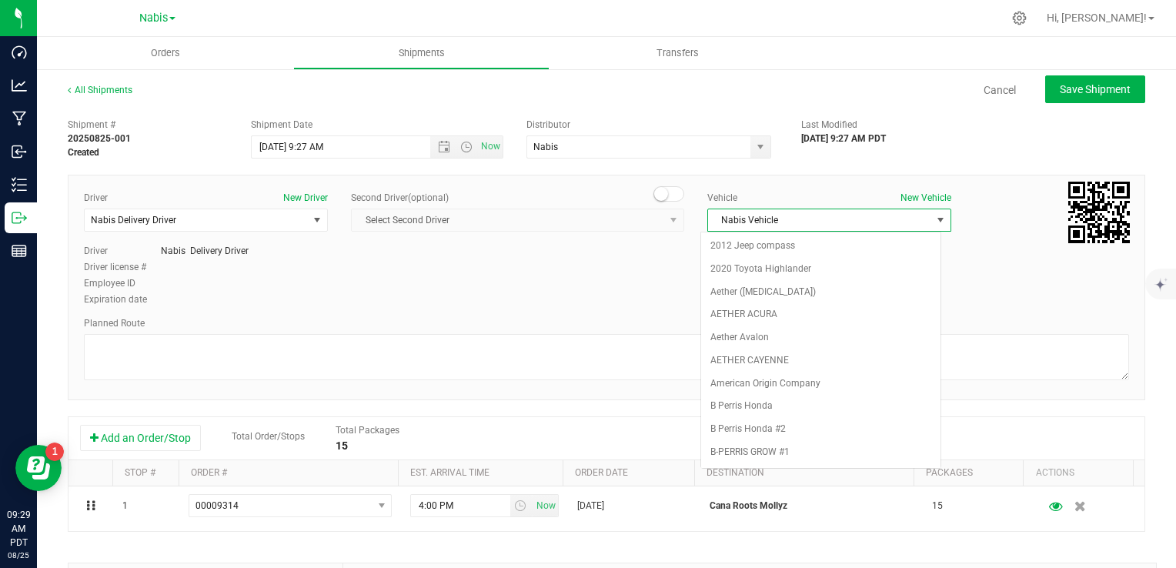
scroll to position [1958, 0]
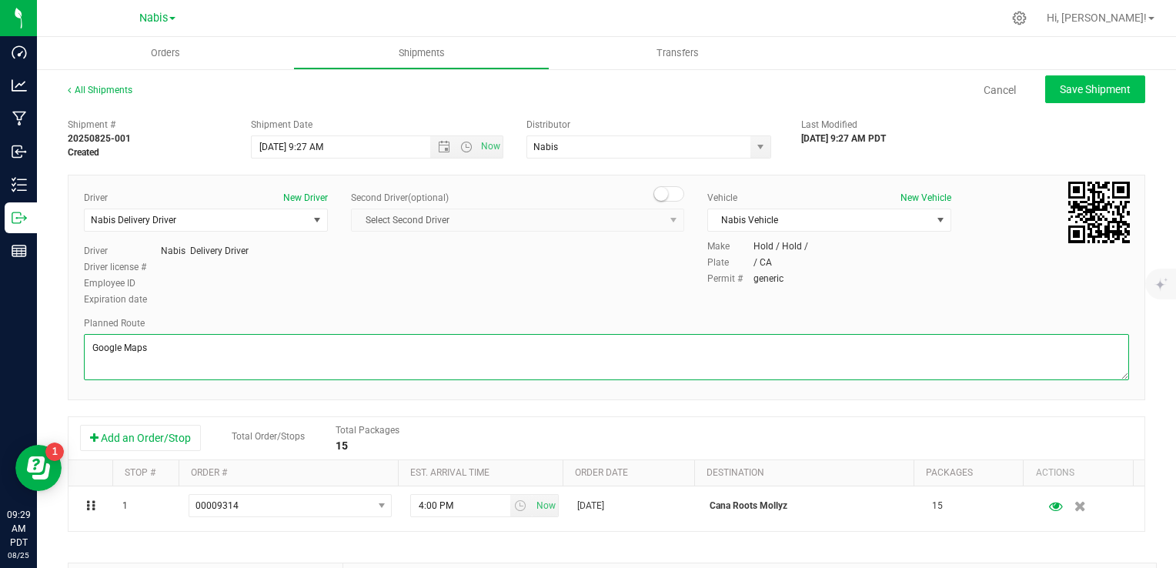
type textarea "Google Maps"
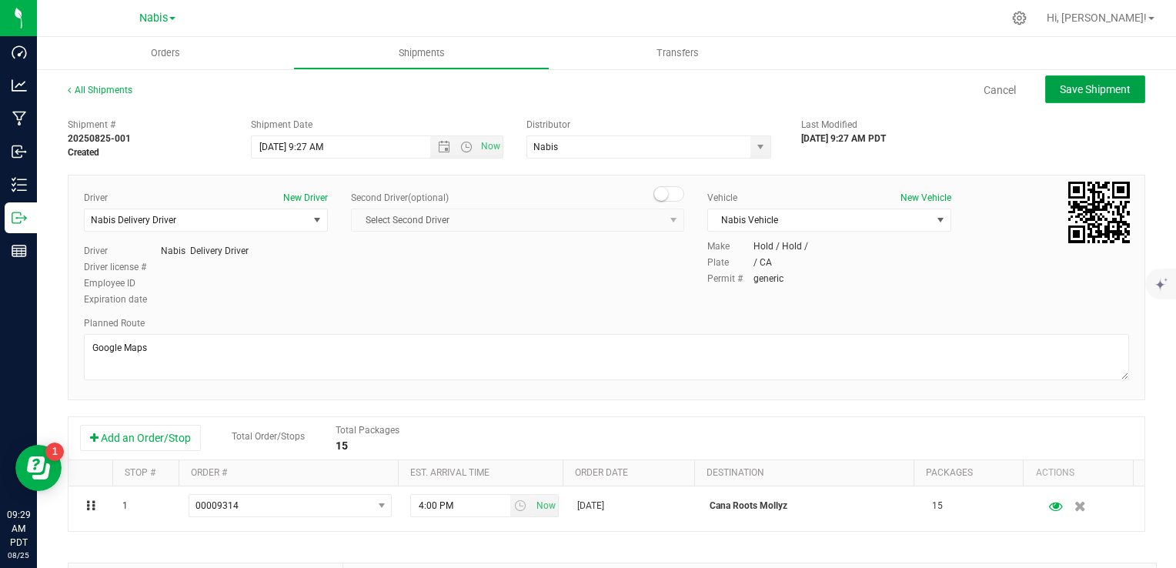
click at [1110, 91] on span "Save Shipment" at bounding box center [1095, 89] width 71 height 12
type input "8/28/2025 4:27 PM"
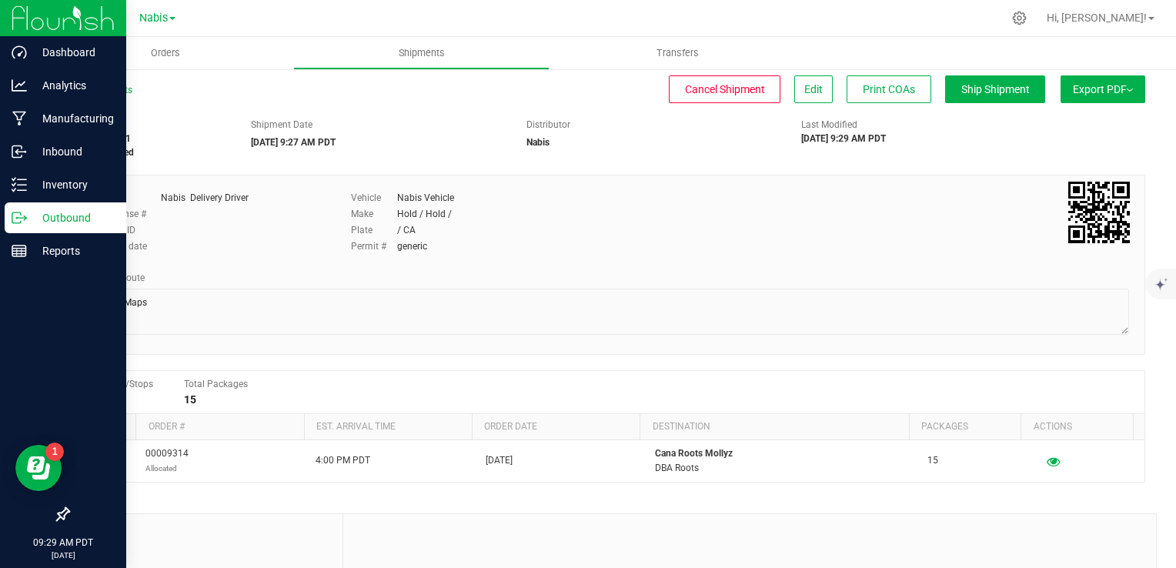
click at [52, 221] on p "Outbound" at bounding box center [73, 218] width 92 height 18
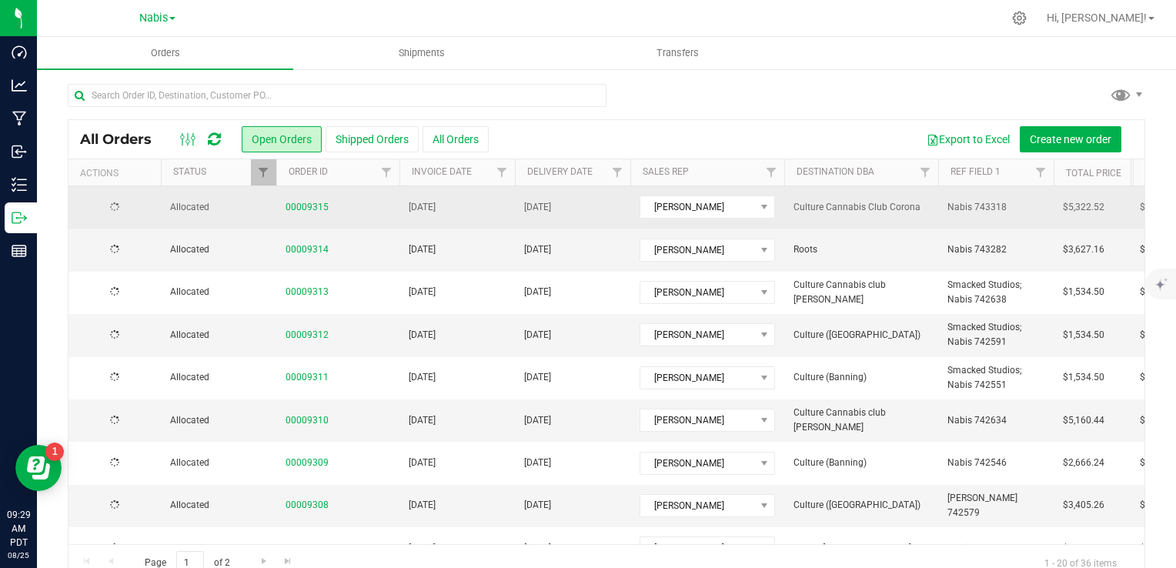
click at [370, 192] on td "00009315" at bounding box center [337, 207] width 123 height 42
click at [430, 216] on td "[DATE]" at bounding box center [457, 207] width 115 height 42
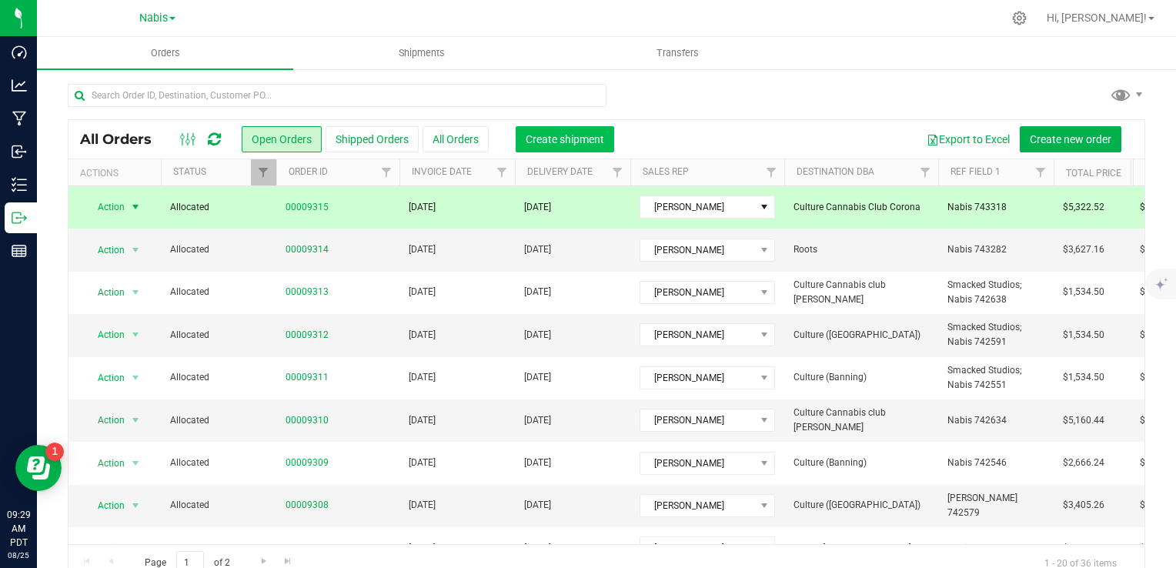
click at [557, 136] on span "Create shipment" at bounding box center [565, 139] width 79 height 12
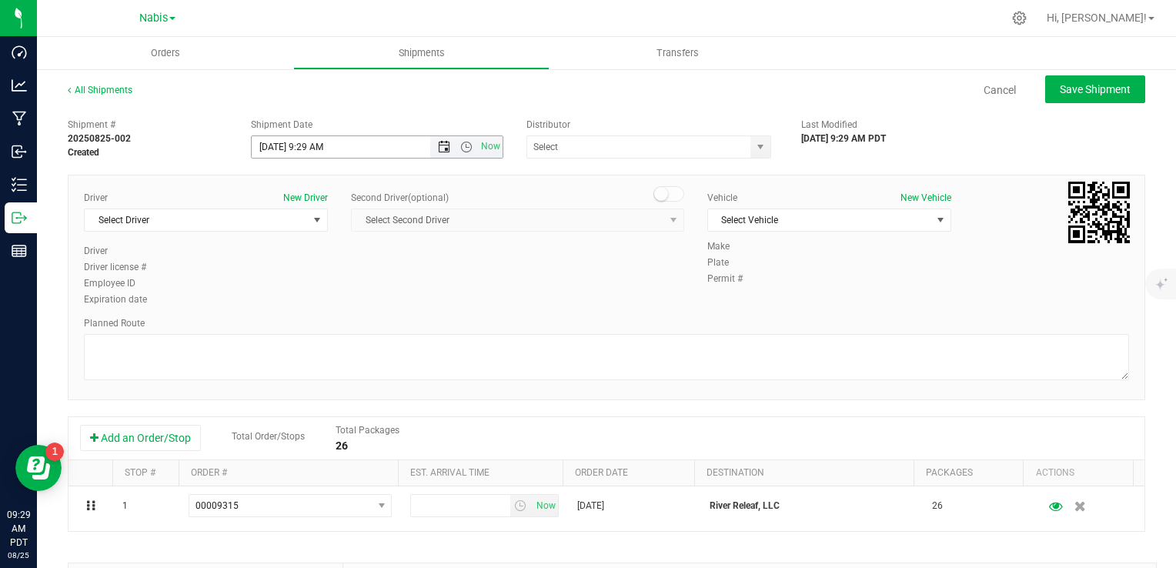
click at [438, 146] on span "Open the date view" at bounding box center [444, 147] width 12 height 12
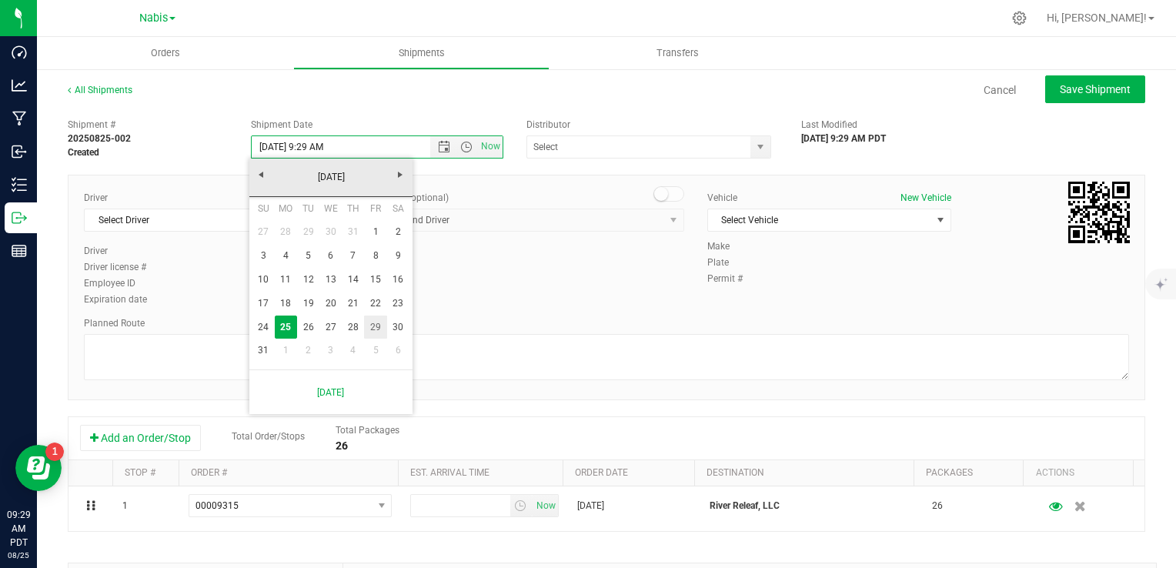
click at [361, 324] on tr "24 25 26 27 28 29 30" at bounding box center [330, 328] width 157 height 24
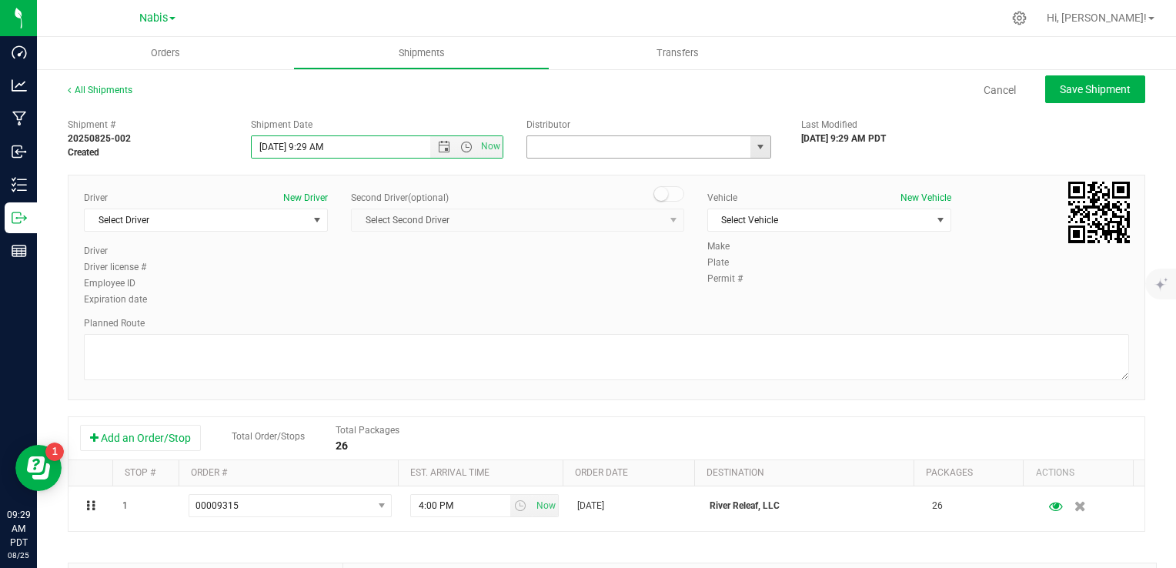
click at [573, 150] on input "text" at bounding box center [635, 147] width 217 height 22
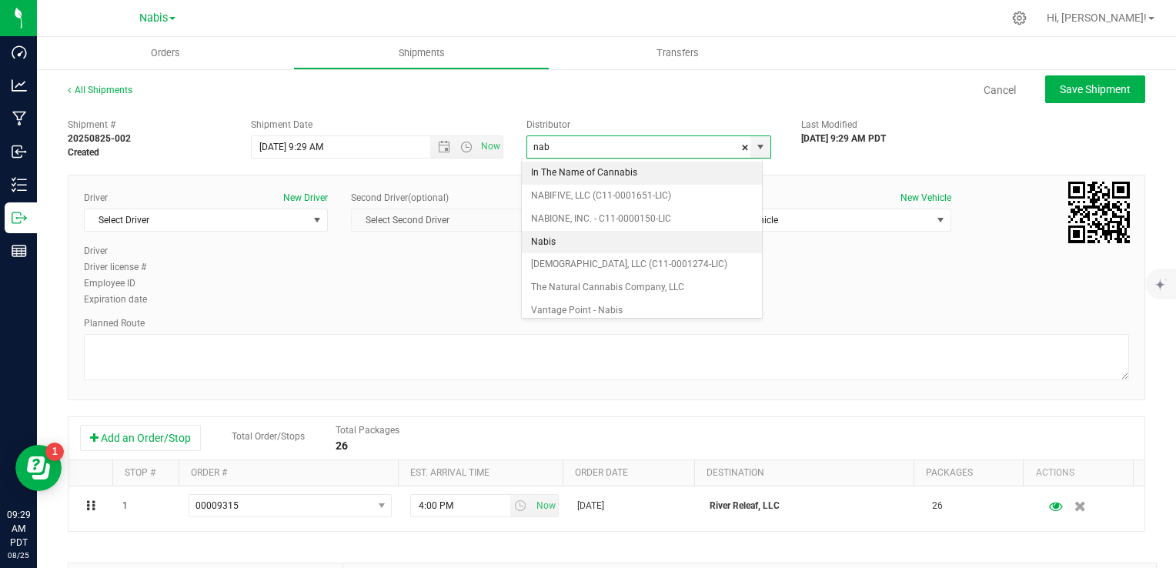
click at [560, 241] on li "Nabis" at bounding box center [642, 242] width 240 height 23
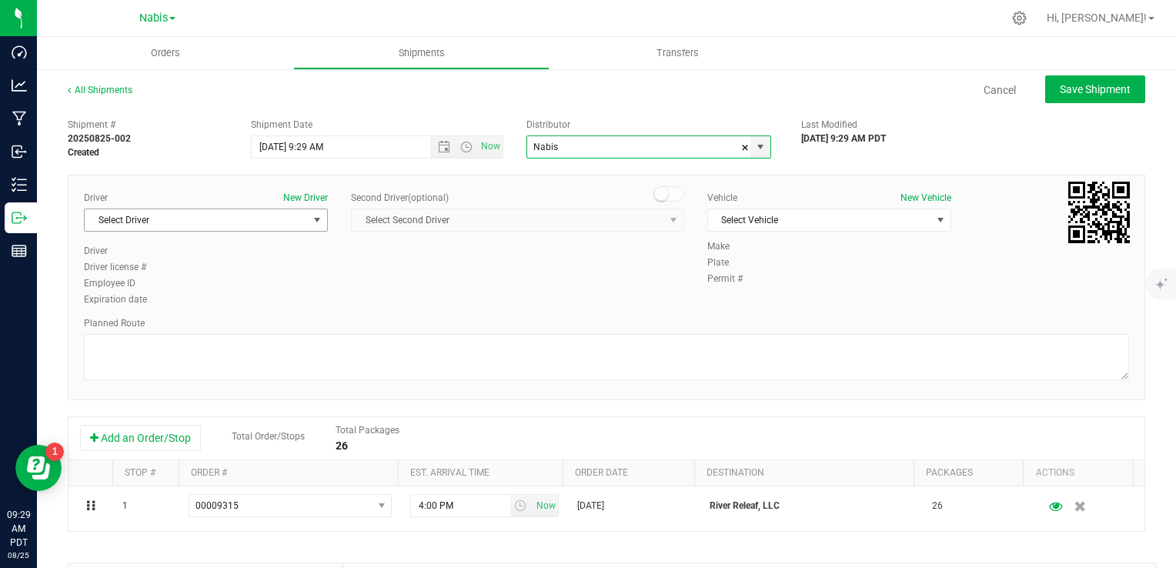
type input "Nabis"
click at [253, 222] on span "Select Driver" at bounding box center [196, 220] width 223 height 22
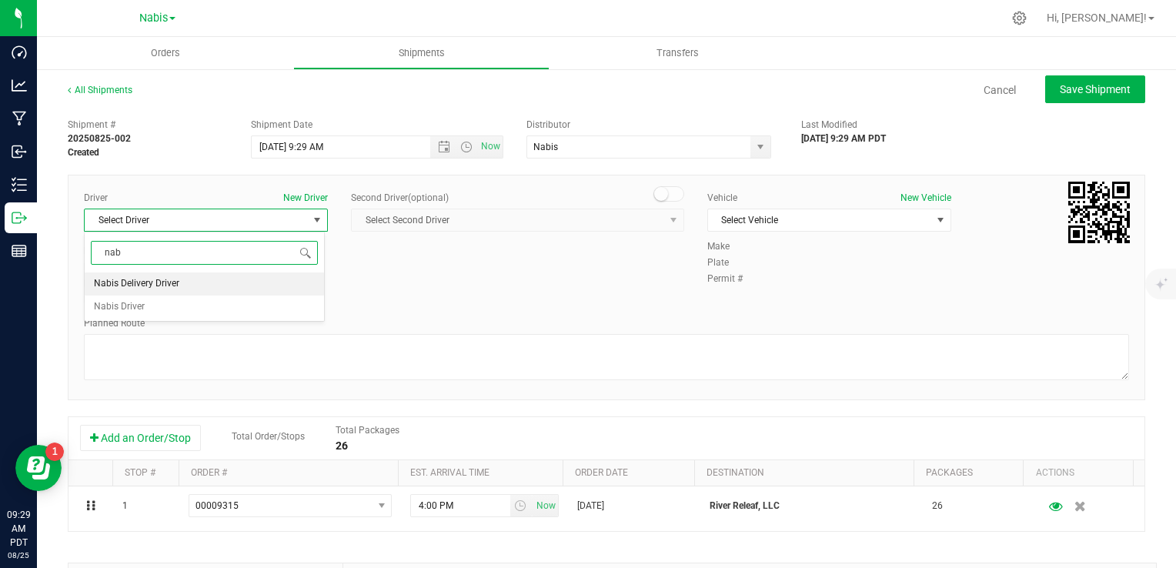
click at [228, 285] on li "Nabis Delivery Driver" at bounding box center [204, 284] width 239 height 23
type input "nab"
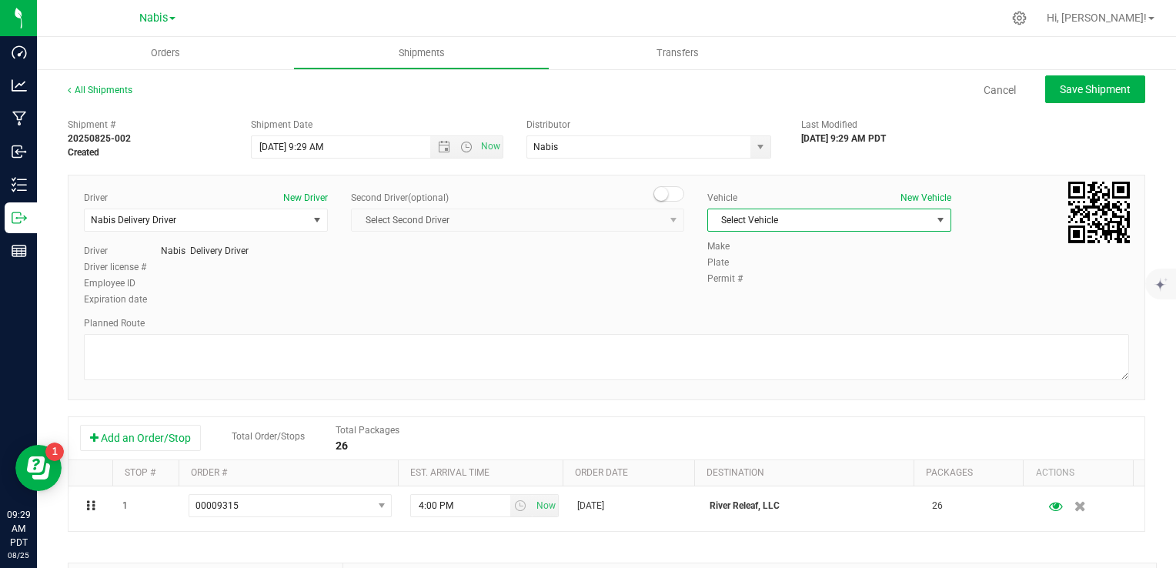
click at [802, 217] on span "Select Vehicle" at bounding box center [819, 220] width 223 height 22
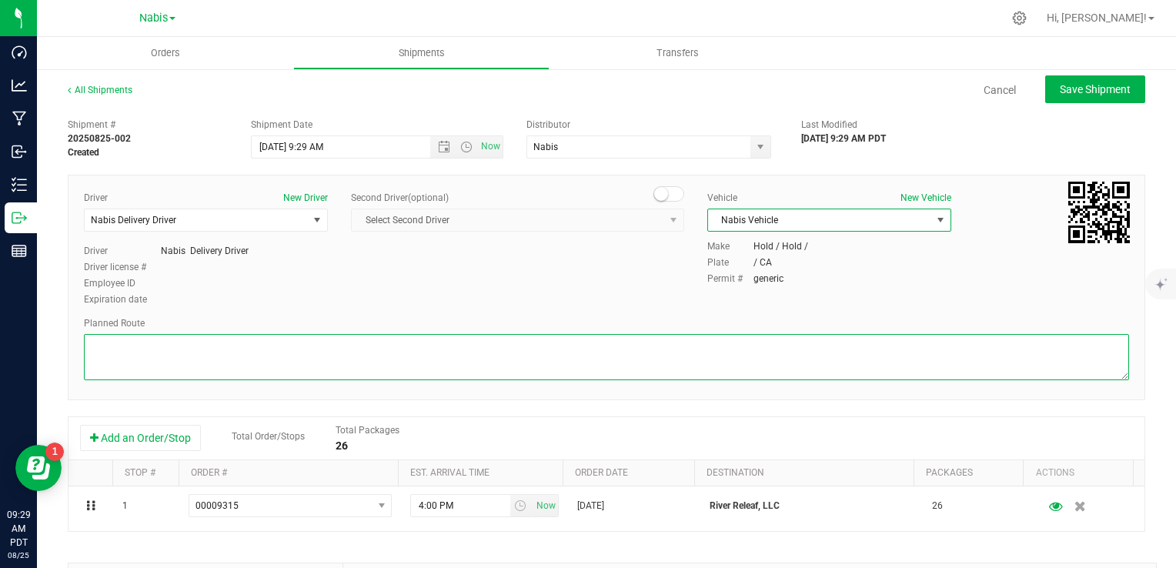
click at [478, 347] on textarea at bounding box center [606, 357] width 1045 height 46
type textarea "Google Maps"
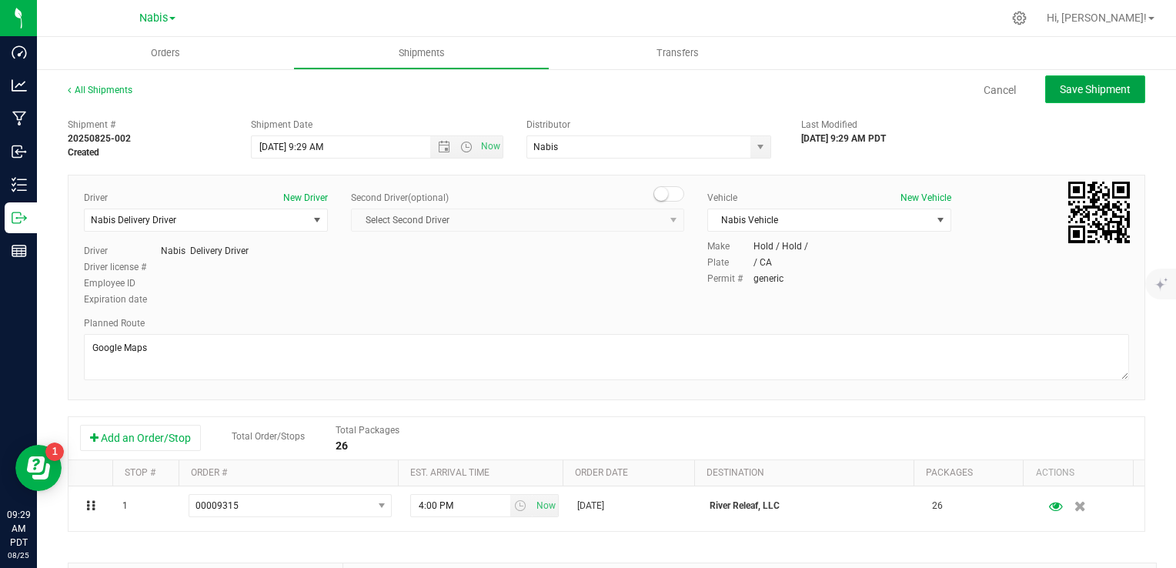
click at [1130, 84] on button "Save Shipment" at bounding box center [1095, 89] width 100 height 28
type input "8/28/2025 4:29 PM"
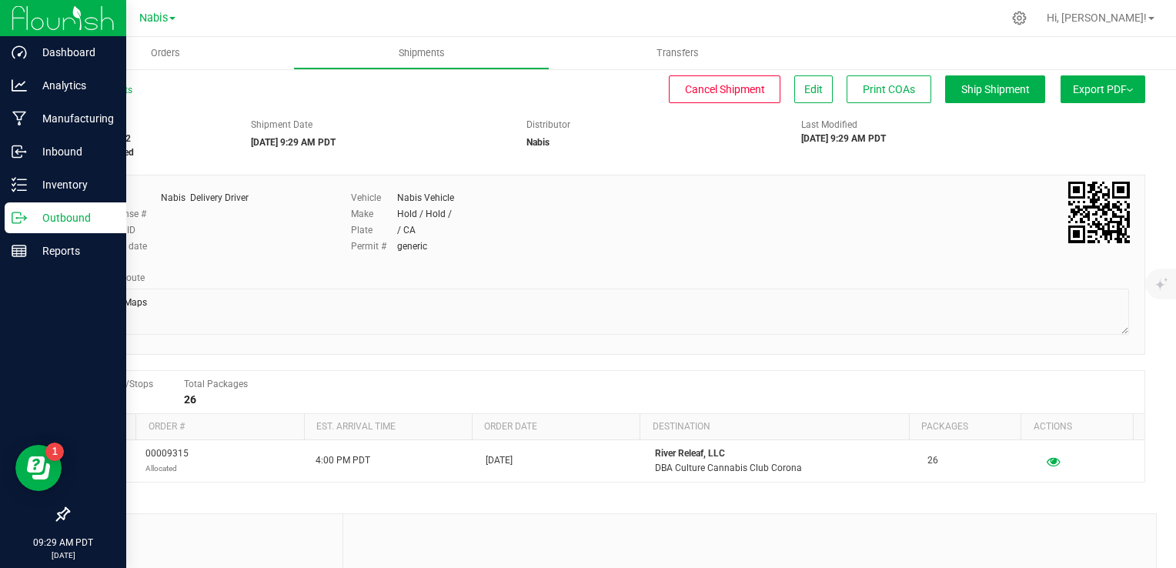
click at [51, 220] on p "Outbound" at bounding box center [73, 218] width 92 height 18
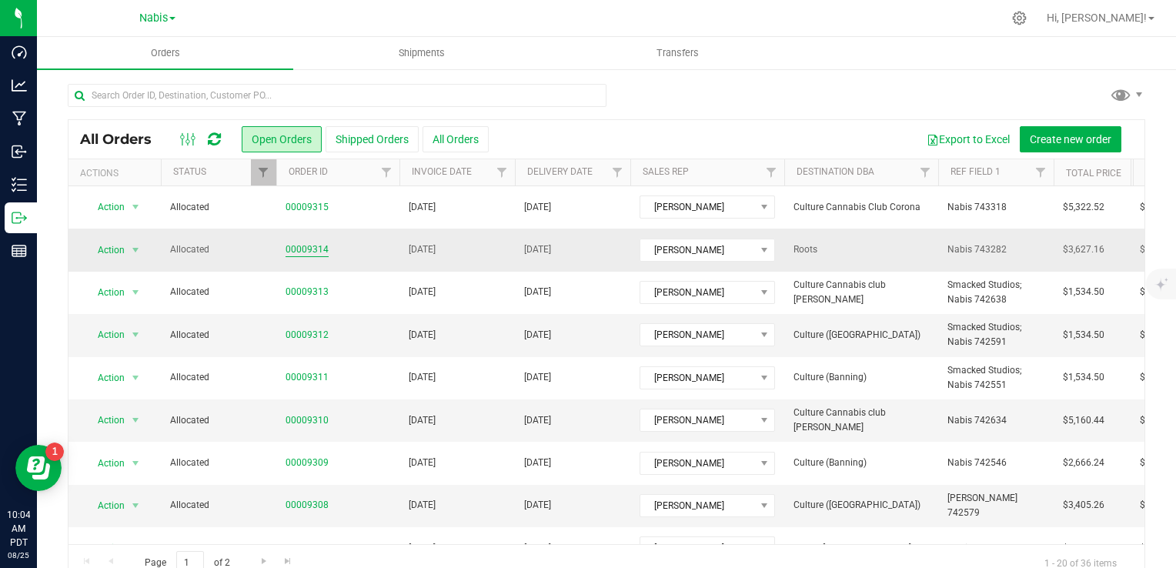
click at [314, 252] on link "00009314" at bounding box center [307, 249] width 43 height 15
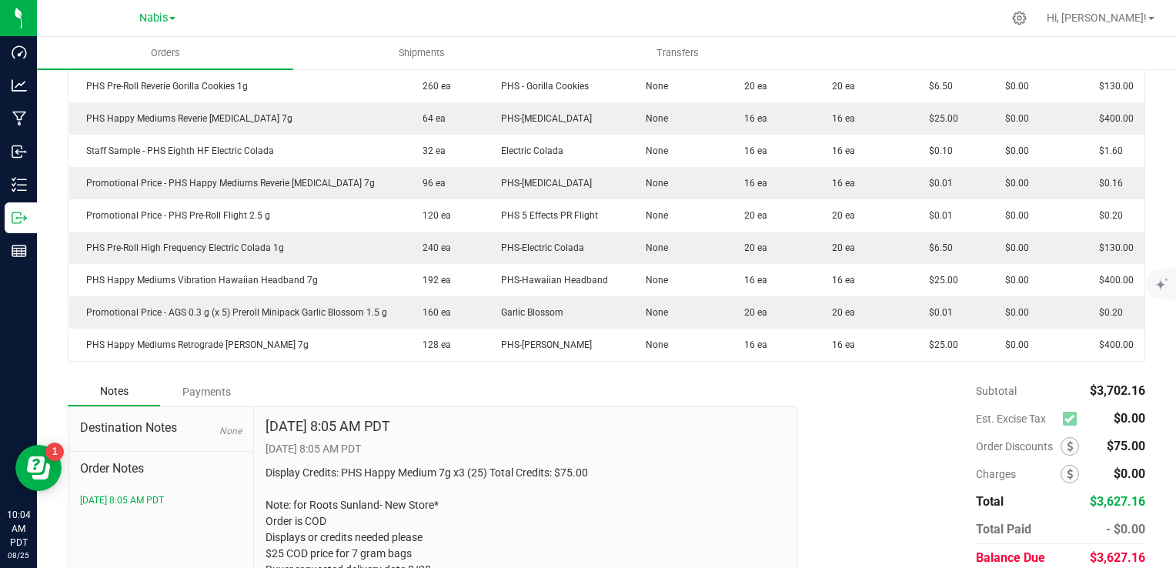
scroll to position [695, 0]
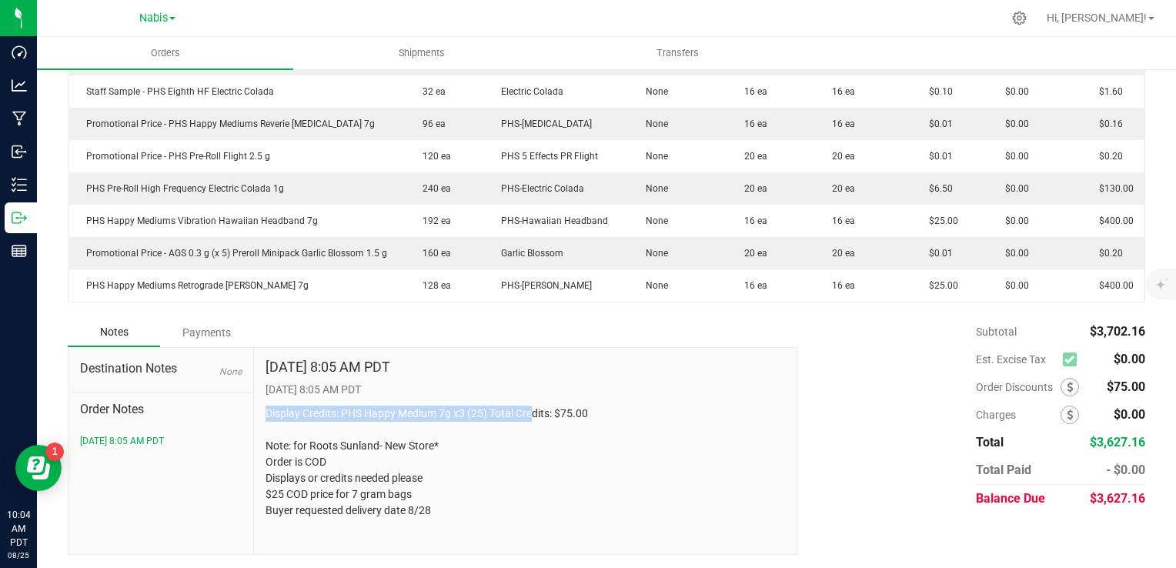
drag, startPoint x: 264, startPoint y: 409, endPoint x: 535, endPoint y: 413, distance: 271.0
click at [535, 413] on p "Display Credits: PHS Happy Medium 7g x3 (25) Total Credits: $75.00 Note: for Ro…" at bounding box center [526, 462] width 520 height 113
